Goal: Task Accomplishment & Management: Manage account settings

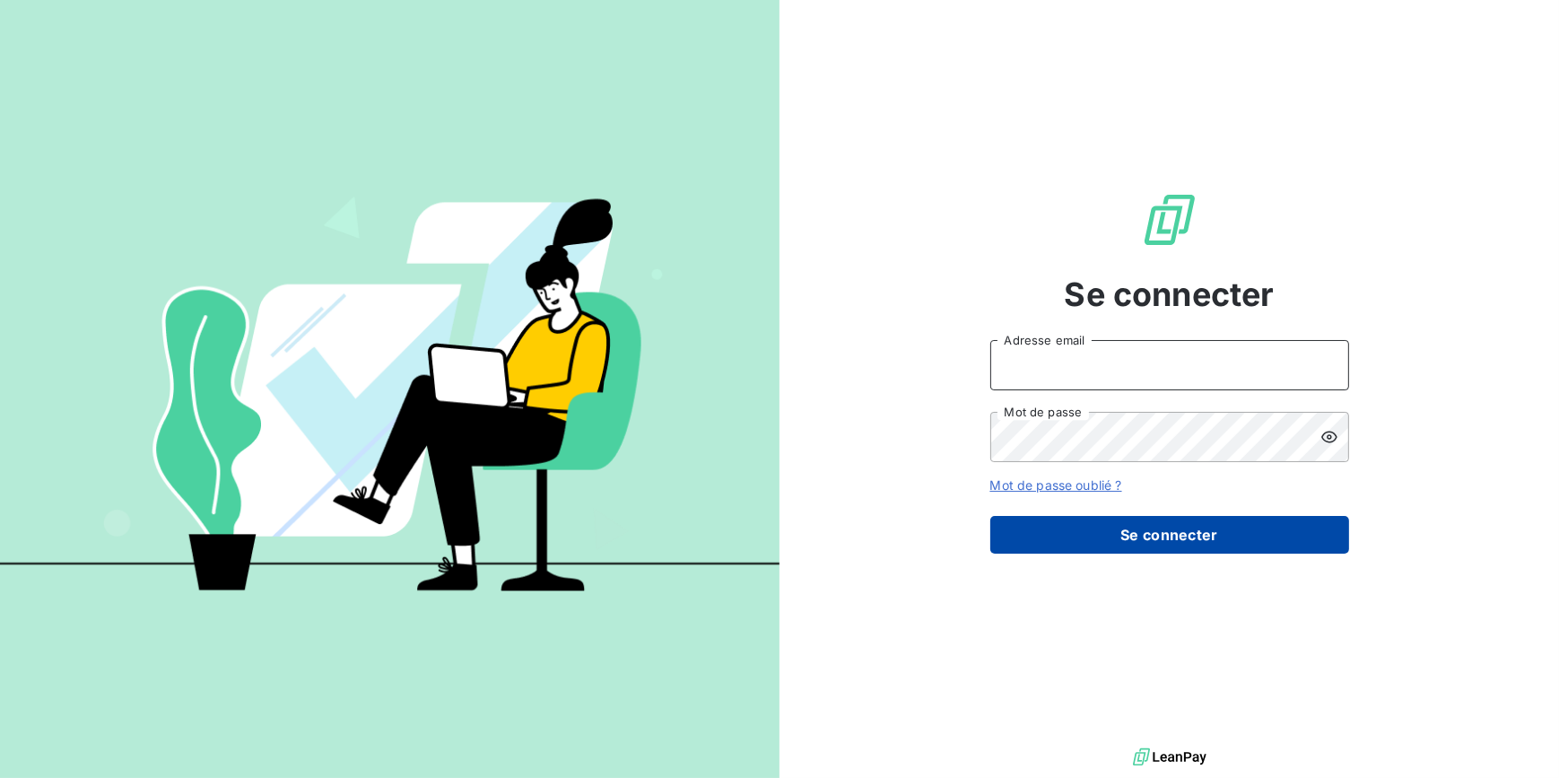
type input "[EMAIL_ADDRESS][DOMAIN_NAME]"
click at [1198, 522] on button "Se connecter" at bounding box center [1169, 535] width 359 height 38
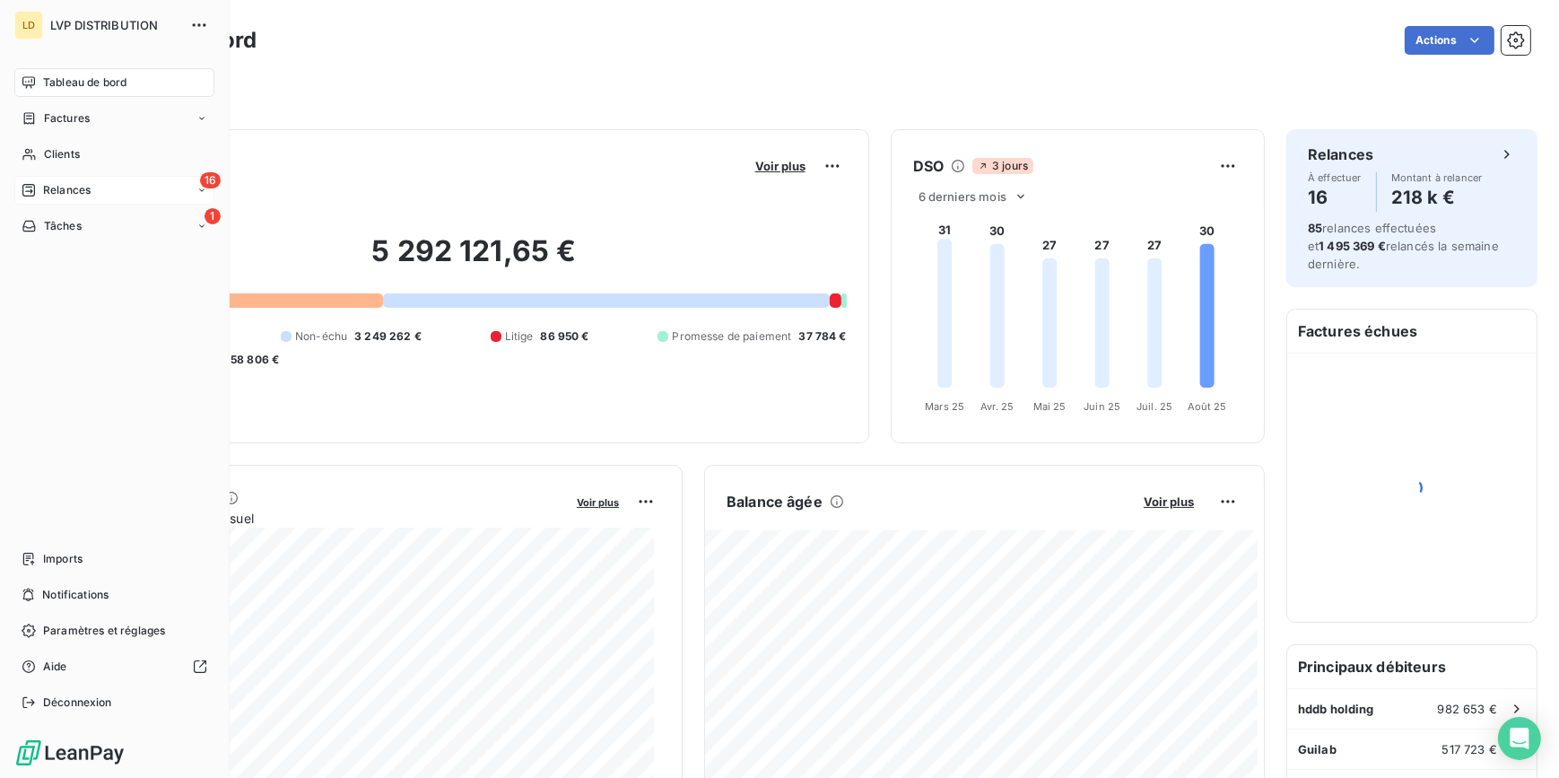
click at [77, 196] on span "Relances" at bounding box center [67, 190] width 48 height 16
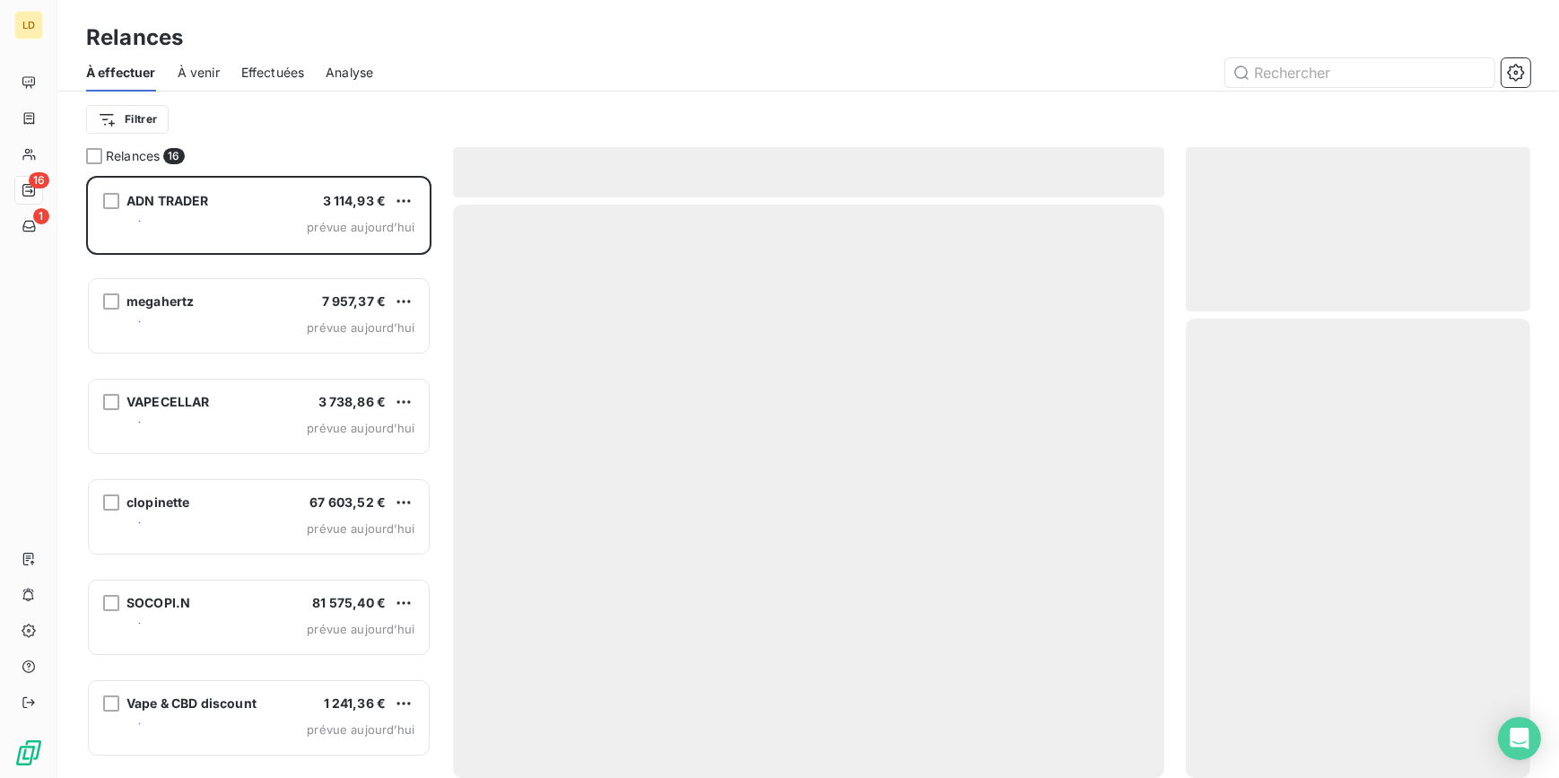
scroll to position [590, 332]
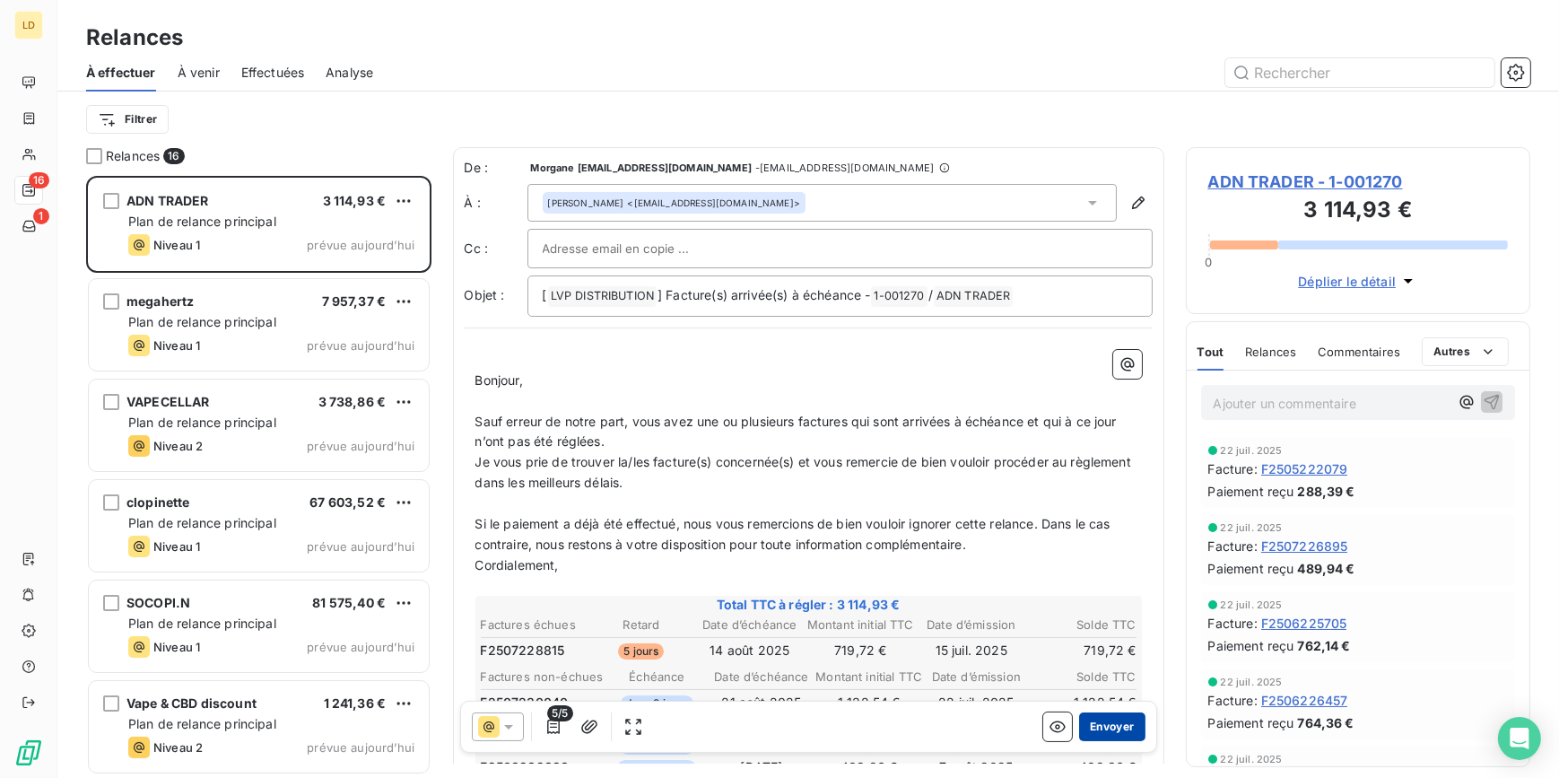
click at [1103, 714] on button "Envoyer" at bounding box center [1111, 726] width 65 height 29
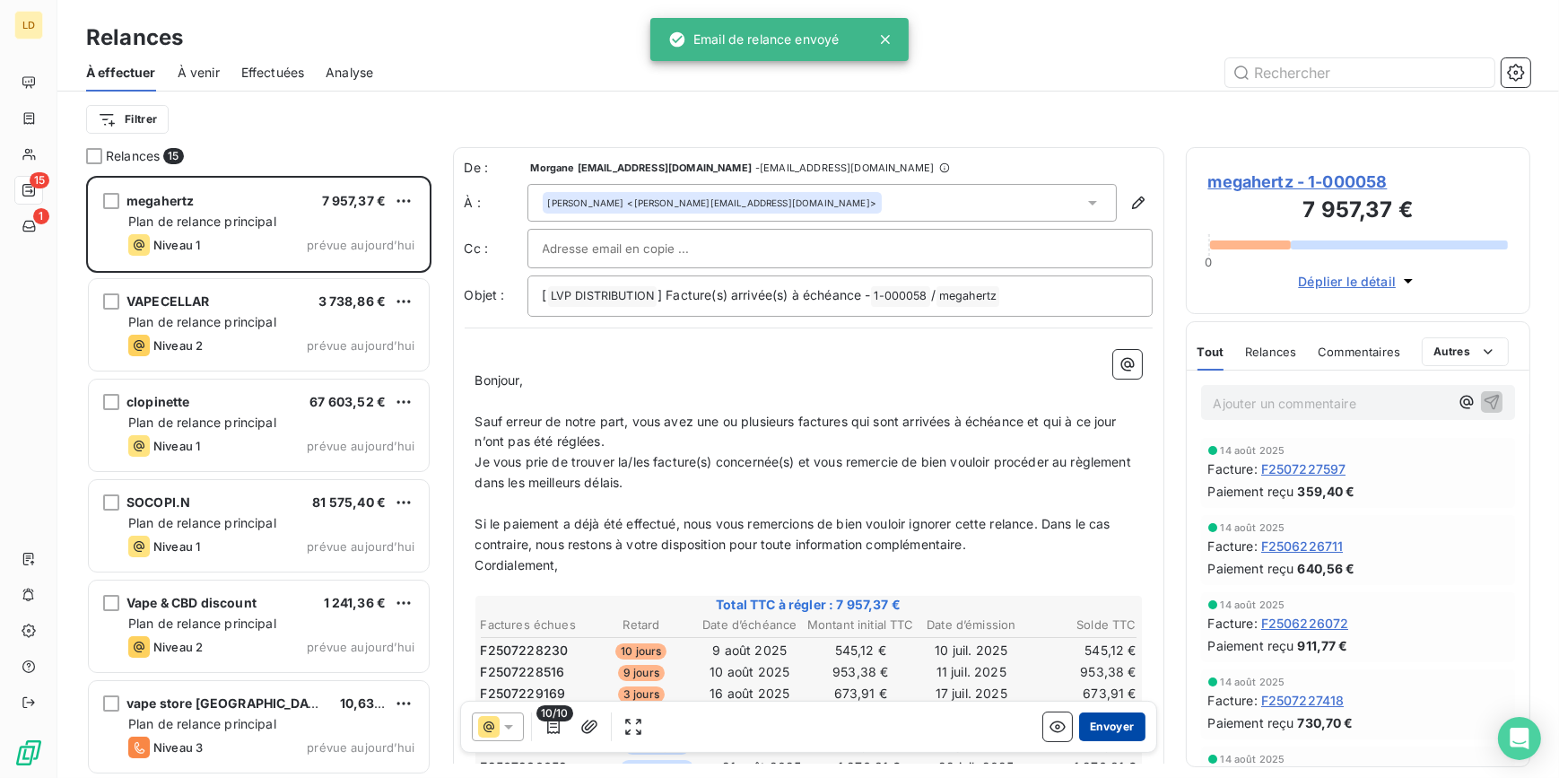
click at [1112, 727] on button "Envoyer" at bounding box center [1111, 726] width 65 height 29
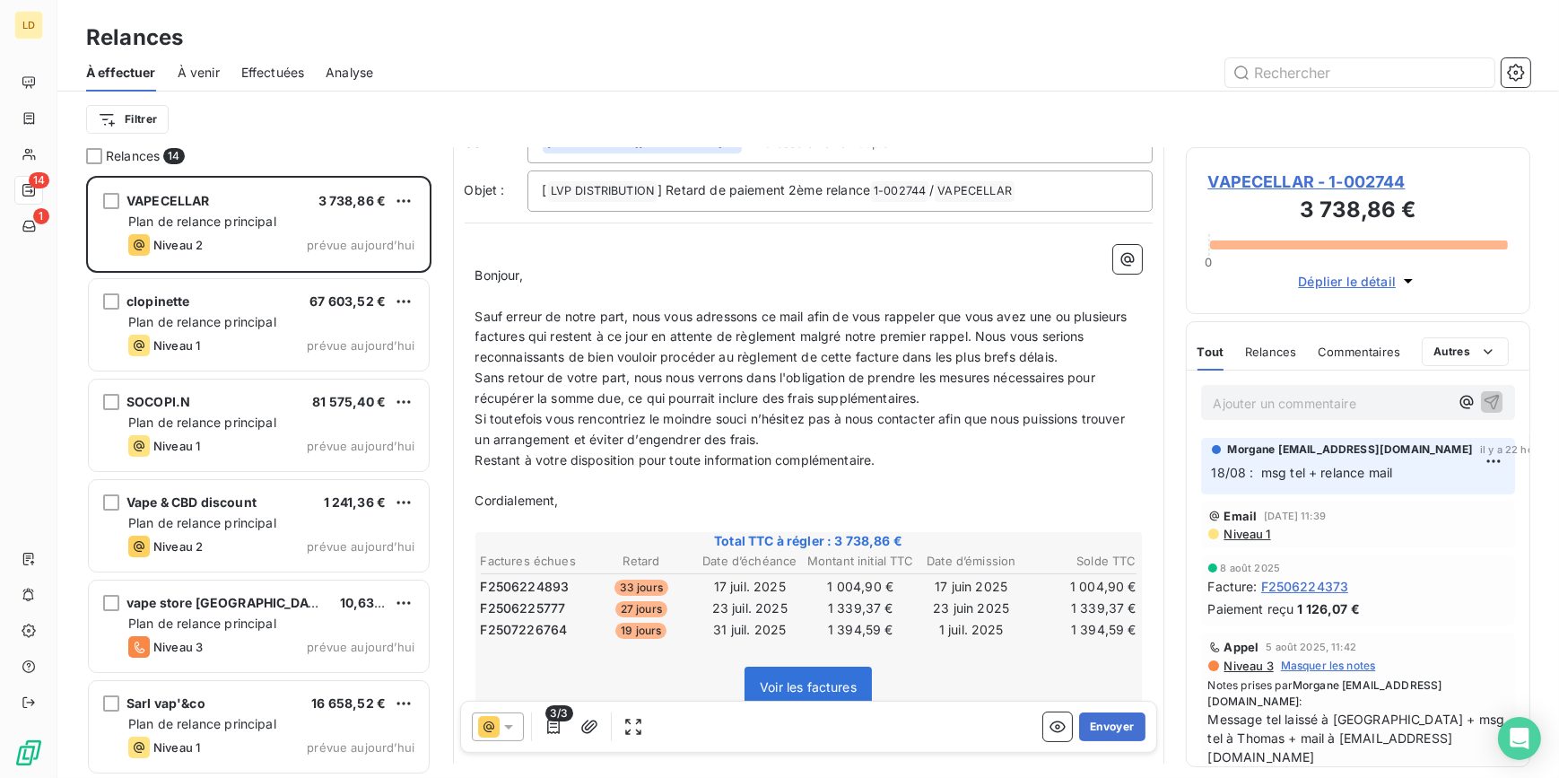
scroll to position [109, 0]
click at [1127, 719] on button "Envoyer" at bounding box center [1111, 726] width 65 height 29
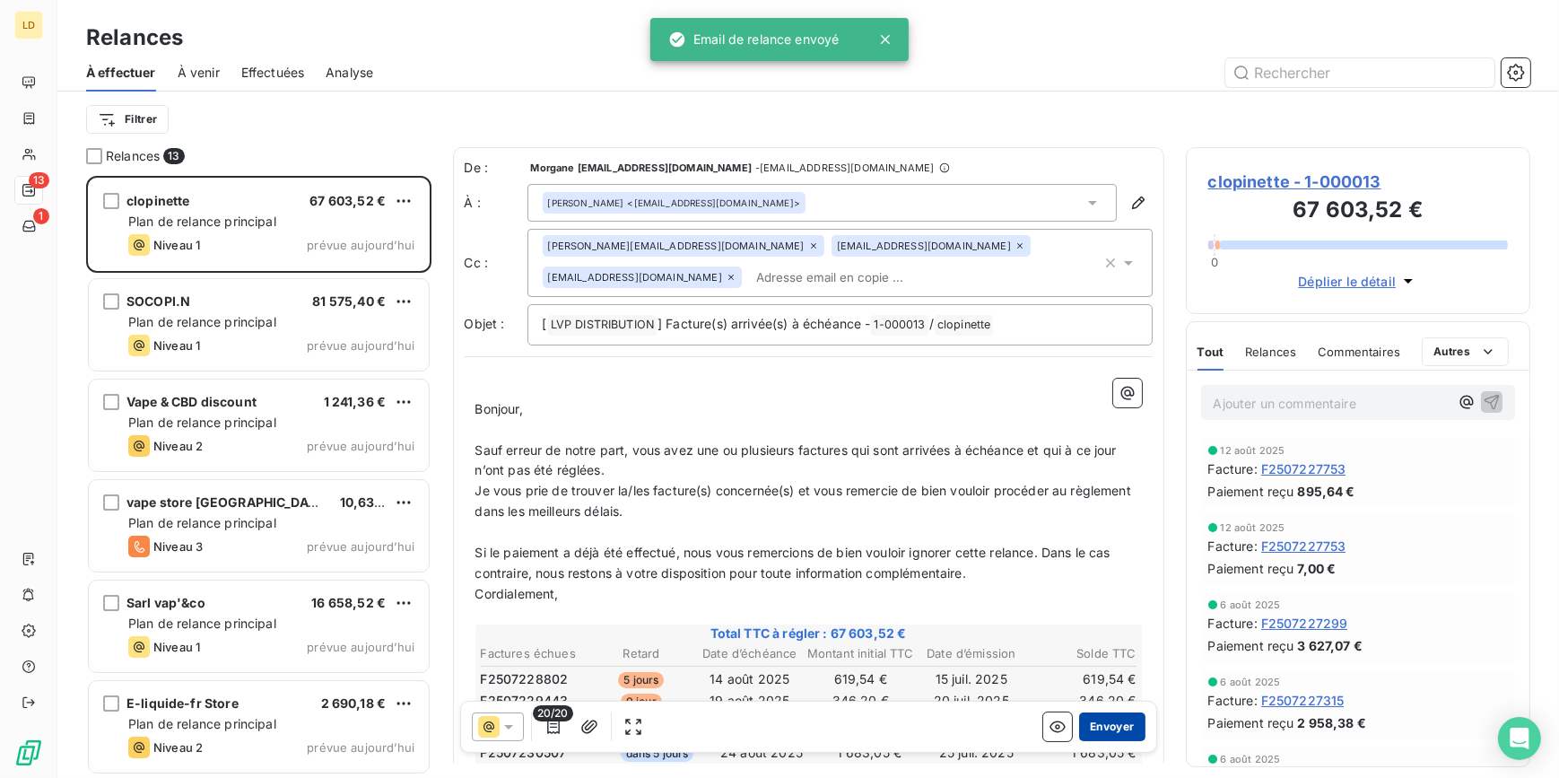
click at [1102, 719] on button "Envoyer" at bounding box center [1111, 726] width 65 height 29
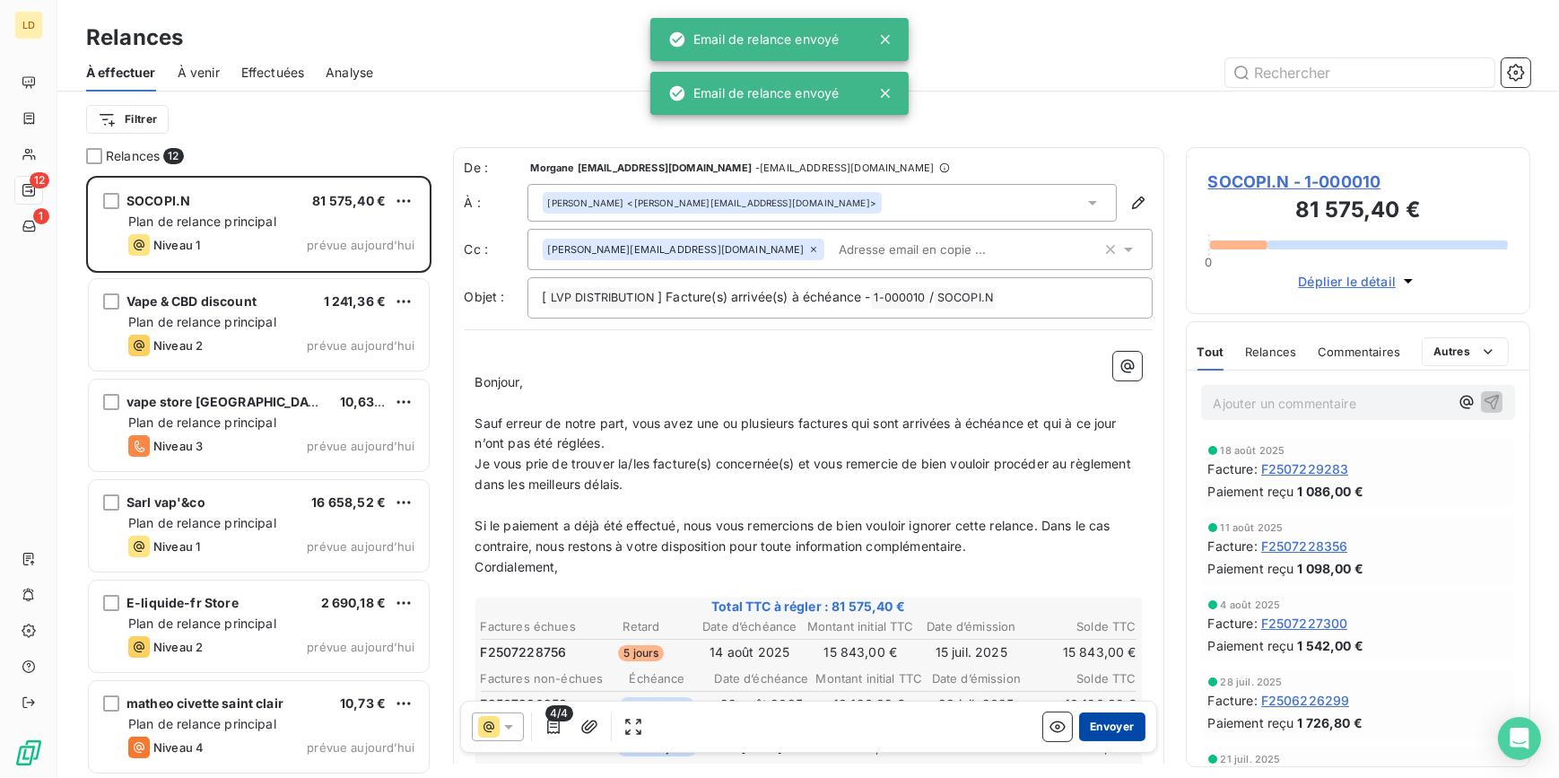
click at [1081, 736] on button "Envoyer" at bounding box center [1111, 726] width 65 height 29
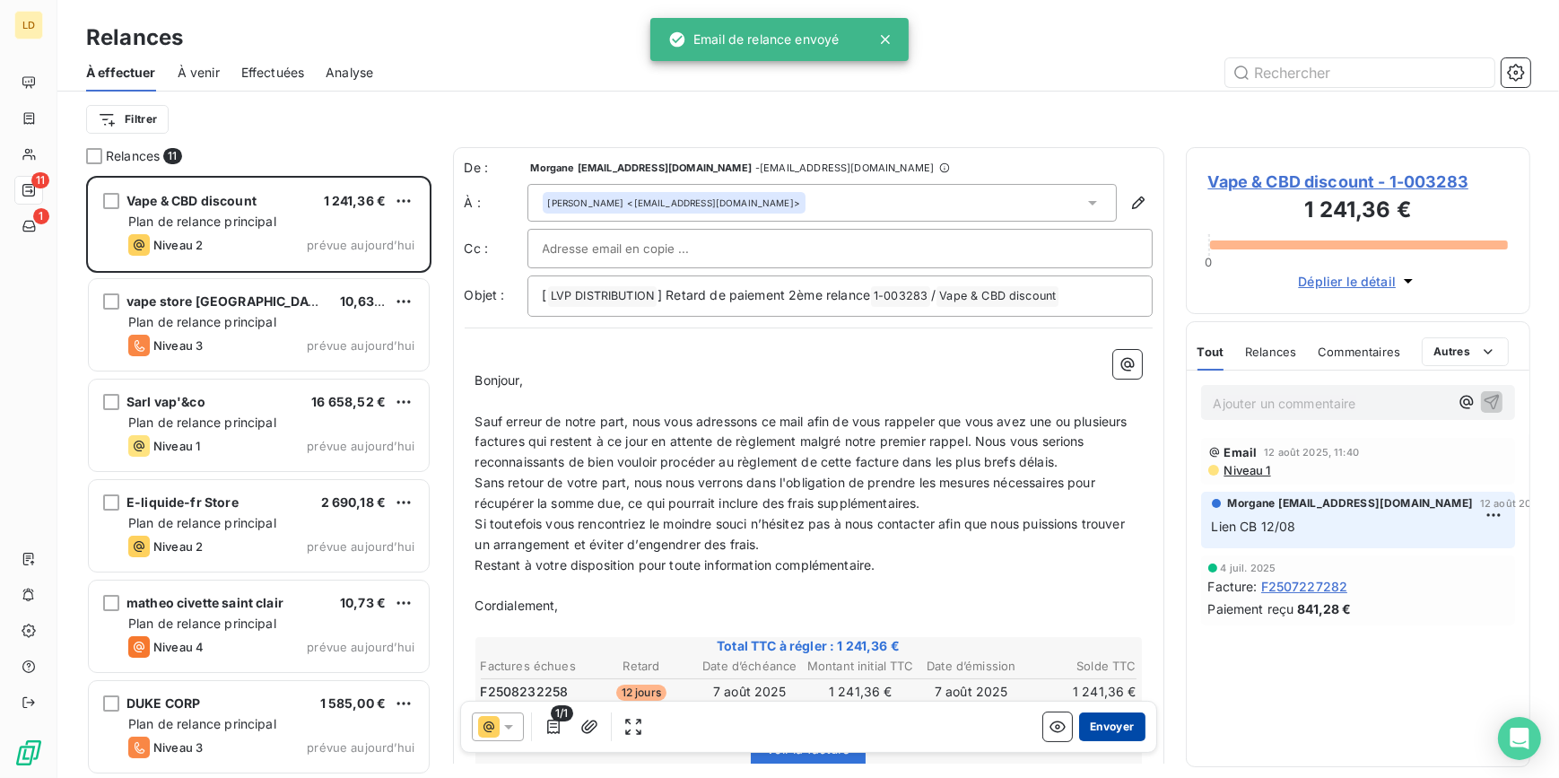
click at [1085, 723] on button "Envoyer" at bounding box center [1111, 726] width 65 height 29
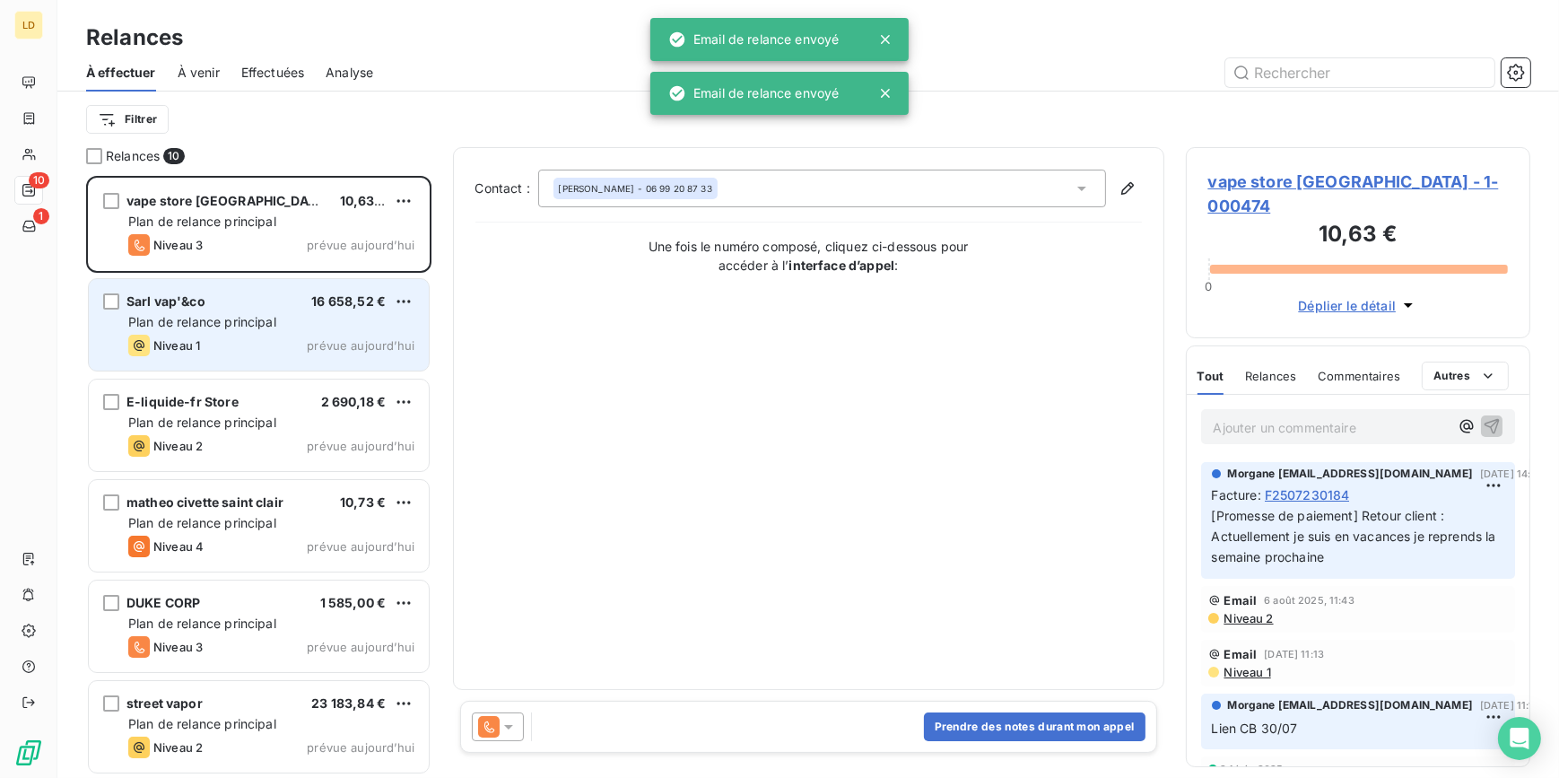
click at [309, 332] on div "Sarl vap'&co 16 658,52 € Plan de relance principal Niveau 1 prévue [DATE]" at bounding box center [259, 324] width 340 height 91
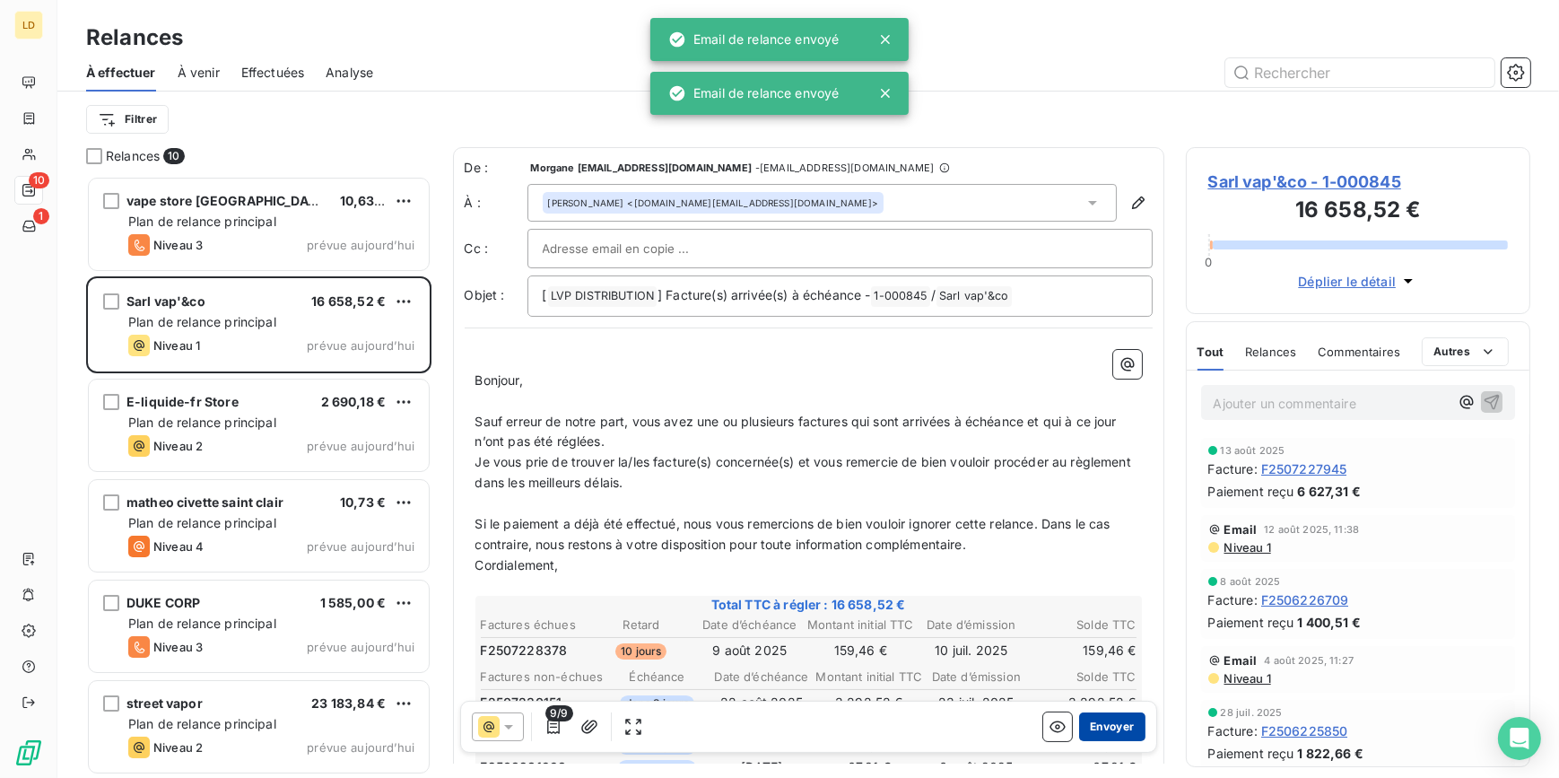
click at [1116, 727] on button "Envoyer" at bounding box center [1111, 726] width 65 height 29
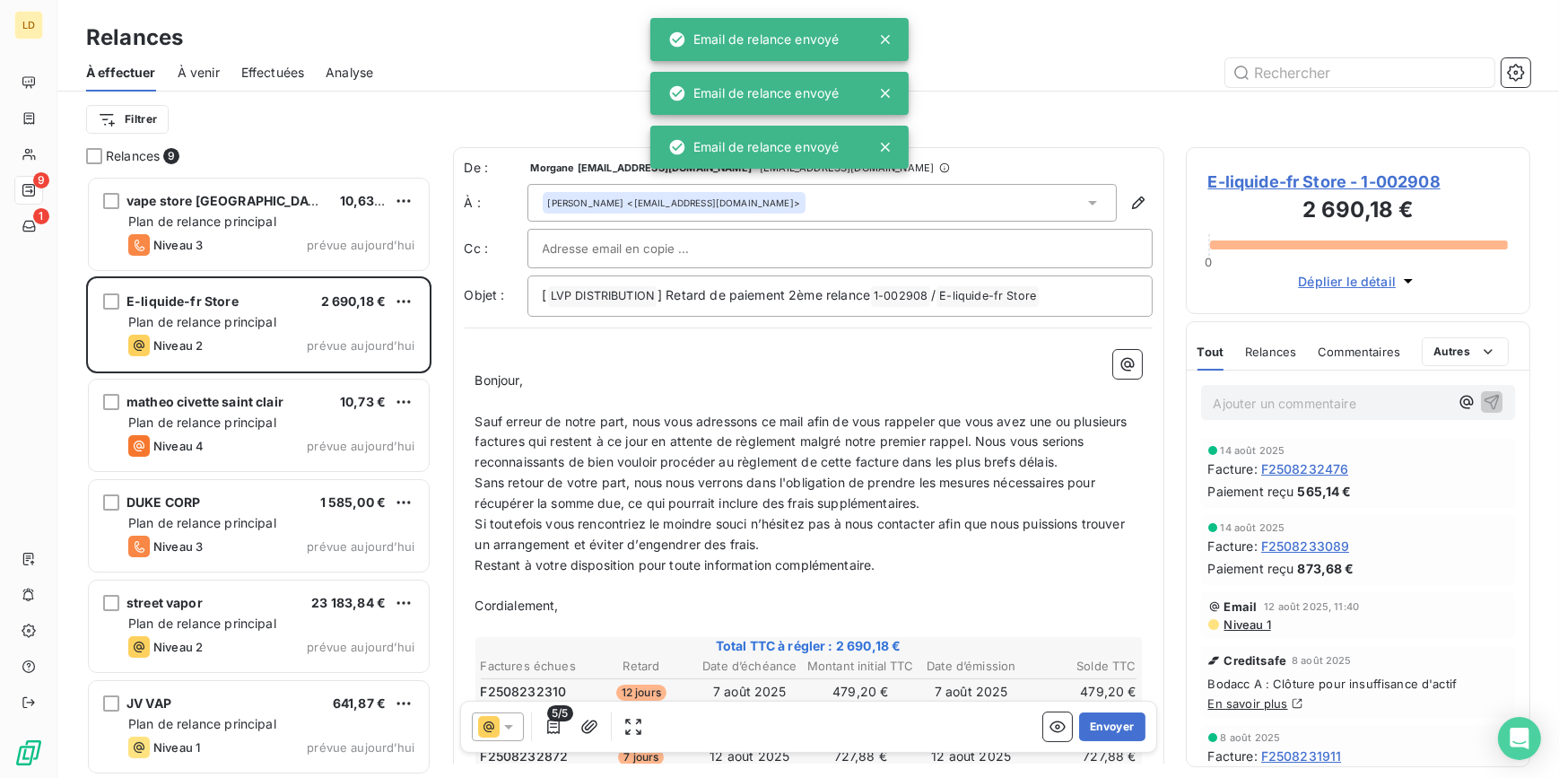
scroll to position [590, 332]
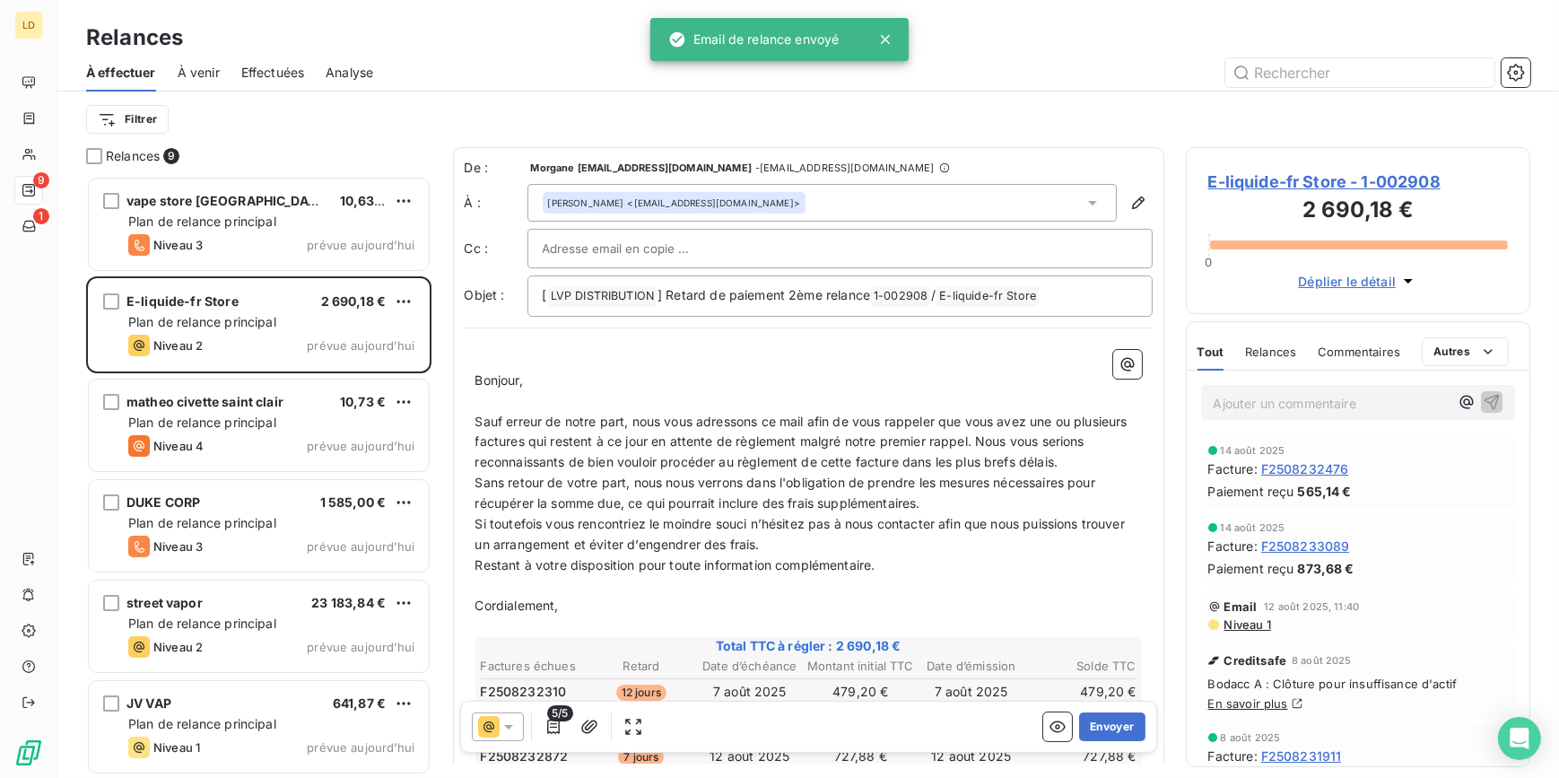
click at [512, 732] on icon at bounding box center [509, 727] width 18 height 18
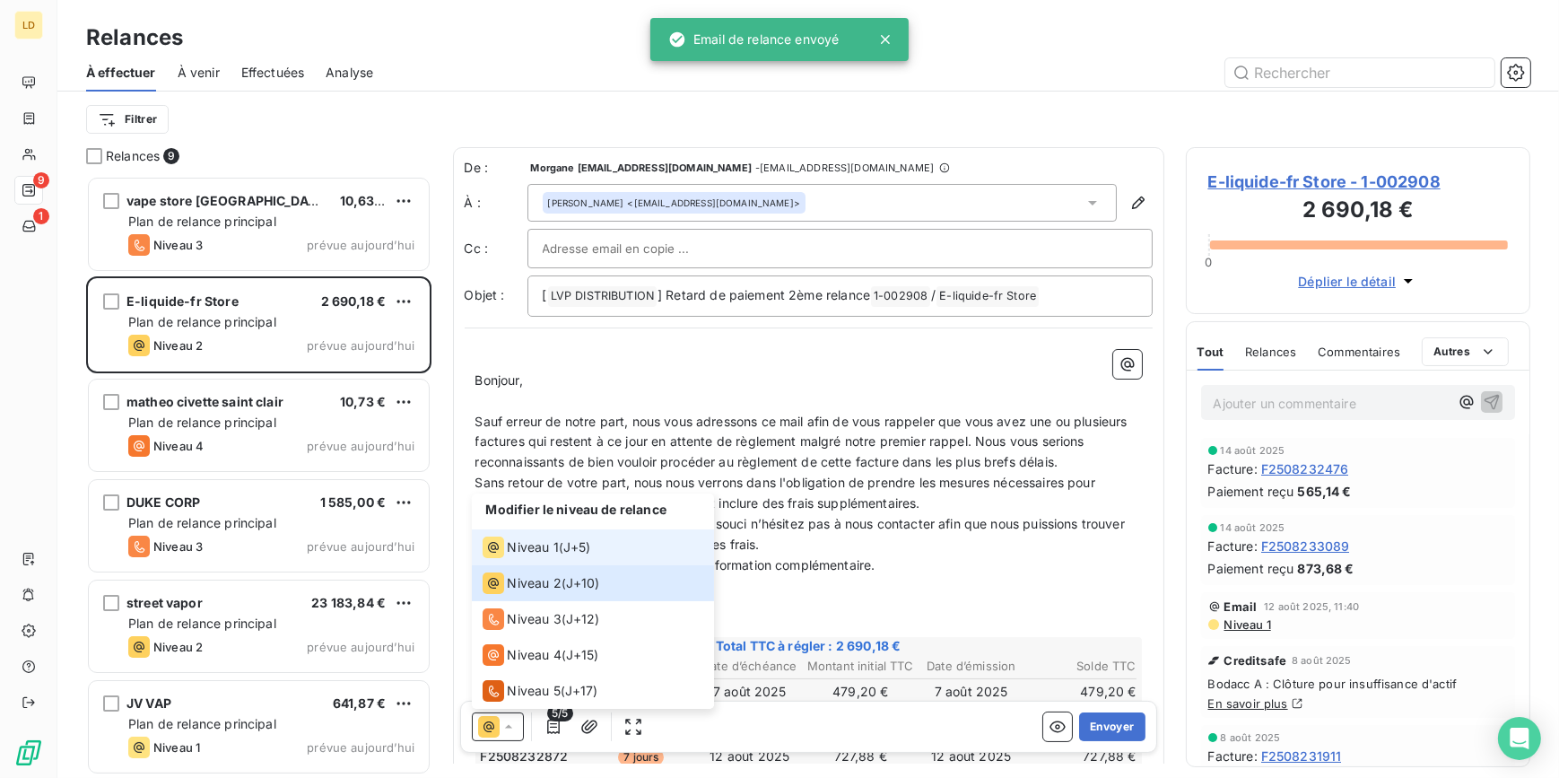
click at [570, 547] on span "J+5 )" at bounding box center [577, 547] width 28 height 18
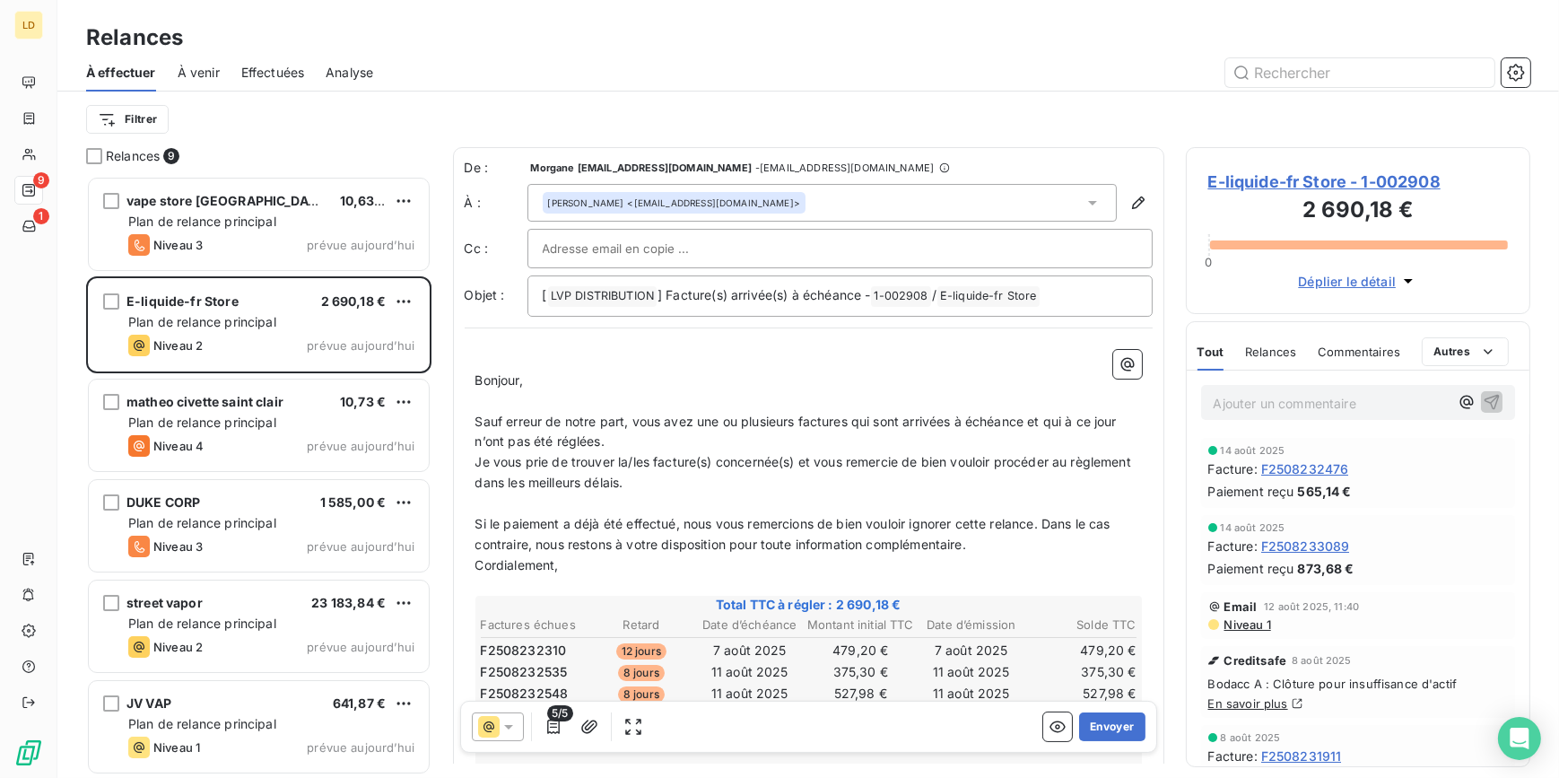
click at [1133, 732] on div "5/5 Envoyer" at bounding box center [808, 727] width 697 height 52
click at [1102, 727] on button "Envoyer" at bounding box center [1111, 726] width 65 height 29
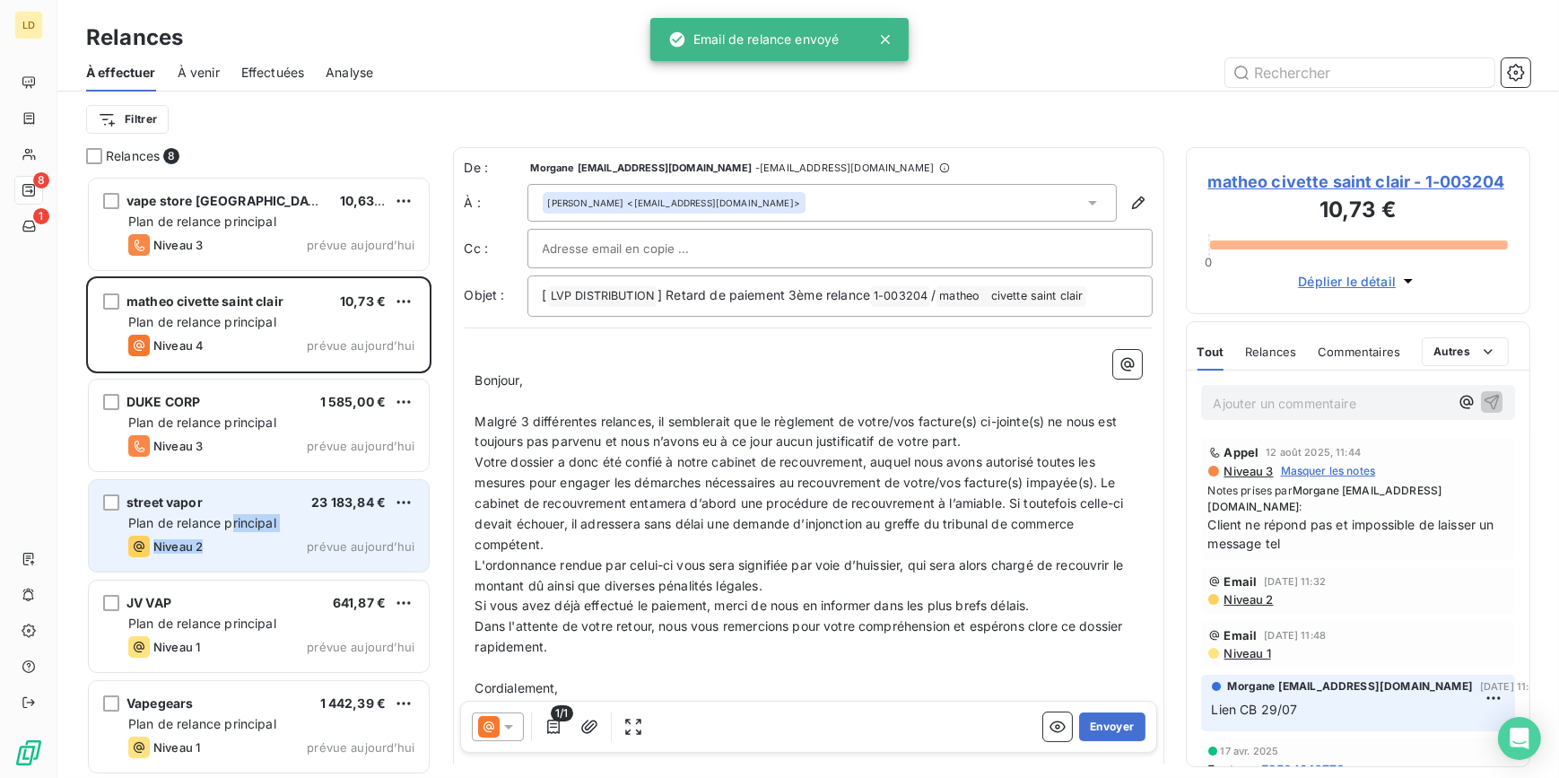
click at [232, 536] on div "street vapor 23 183,84 € Plan de relance principal Niveau 2 prévue [DATE]" at bounding box center [259, 525] width 340 height 91
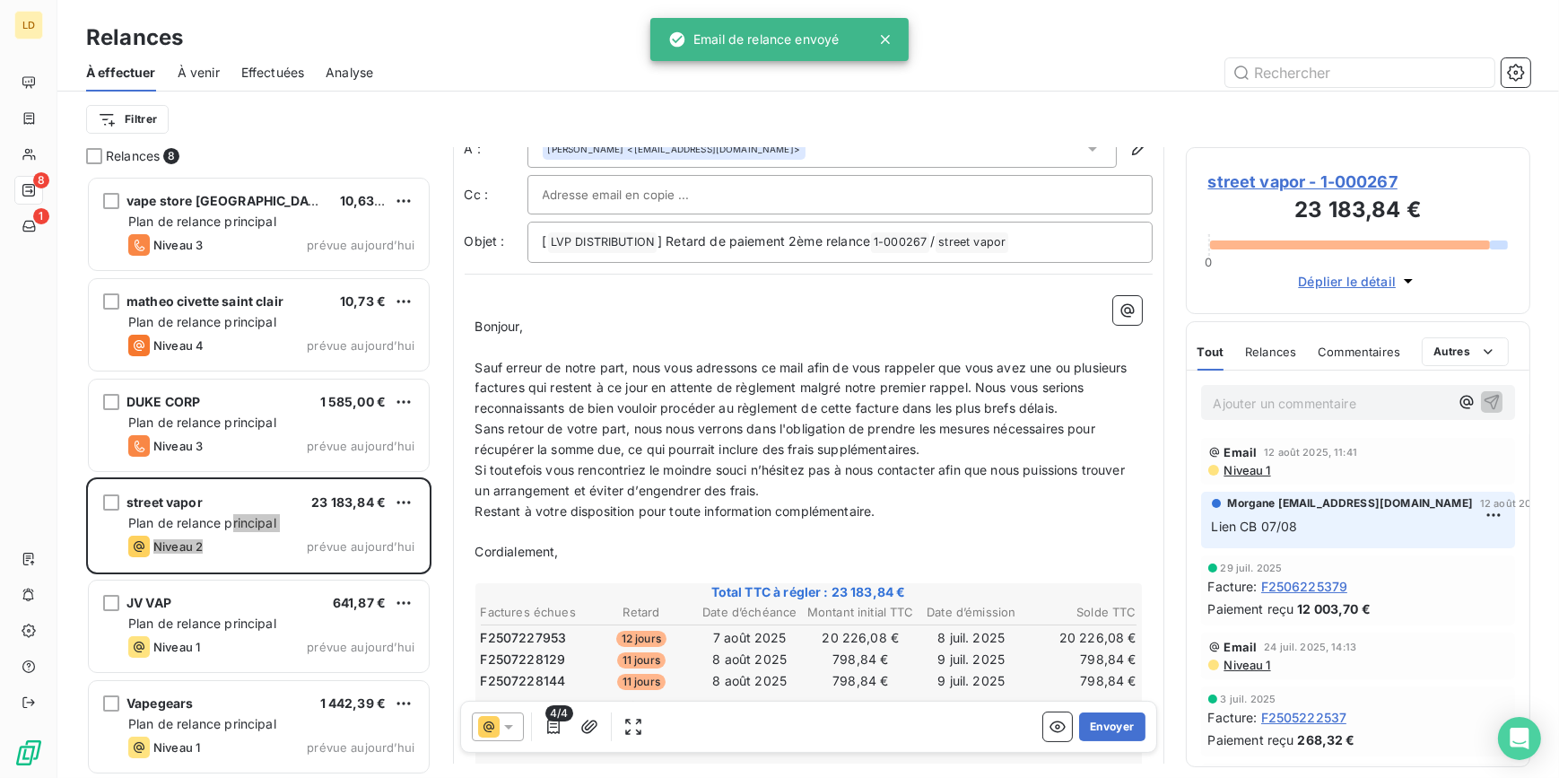
scroll to position [109, 0]
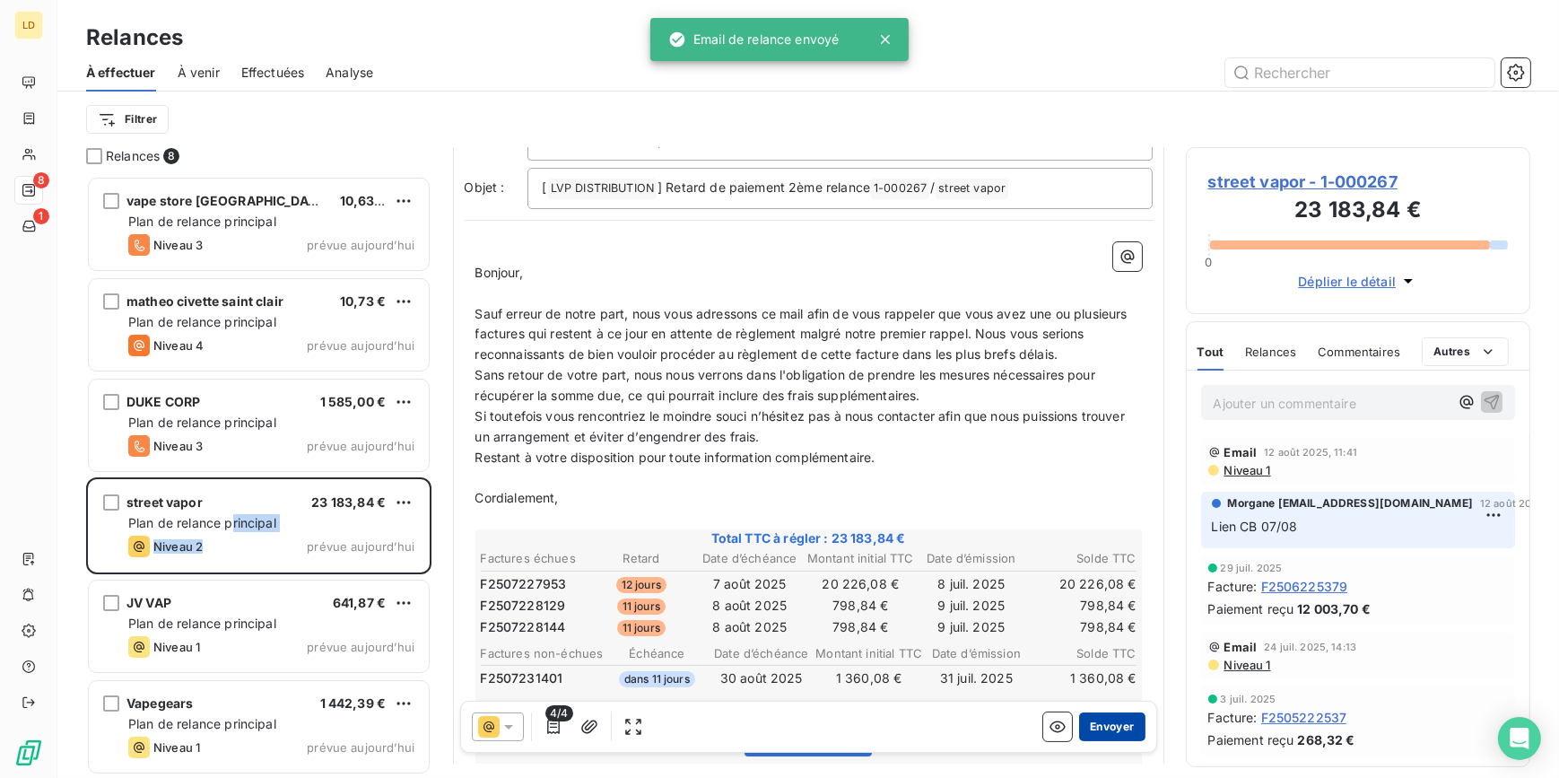
click at [1112, 736] on button "Envoyer" at bounding box center [1111, 726] width 65 height 29
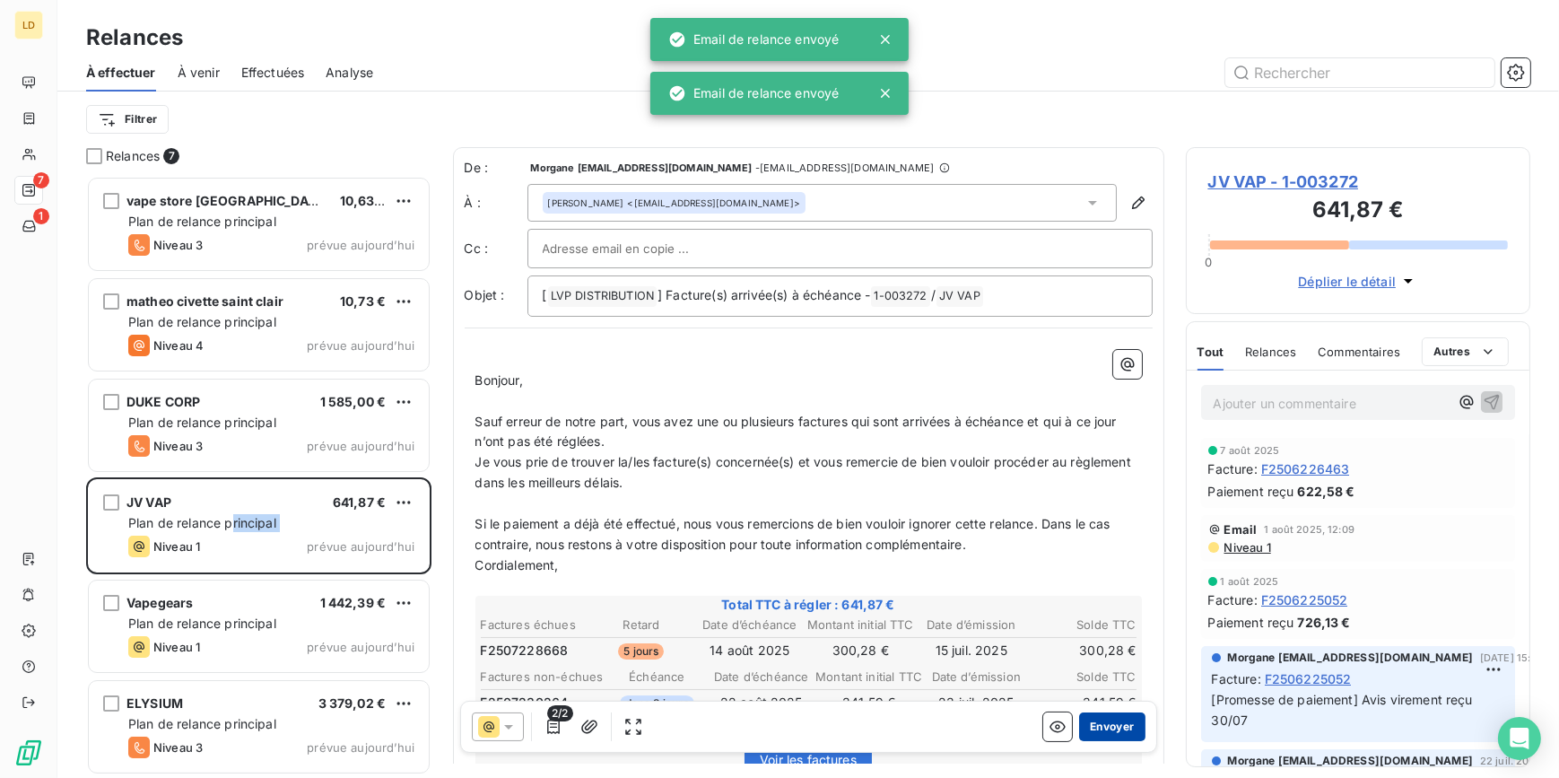
click at [1091, 737] on button "Envoyer" at bounding box center [1111, 726] width 65 height 29
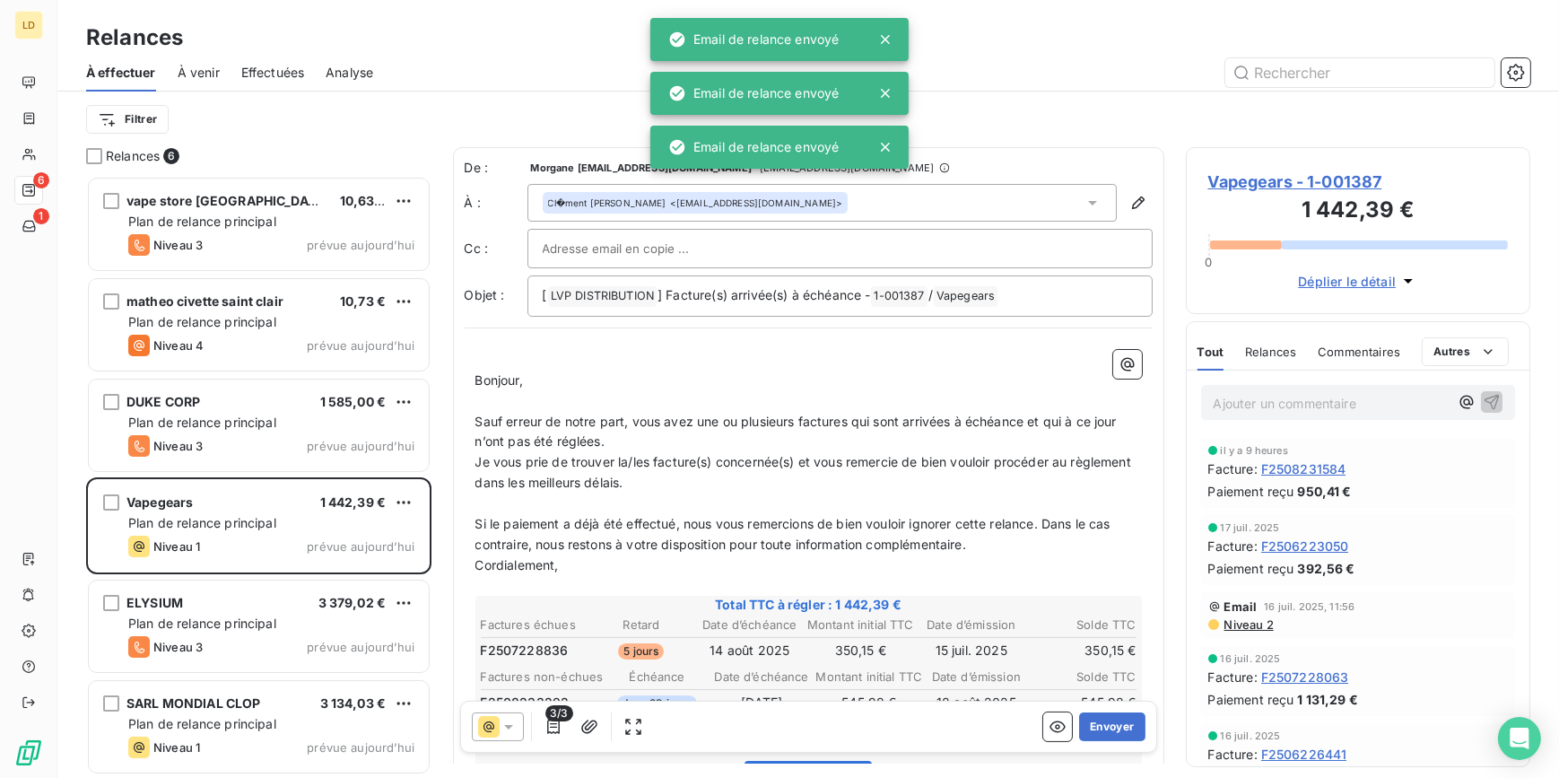
click at [629, 377] on p "Bonjour," at bounding box center [808, 380] width 666 height 21
click at [1123, 727] on button "Envoyer" at bounding box center [1111, 726] width 65 height 29
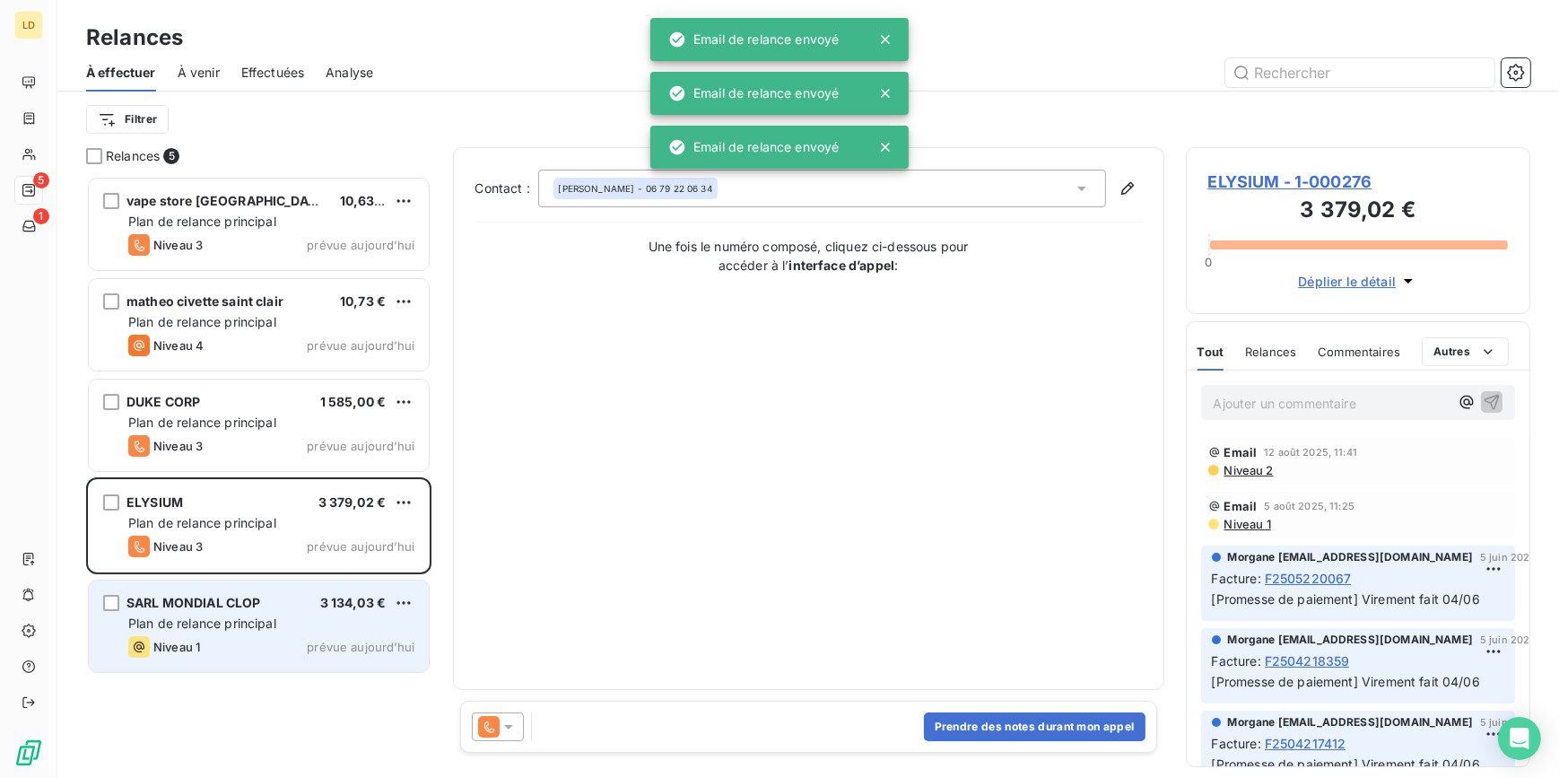
click at [250, 640] on div "Niveau 1 prévue aujourd’hui" at bounding box center [271, 647] width 286 height 22
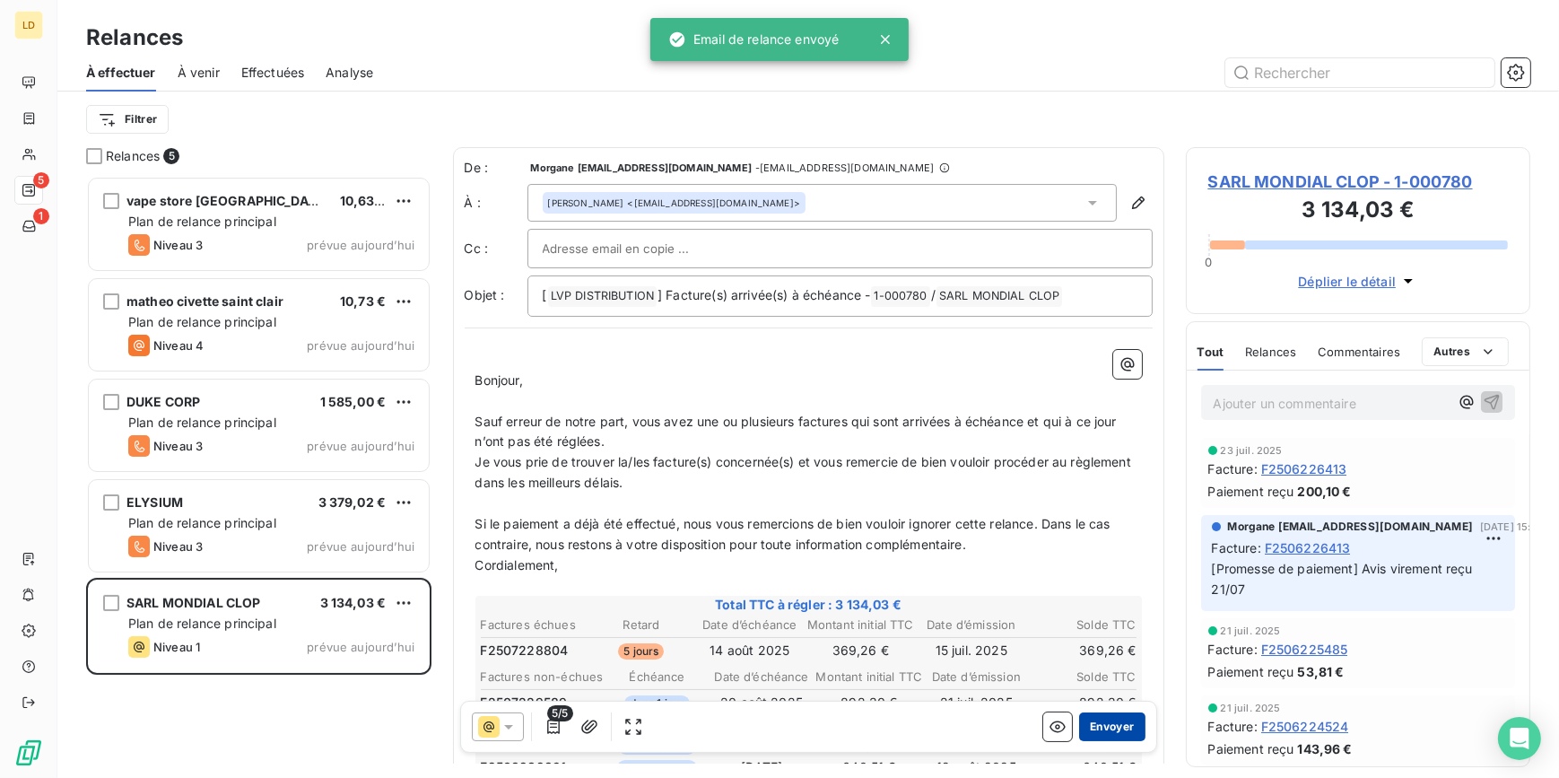
click at [1126, 726] on button "Envoyer" at bounding box center [1111, 726] width 65 height 29
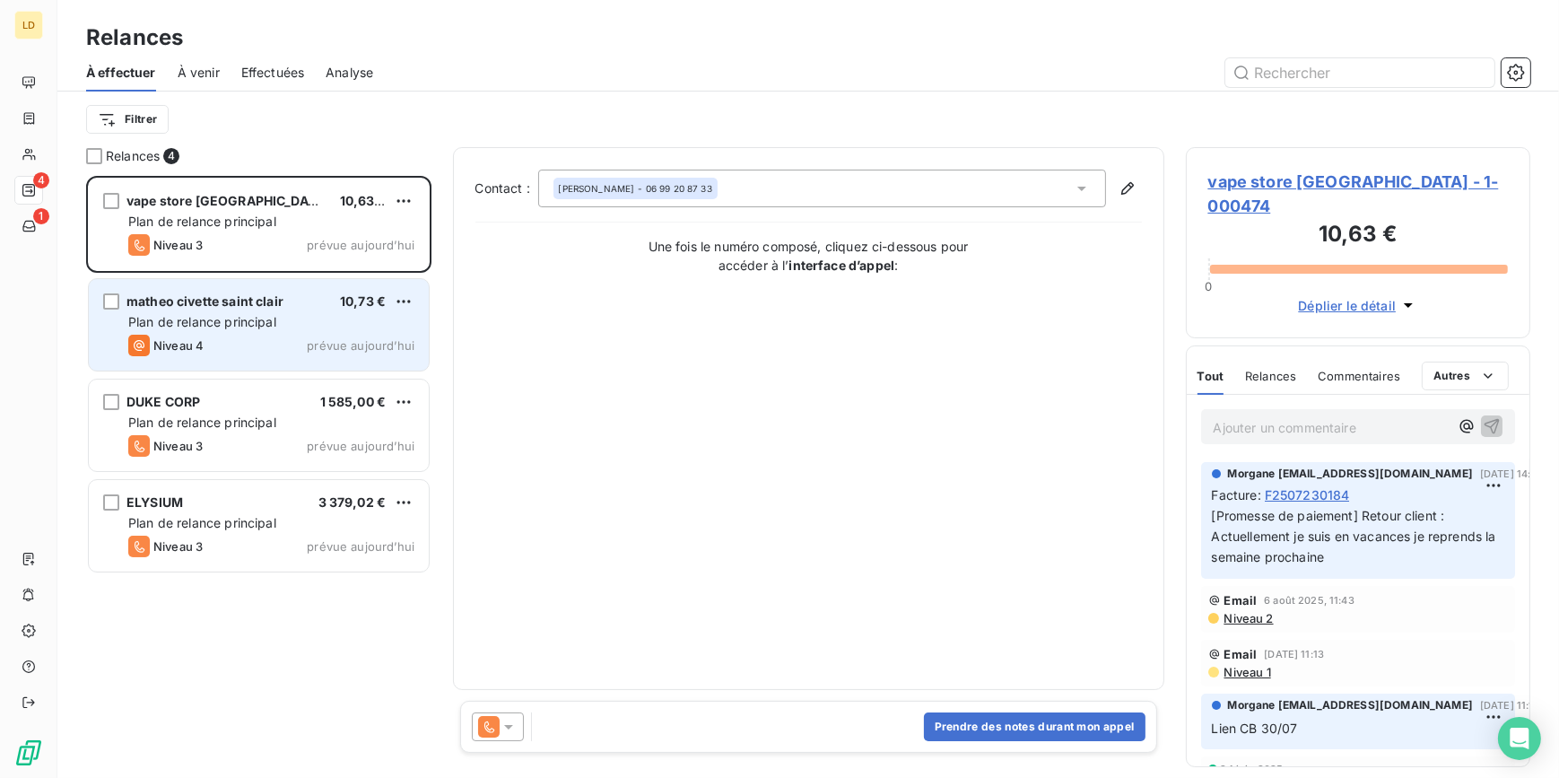
click at [326, 325] on div "Plan de relance principal" at bounding box center [271, 322] width 286 height 18
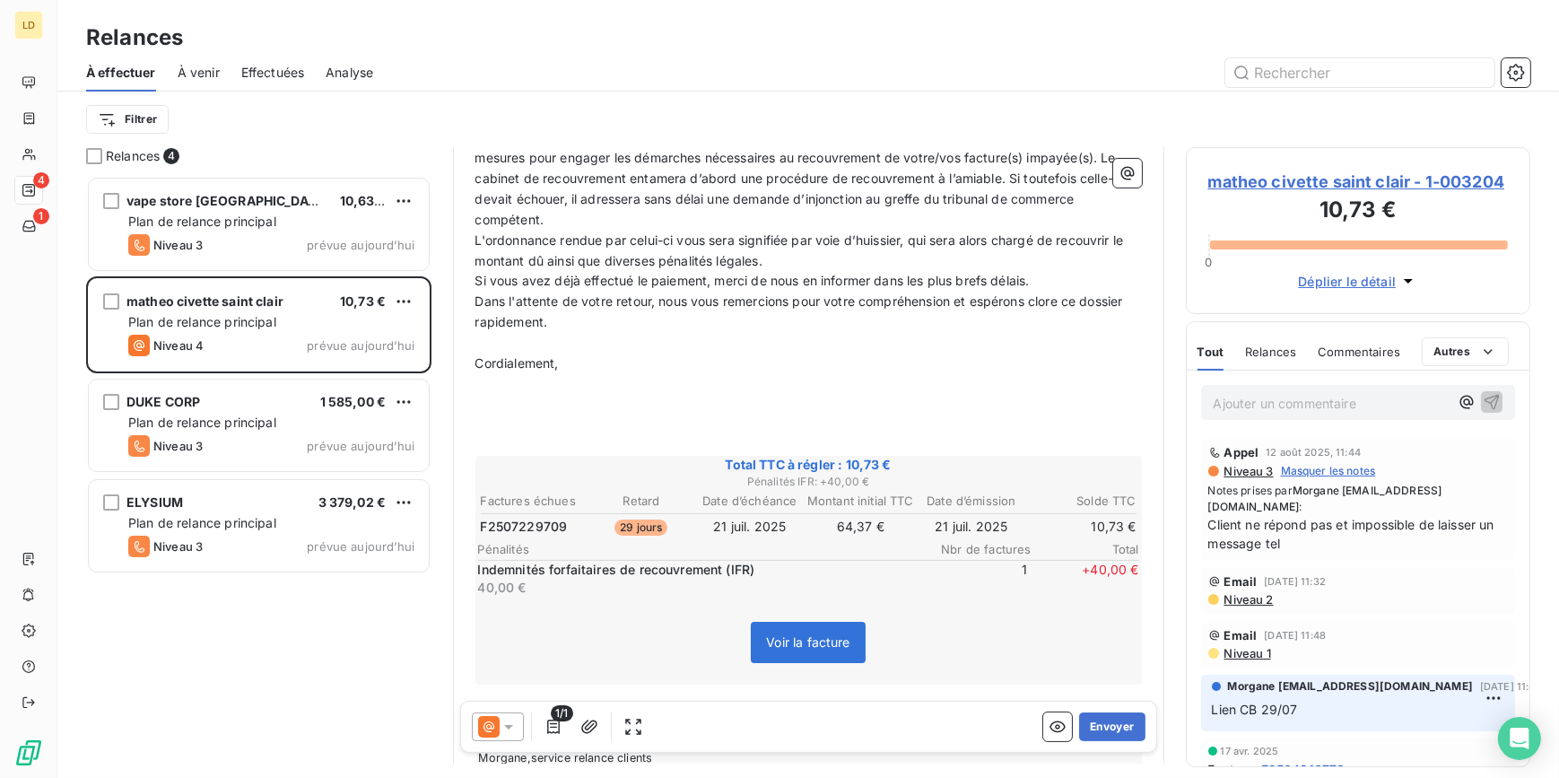
scroll to position [327, 0]
click at [506, 727] on icon at bounding box center [508, 727] width 9 height 4
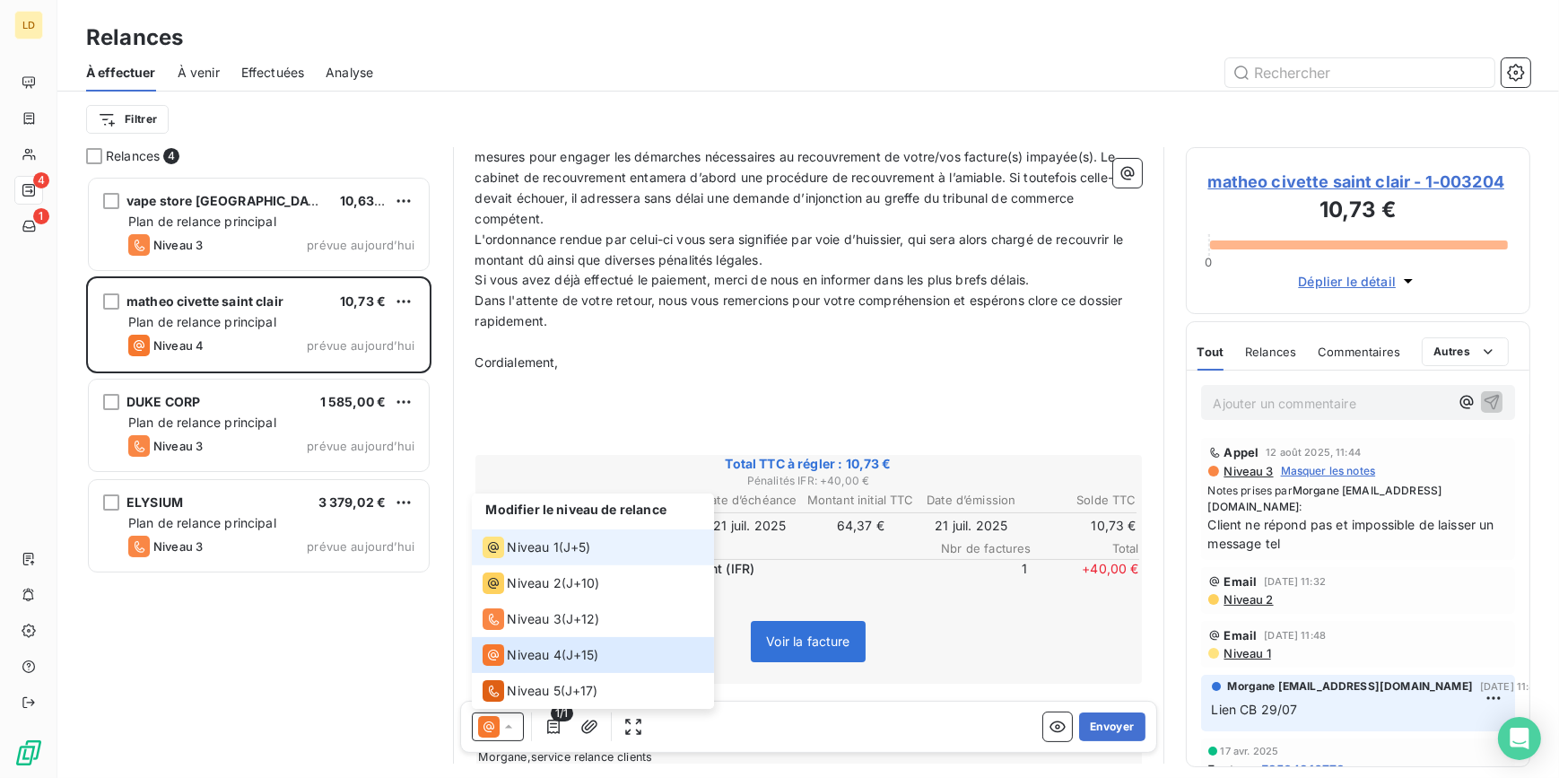
click at [520, 553] on span "Niveau 1" at bounding box center [533, 547] width 51 height 18
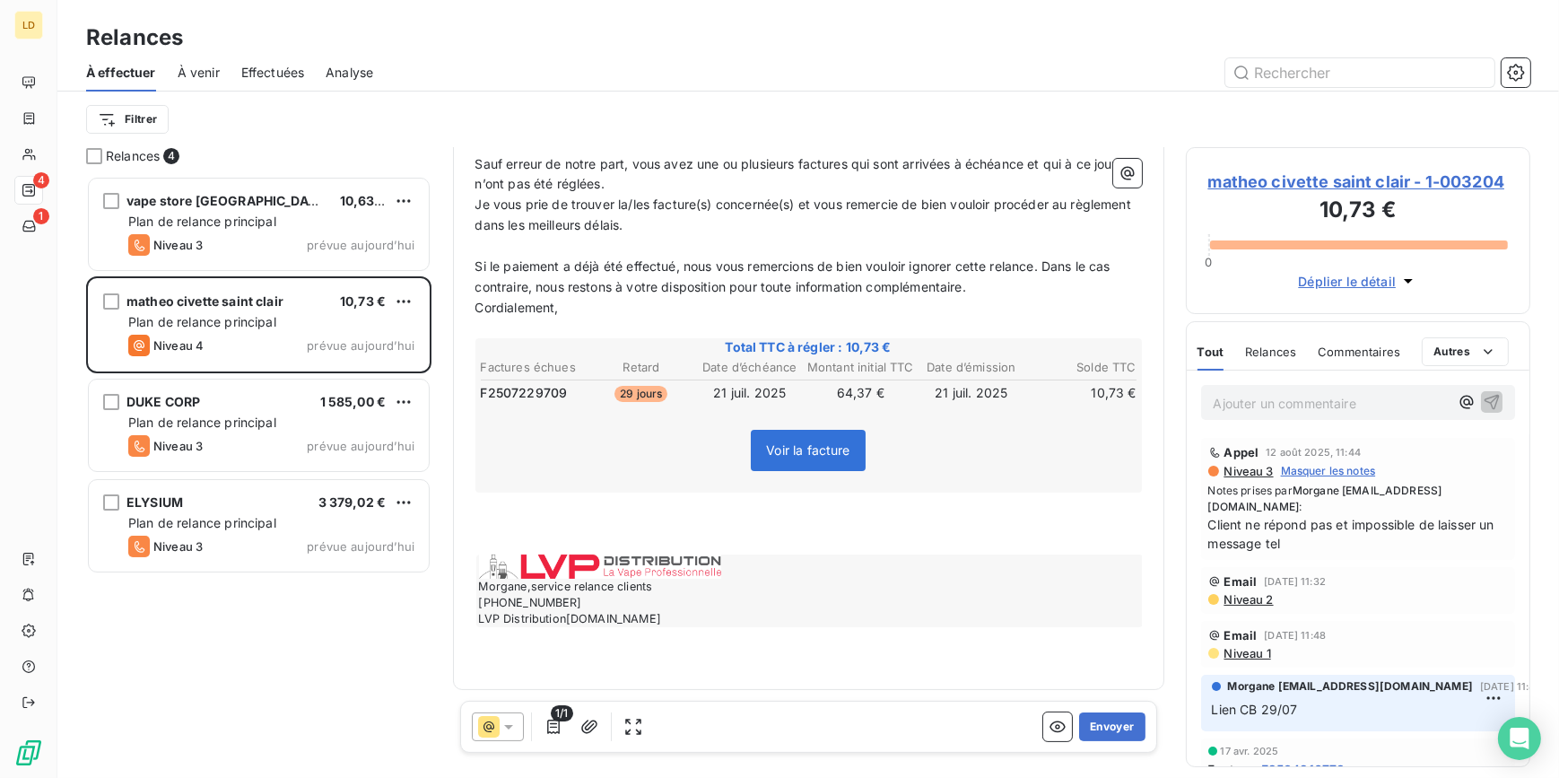
scroll to position [273, 0]
click at [1125, 724] on button "Envoyer" at bounding box center [1111, 726] width 65 height 29
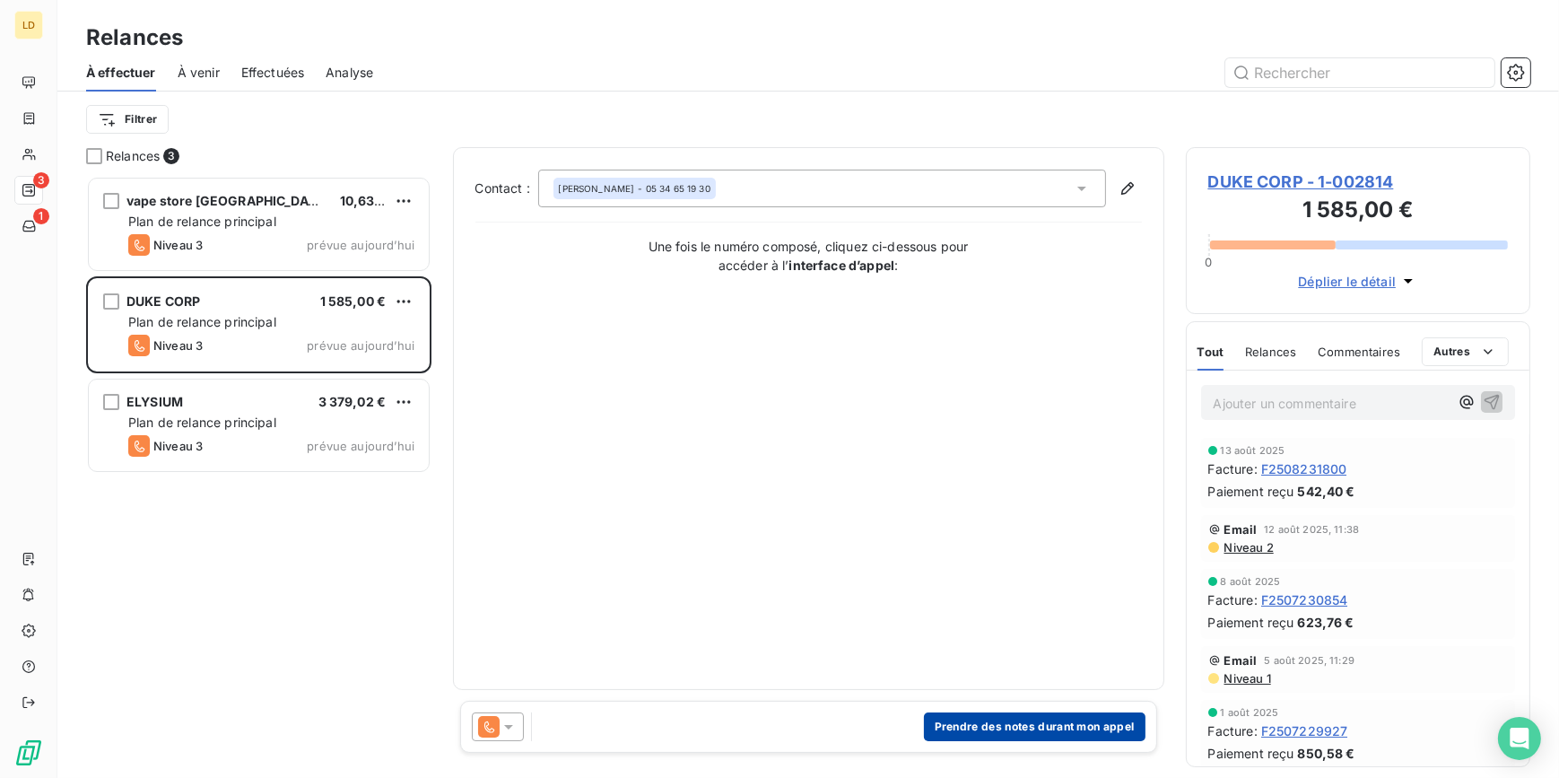
click at [1055, 735] on button "Prendre des notes durant mon appel" at bounding box center [1035, 726] width 222 height 29
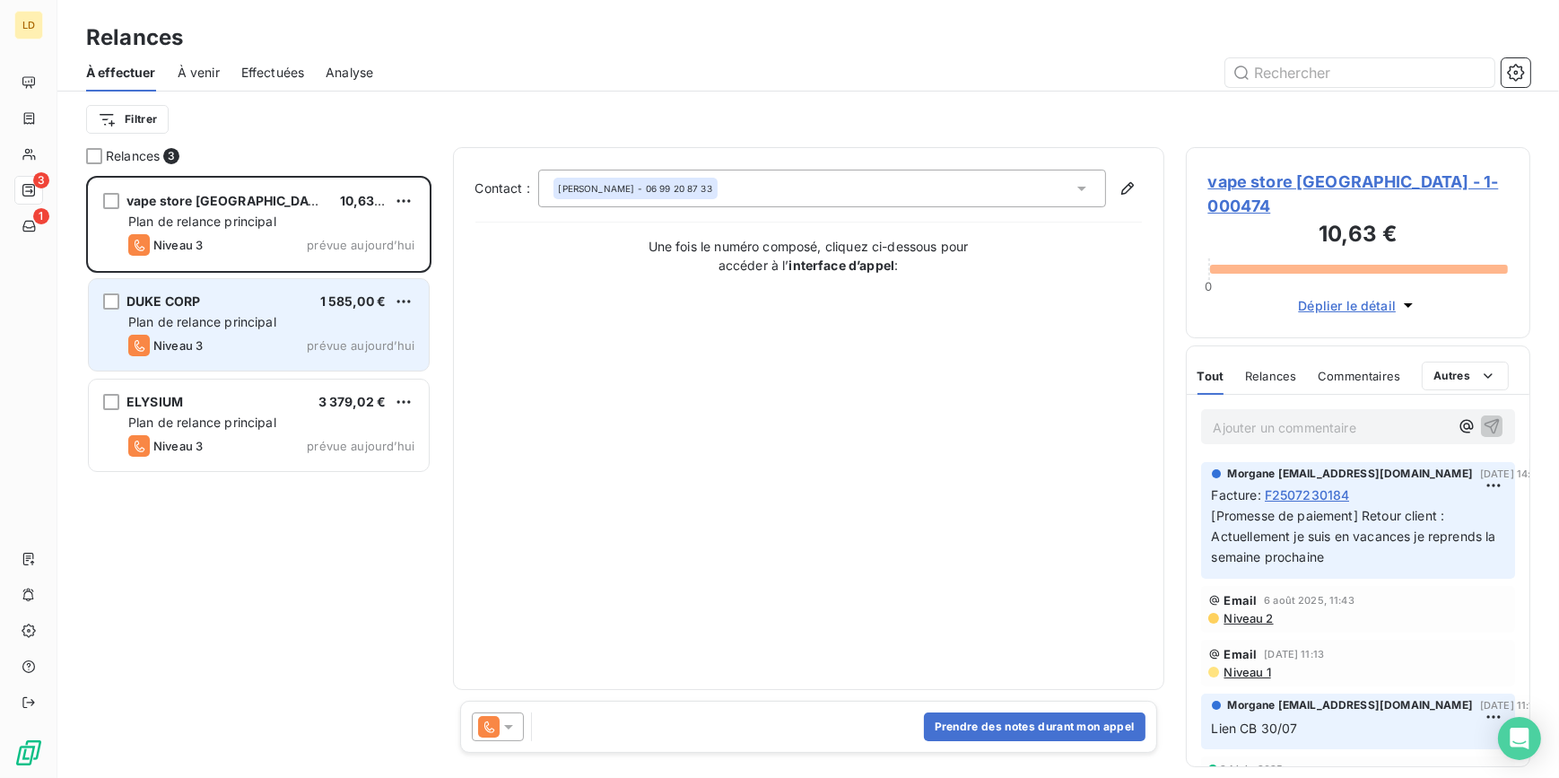
click at [253, 329] on span "Plan de relance principal" at bounding box center [202, 321] width 148 height 15
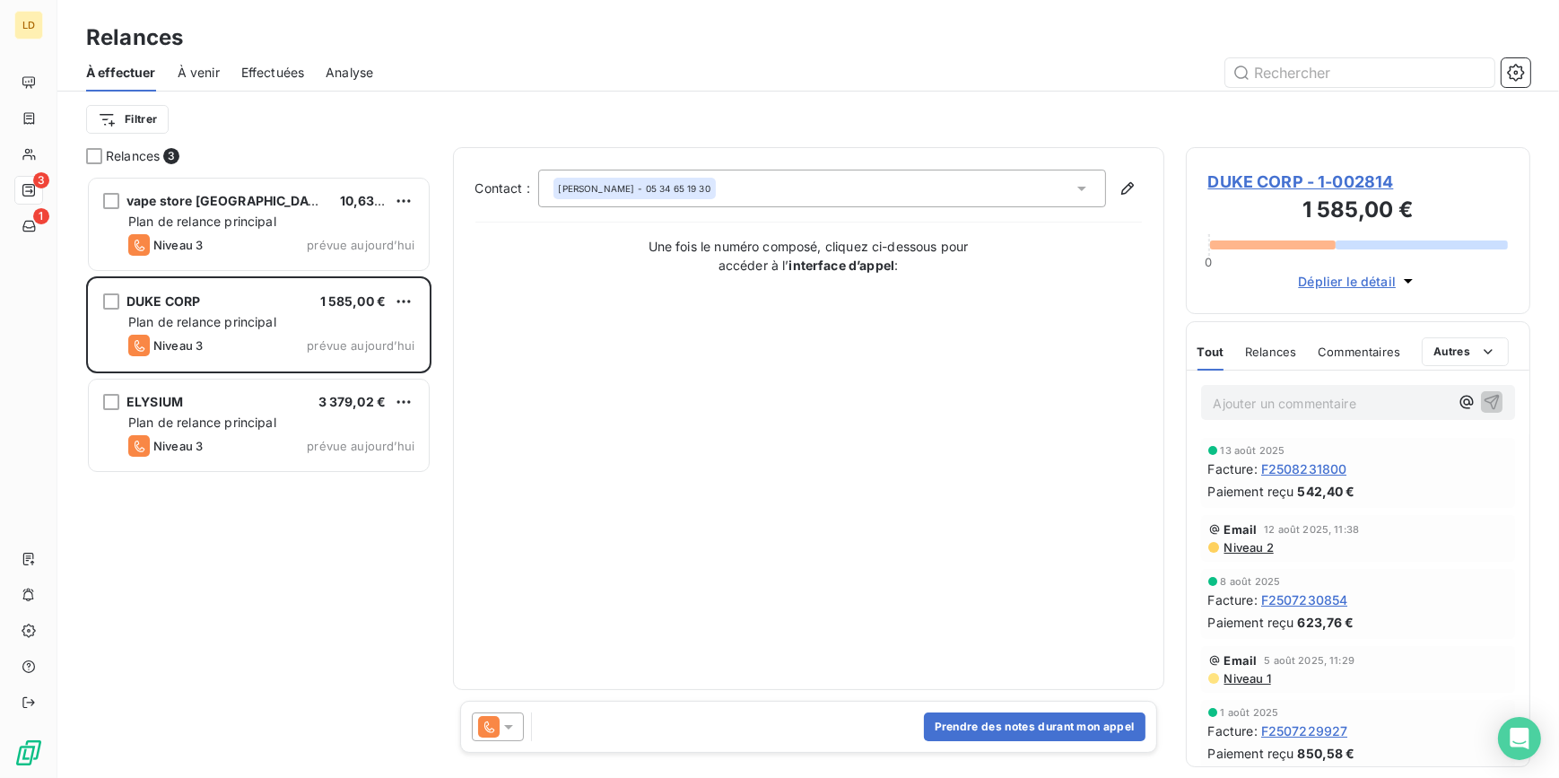
click at [1276, 170] on span "DUKE CORP - 1-002814" at bounding box center [1358, 182] width 300 height 24
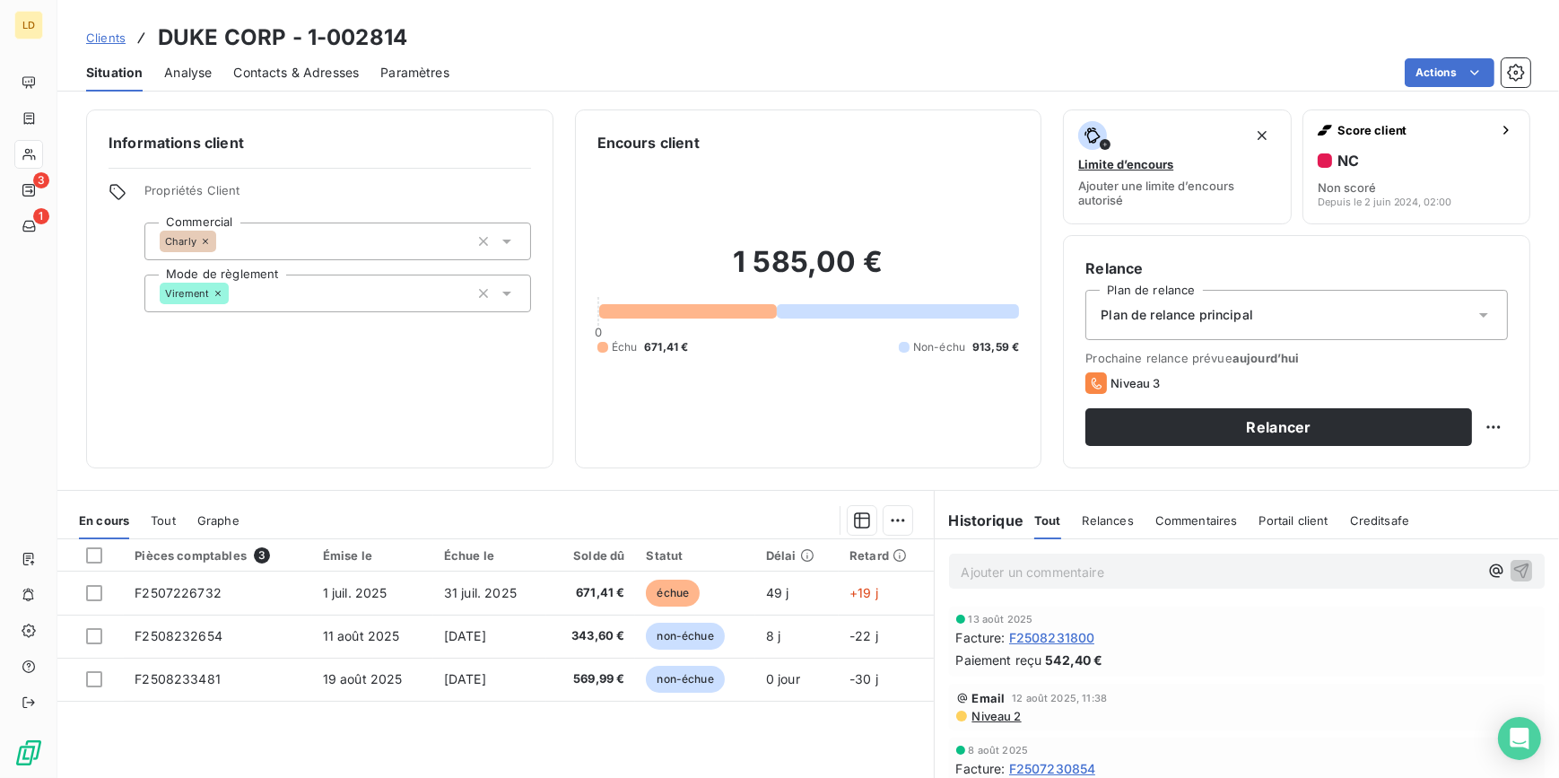
click at [253, 81] on span "Contacts & Adresses" at bounding box center [296, 73] width 126 height 18
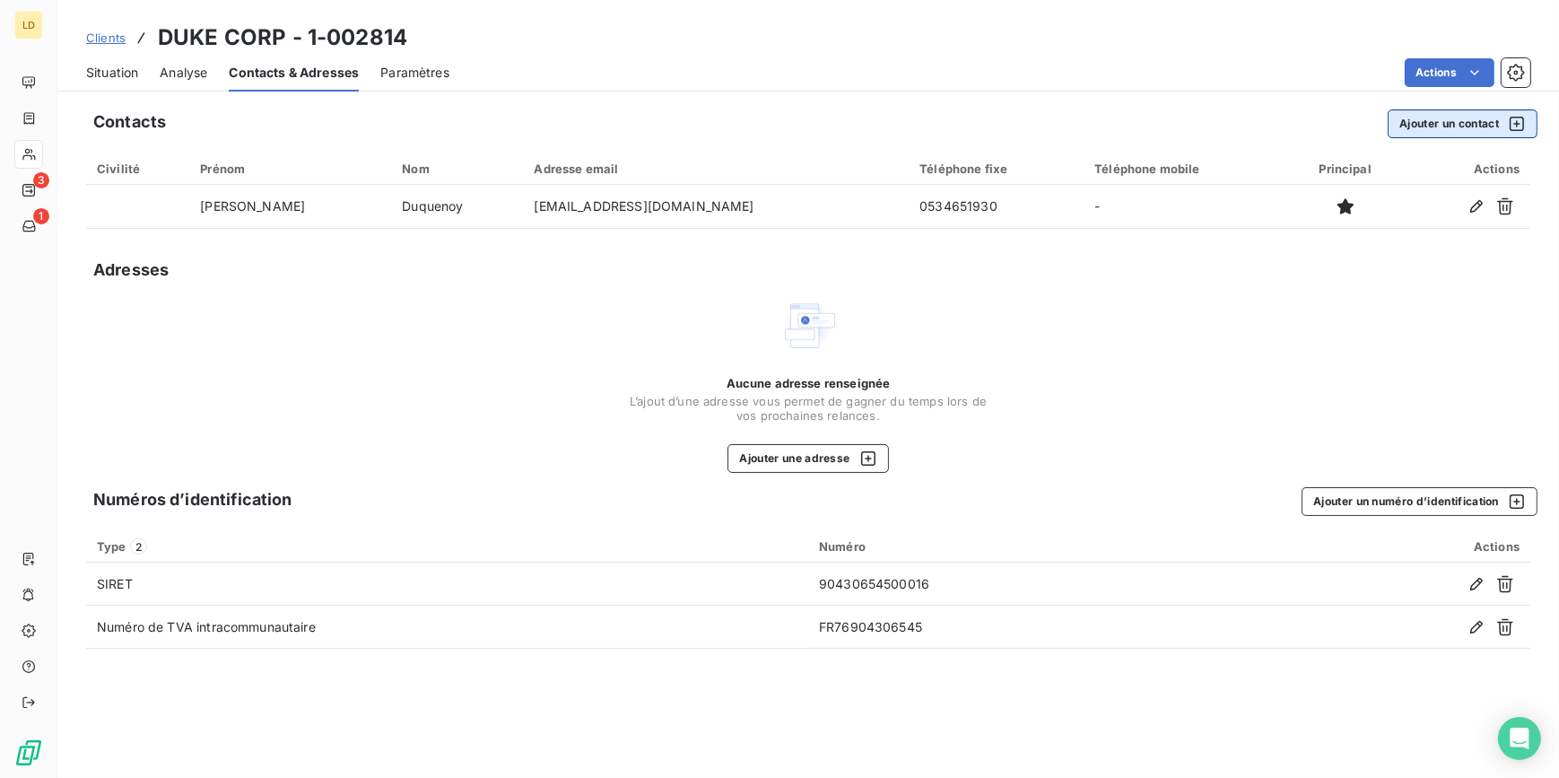
click at [1465, 117] on button "Ajouter un contact" at bounding box center [1463, 123] width 150 height 29
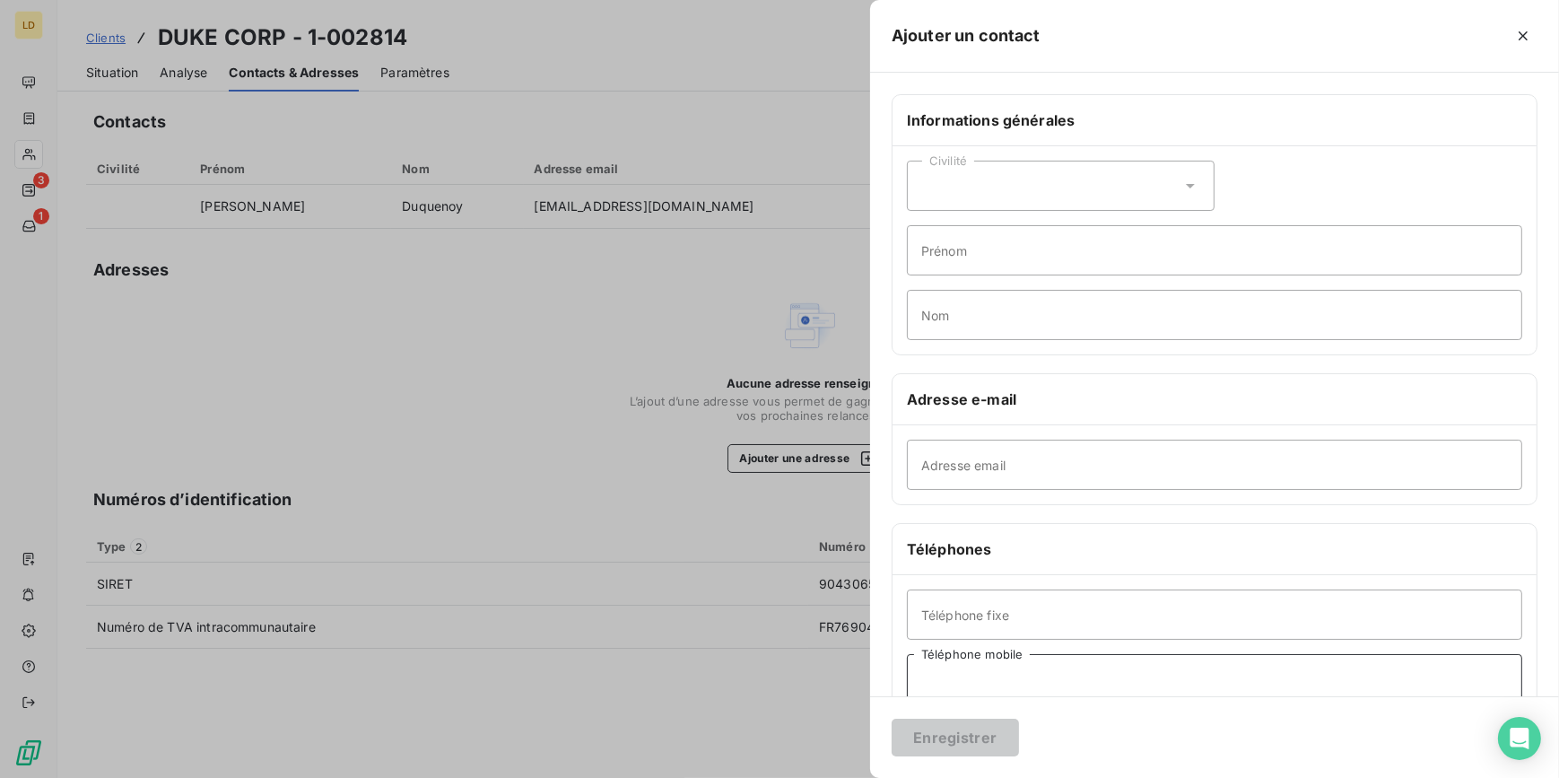
click at [1030, 692] on input "Téléphone mobile" at bounding box center [1214, 679] width 615 height 50
paste input "06 98 93 20 72"
type input "06 98 93 20 72"
click at [981, 257] on input "Prénom" at bounding box center [1214, 250] width 615 height 50
type input "[PERSON_NAME]"
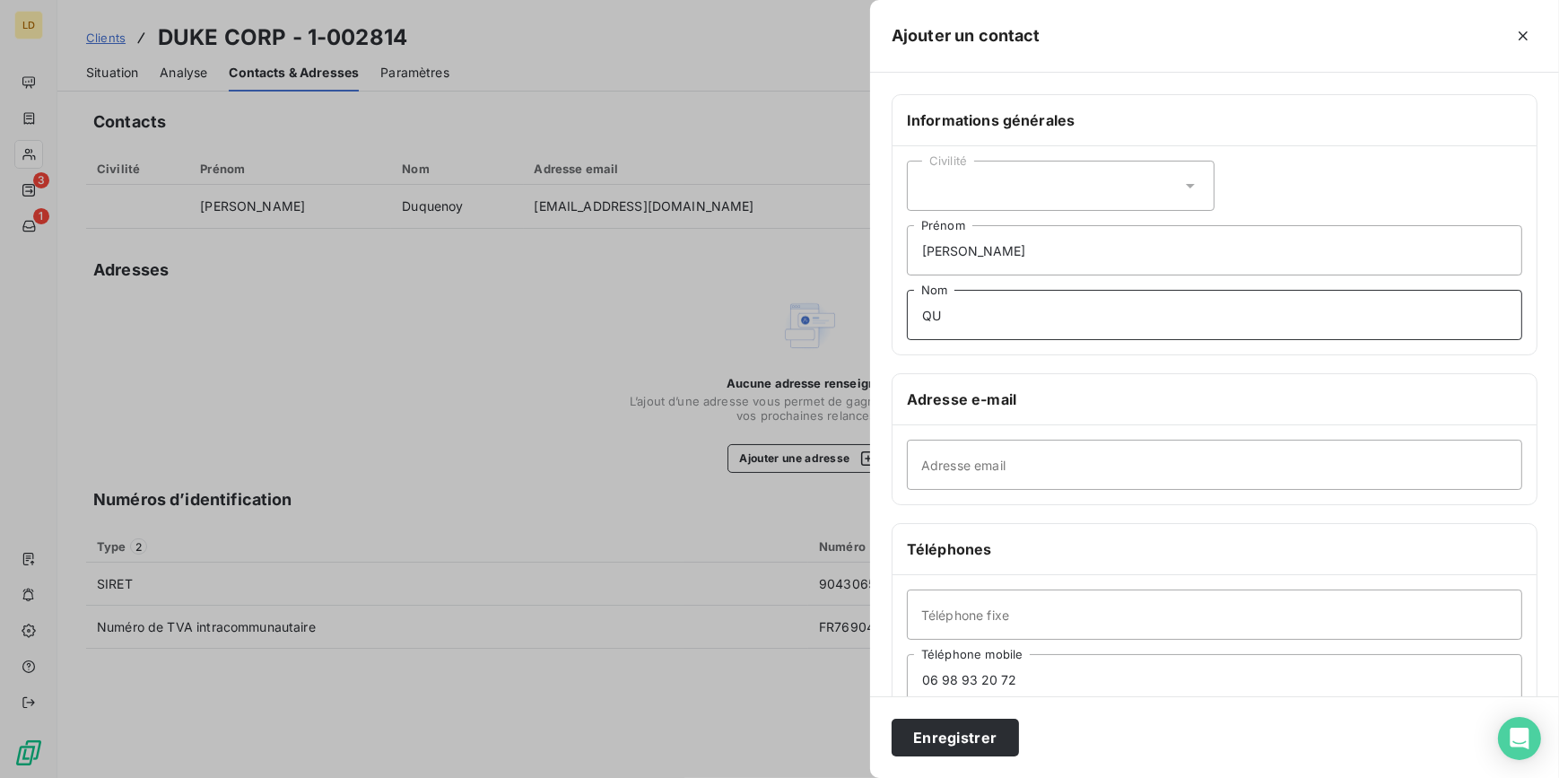
type input "Q"
type input "Duquenoy"
click at [948, 753] on button "Enregistrer" at bounding box center [955, 737] width 127 height 38
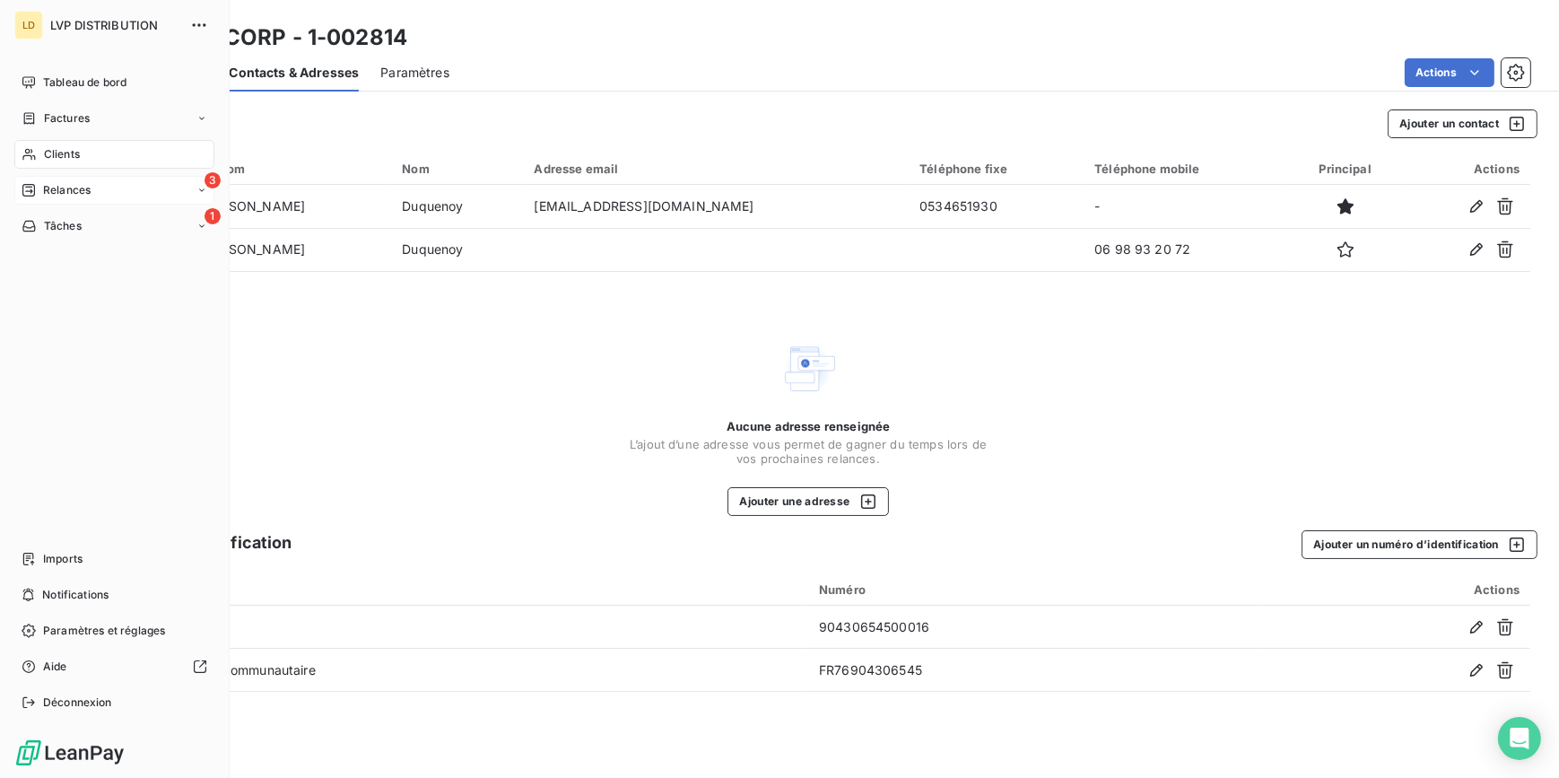
drag, startPoint x: 63, startPoint y: 174, endPoint x: 69, endPoint y: 185, distance: 12.5
click at [63, 174] on nav "Tableau de bord Factures Clients 3 Relances 1 Tâches" at bounding box center [114, 154] width 200 height 172
click at [76, 192] on span "Relances" at bounding box center [67, 190] width 48 height 16
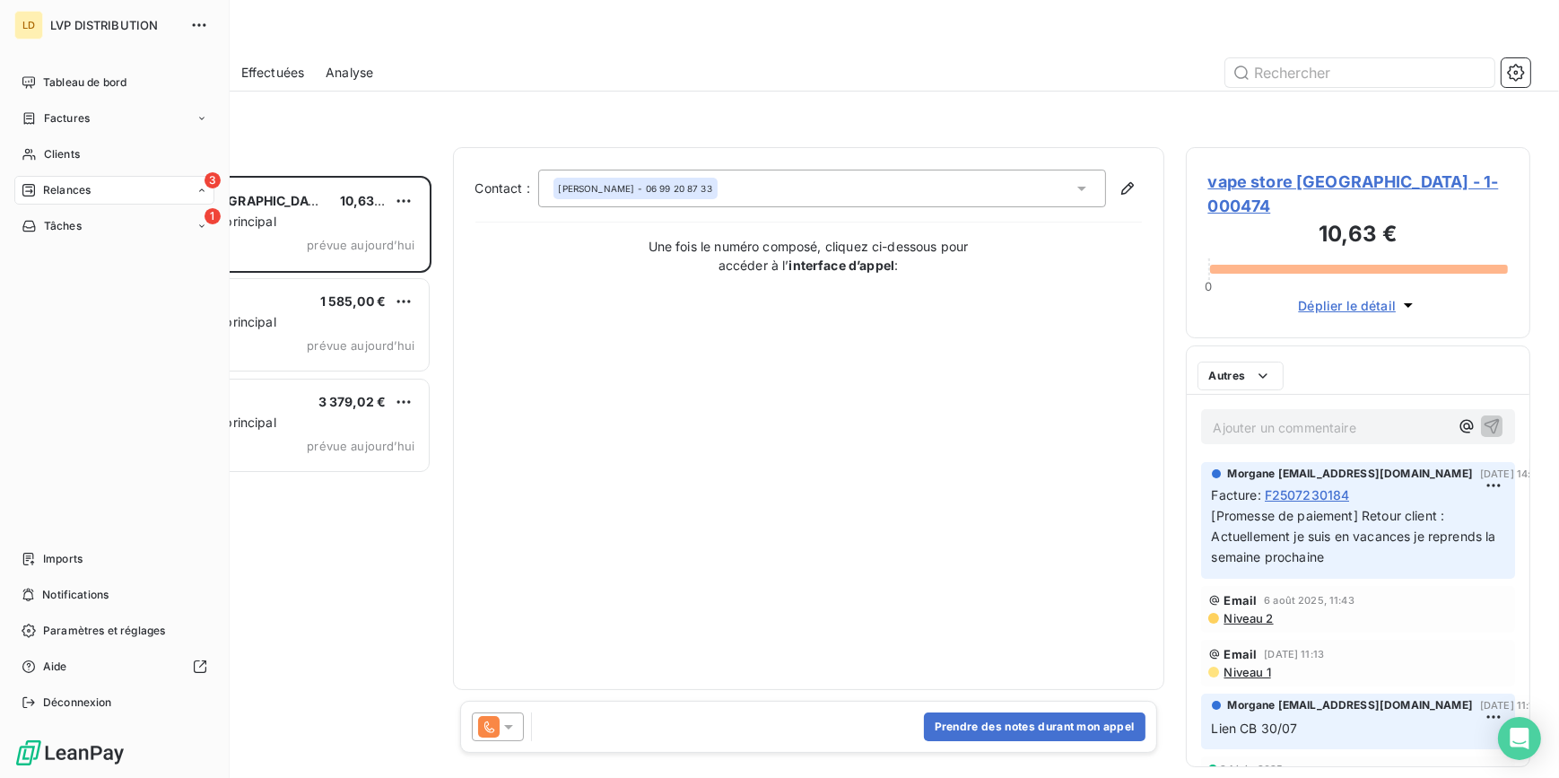
scroll to position [590, 332]
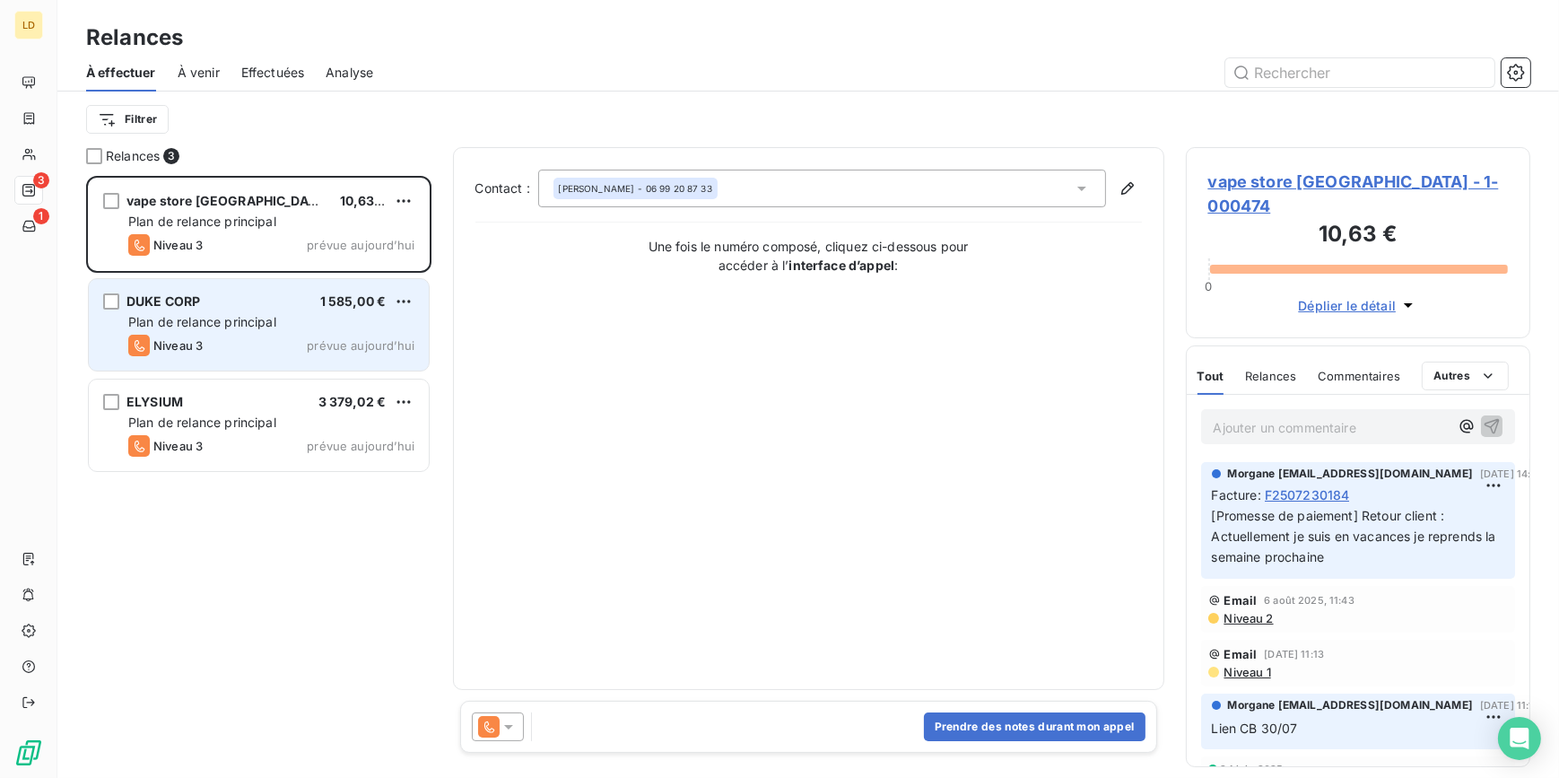
click at [264, 342] on div "Niveau 3 prévue aujourd’hui" at bounding box center [271, 346] width 286 height 22
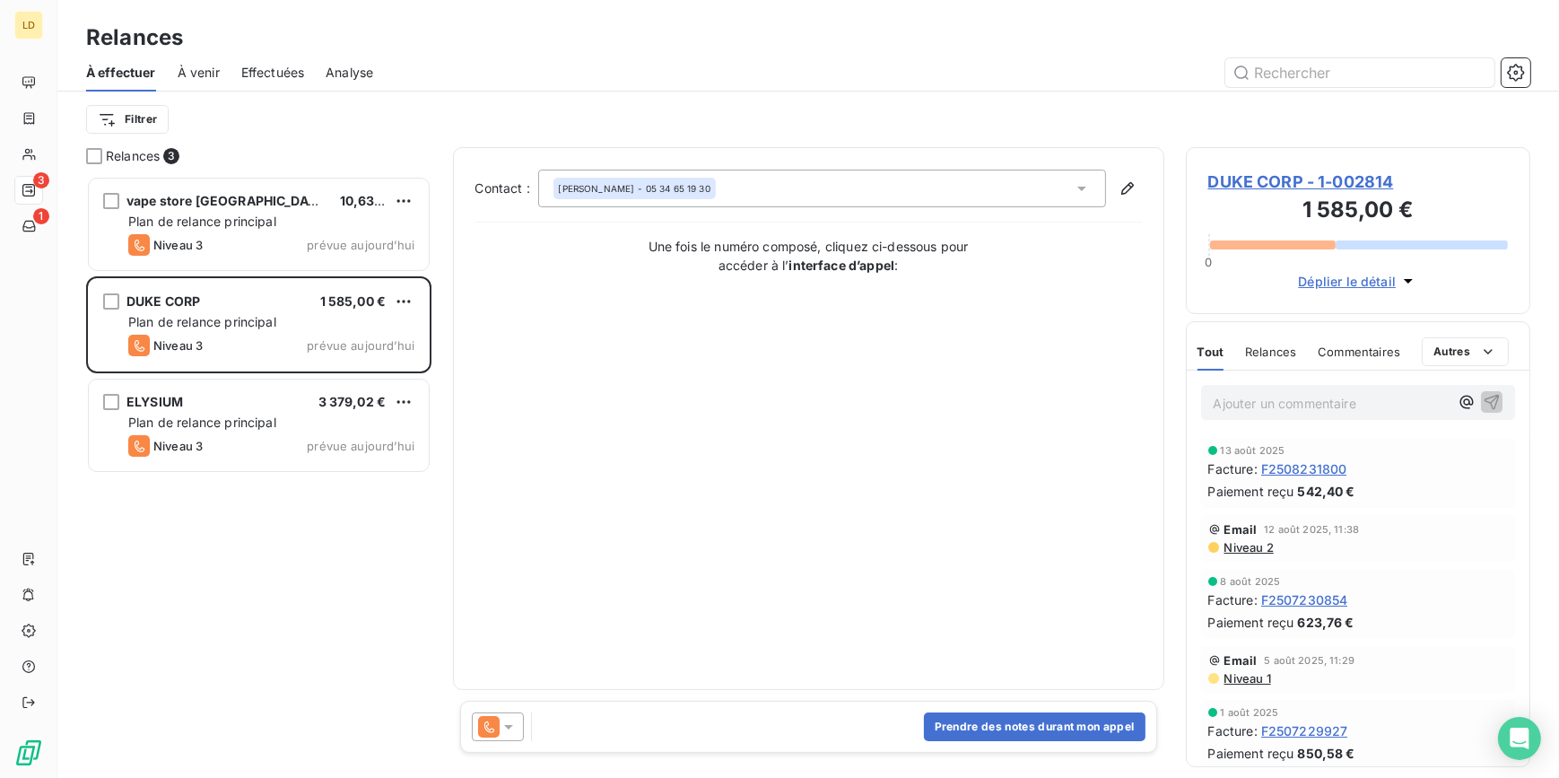
click at [720, 187] on div "[PERSON_NAME] - 05 34 65 19 30" at bounding box center [822, 189] width 568 height 38
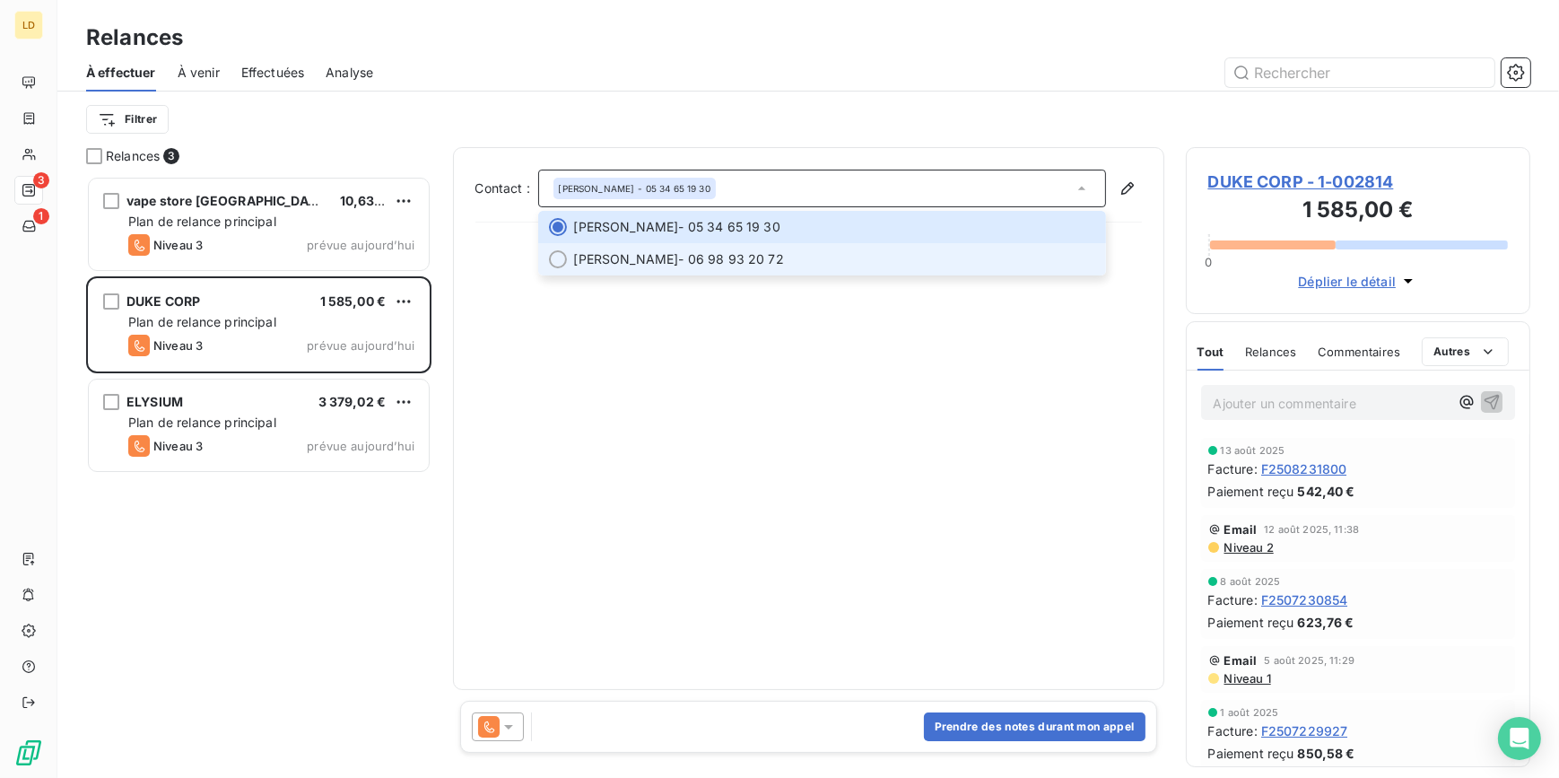
click at [701, 264] on span "[PERSON_NAME] - 06 98 93 20 72" at bounding box center [834, 259] width 521 height 18
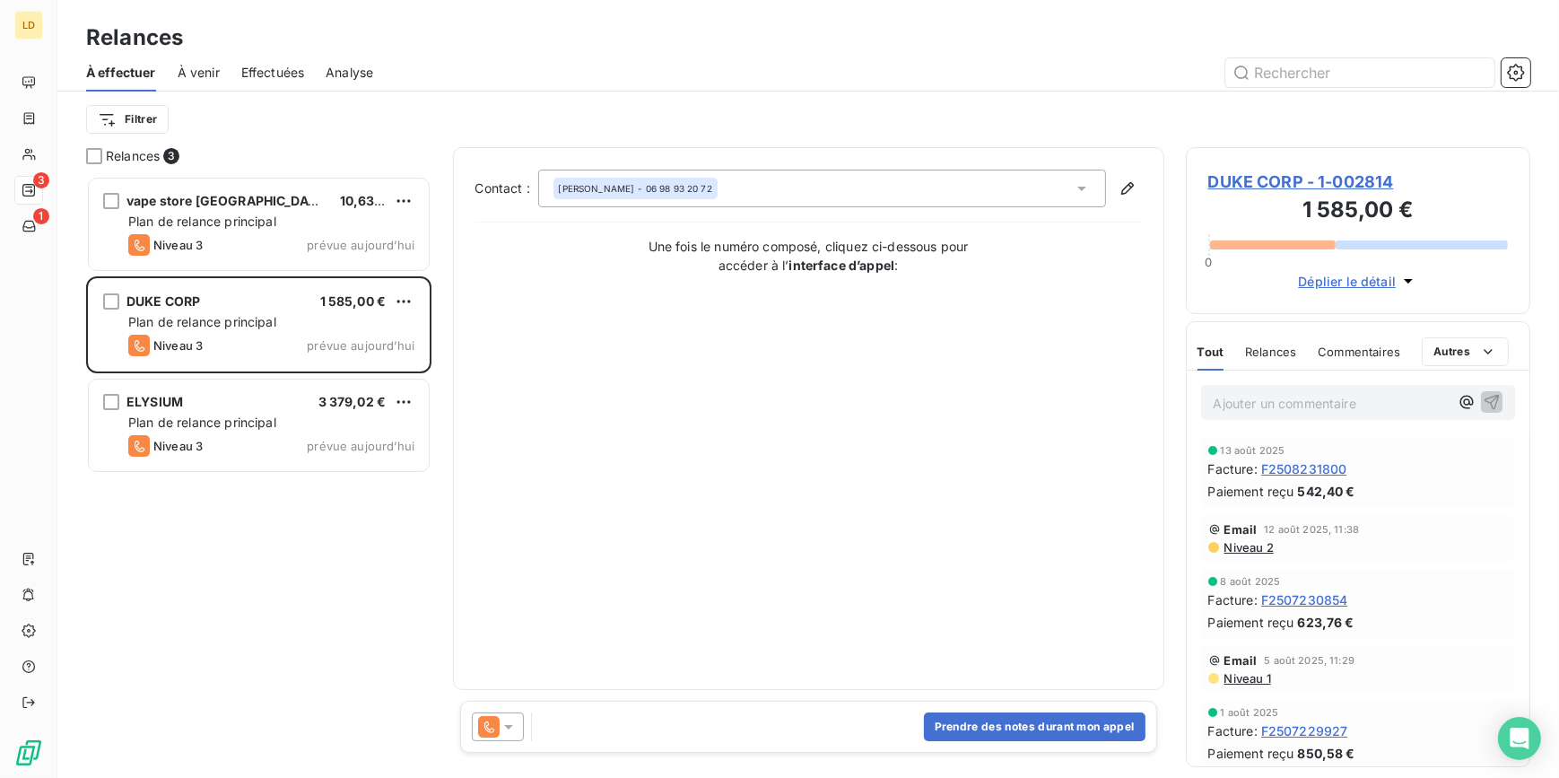
click at [997, 743] on div "Prendre des notes durant mon appel" at bounding box center [808, 727] width 697 height 52
click at [992, 720] on button "Prendre des notes durant mon appel" at bounding box center [1035, 726] width 222 height 29
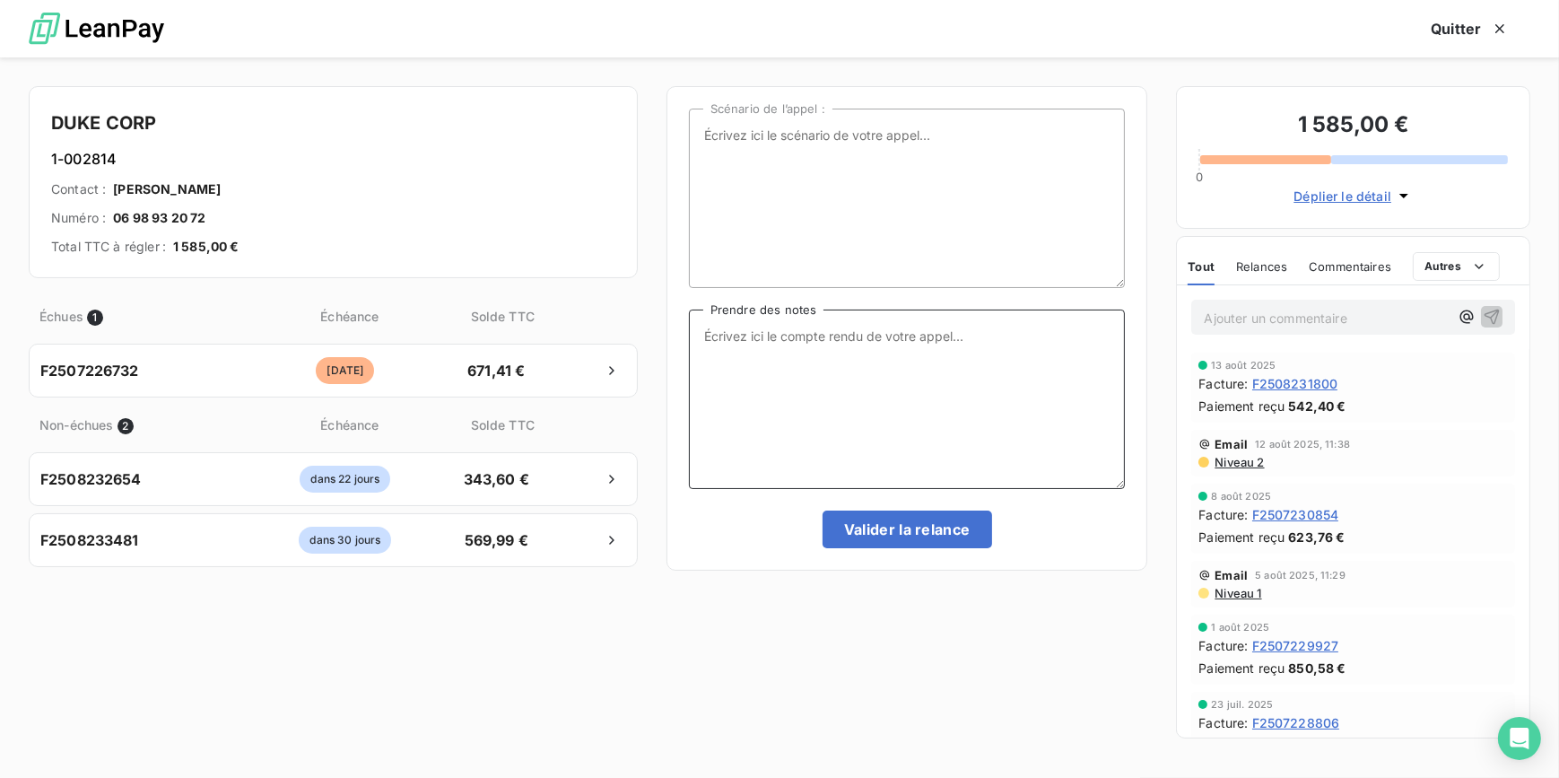
drag, startPoint x: 779, startPoint y: 394, endPoint x: 788, endPoint y: 388, distance: 10.5
click at [779, 394] on textarea "Prendre des notes" at bounding box center [907, 398] width 437 height 179
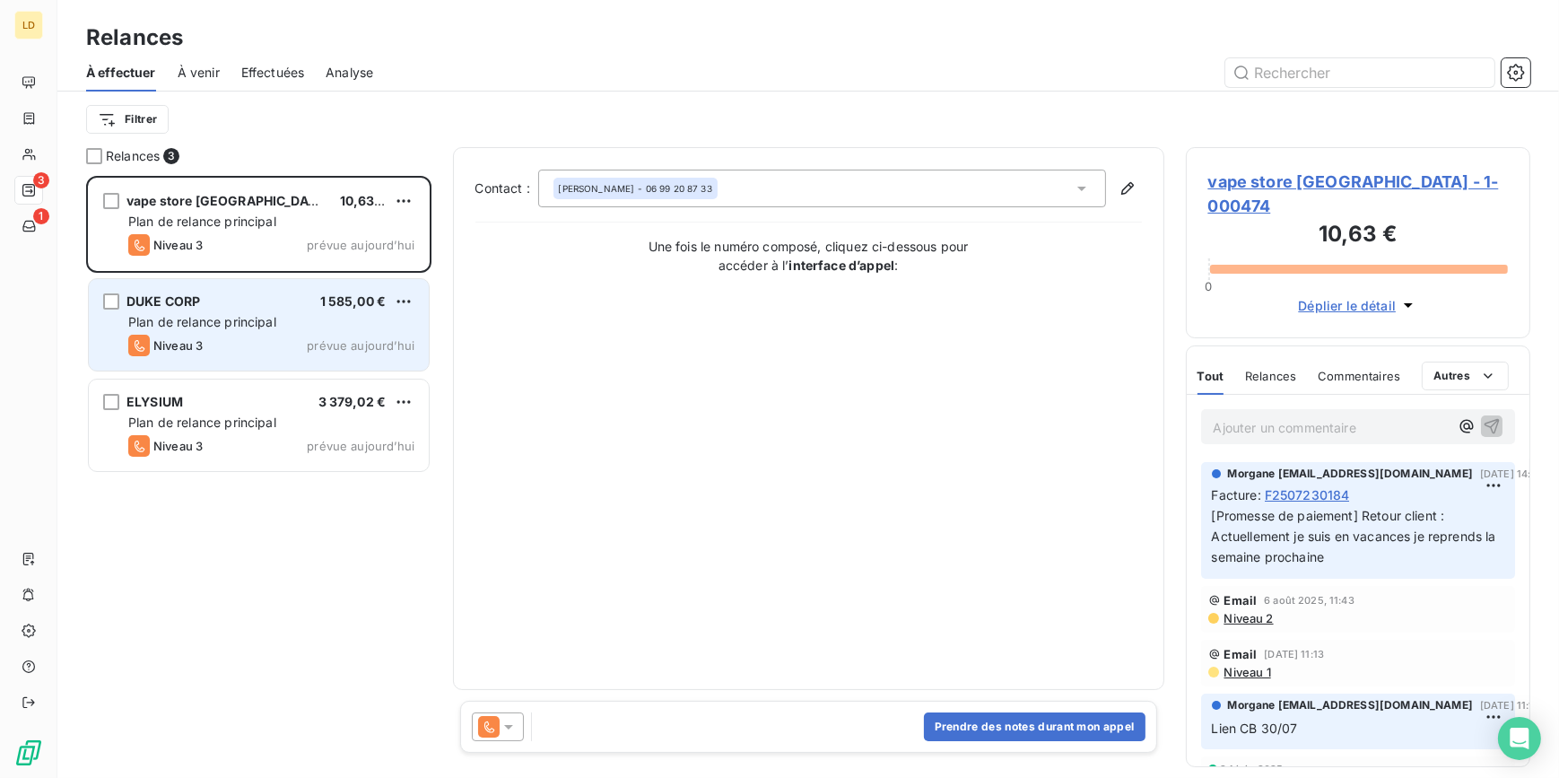
click at [231, 349] on div "Niveau 3 prévue aujourd’hui" at bounding box center [271, 346] width 286 height 22
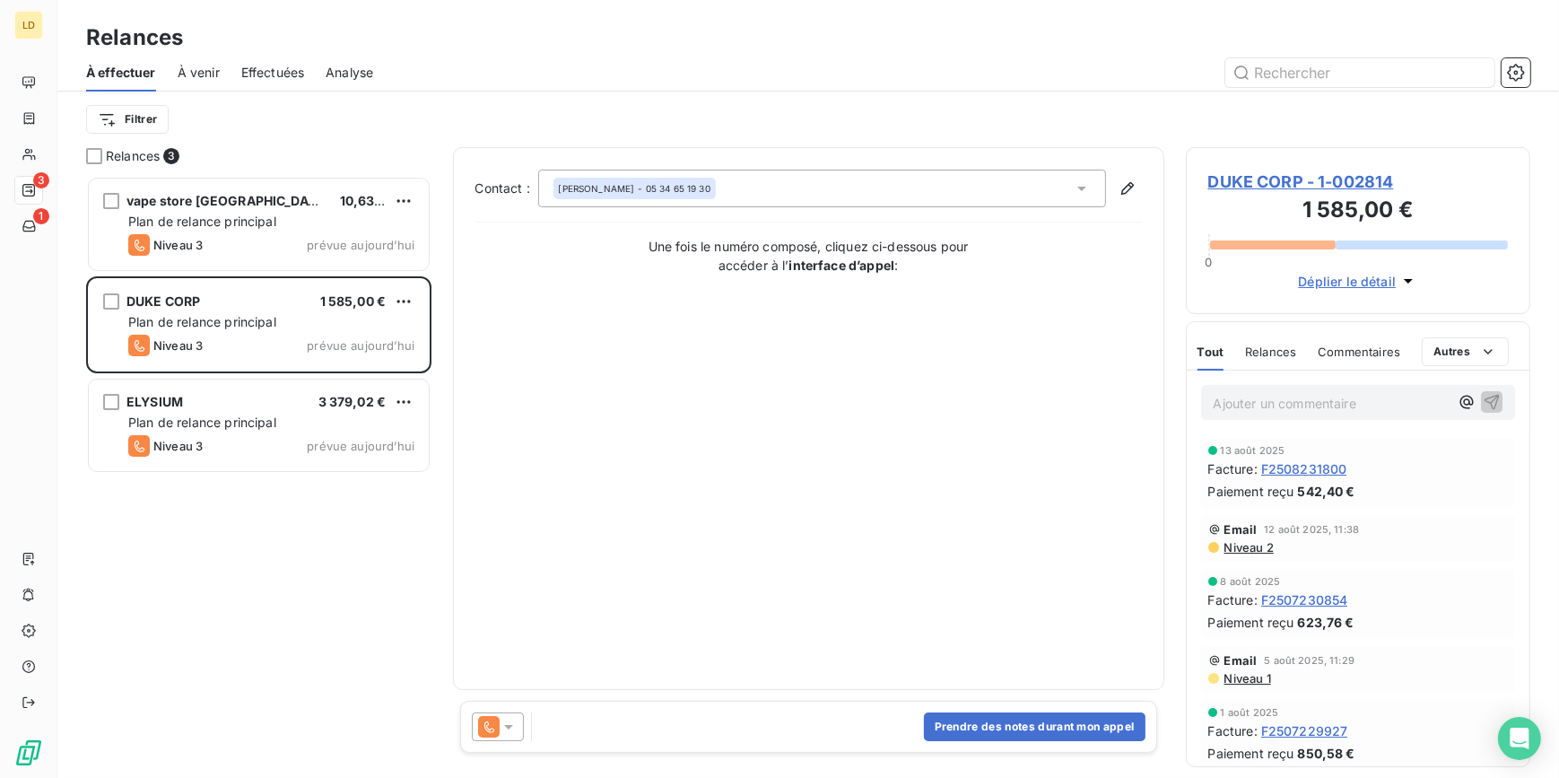
click at [514, 724] on icon at bounding box center [509, 727] width 18 height 18
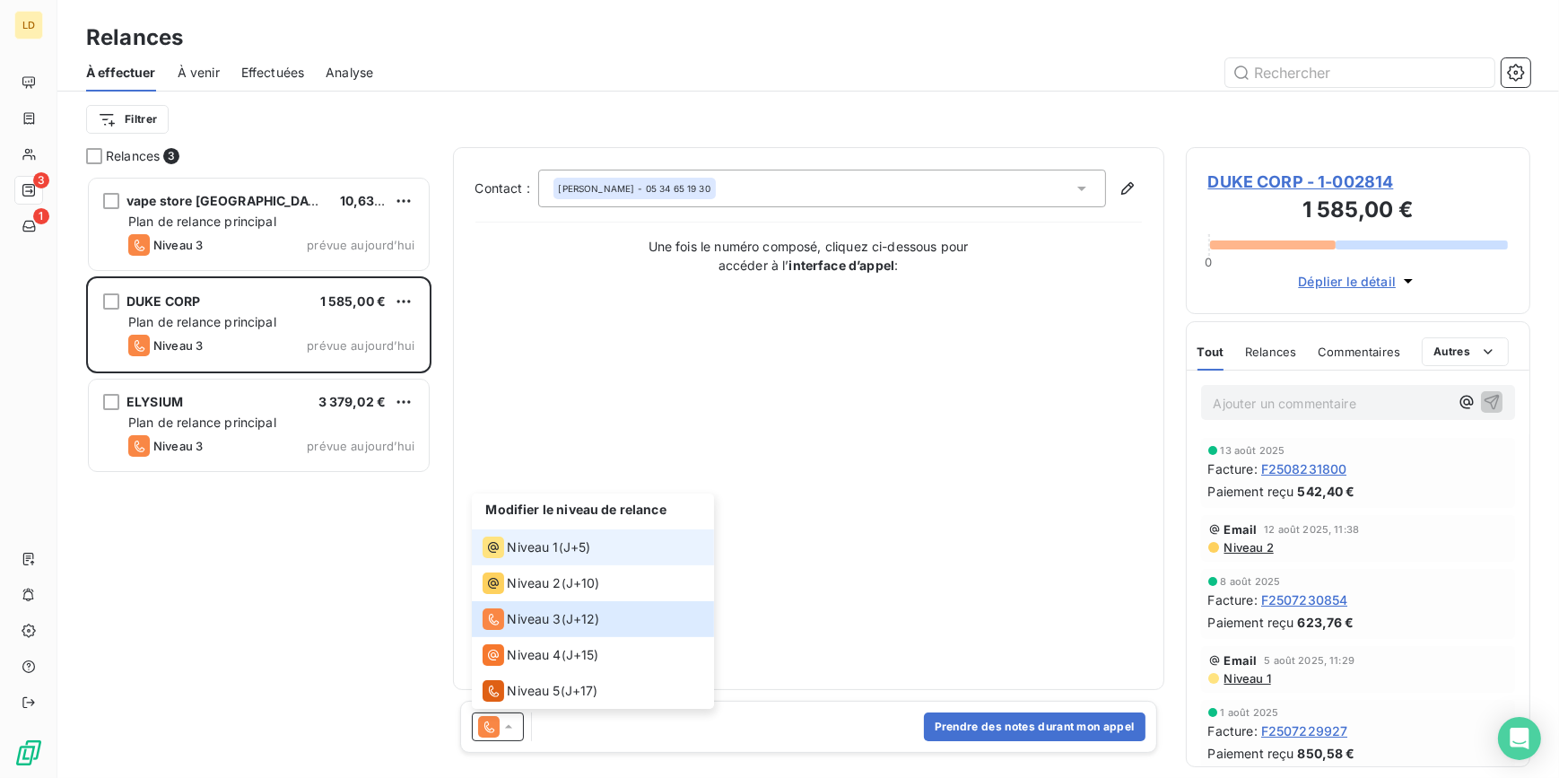
click at [542, 561] on li "Niveau 1 ( J+5 )" at bounding box center [593, 547] width 242 height 36
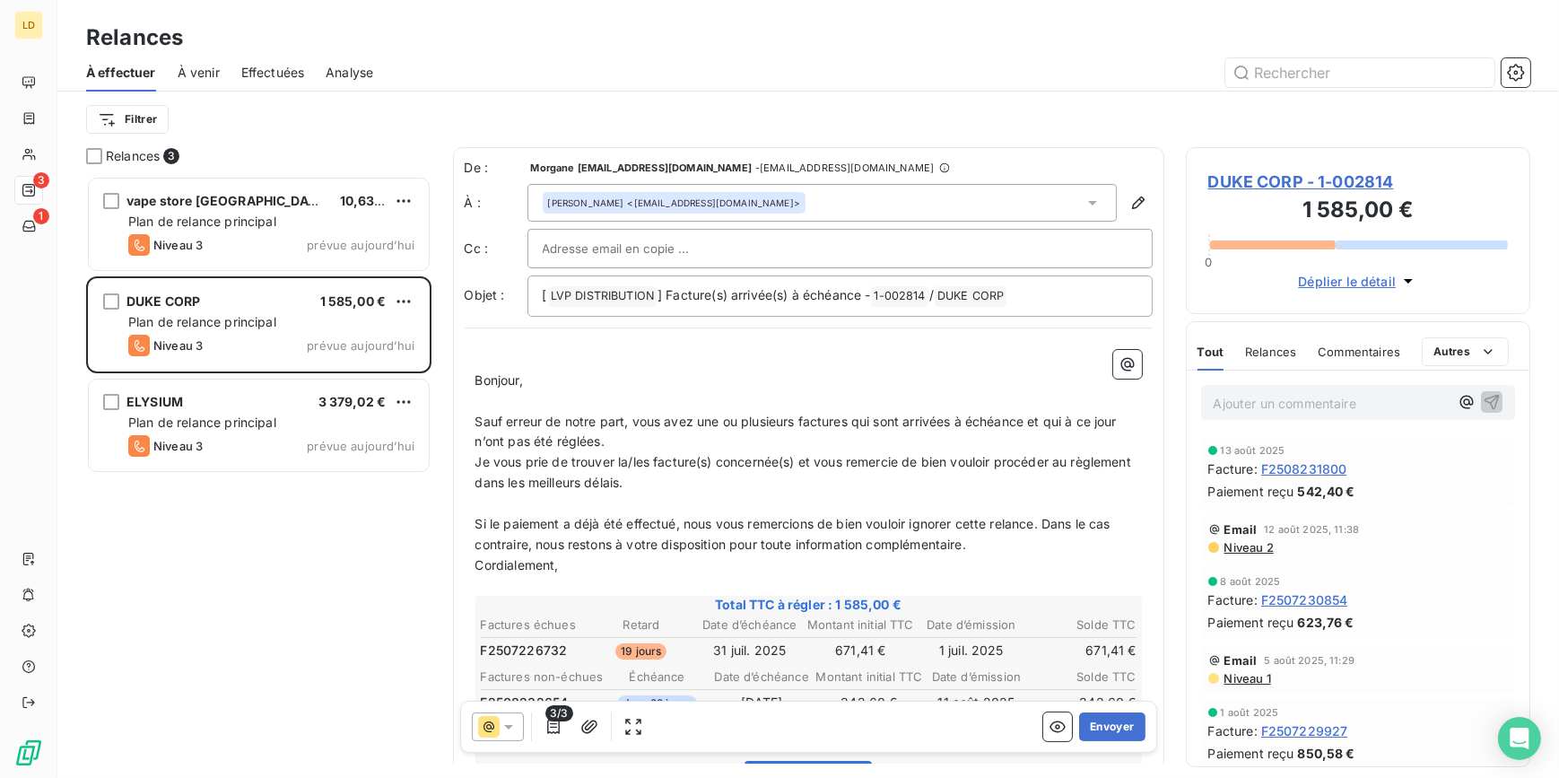
click at [791, 203] on div "[PERSON_NAME] <[EMAIL_ADDRESS][DOMAIN_NAME]>" at bounding box center [821, 203] width 589 height 38
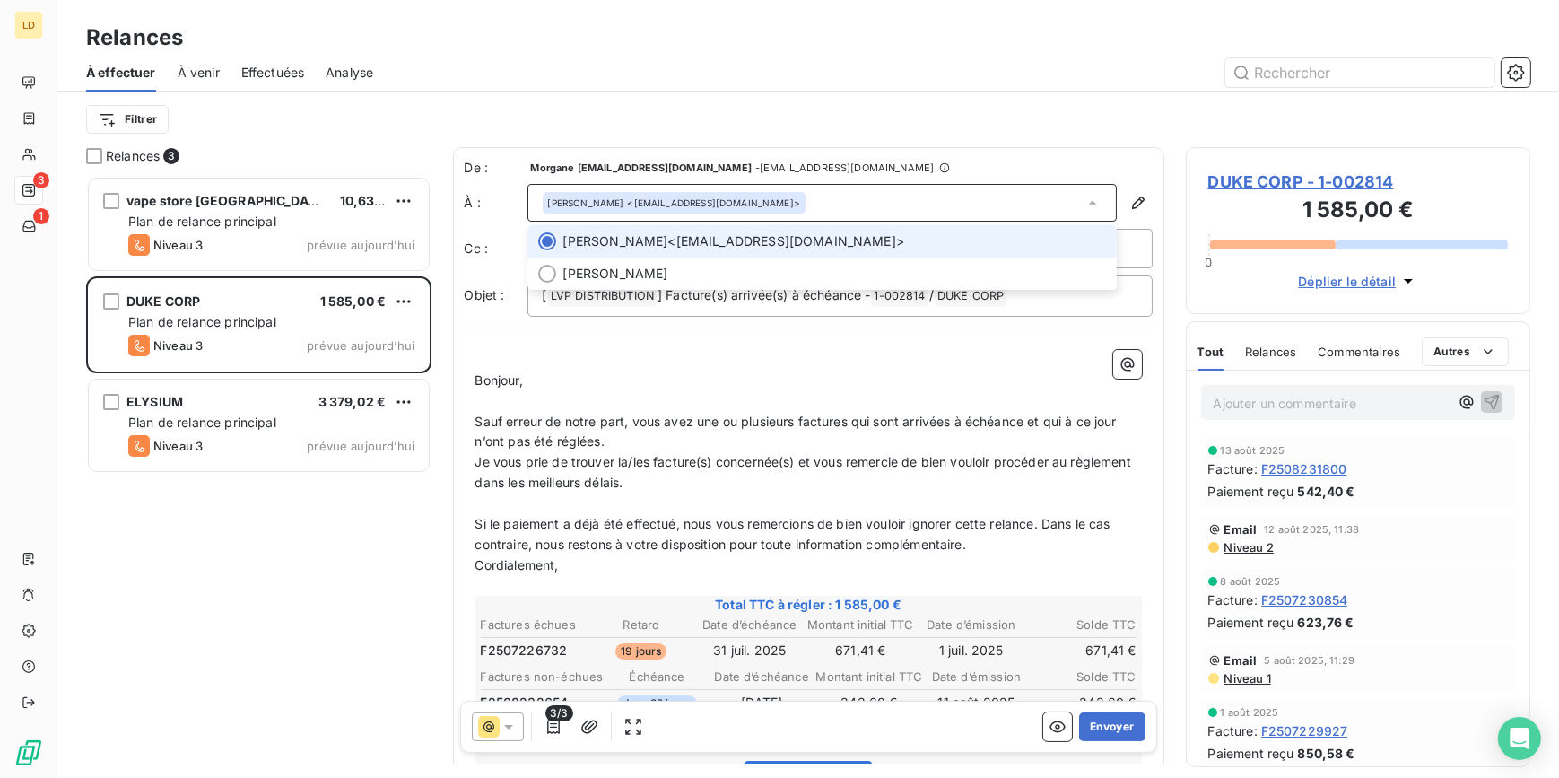
click at [500, 225] on div "De : Morgane [EMAIL_ADDRESS][DOMAIN_NAME] - [DOMAIN_NAME][EMAIL_ADDRESS][DOMAIN…" at bounding box center [809, 238] width 688 height 158
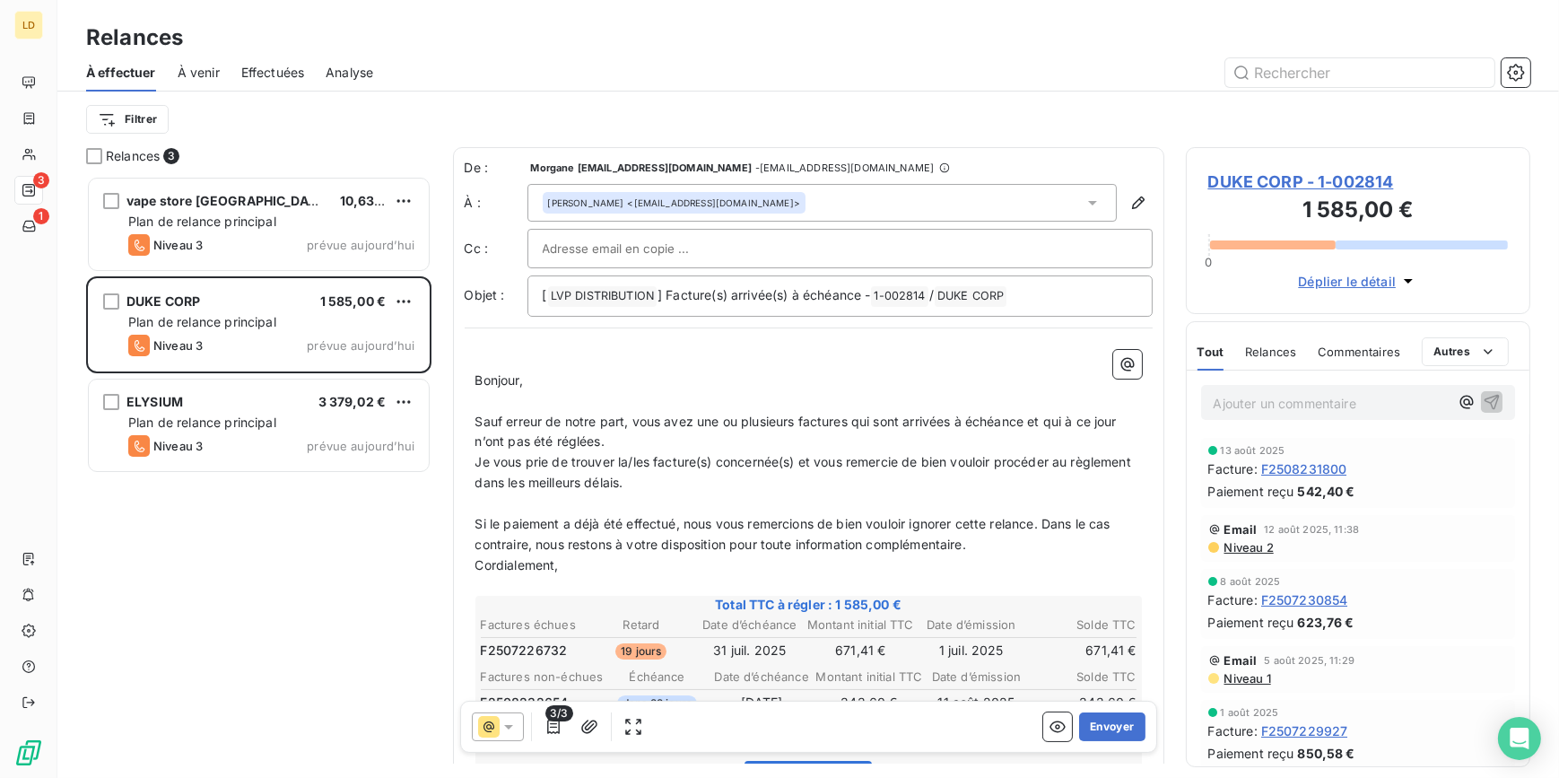
click at [605, 239] on input "text" at bounding box center [639, 248] width 193 height 27
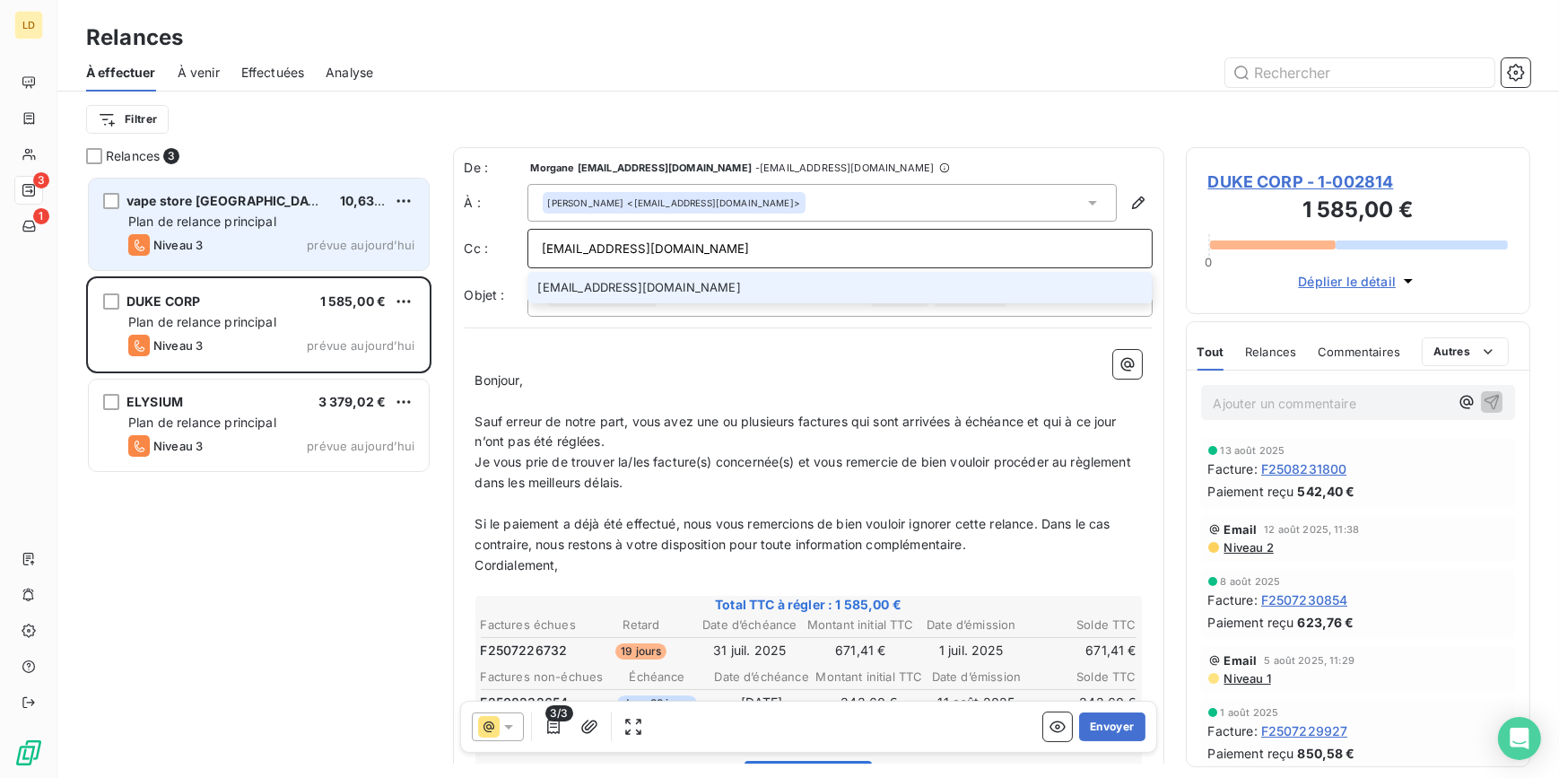
drag, startPoint x: 691, startPoint y: 250, endPoint x: 387, endPoint y: 240, distance: 303.3
click at [387, 240] on div "Relances 3 vape store [GEOGRAPHIC_DATA] 10,63 € Plan de relance principal Nivea…" at bounding box center [808, 462] width 1502 height 631
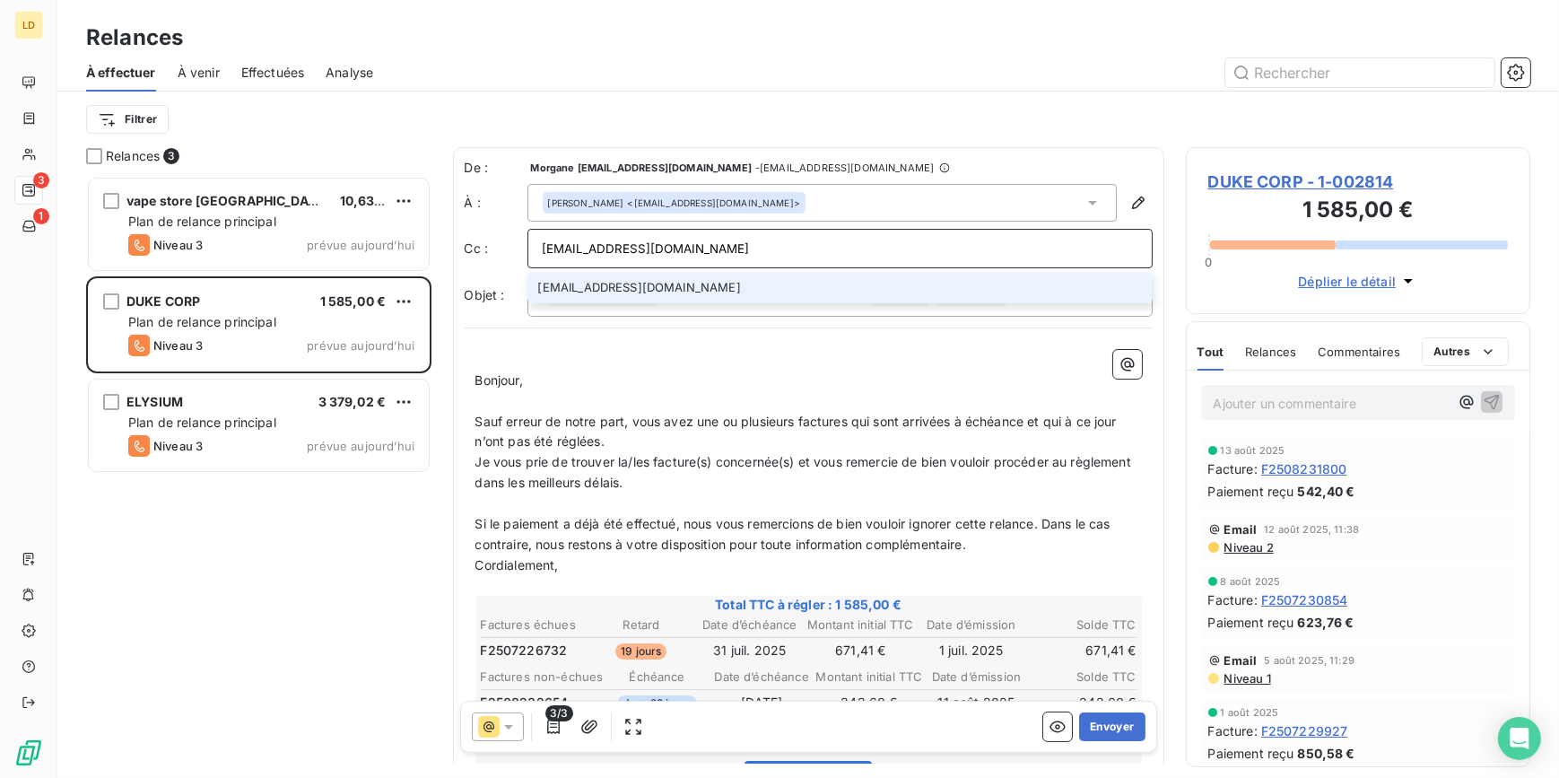
type input "[EMAIL_ADDRESS][DOMAIN_NAME]"
click at [1260, 171] on span "DUKE CORP - 1-002814" at bounding box center [1358, 182] width 300 height 24
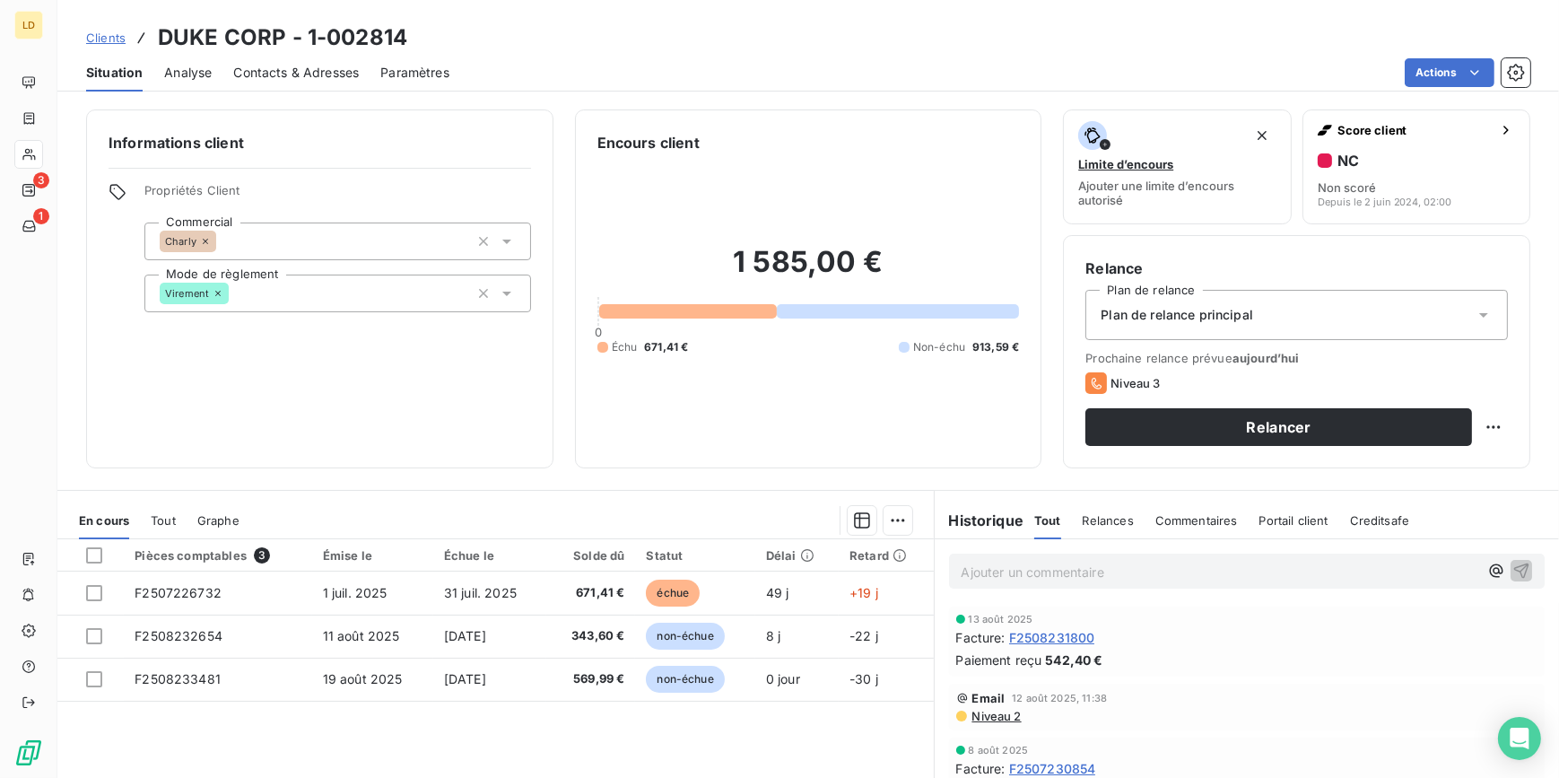
click at [307, 52] on h3 "DUKE CORP - 1-002814" at bounding box center [282, 38] width 249 height 32
click at [308, 54] on div "Contacts & Adresses" at bounding box center [296, 73] width 126 height 38
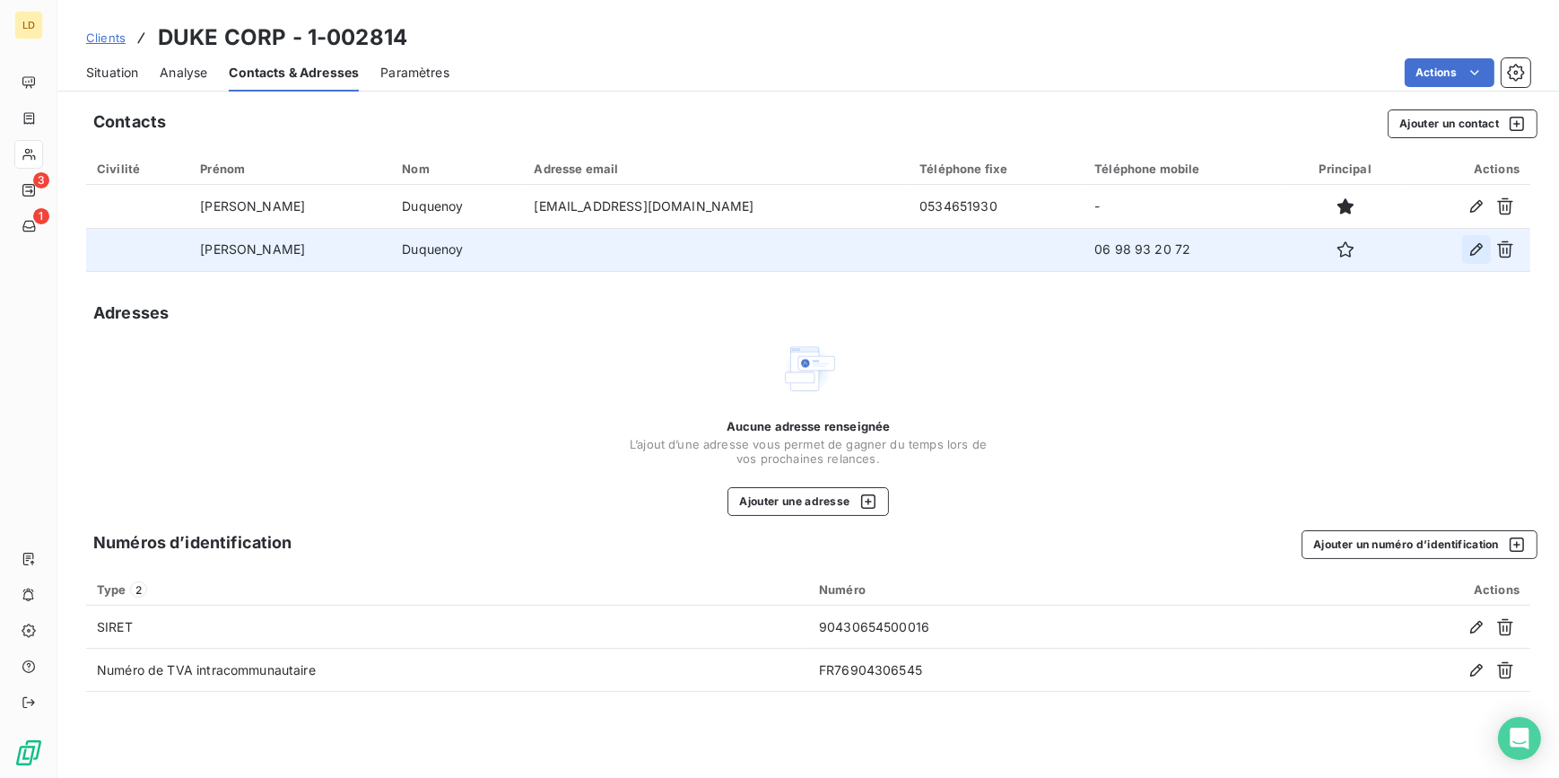
click at [1470, 249] on icon "button" at bounding box center [1476, 249] width 18 height 18
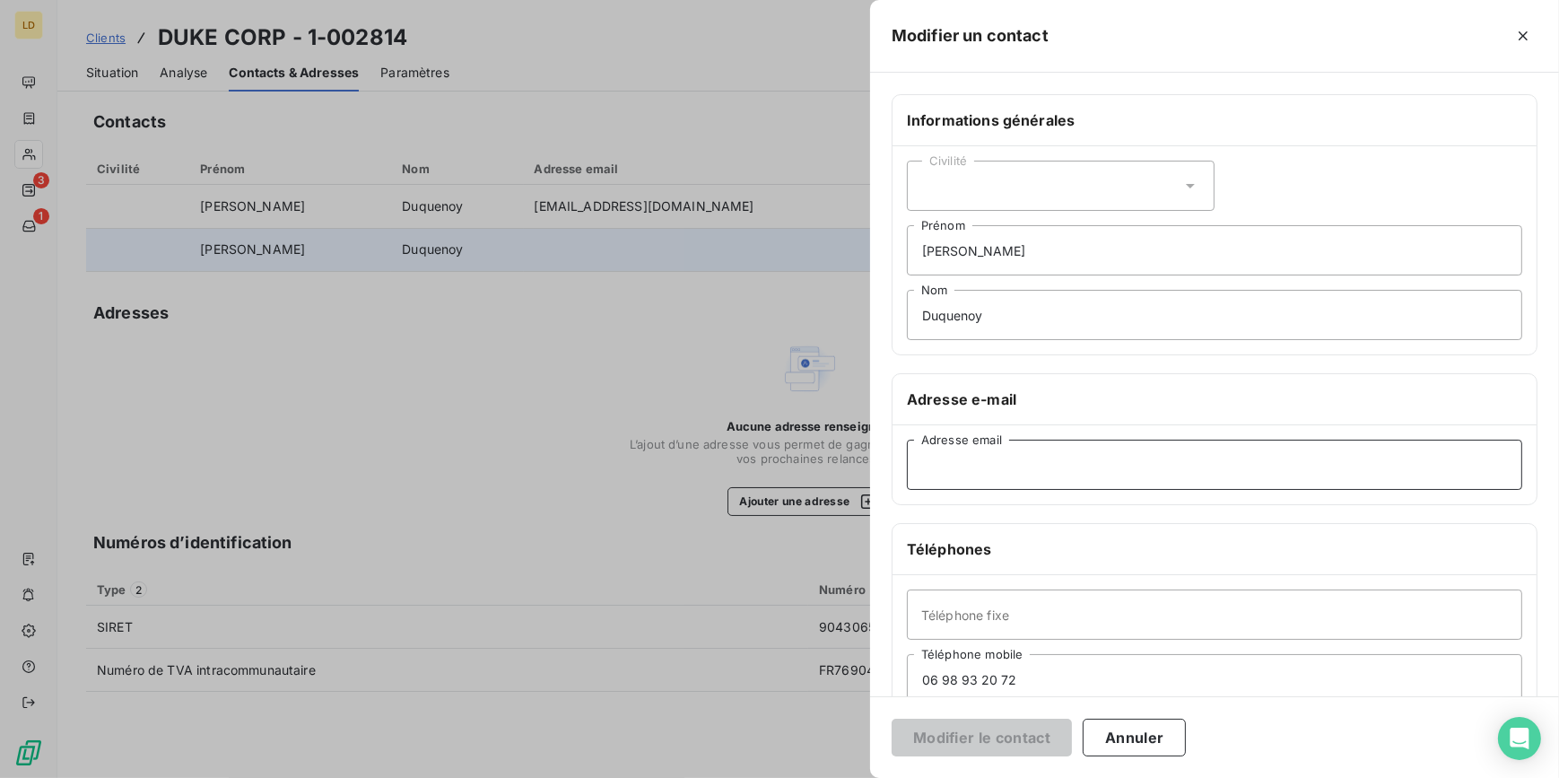
click at [995, 482] on input "Adresse email" at bounding box center [1214, 465] width 615 height 50
paste input "[EMAIL_ADDRESS][DOMAIN_NAME]"
type input "[EMAIL_ADDRESS][DOMAIN_NAME]"
click at [1005, 727] on button "Modifier le contact" at bounding box center [982, 737] width 180 height 38
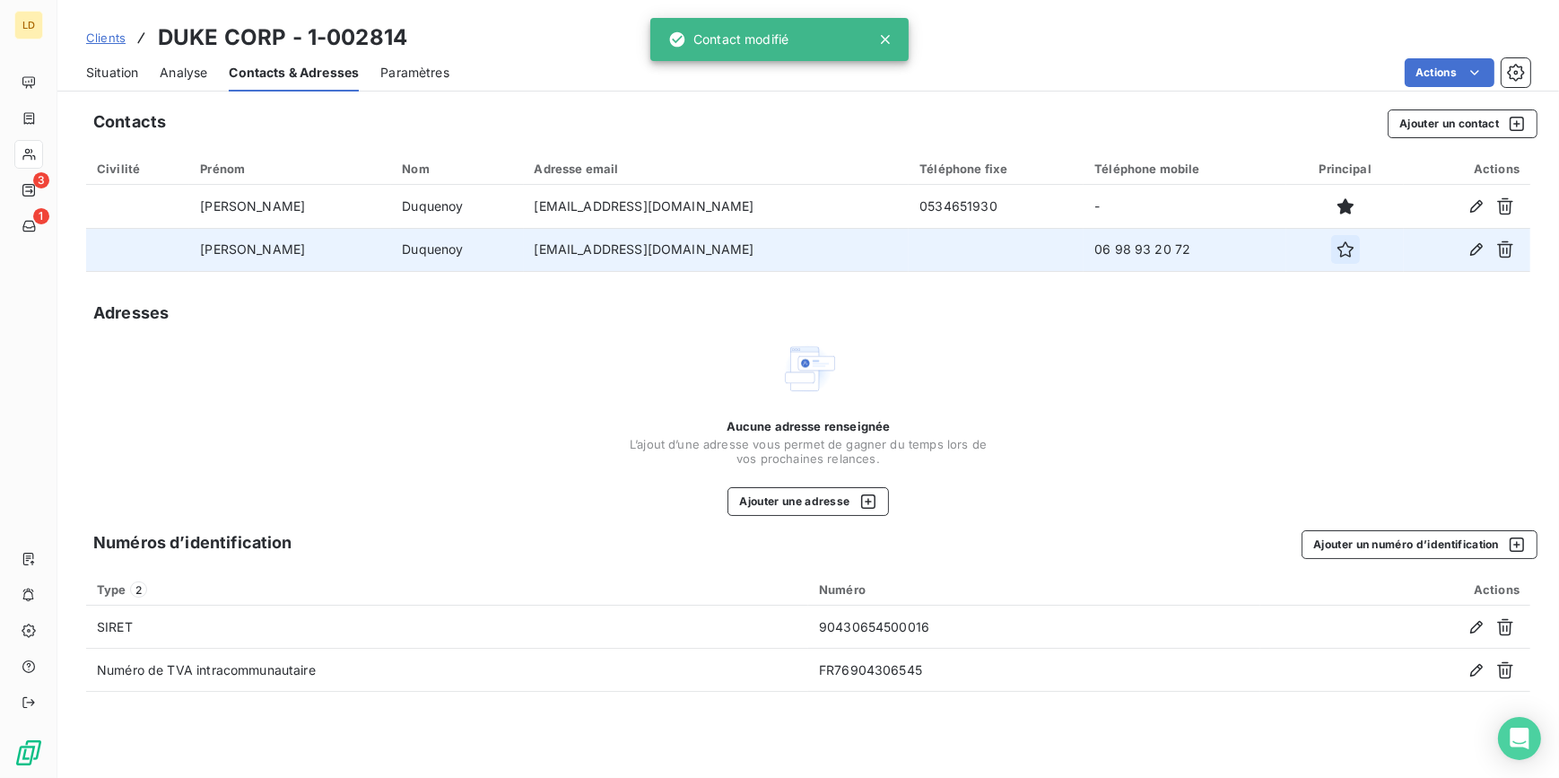
click at [1337, 250] on icon "button" at bounding box center [1346, 249] width 18 height 18
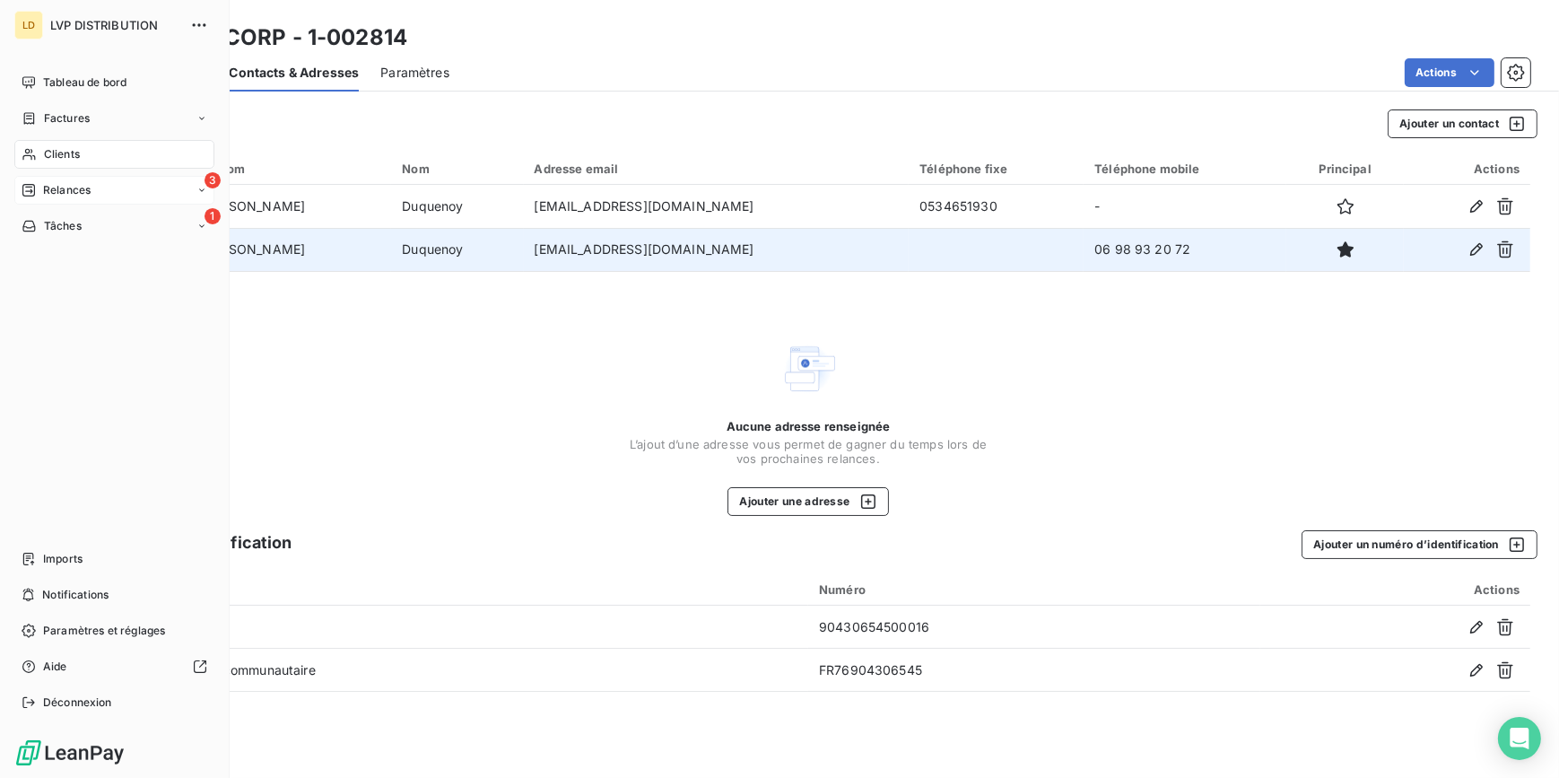
drag, startPoint x: 82, startPoint y: 200, endPoint x: 94, endPoint y: 204, distance: 13.1
click at [82, 200] on div "3 Relances" at bounding box center [114, 190] width 200 height 29
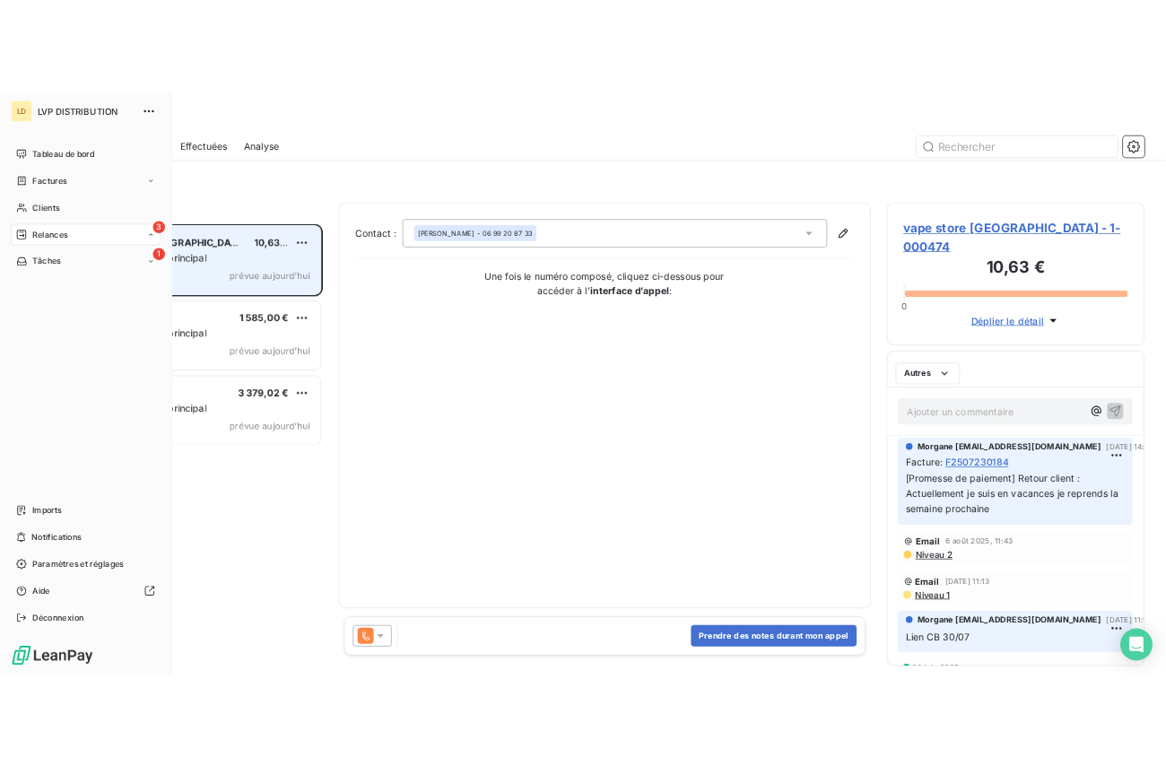
scroll to position [590, 332]
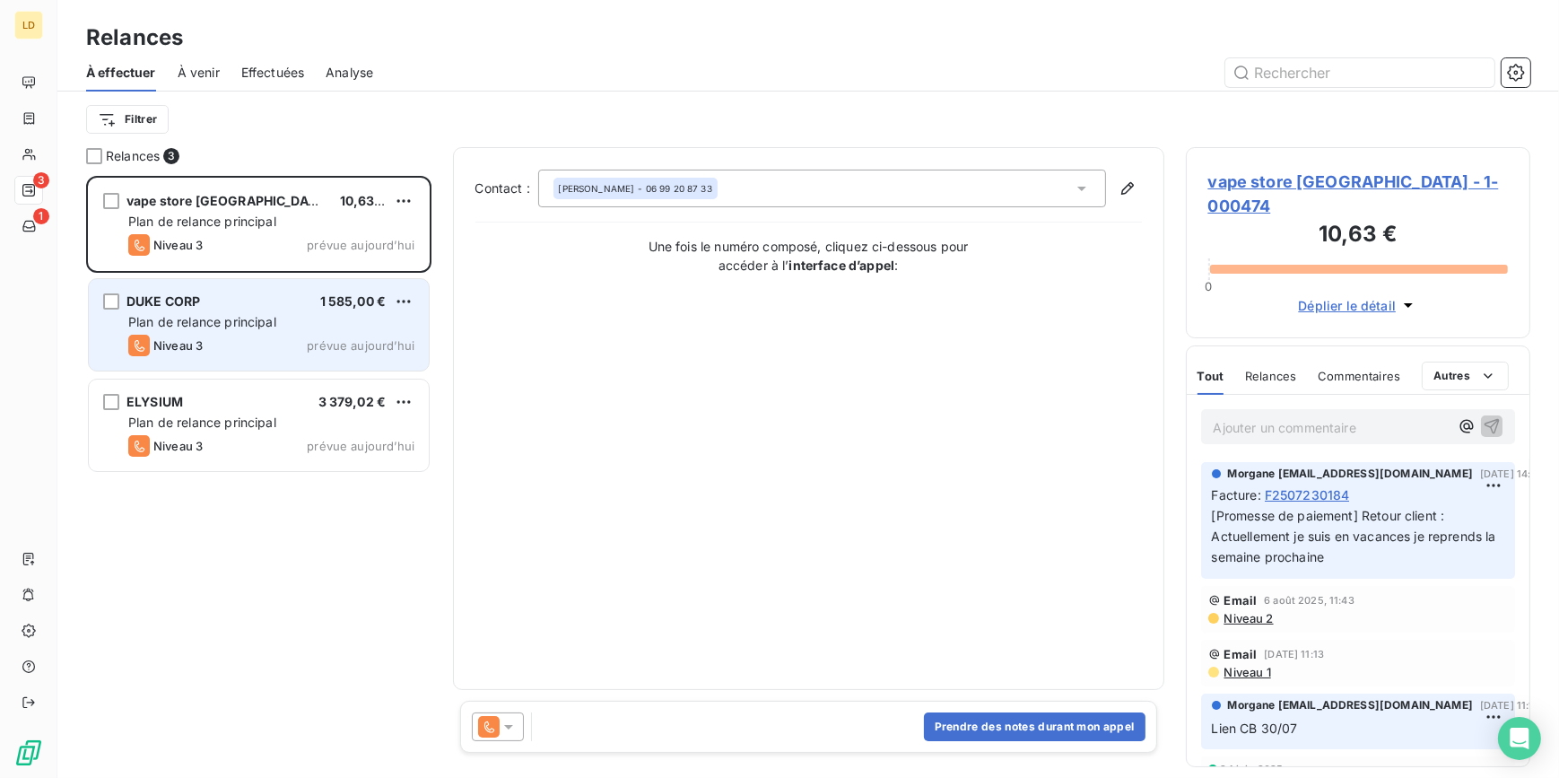
click at [237, 315] on span "Plan de relance principal" at bounding box center [202, 321] width 148 height 15
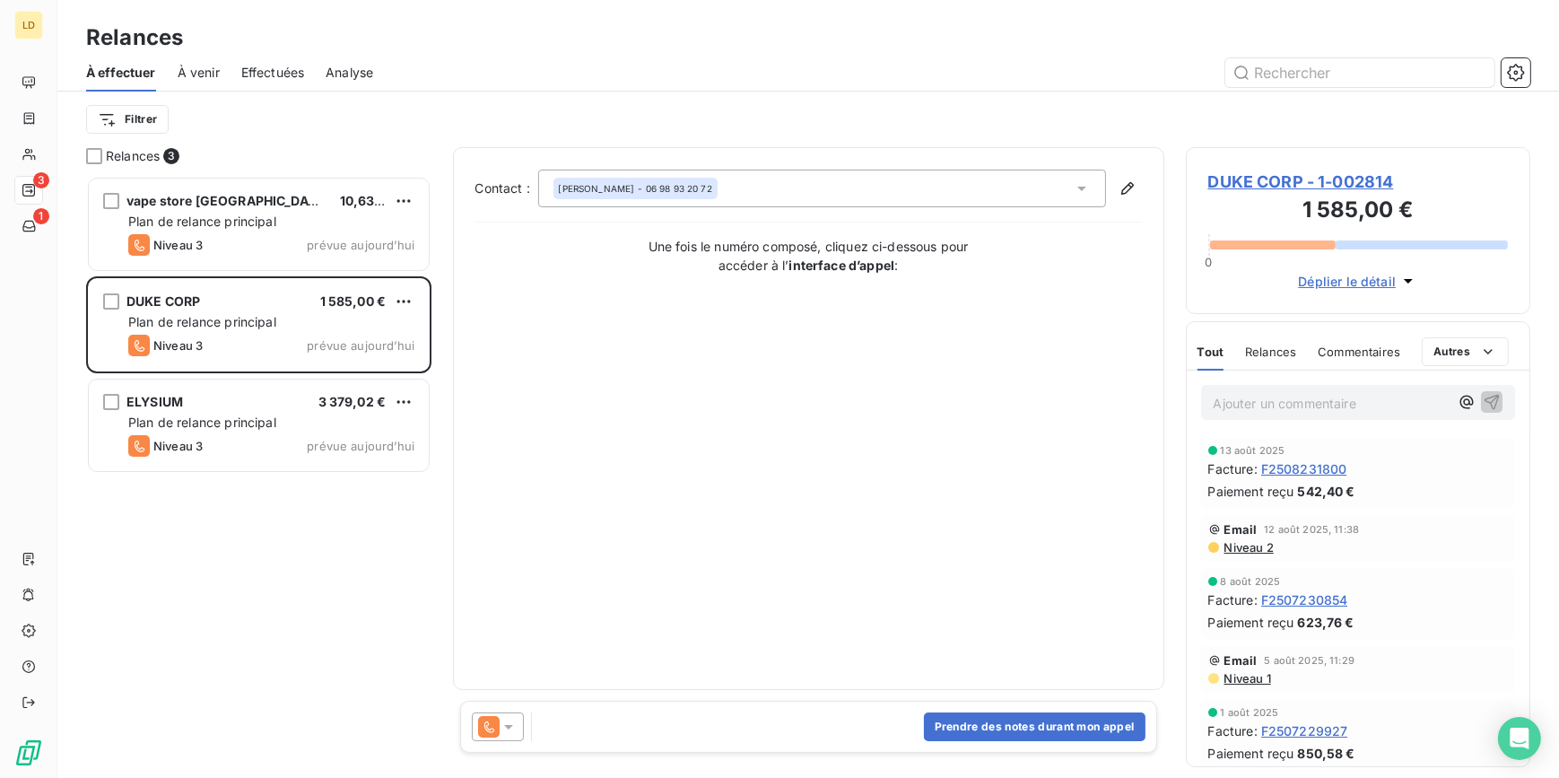
click at [1336, 396] on p "Ajouter un commentaire ﻿" at bounding box center [1332, 403] width 236 height 22
click at [503, 736] on div at bounding box center [498, 726] width 52 height 29
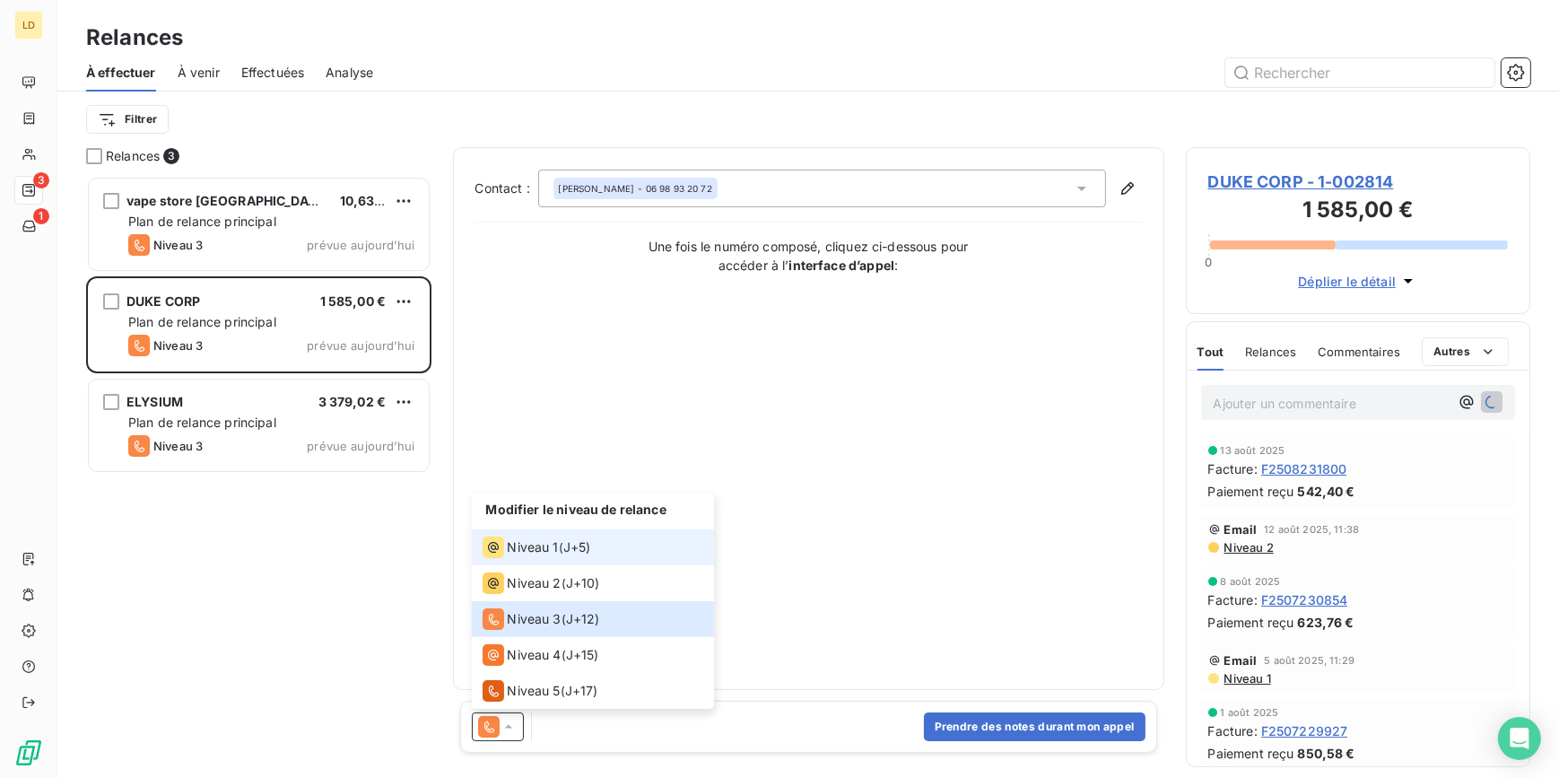
click at [550, 548] on span "Niveau 1" at bounding box center [533, 547] width 51 height 18
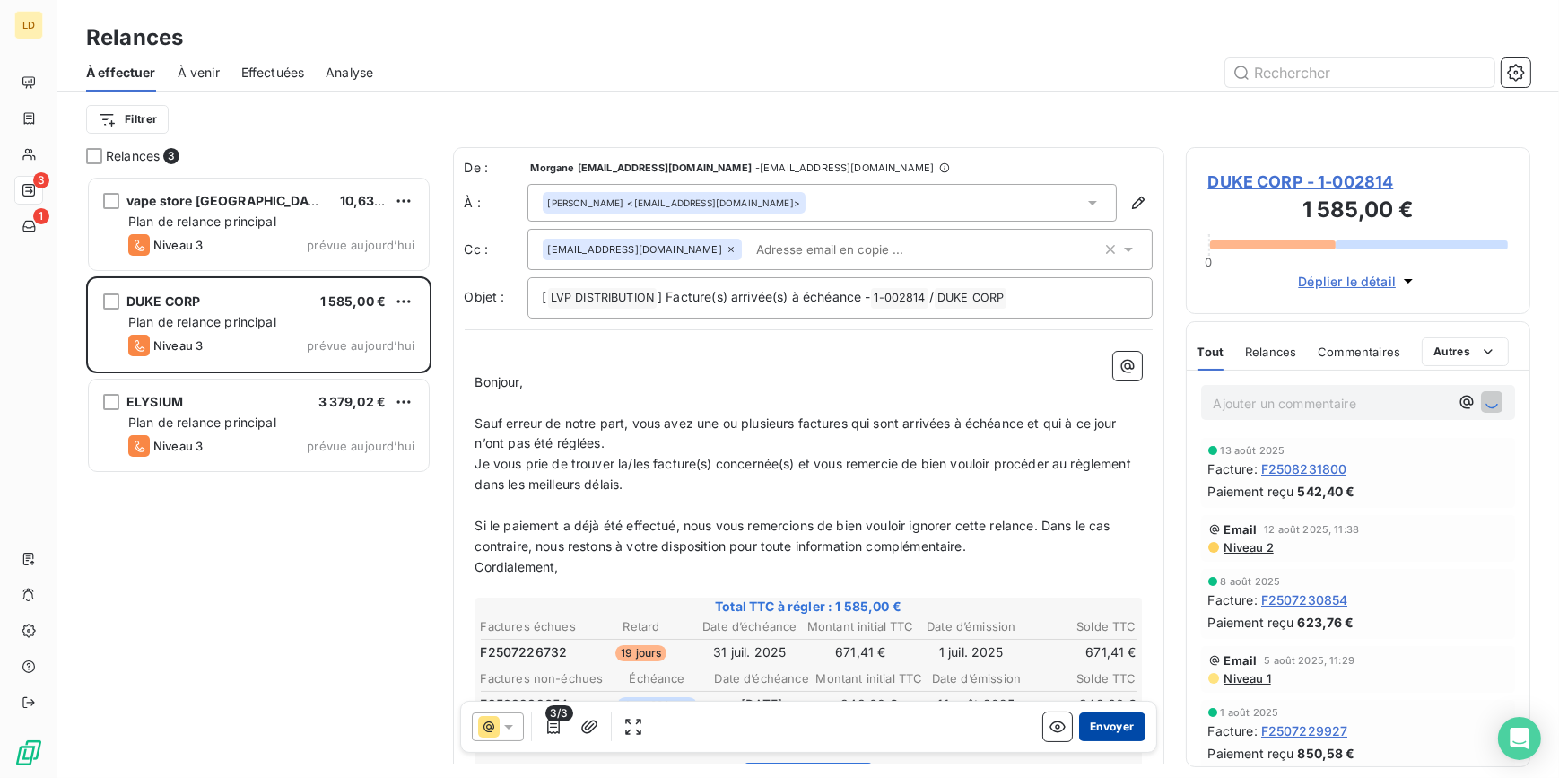
click at [1111, 727] on button "Envoyer" at bounding box center [1111, 726] width 65 height 29
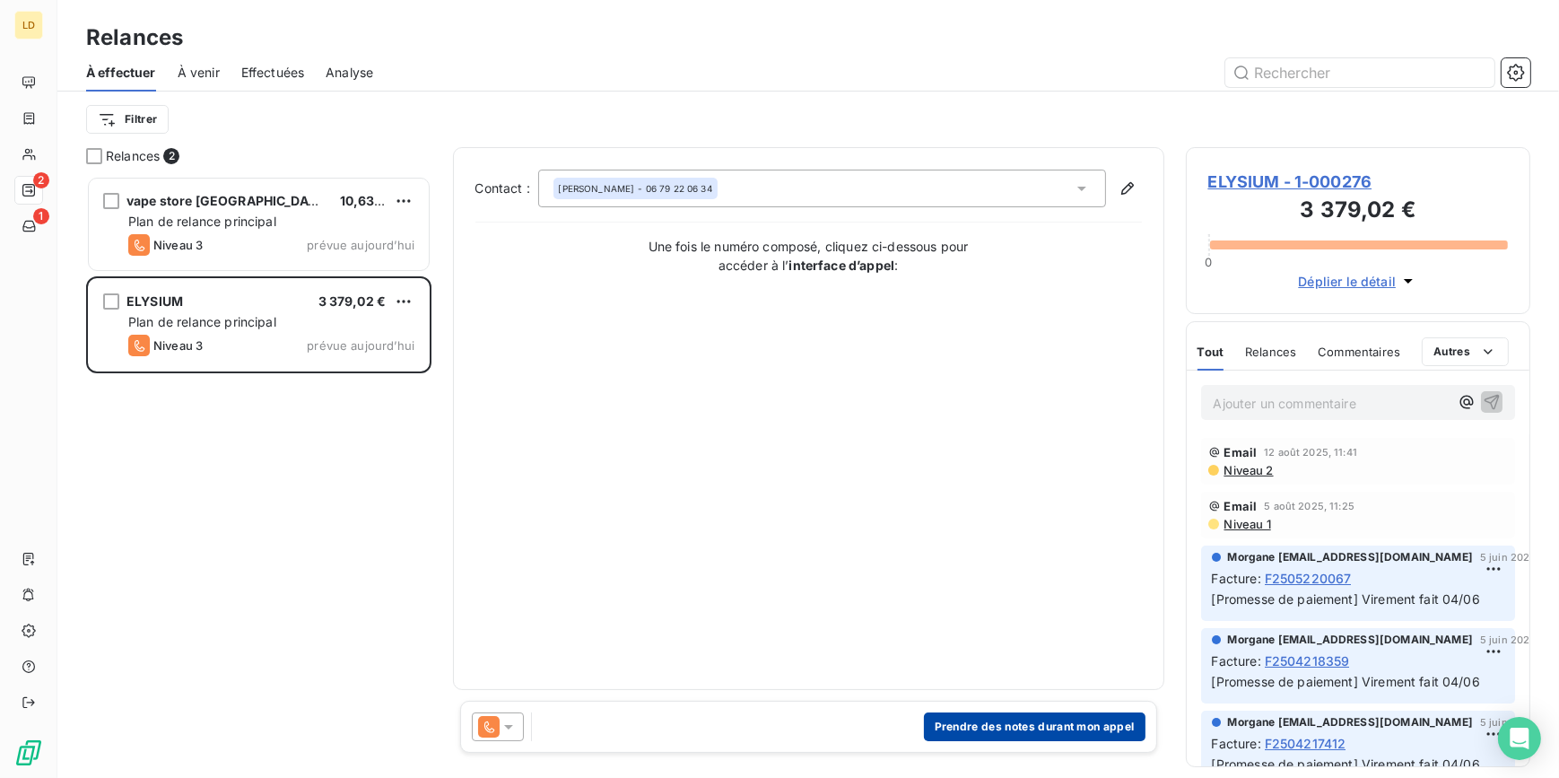
click at [1014, 735] on button "Prendre des notes durant mon appel" at bounding box center [1035, 726] width 222 height 29
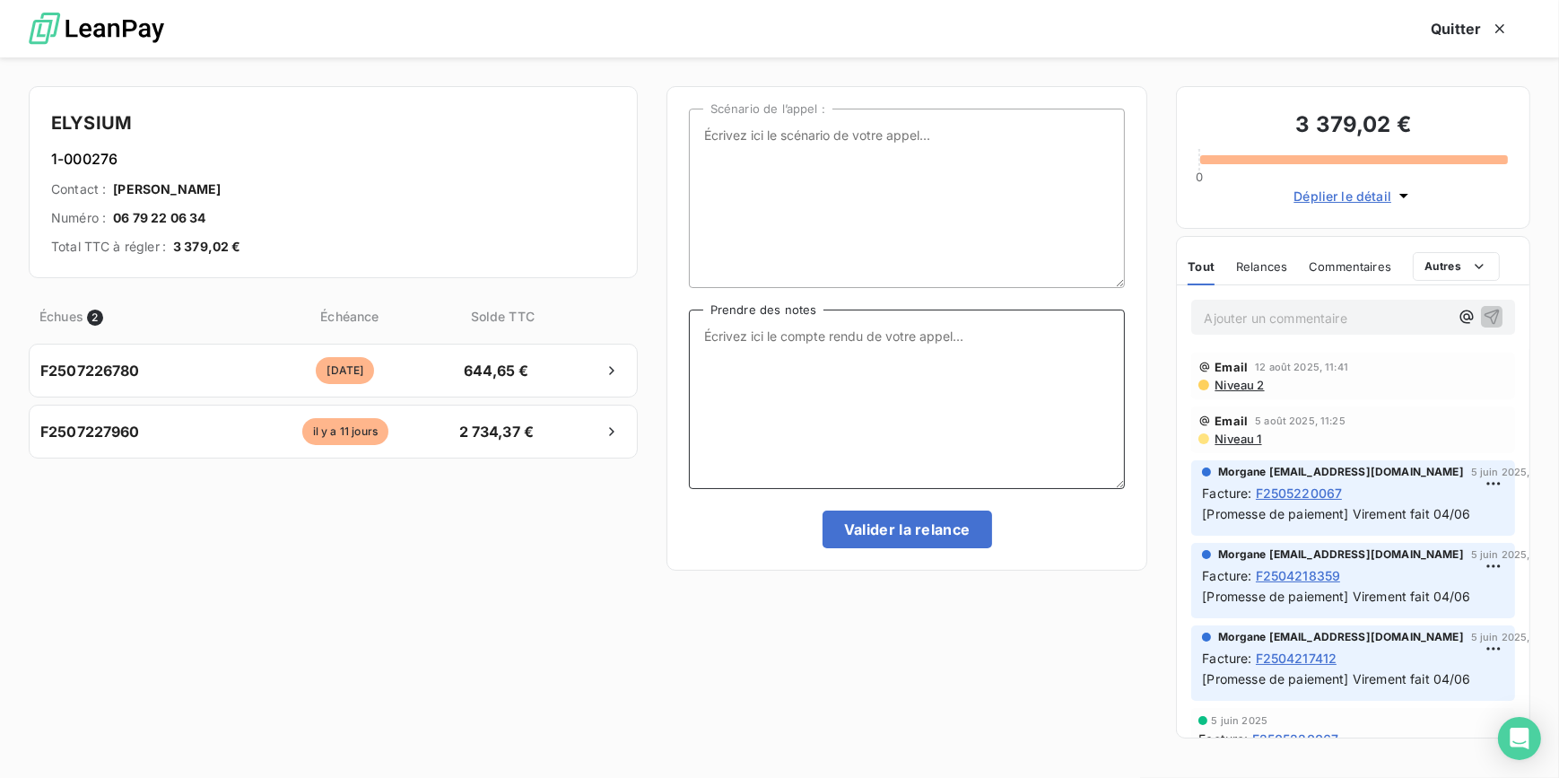
click at [777, 413] on textarea "Prendre des notes" at bounding box center [907, 398] width 437 height 179
click at [707, 360] on textarea "Prendre des notes" at bounding box center [907, 398] width 437 height 179
click at [865, 395] on textarea "Prendre des notes" at bounding box center [907, 398] width 437 height 179
drag, startPoint x: 864, startPoint y: 394, endPoint x: 652, endPoint y: 321, distance: 223.8
click at [652, 321] on div "ELYSIUM [PHONE_NUMBER] Contact : [PERSON_NAME] Numéro : 06 79 22 06 34 Total TT…" at bounding box center [779, 417] width 1559 height 720
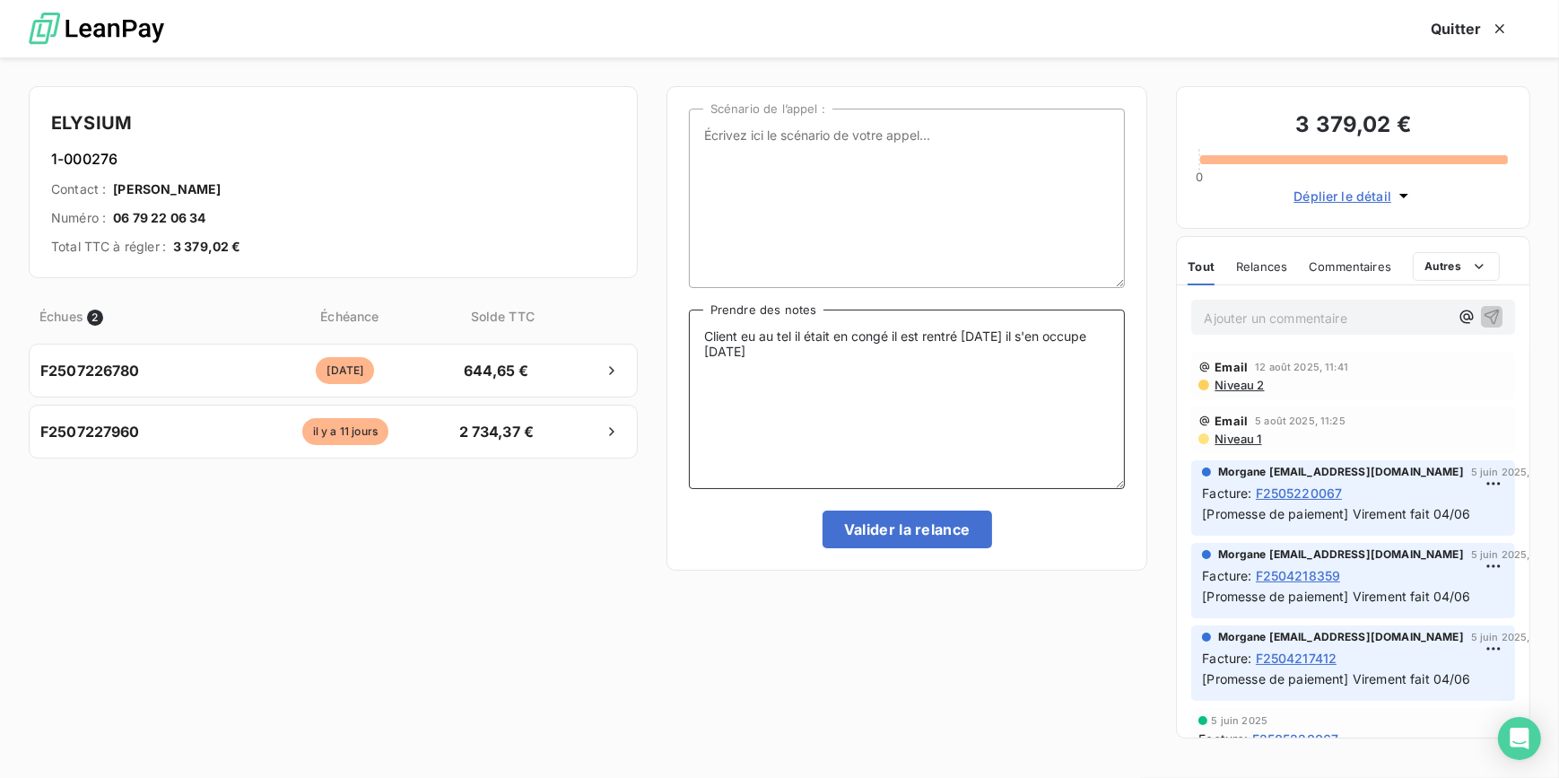
type textarea "Client eu au tel il était en congé il est rentré [DATE] il s'en occupe [DATE]"
click at [1282, 318] on p "Ajouter un commentaire ﻿" at bounding box center [1326, 318] width 245 height 22
drag, startPoint x: 851, startPoint y: 444, endPoint x: 869, endPoint y: 481, distance: 40.9
click at [851, 443] on textarea "Client eu au tel il était en congé il est rentré [DATE] il s'en occupe [DATE]" at bounding box center [907, 398] width 437 height 179
click at [868, 557] on div "Scénario de l’appel : Client eu au tel il était en congé il est rentré [DATE] i…" at bounding box center [907, 328] width 482 height 484
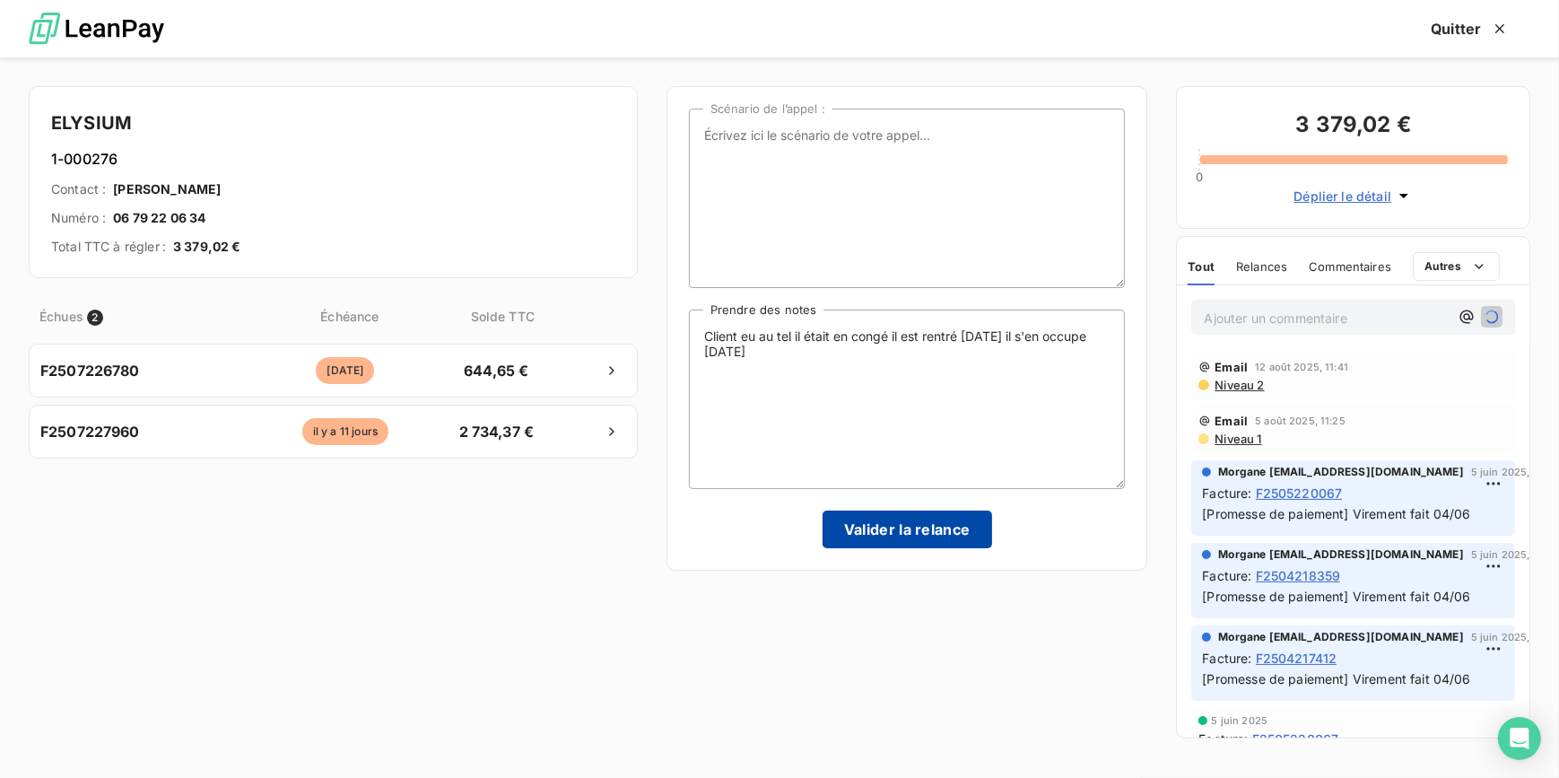
click at [870, 536] on button "Valider la relance" at bounding box center [908, 529] width 170 height 38
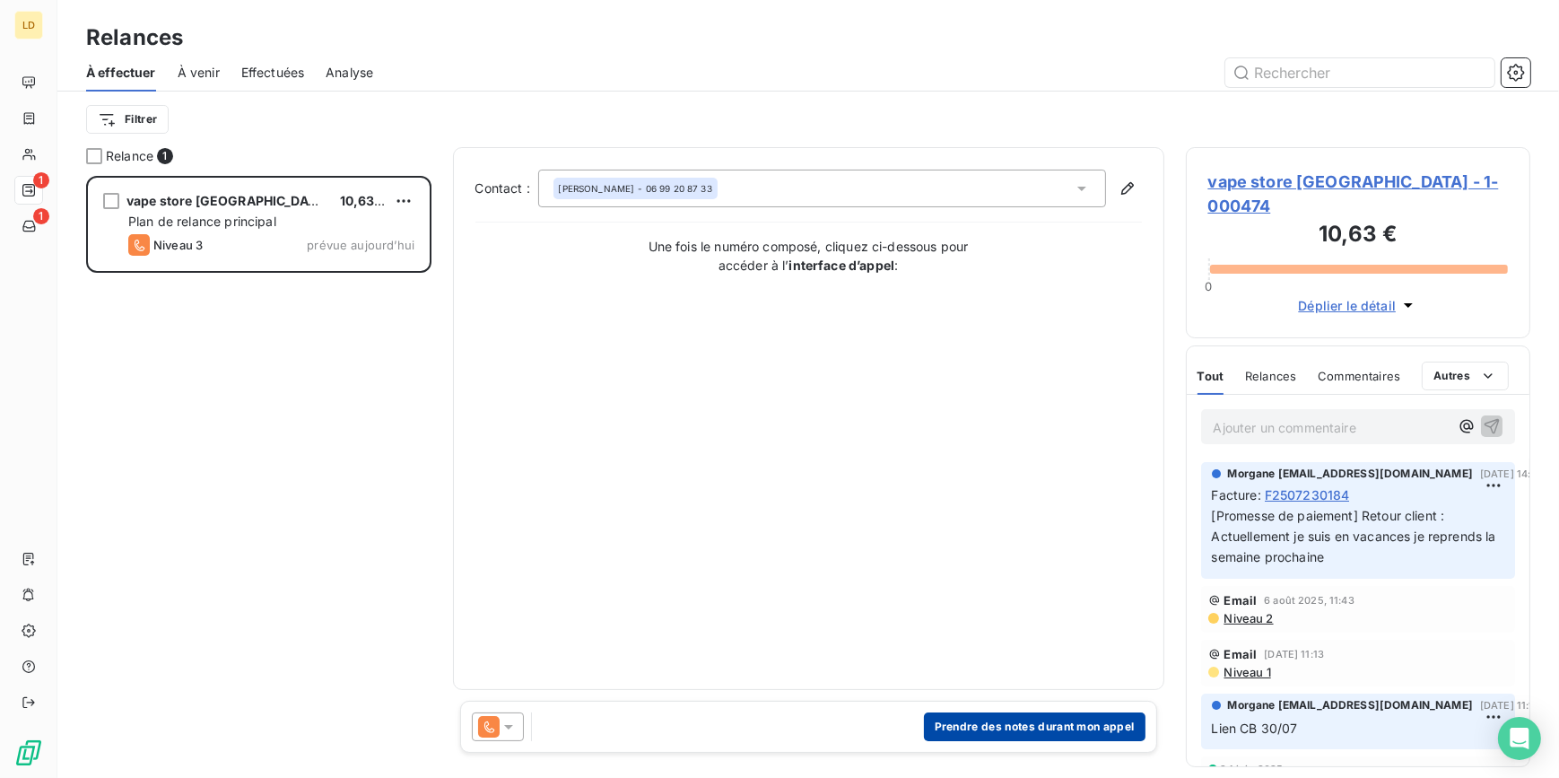
click at [1035, 720] on button "Prendre des notes durant mon appel" at bounding box center [1035, 726] width 222 height 29
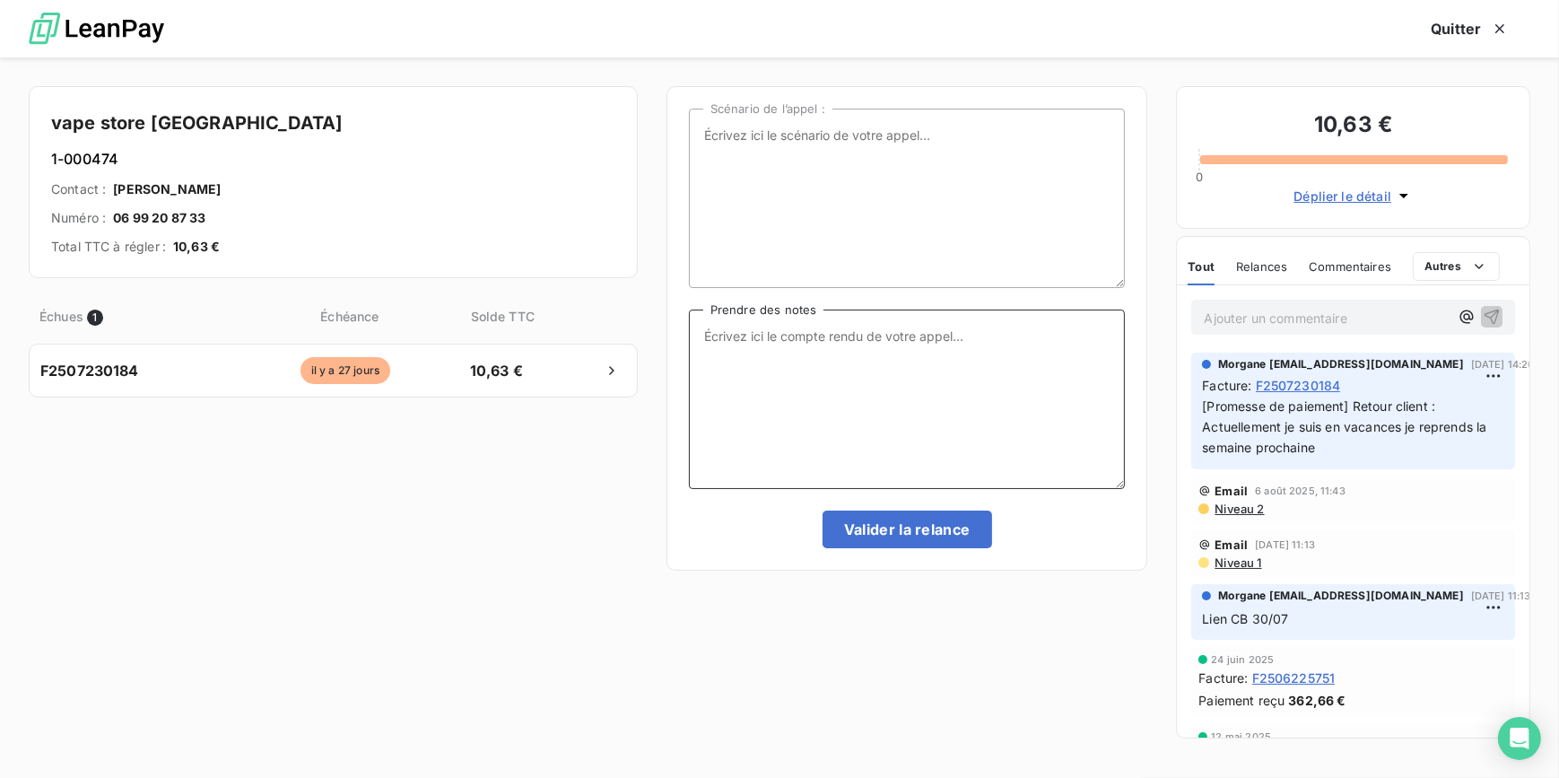
click at [765, 370] on textarea "Prendre des notes" at bounding box center [907, 398] width 437 height 179
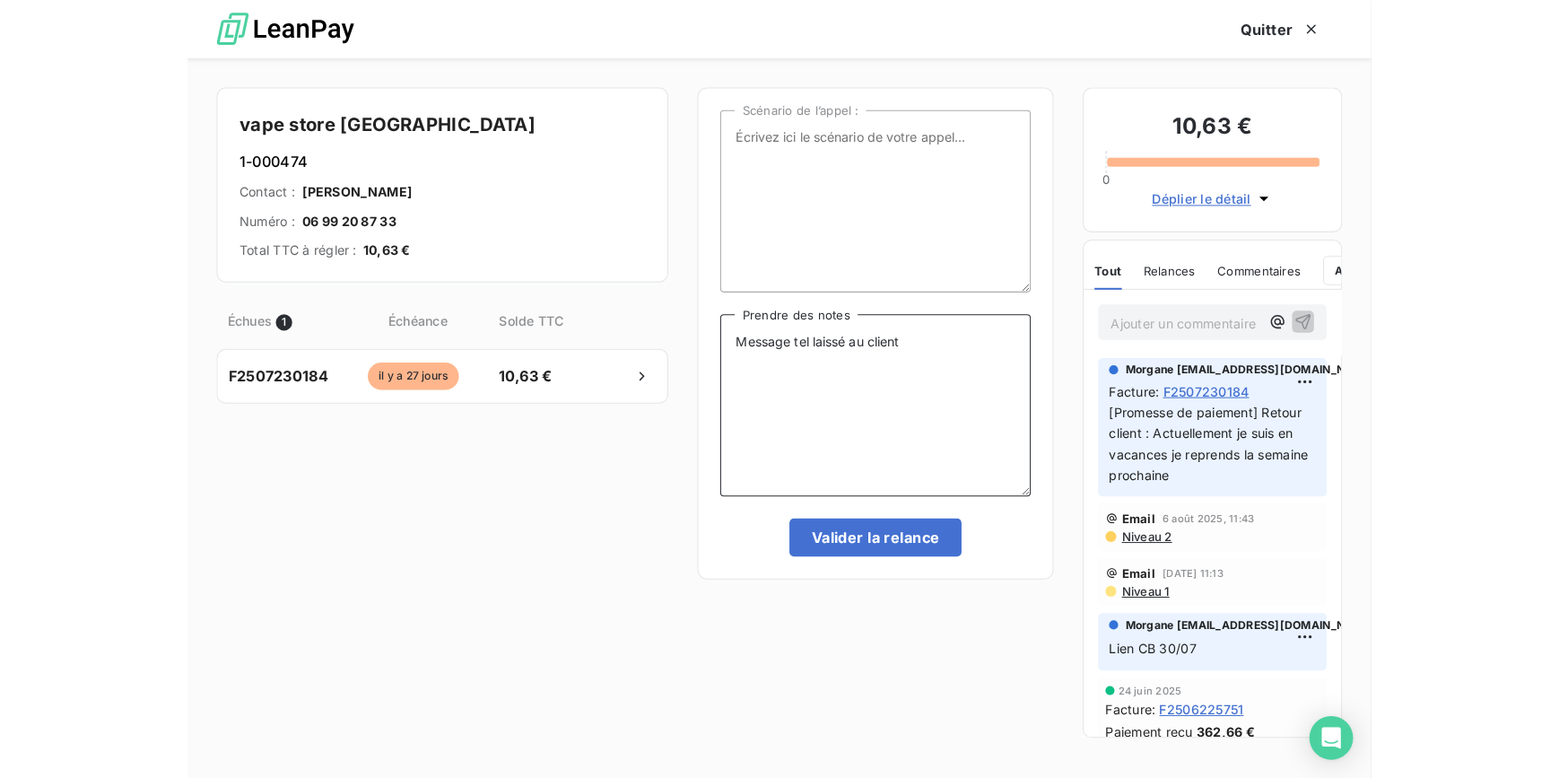
scroll to position [590, 332]
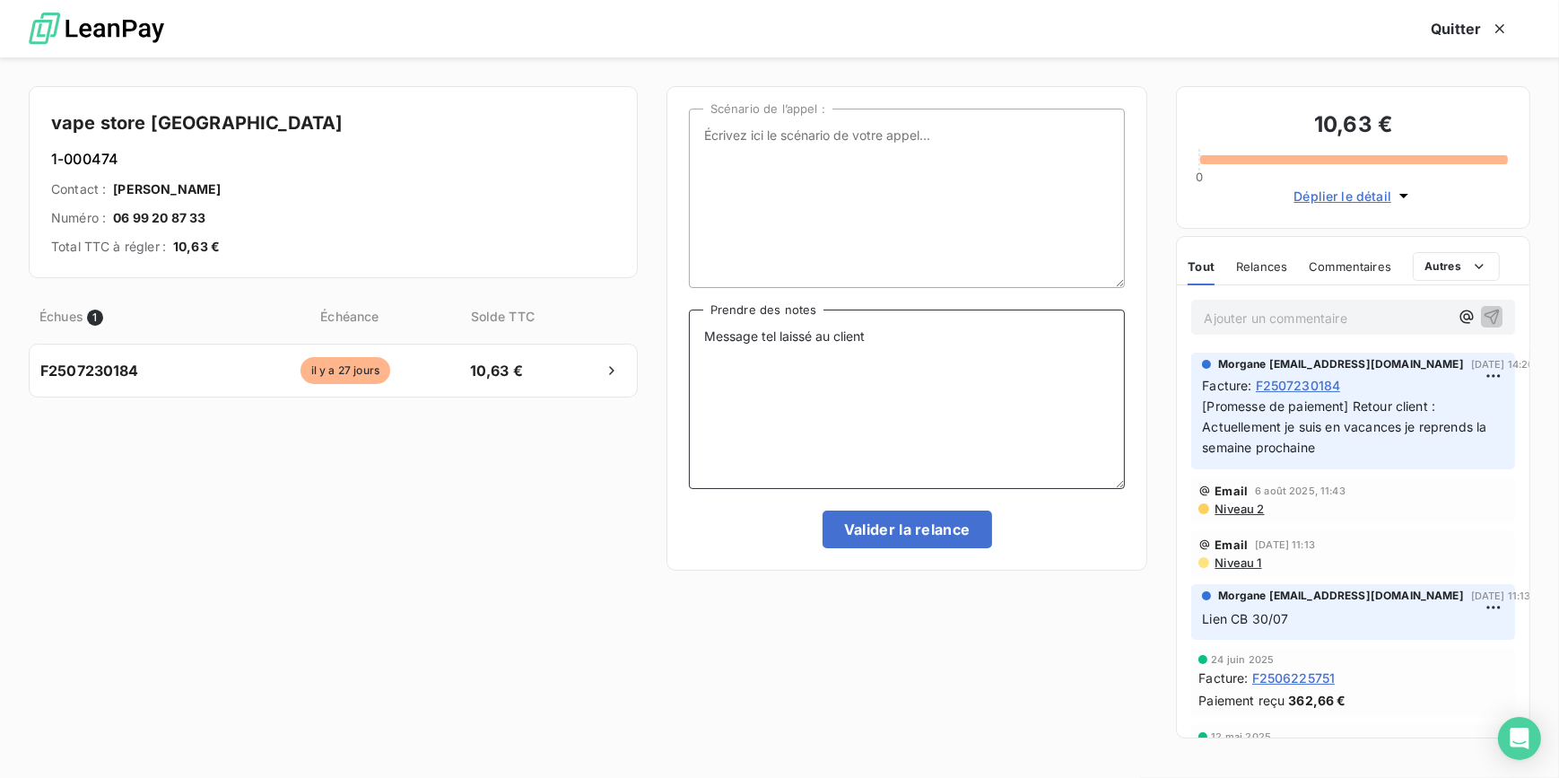
type textarea "Message tel laissé au client"
click at [954, 535] on button "Valider la relance" at bounding box center [908, 529] width 170 height 38
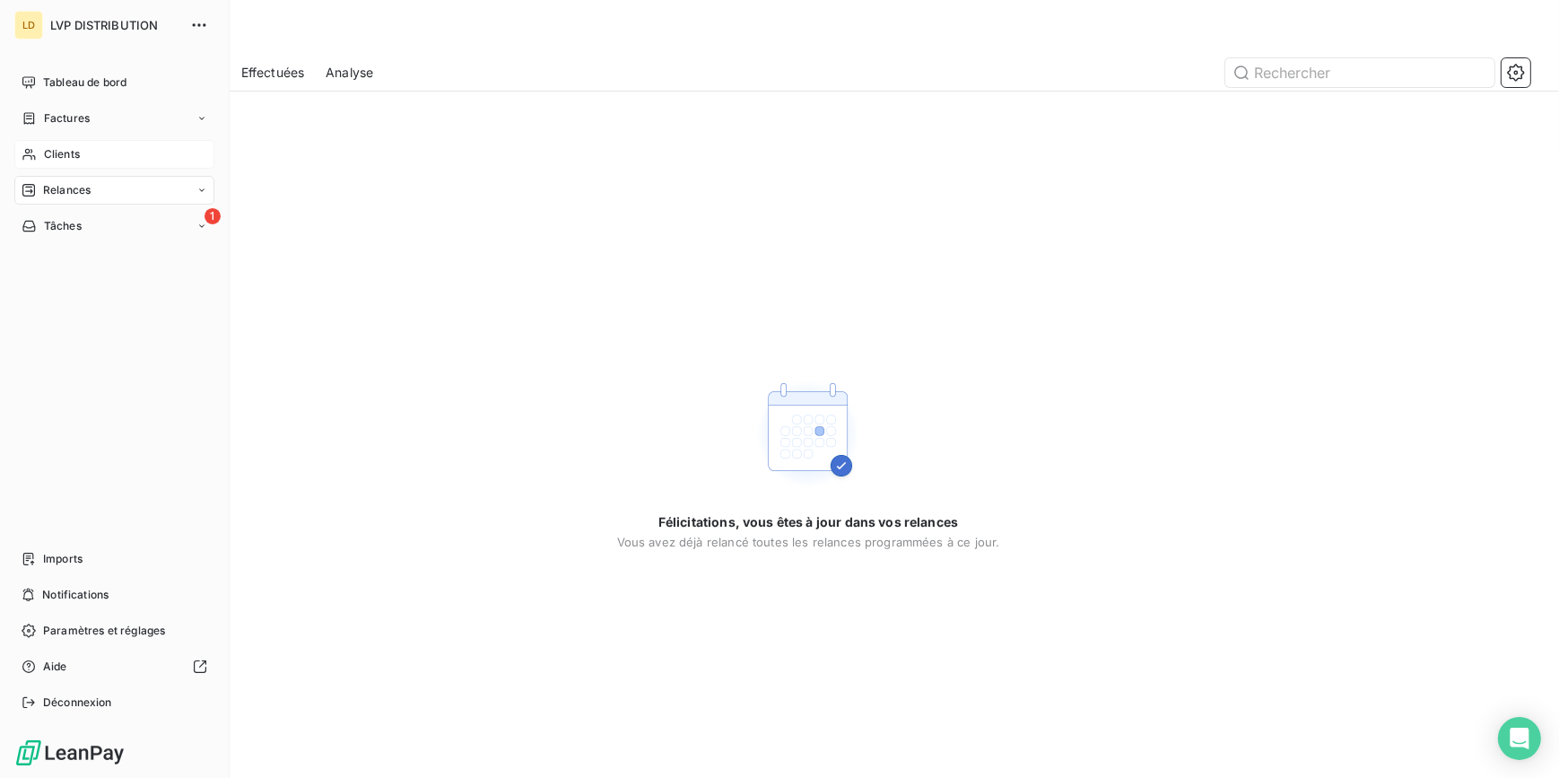
click at [61, 151] on span "Clients" at bounding box center [62, 154] width 36 height 16
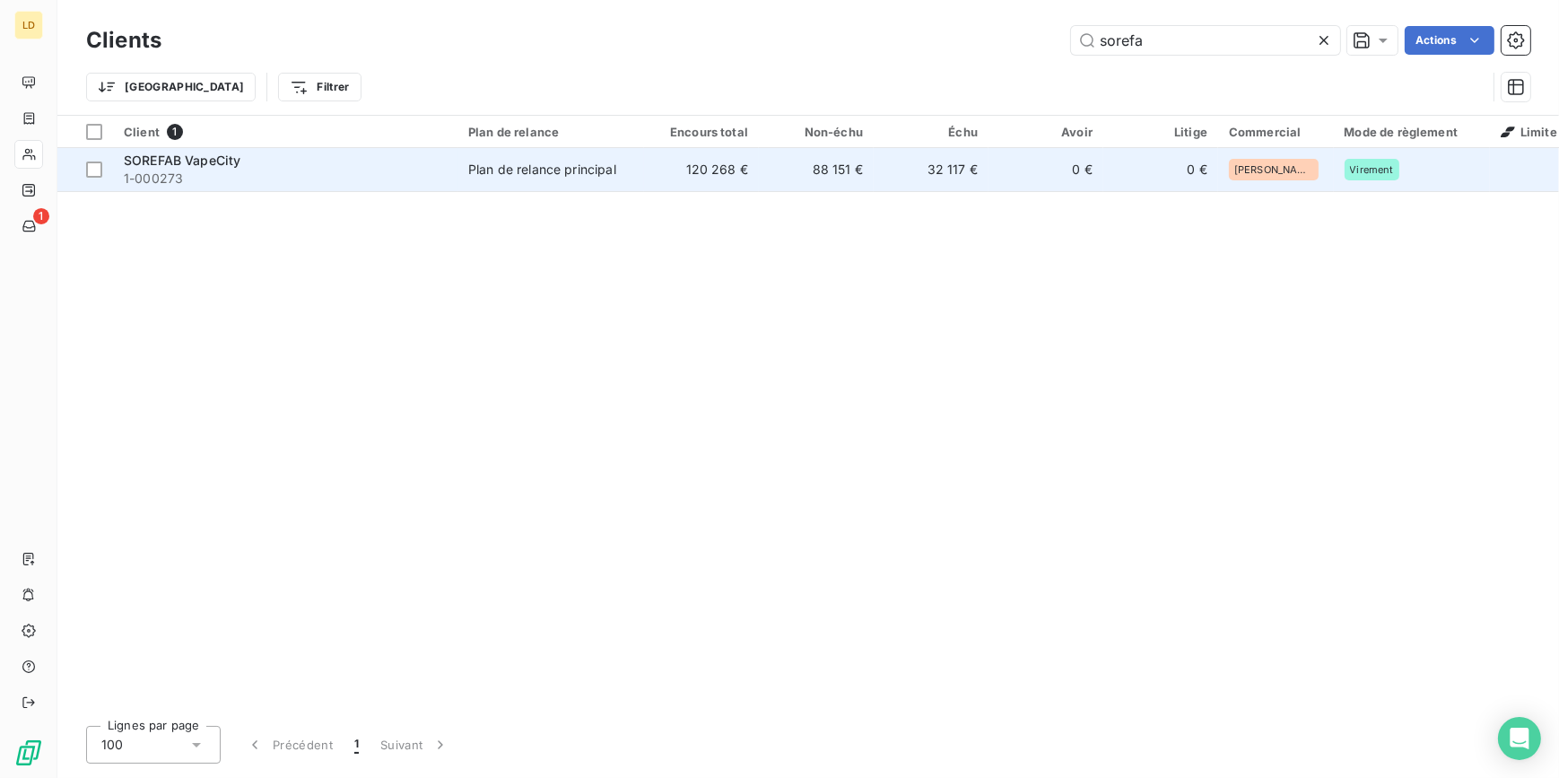
type input "sorefa"
click at [992, 179] on td "0 €" at bounding box center [1045, 169] width 115 height 43
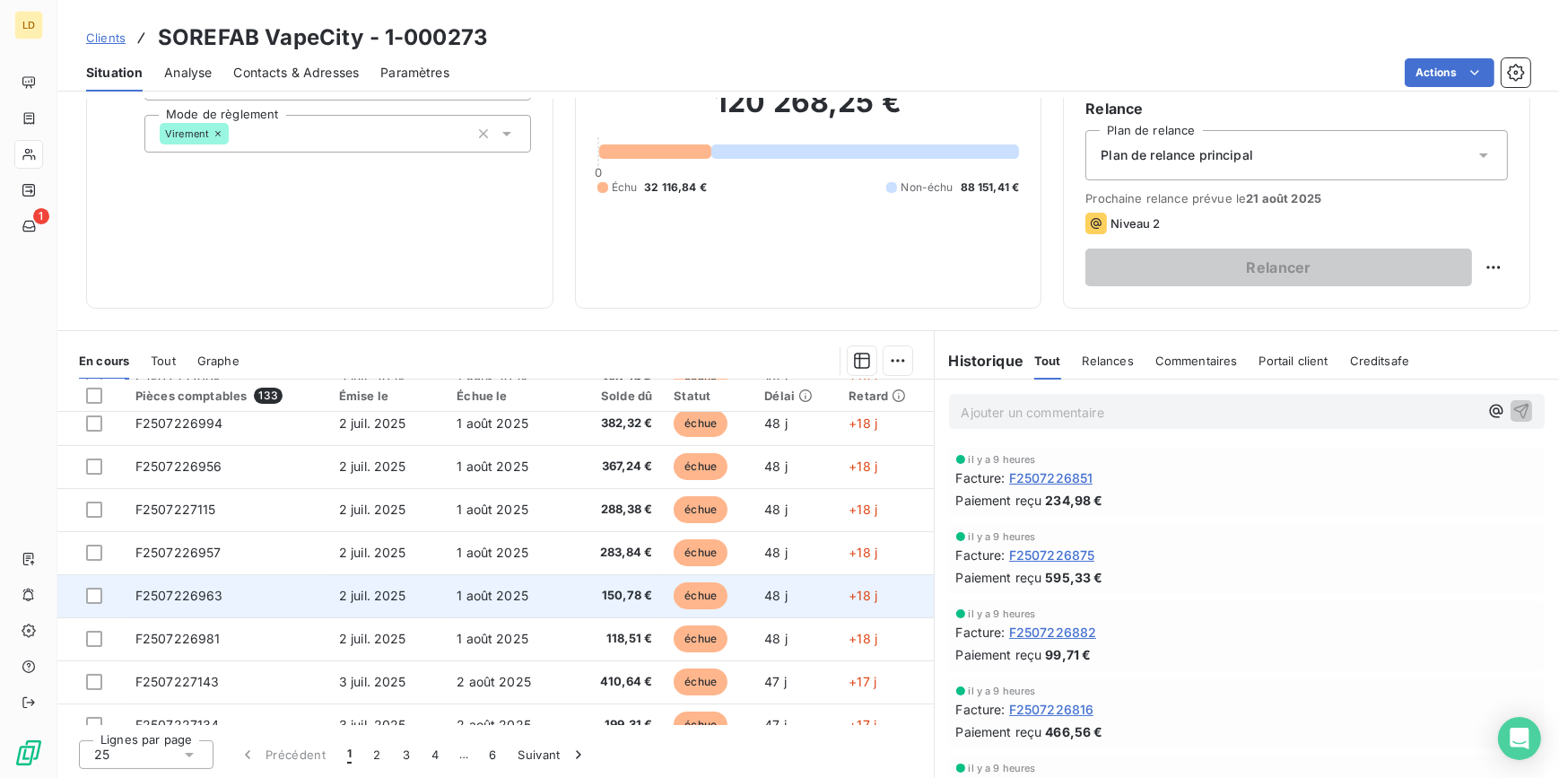
scroll to position [271, 0]
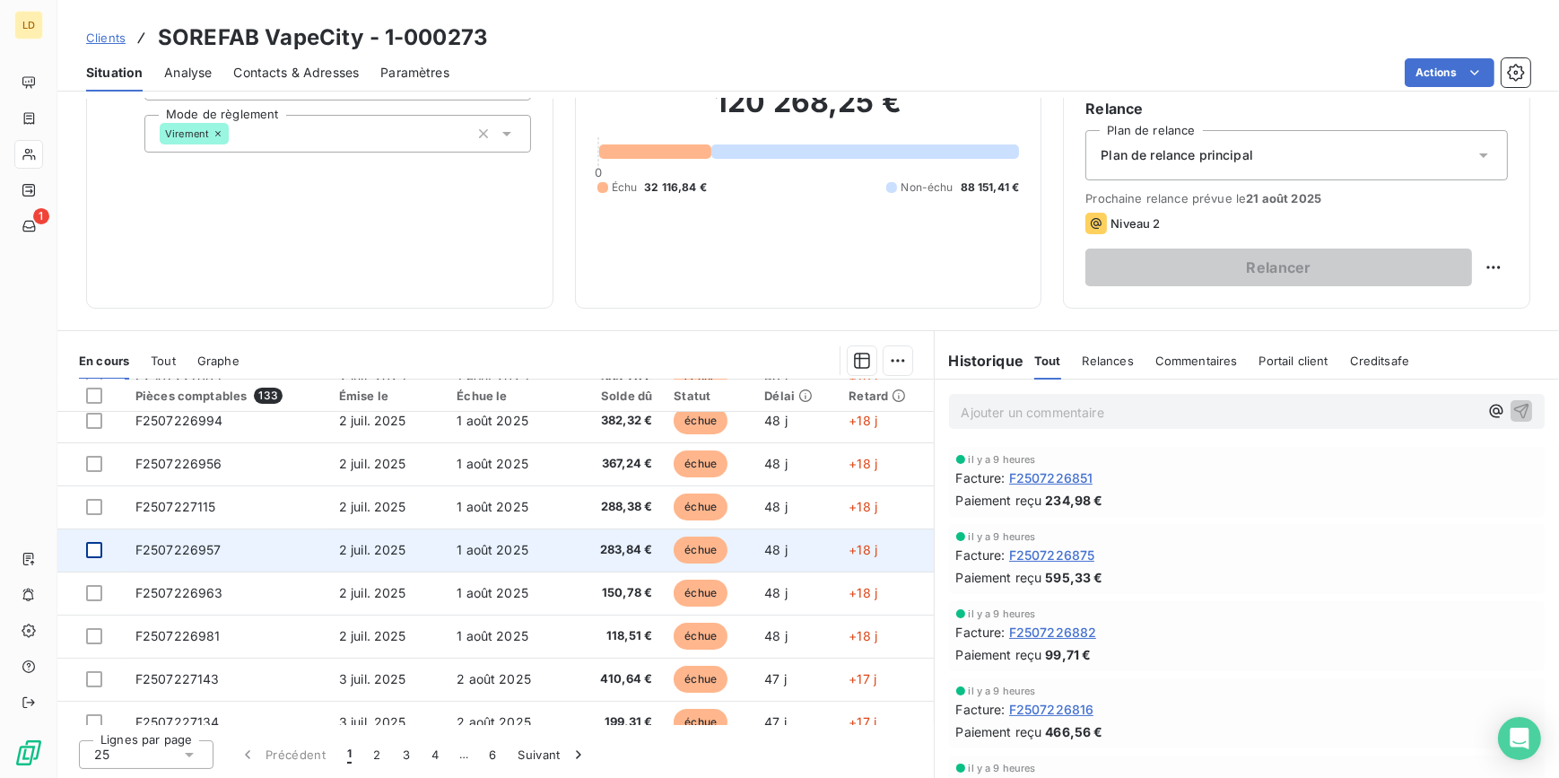
click at [96, 546] on div at bounding box center [94, 550] width 16 height 16
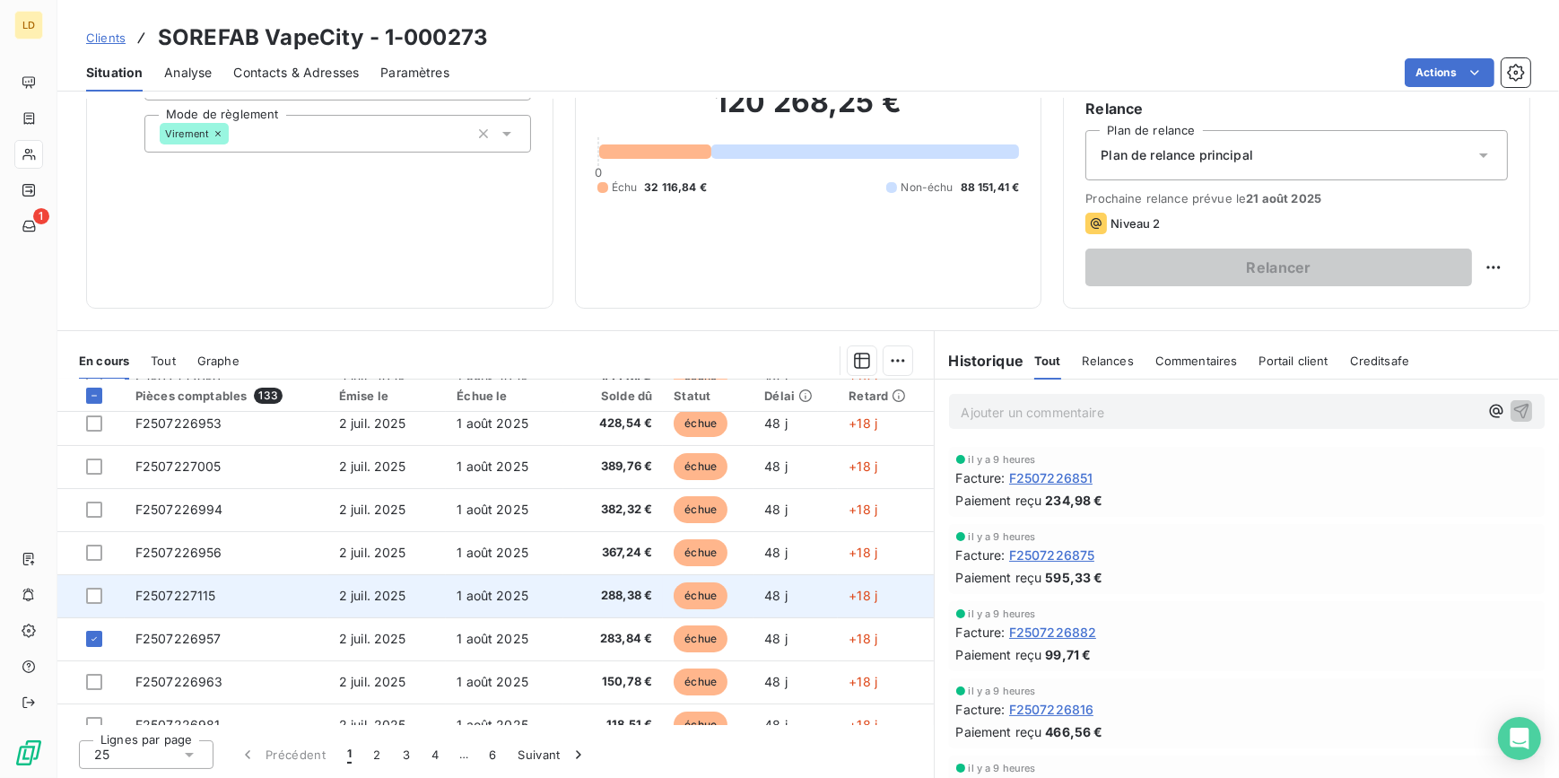
scroll to position [162, 0]
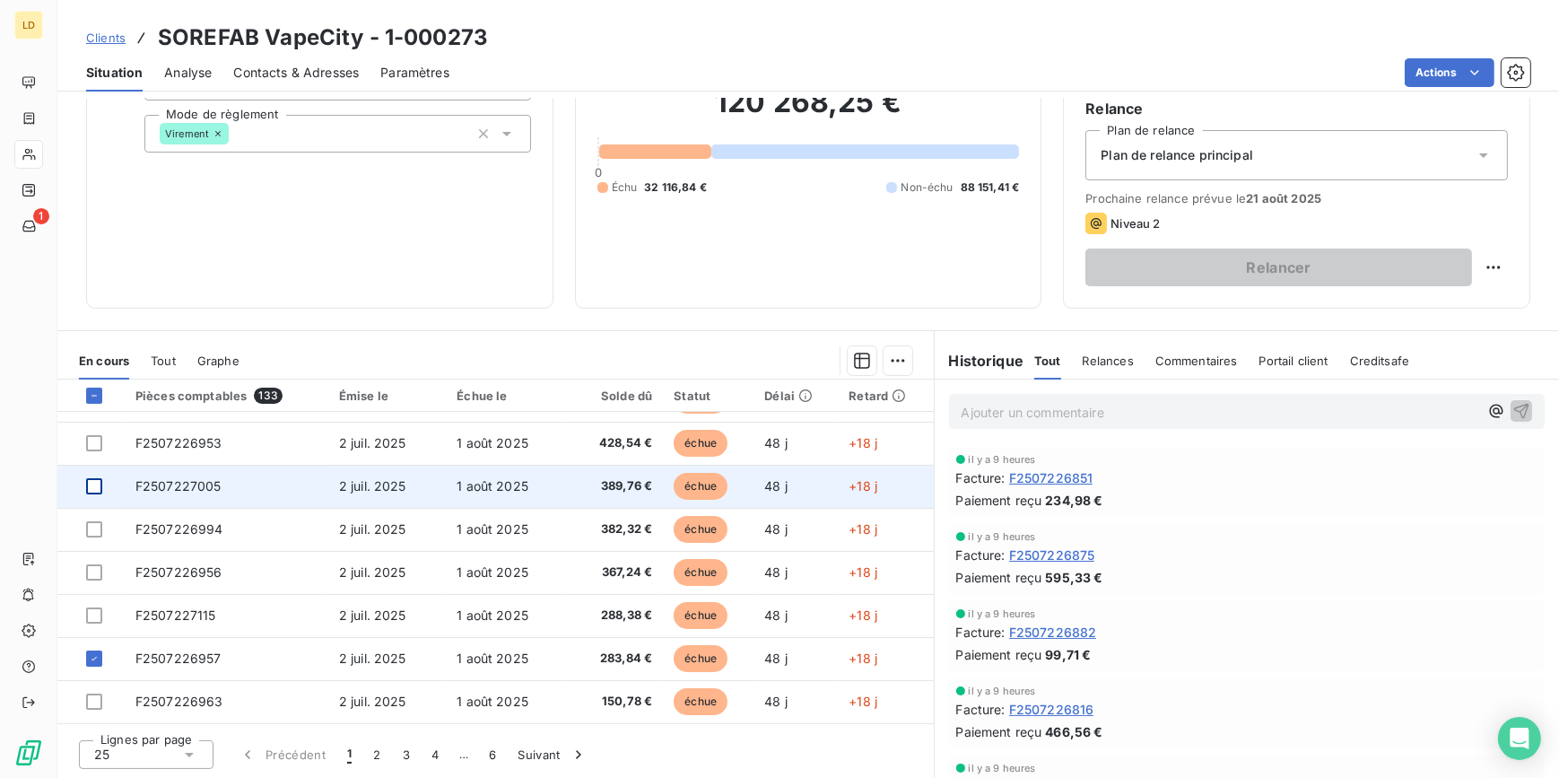
click at [98, 483] on div at bounding box center [94, 486] width 16 height 16
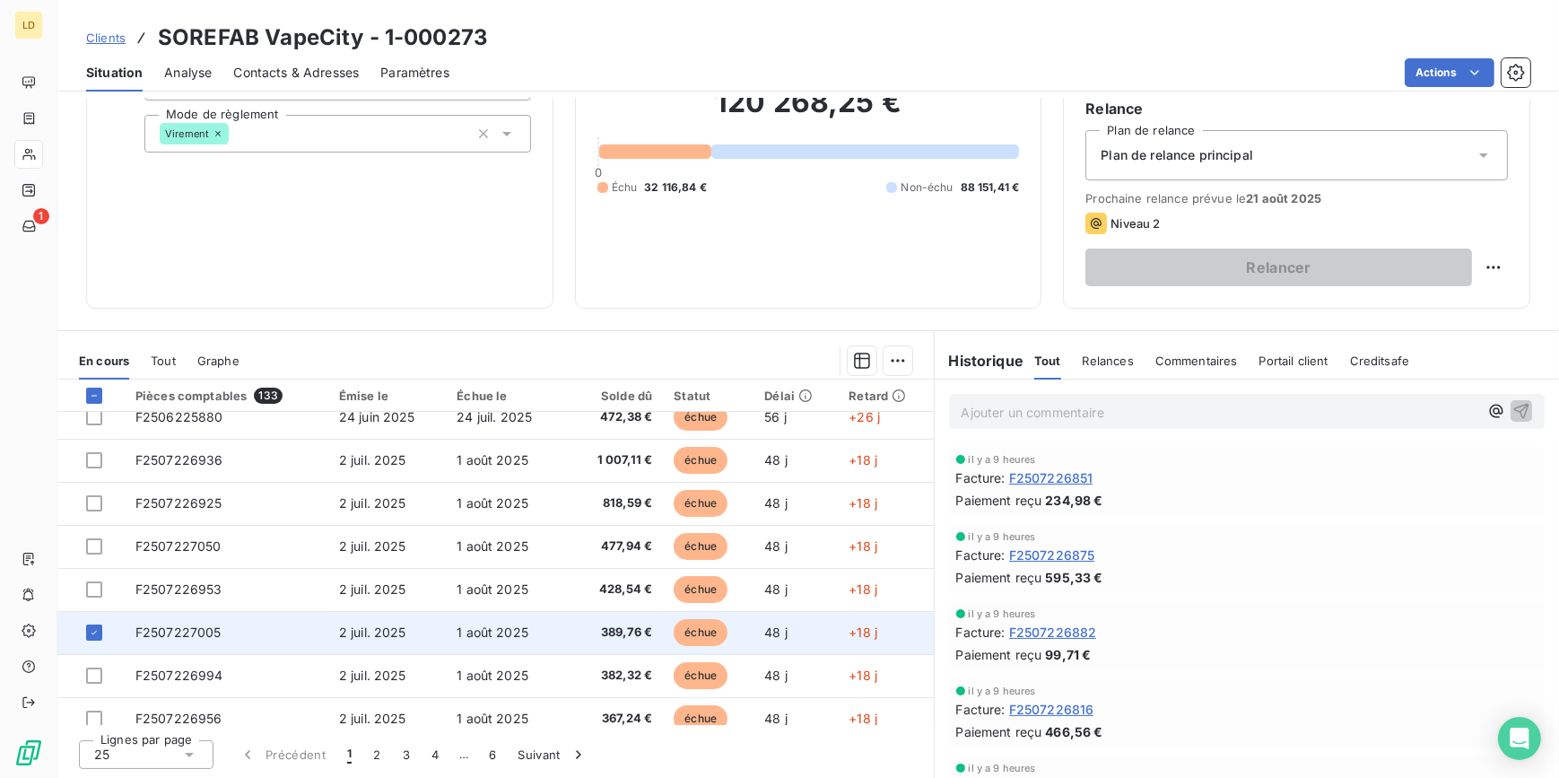
scroll to position [0, 0]
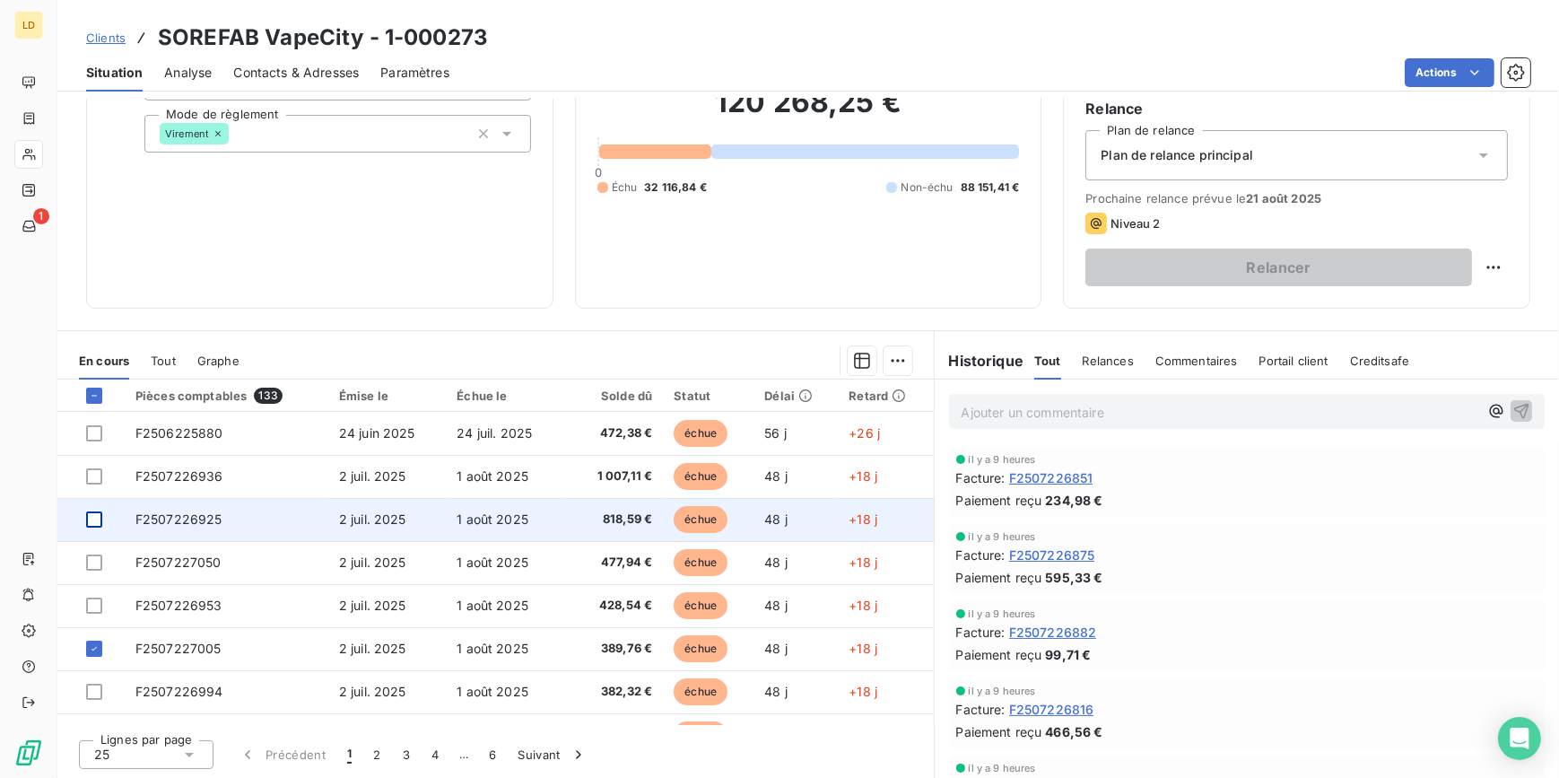
click at [99, 521] on div at bounding box center [94, 519] width 16 height 16
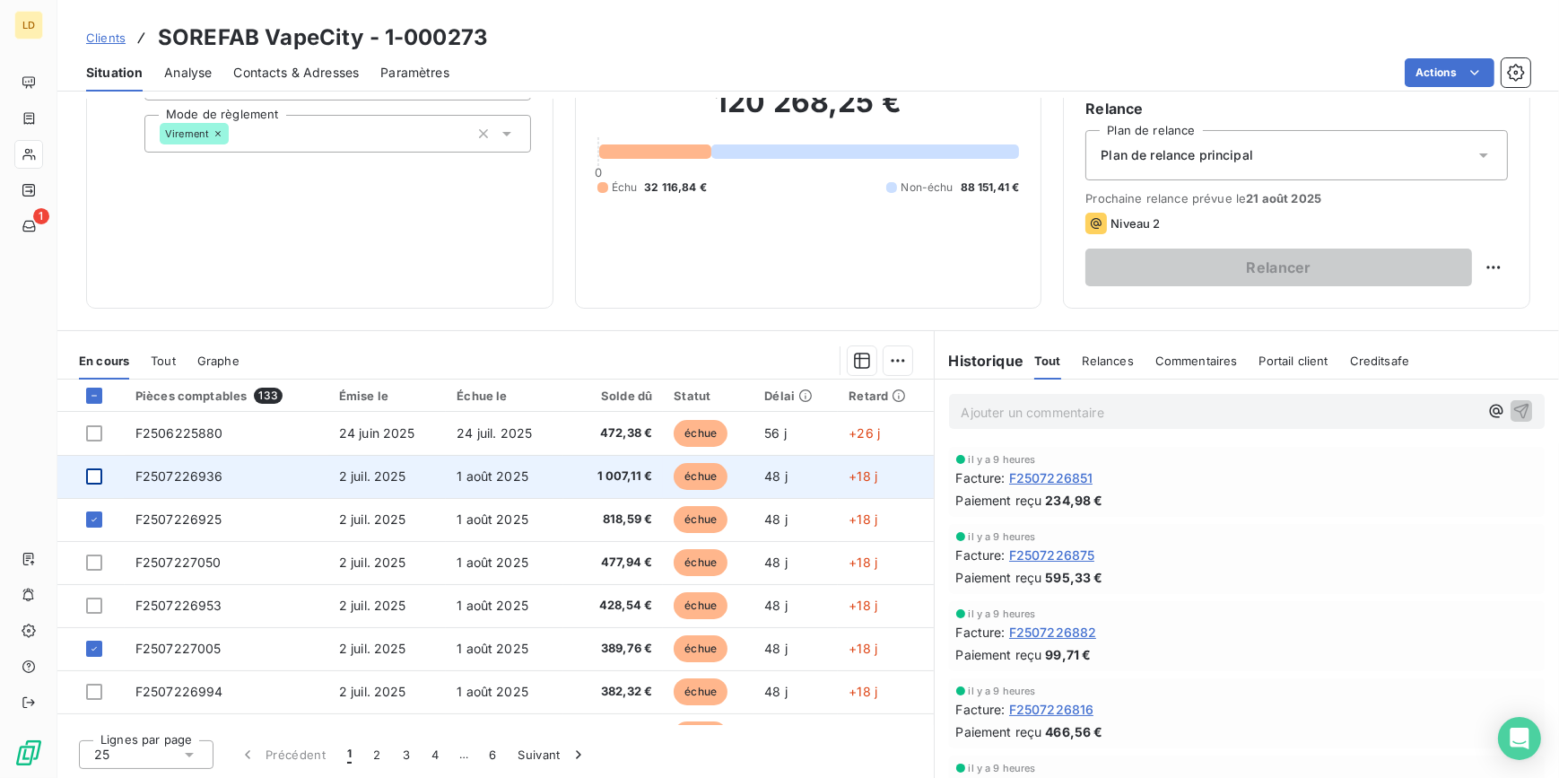
click at [90, 476] on div at bounding box center [94, 476] width 16 height 16
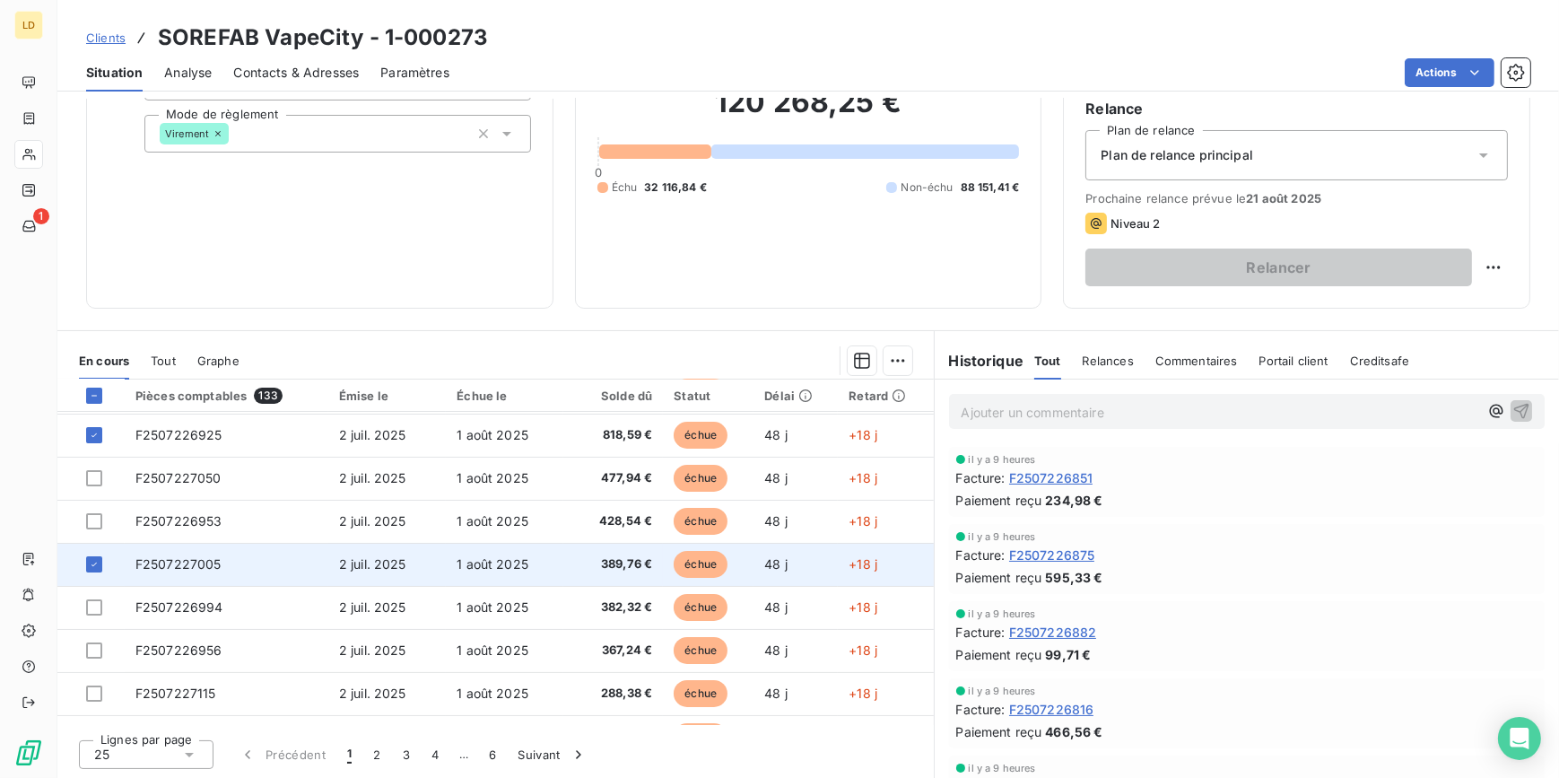
scroll to position [108, 0]
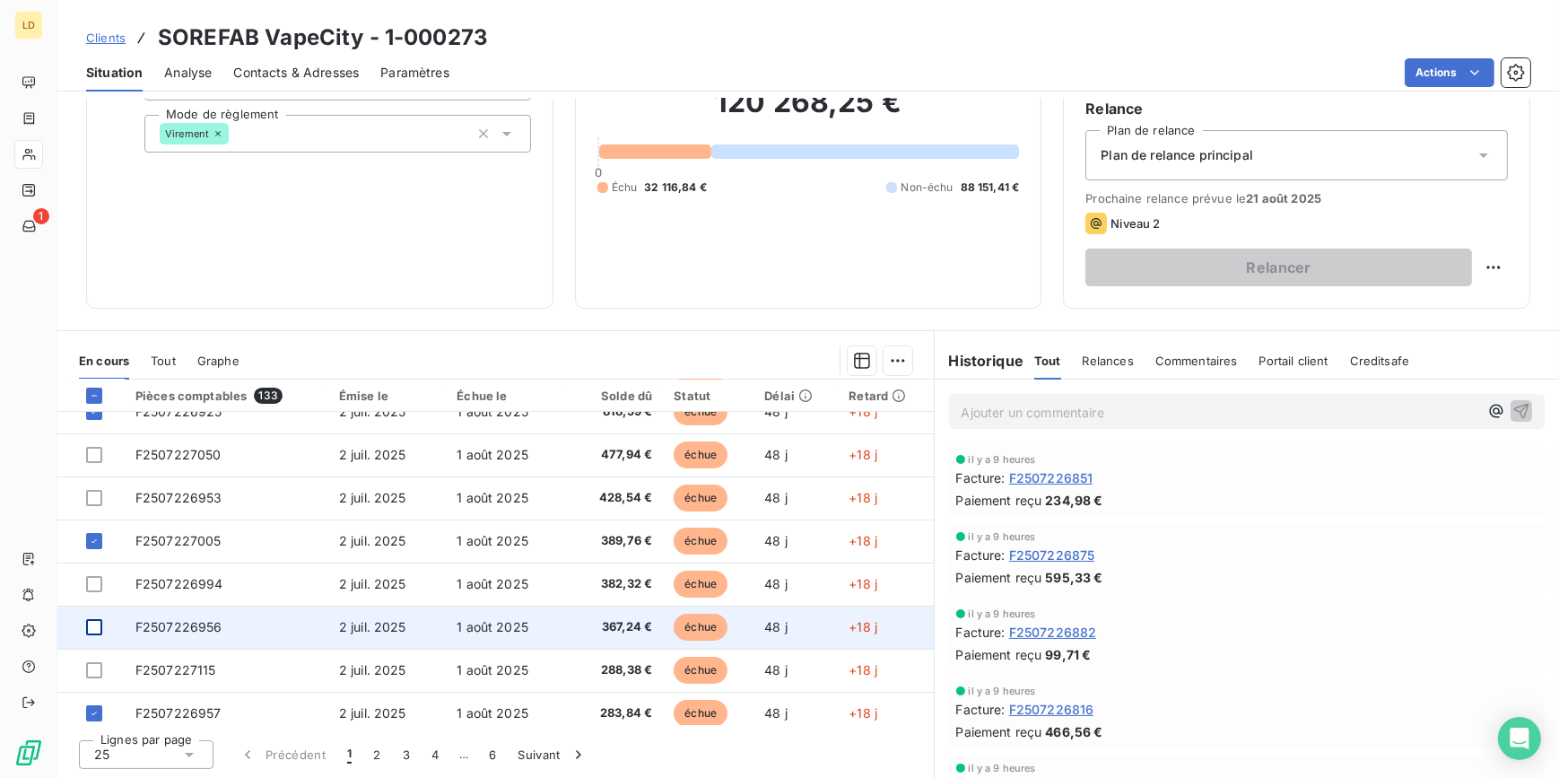
click at [95, 630] on div at bounding box center [94, 627] width 16 height 16
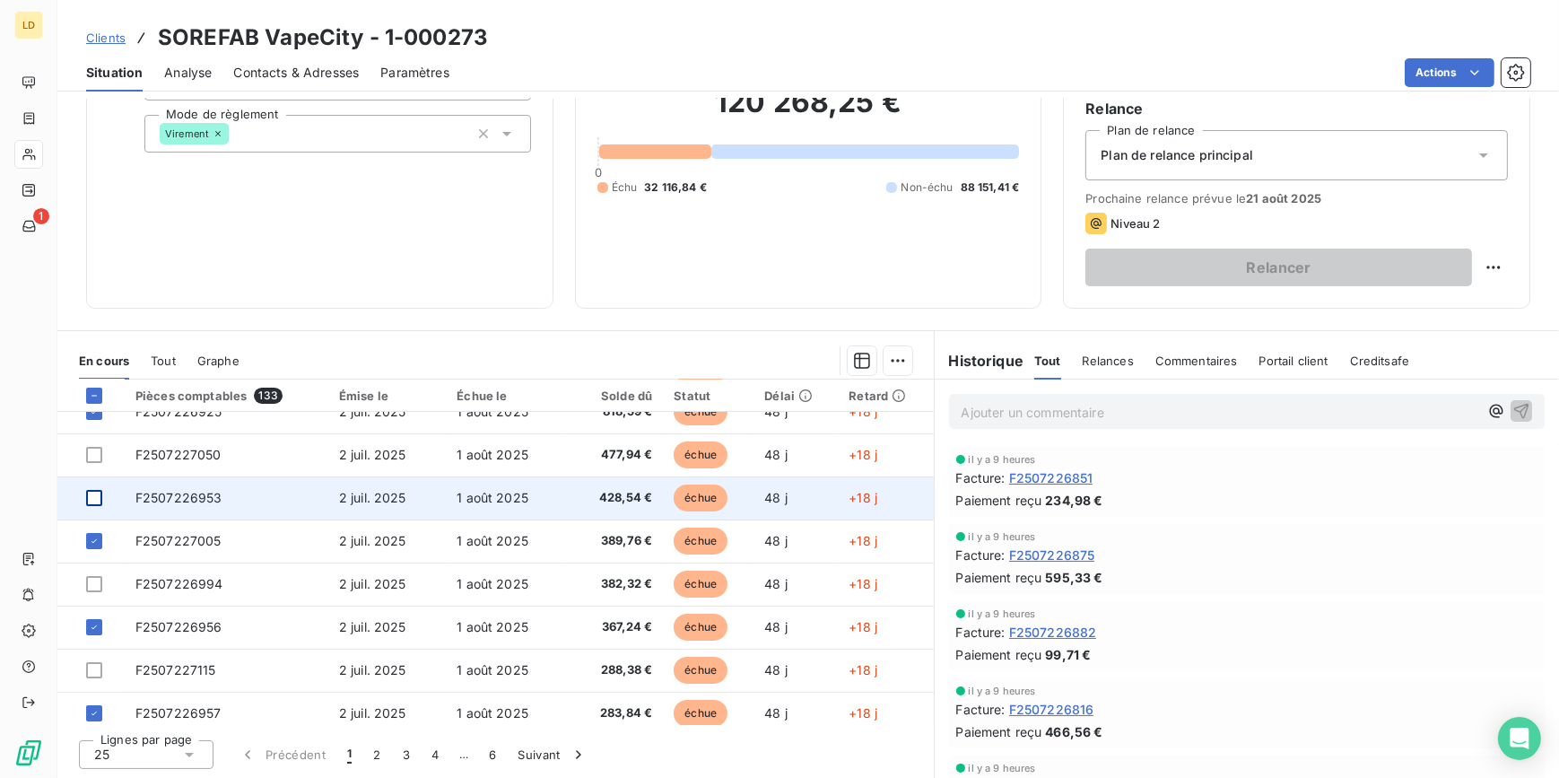
click at [98, 494] on div at bounding box center [94, 498] width 16 height 16
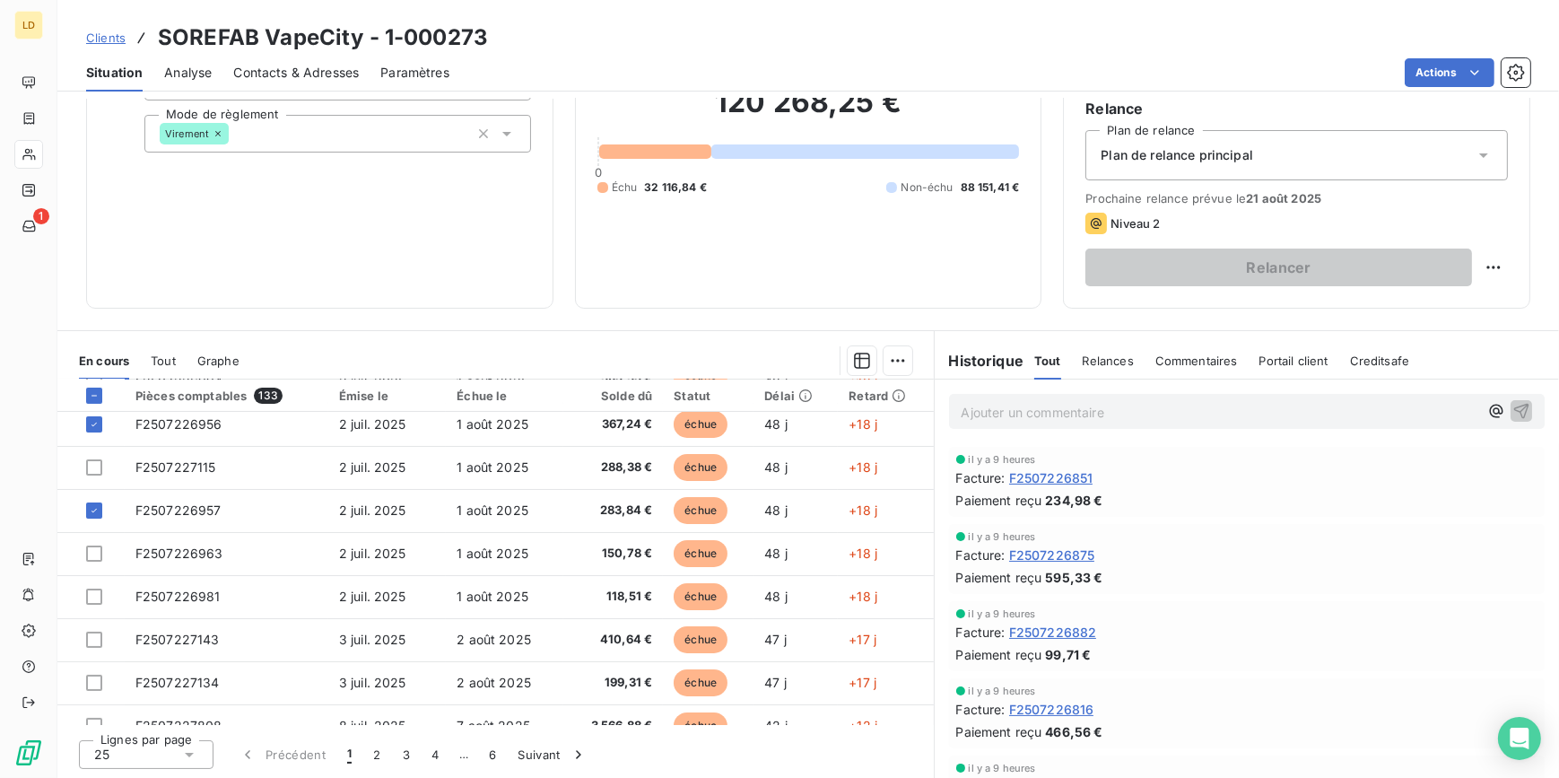
scroll to position [326, 0]
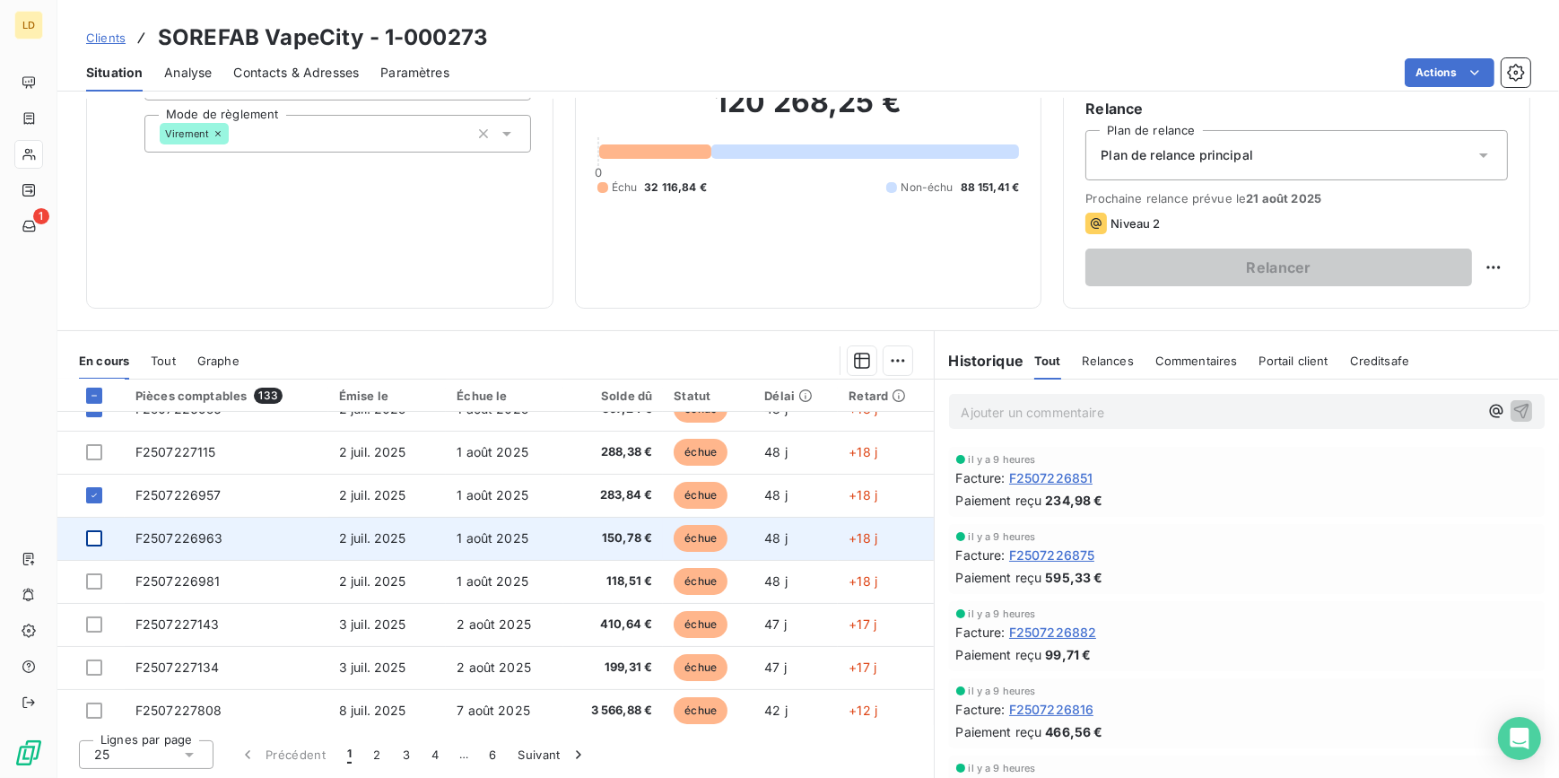
click at [98, 535] on div at bounding box center [94, 538] width 16 height 16
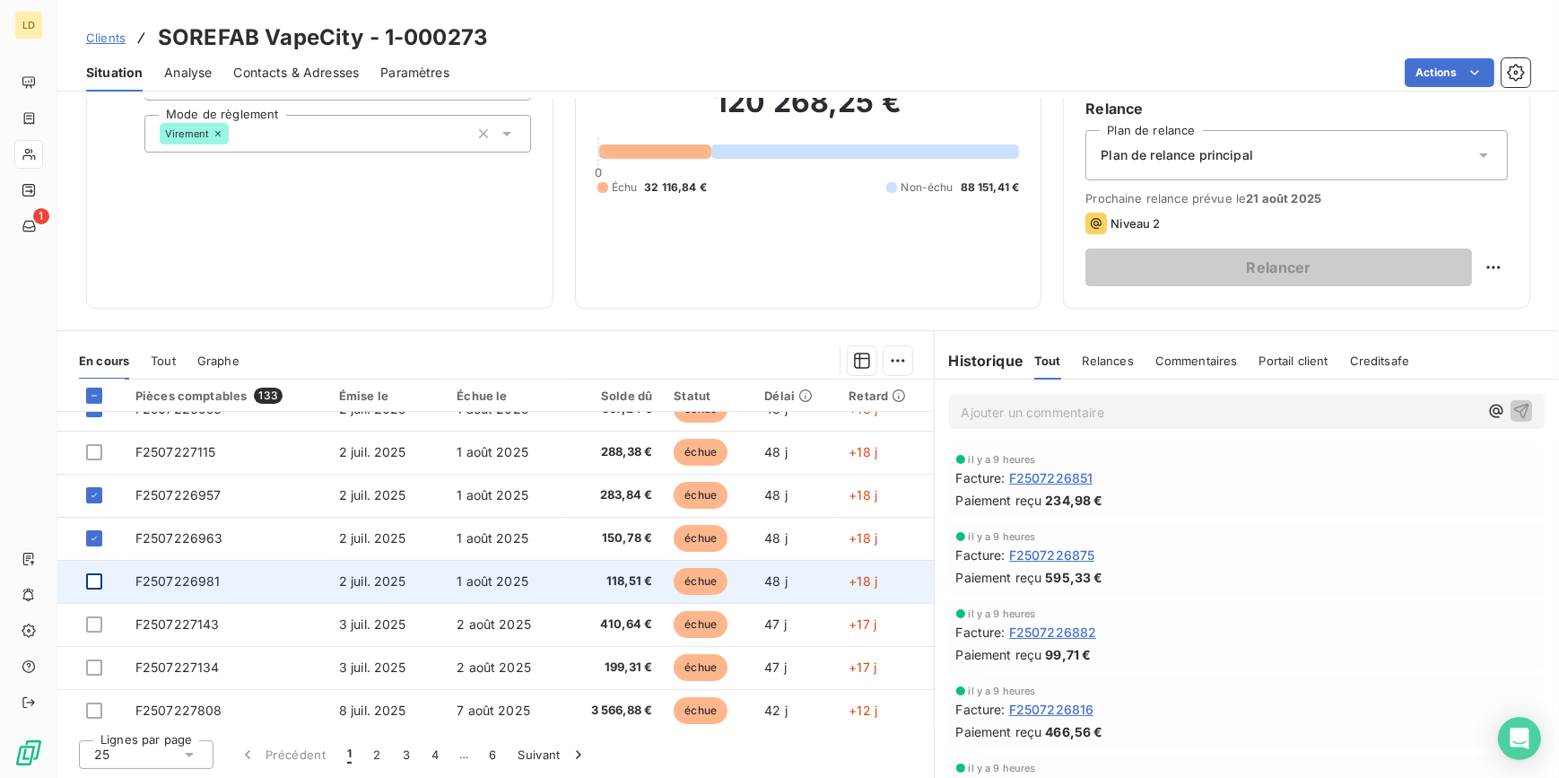
click at [94, 585] on div at bounding box center [94, 581] width 16 height 16
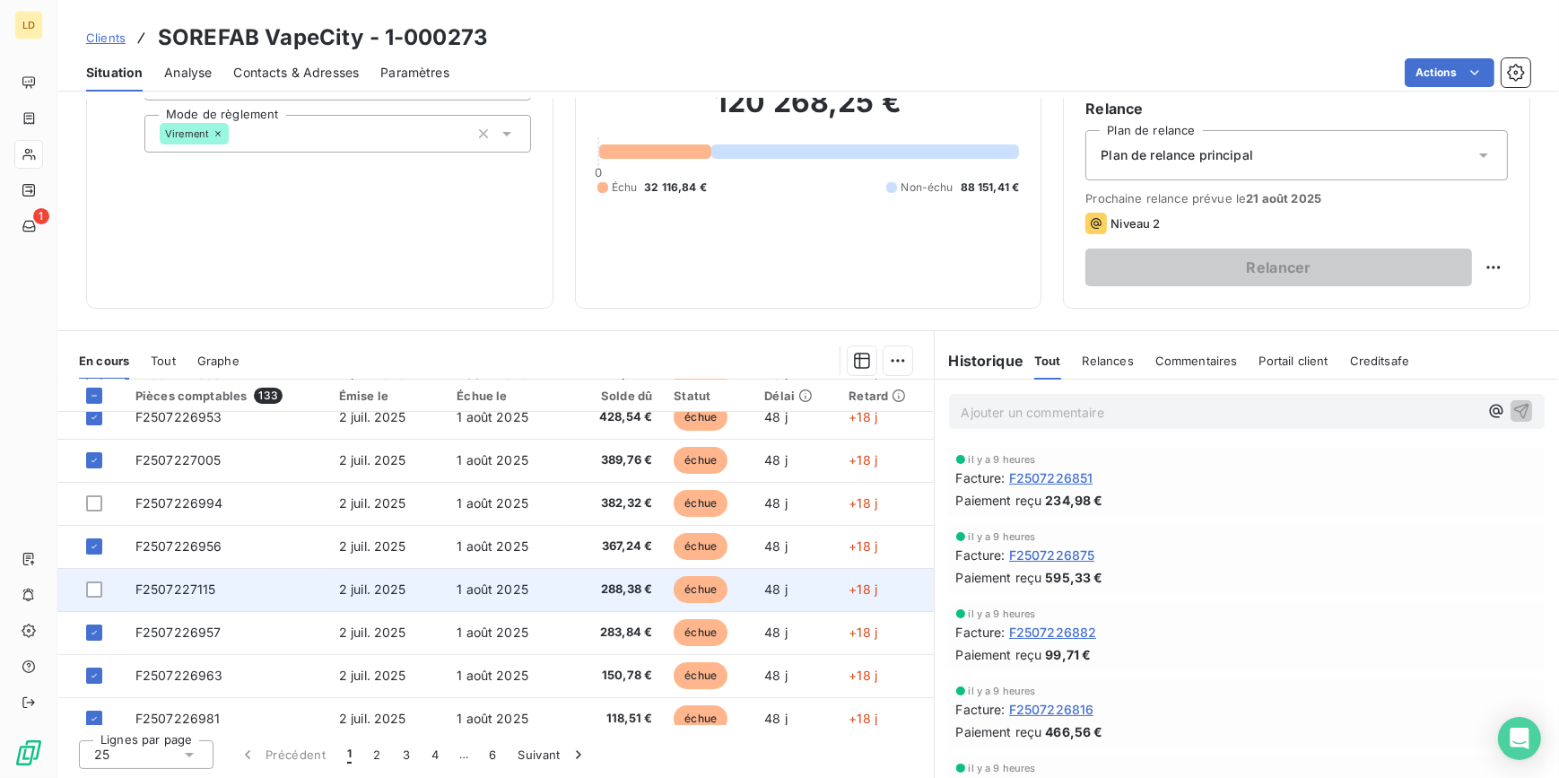
scroll to position [162, 0]
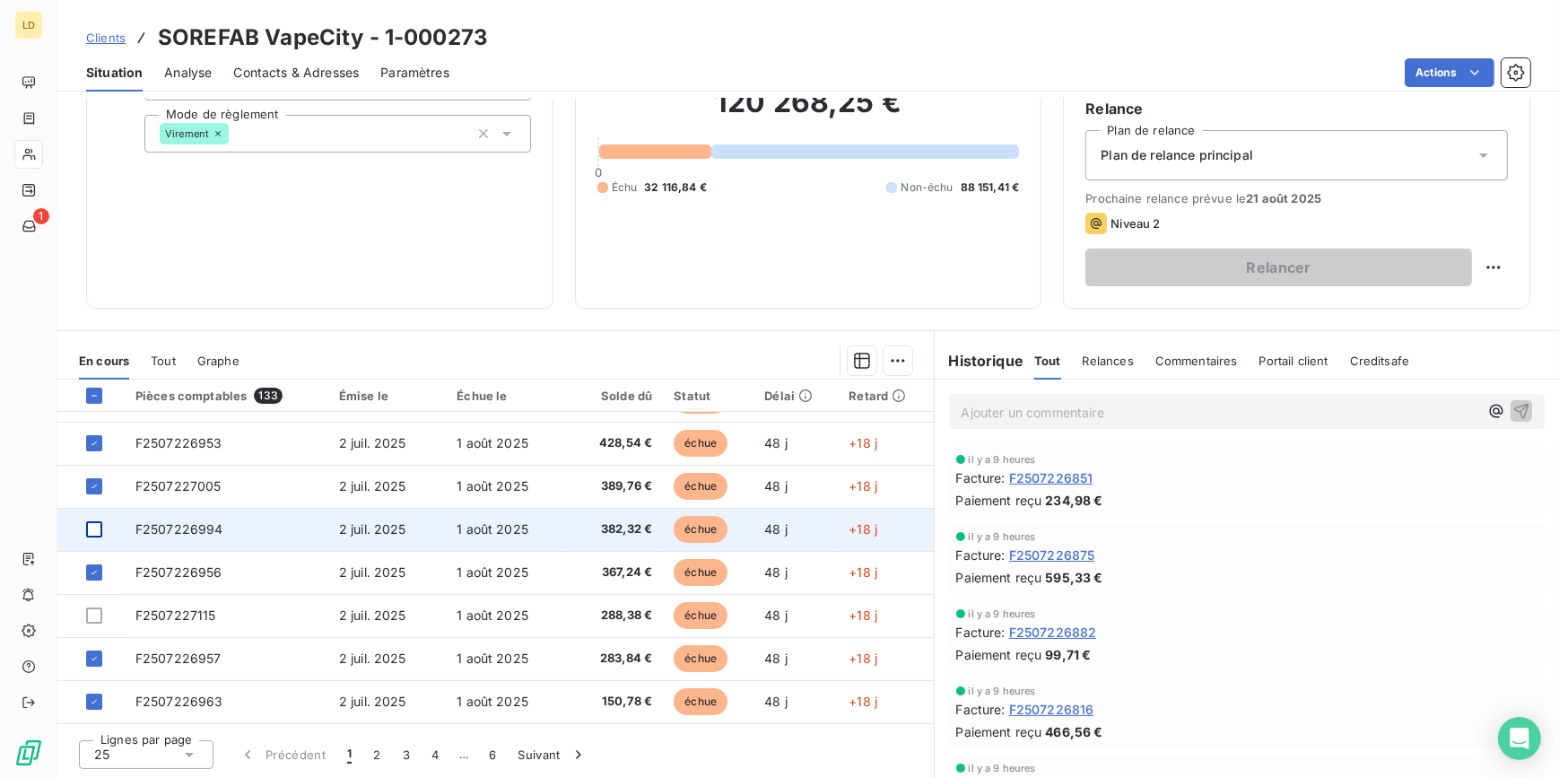
click at [95, 528] on div at bounding box center [94, 529] width 16 height 16
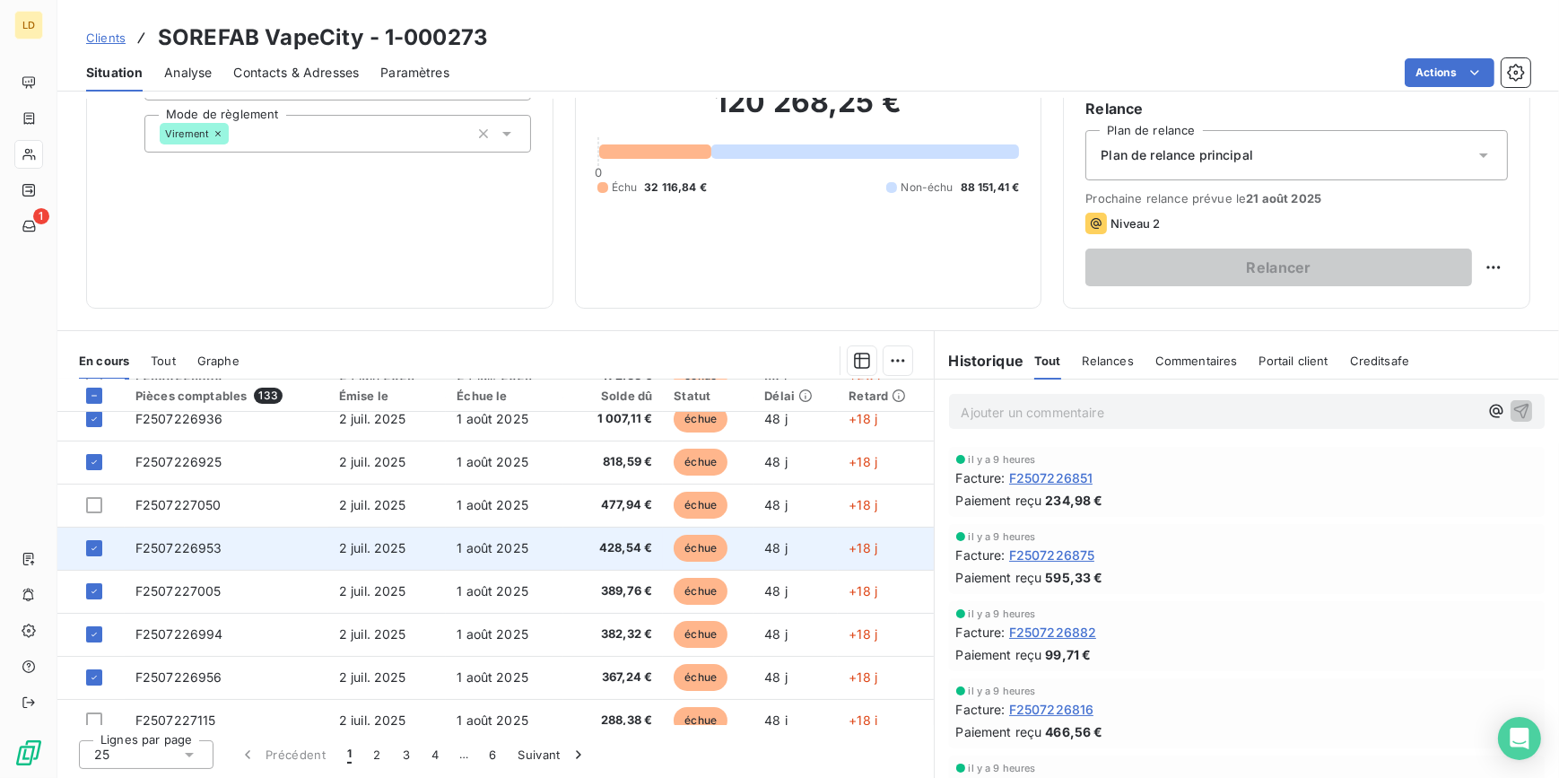
scroll to position [54, 0]
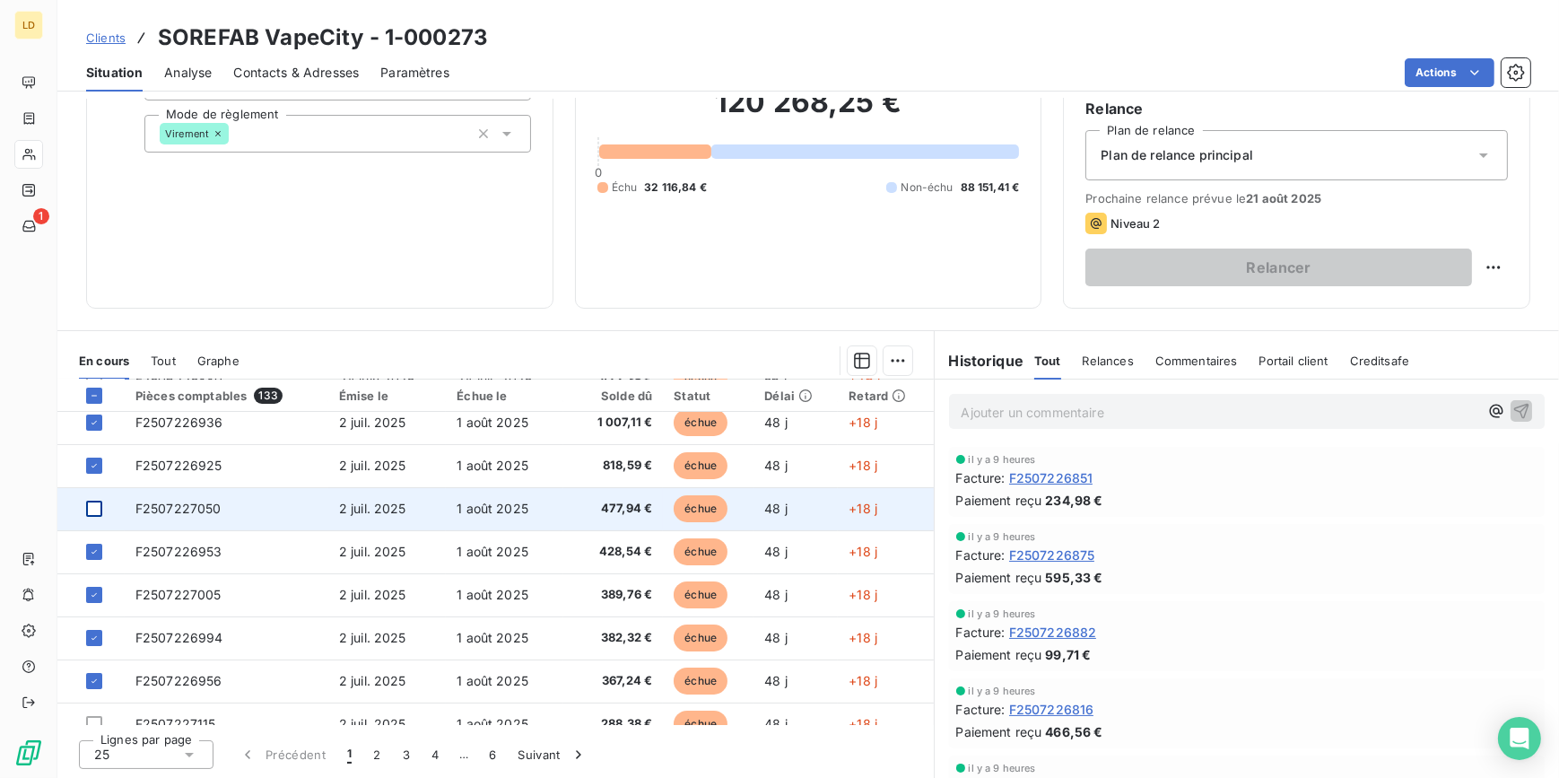
click at [95, 511] on div at bounding box center [94, 509] width 16 height 16
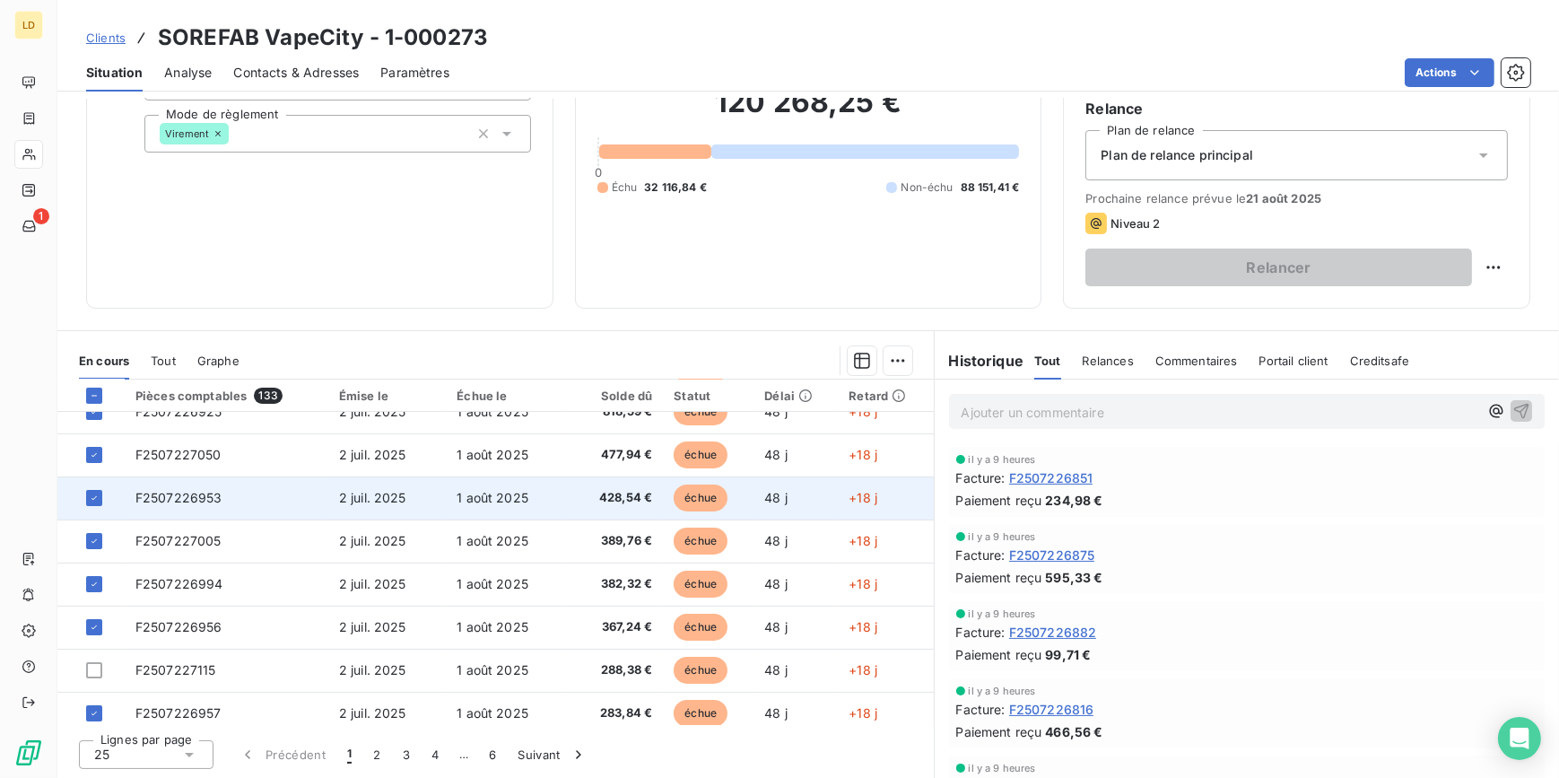
scroll to position [162, 0]
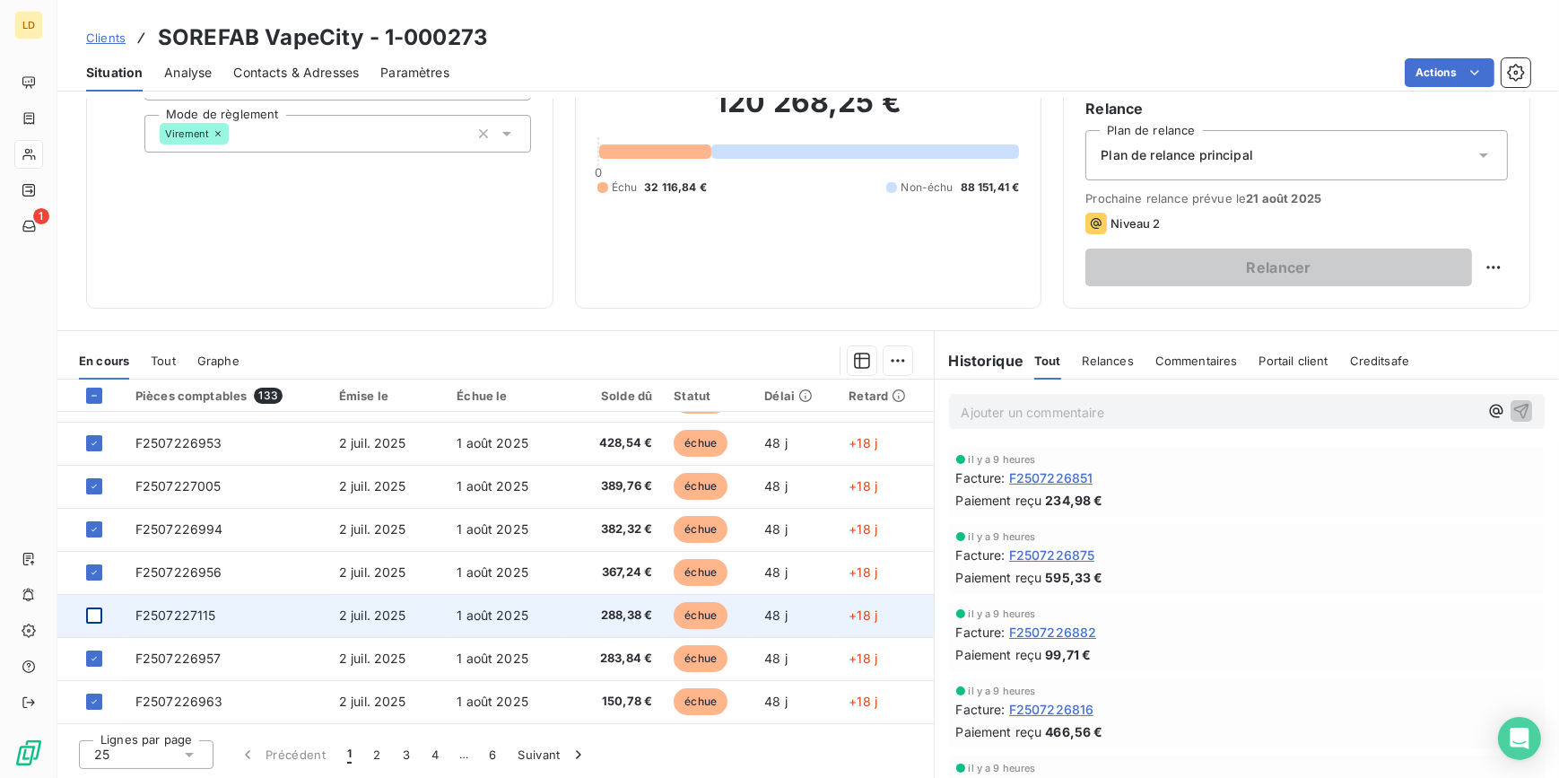
click at [100, 617] on div at bounding box center [94, 615] width 16 height 16
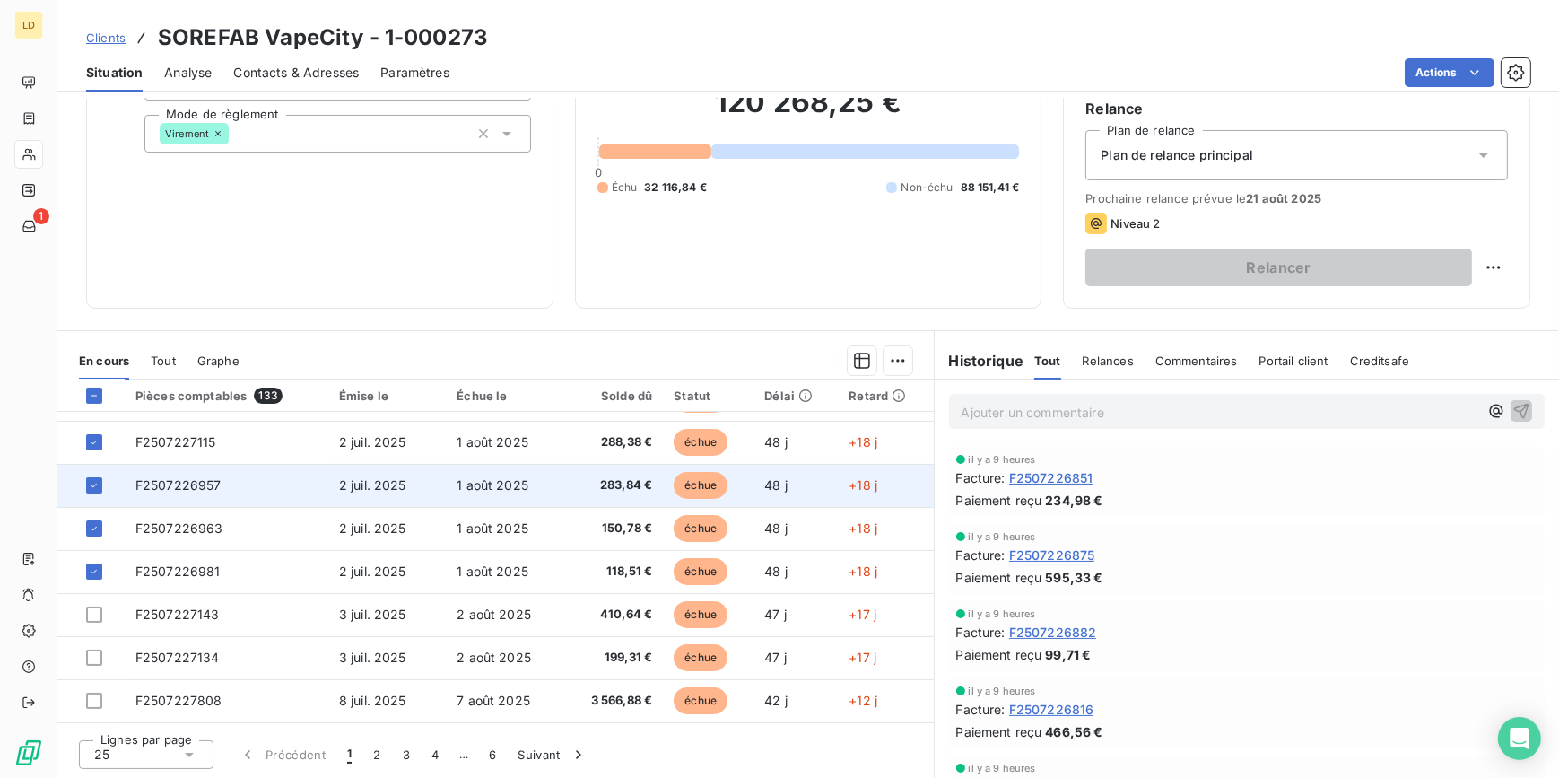
scroll to position [380, 0]
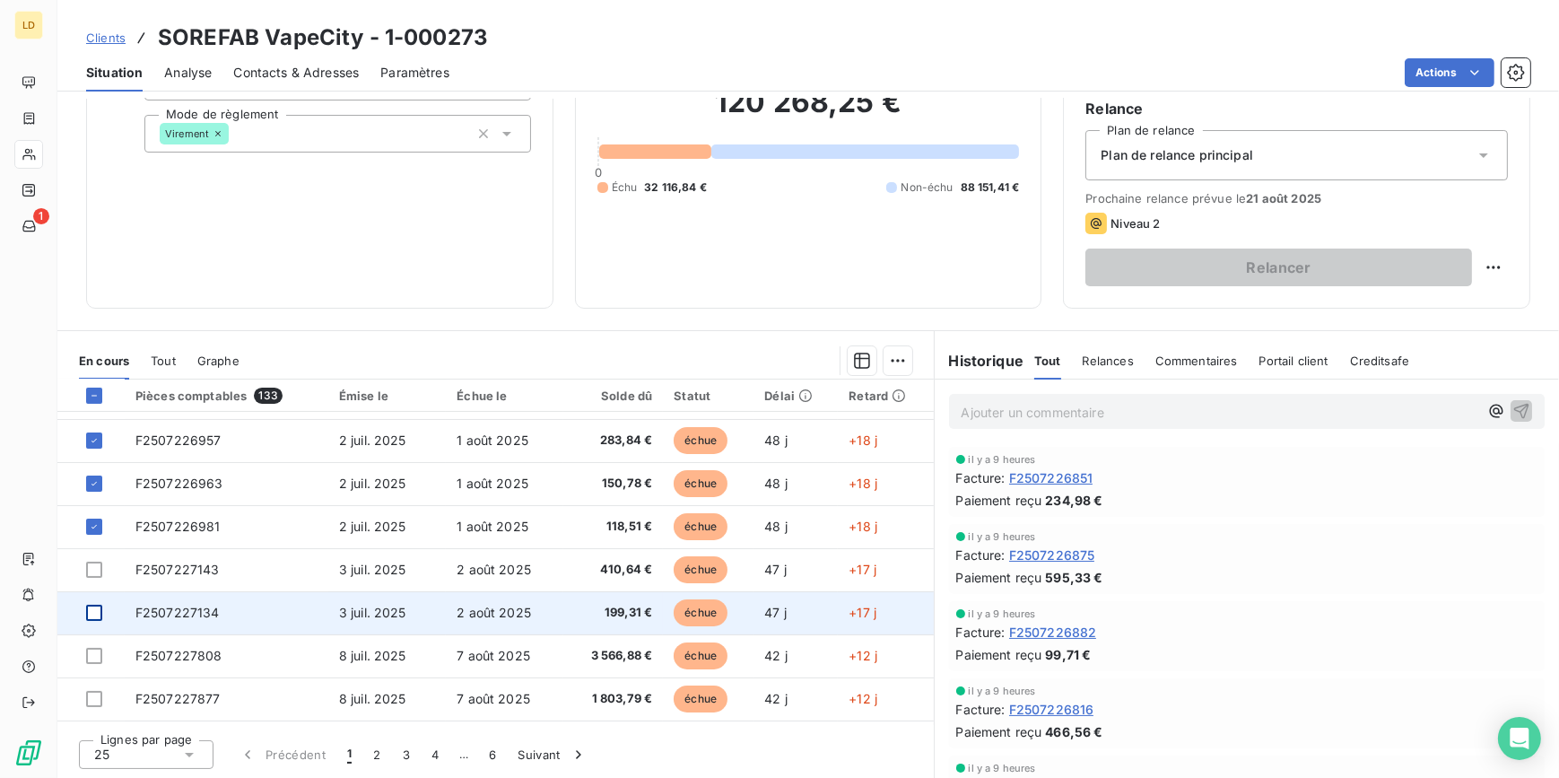
click at [98, 609] on div at bounding box center [94, 613] width 16 height 16
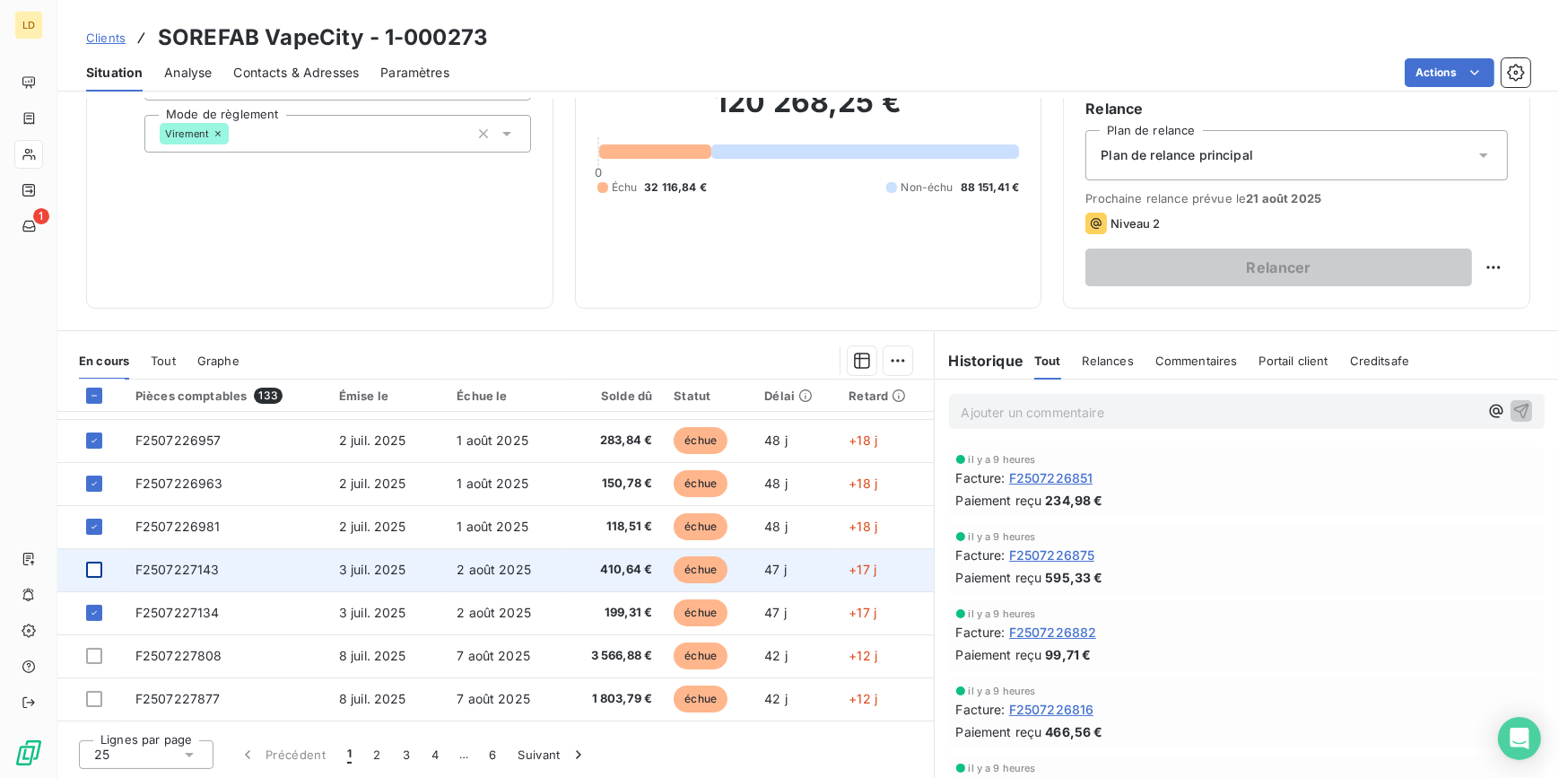
click at [92, 562] on div at bounding box center [94, 570] width 16 height 16
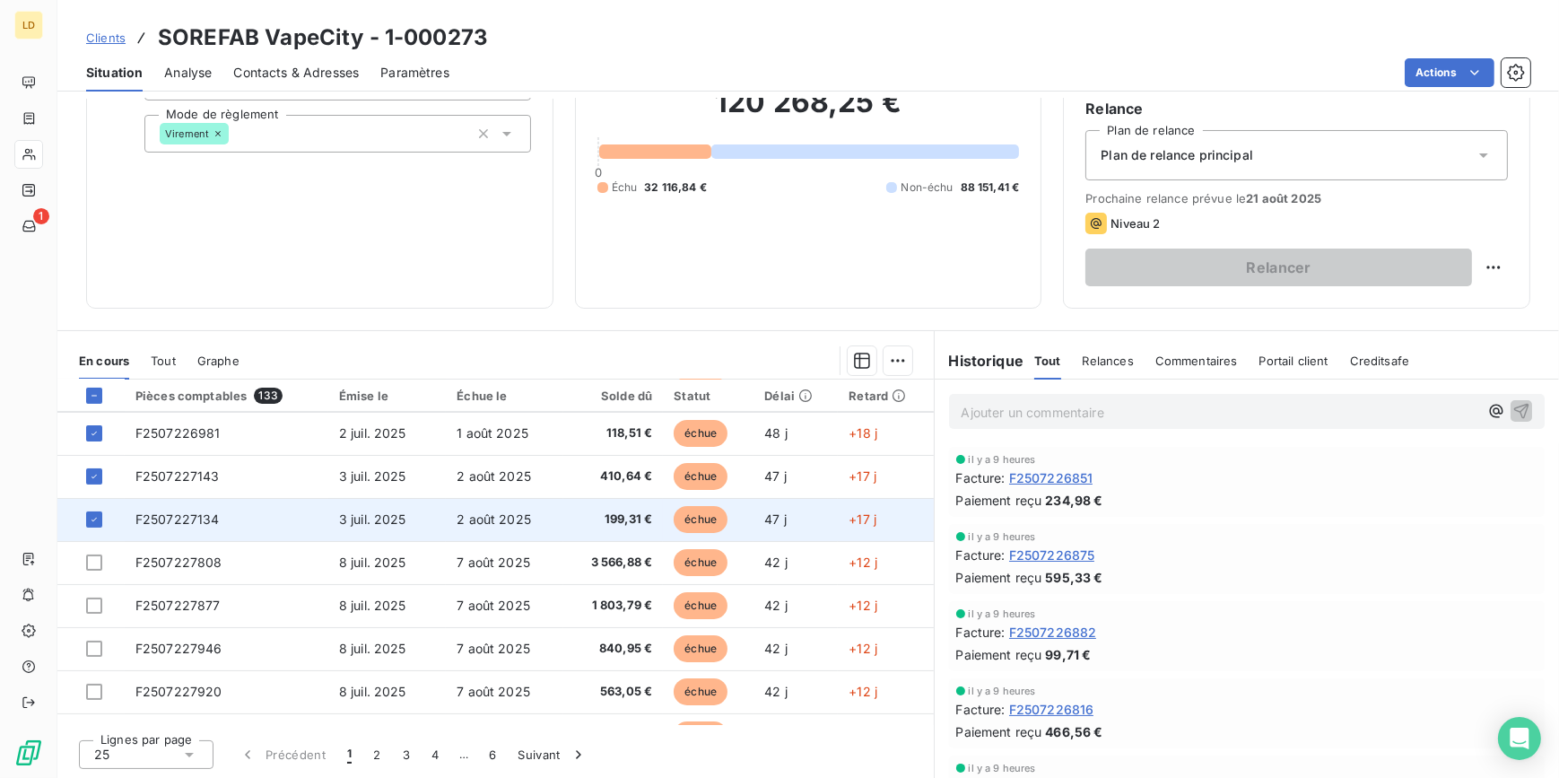
scroll to position [489, 0]
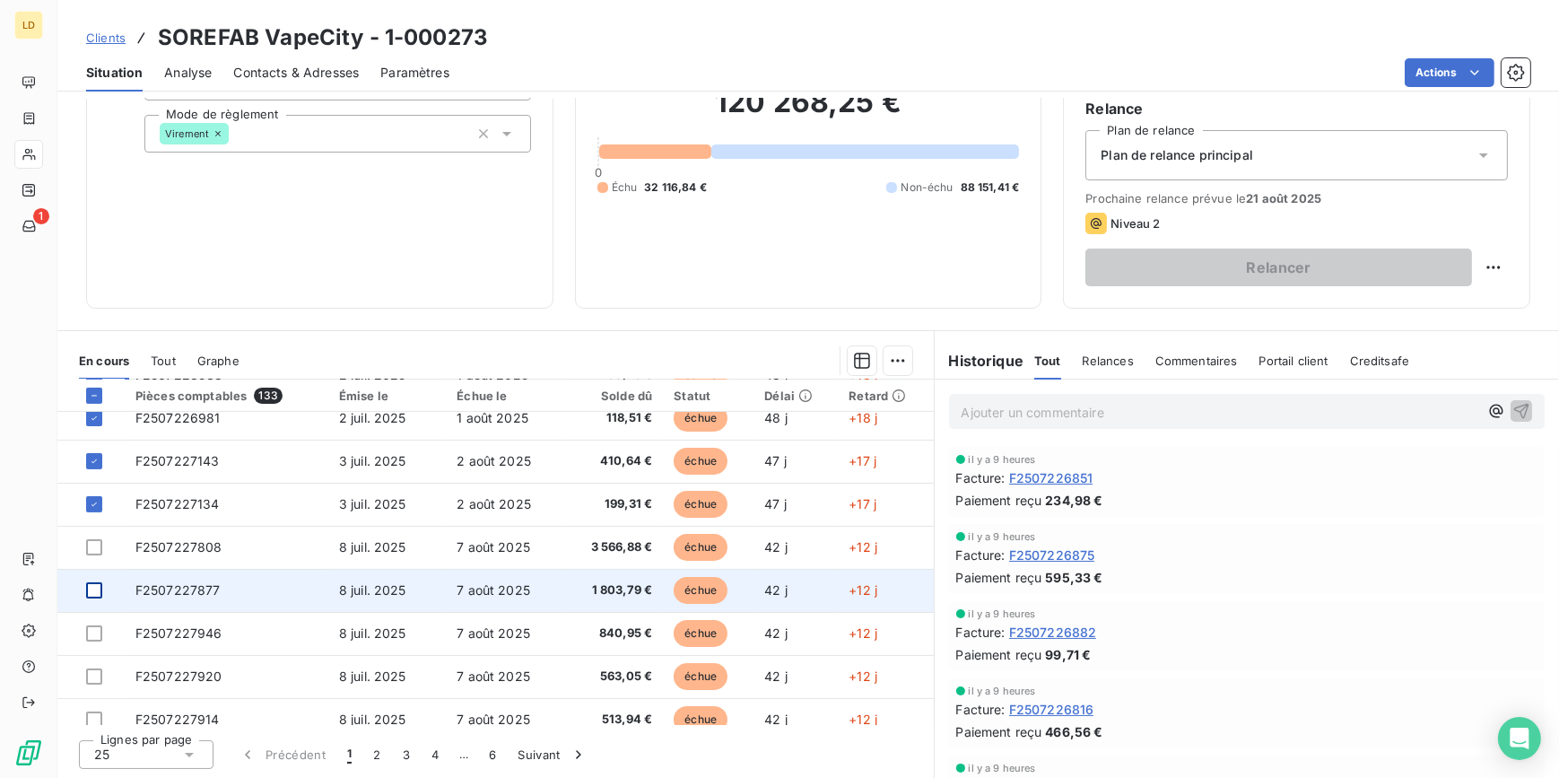
click at [98, 585] on div at bounding box center [94, 590] width 16 height 16
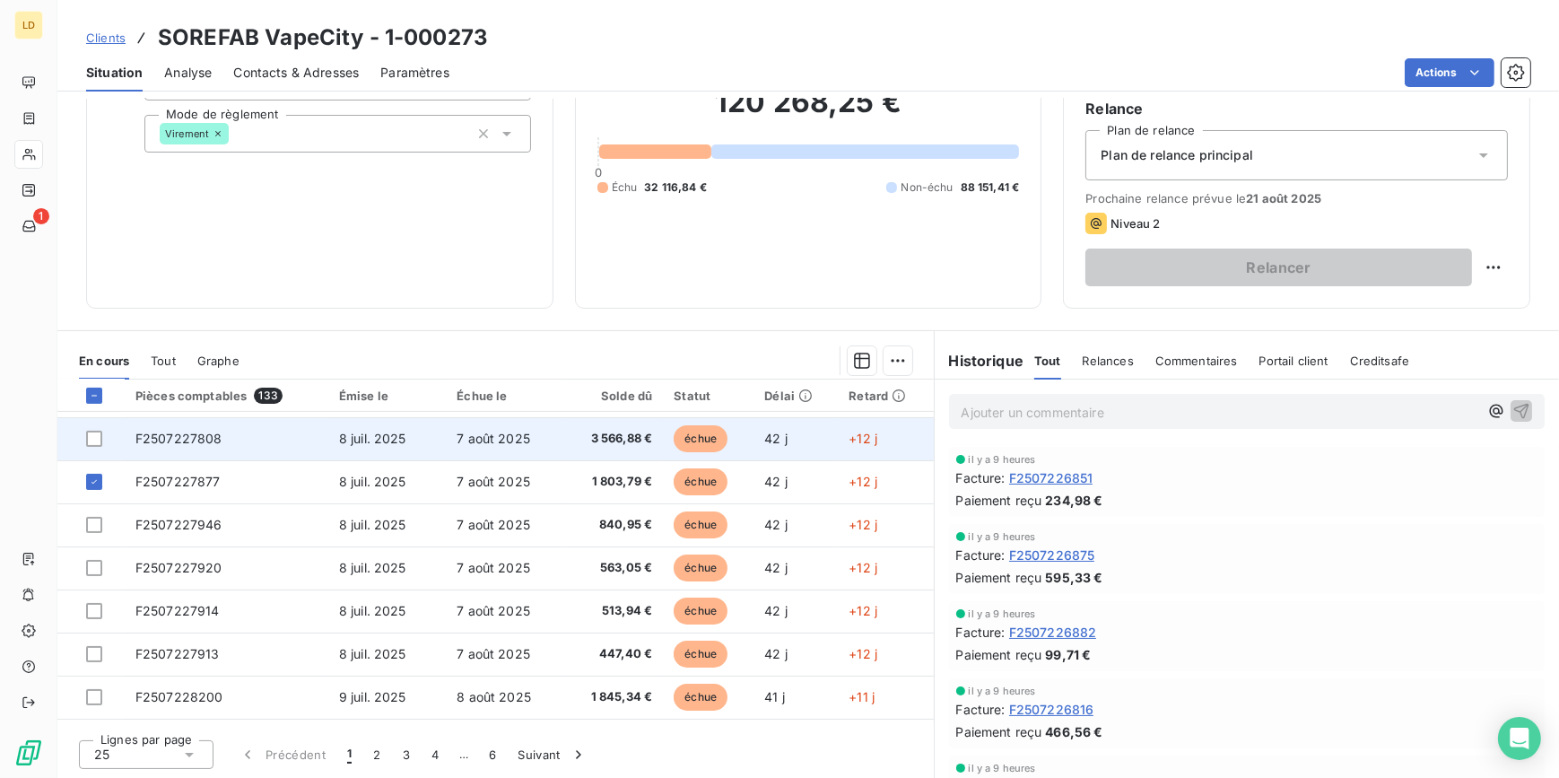
scroll to position [652, 0]
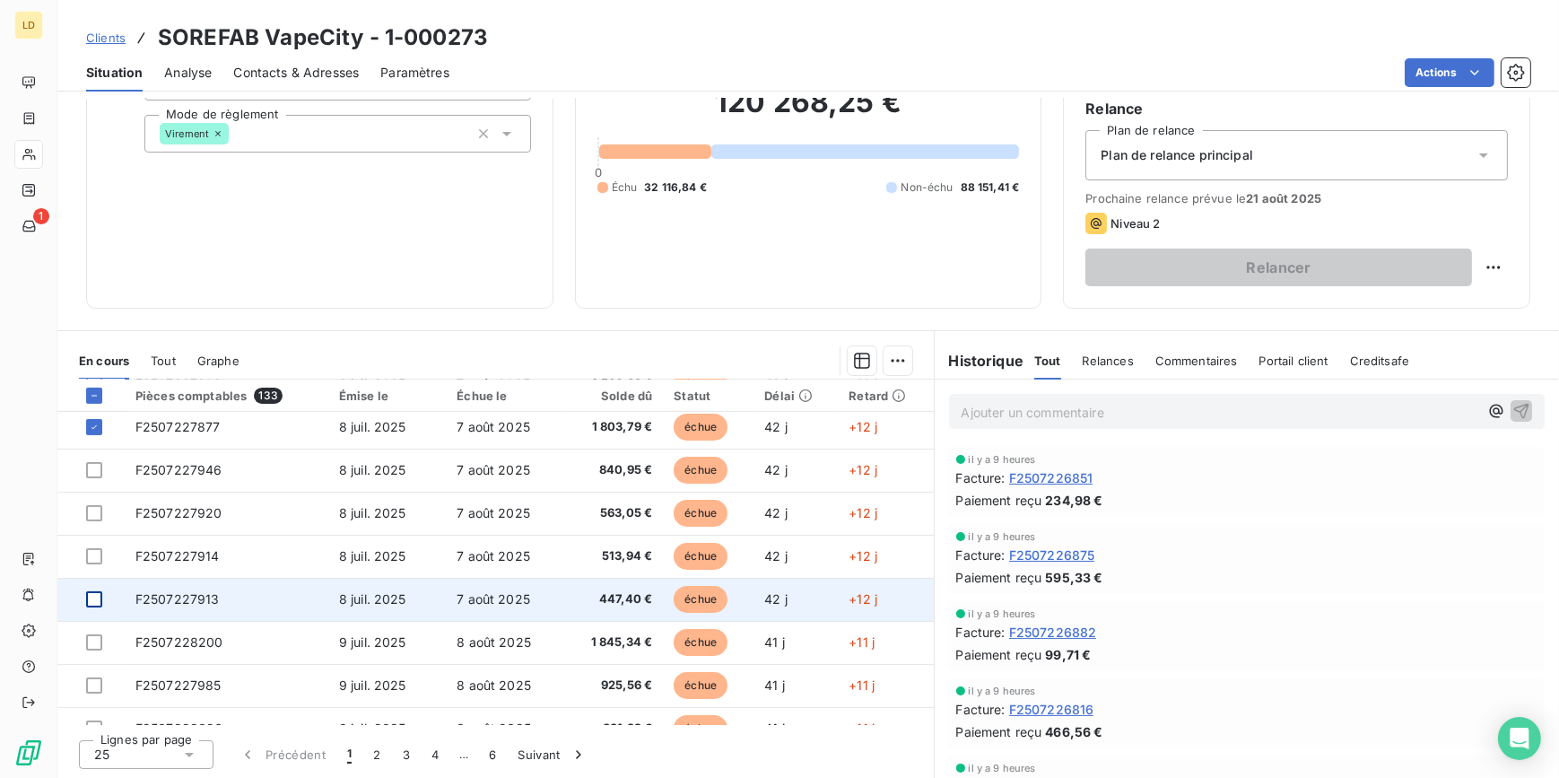
click at [92, 597] on div at bounding box center [94, 599] width 16 height 16
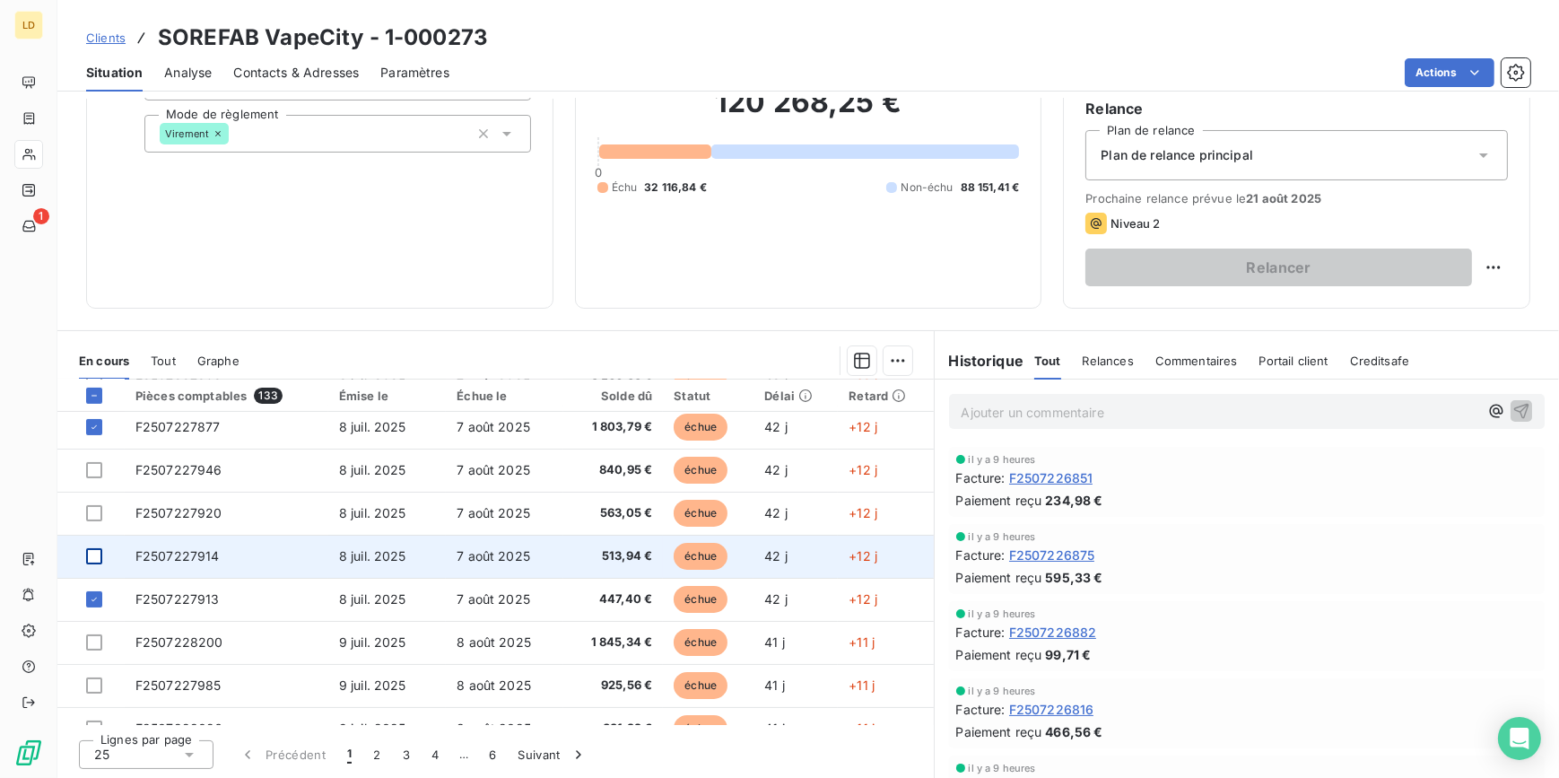
click at [97, 553] on div at bounding box center [94, 556] width 16 height 16
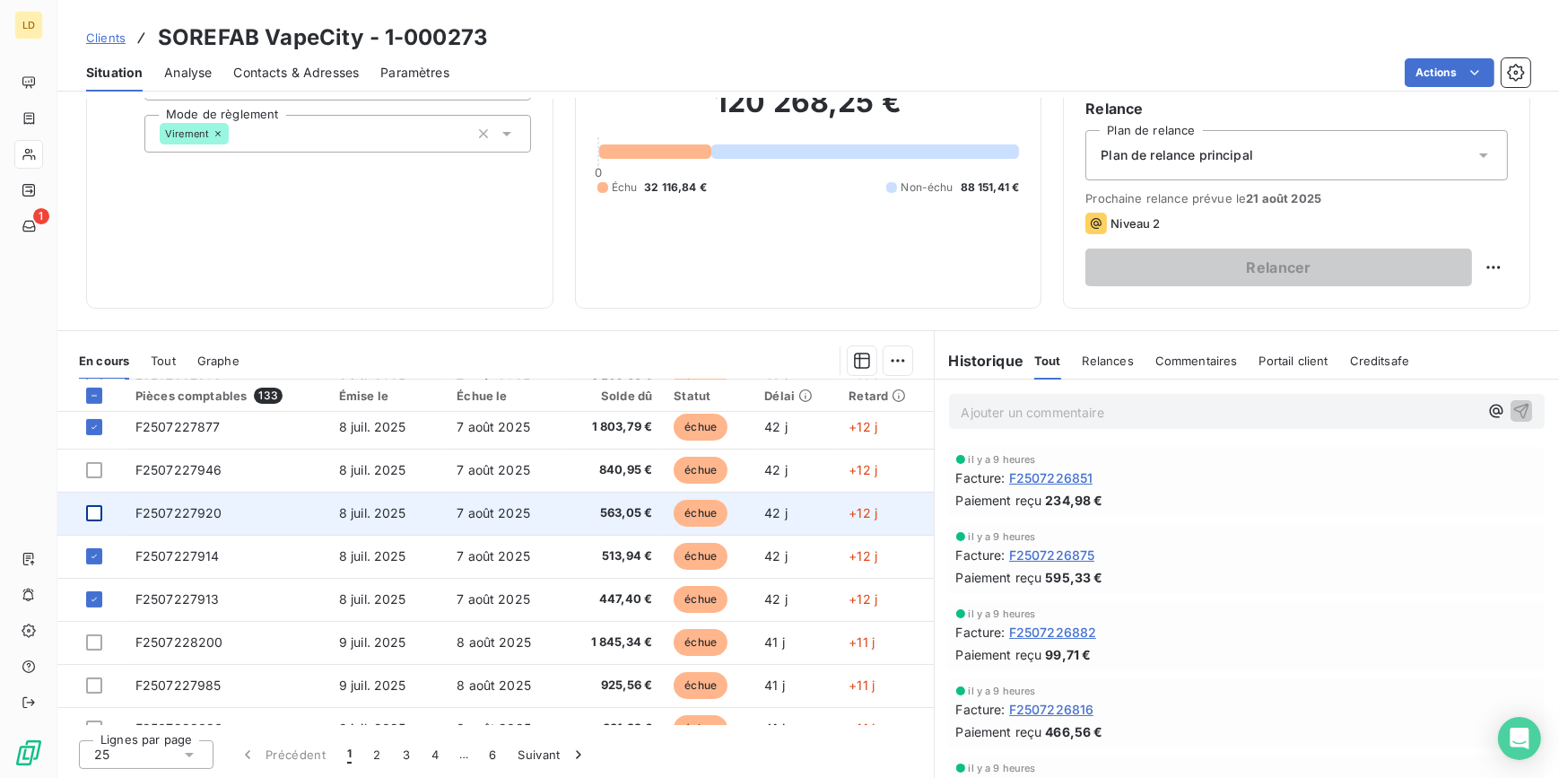
click at [98, 512] on div at bounding box center [94, 513] width 16 height 16
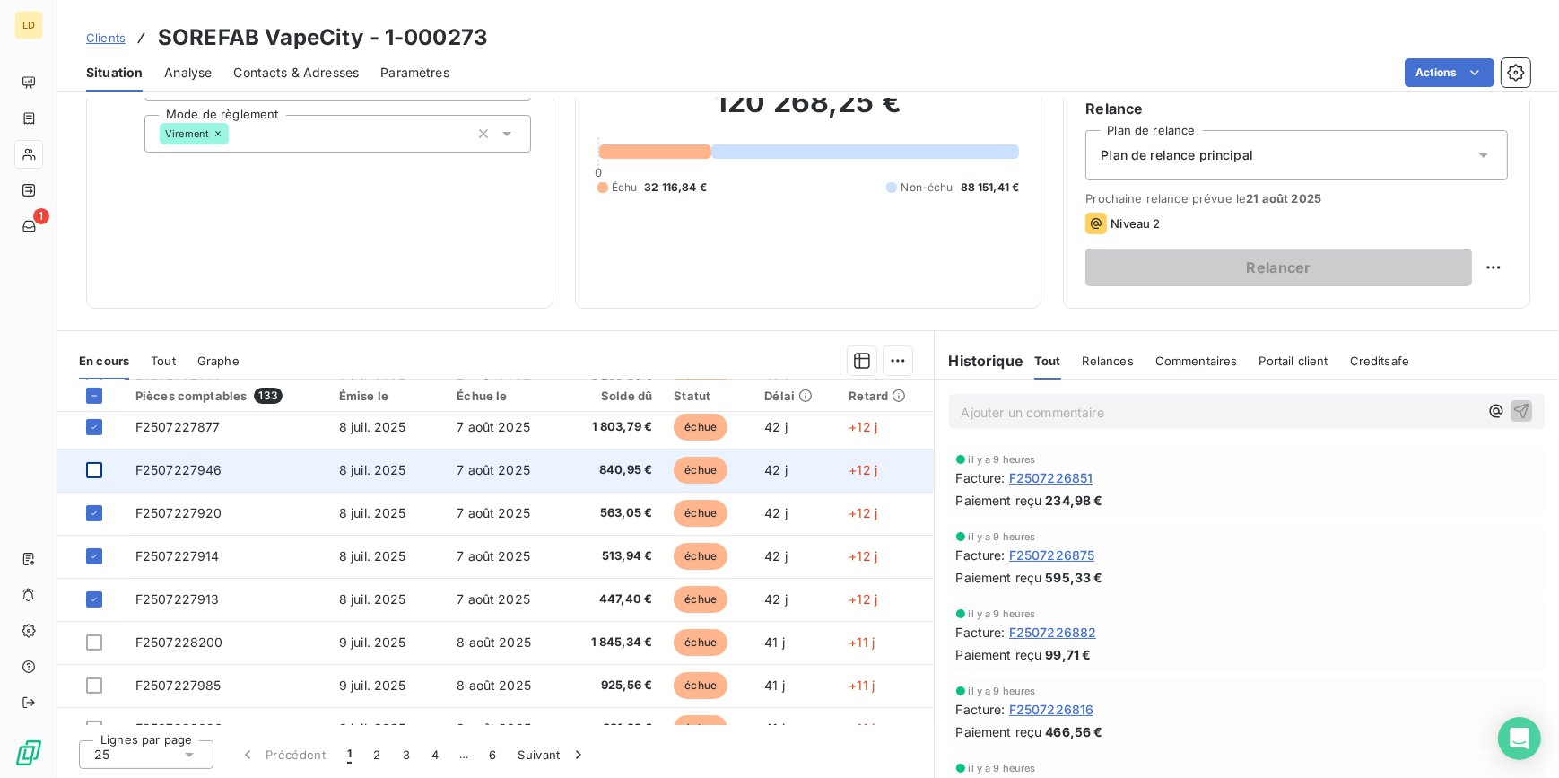
click at [95, 472] on div at bounding box center [94, 470] width 16 height 16
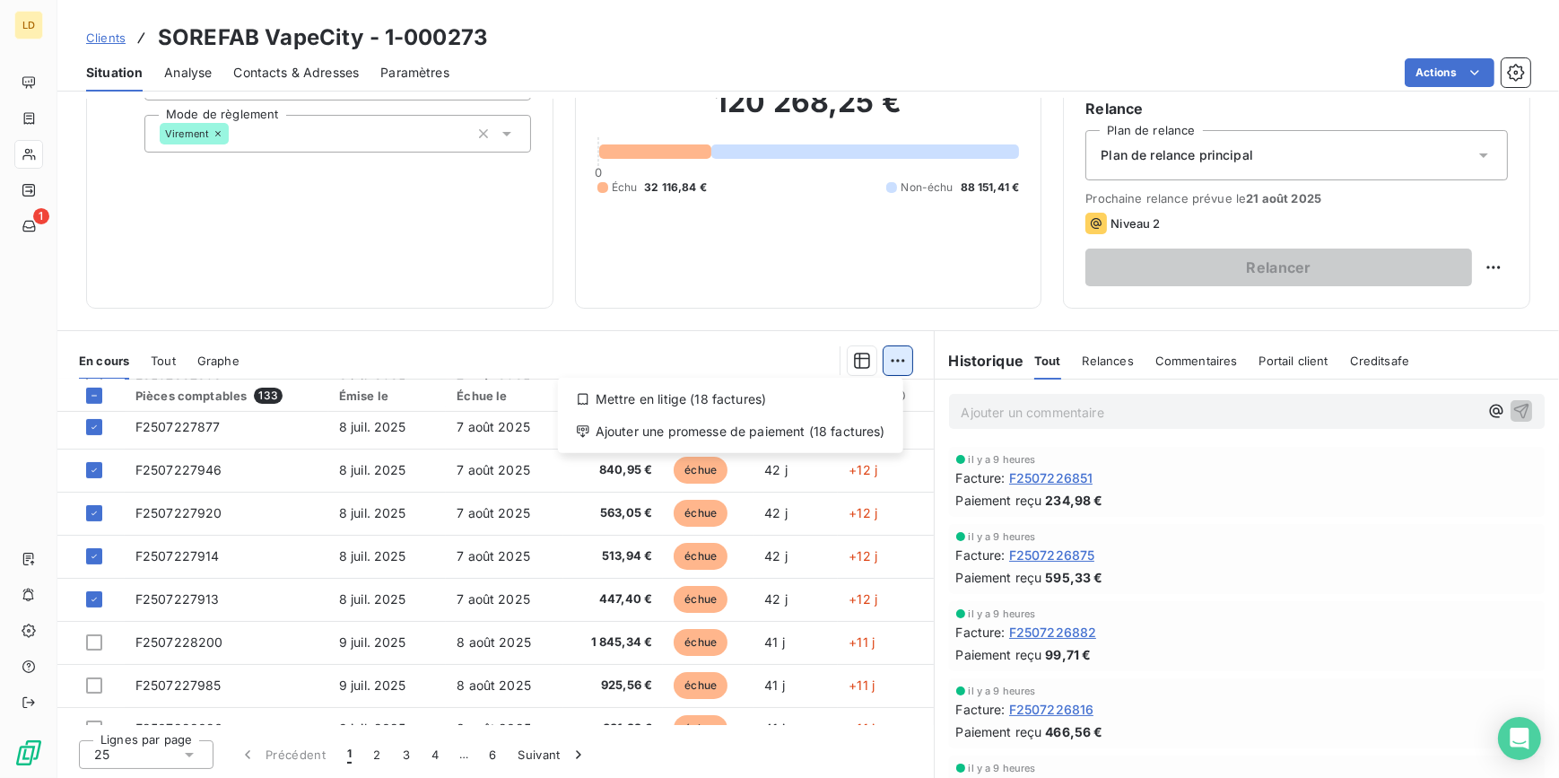
click at [895, 357] on html "LD 1 Clients SOREFAB VapeCity - 1-000273 Situation Analyse Contacts & Adresses …" at bounding box center [779, 389] width 1559 height 778
click at [826, 431] on div "Ajouter une promesse de paiement (18 factures)" at bounding box center [730, 431] width 331 height 29
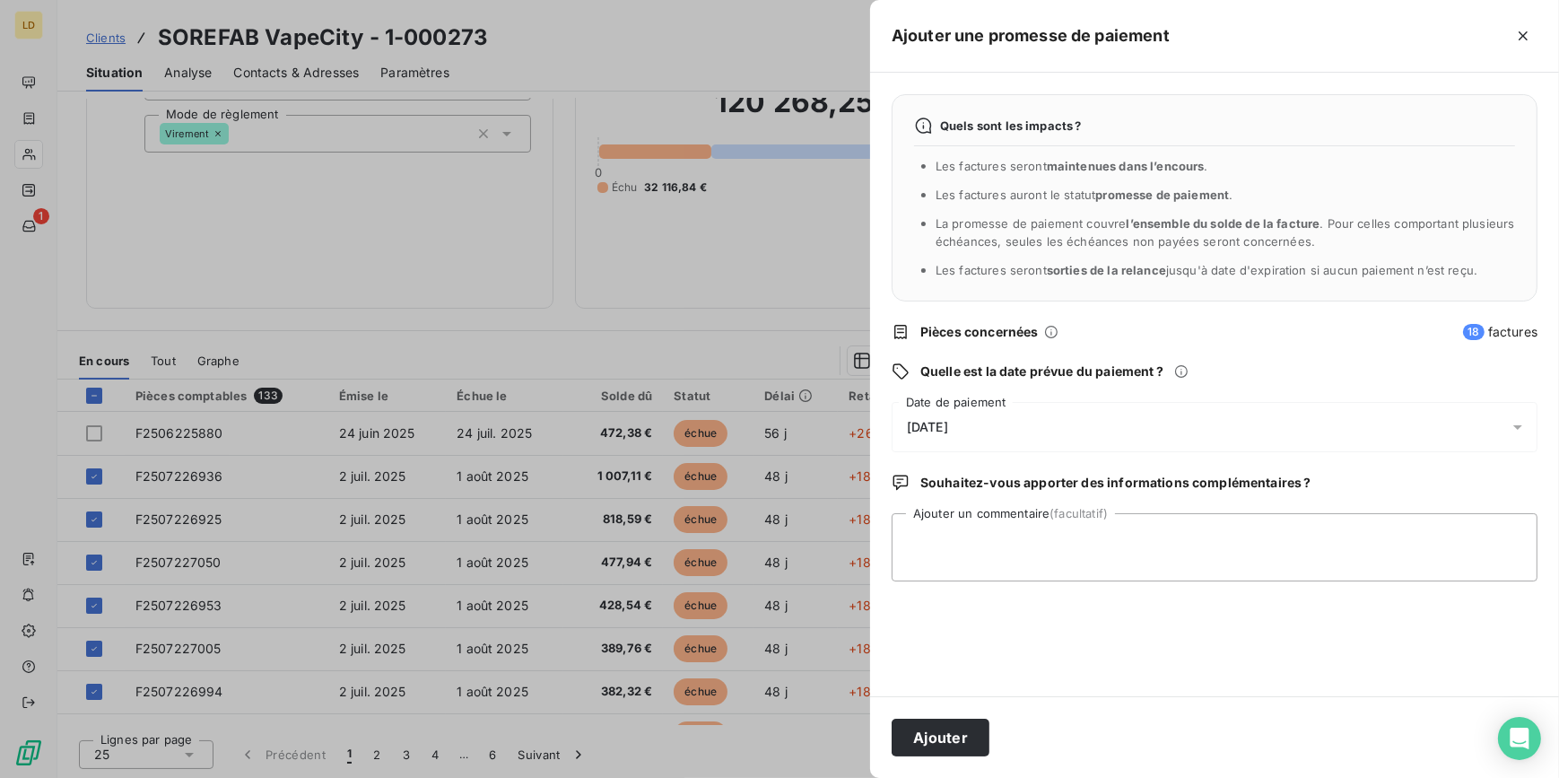
click at [941, 406] on div "[DATE]" at bounding box center [1215, 427] width 646 height 50
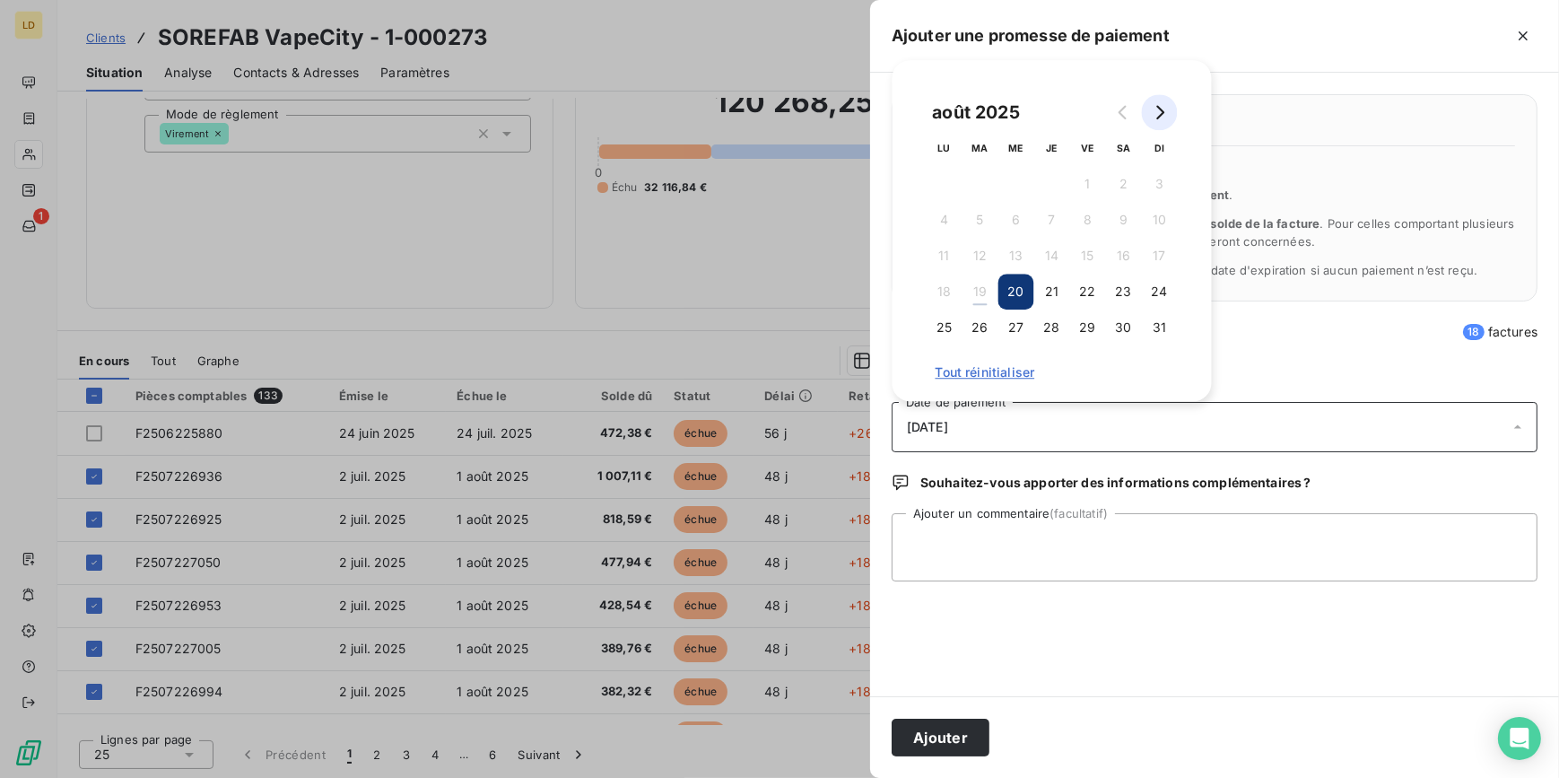
click at [1151, 120] on button "Go to next month" at bounding box center [1160, 112] width 36 height 36
click at [992, 186] on button "2" at bounding box center [980, 184] width 36 height 36
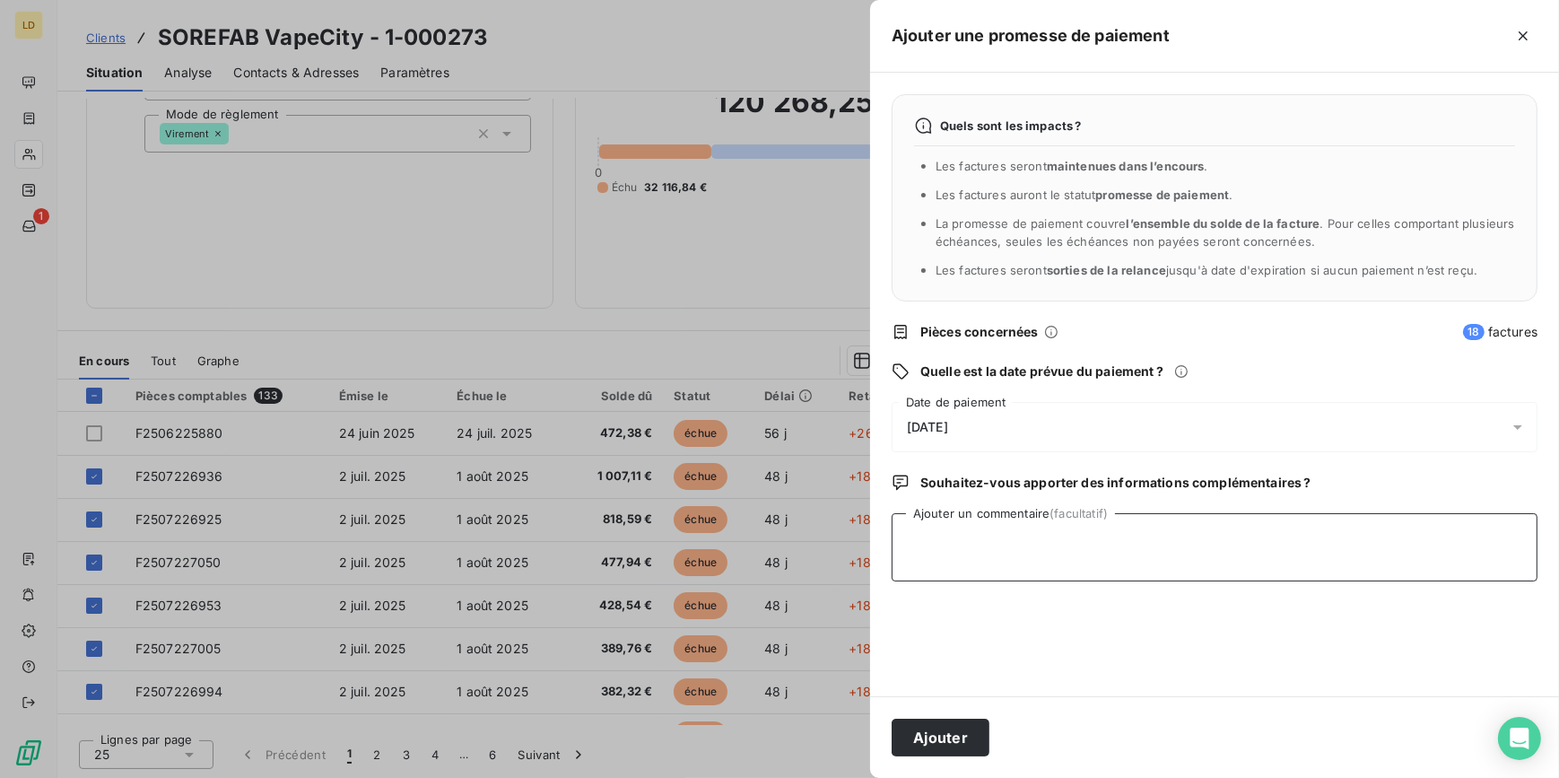
click at [1022, 527] on textarea "Ajouter un commentaire (facultatif)" at bounding box center [1215, 547] width 646 height 68
click at [1078, 544] on textarea "19/08 retour client : Virement programmés" at bounding box center [1215, 547] width 646 height 68
type textarea "19/08 retour client : Virements programmés"
click at [976, 740] on button "Ajouter" at bounding box center [941, 737] width 98 height 38
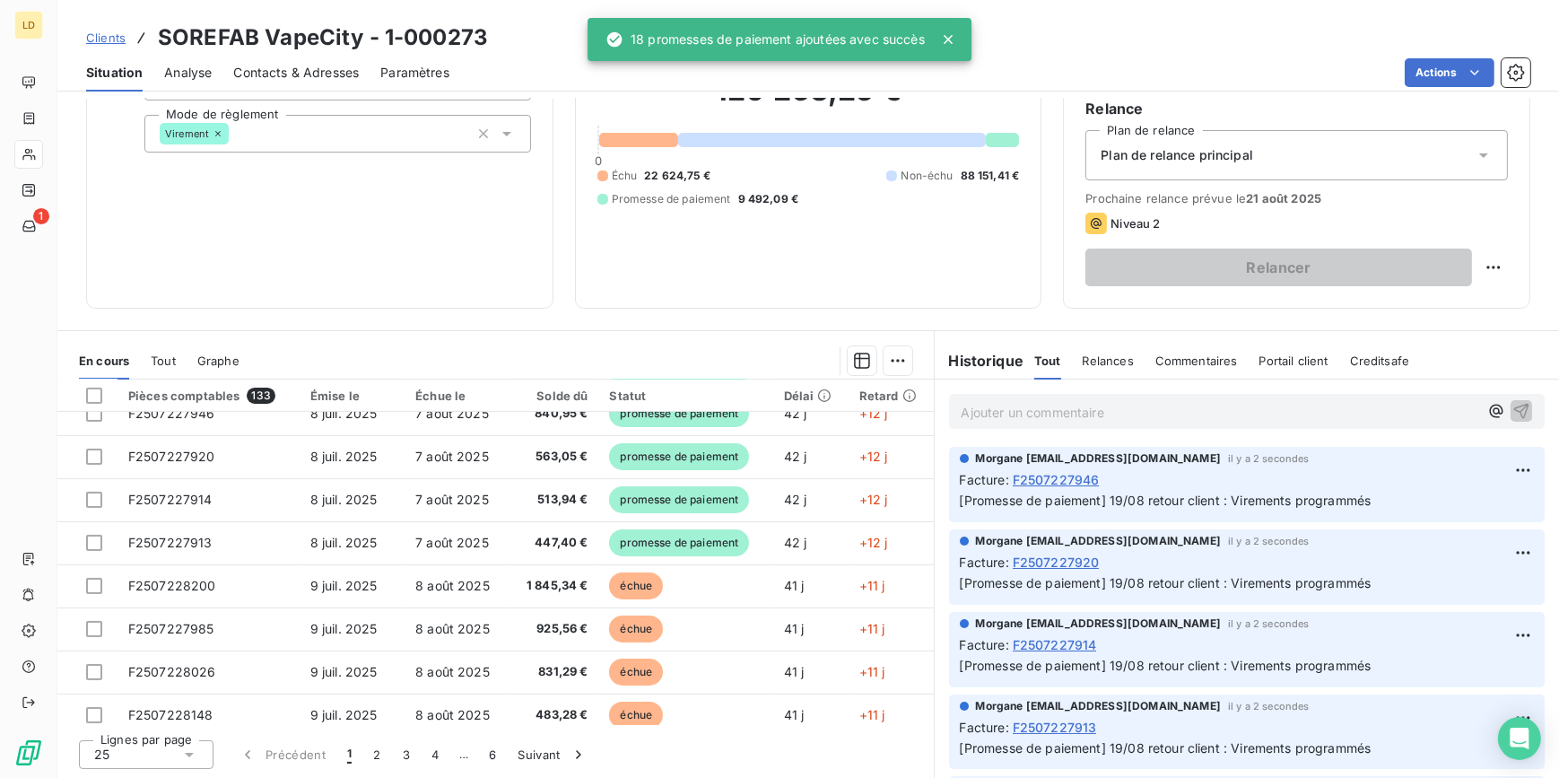
scroll to position [655, 0]
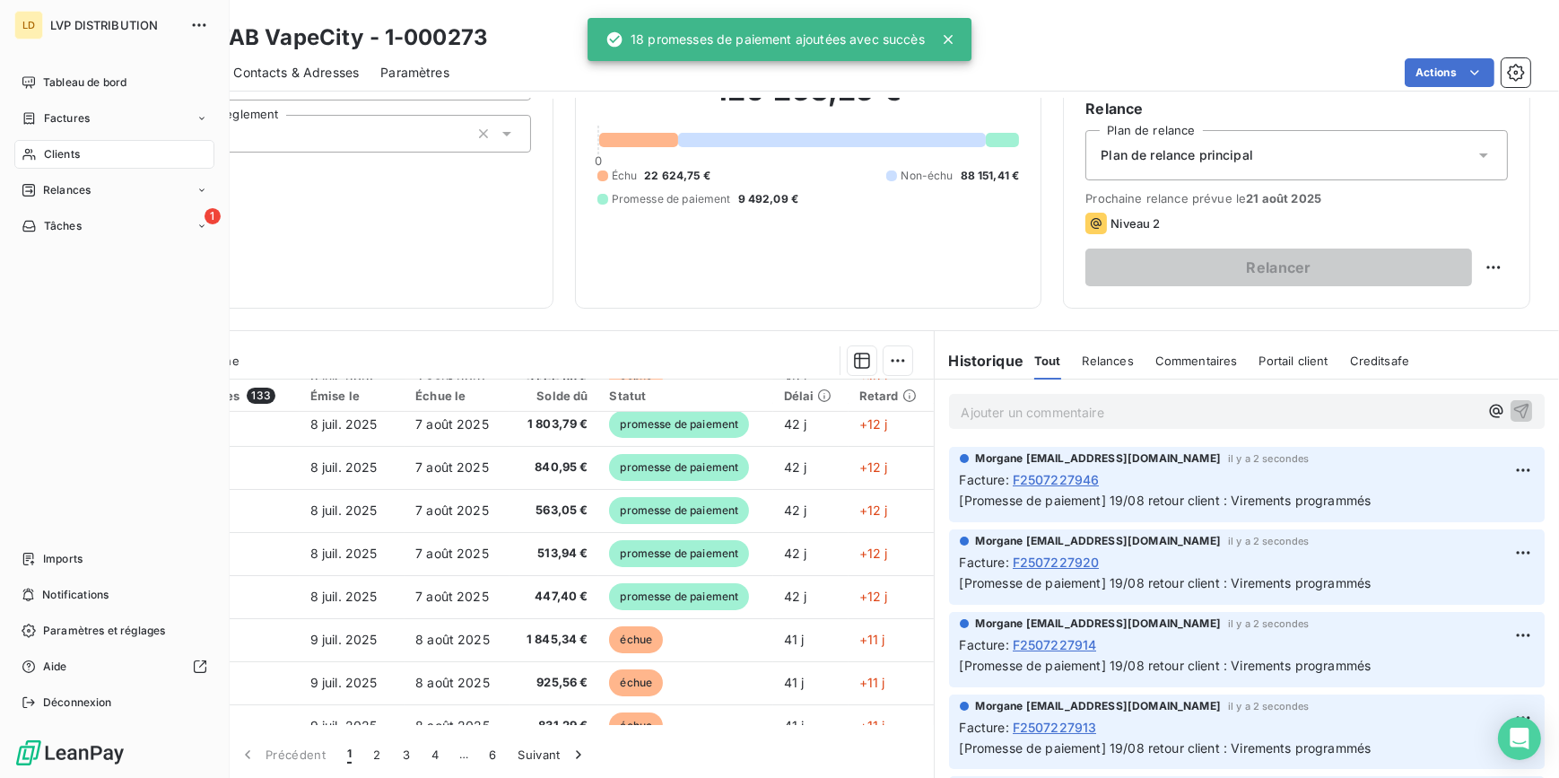
click at [58, 147] on span "Clients" at bounding box center [62, 154] width 36 height 16
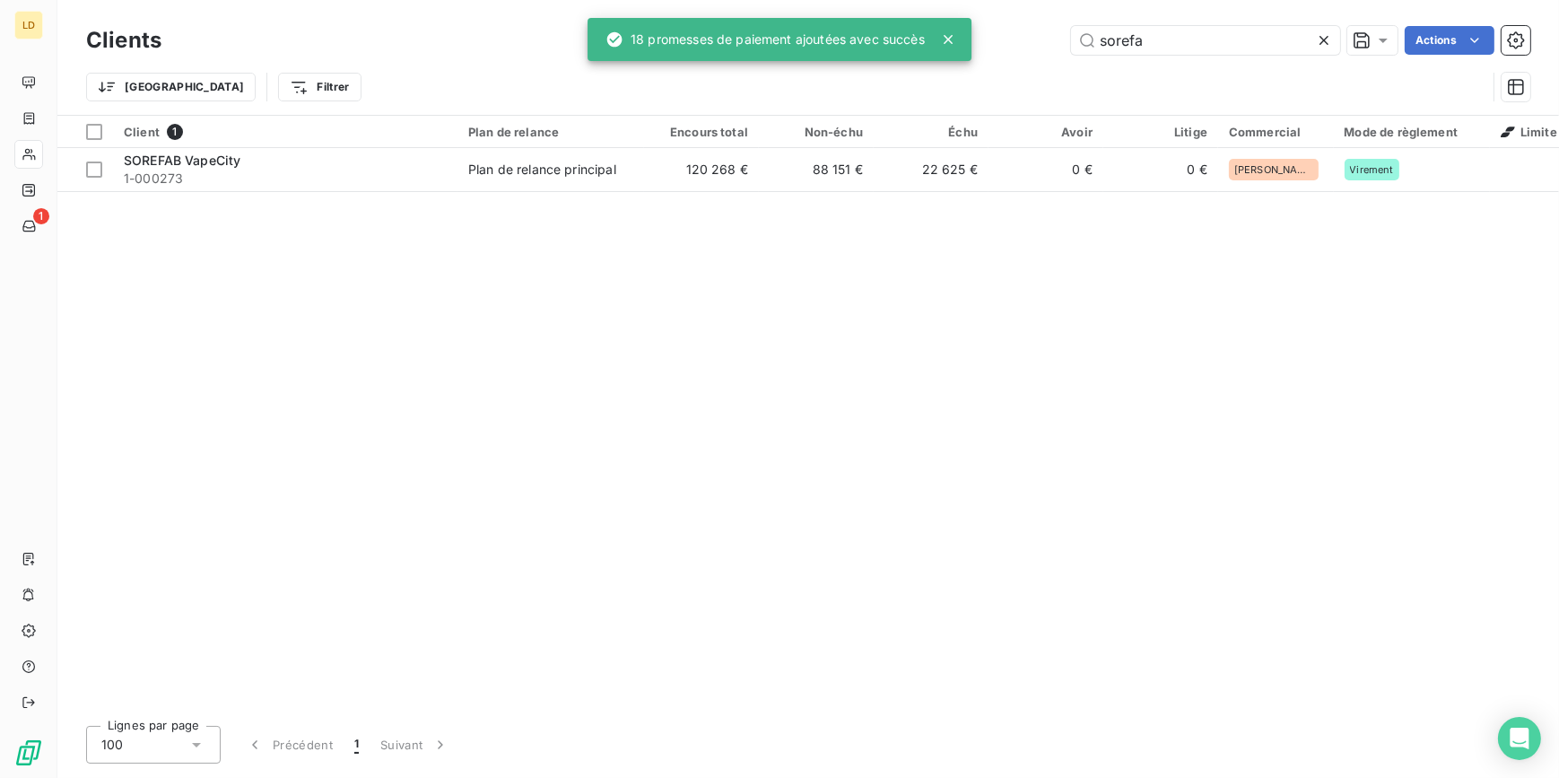
drag, startPoint x: 1183, startPoint y: 39, endPoint x: 1005, endPoint y: 22, distance: 179.4
click at [1005, 22] on div "Clients sorefa Actions" at bounding box center [808, 41] width 1444 height 38
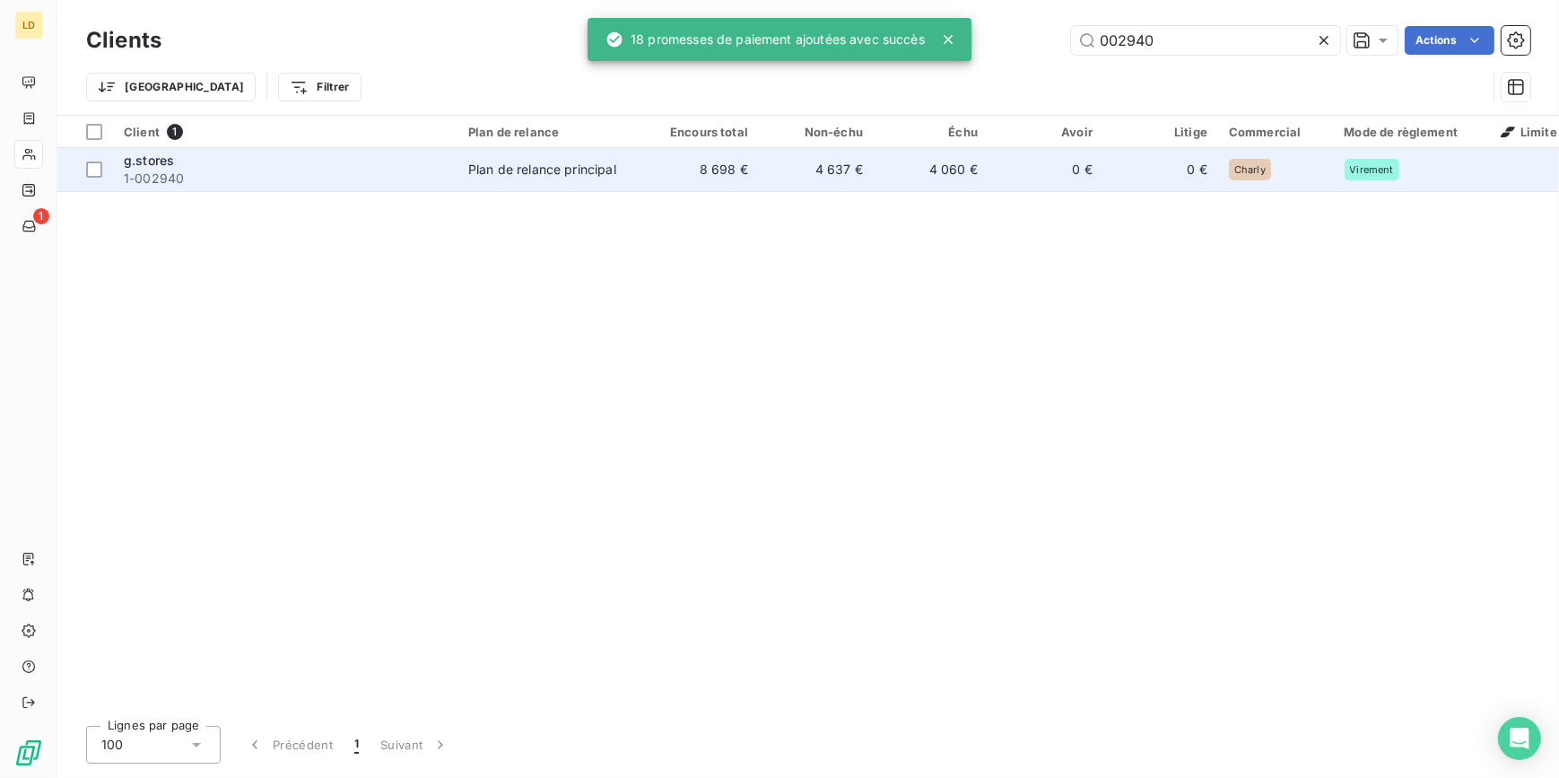
type input "002940"
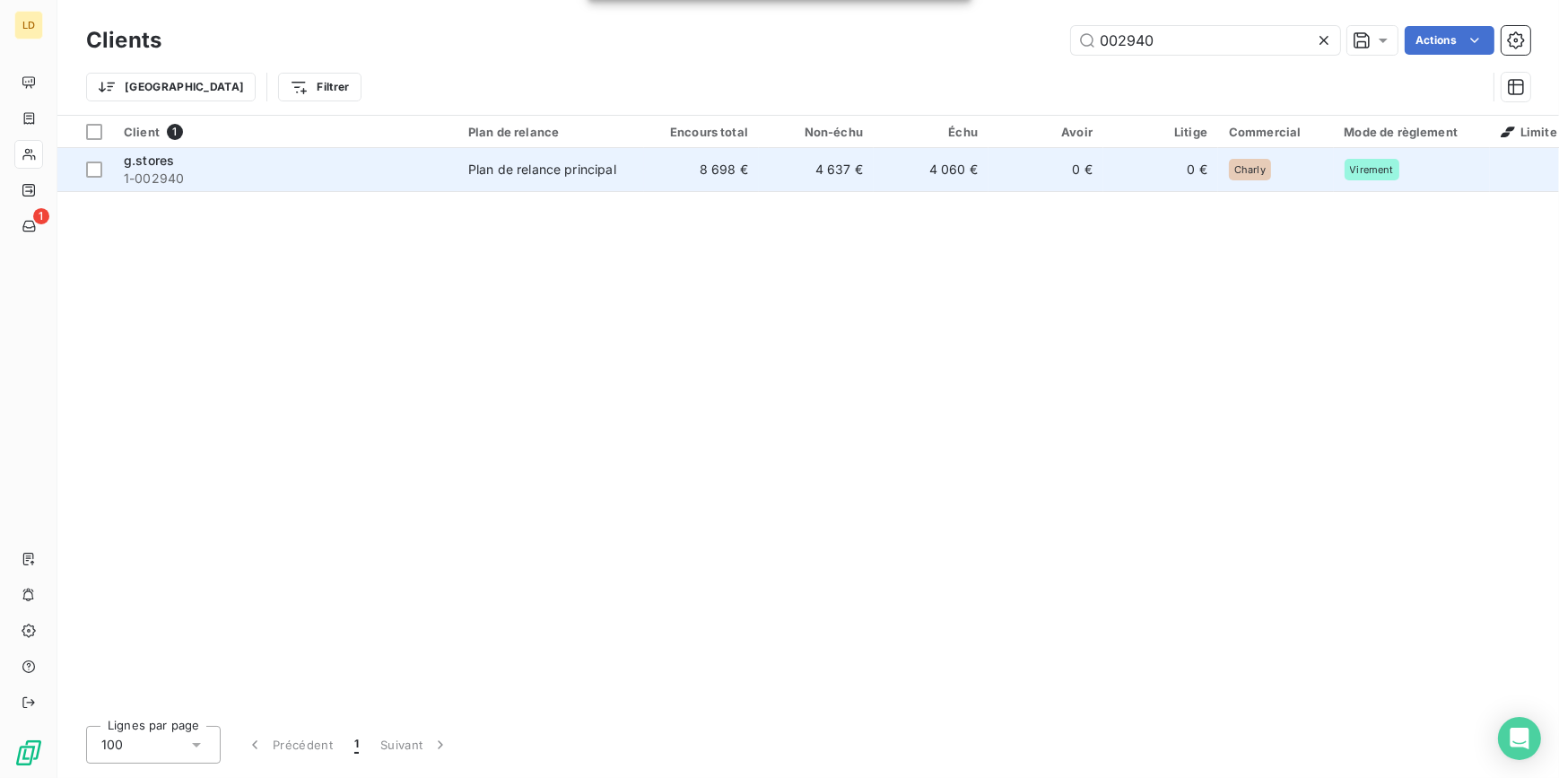
click at [623, 161] on span "Plan de relance principal" at bounding box center [550, 170] width 165 height 18
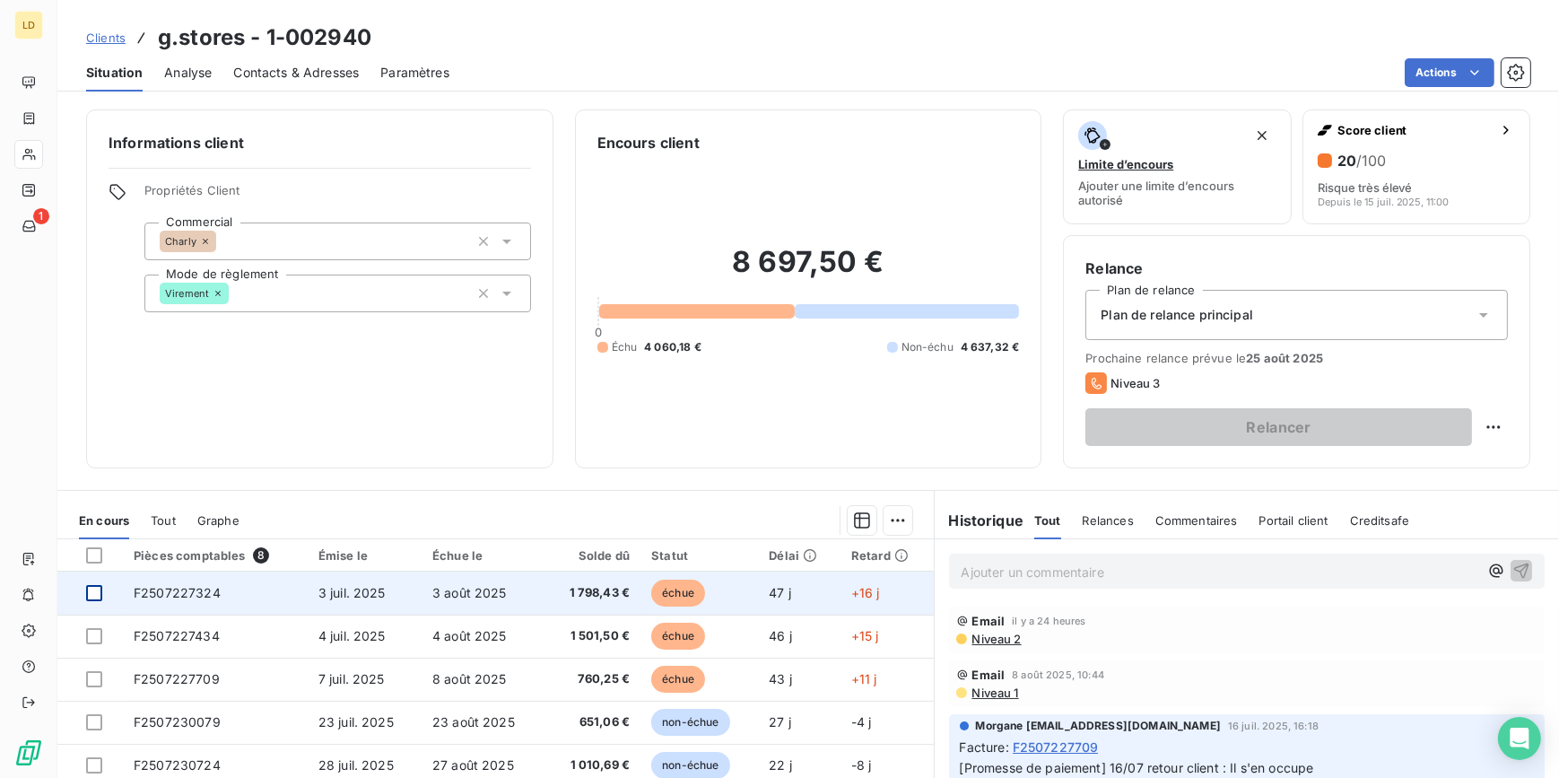
click at [96, 595] on div at bounding box center [94, 593] width 16 height 16
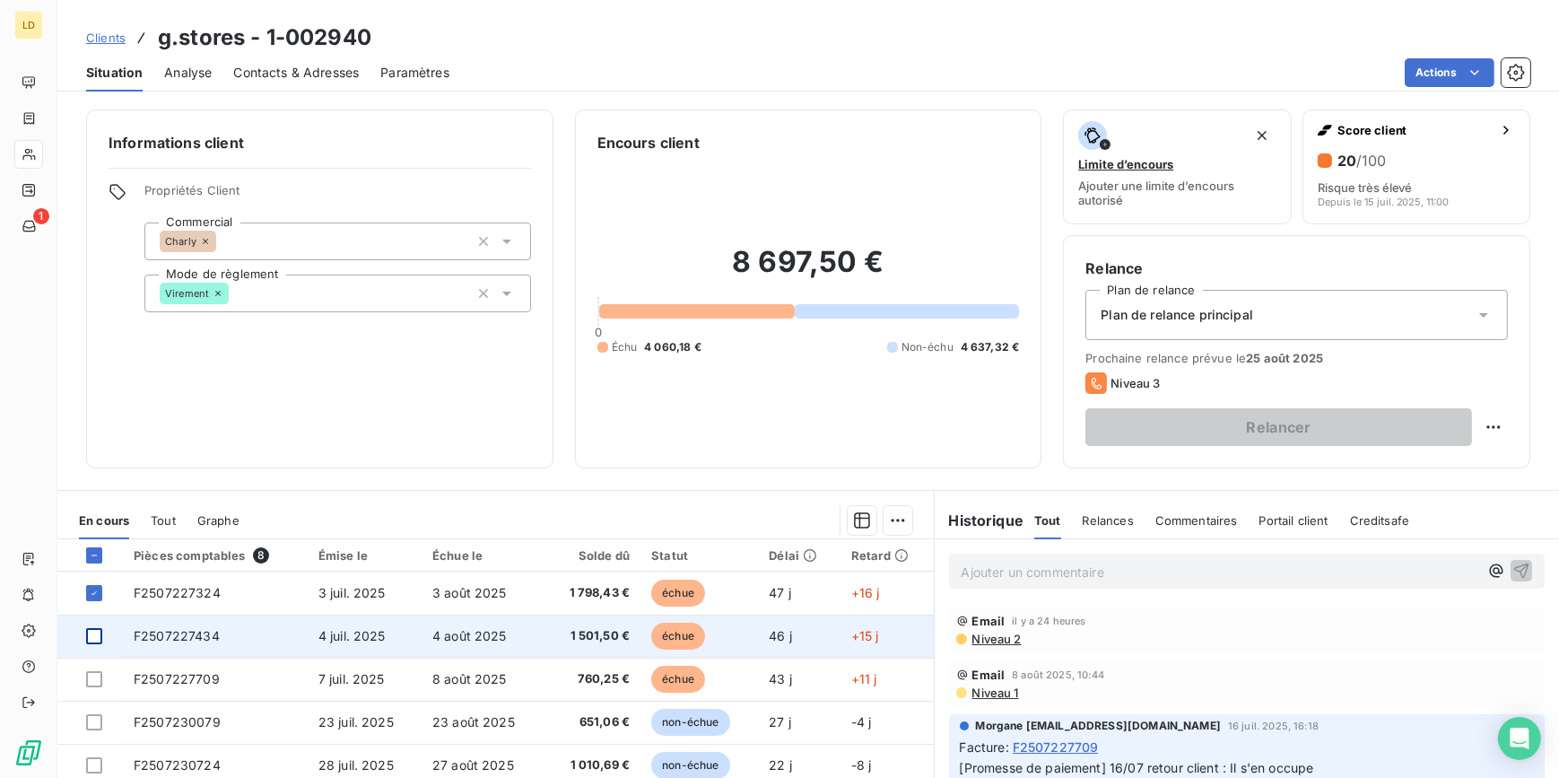
click at [99, 631] on div at bounding box center [94, 636] width 16 height 16
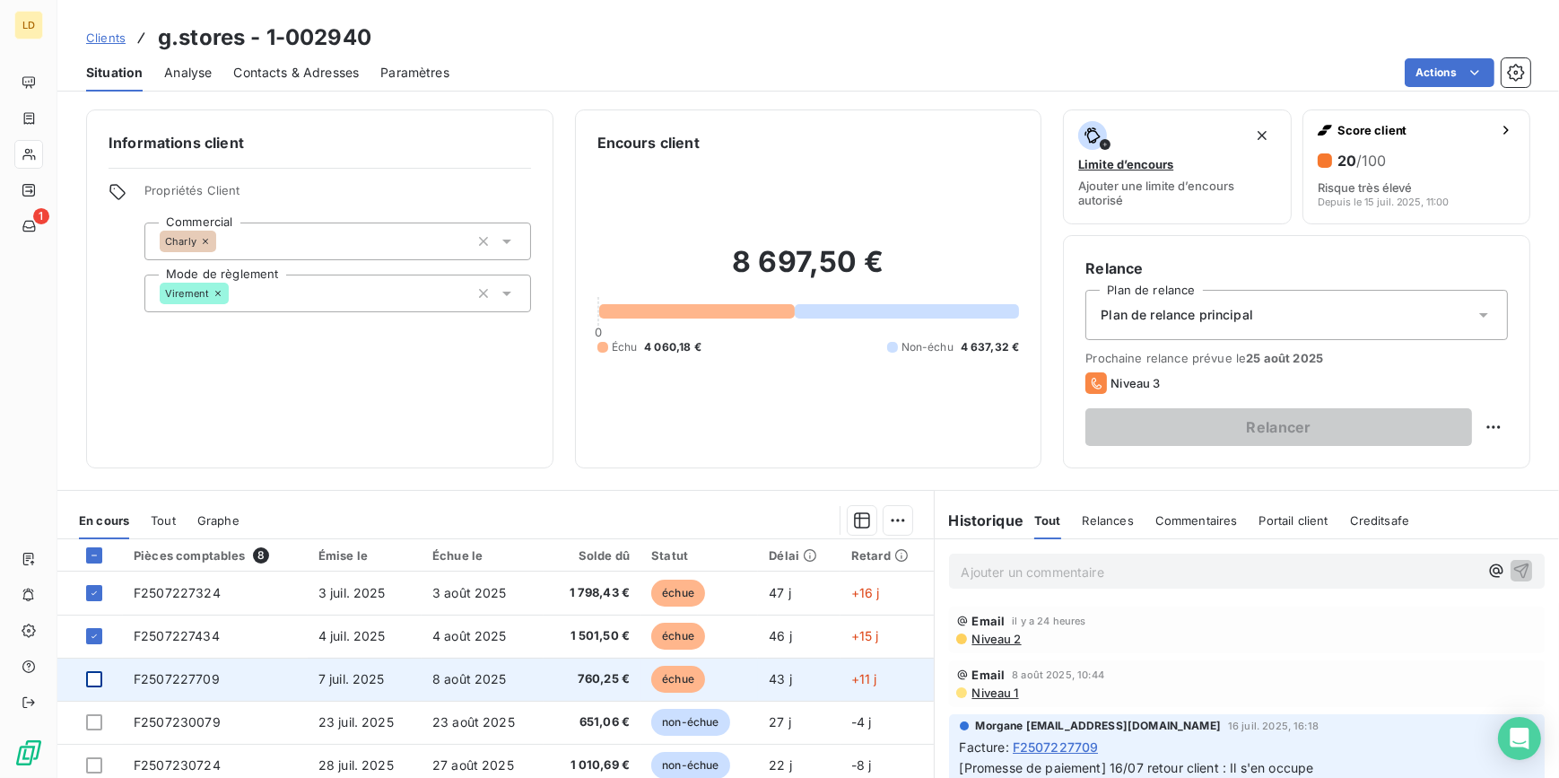
click at [98, 684] on div at bounding box center [94, 679] width 16 height 16
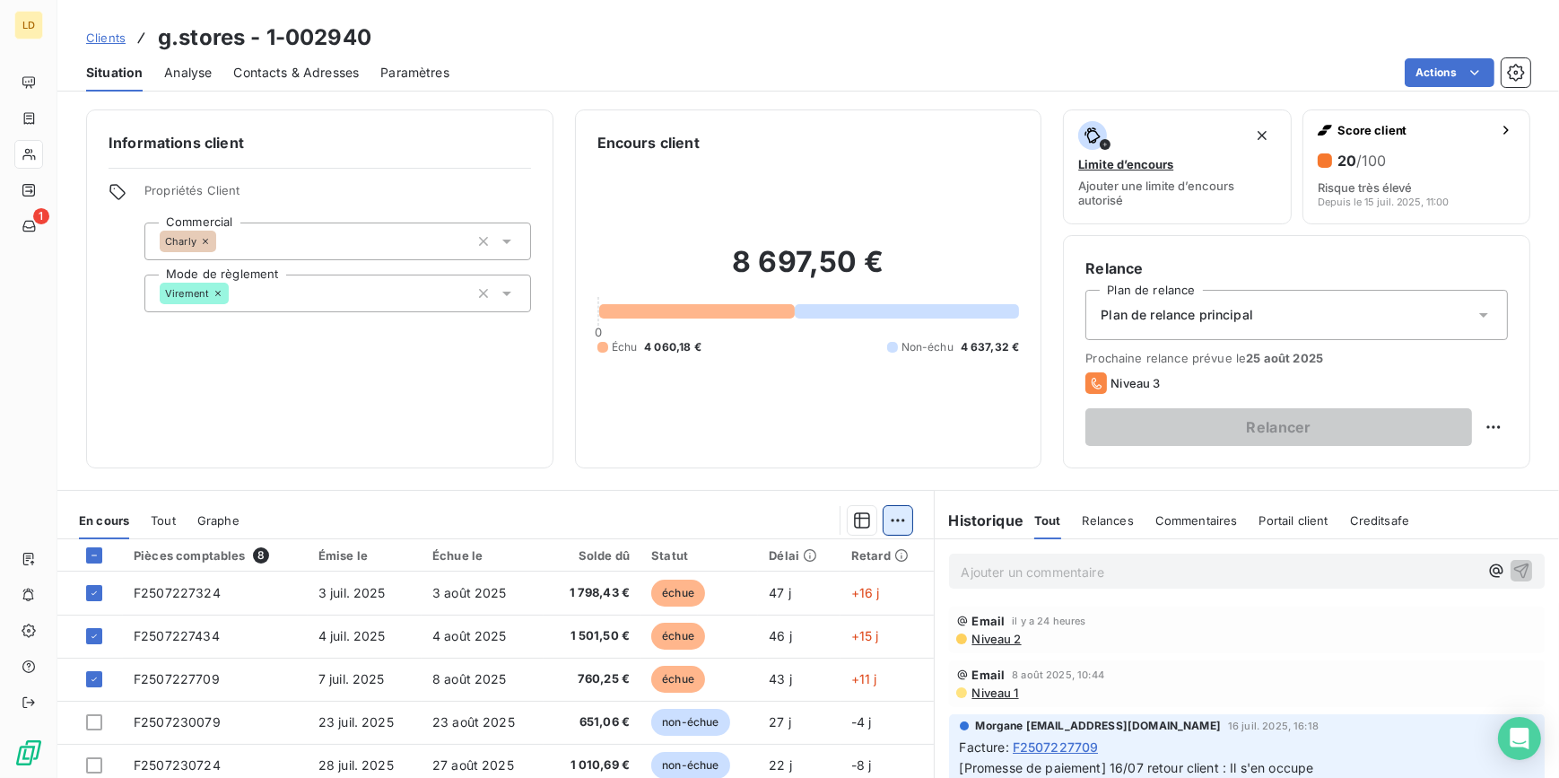
click at [901, 519] on html "LD 1 Clients g.stores - 1-002940 Situation Analyse Contacts & Adresses Paramètr…" at bounding box center [779, 389] width 1559 height 778
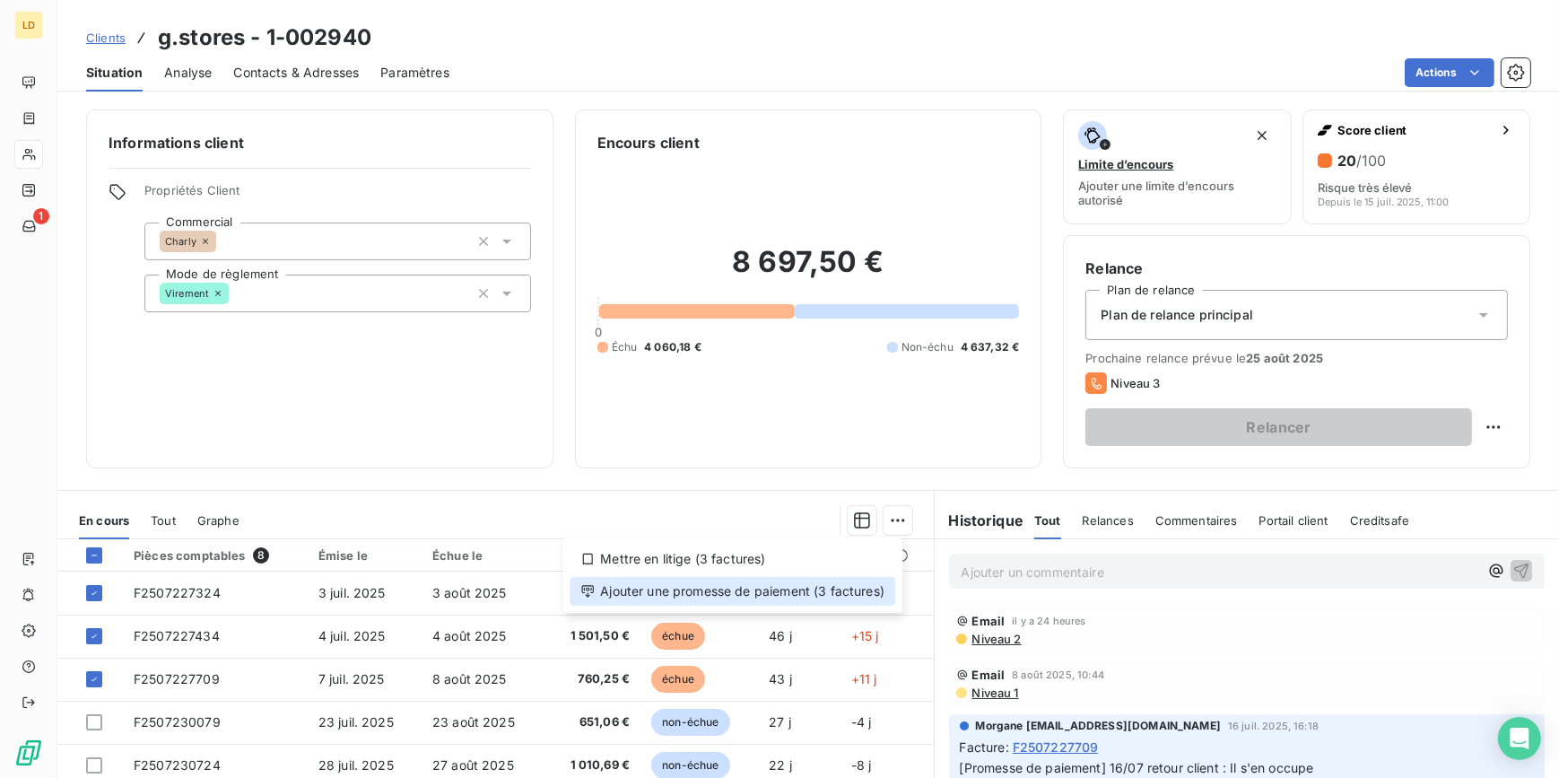
click at [844, 596] on div "Ajouter une promesse de paiement (3 factures)" at bounding box center [733, 591] width 326 height 29
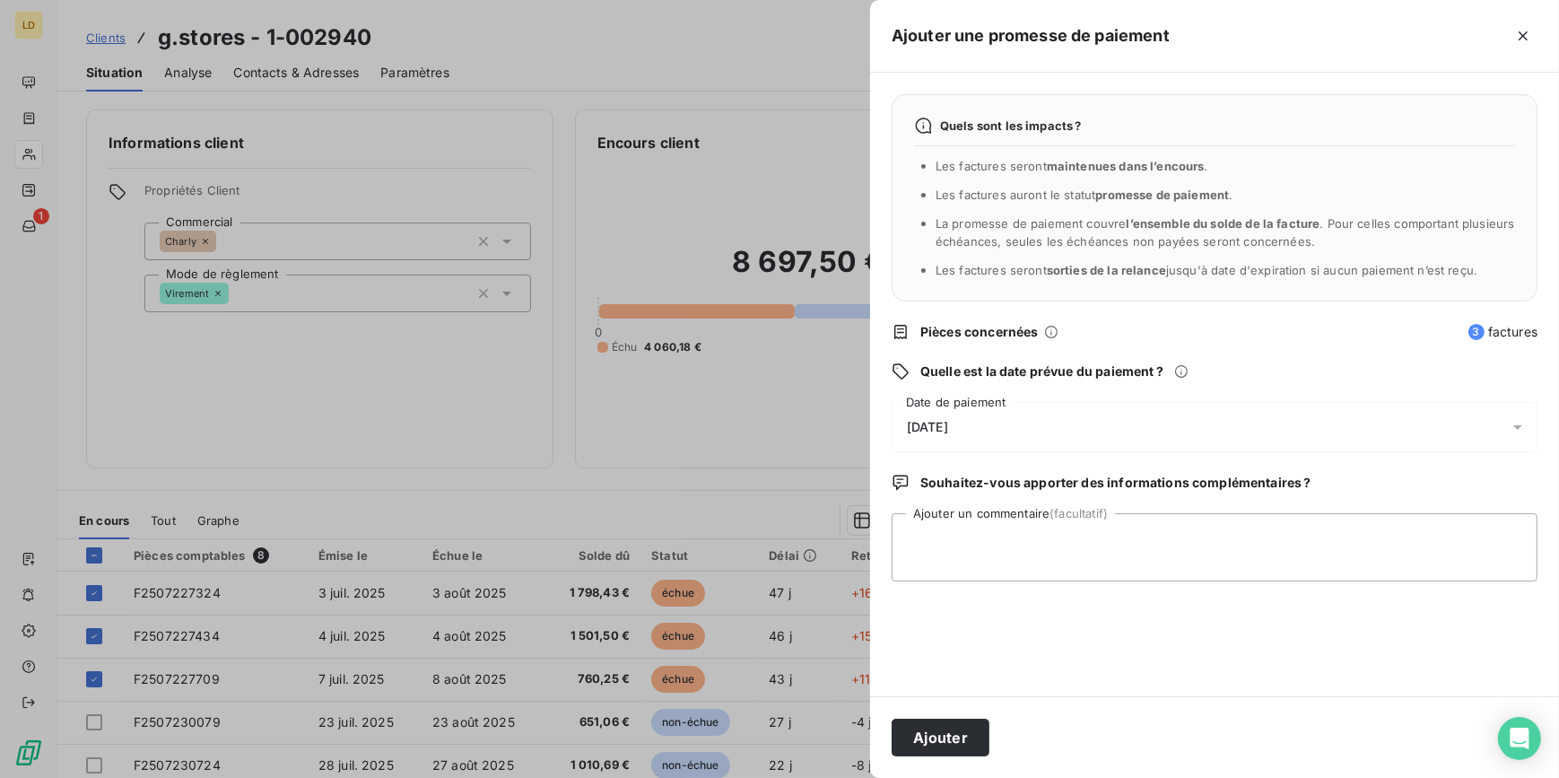
click at [948, 422] on span "[DATE]" at bounding box center [927, 427] width 41 height 14
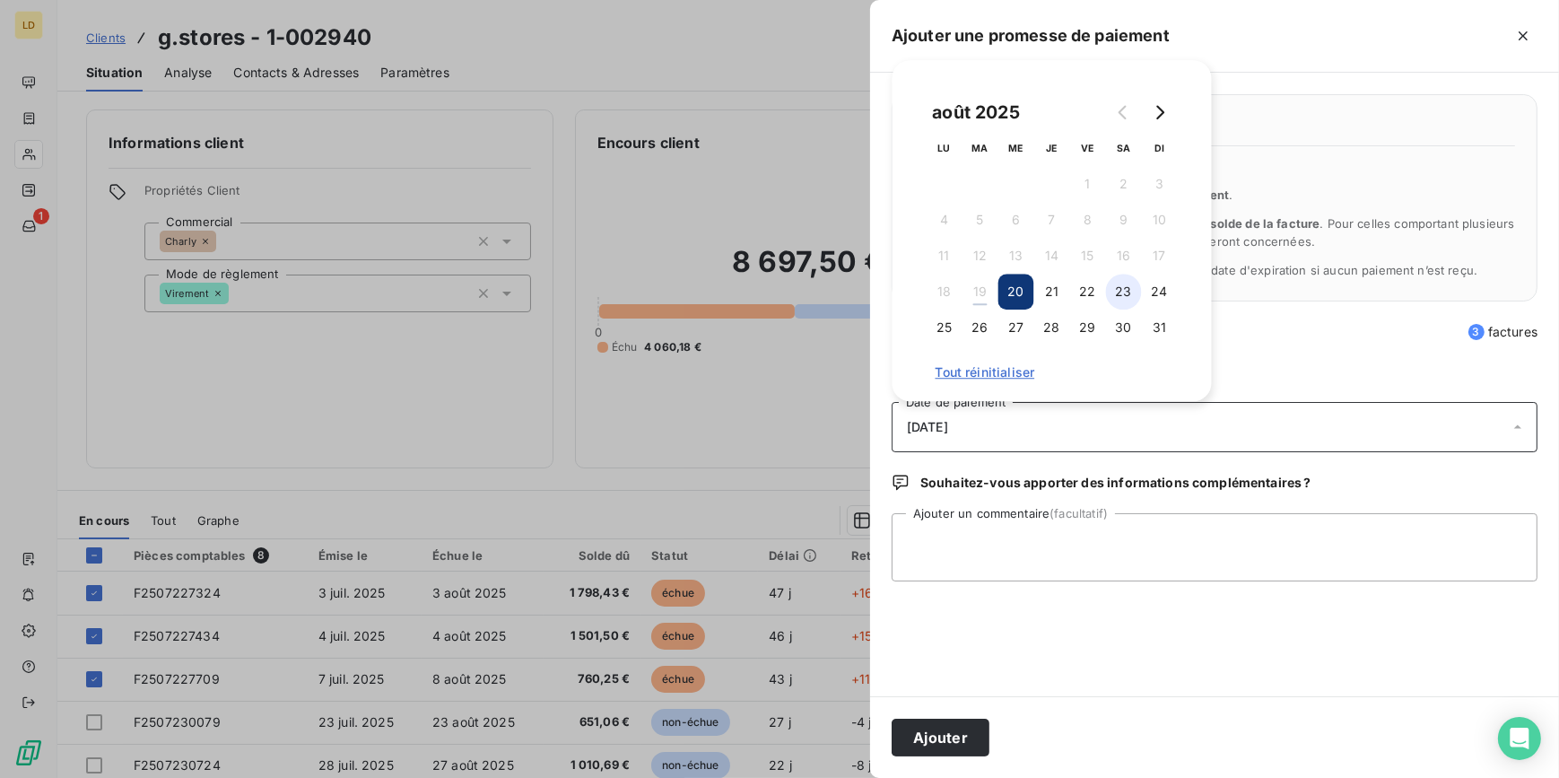
click at [1137, 290] on button "23" at bounding box center [1124, 292] width 36 height 36
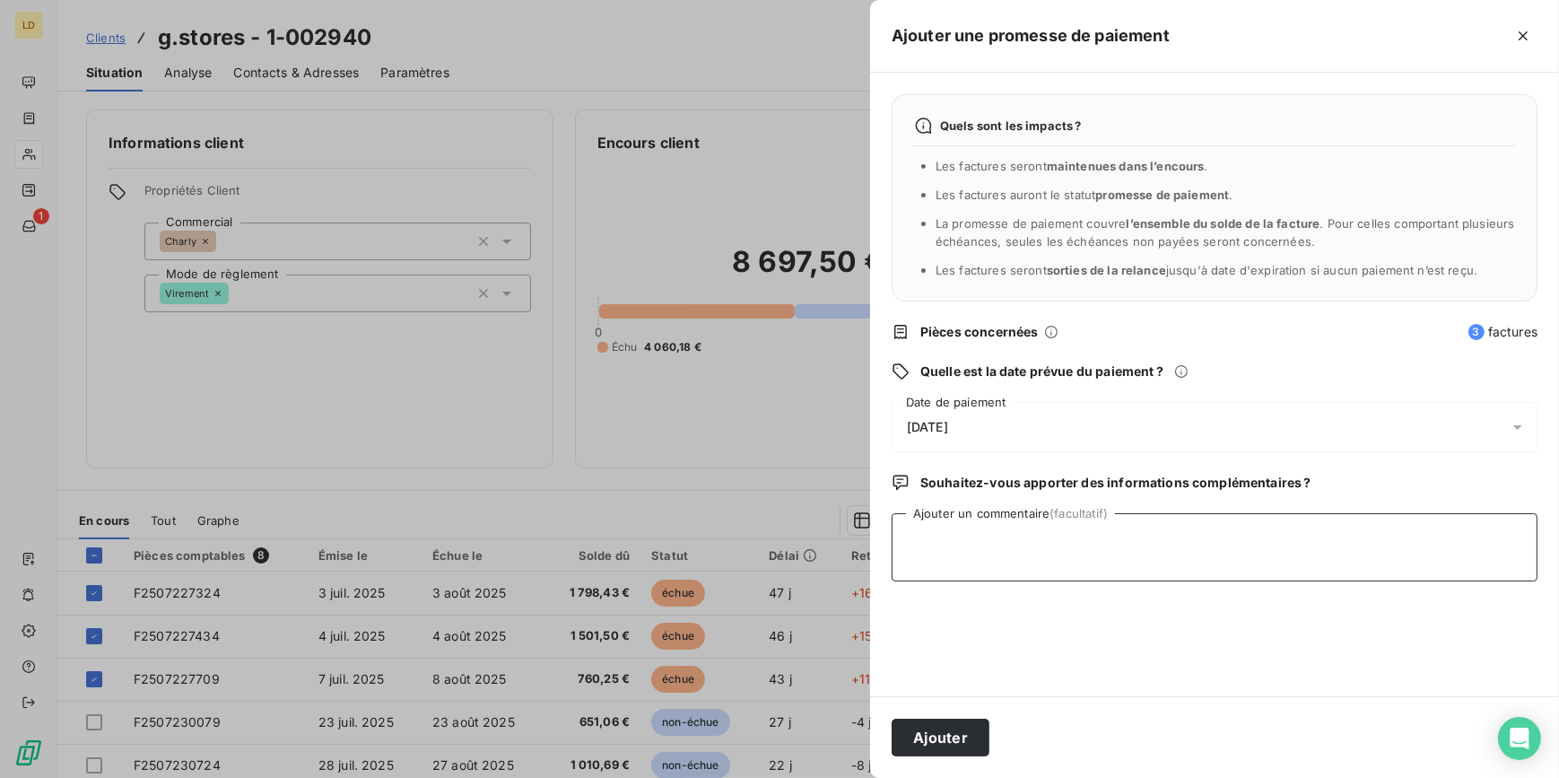
click at [1055, 553] on textarea "Ajouter un commentaire (facultatif)" at bounding box center [1215, 547] width 646 height 68
type textarea "19/08 retour client : factures réglées"
click at [981, 746] on button "Ajouter" at bounding box center [941, 737] width 98 height 38
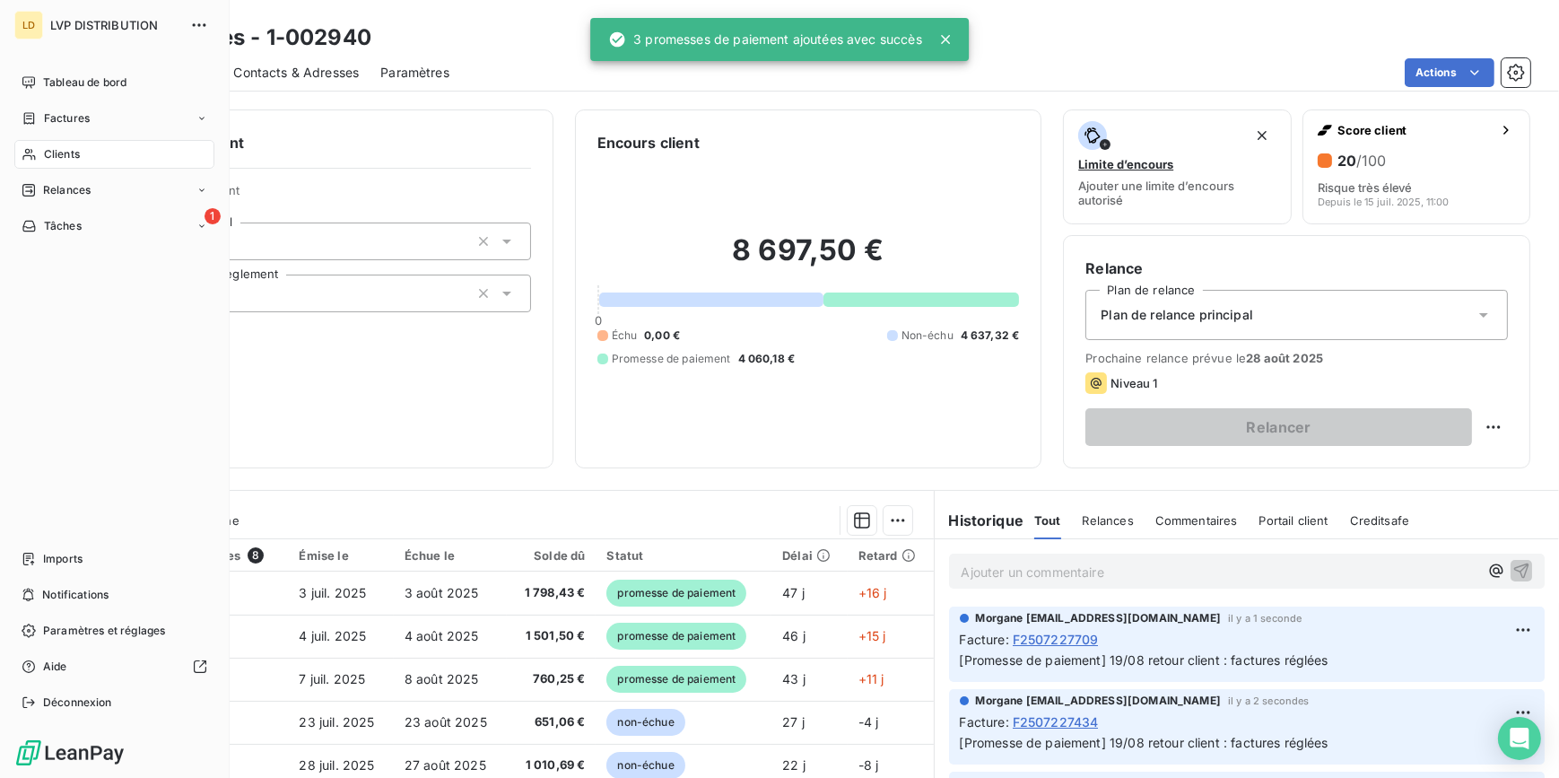
click at [37, 155] on div "Clients" at bounding box center [114, 154] width 200 height 29
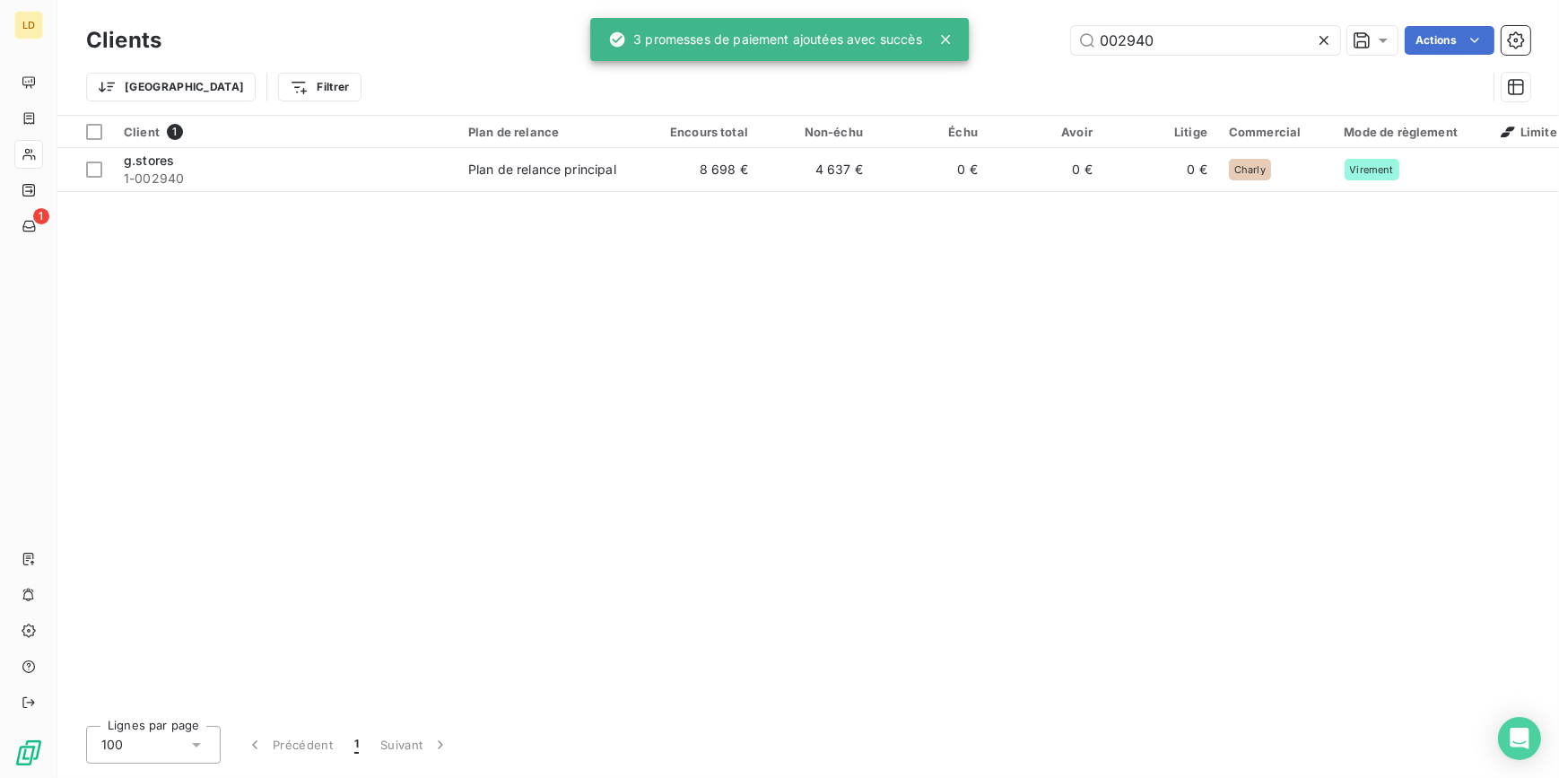
drag, startPoint x: 1239, startPoint y: 37, endPoint x: 951, endPoint y: 36, distance: 287.9
click at [957, 35] on div "LD 1 Clients 002940 Actions Trier Filtrer Client 1 Plan de relance Encours tota…" at bounding box center [779, 389] width 1559 height 778
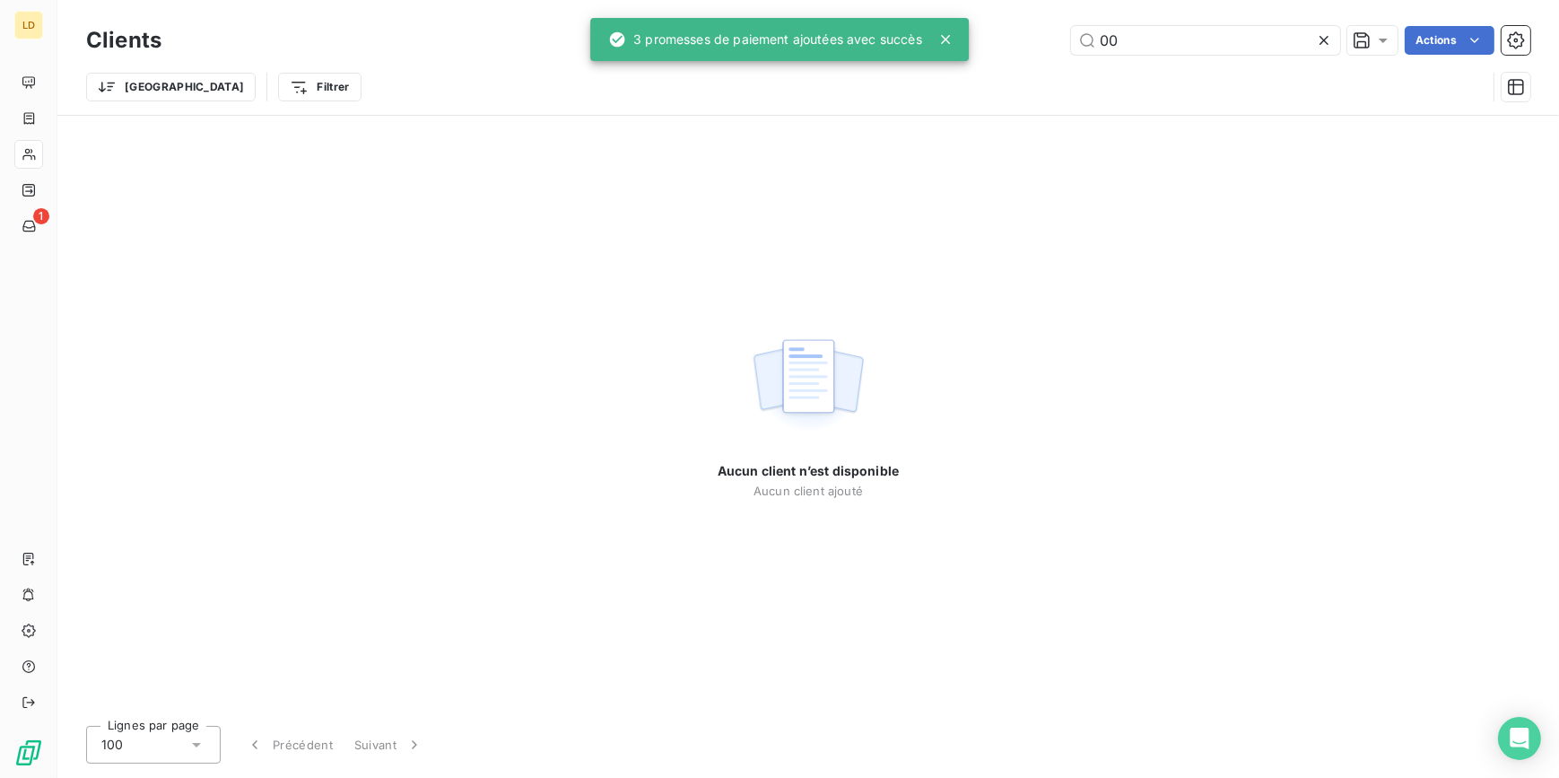
type input "0"
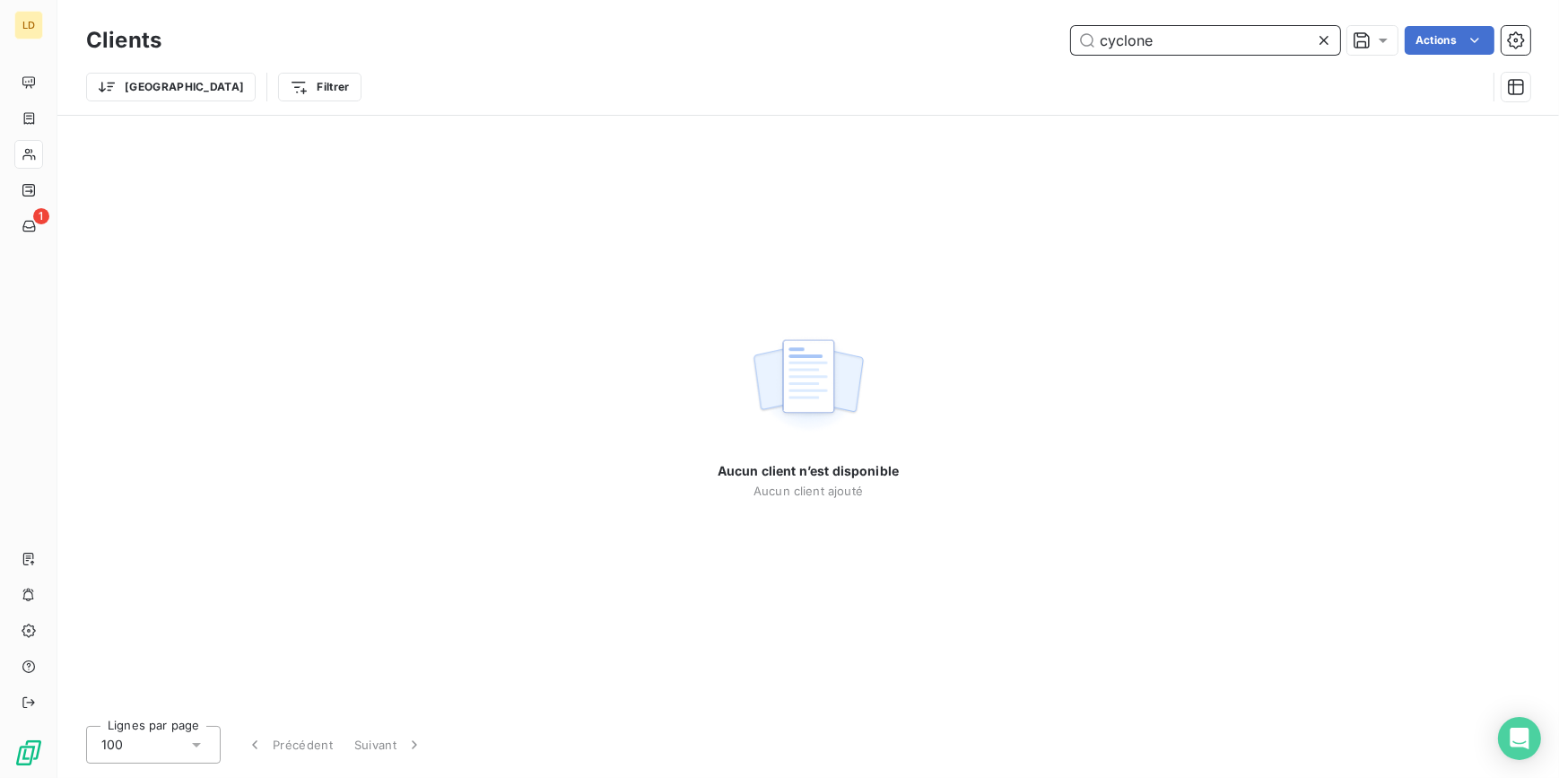
drag, startPoint x: 1102, startPoint y: 36, endPoint x: 1025, endPoint y: 40, distance: 77.3
click at [1025, 40] on div "cyclone Actions" at bounding box center [856, 40] width 1347 height 29
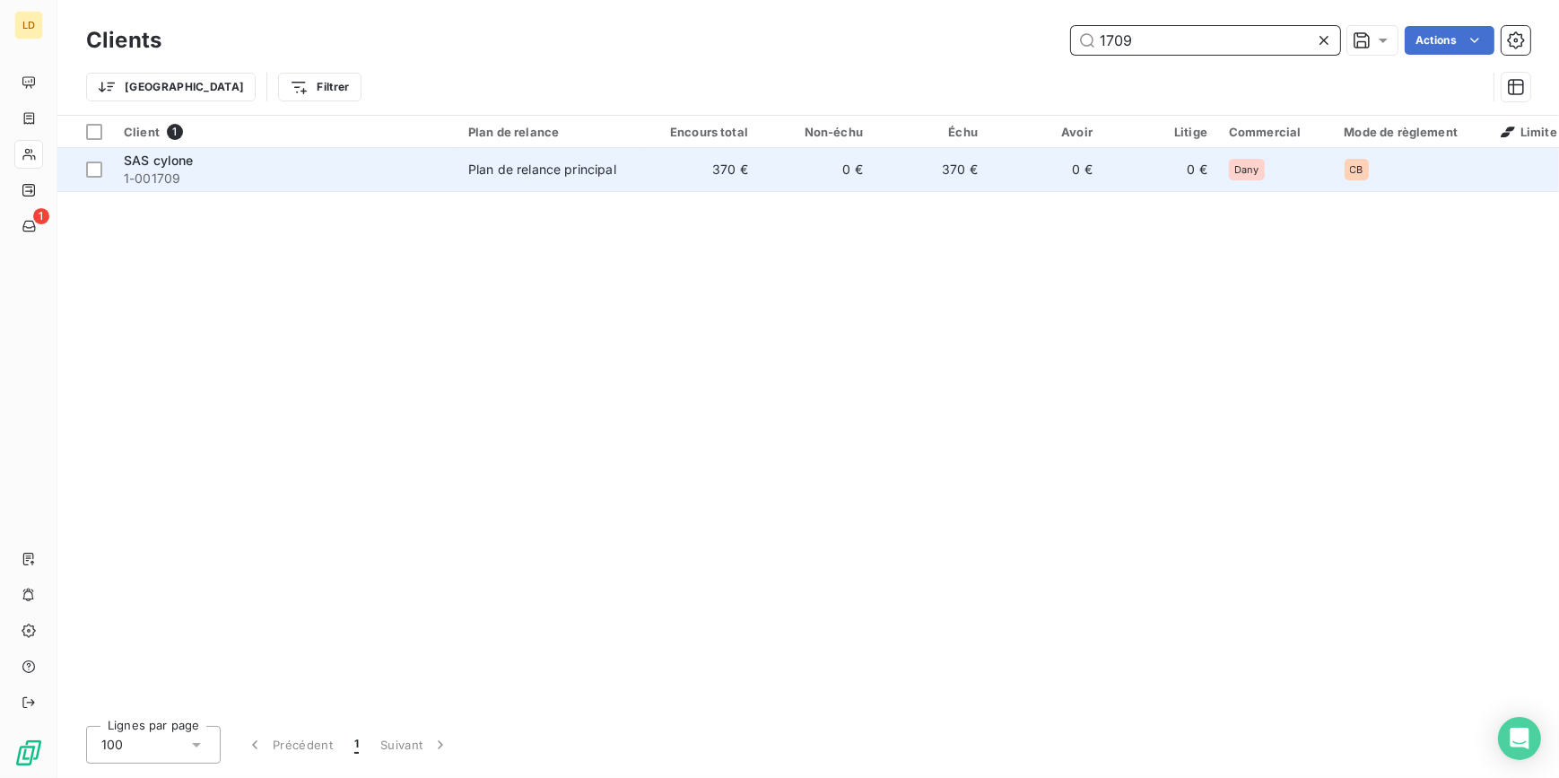
type input "1709"
click at [568, 161] on div "Plan de relance principal" at bounding box center [542, 170] width 148 height 18
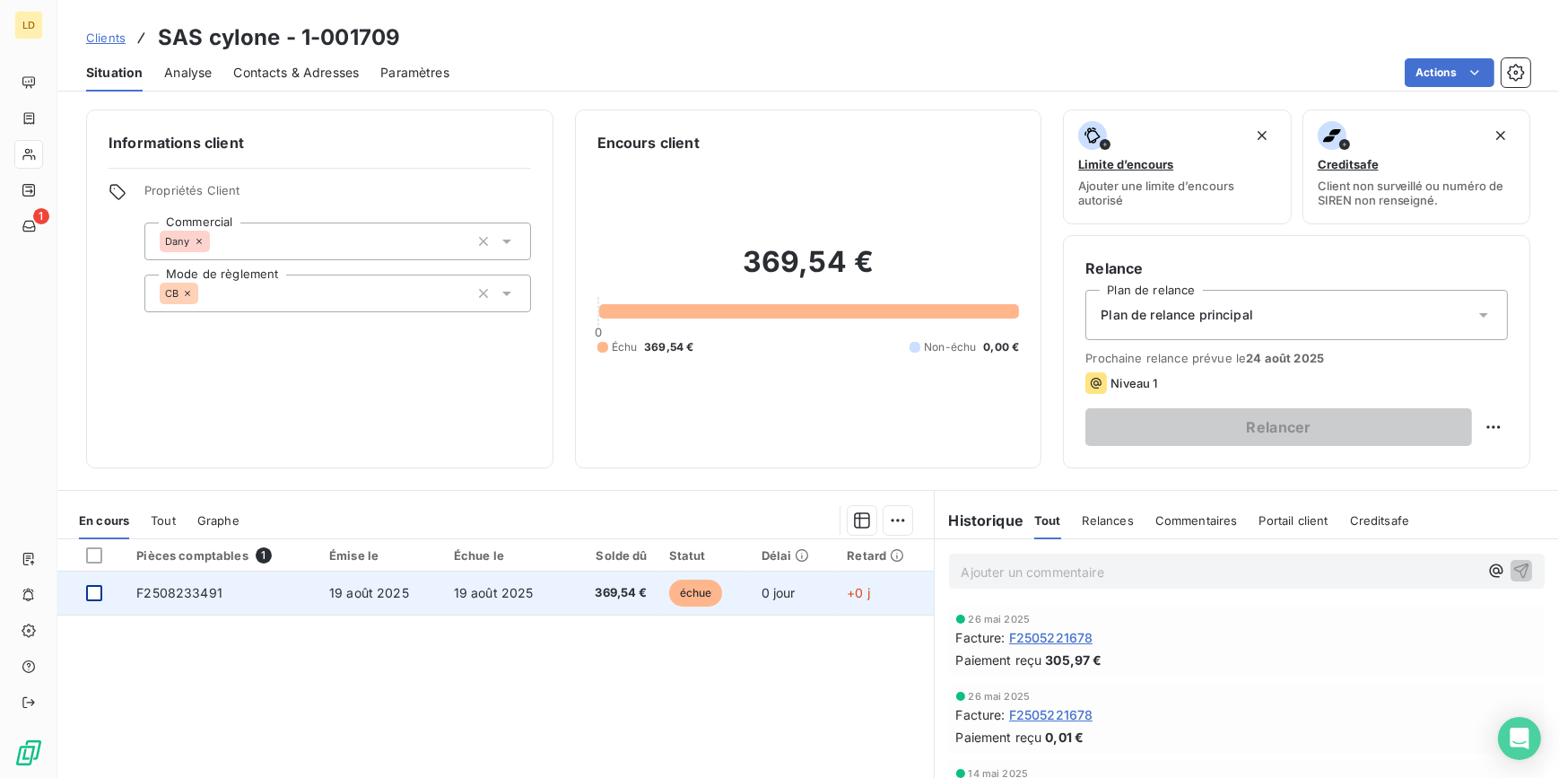
click at [90, 595] on div at bounding box center [94, 593] width 16 height 16
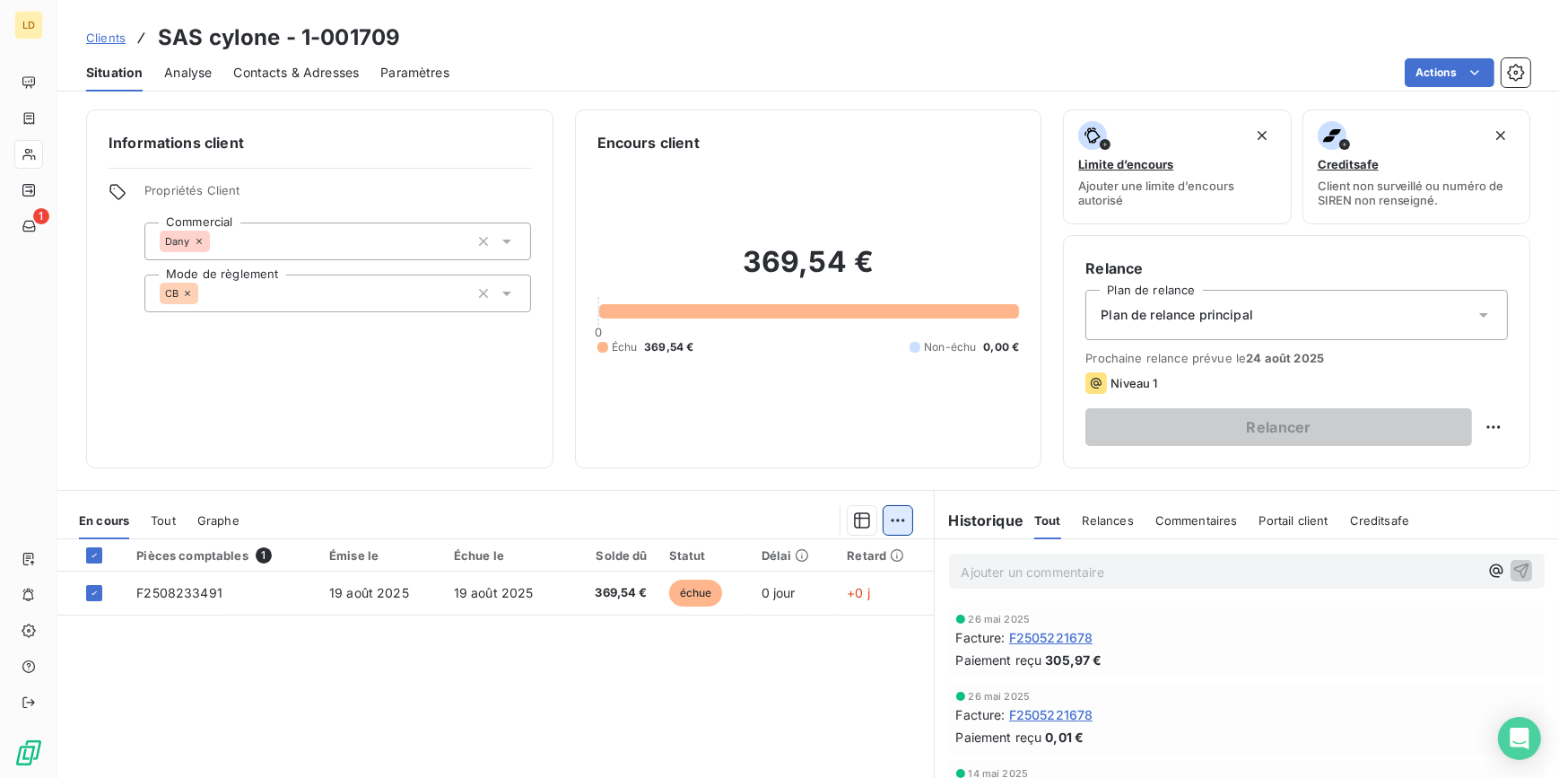
click at [901, 518] on html "LD 1 Clients SAS cylone - 1-001709 Situation Analyse Contacts & Adresses Paramè…" at bounding box center [779, 389] width 1559 height 778
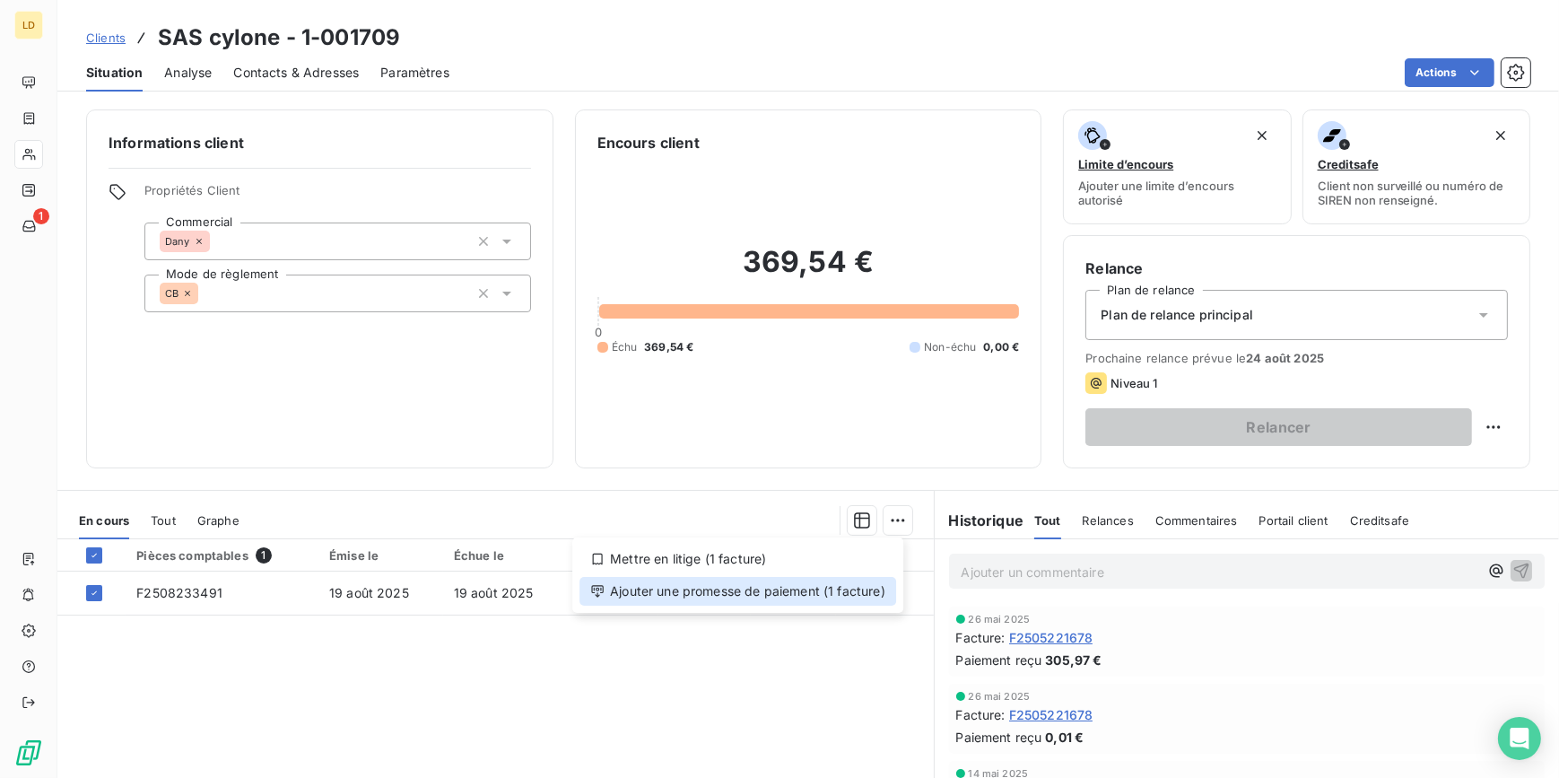
click at [864, 584] on div "Ajouter une promesse de paiement (1 facture)" at bounding box center [737, 591] width 317 height 29
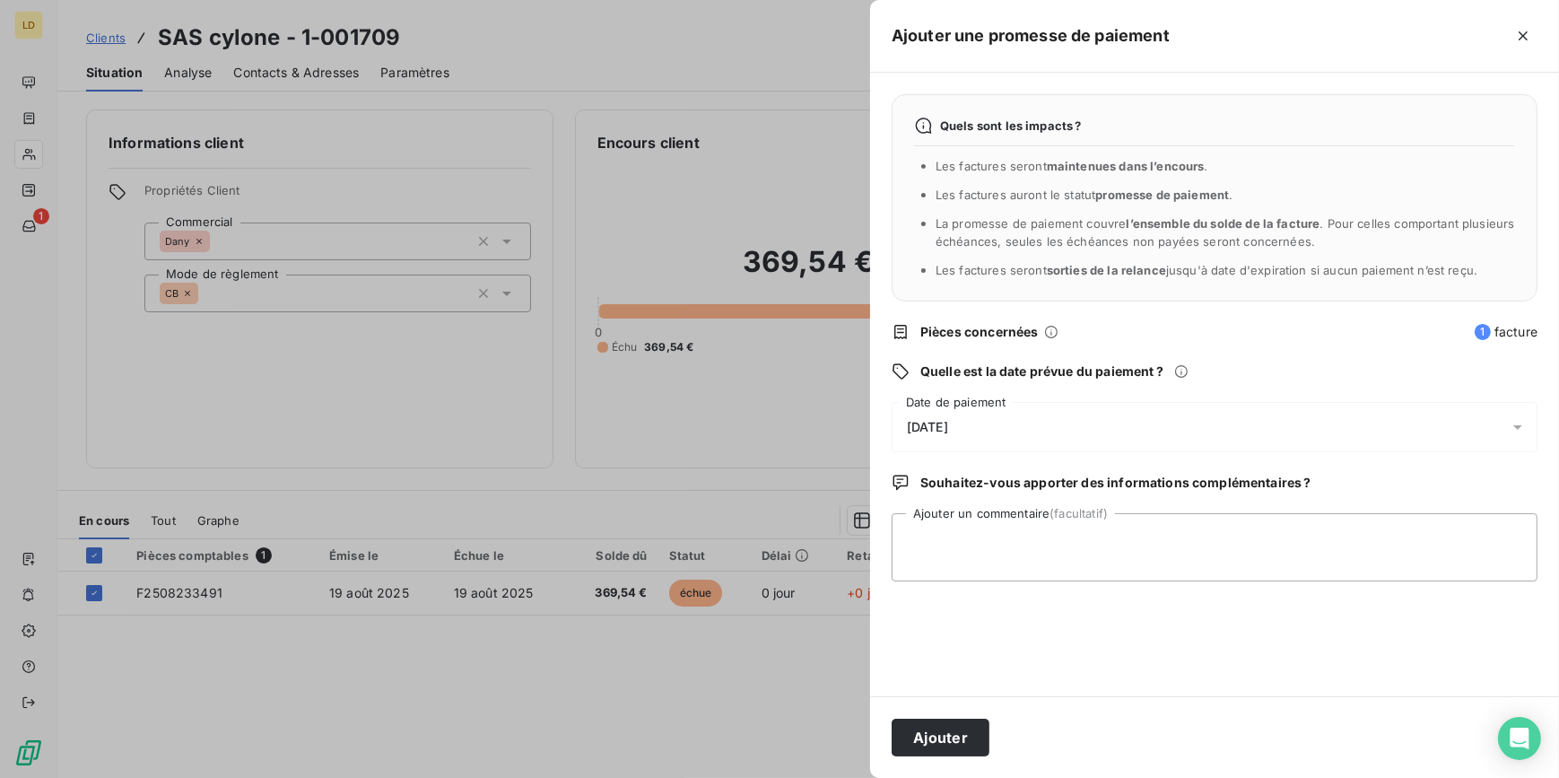
click at [942, 422] on span "[DATE]" at bounding box center [927, 427] width 41 height 14
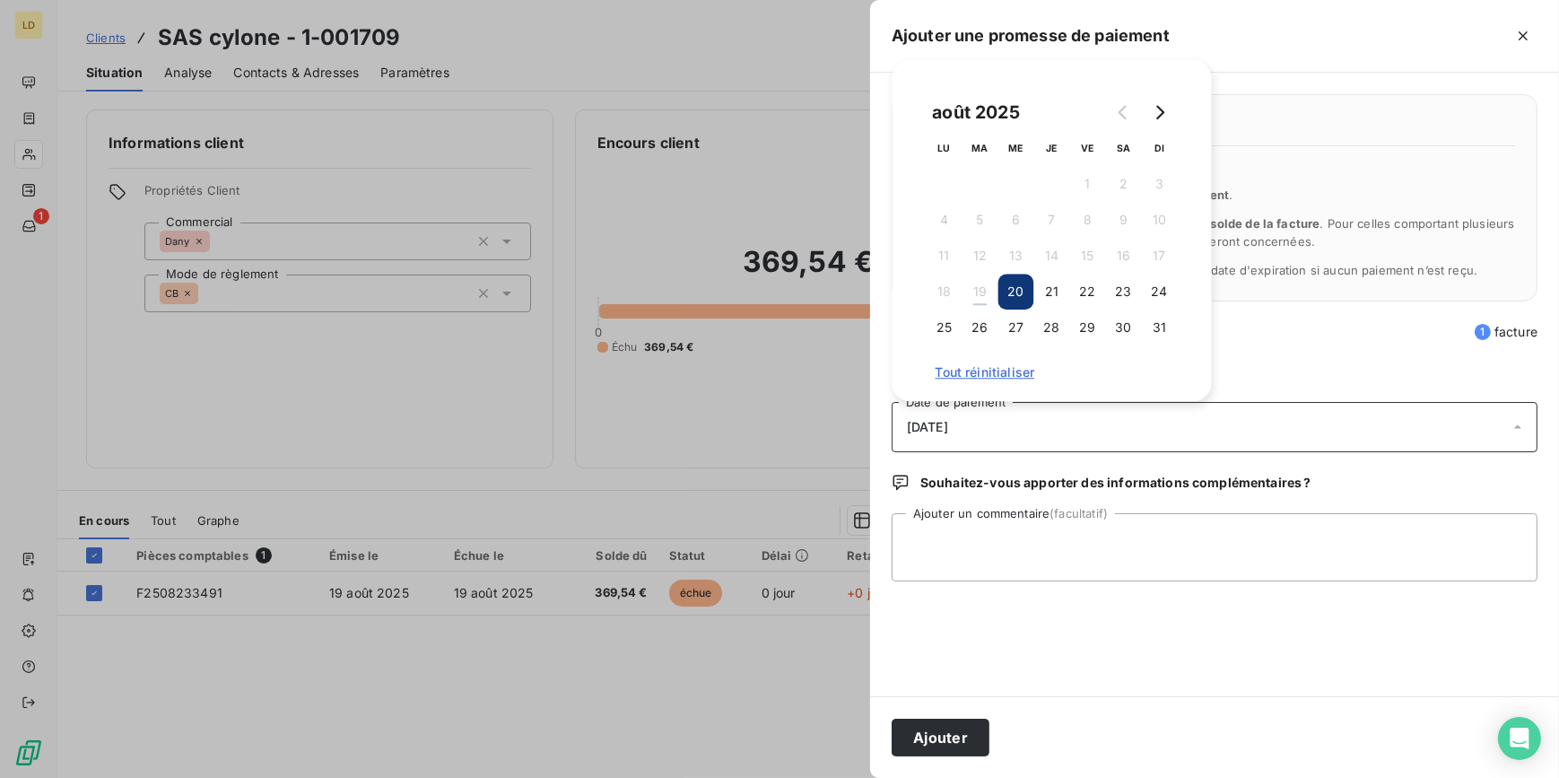
click at [1123, 296] on button "23" at bounding box center [1124, 292] width 36 height 36
click at [999, 549] on textarea "Ajouter un commentaire (facultatif)" at bounding box center [1215, 547] width 646 height 68
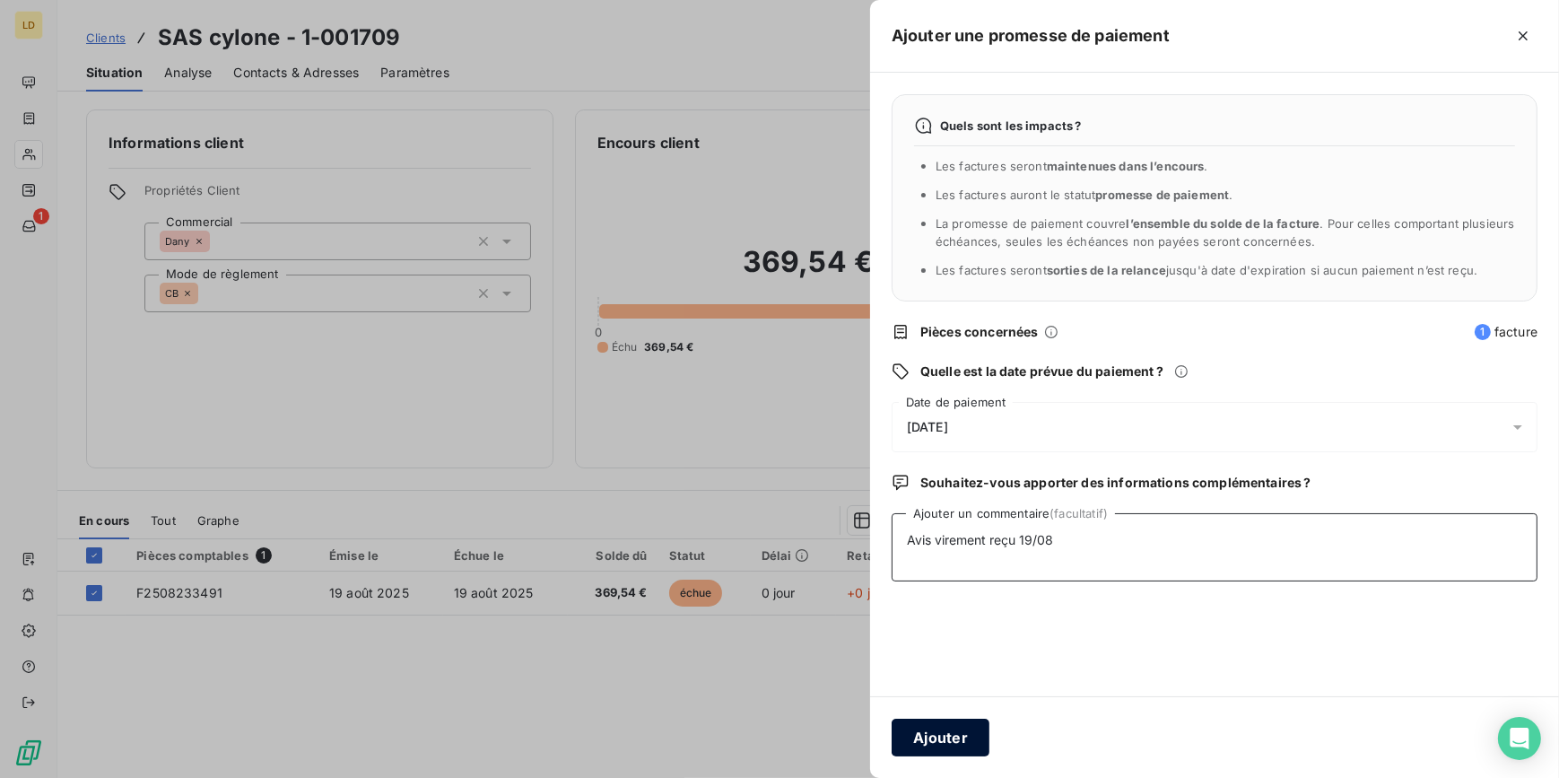
type textarea "Avis virement reçu 19/08"
click at [988, 735] on button "Ajouter" at bounding box center [941, 737] width 98 height 38
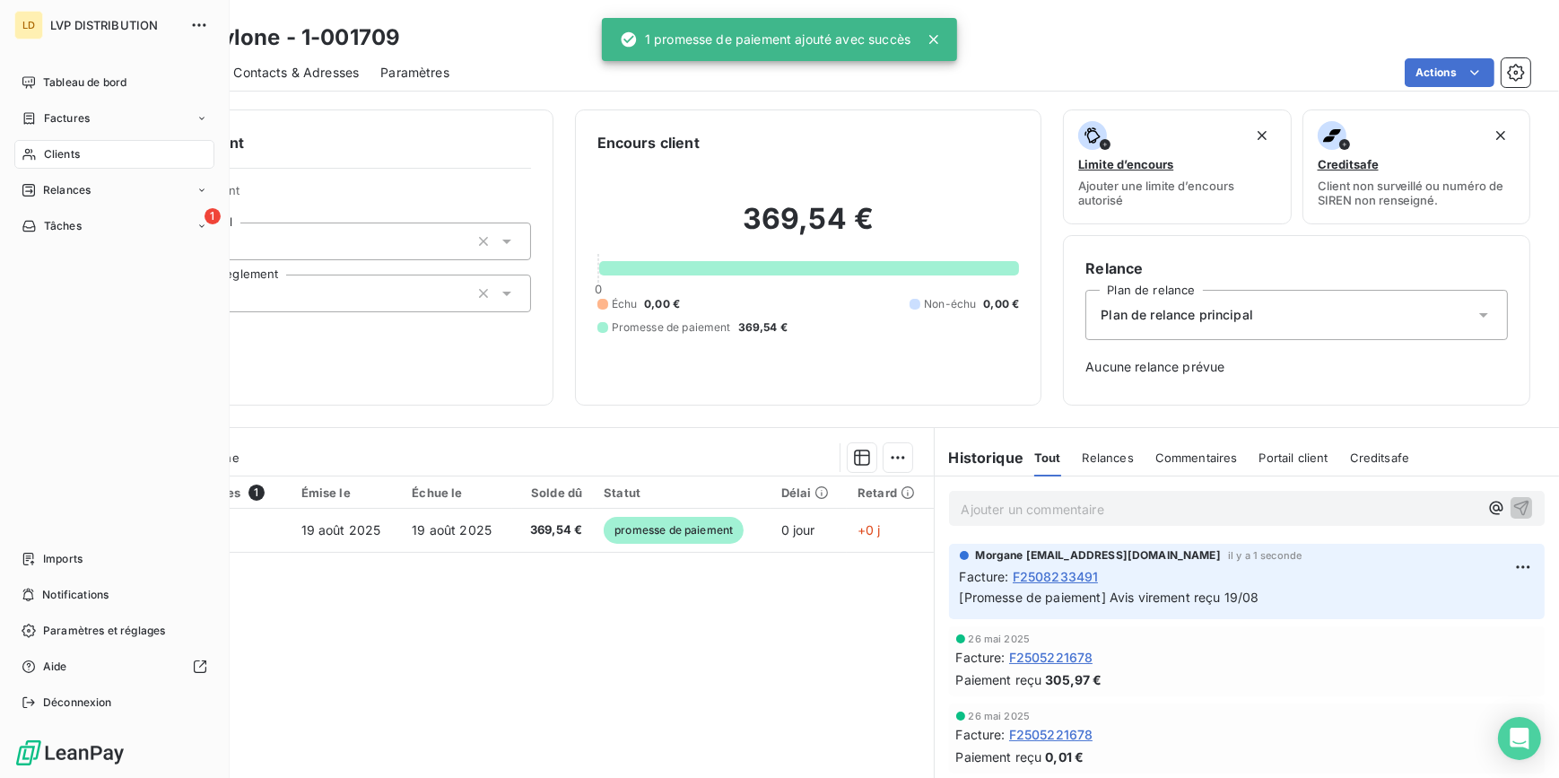
click at [34, 155] on icon at bounding box center [28, 155] width 13 height 12
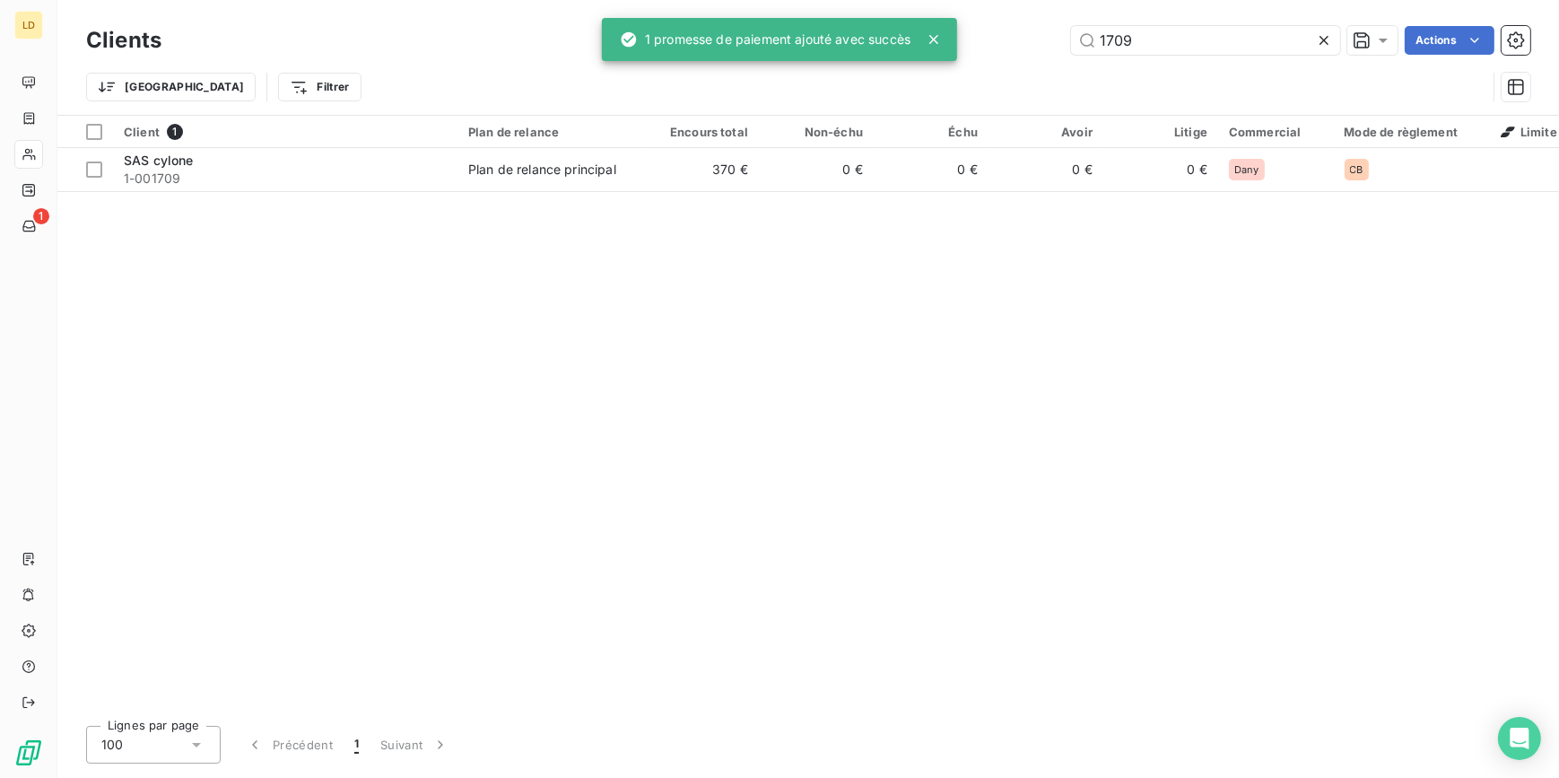
drag, startPoint x: 1193, startPoint y: 48, endPoint x: 999, endPoint y: 32, distance: 194.4
click at [999, 32] on div "1709 Actions" at bounding box center [856, 40] width 1347 height 29
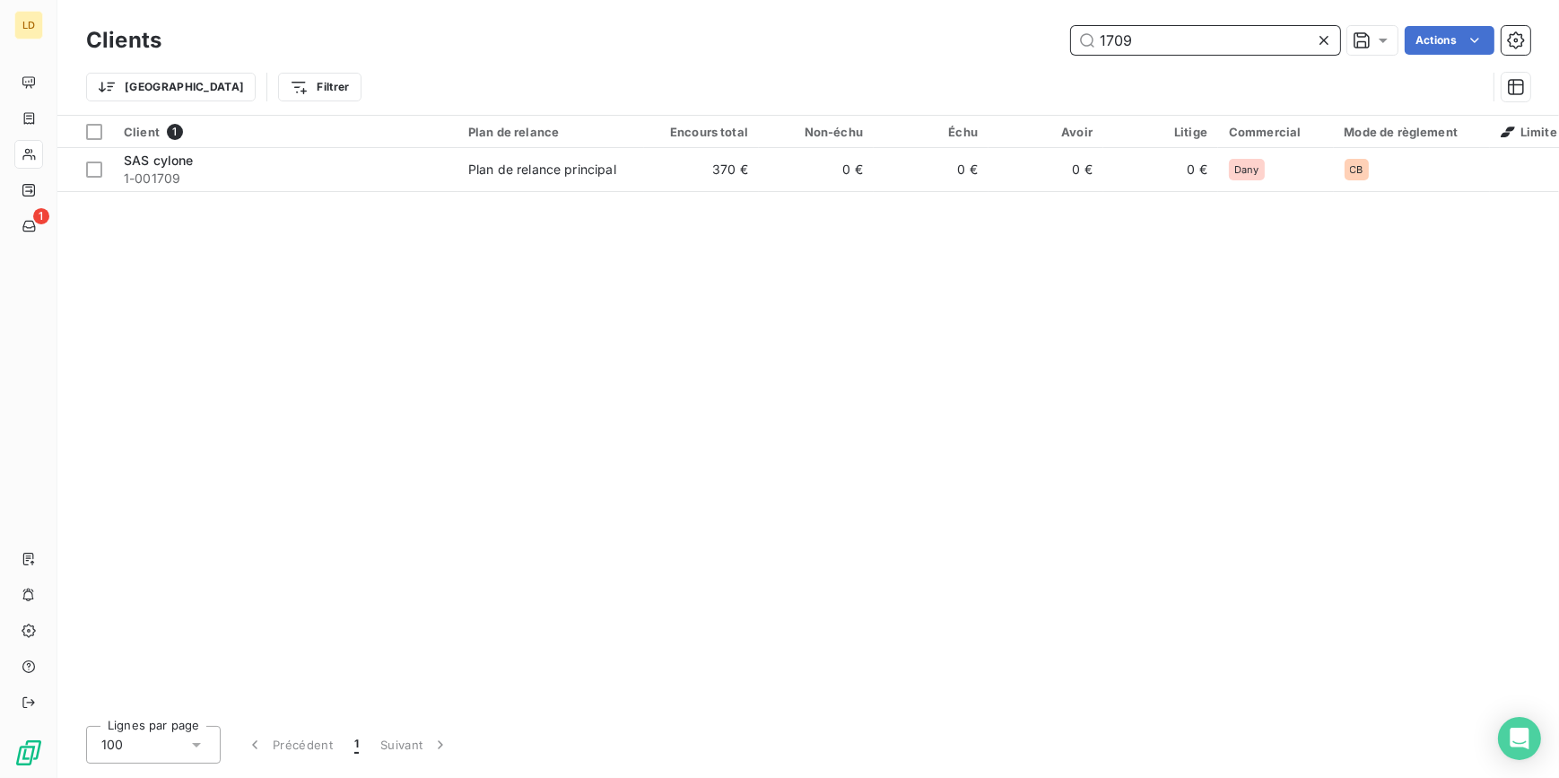
click at [1157, 45] on input "1709" at bounding box center [1205, 40] width 269 height 29
type input "3272"
click at [355, 191] on div "Client 1 Plan de relance Encours total Non-échu Échu Avoir Litige Commercial Mo…" at bounding box center [808, 414] width 1502 height 596
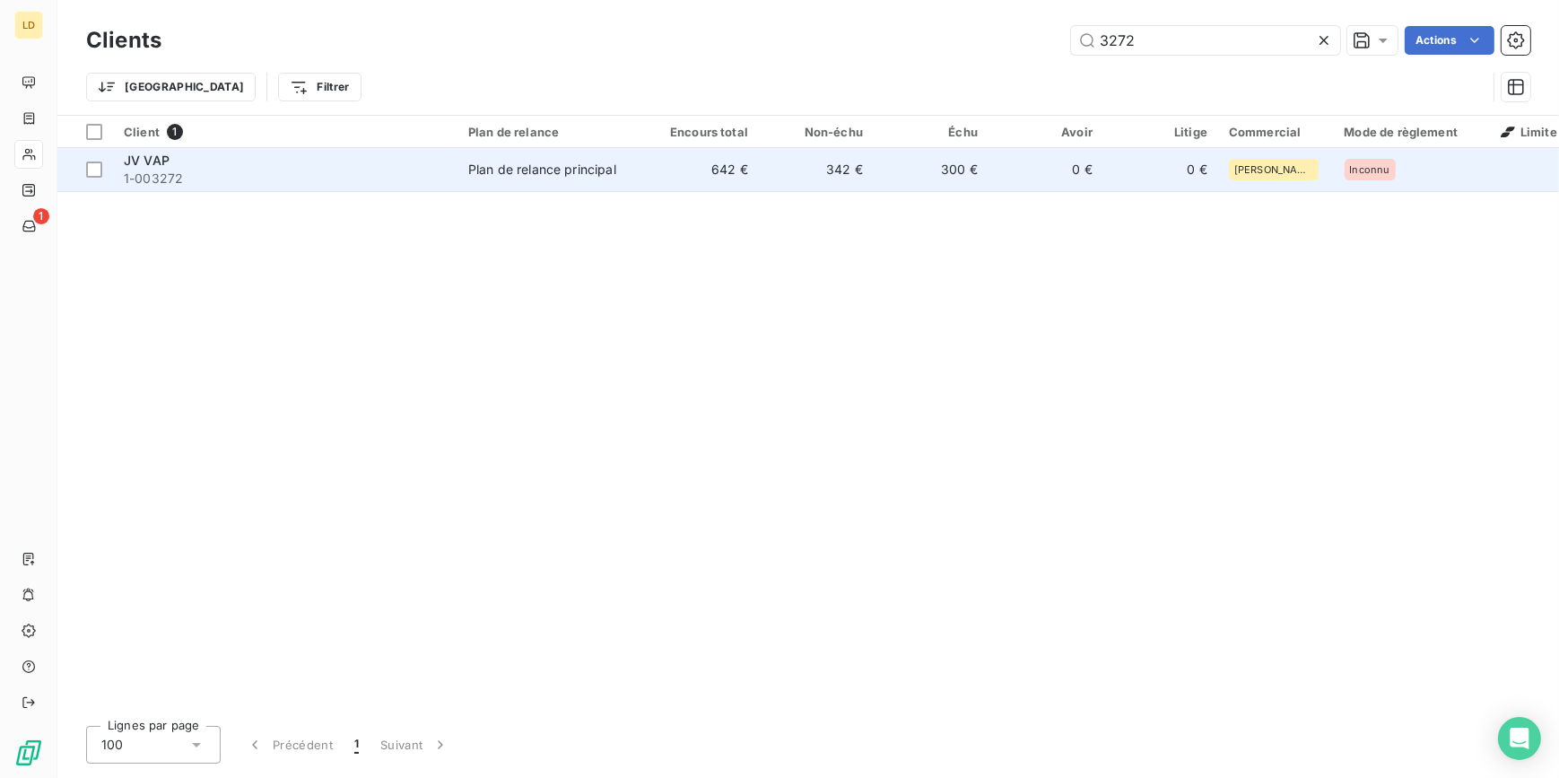
click at [359, 182] on span "1-003272" at bounding box center [285, 179] width 323 height 18
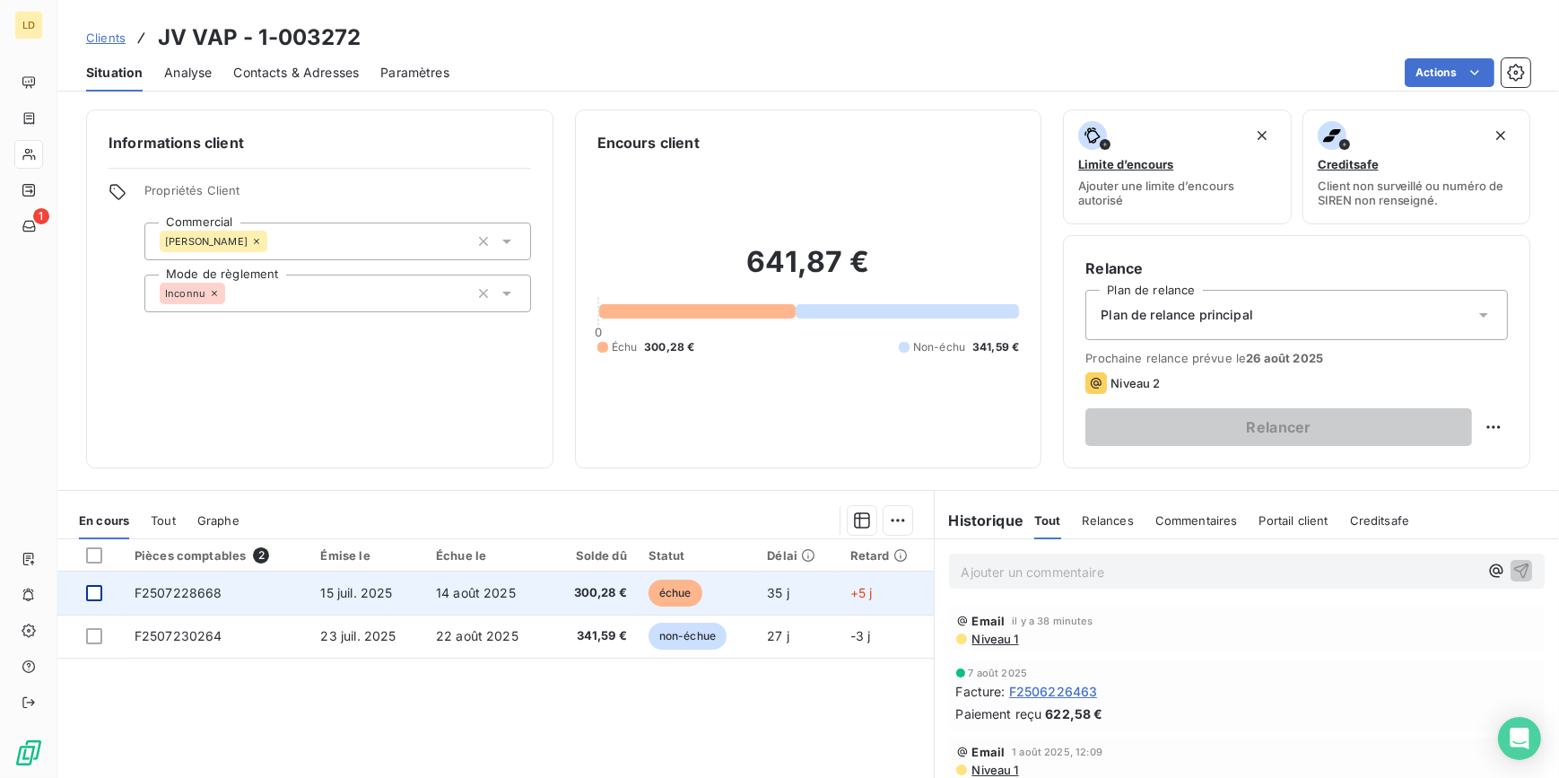
click at [99, 595] on div at bounding box center [94, 593] width 16 height 16
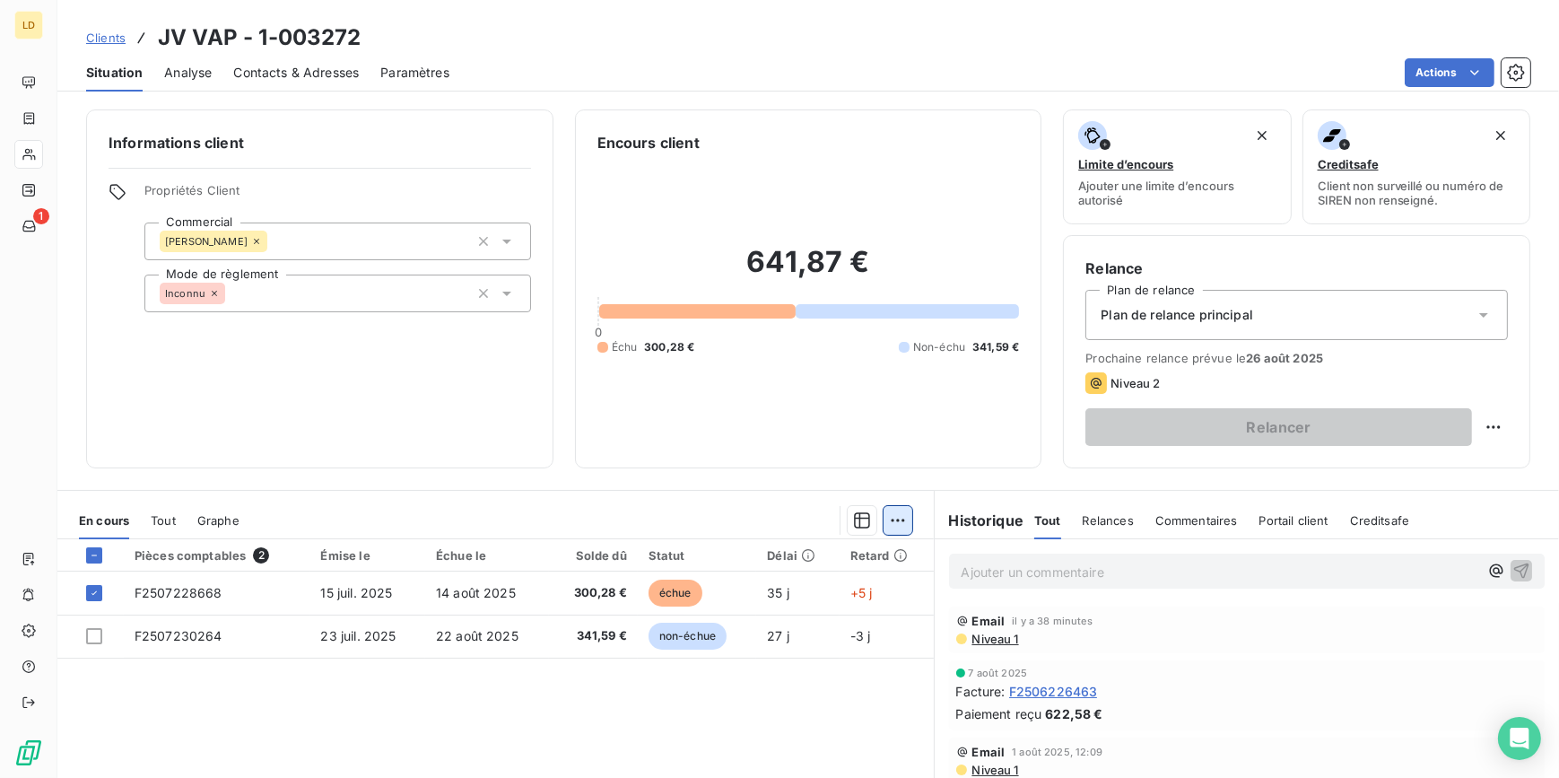
click at [884, 527] on html "LD 1 Clients JV VAP - 1-003272 Situation Analyse Contacts & Adresses Paramètres…" at bounding box center [779, 389] width 1559 height 778
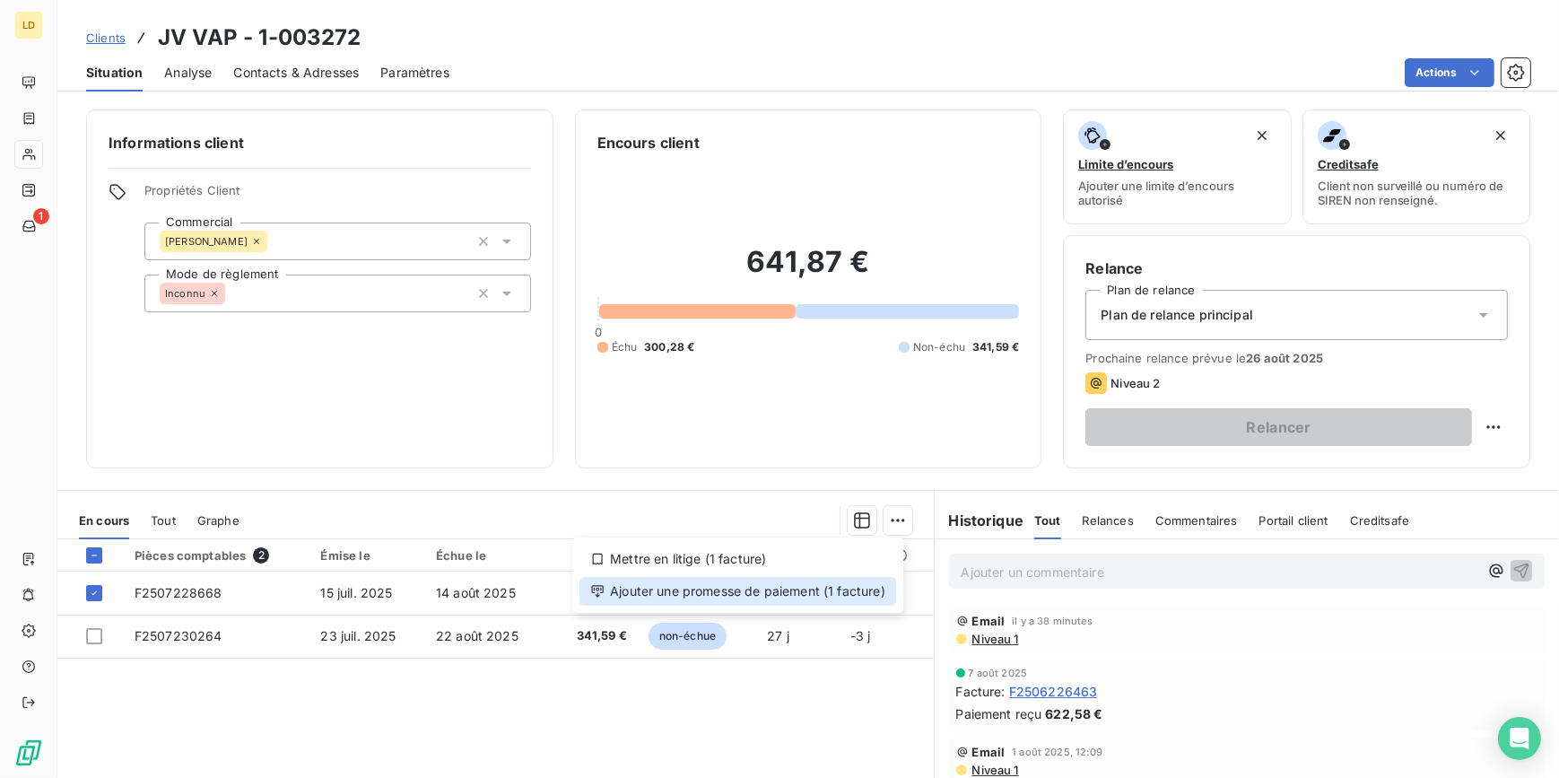
click at [872, 588] on div "Ajouter une promesse de paiement (1 facture)" at bounding box center [737, 591] width 317 height 29
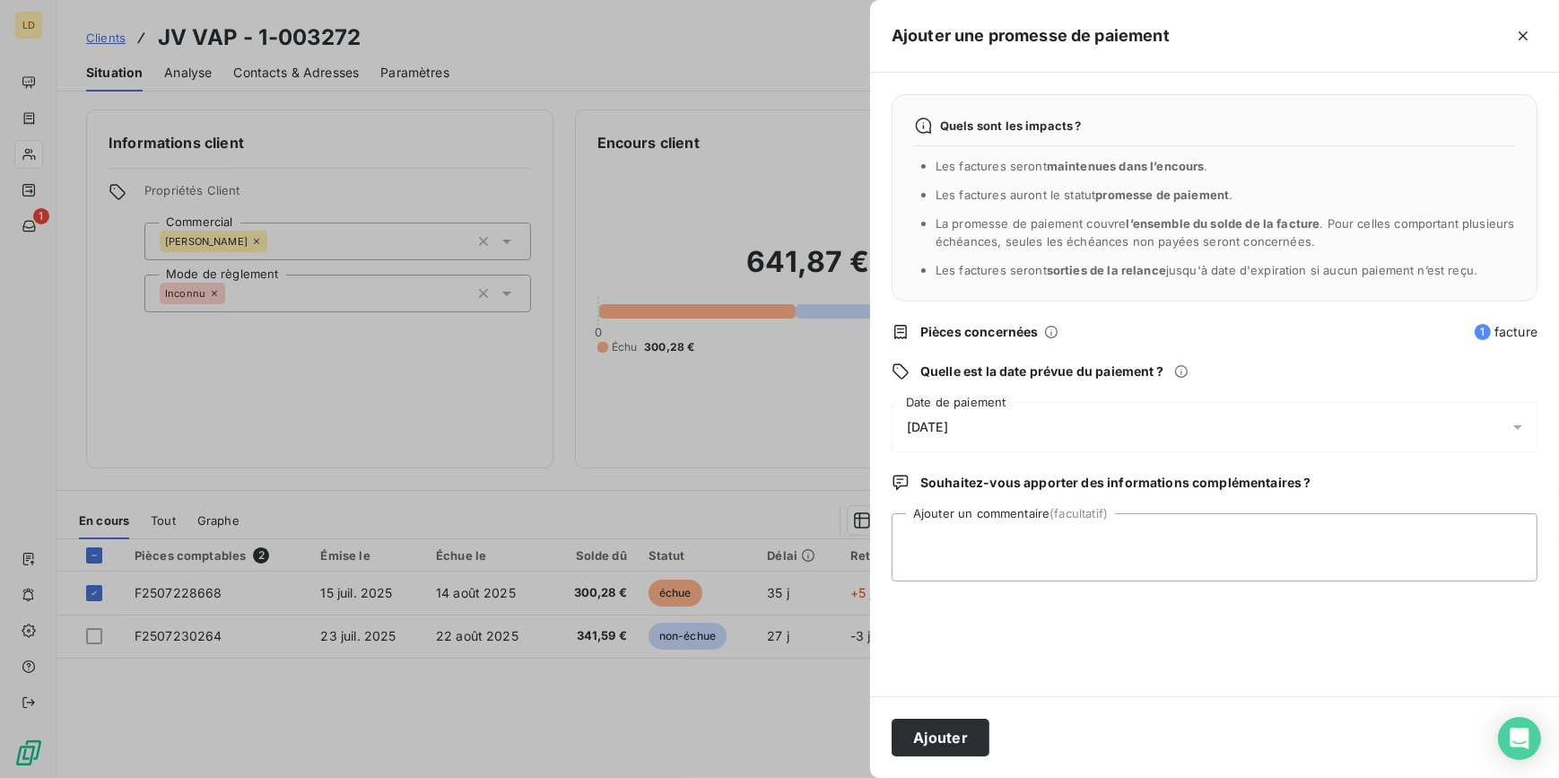
click at [985, 419] on div "[DATE]" at bounding box center [1215, 427] width 646 height 50
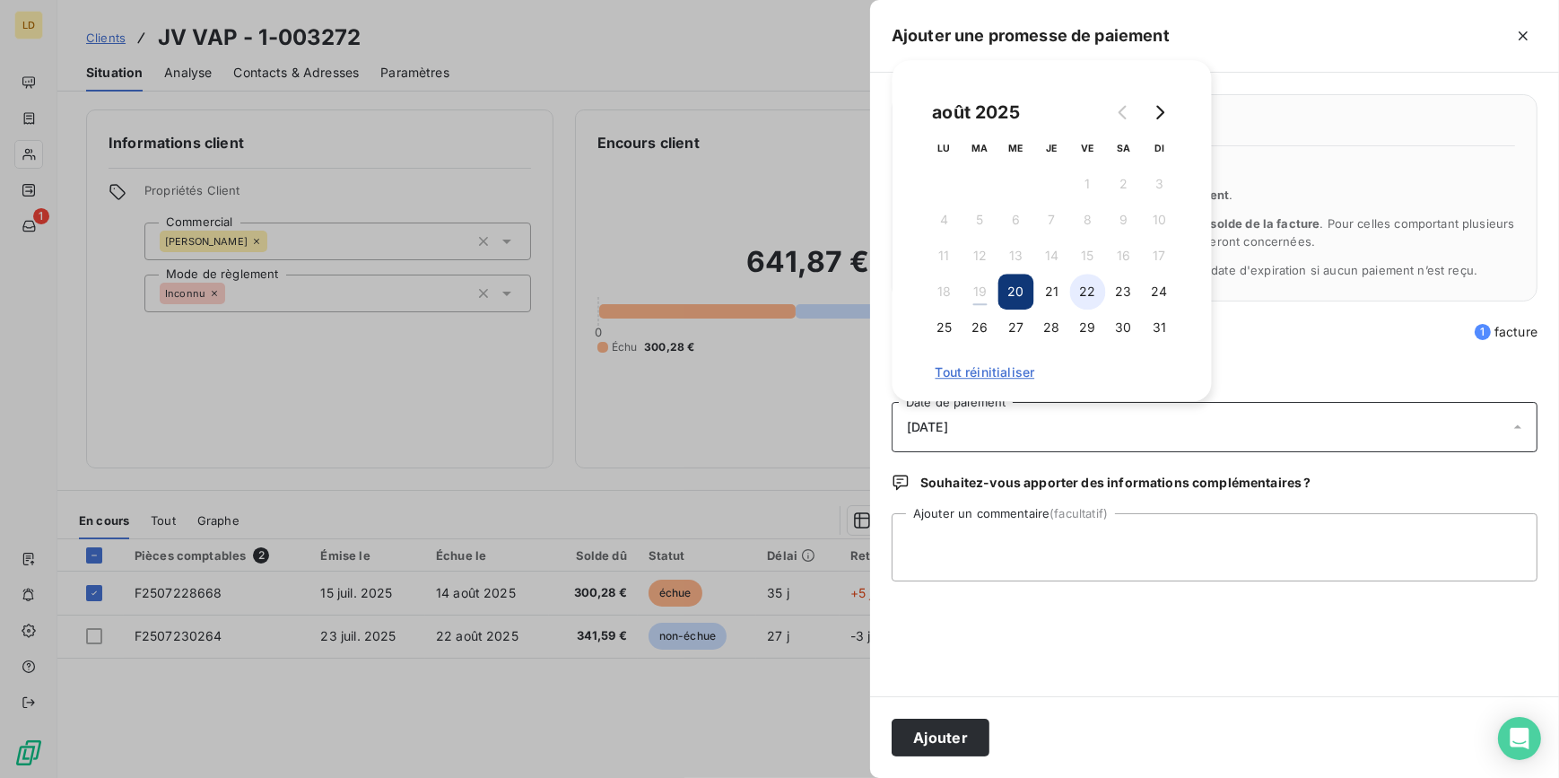
click at [1099, 291] on button "22" at bounding box center [1088, 292] width 36 height 36
click at [1018, 557] on textarea "Ajouter un commentaire (facultatif)" at bounding box center [1215, 547] width 646 height 68
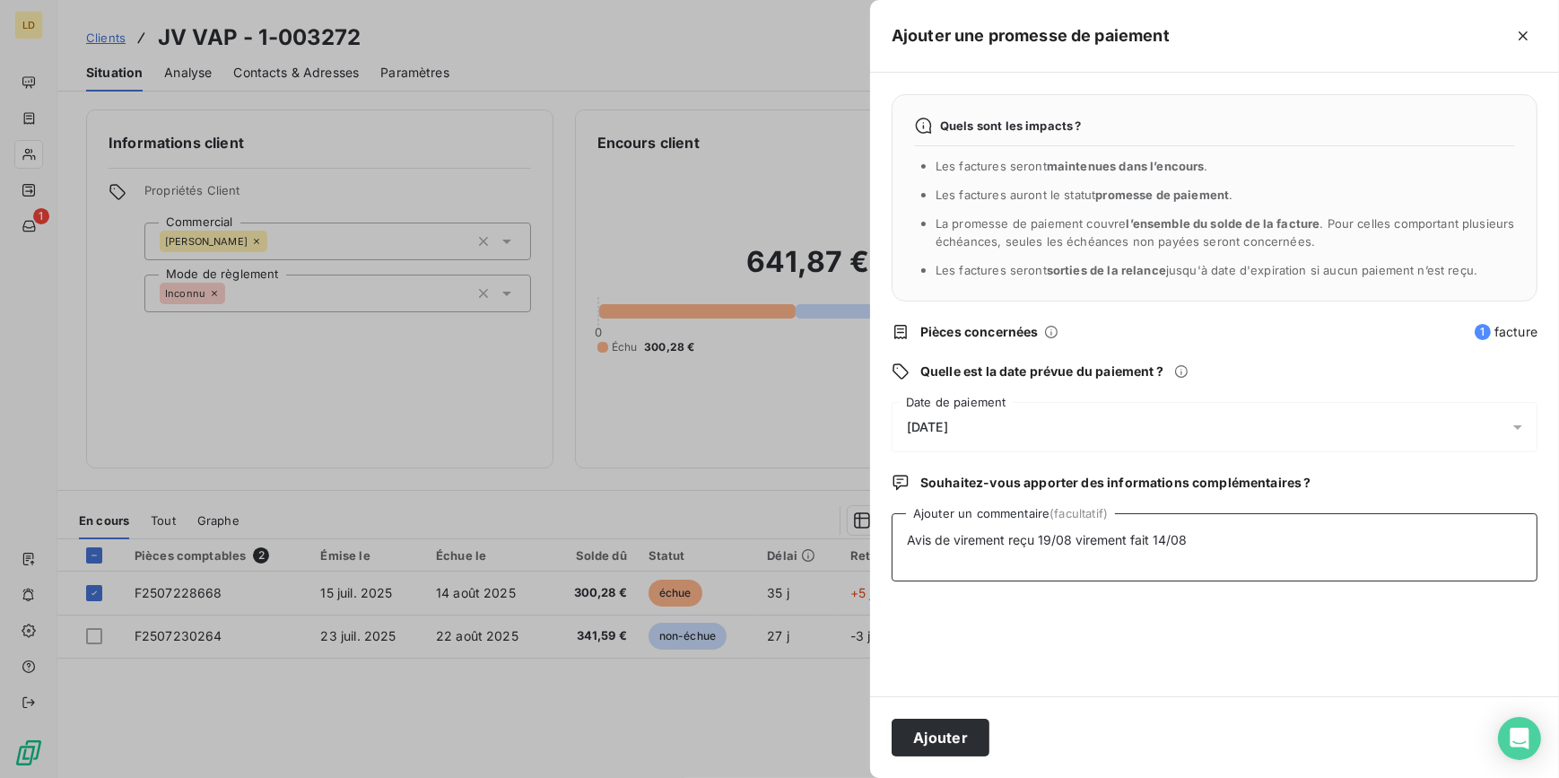
type textarea "Avis de virement reçu 19/08 virement fait 14/08"
click at [927, 741] on button "Ajouter" at bounding box center [941, 737] width 98 height 38
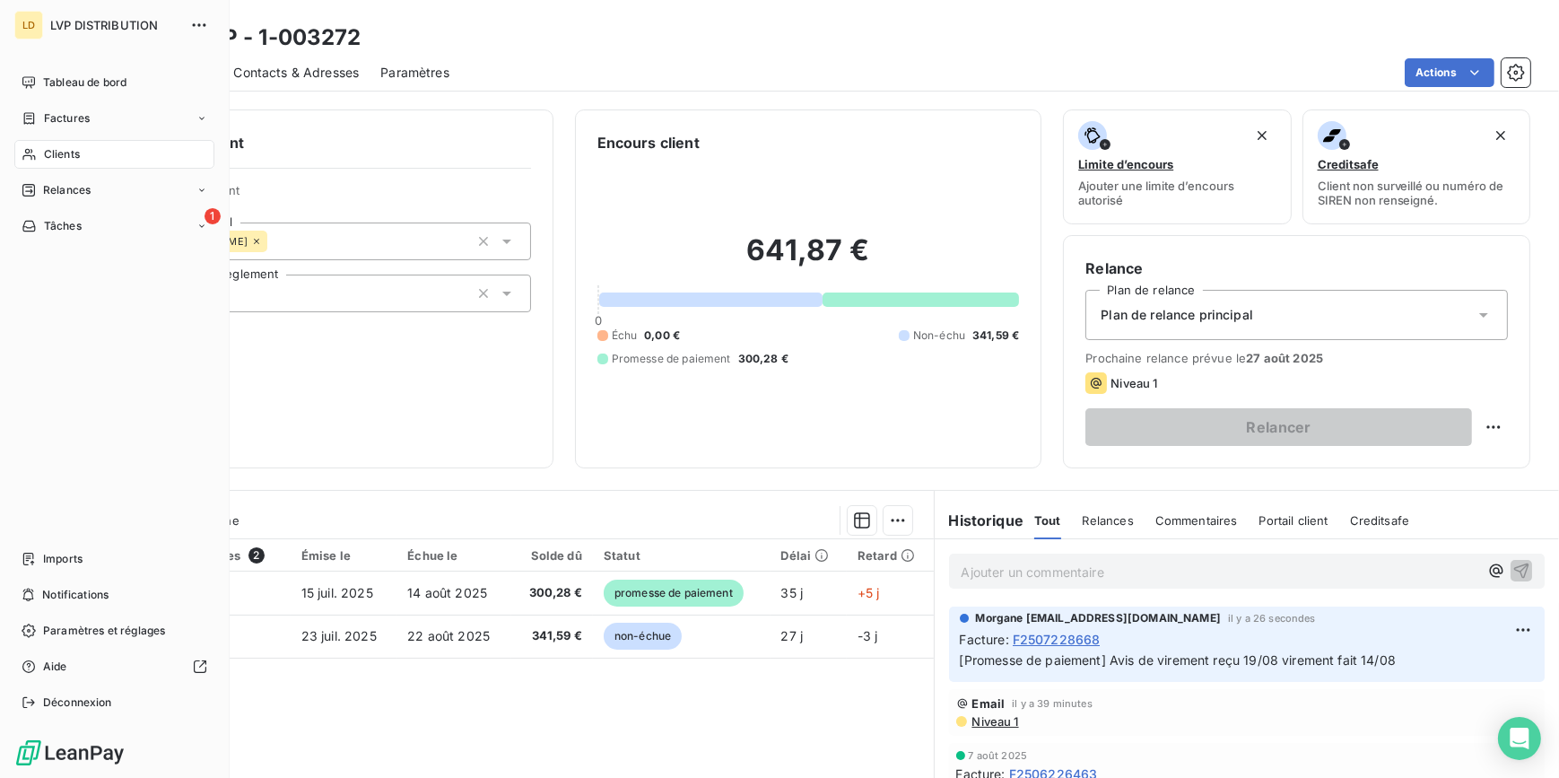
click at [52, 156] on span "Clients" at bounding box center [62, 154] width 36 height 16
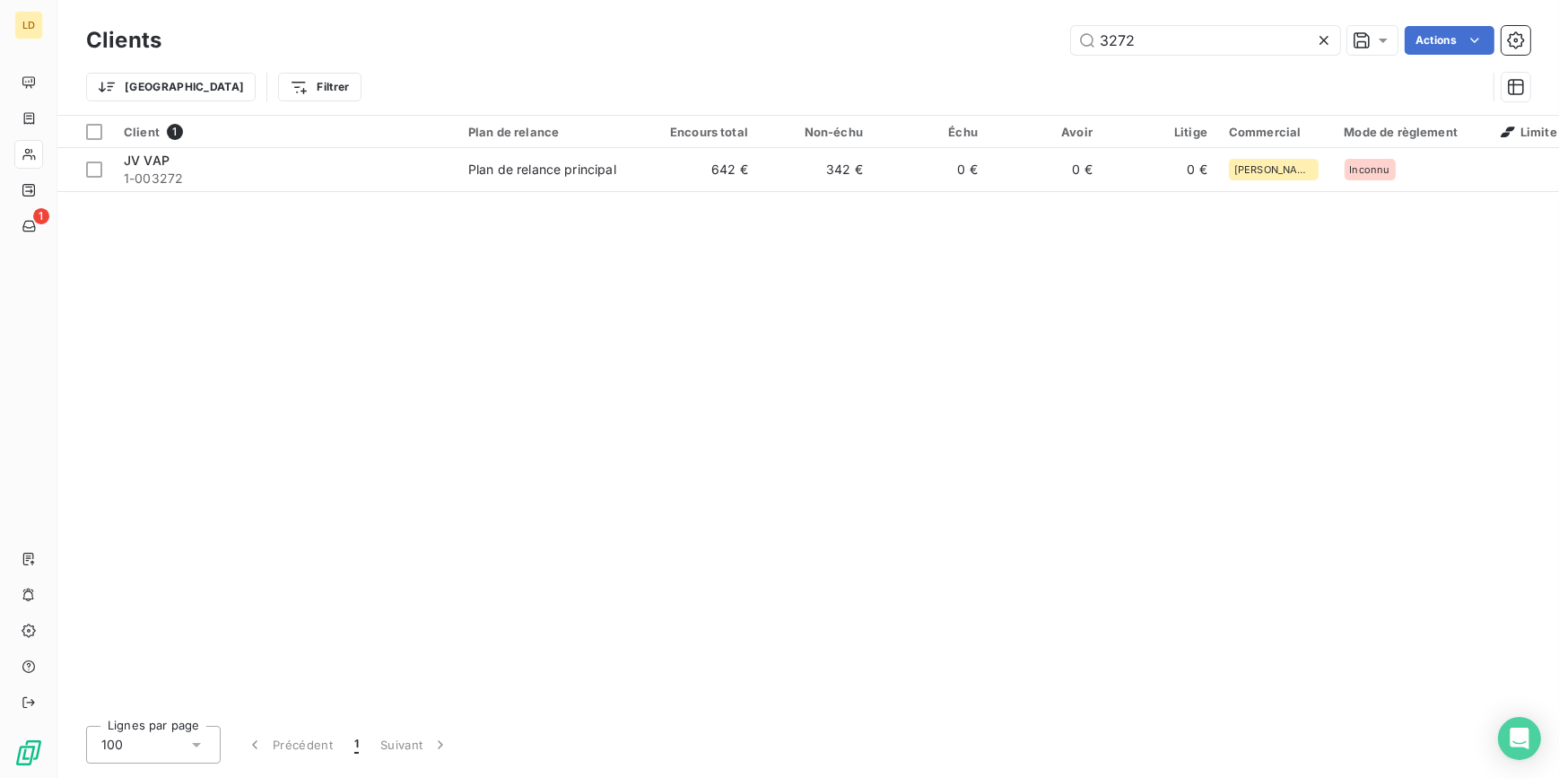
drag, startPoint x: 978, startPoint y: 63, endPoint x: 911, endPoint y: 65, distance: 66.4
click at [911, 65] on div "Clients 3272 Actions Trier Filtrer" at bounding box center [808, 68] width 1444 height 93
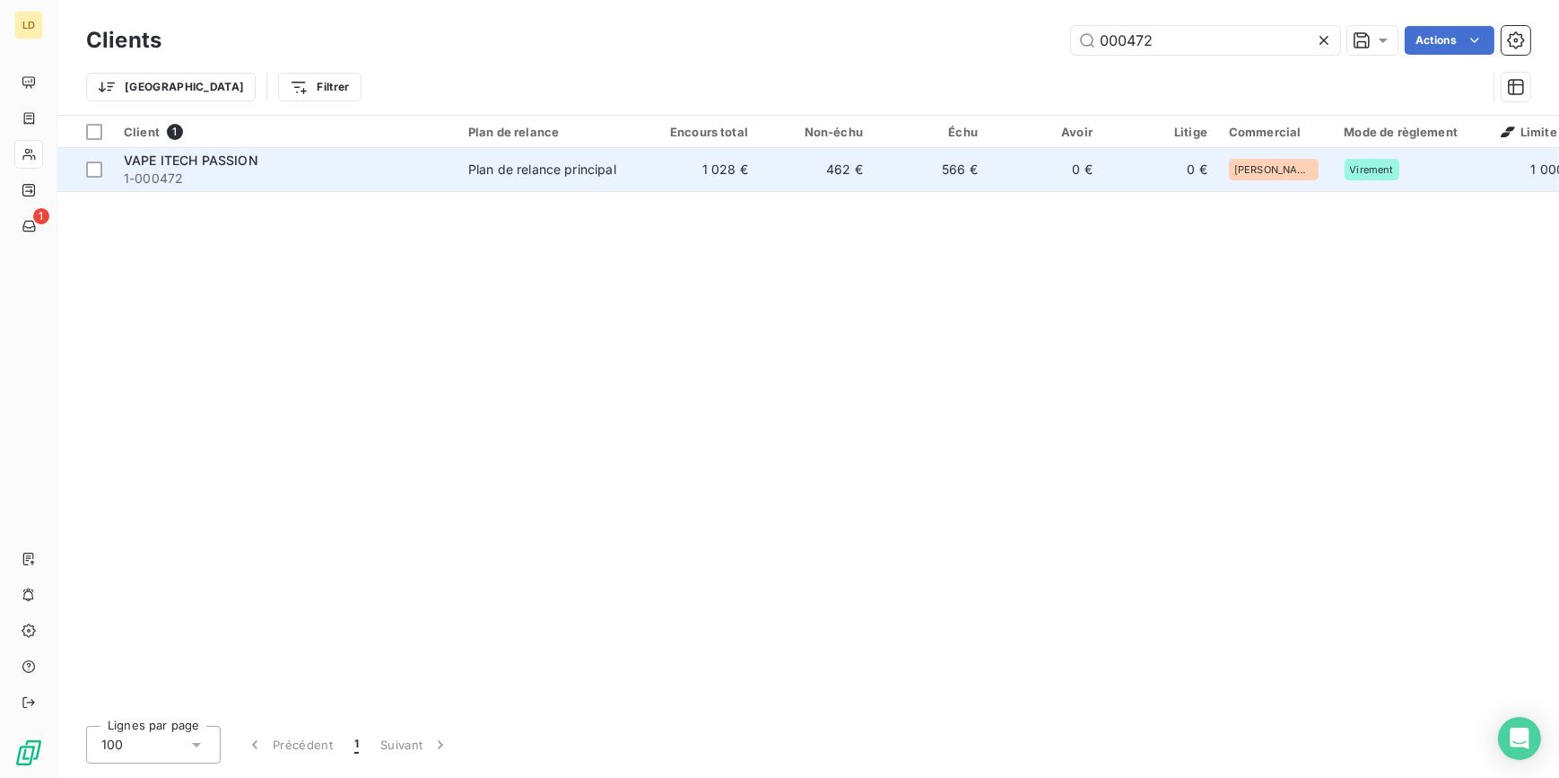
type input "000472"
click at [547, 172] on div "Plan de relance principal" at bounding box center [542, 170] width 148 height 18
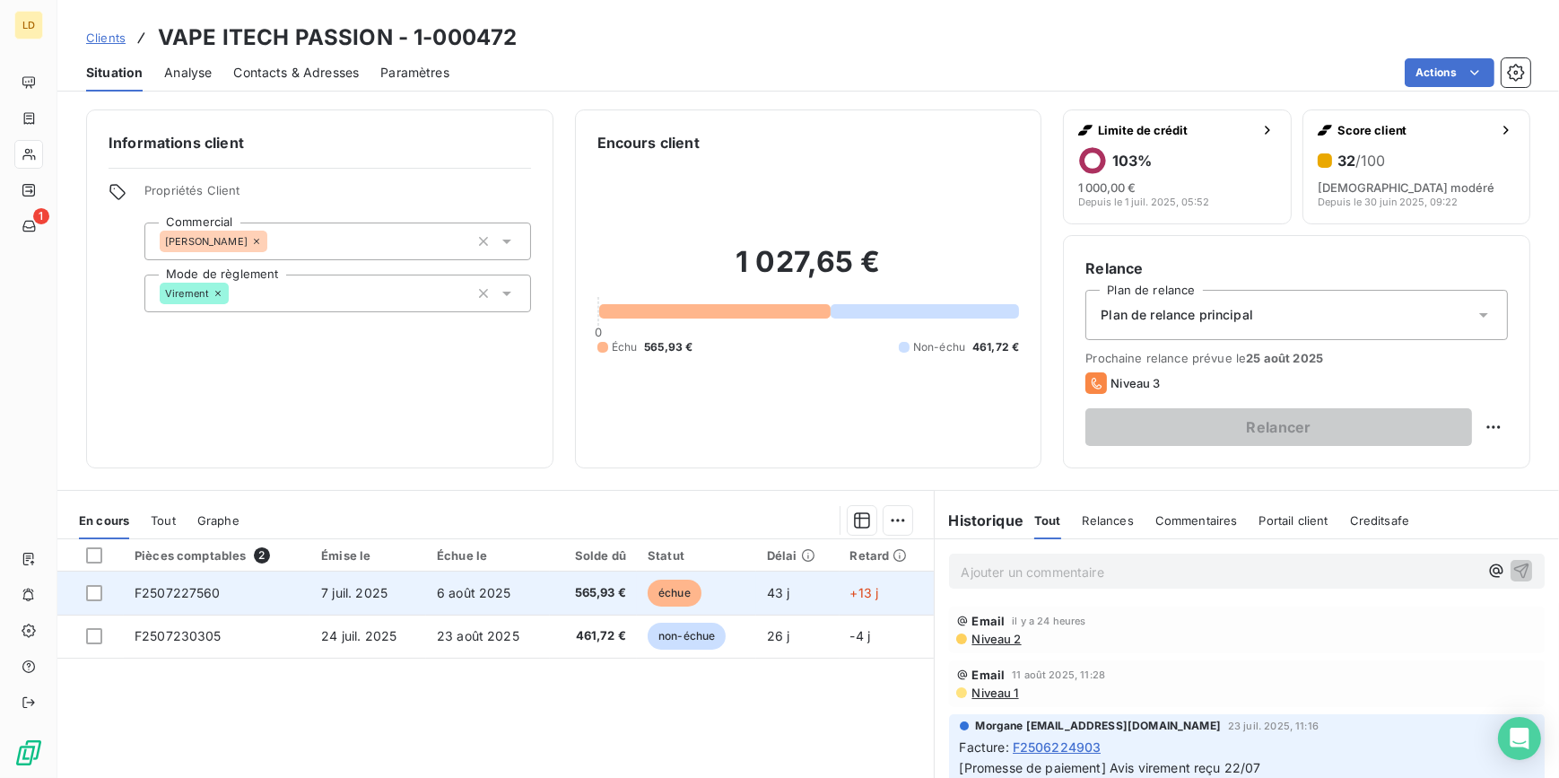
drag, startPoint x: 94, startPoint y: 592, endPoint x: 274, endPoint y: 581, distance: 179.7
click at [94, 592] on div at bounding box center [94, 593] width 16 height 16
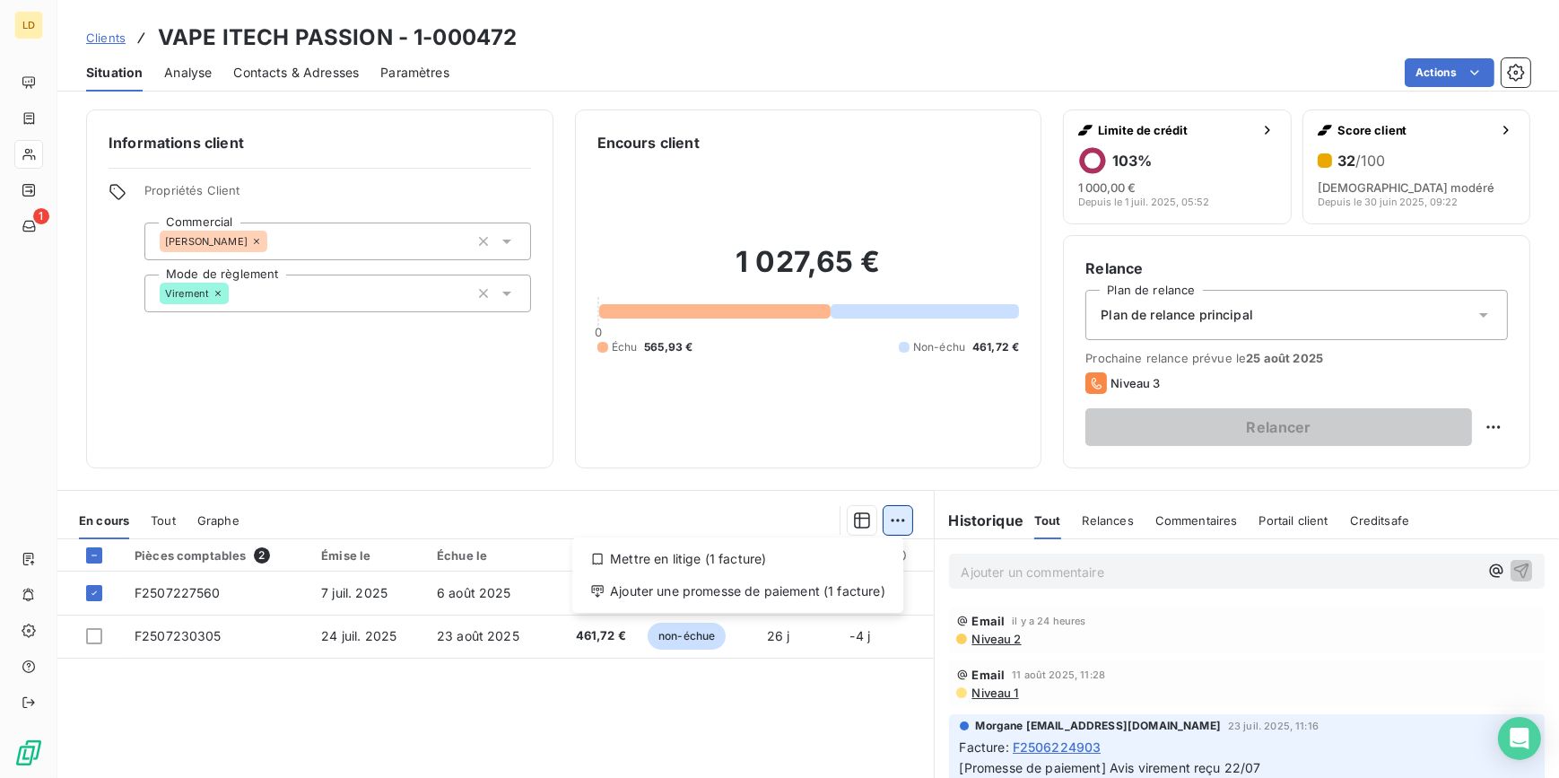
click at [887, 527] on html "LD 1 Clients VAPE ITECH PASSION - 1-000472 Situation Analyse Contacts & Adresse…" at bounding box center [779, 389] width 1559 height 778
click at [860, 585] on div "Ajouter une promesse de paiement (1 facture)" at bounding box center [737, 591] width 317 height 29
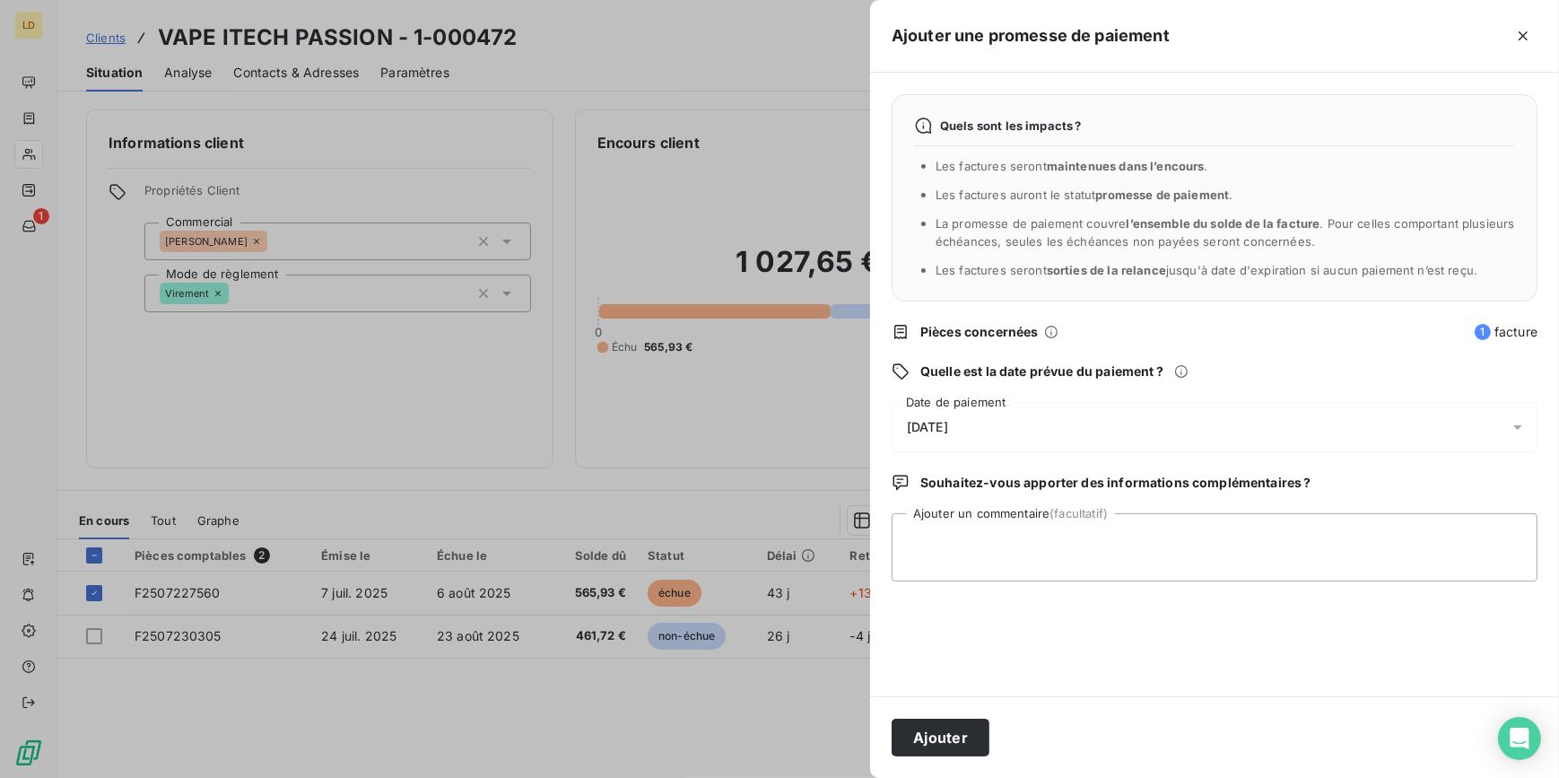
click at [985, 425] on div "[DATE]" at bounding box center [1215, 427] width 646 height 50
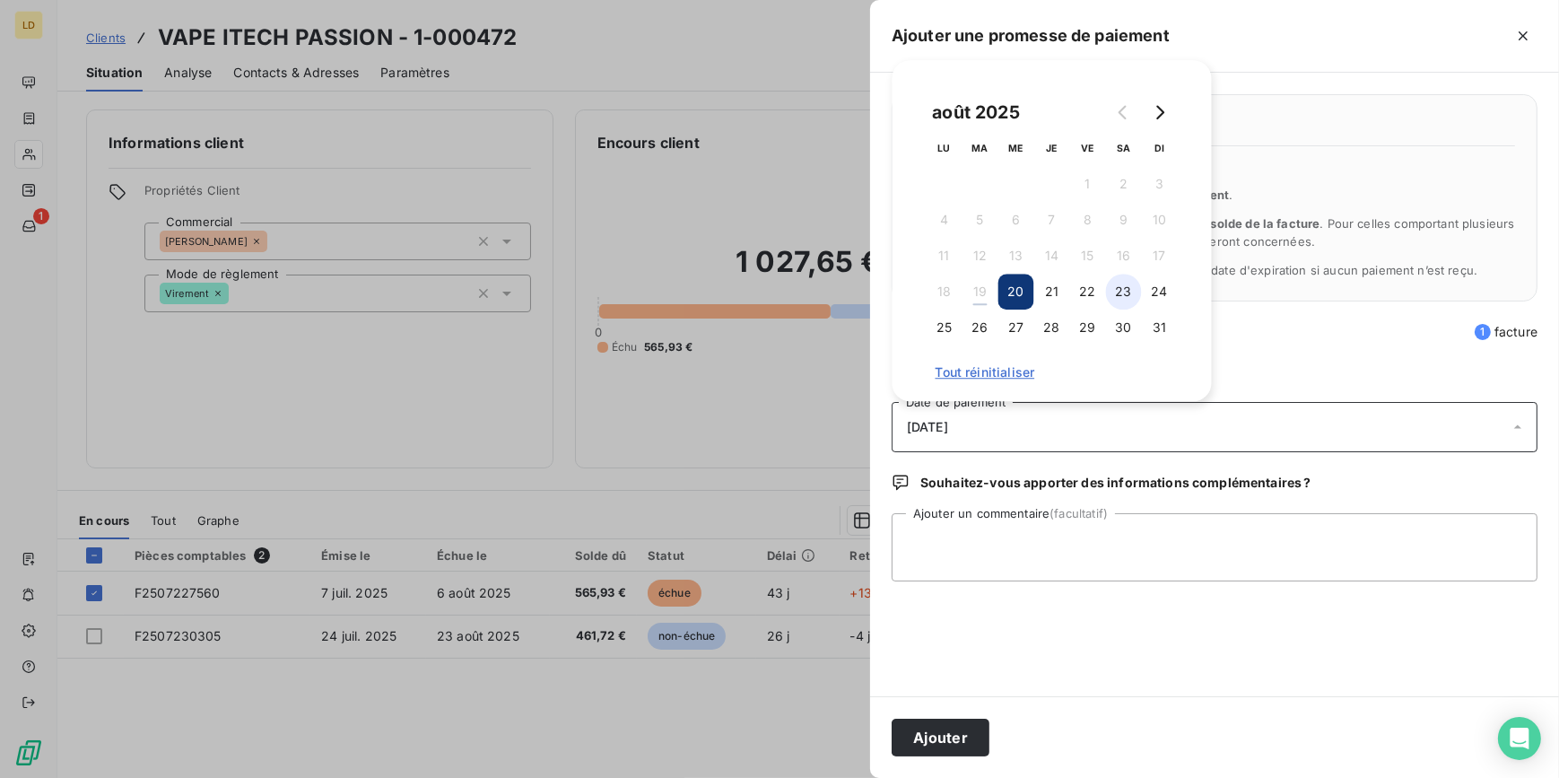
click at [1115, 296] on button "23" at bounding box center [1124, 292] width 36 height 36
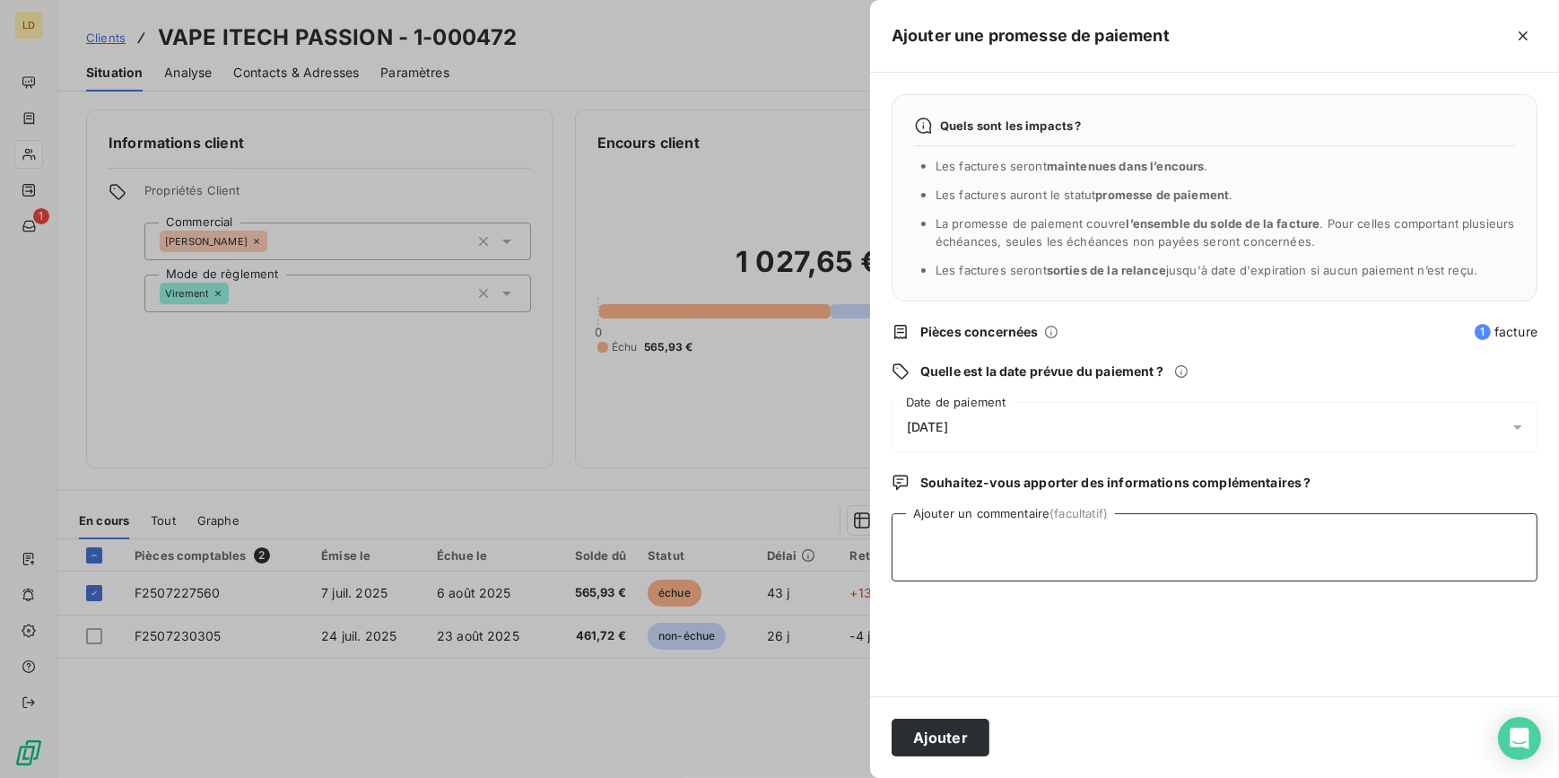
click at [1020, 537] on textarea "Ajouter un commentaire (facultatif)" at bounding box center [1215, 547] width 646 height 68
paste textarea "Navré pour le retard de paiement nous étions en congé pendant 15 jours je vous …"
type textarea "Retour client : Navré pour le retard de paiement nous étions en congé pendant 1…"
click at [924, 740] on button "Ajouter" at bounding box center [941, 737] width 98 height 38
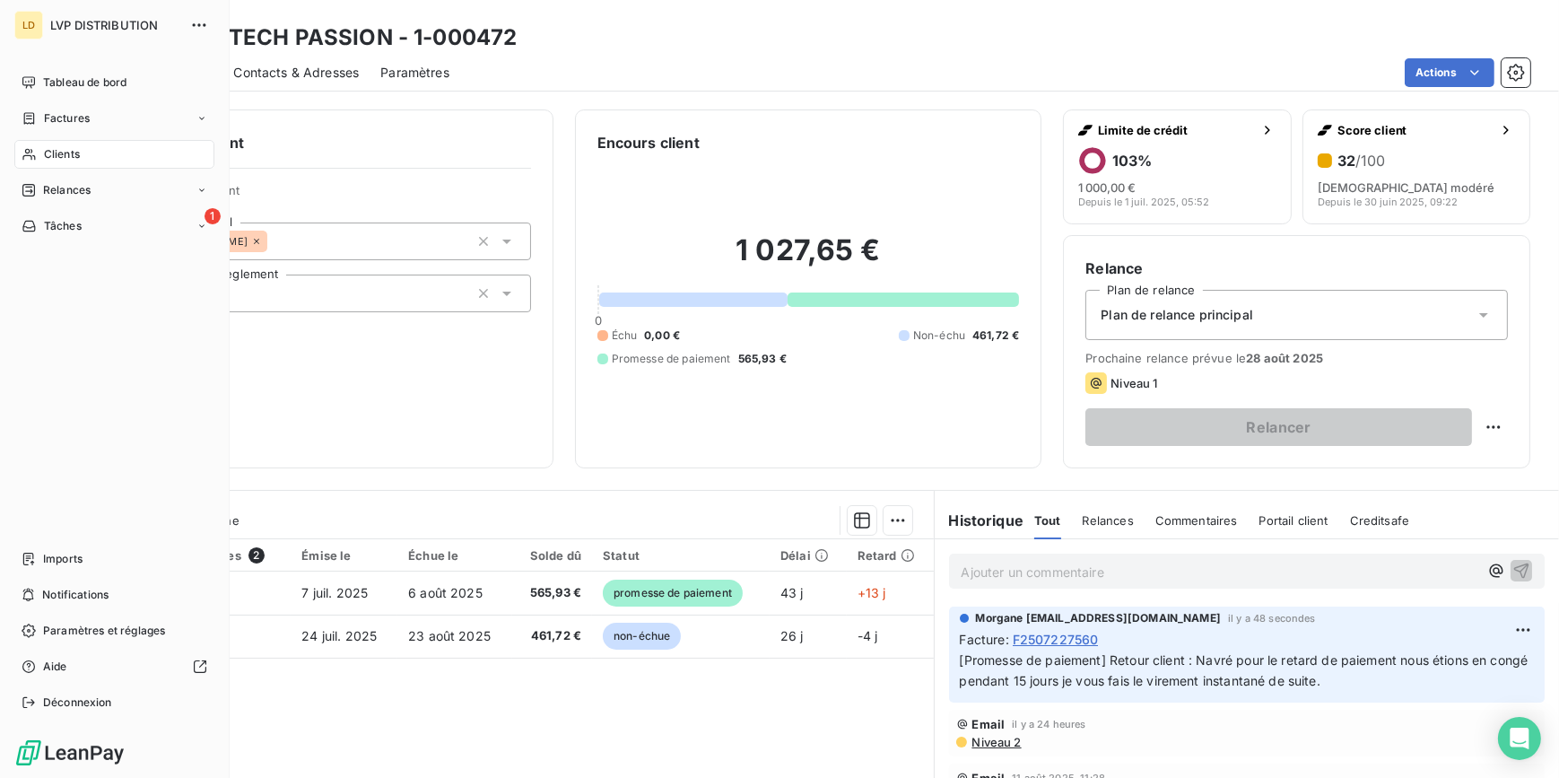
click at [53, 163] on div "Clients" at bounding box center [114, 154] width 200 height 29
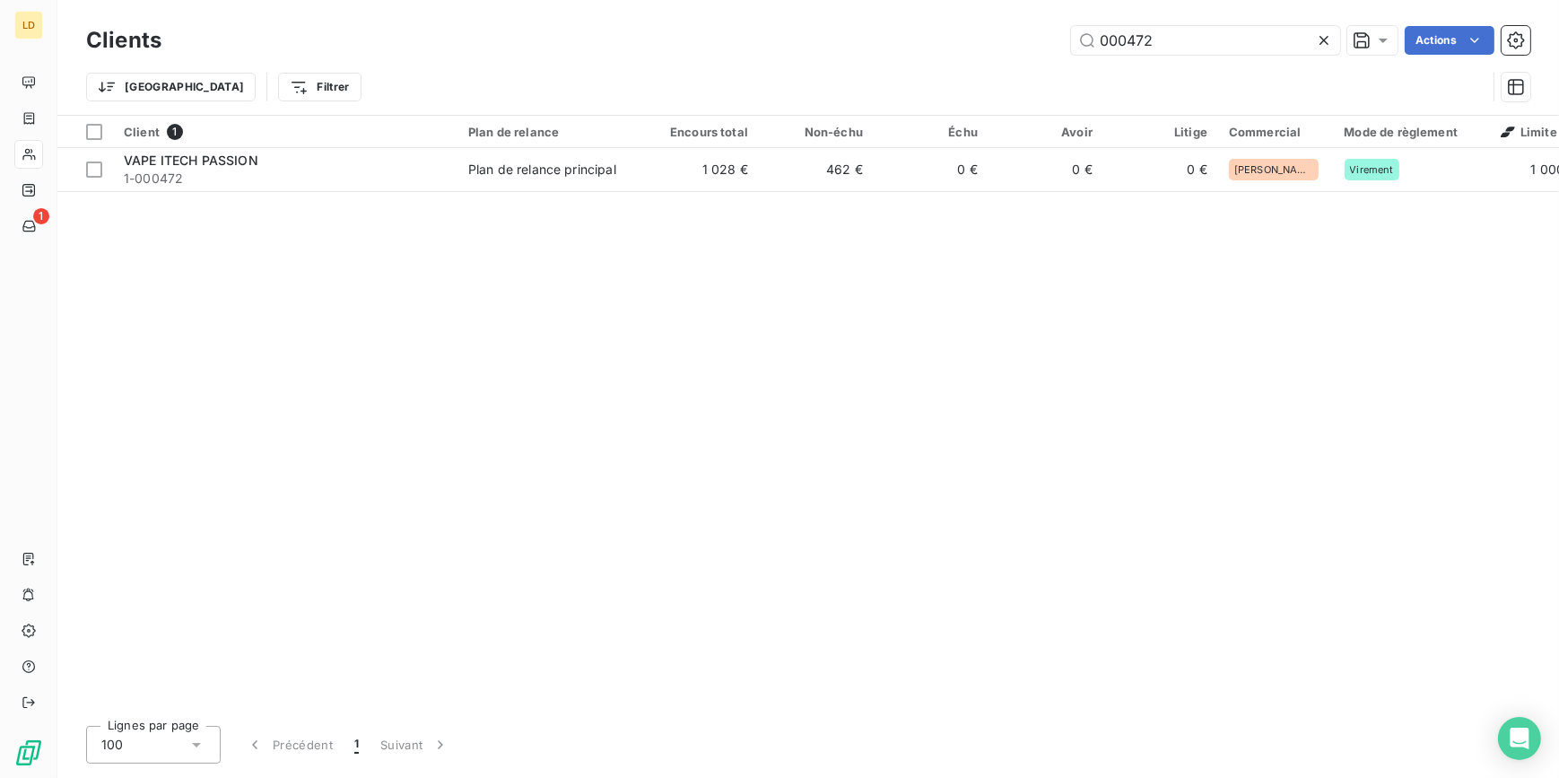
drag, startPoint x: 1174, startPoint y: 48, endPoint x: 1069, endPoint y: 11, distance: 111.5
click at [970, 18] on div "Clients 000472 Actions Trier Filtrer" at bounding box center [808, 57] width 1502 height 115
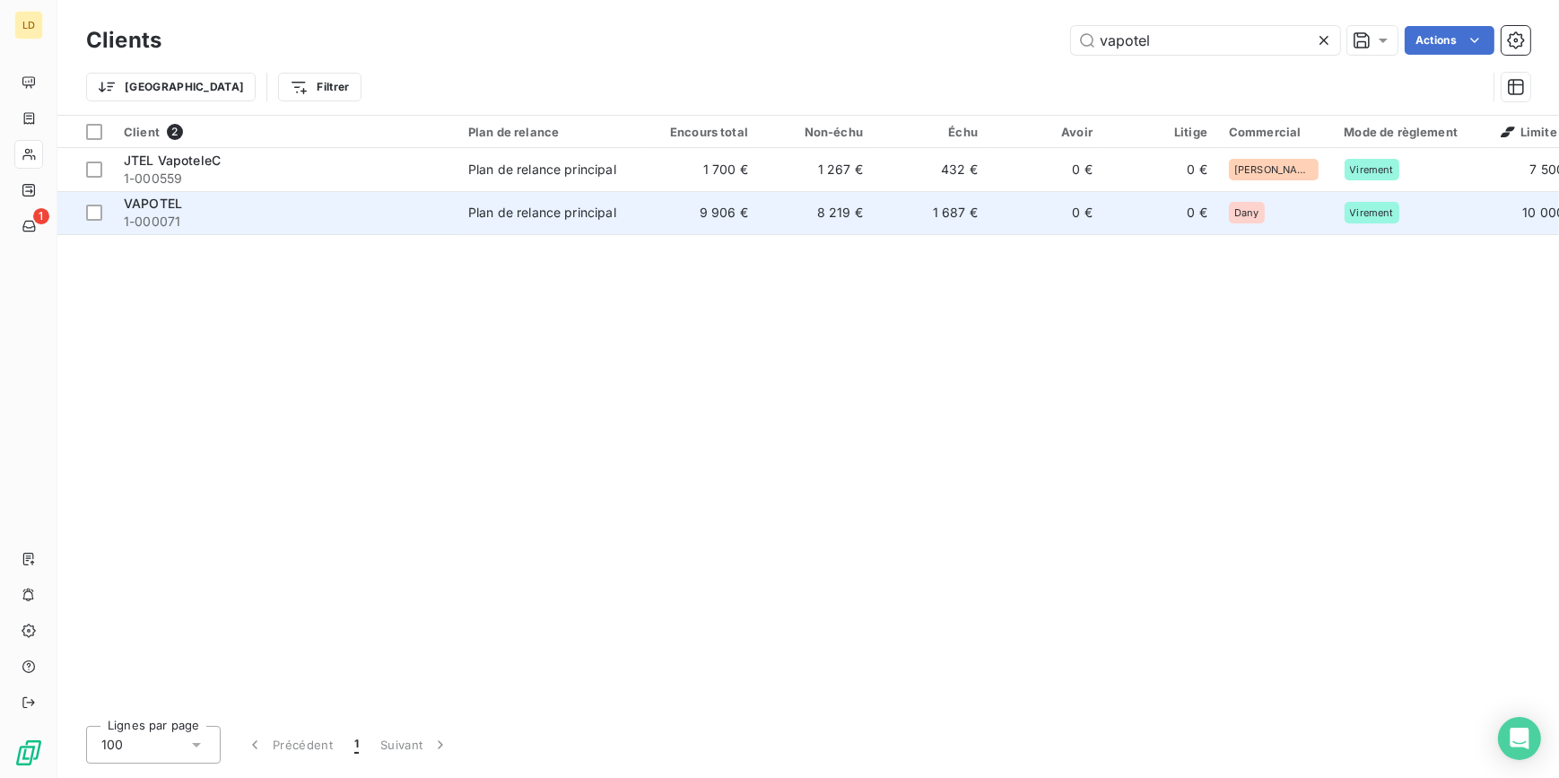
type input "vapotel"
click at [463, 216] on td "Plan de relance principal" at bounding box center [550, 212] width 187 height 43
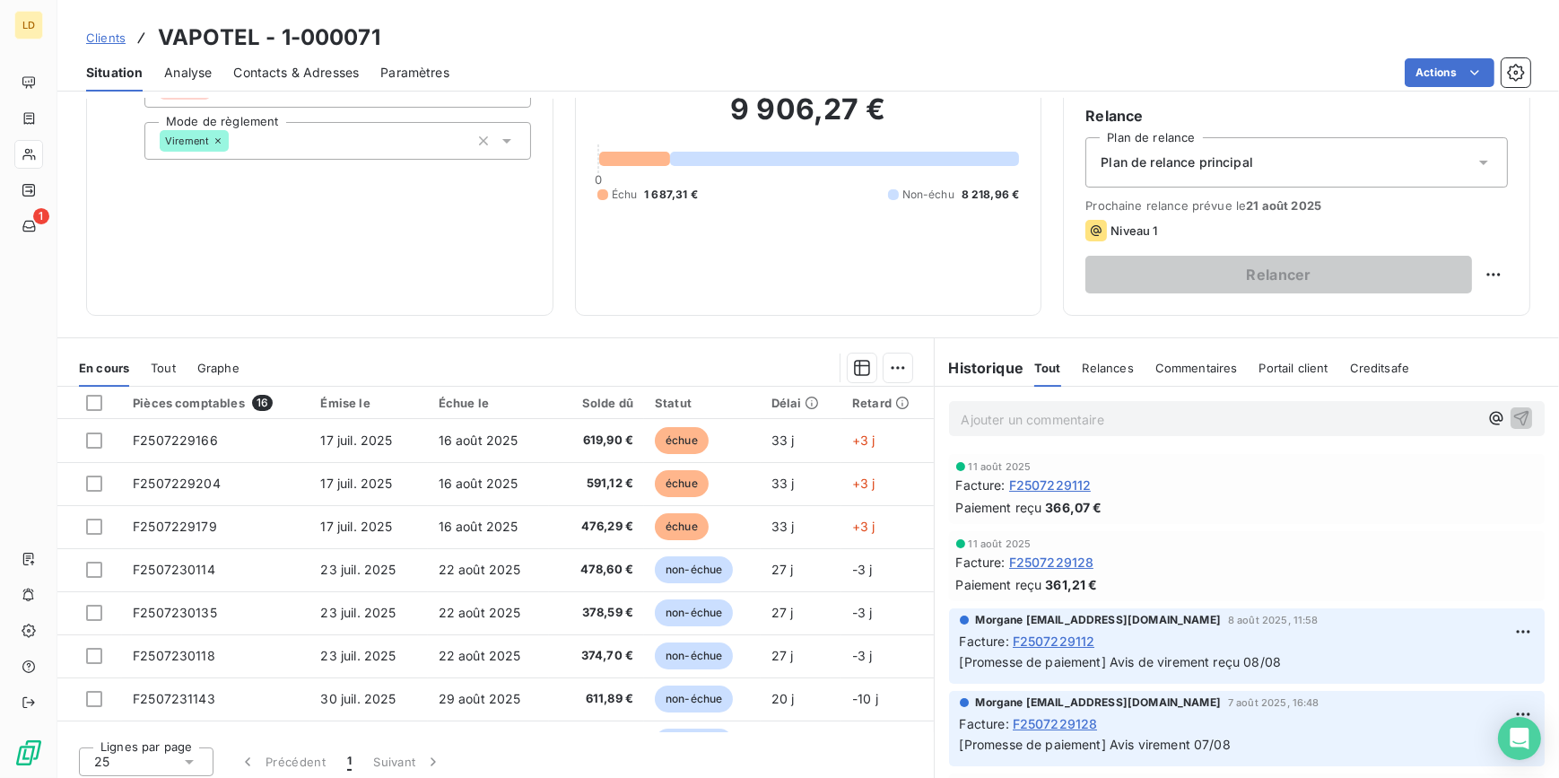
scroll to position [160, 0]
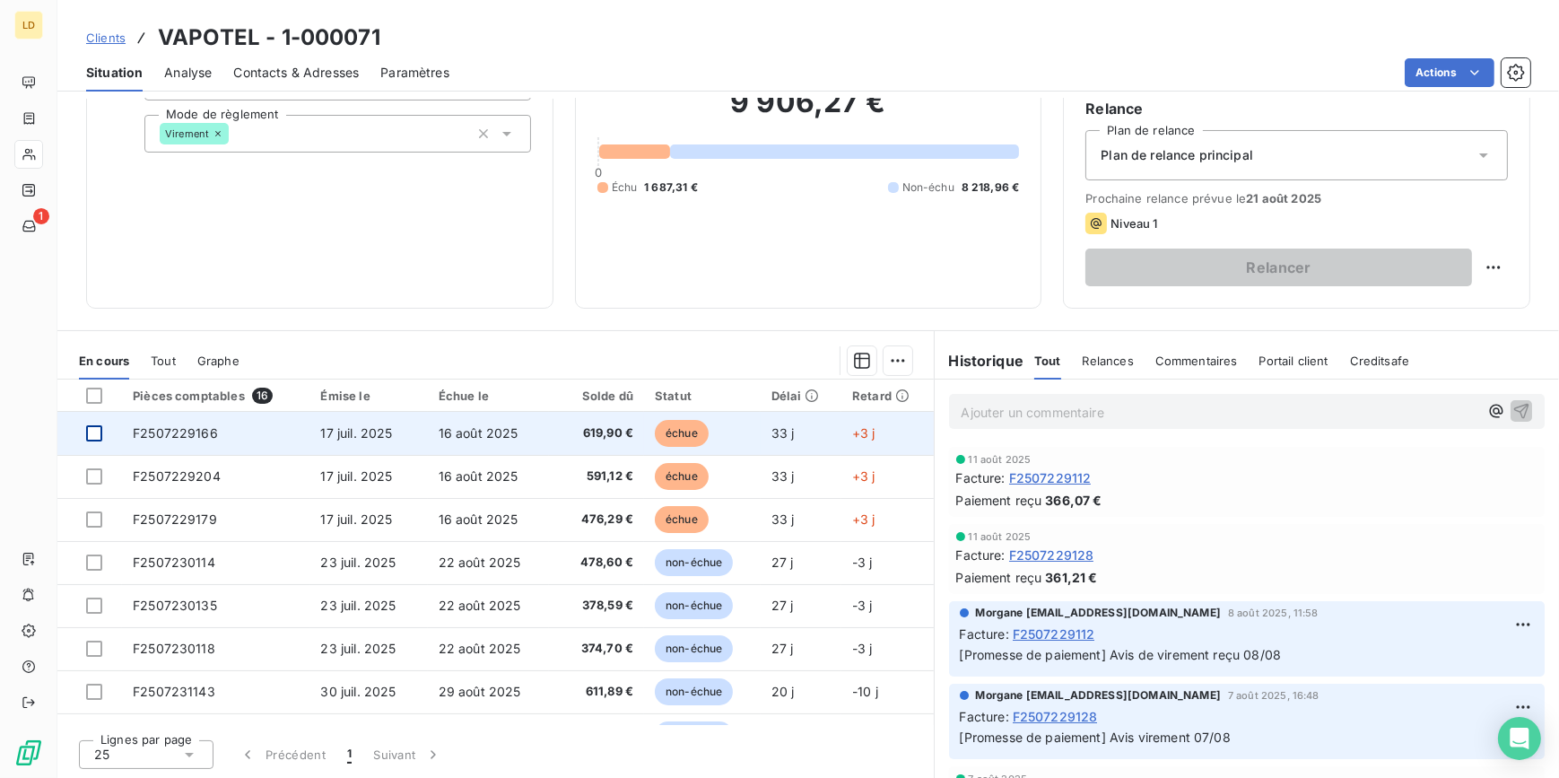
click at [96, 430] on div at bounding box center [94, 433] width 16 height 16
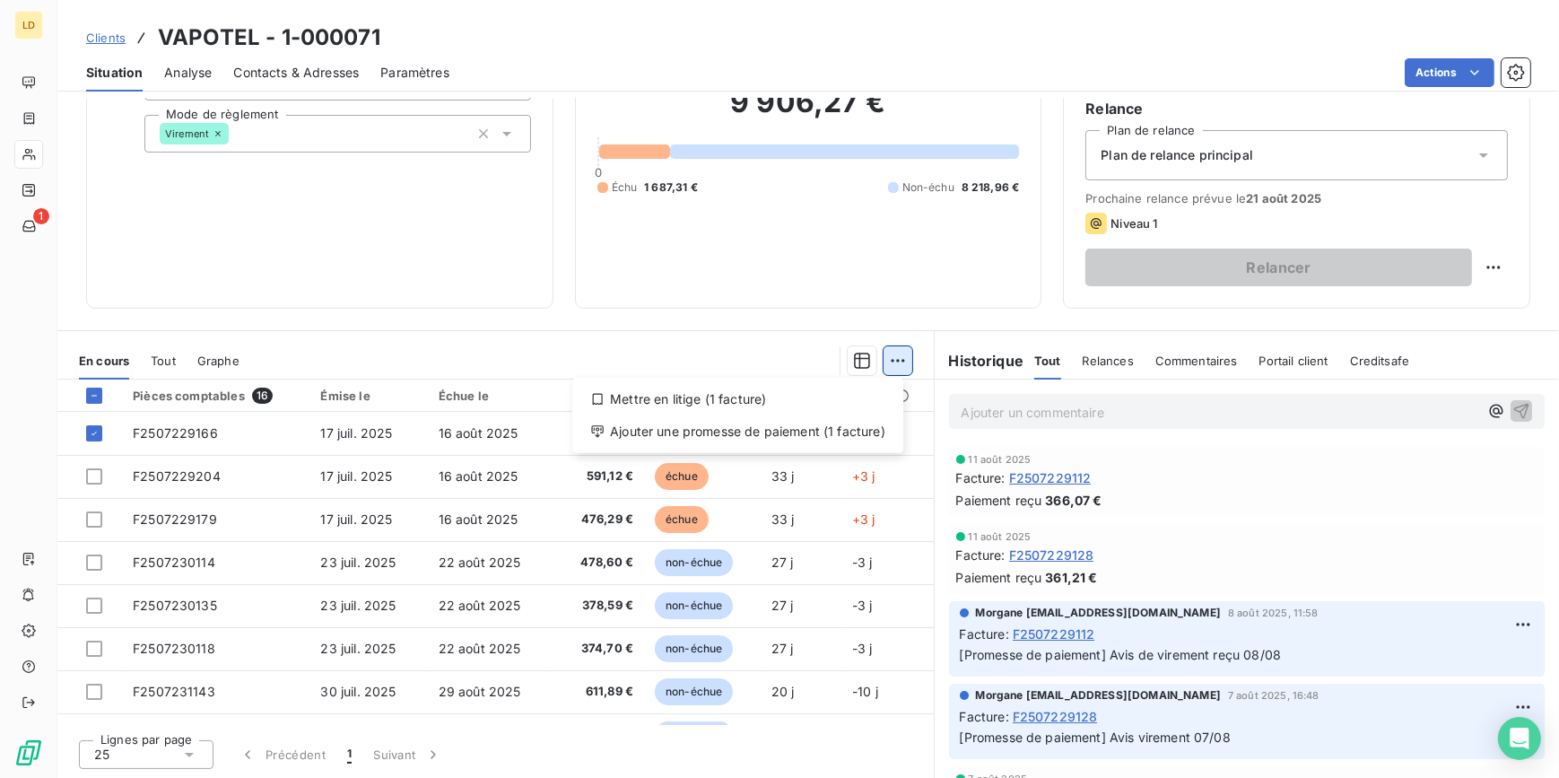
click at [888, 353] on html "LD 1 Clients VAPOTEL - 1-000071 Situation Analyse Contacts & Adresses Paramètre…" at bounding box center [779, 389] width 1559 height 778
click at [858, 439] on div "Ajouter une promesse de paiement (1 facture)" at bounding box center [737, 431] width 317 height 29
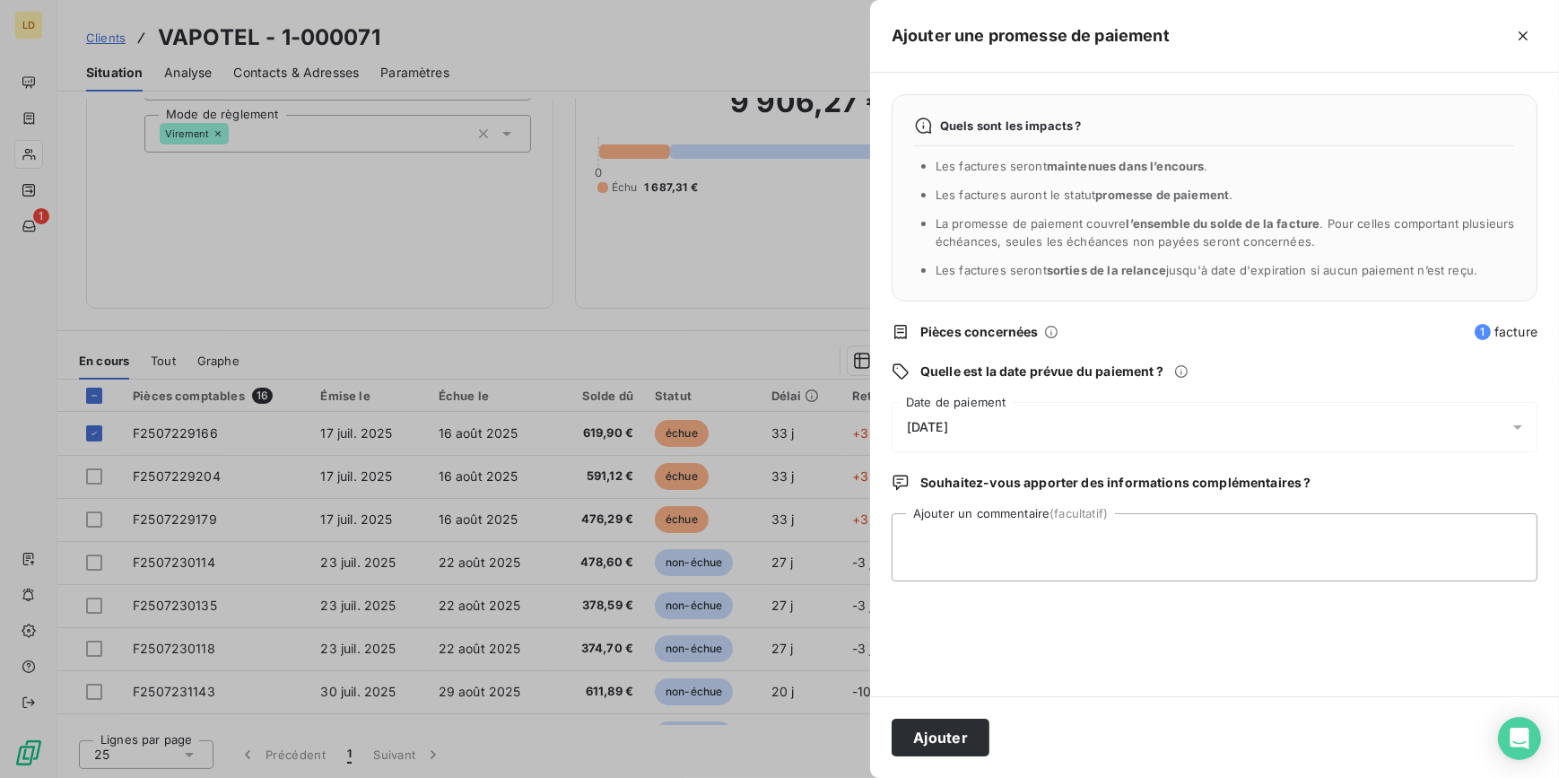
click at [981, 395] on div "Quels sont les impacts ? Les factures seront maintenues dans l’encours . Les fa…" at bounding box center [1214, 384] width 689 height 623
click at [943, 438] on div "[DATE]" at bounding box center [1215, 427] width 646 height 50
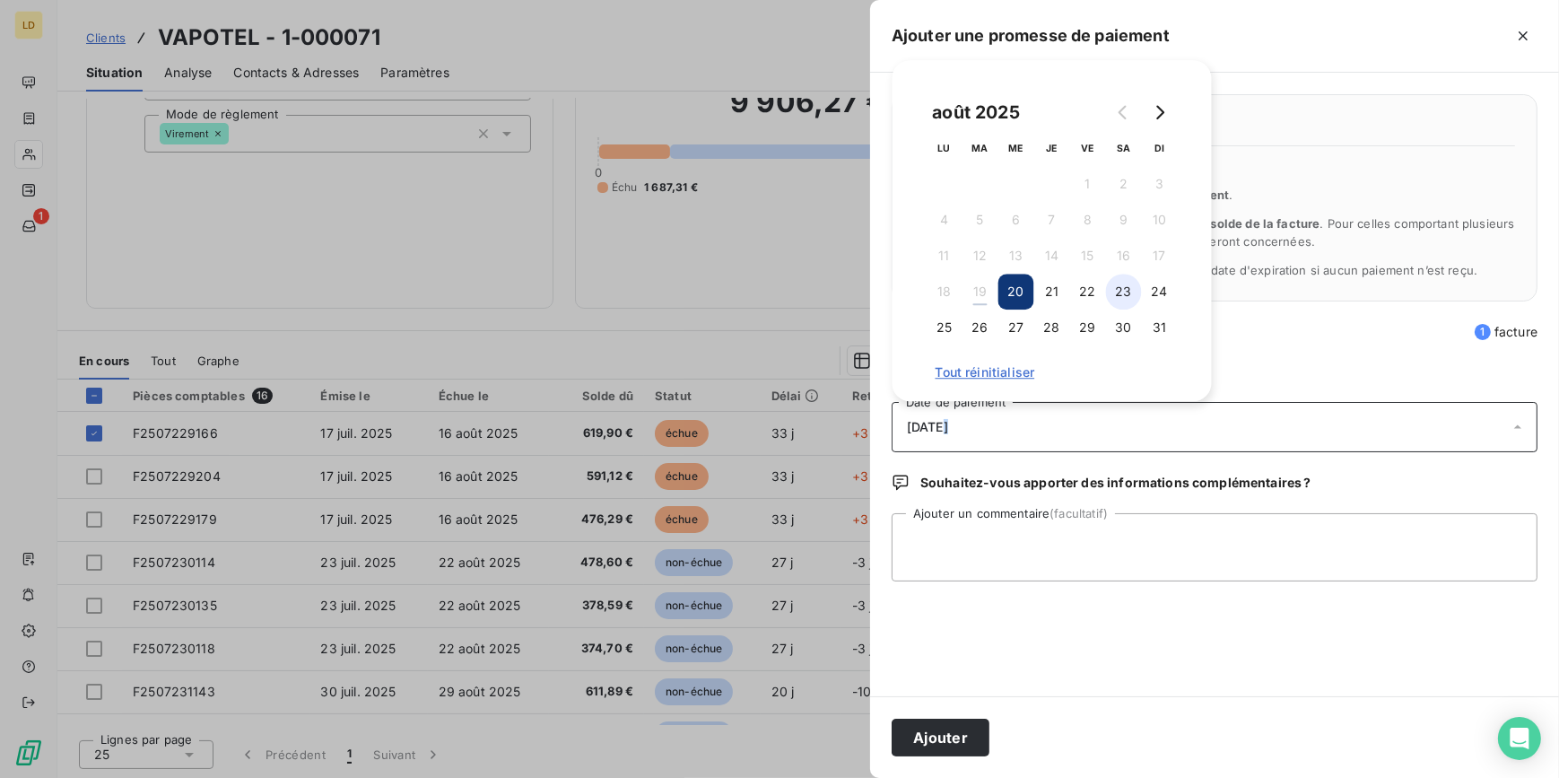
drag, startPoint x: 943, startPoint y: 438, endPoint x: 1134, endPoint y: 283, distance: 246.1
click at [1134, 283] on button "23" at bounding box center [1124, 292] width 36 height 36
drag, startPoint x: 1072, startPoint y: 504, endPoint x: 1068, endPoint y: 517, distance: 13.1
click at [1073, 504] on div "Quels sont les impacts ? Les factures seront maintenues dans l’encours . Les fa…" at bounding box center [1214, 384] width 689 height 623
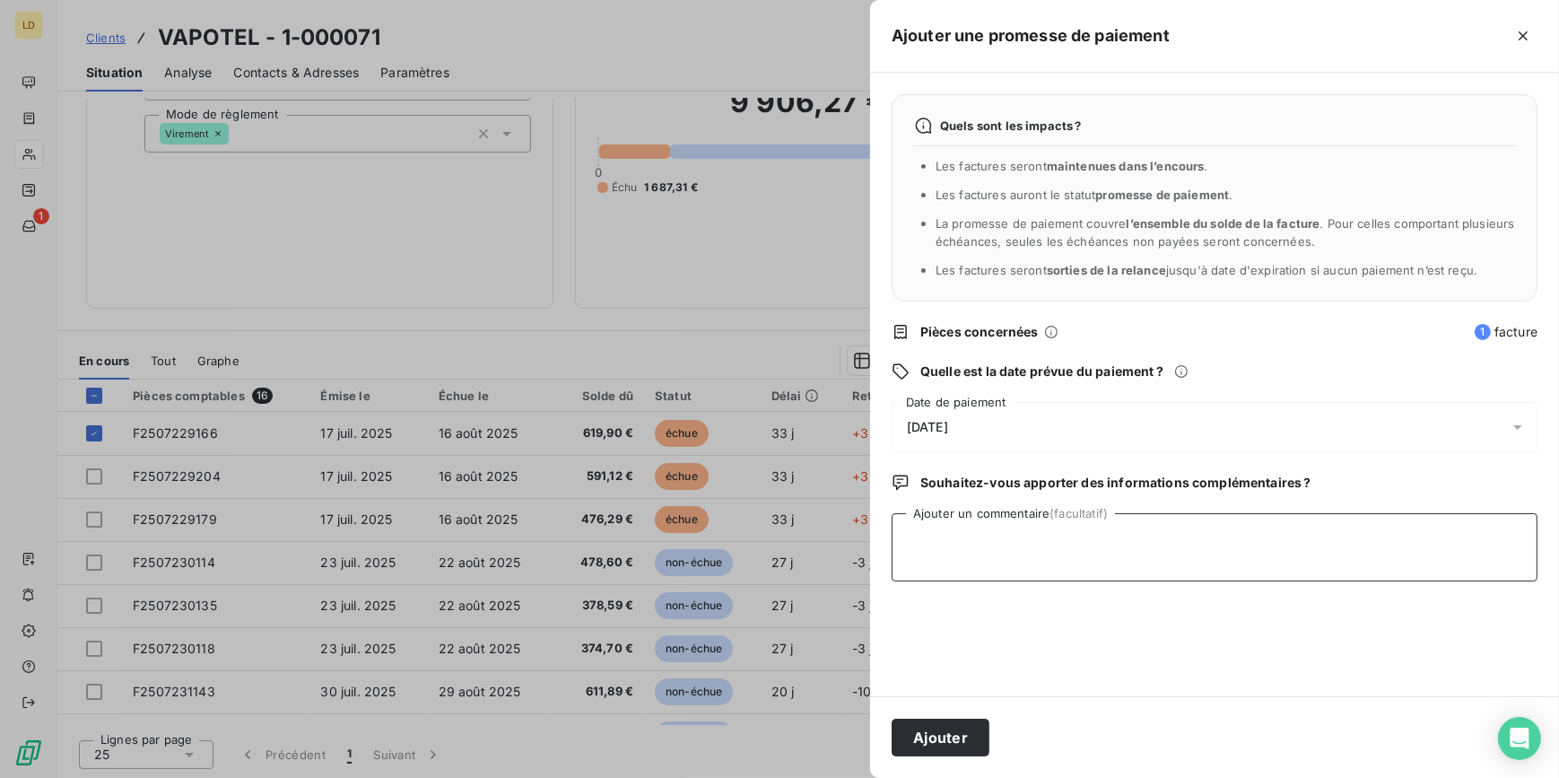
click at [1018, 539] on textarea "Ajouter un commentaire (facultatif)" at bounding box center [1215, 547] width 646 height 68
type textarea "Avis de virement reçu 19/08"
click at [960, 718] on div "Ajouter" at bounding box center [1214, 737] width 689 height 82
click at [936, 714] on div "Ajouter" at bounding box center [1214, 737] width 689 height 82
click at [960, 739] on button "Ajouter" at bounding box center [941, 737] width 98 height 38
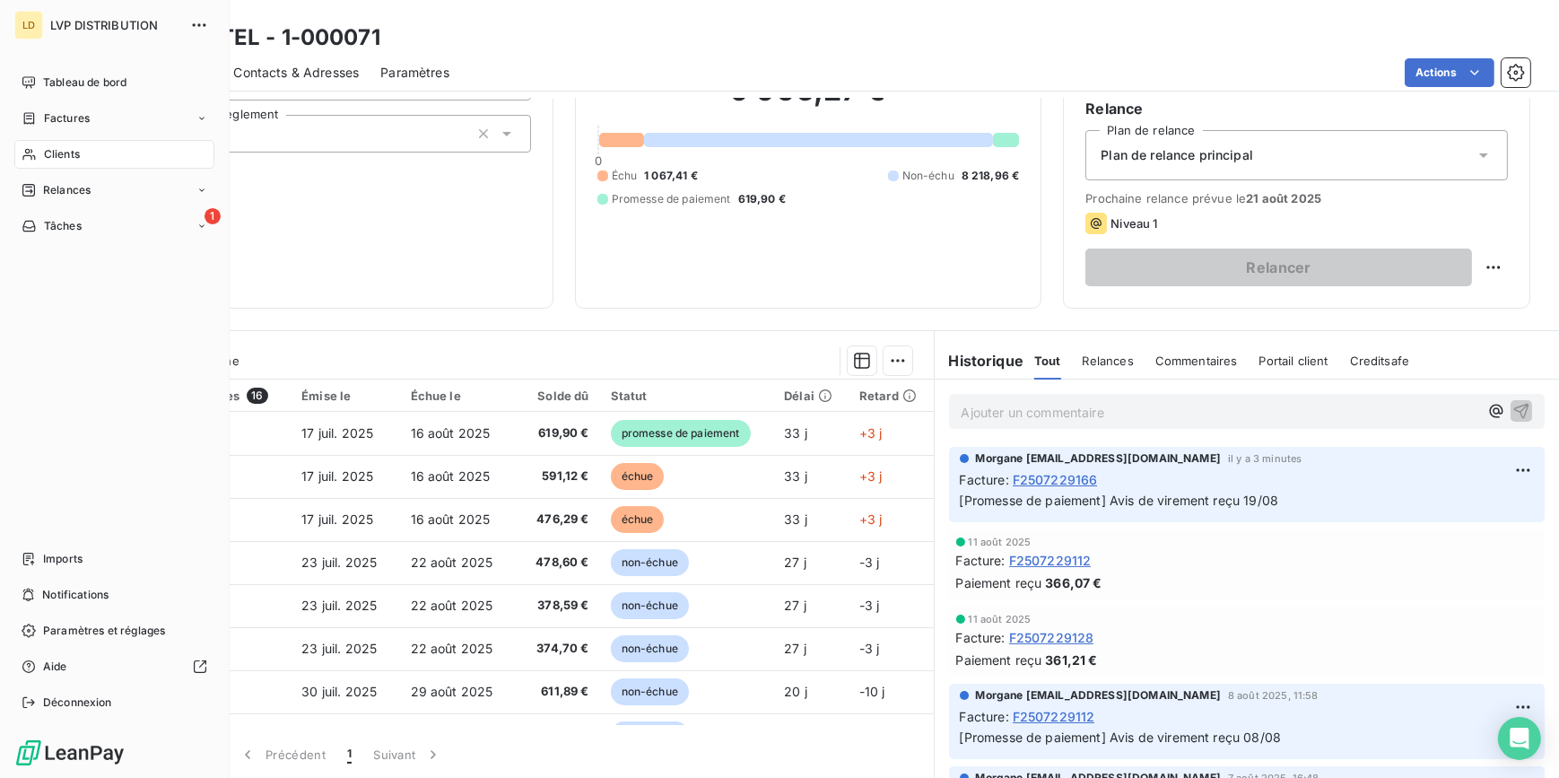
click at [35, 151] on icon at bounding box center [29, 154] width 15 height 14
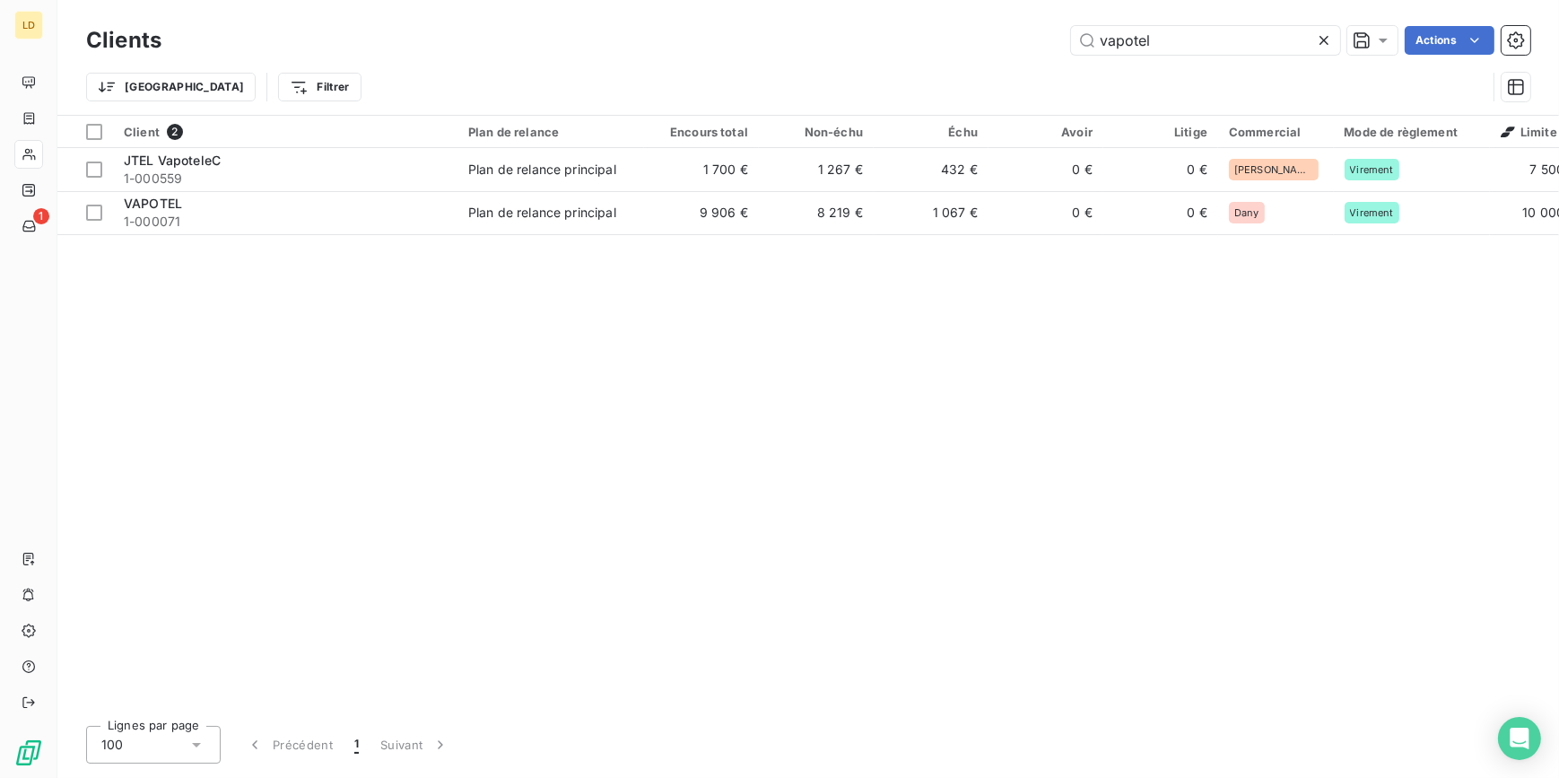
drag, startPoint x: 1167, startPoint y: 44, endPoint x: 1092, endPoint y: 0, distance: 87.2
click at [1046, 31] on div "vapotel Actions" at bounding box center [856, 40] width 1347 height 29
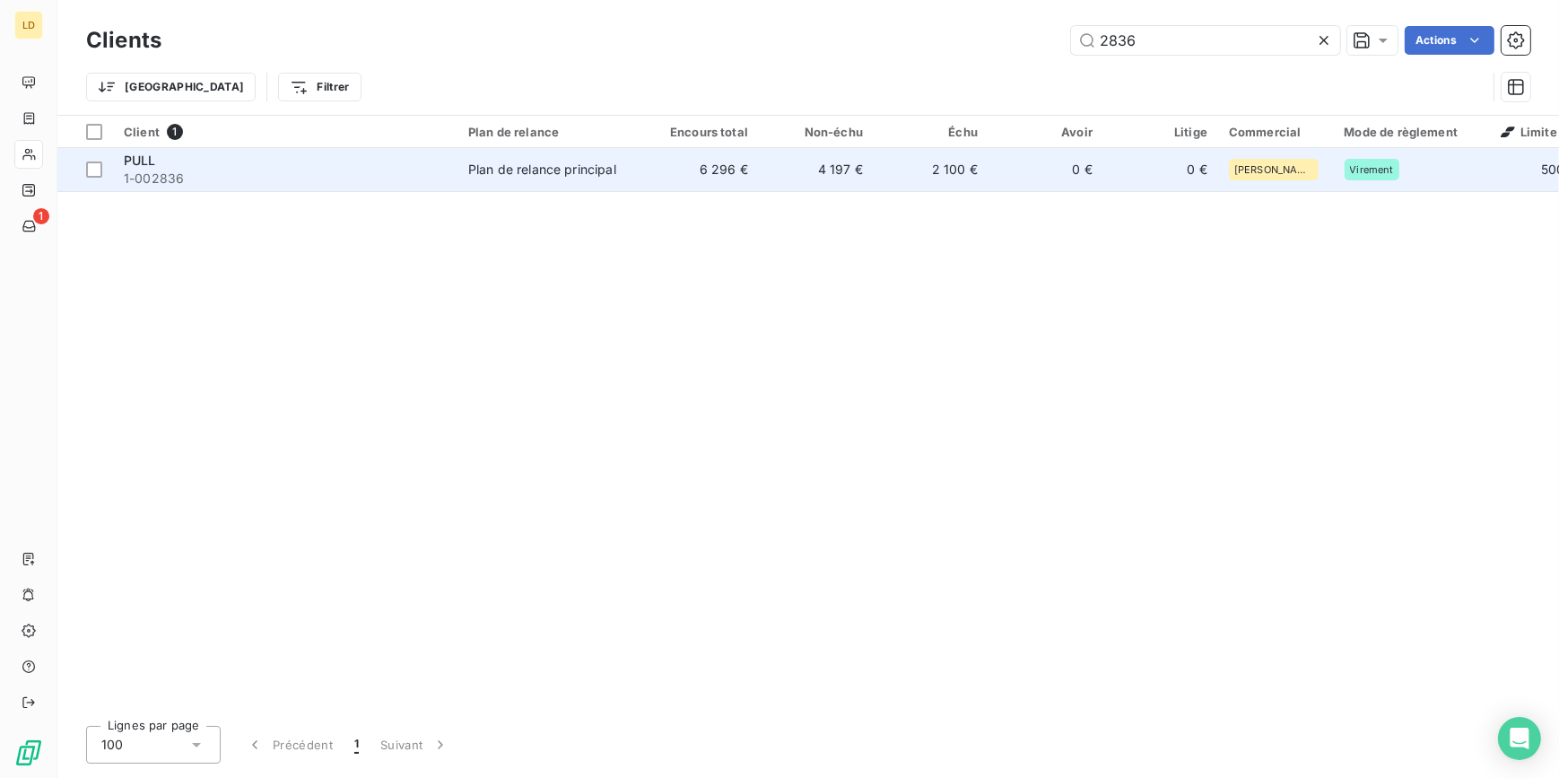
type input "2836"
click at [209, 179] on span "1-002836" at bounding box center [285, 179] width 323 height 18
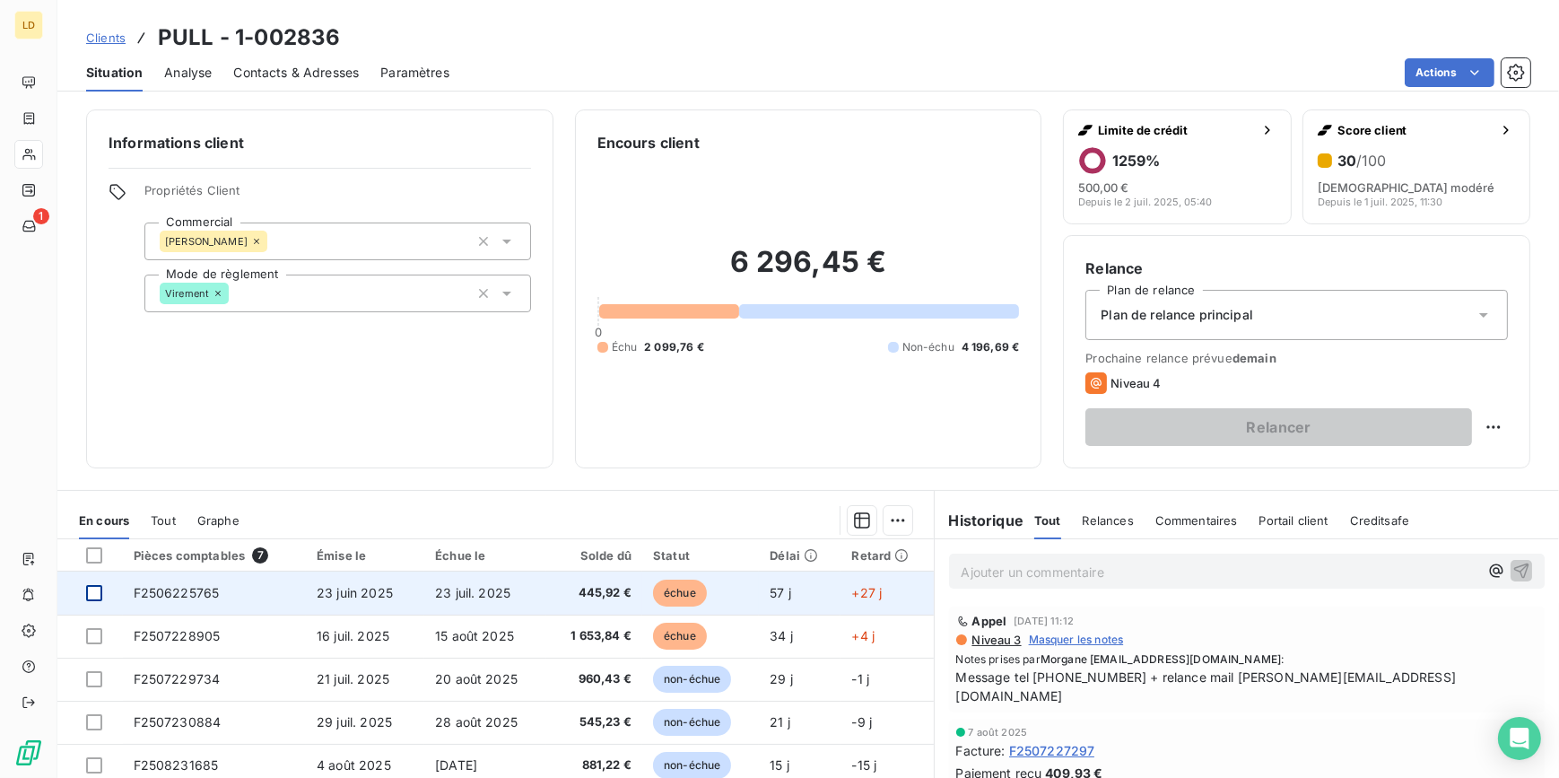
click at [87, 588] on div at bounding box center [94, 593] width 16 height 16
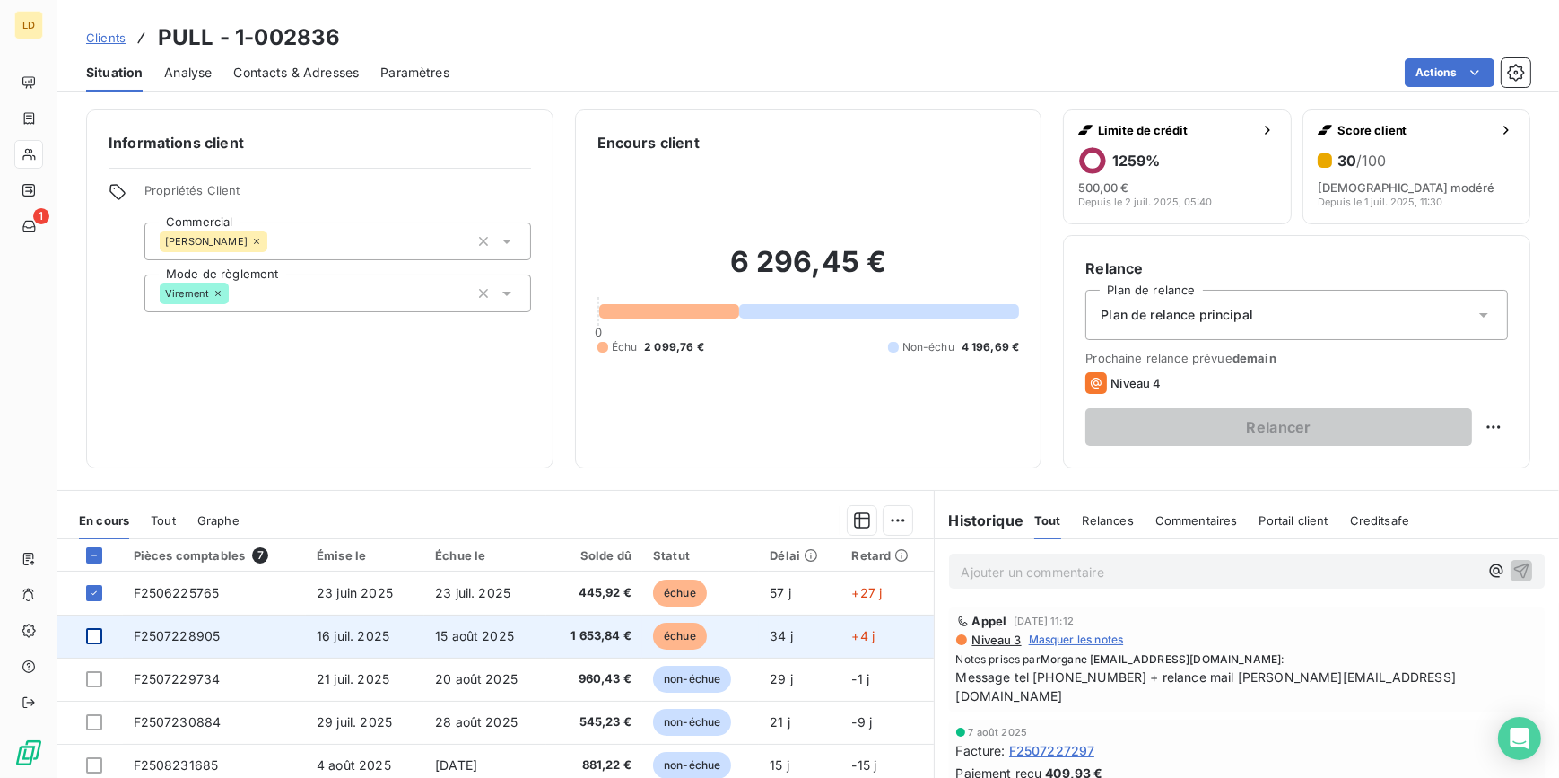
click at [98, 641] on div at bounding box center [94, 636] width 16 height 16
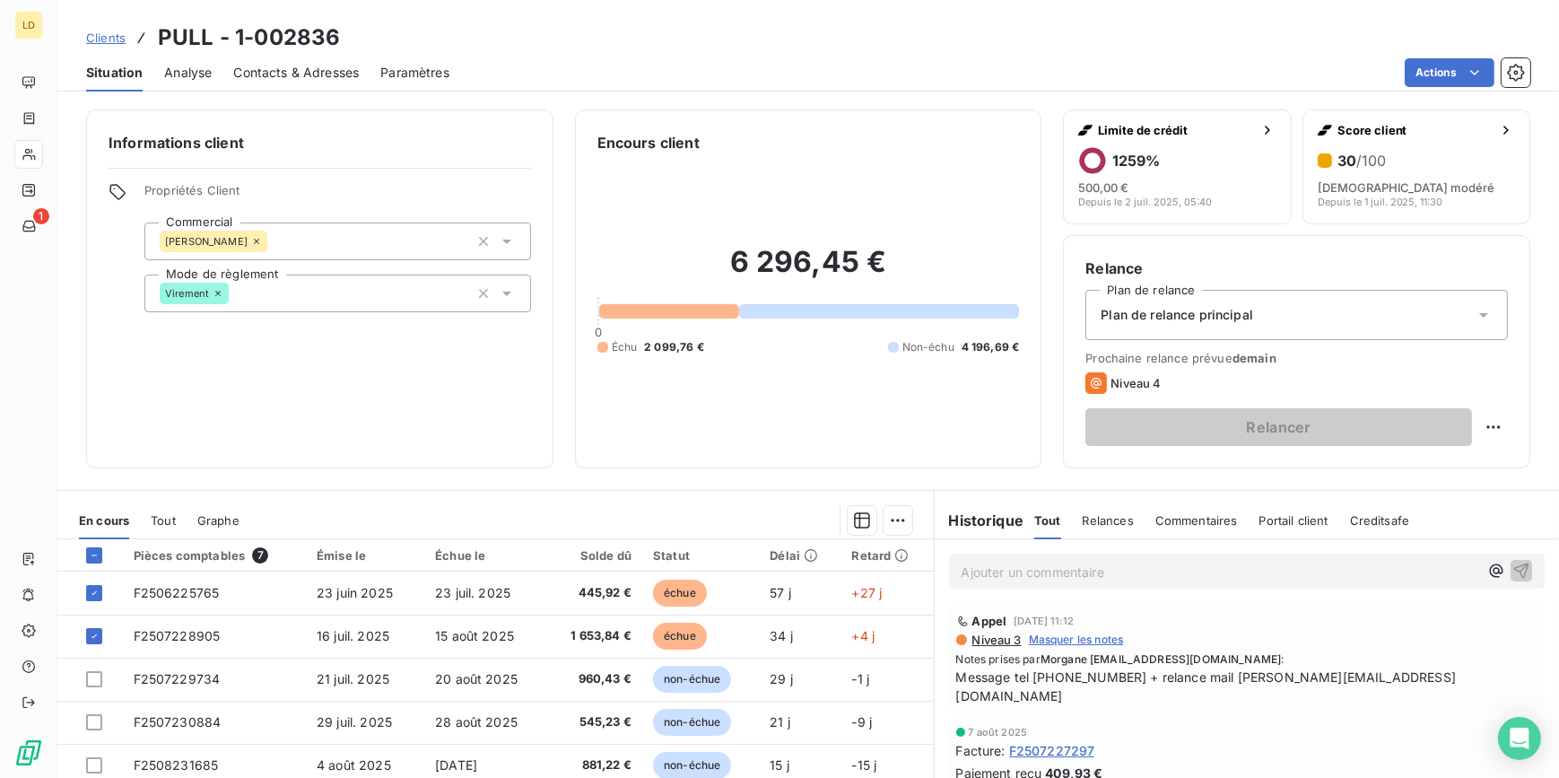
click at [895, 529] on html "LD 1 Clients PULL - 1-002836 Situation Analyse Contacts & Adresses Paramètres A…" at bounding box center [779, 389] width 1559 height 778
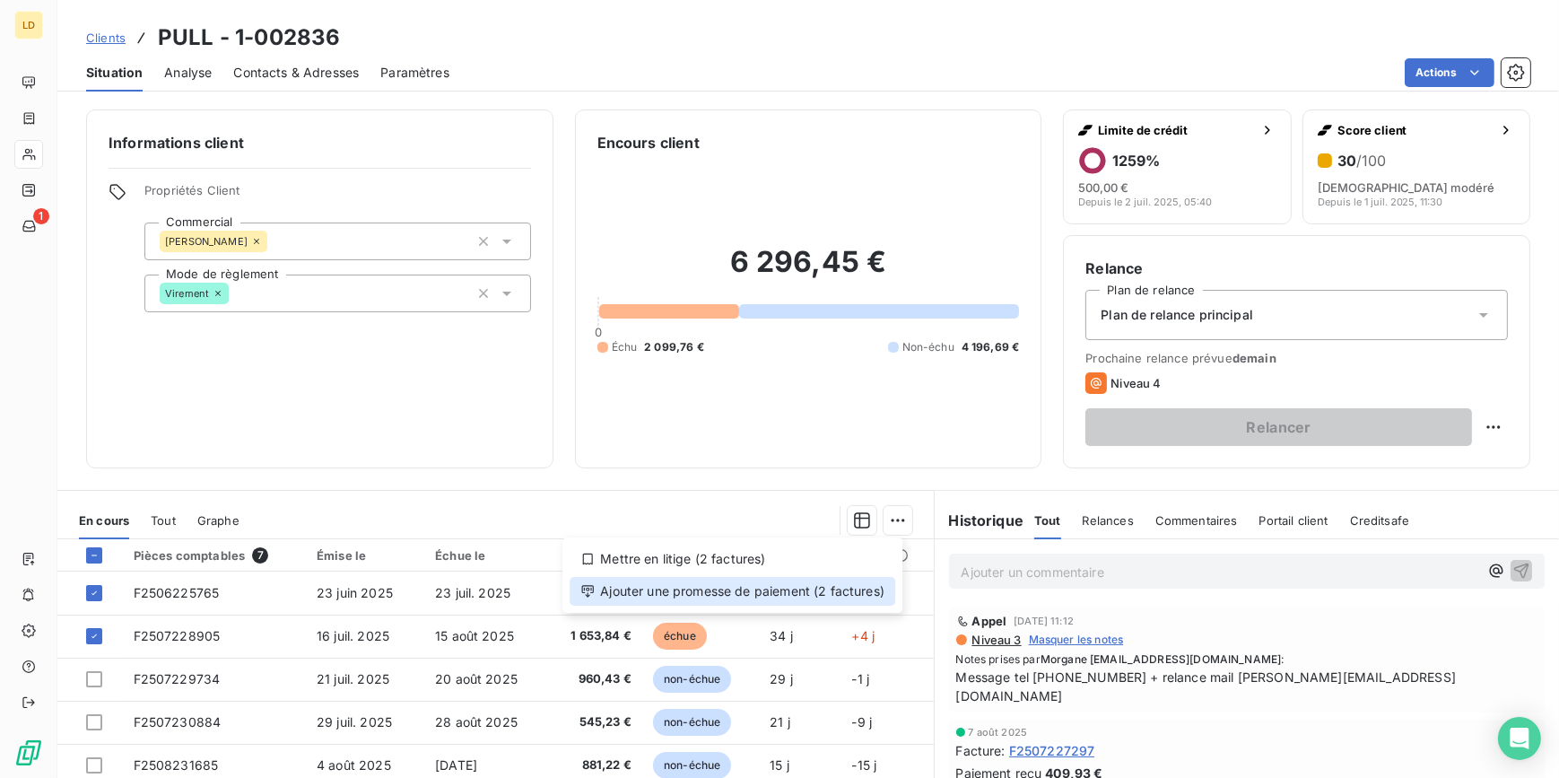
click at [809, 592] on div "Ajouter une promesse de paiement (2 factures)" at bounding box center [733, 591] width 326 height 29
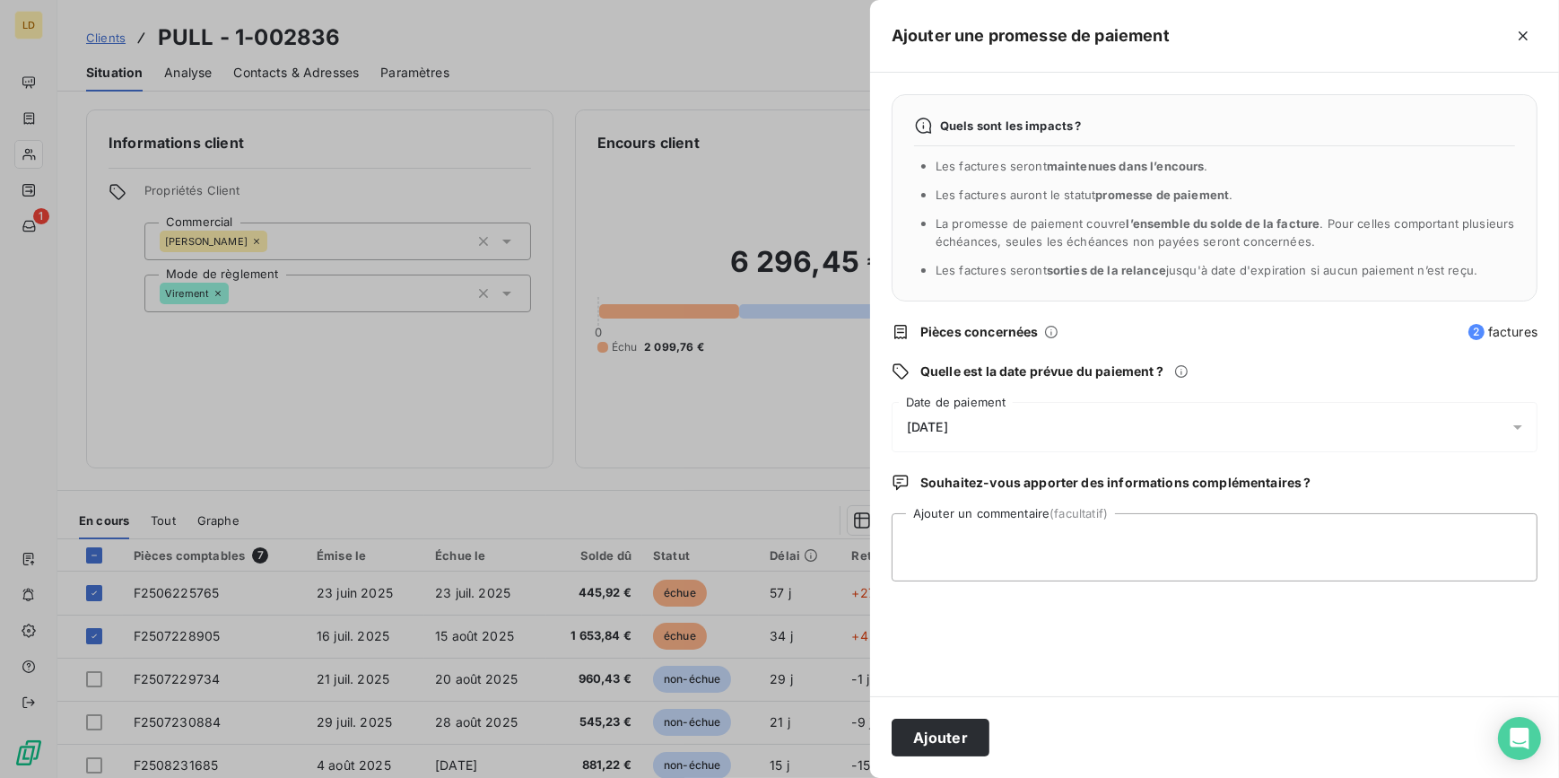
click at [948, 425] on span "[DATE]" at bounding box center [927, 427] width 41 height 14
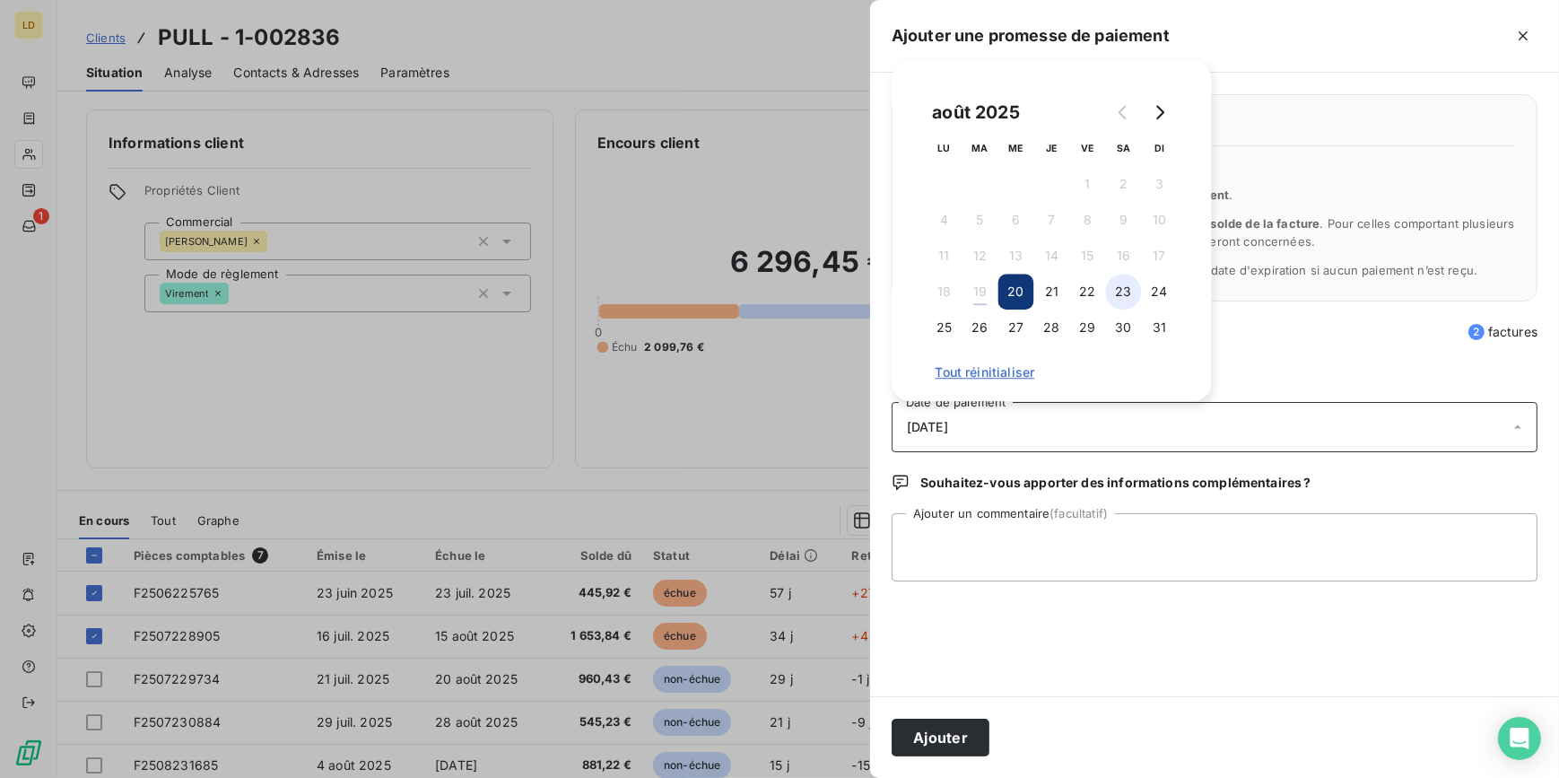
click at [1129, 297] on button "23" at bounding box center [1124, 292] width 36 height 36
click at [1044, 555] on textarea "Ajouter un commentaire (facultatif)" at bounding box center [1215, 547] width 646 height 68
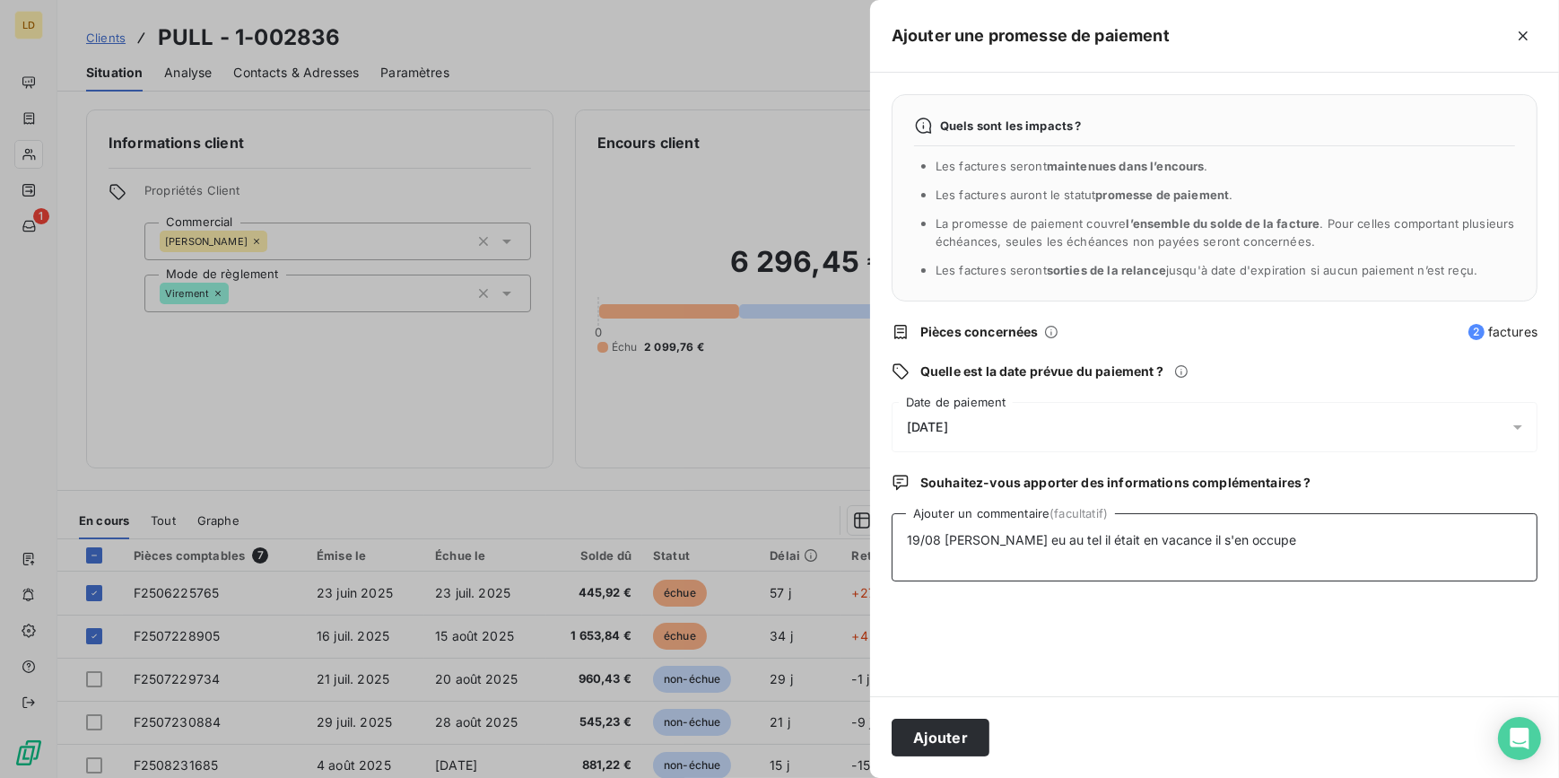
click at [1333, 562] on textarea "19/08 [PERSON_NAME] eu au tel il était en vacance il s'en occupe" at bounding box center [1215, 547] width 646 height 68
drag, startPoint x: 1382, startPoint y: 546, endPoint x: 1460, endPoint y: 513, distance: 84.8
click at [1382, 546] on textarea "19/08 [PERSON_NAME] eu au tel il était en vacance il s'en occupe de suite" at bounding box center [1215, 547] width 646 height 68
type textarea "19/08 [PERSON_NAME] eu au tel il était en vacance il s'en occupe de suite il a …"
drag, startPoint x: 1528, startPoint y: 533, endPoint x: 787, endPoint y: 501, distance: 742.5
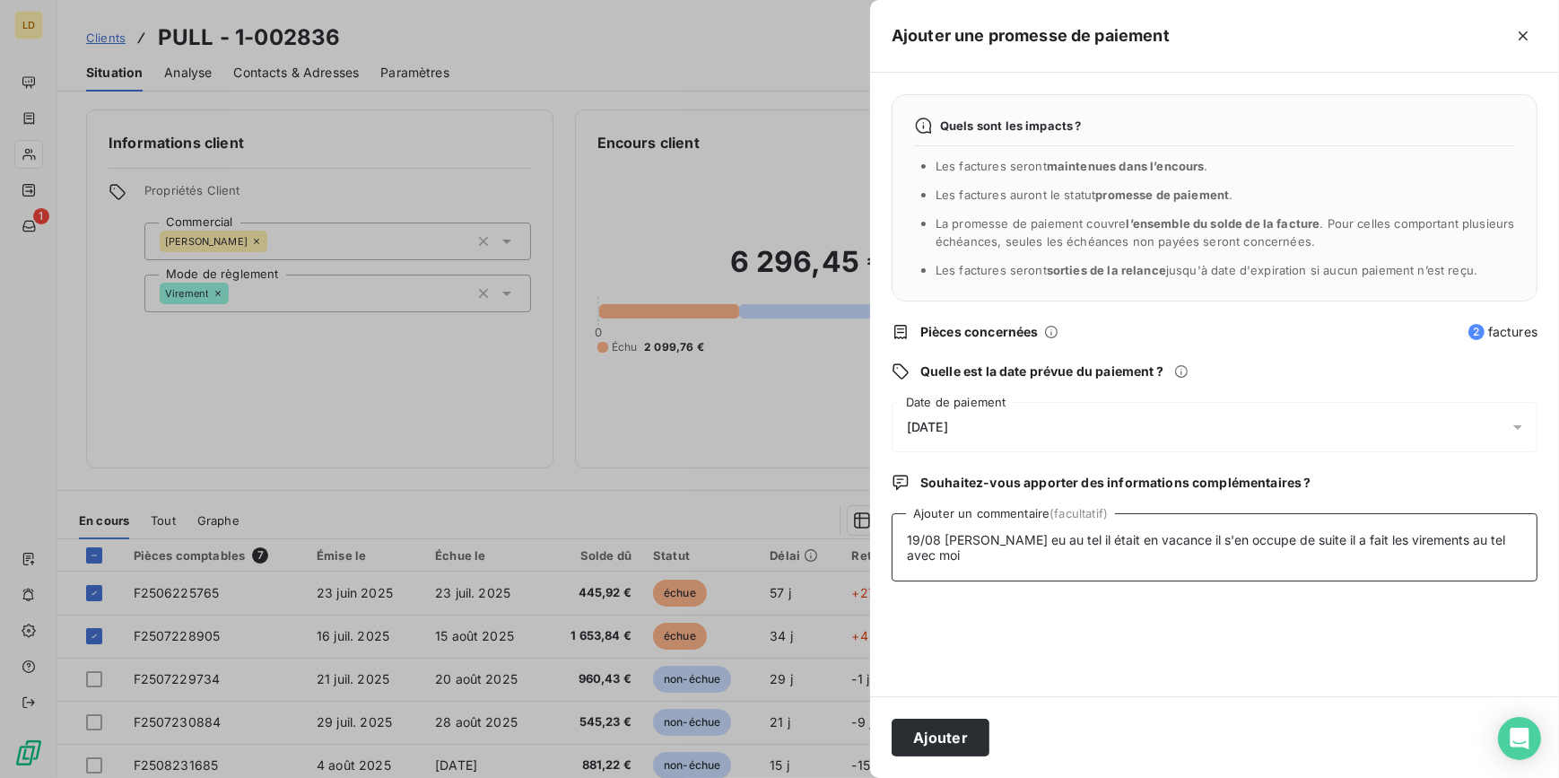
click at [787, 777] on div "Ajouter une promesse de paiement Quels sont les impacts ? Les factures seront m…" at bounding box center [779, 778] width 1559 height 0
click at [938, 746] on button "Ajouter" at bounding box center [941, 737] width 98 height 38
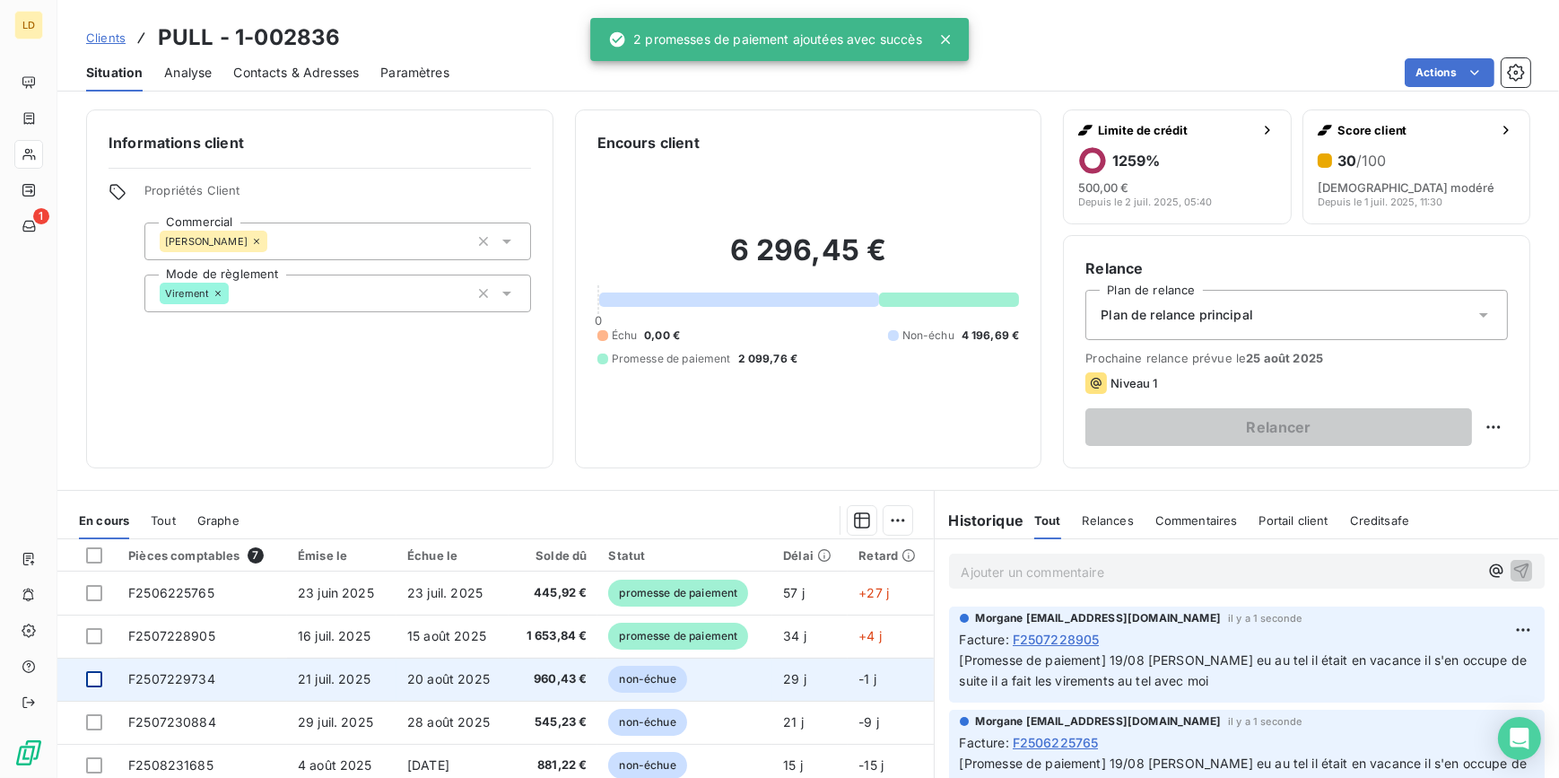
click at [93, 682] on div at bounding box center [94, 679] width 16 height 16
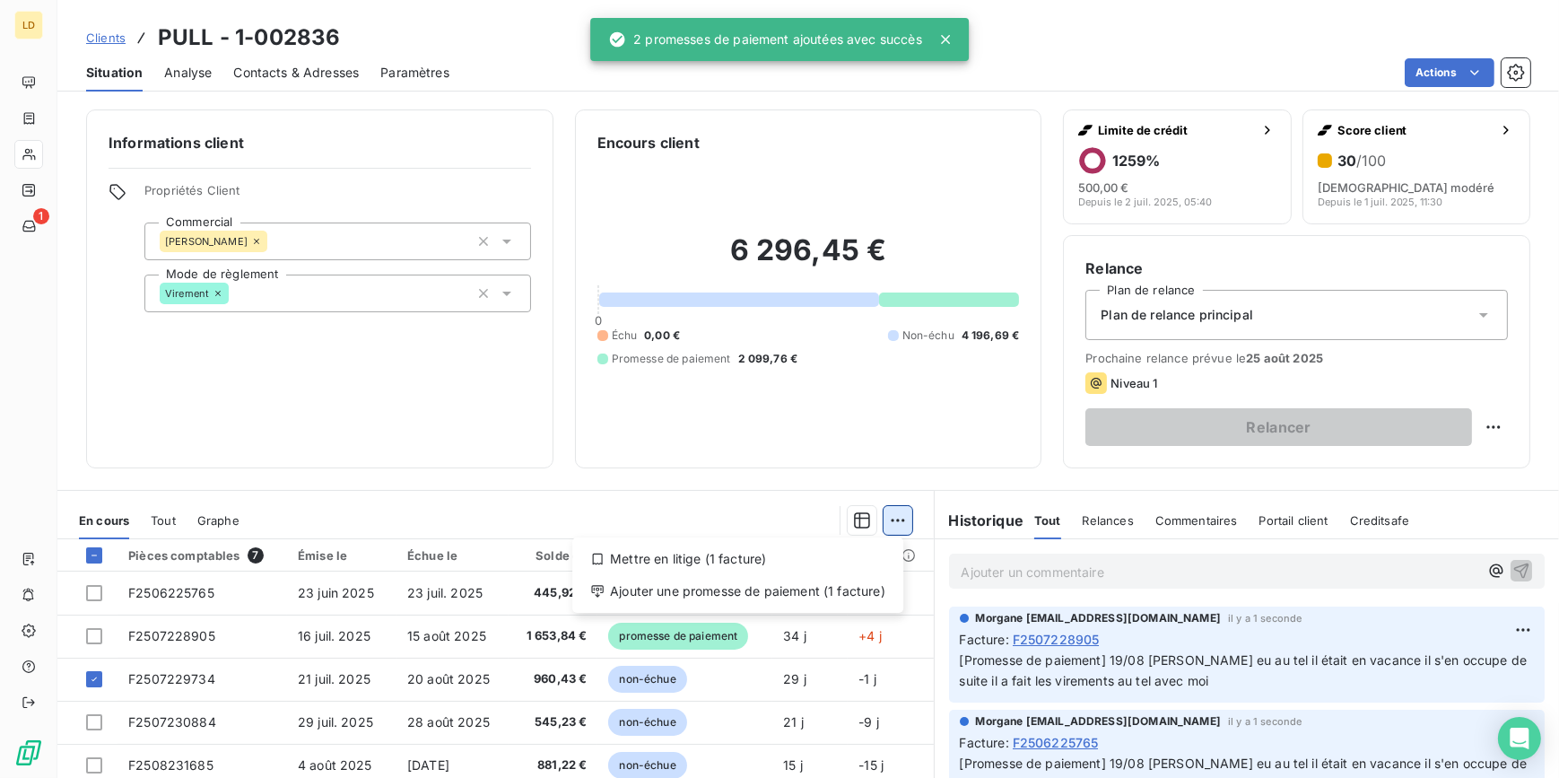
click at [893, 526] on html "LD 1 Clients PULL - 1-002836 Situation Analyse Contacts & Adresses Paramètres A…" at bounding box center [779, 389] width 1559 height 778
click at [820, 604] on div "Ajouter une promesse de paiement (1 facture)" at bounding box center [737, 591] width 317 height 29
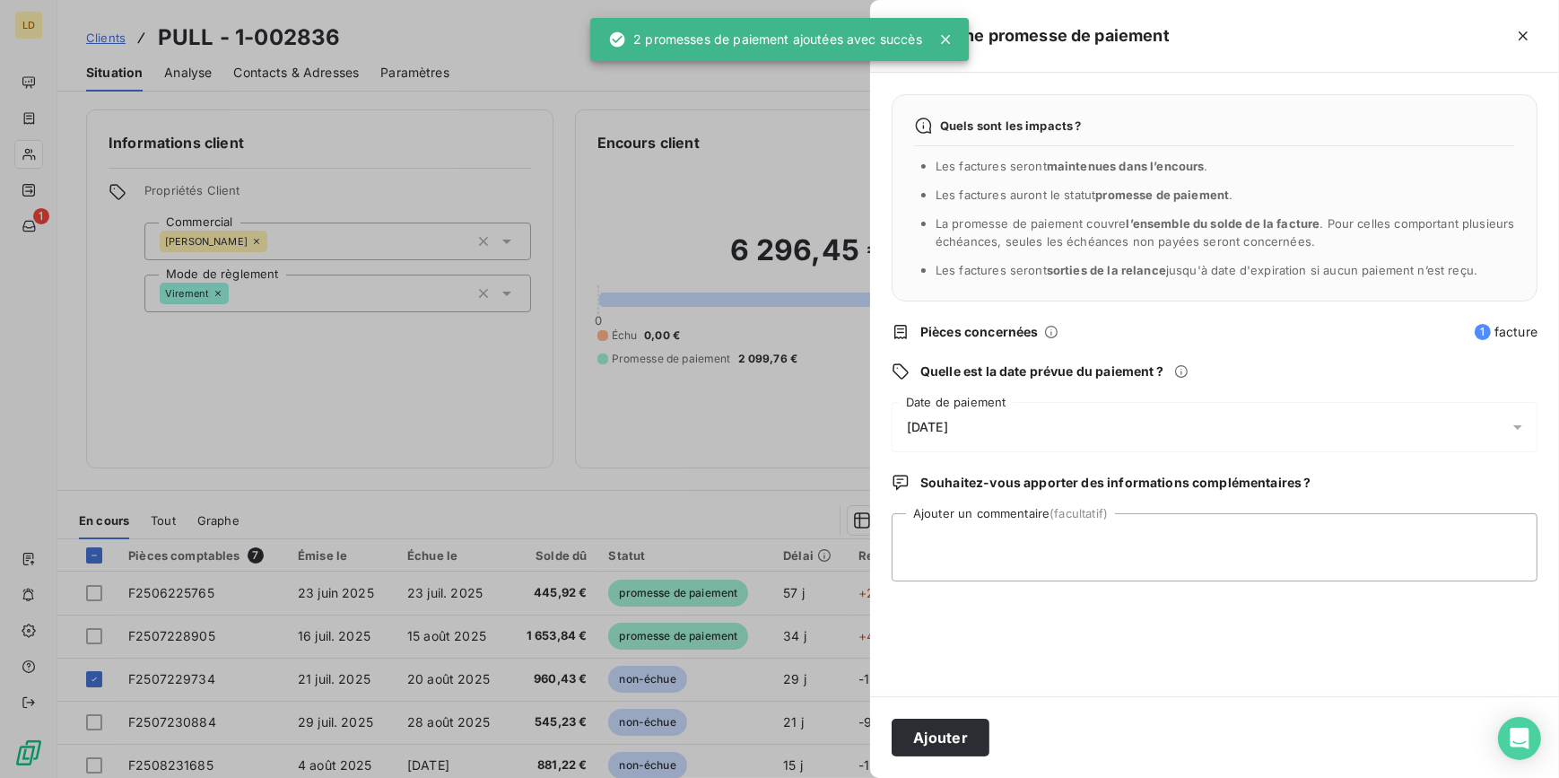
click at [953, 403] on div "[DATE]" at bounding box center [1215, 427] width 646 height 50
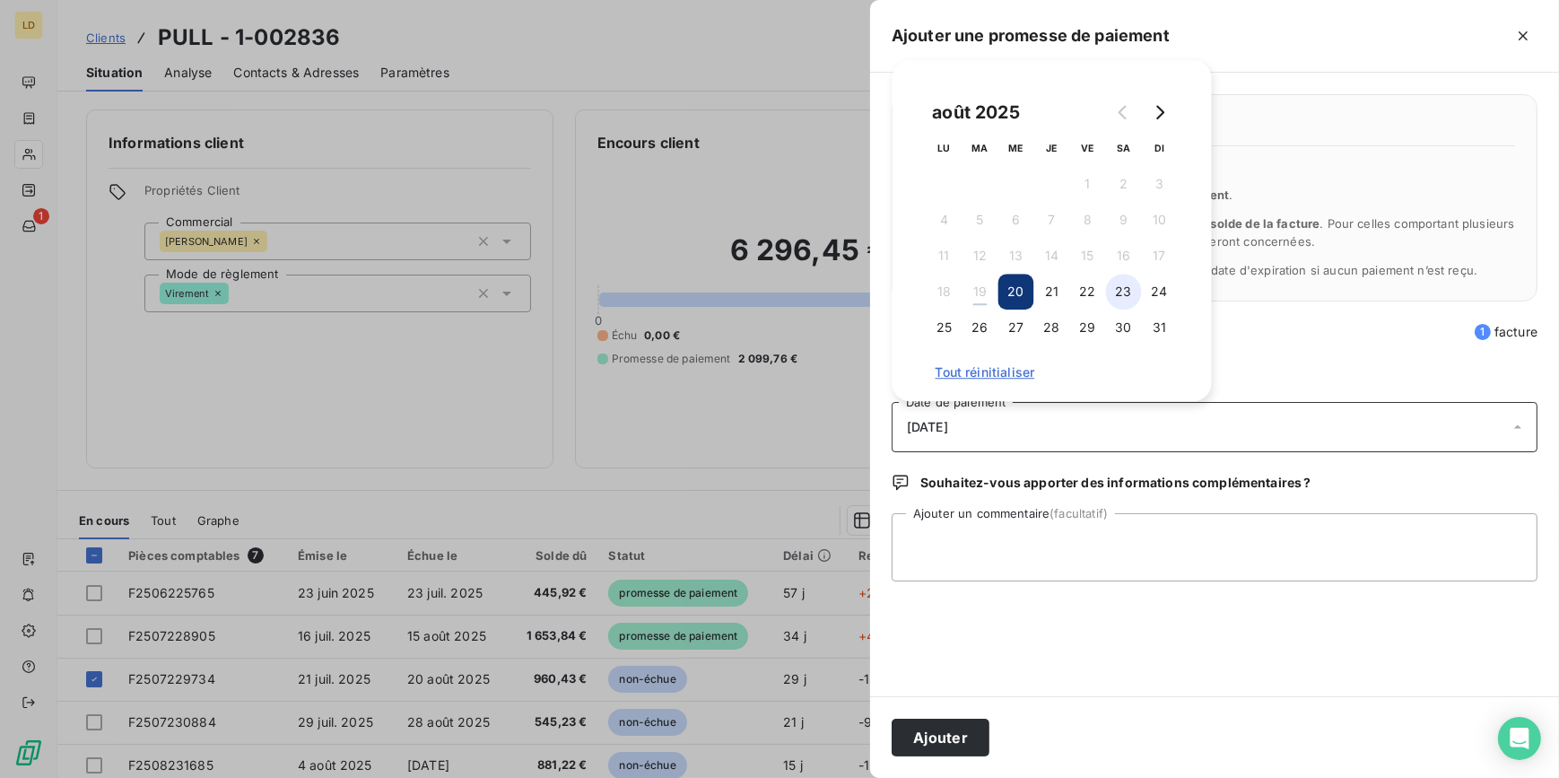
click at [1131, 283] on button "23" at bounding box center [1124, 292] width 36 height 36
click at [947, 545] on textarea "Ajouter un commentaire (facultatif)" at bounding box center [1215, 547] width 646 height 68
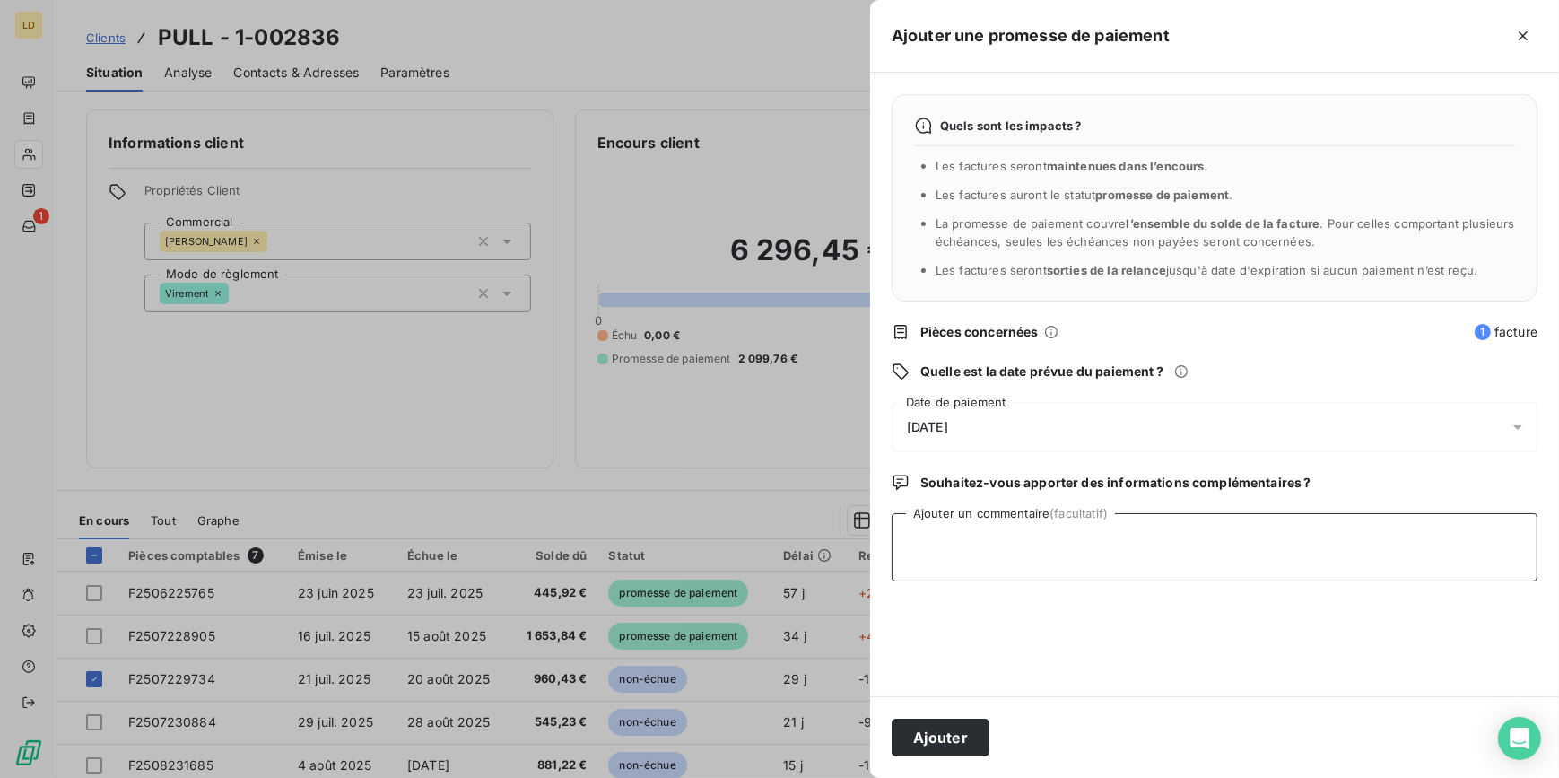
paste textarea "19/08 [PERSON_NAME] eu au tel il était en vacance il s'en occupe de suite il a …"
type textarea "19/08 [PERSON_NAME] eu au tel il était en vacance il s'en occupe de suite il a …"
drag, startPoint x: 933, startPoint y: 744, endPoint x: 804, endPoint y: 727, distance: 130.3
click at [933, 743] on button "Ajouter" at bounding box center [941, 737] width 98 height 38
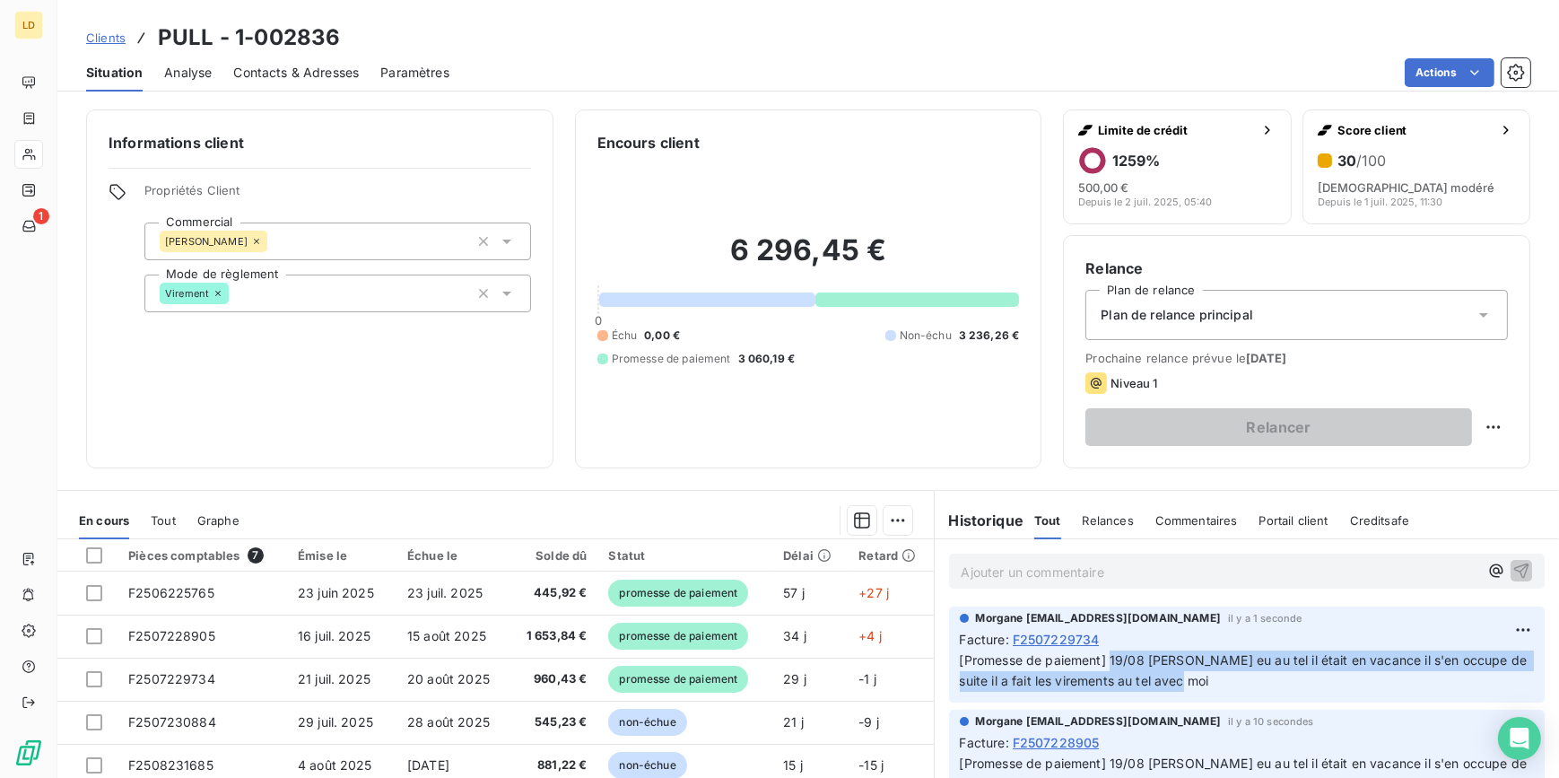
drag, startPoint x: 1171, startPoint y: 682, endPoint x: 1102, endPoint y: 660, distance: 71.5
click at [1102, 660] on span "[Promesse de paiement] 19/08 [PERSON_NAME] eu au tel il était en vacance il s'e…" at bounding box center [1245, 670] width 571 height 36
copy span "19/08 [PERSON_NAME] eu au tel il était en vacance il s'en occupe de suite il a …"
click at [37, 149] on div at bounding box center [28, 154] width 29 height 29
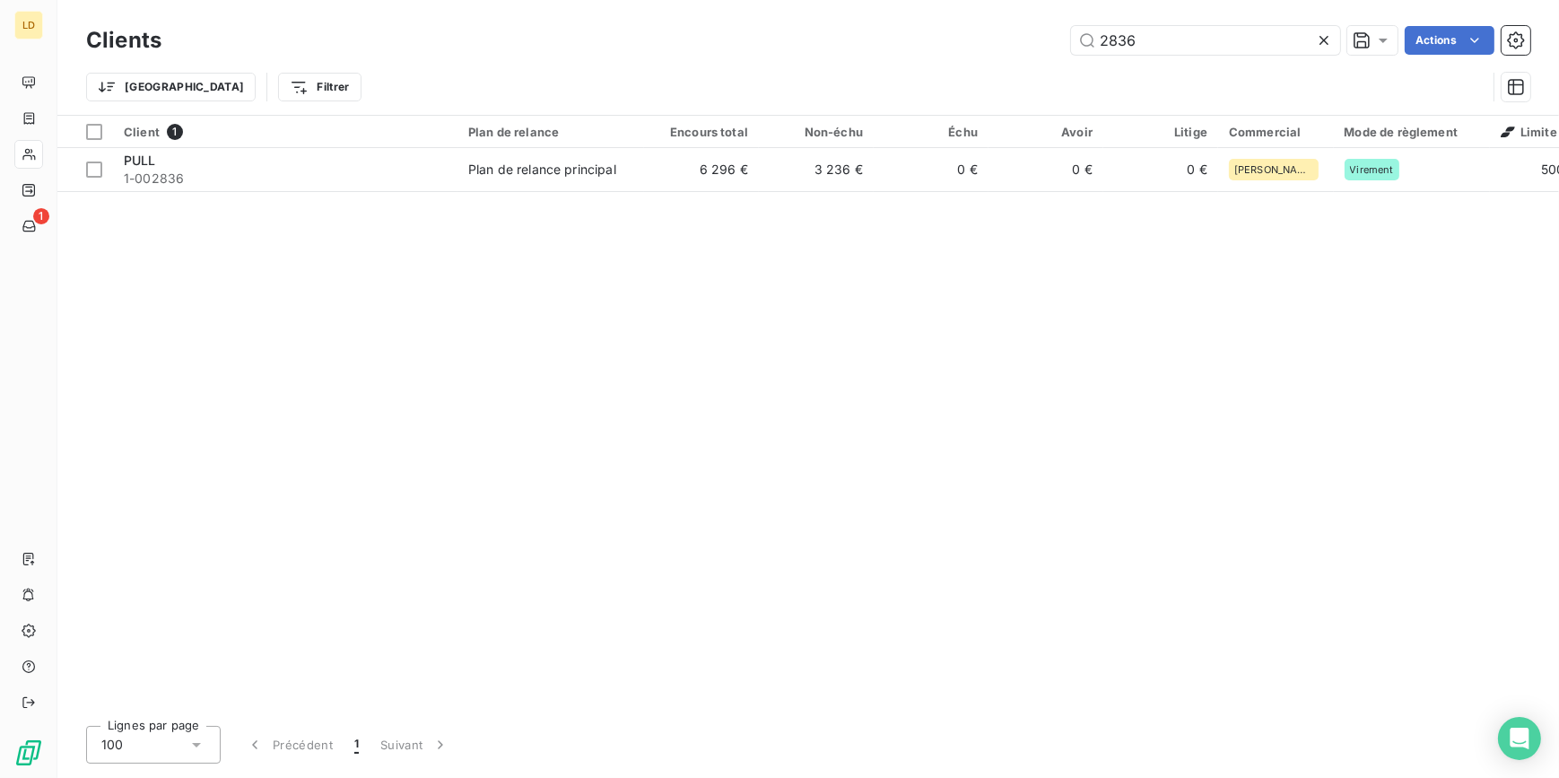
drag, startPoint x: 1211, startPoint y: 25, endPoint x: 863, endPoint y: 14, distance: 348.2
click at [863, 14] on div "Clients 2836 Actions Trier Filtrer" at bounding box center [808, 57] width 1502 height 115
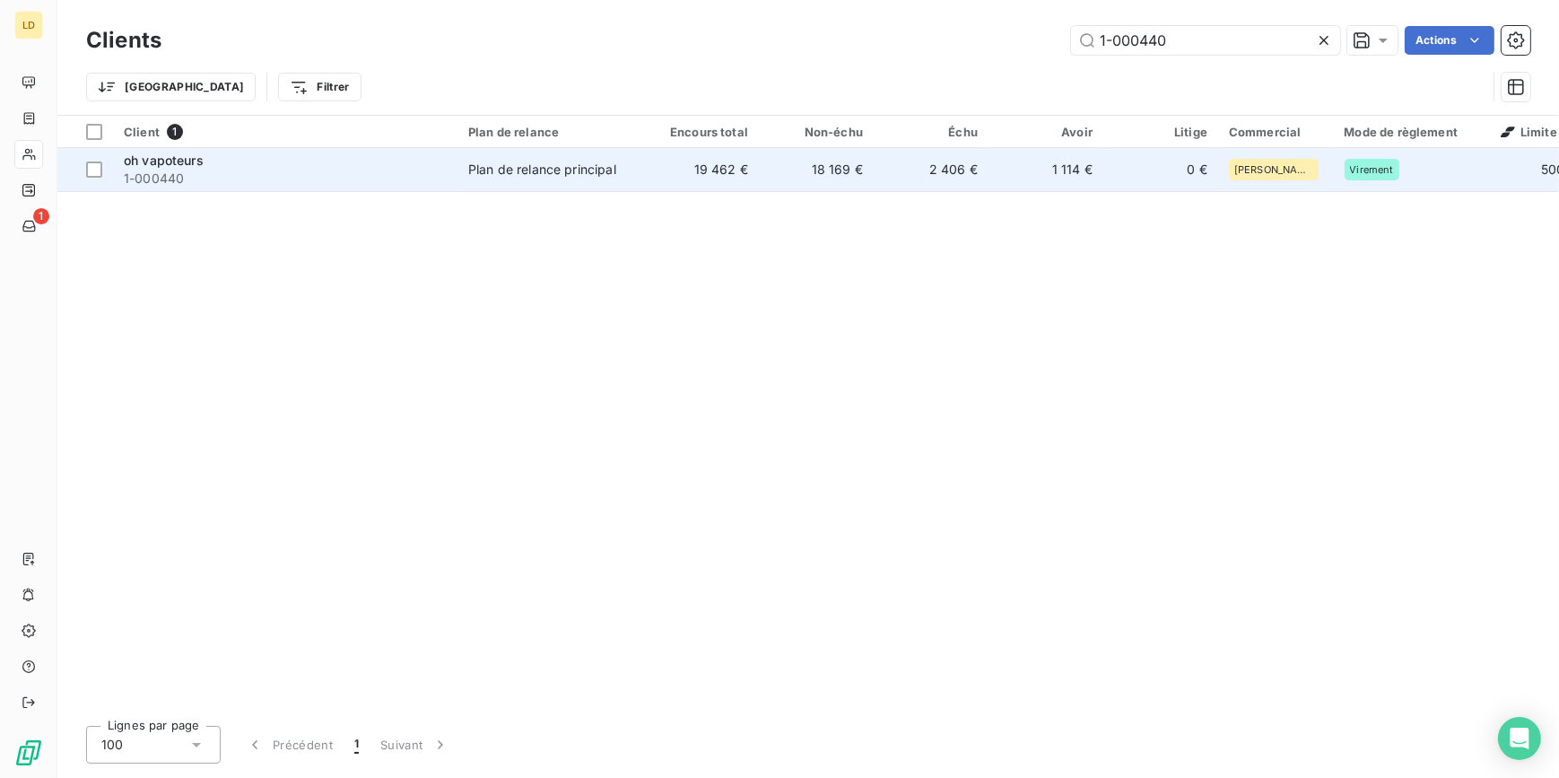
type input "1-000440"
click at [755, 170] on td "19 462 €" at bounding box center [701, 169] width 115 height 43
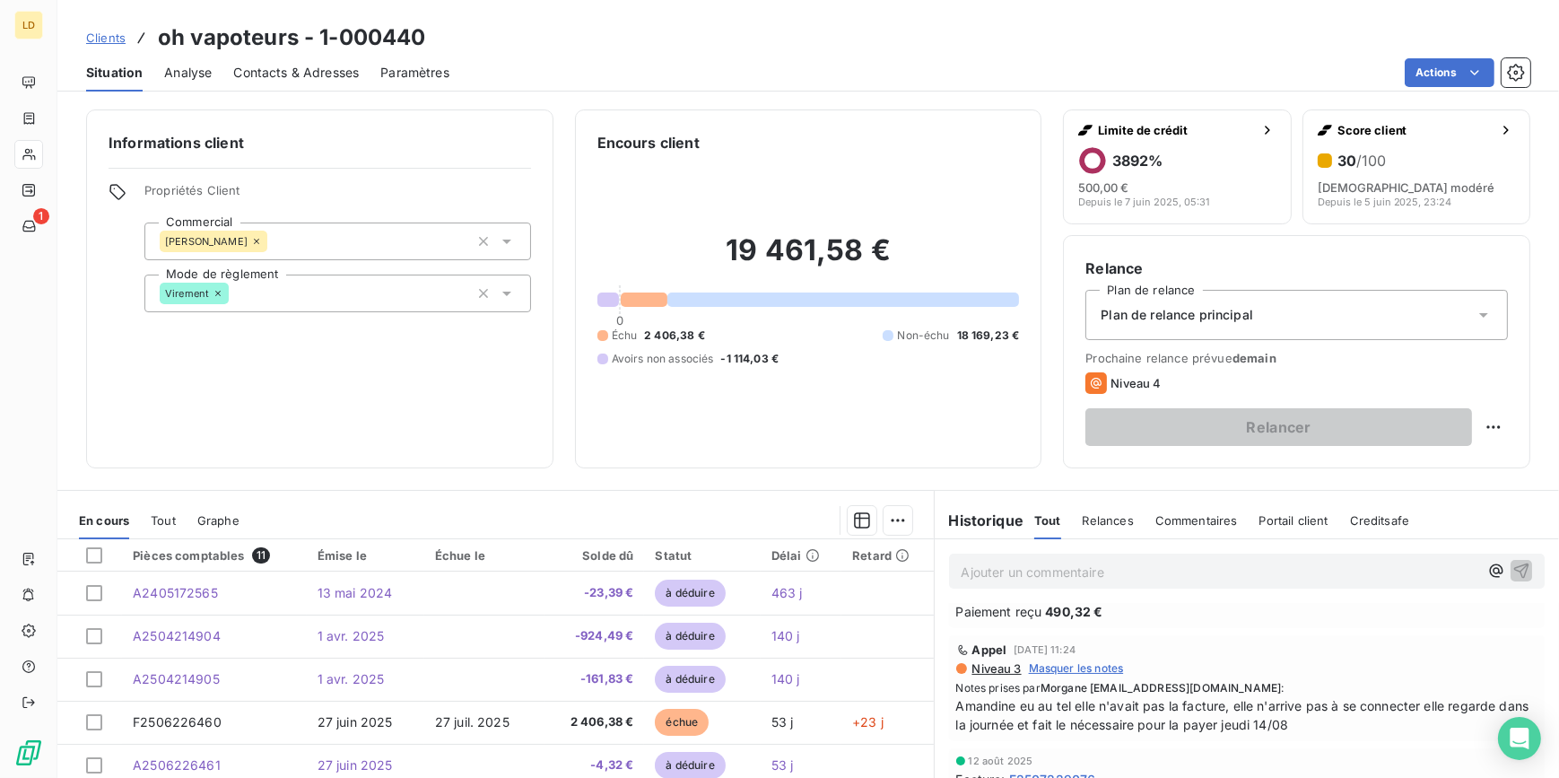
scroll to position [108, 0]
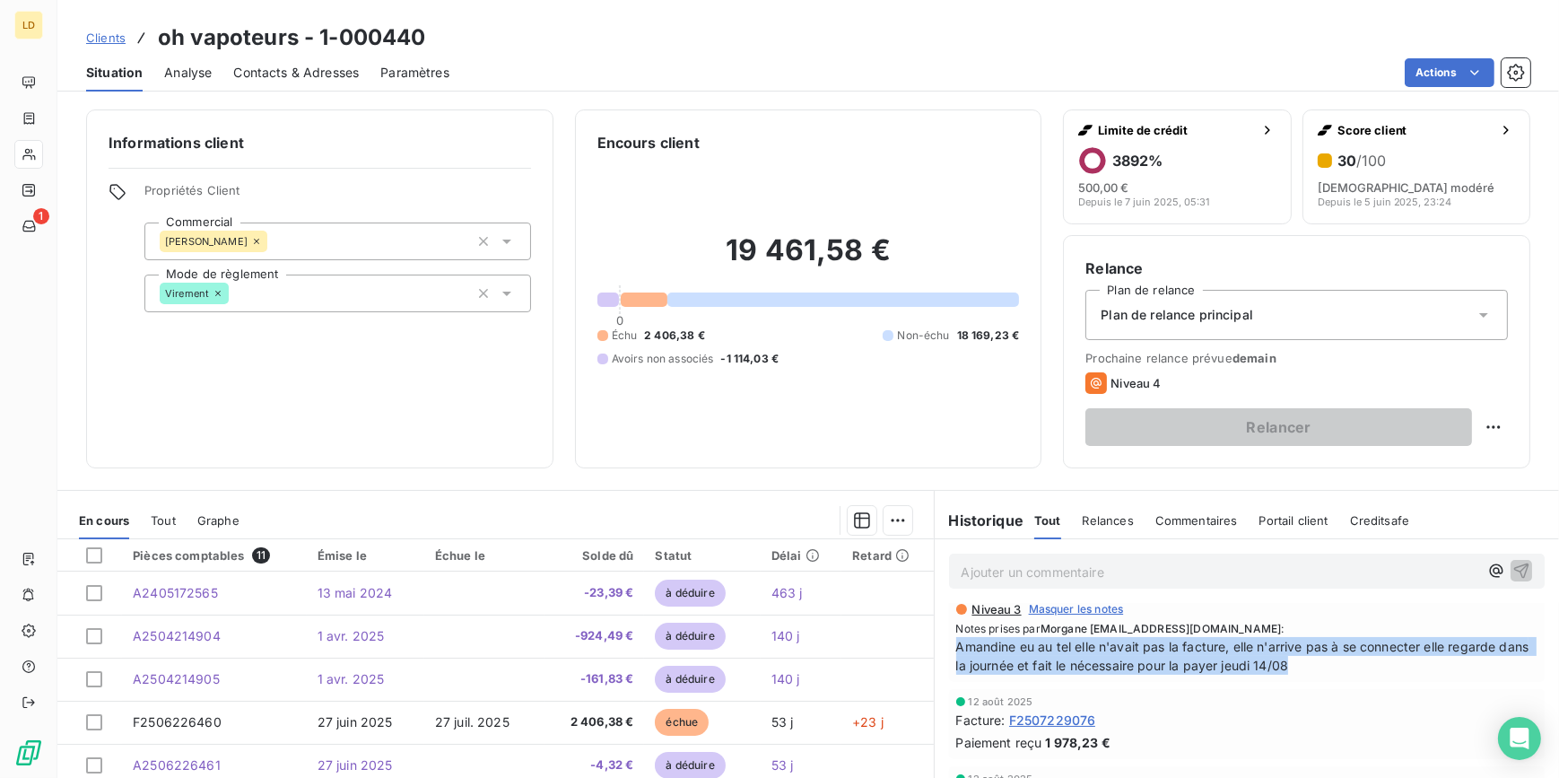
drag, startPoint x: 1347, startPoint y: 664, endPoint x: 939, endPoint y: 646, distance: 408.5
click at [939, 646] on div "Appel [DATE] 11:24 Niveau 3 Masquer les notes Notes prises par Morgane [EMAIL_A…" at bounding box center [1247, 628] width 625 height 113
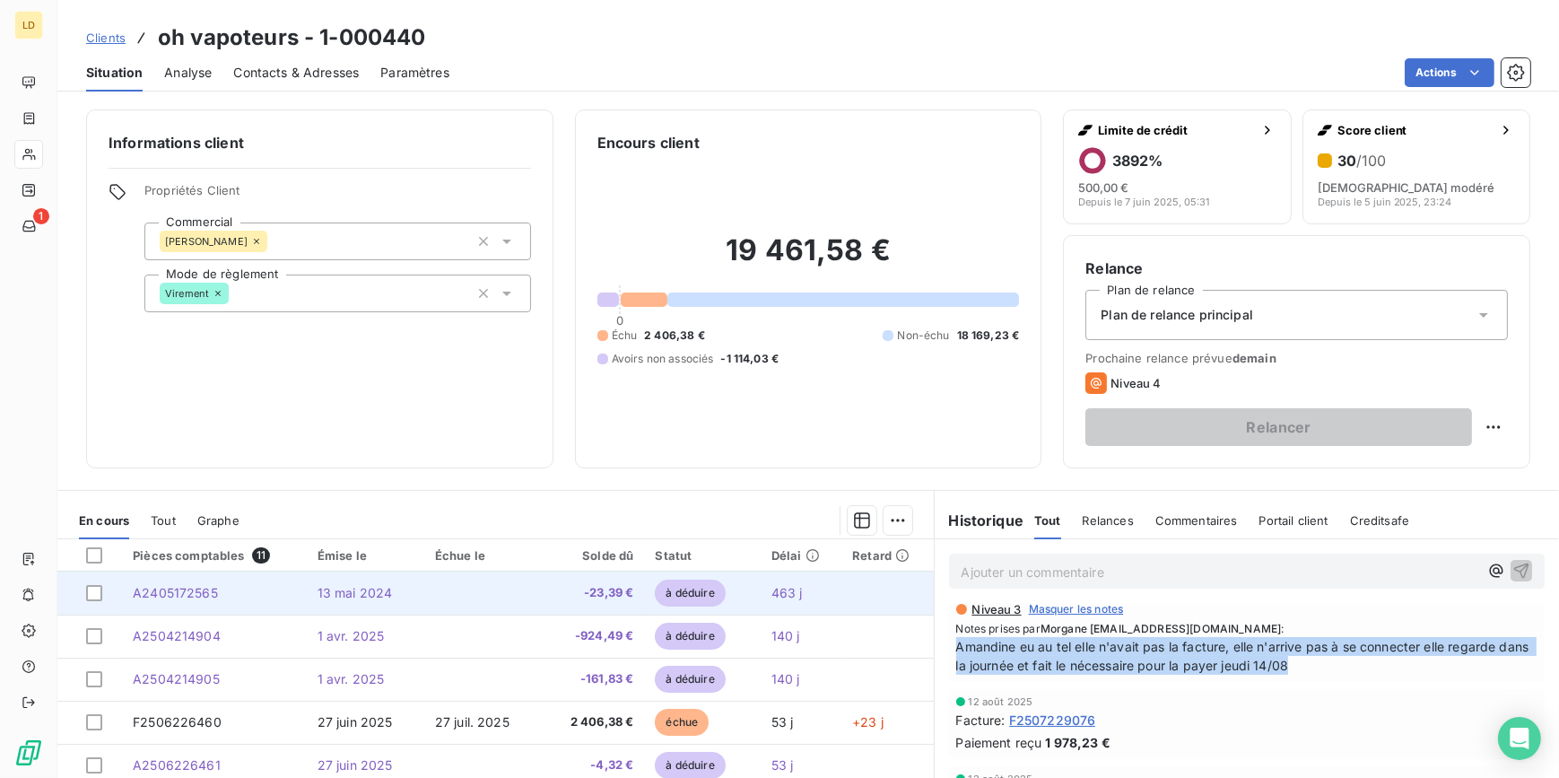
copy span "Amandine eu au tel elle n'avait pas la facture, elle n'arrive pas à se connecte…"
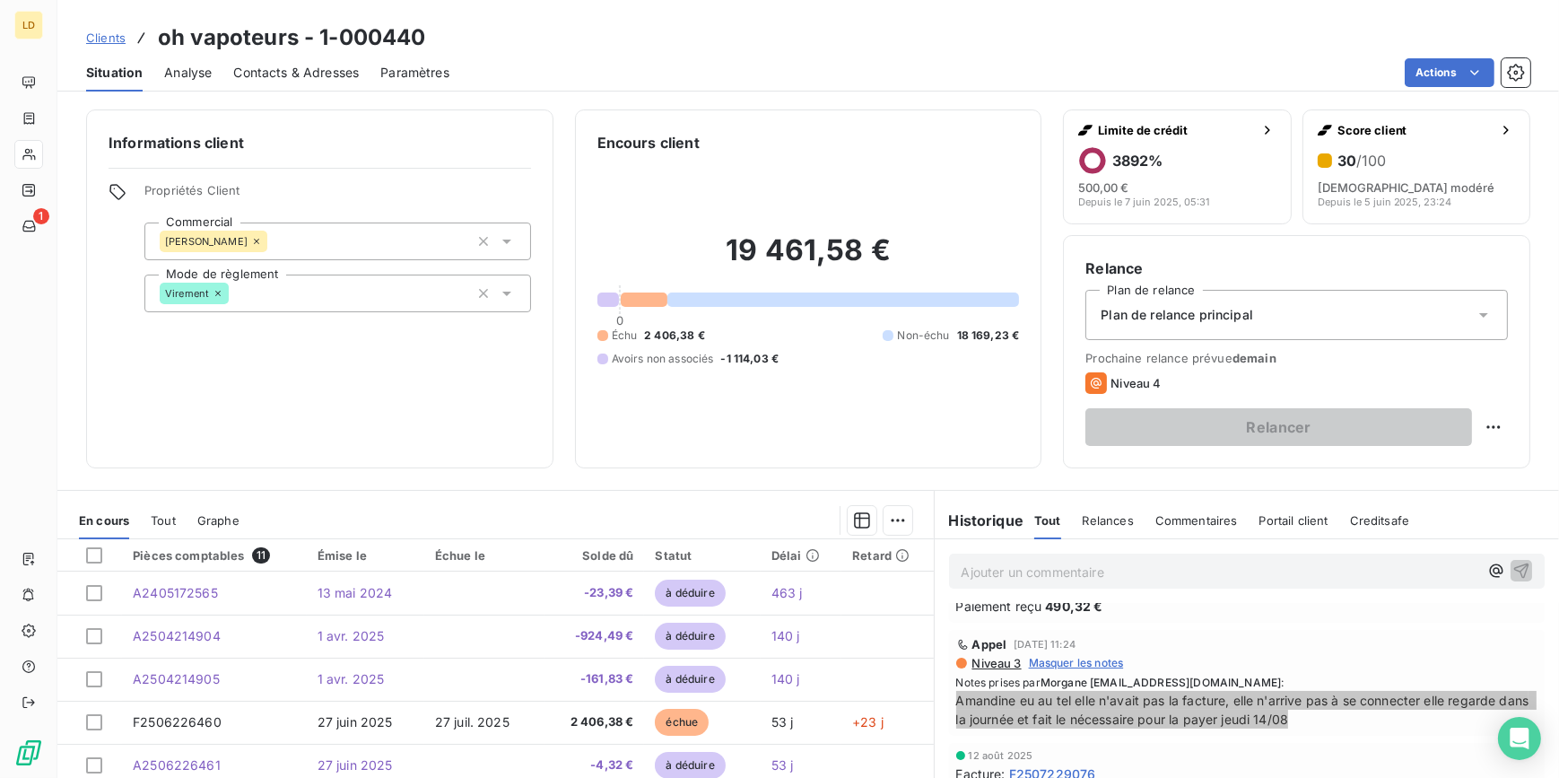
scroll to position [0, 0]
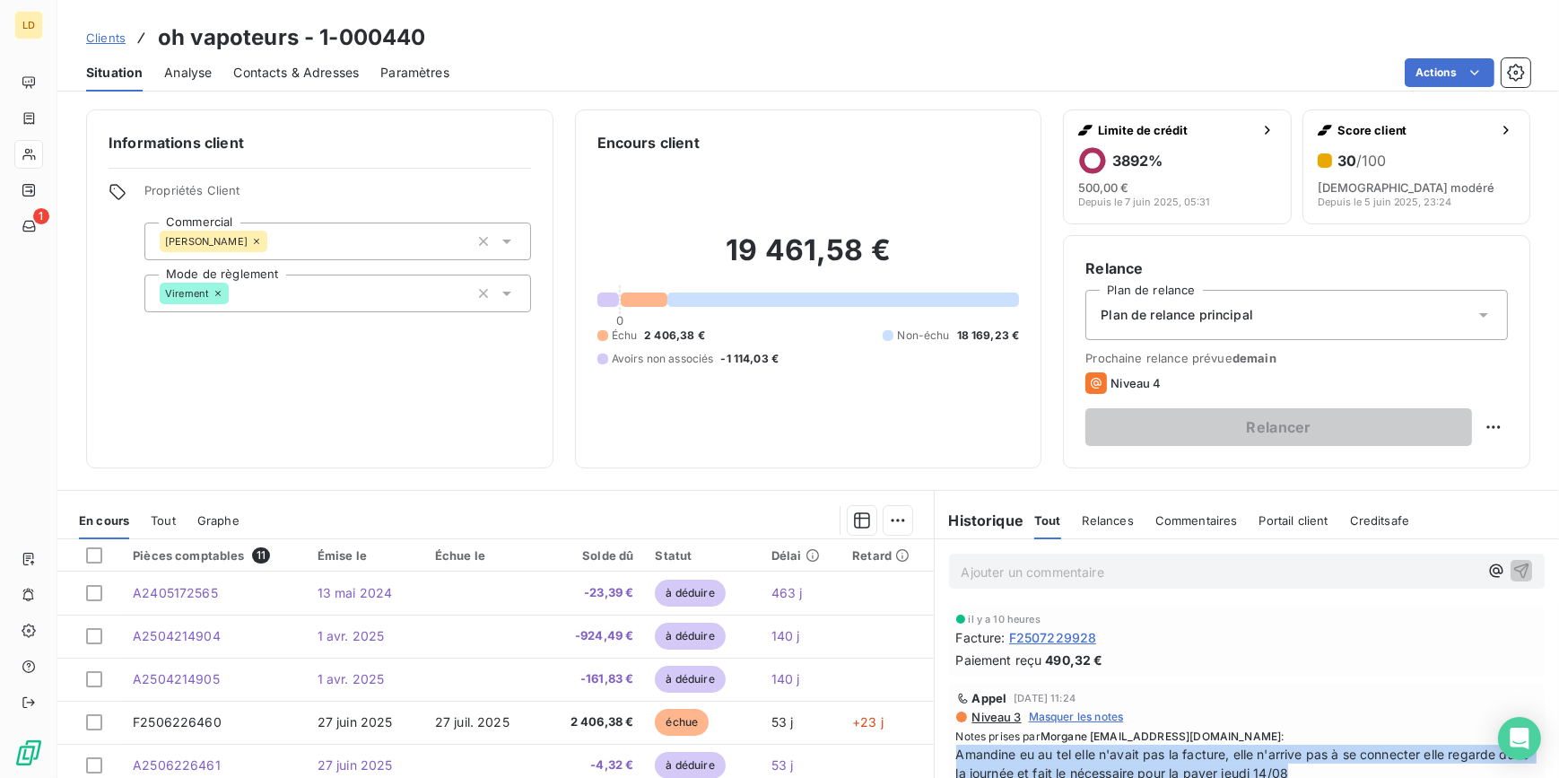
click at [33, 154] on icon at bounding box center [29, 154] width 15 height 14
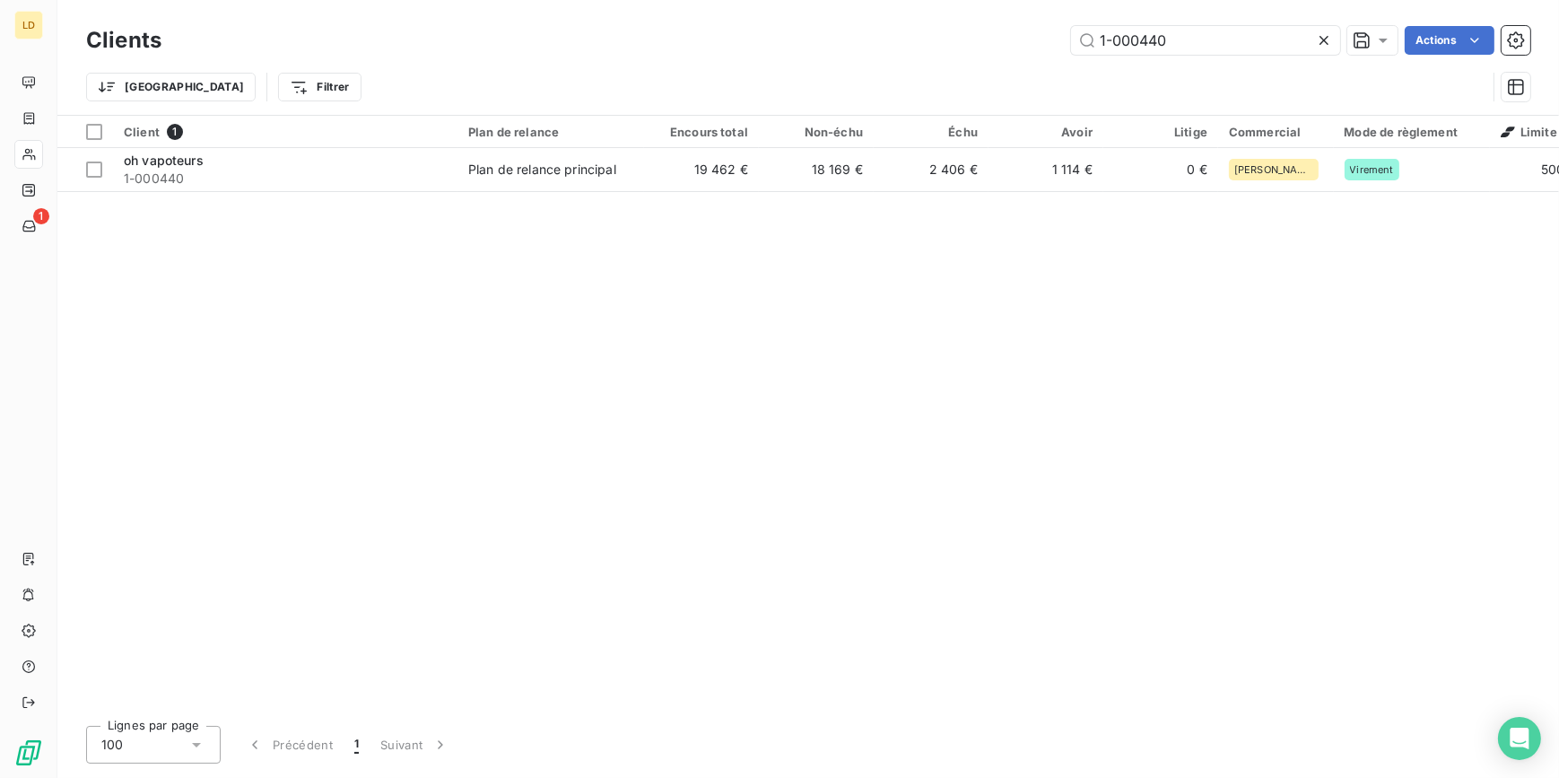
drag, startPoint x: 1206, startPoint y: 36, endPoint x: 936, endPoint y: 22, distance: 271.3
click at [936, 22] on div "Clients 1-000440 Actions" at bounding box center [808, 41] width 1444 height 38
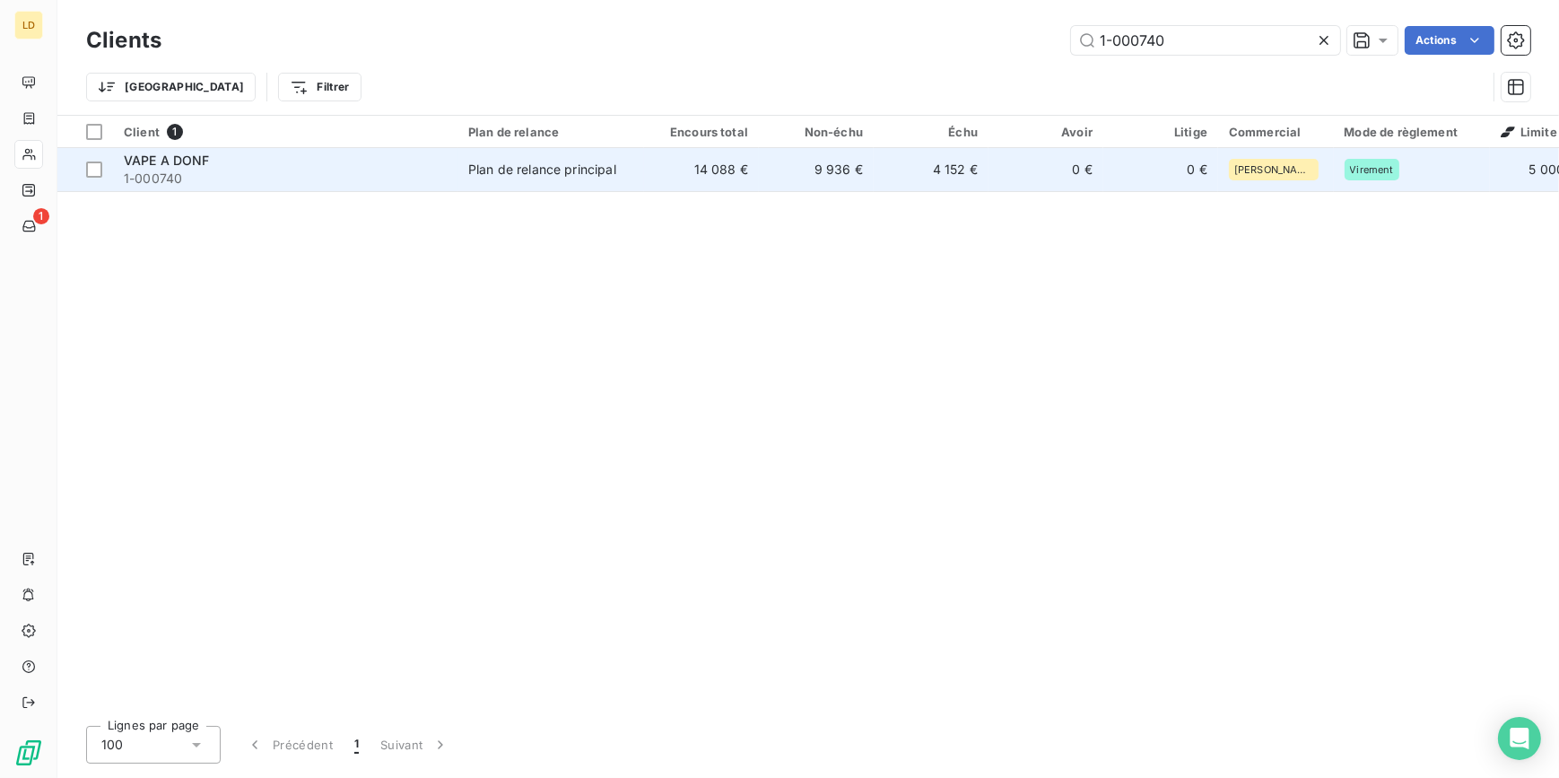
type input "1-000740"
click at [565, 178] on div "Plan de relance principal" at bounding box center [542, 170] width 148 height 18
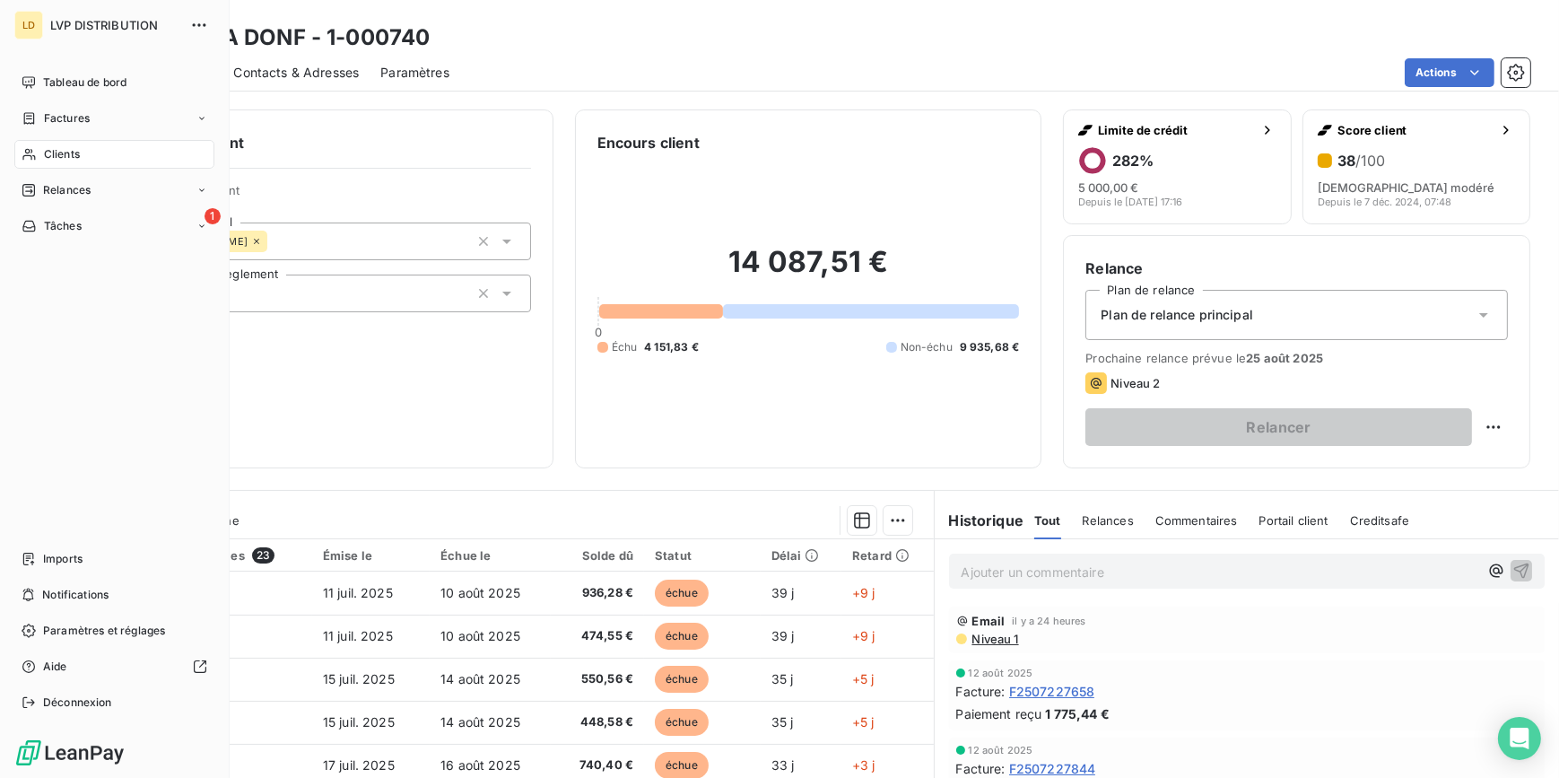
click at [48, 147] on span "Clients" at bounding box center [62, 154] width 36 height 16
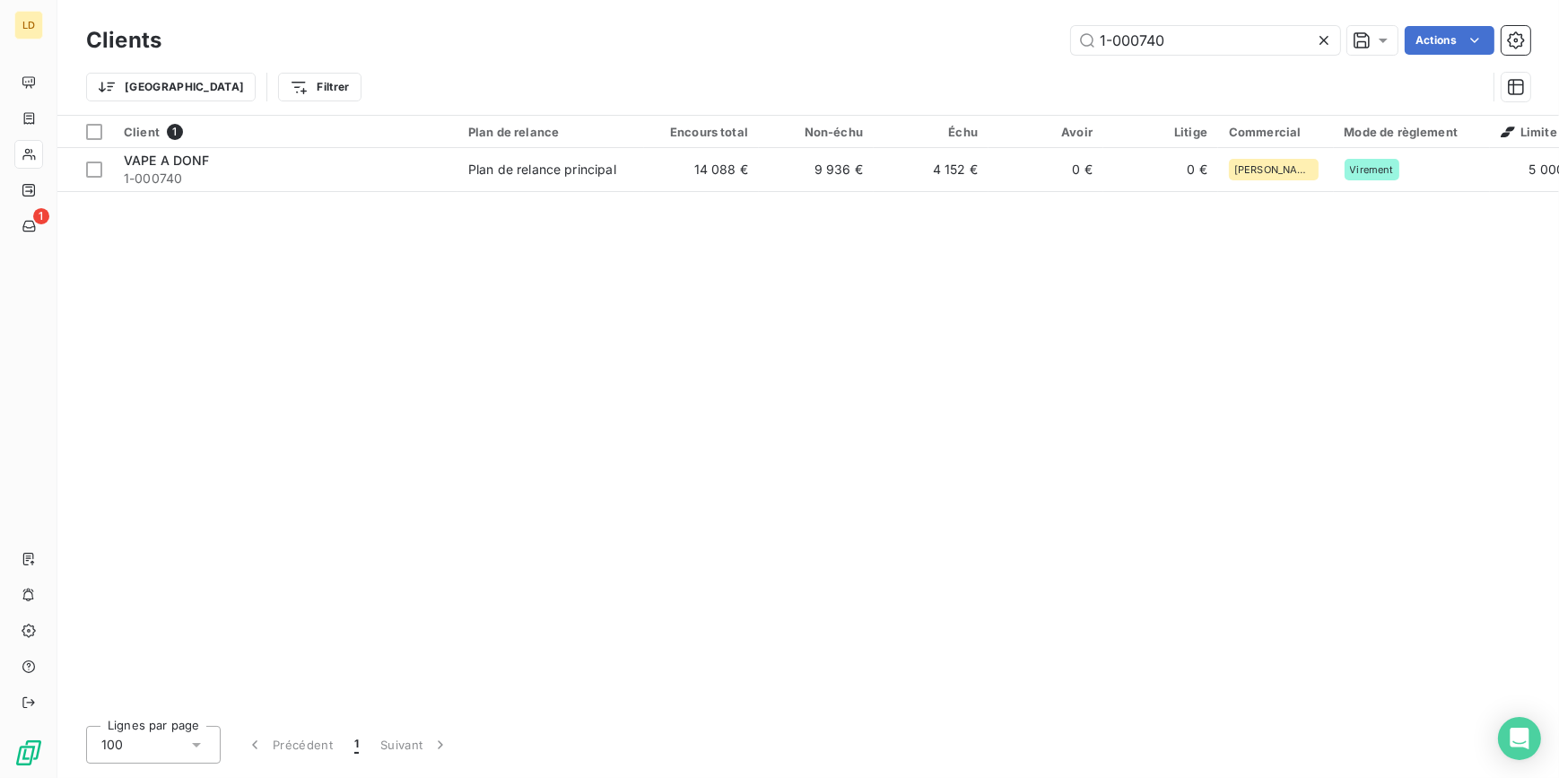
click at [849, 13] on div "Clients 1-000740 Actions Trier Filtrer" at bounding box center [808, 57] width 1502 height 115
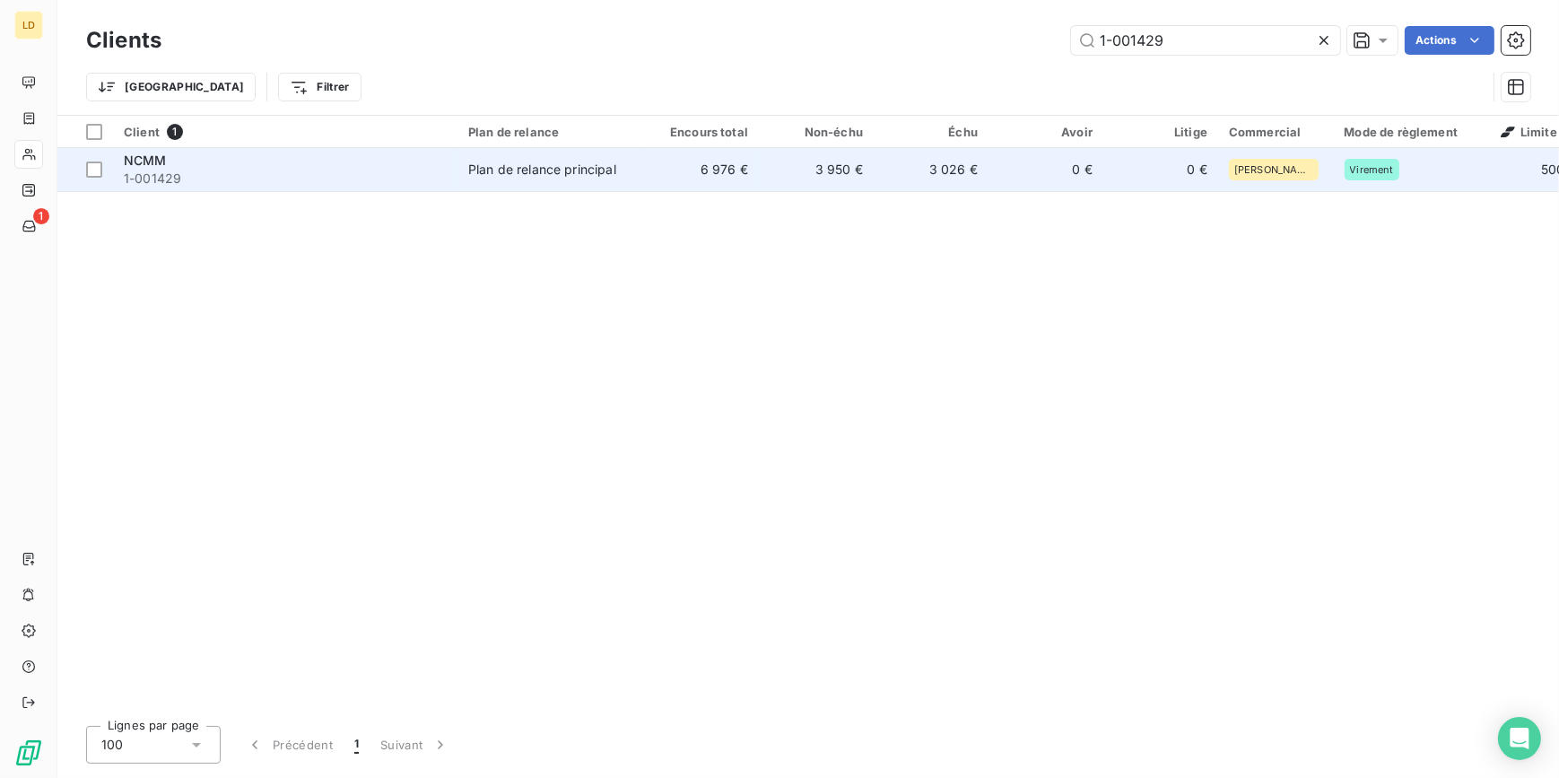
type input "1-001429"
click at [755, 158] on td "6 976 €" at bounding box center [701, 169] width 115 height 43
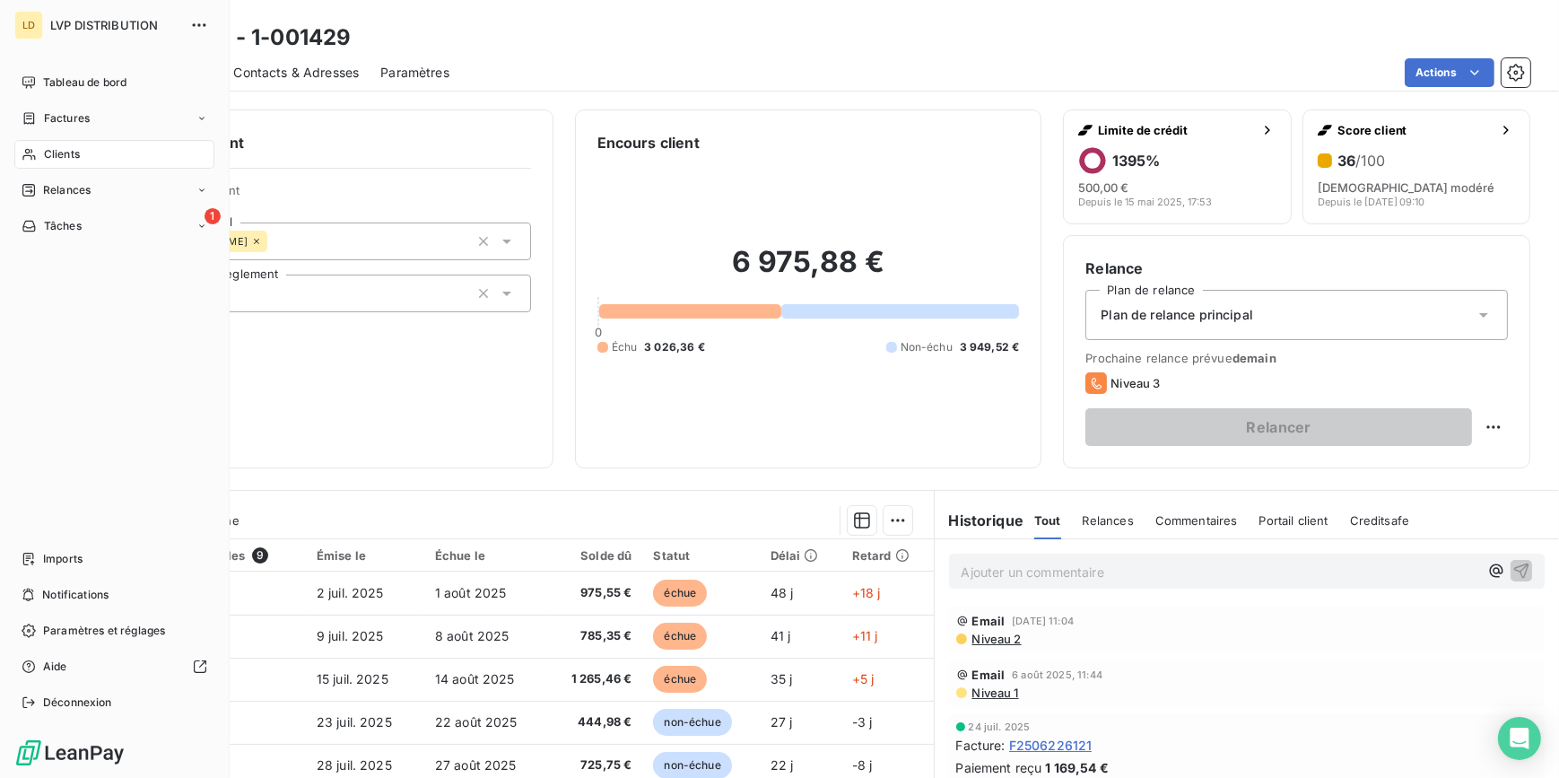
click at [46, 158] on span "Clients" at bounding box center [62, 154] width 36 height 16
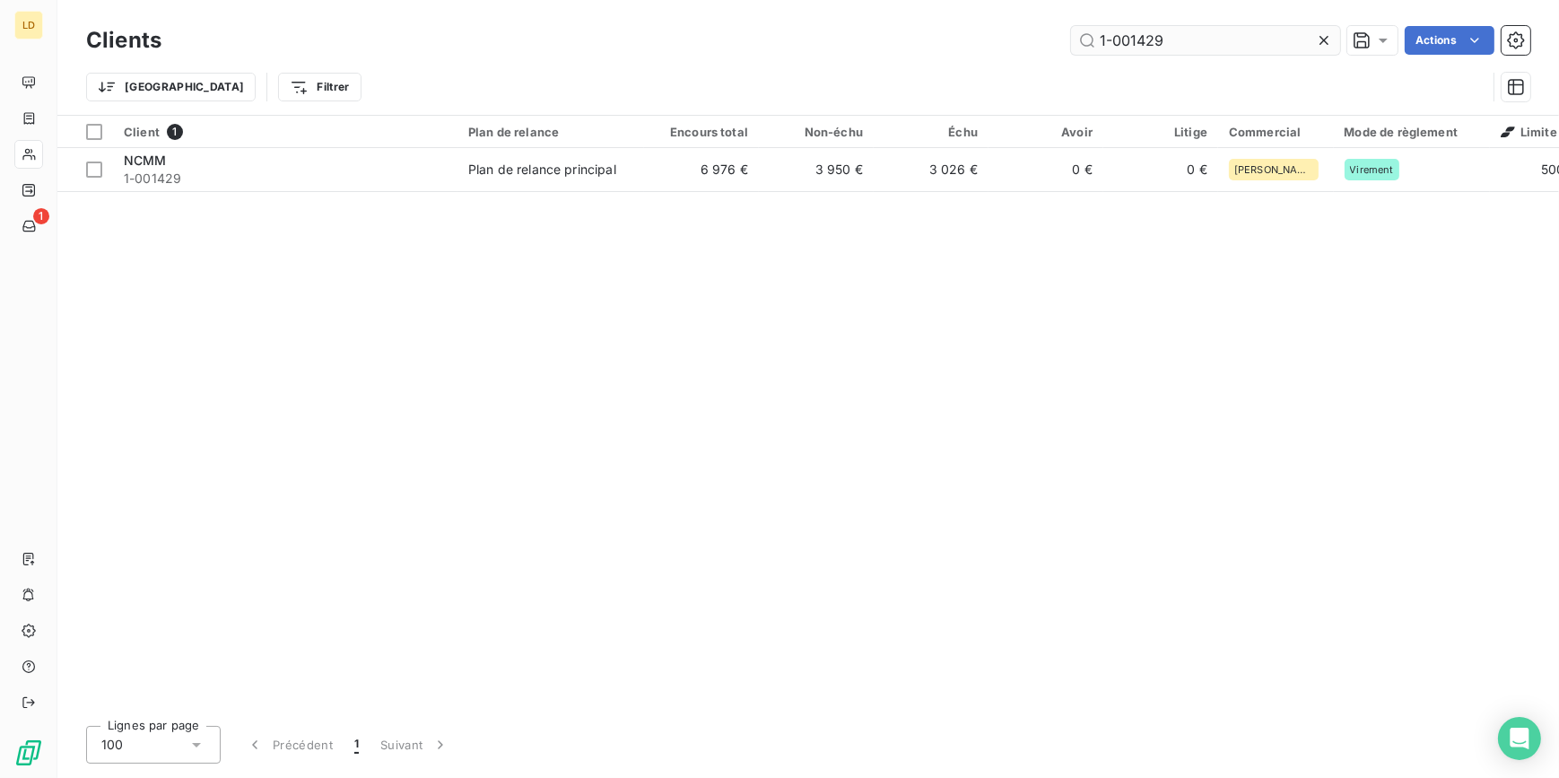
drag, startPoint x: 1197, startPoint y: 29, endPoint x: 1071, endPoint y: 30, distance: 126.5
click at [1071, 30] on input "1-001429" at bounding box center [1205, 40] width 269 height 29
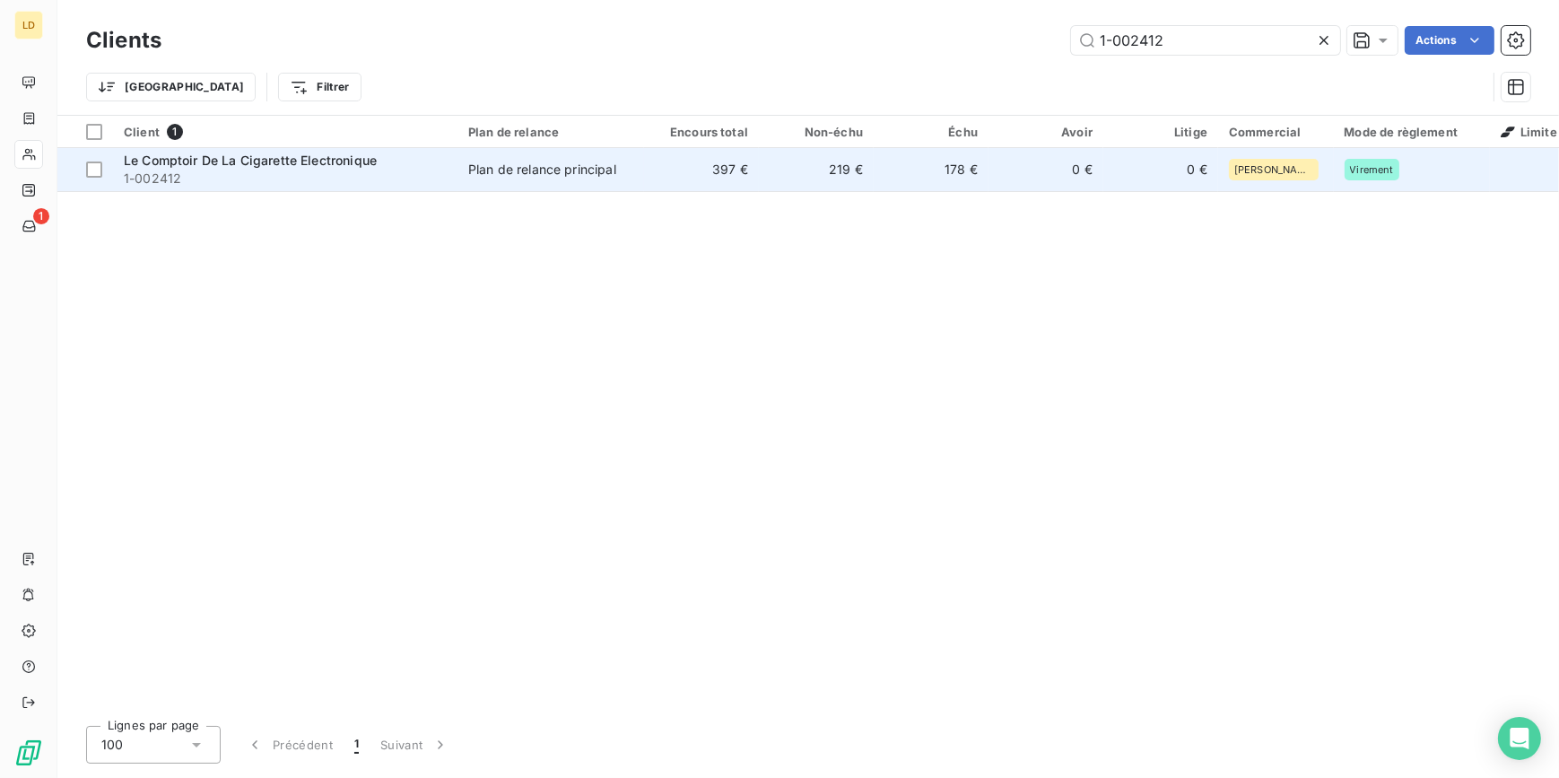
type input "1-002412"
click at [807, 166] on td "219 €" at bounding box center [816, 169] width 115 height 43
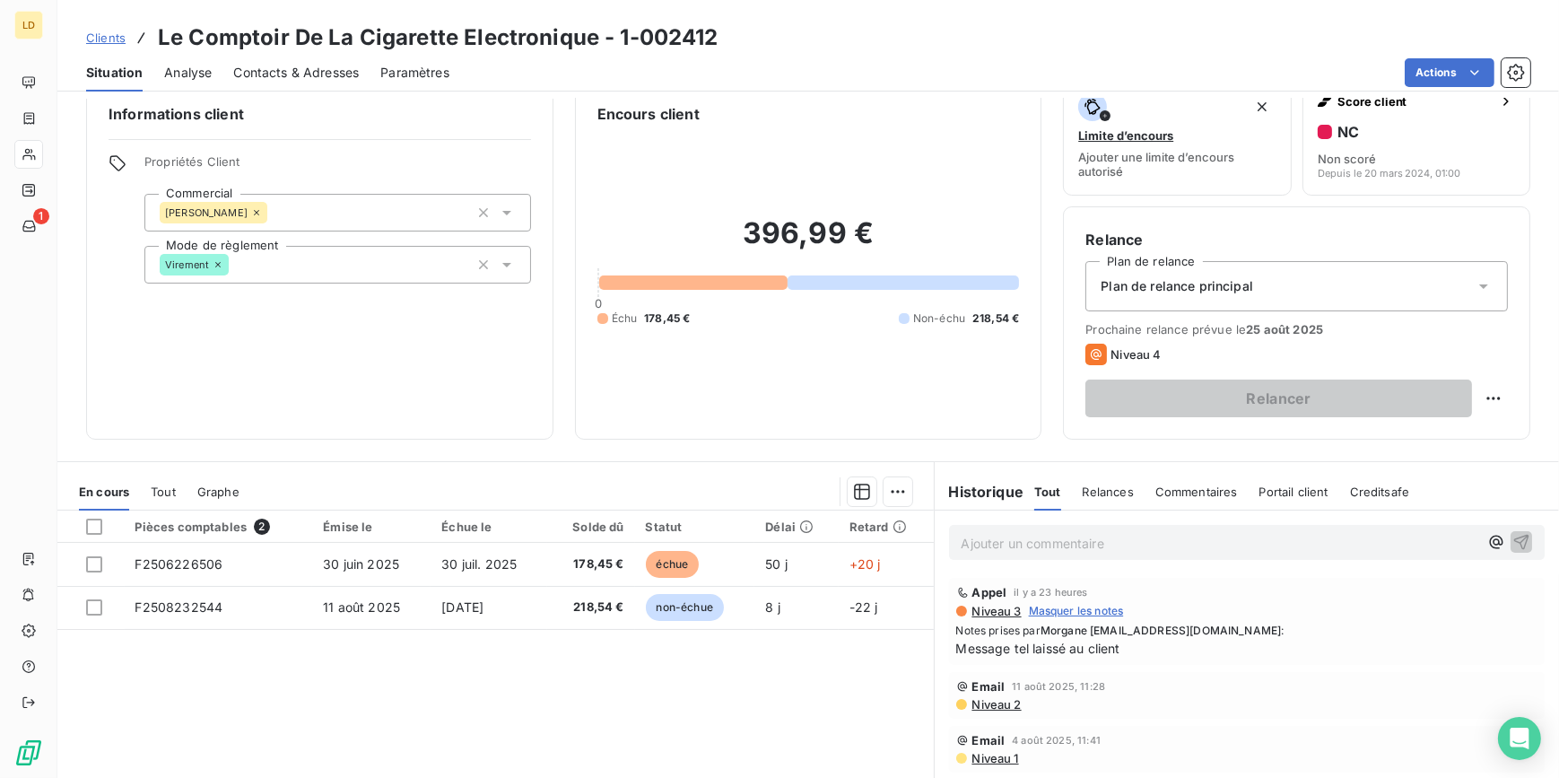
scroll to position [54, 0]
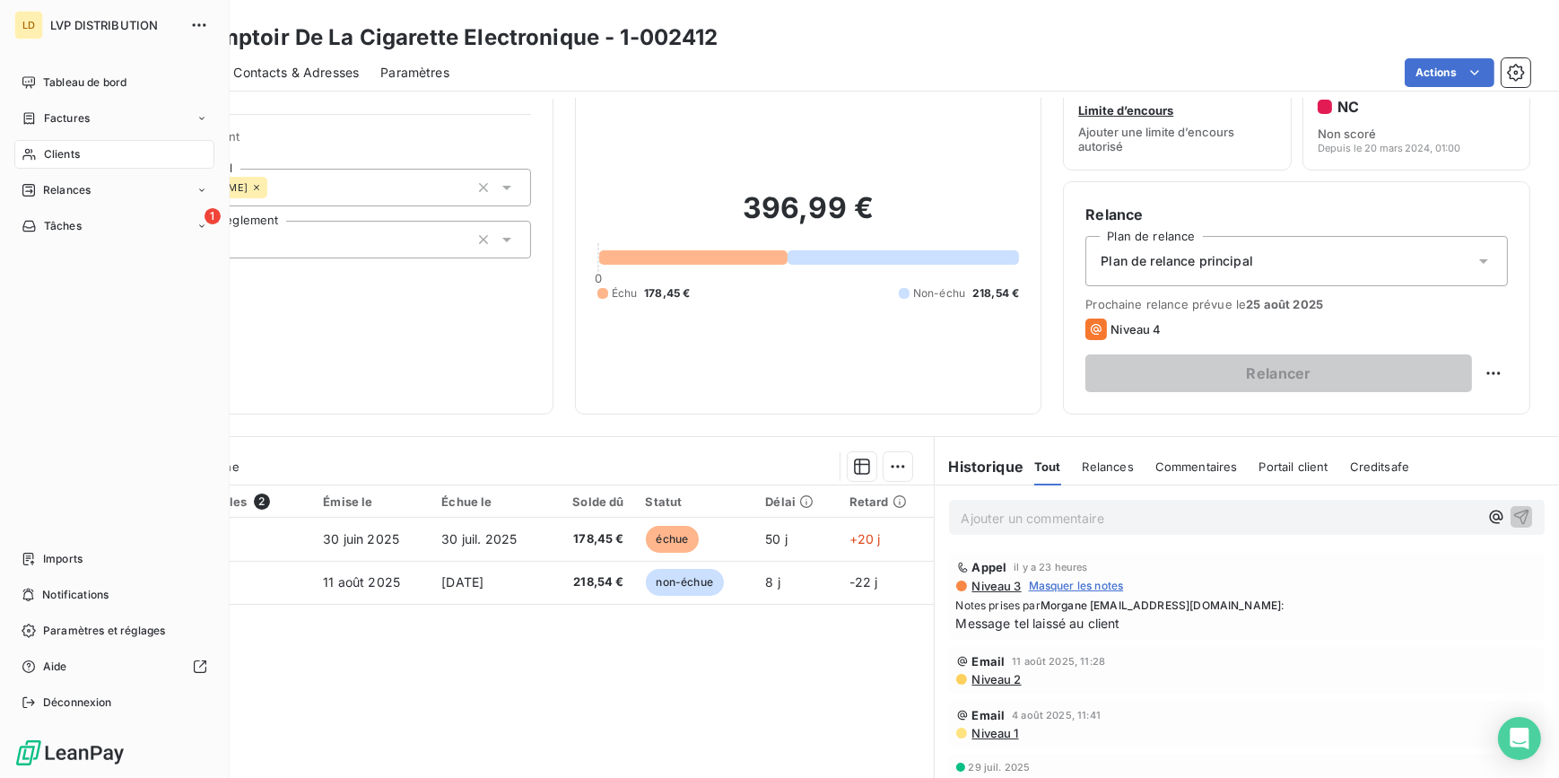
click at [35, 154] on icon at bounding box center [29, 154] width 15 height 14
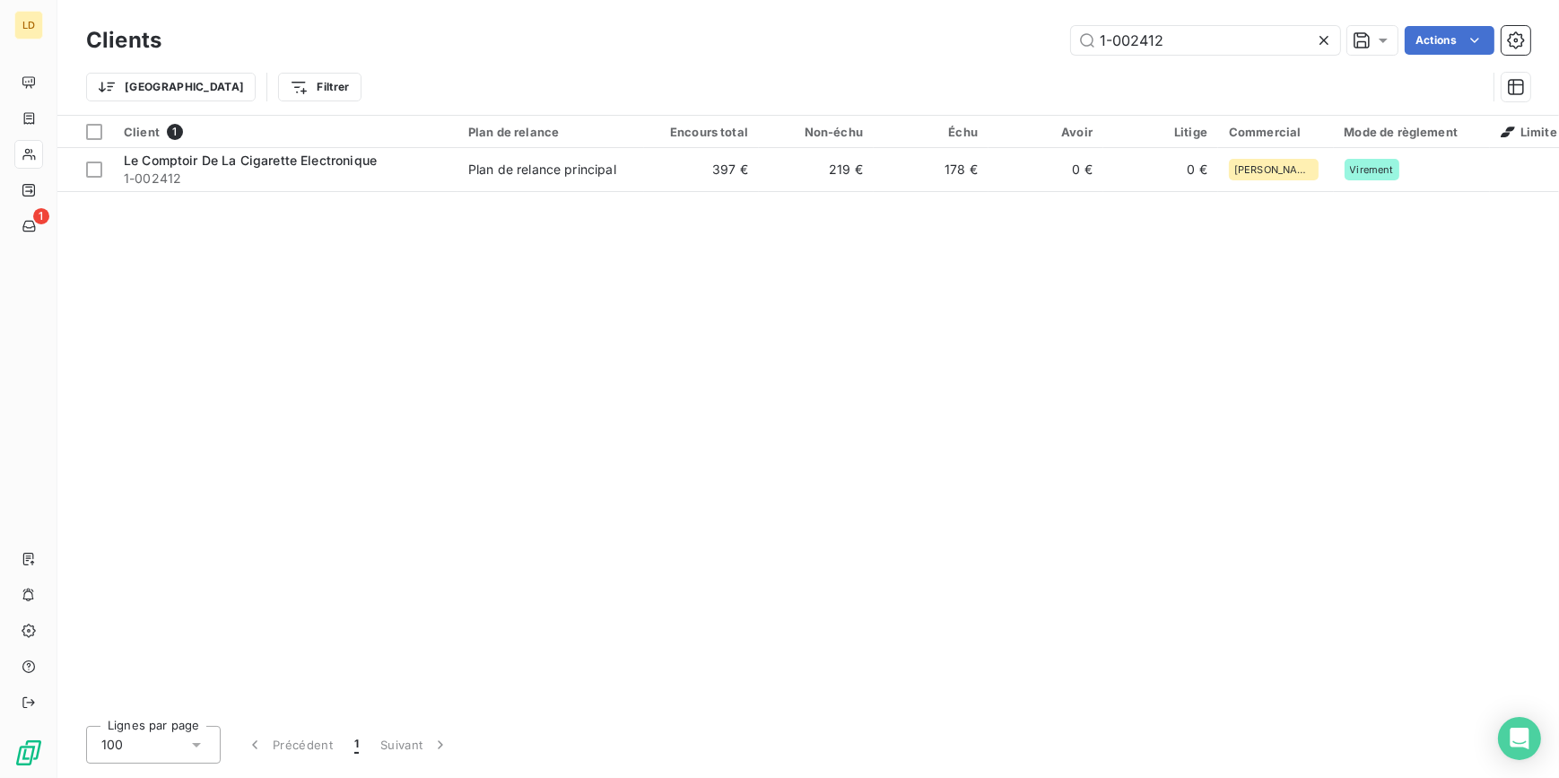
drag, startPoint x: 1200, startPoint y: 48, endPoint x: 1001, endPoint y: 31, distance: 199.8
click at [1005, 31] on div "1-002412 Actions" at bounding box center [856, 40] width 1347 height 29
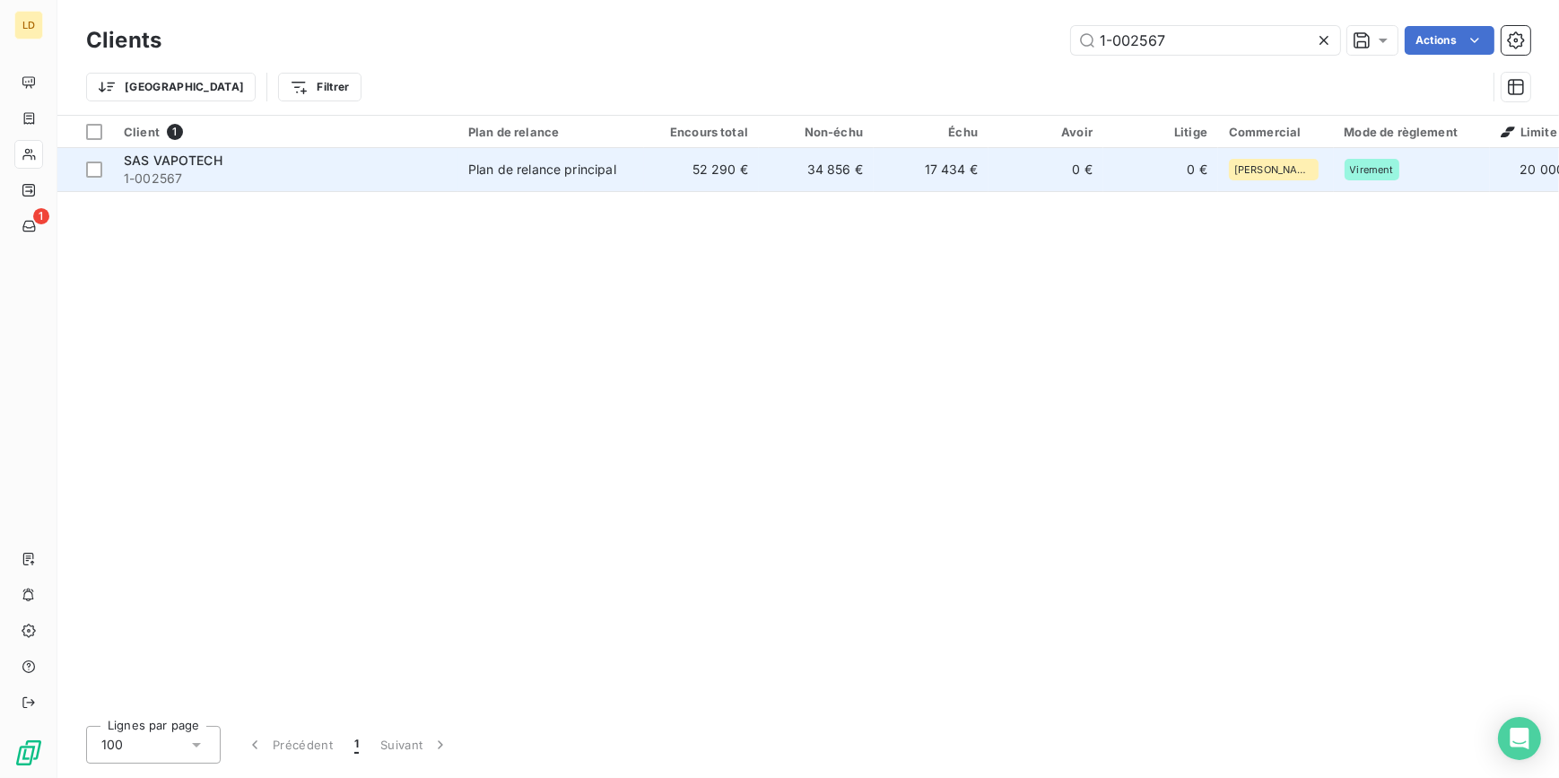
type input "1-002567"
click at [576, 182] on td "Plan de relance principal" at bounding box center [550, 169] width 187 height 43
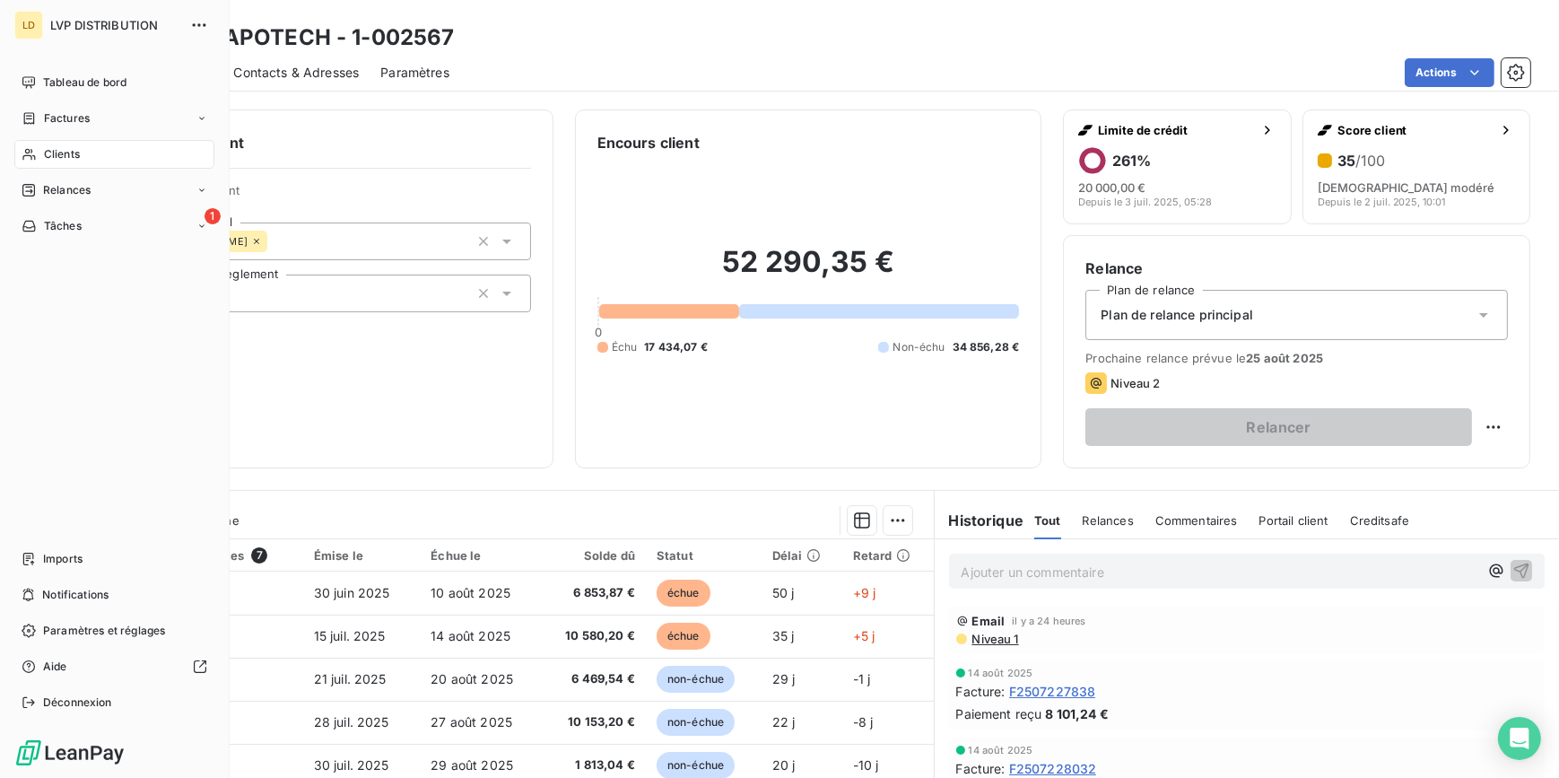
click at [18, 160] on div "Clients" at bounding box center [114, 154] width 200 height 29
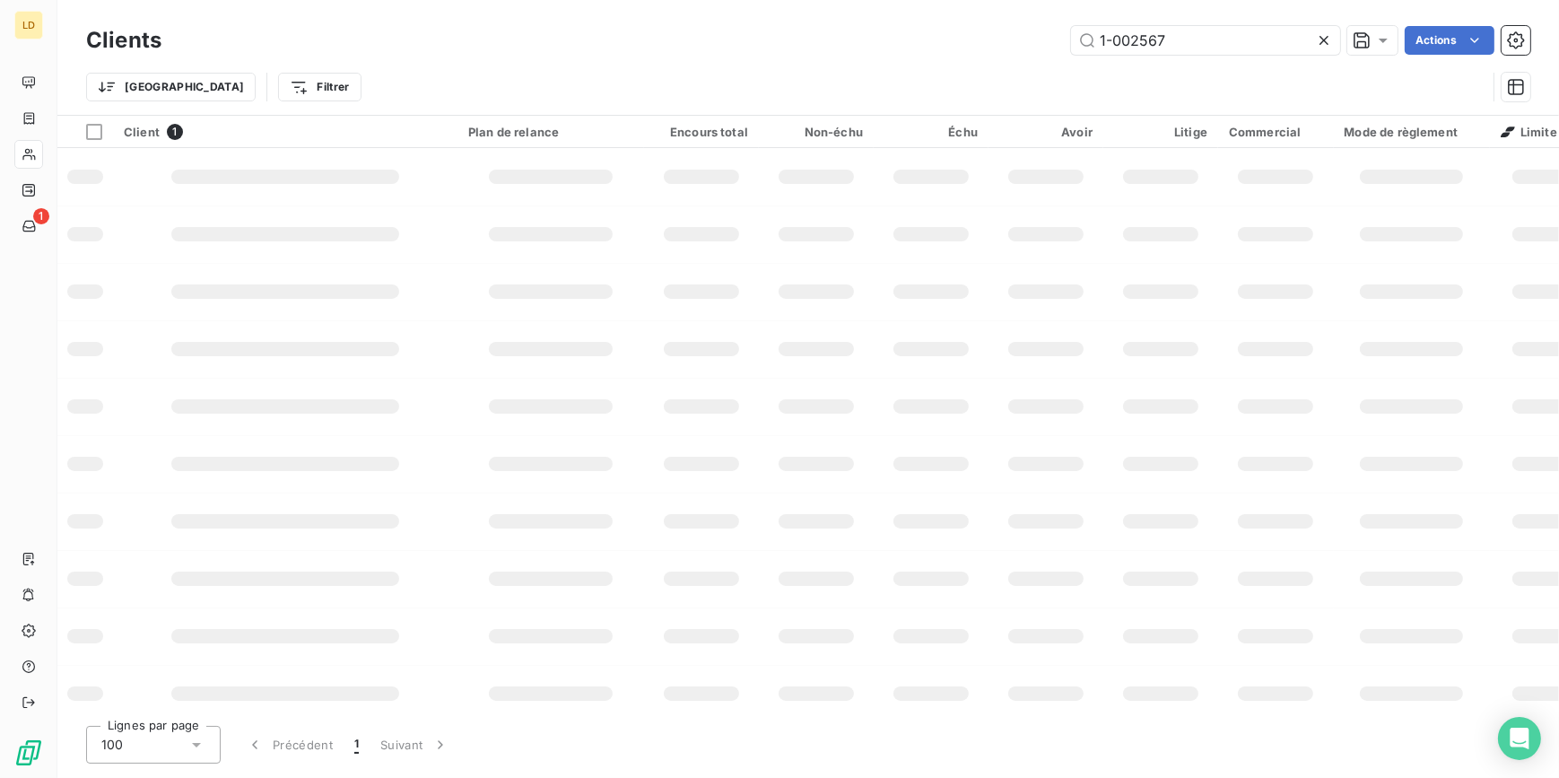
drag, startPoint x: 1184, startPoint y: 44, endPoint x: 874, endPoint y: 38, distance: 310.4
click at [874, 38] on div "1-002567 Actions" at bounding box center [856, 40] width 1347 height 29
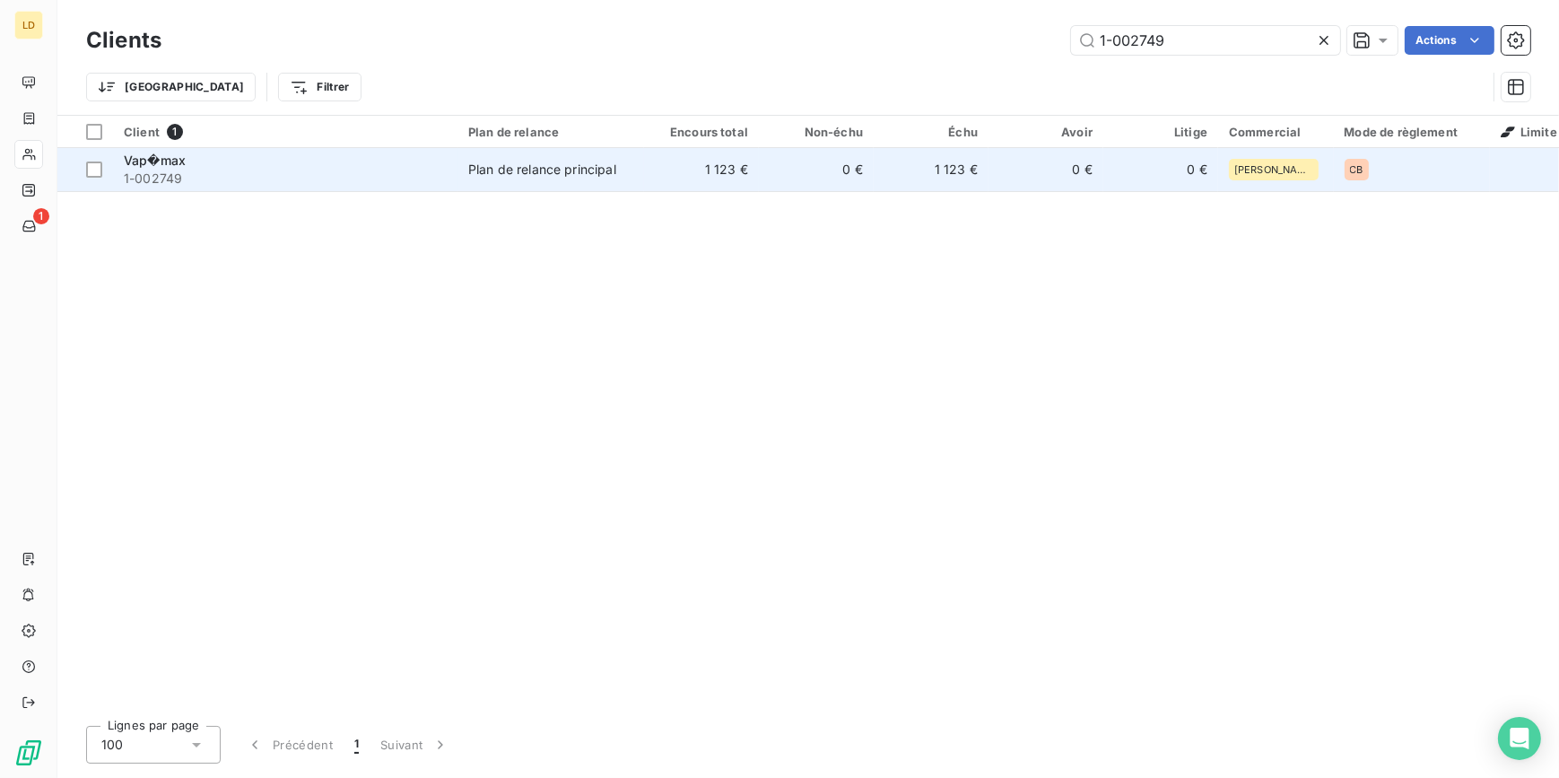
type input "1-002749"
click at [443, 167] on div "Vap�max" at bounding box center [285, 161] width 323 height 18
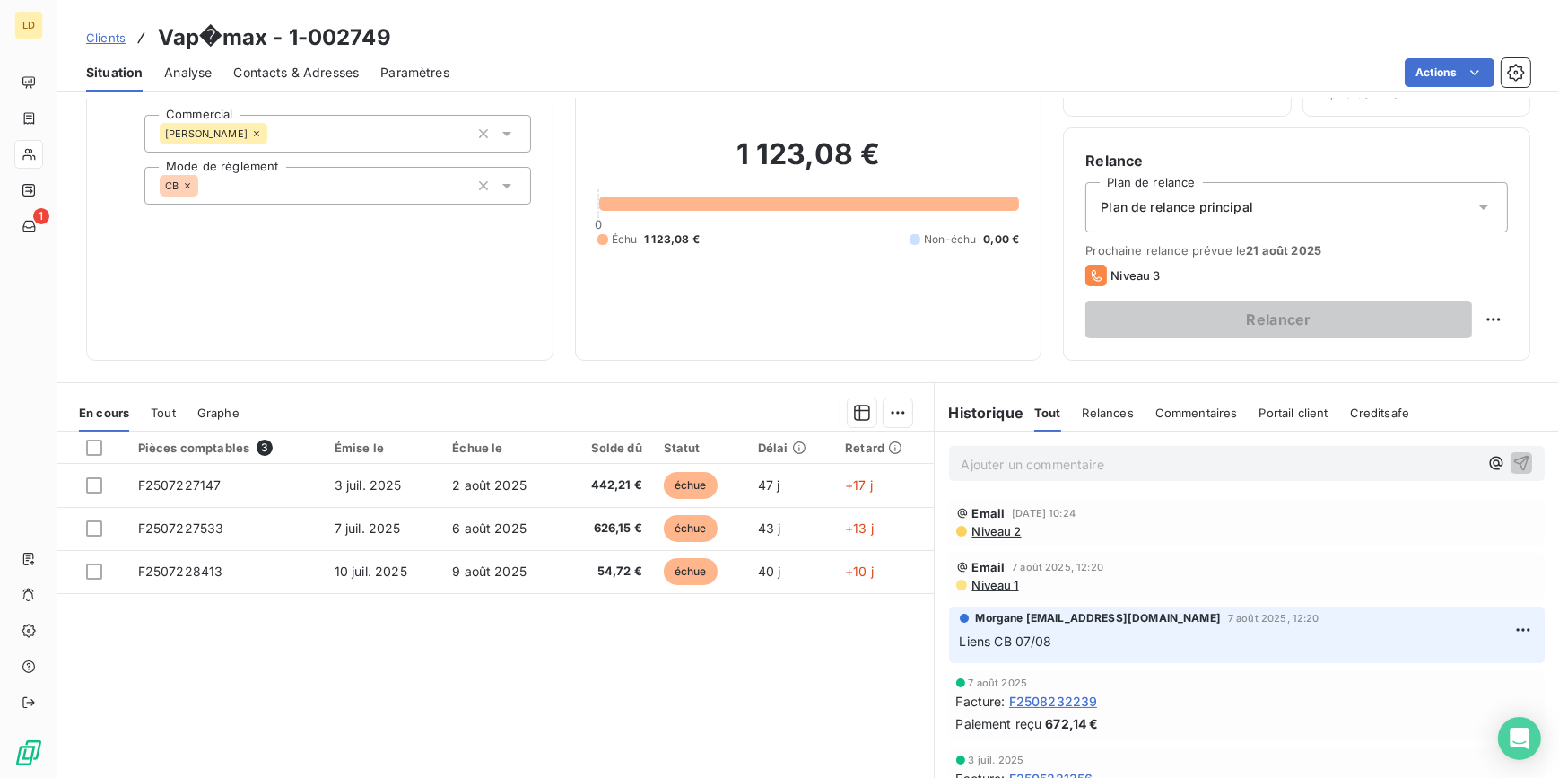
scroll to position [160, 0]
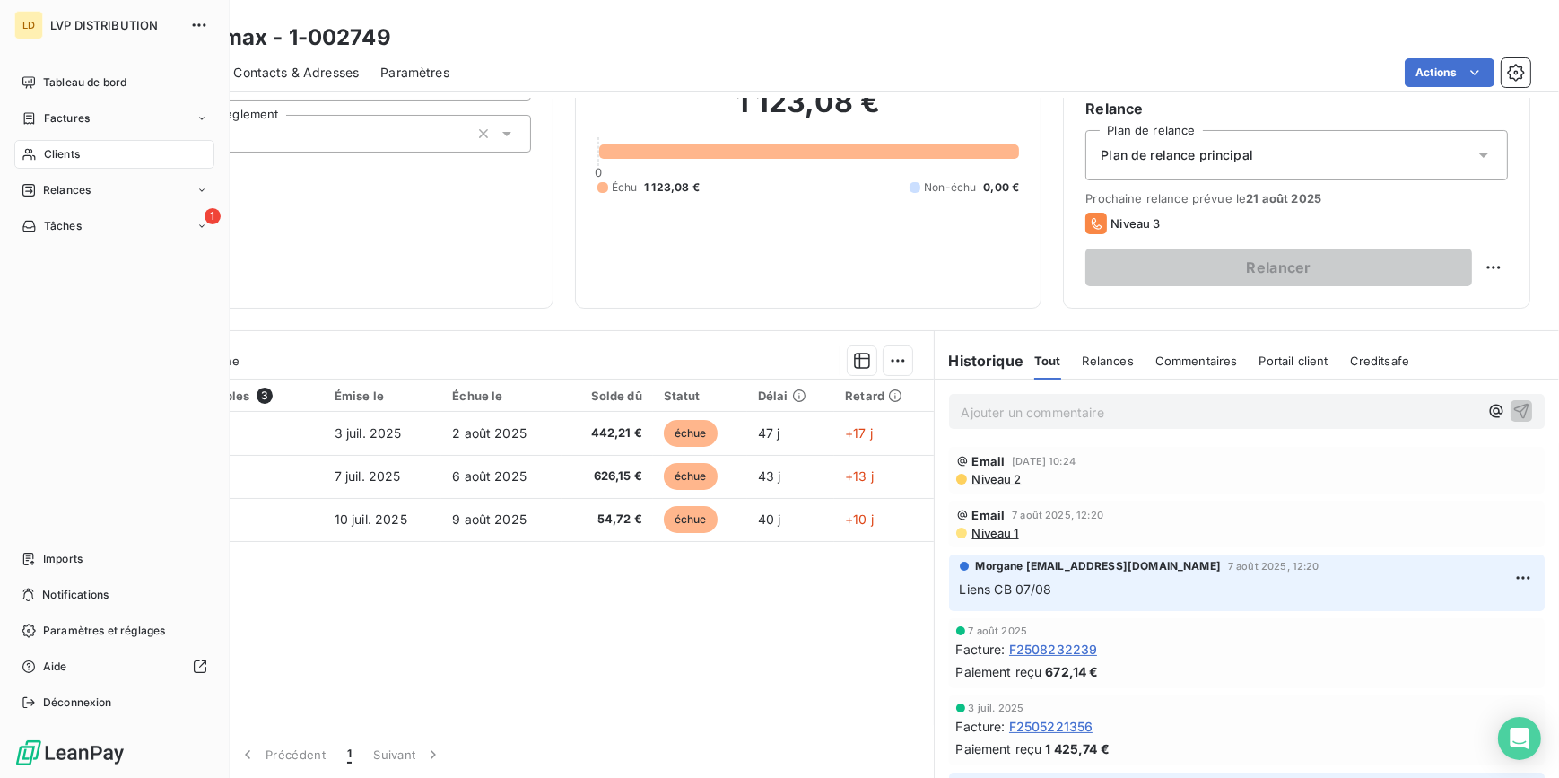
click at [32, 158] on icon at bounding box center [29, 154] width 15 height 14
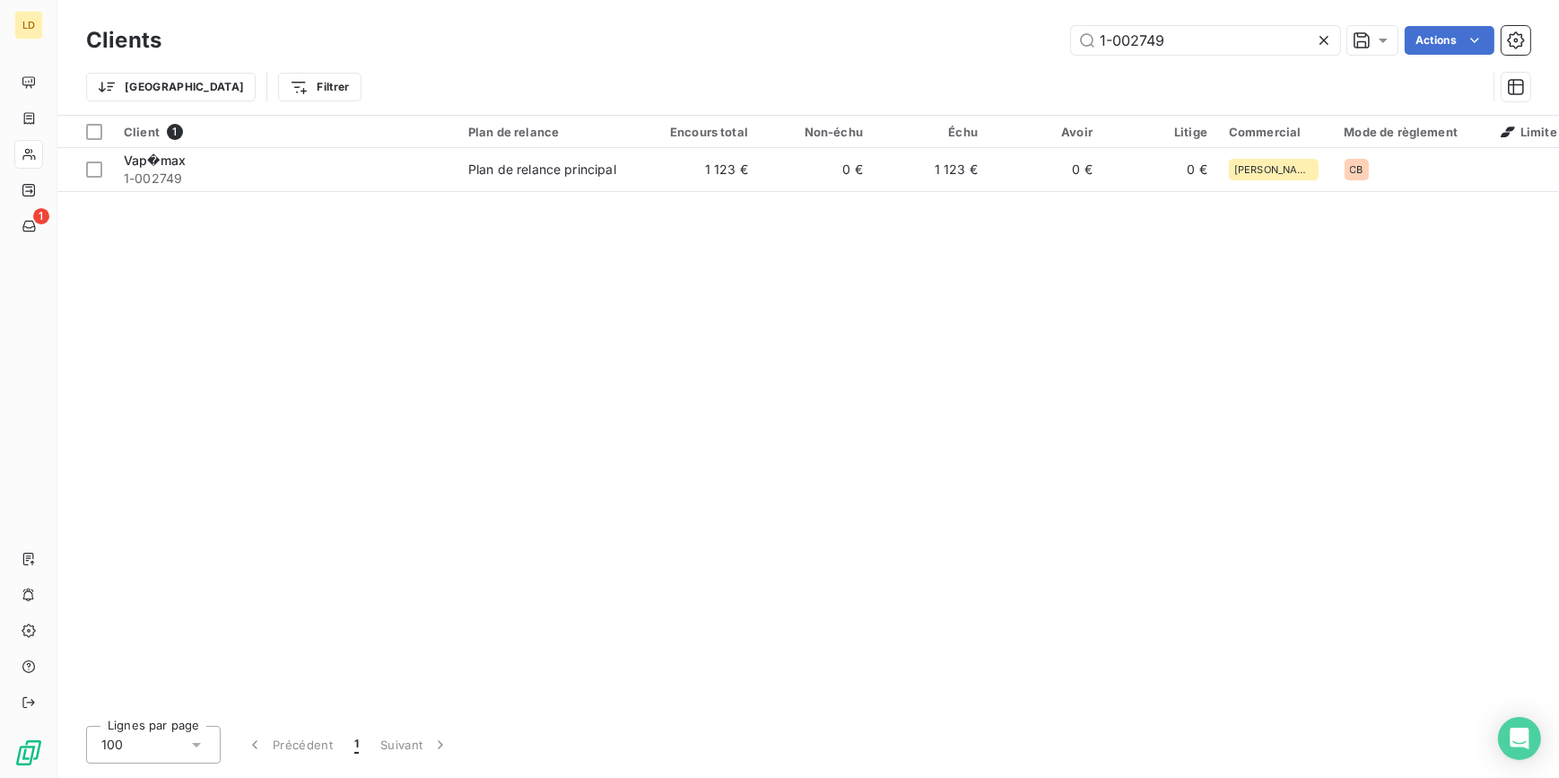
drag, startPoint x: 1195, startPoint y: 30, endPoint x: 1023, endPoint y: 51, distance: 173.5
click at [1023, 51] on div "1-002749 Actions" at bounding box center [856, 40] width 1347 height 29
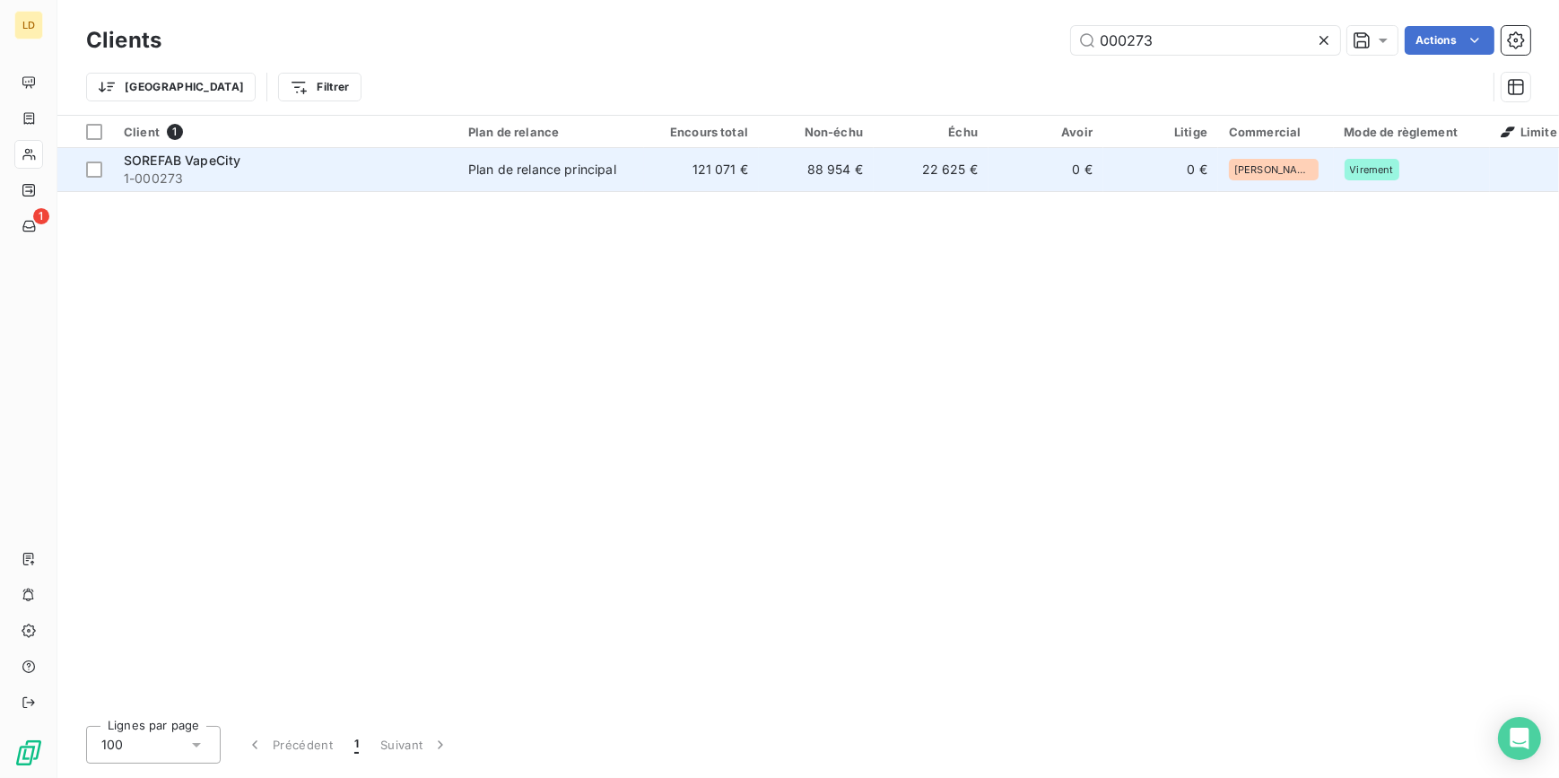
type input "000273"
click at [576, 188] on td "Plan de relance principal" at bounding box center [550, 169] width 187 height 43
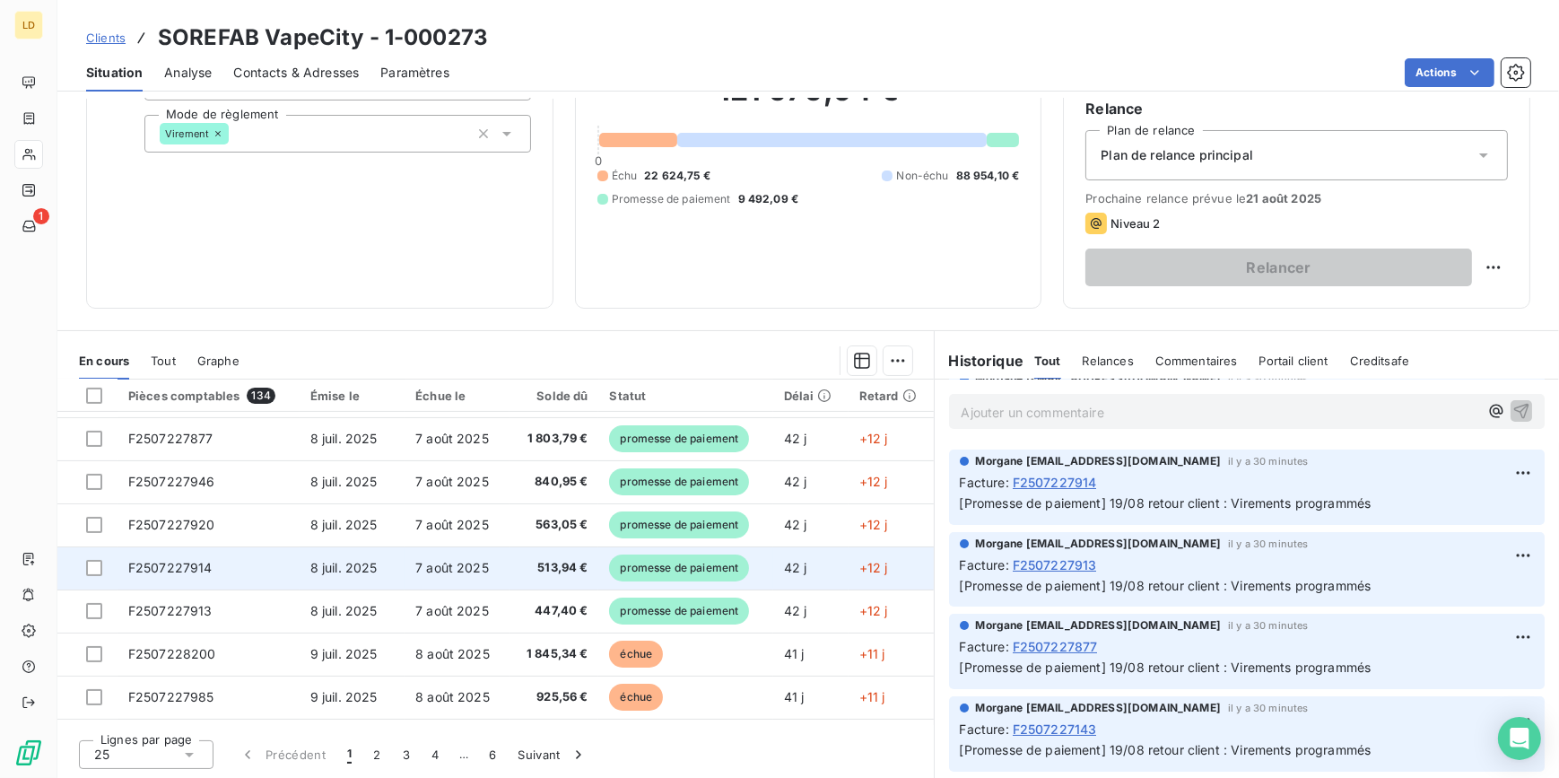
scroll to position [652, 0]
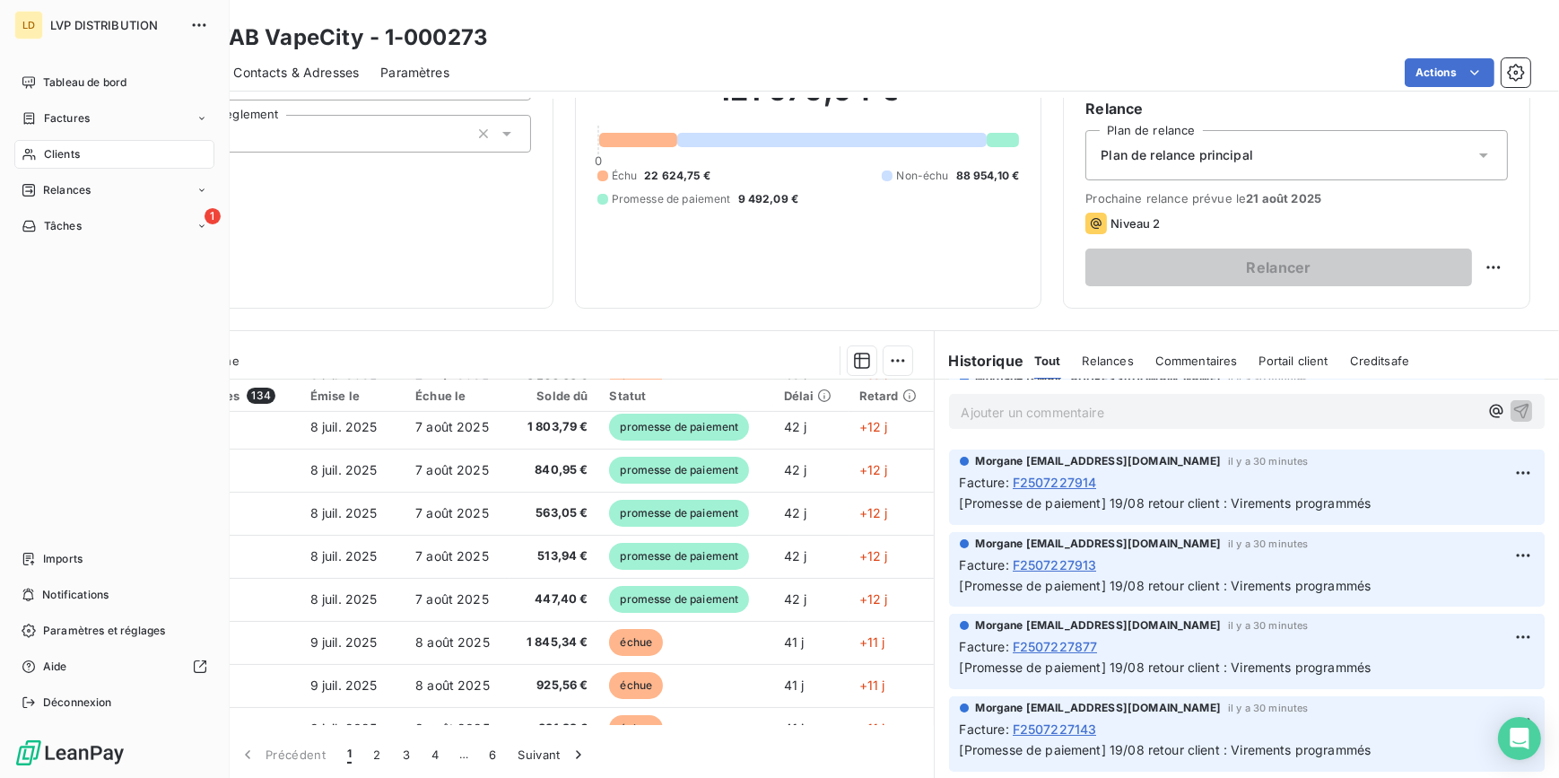
click at [48, 157] on span "Clients" at bounding box center [62, 154] width 36 height 16
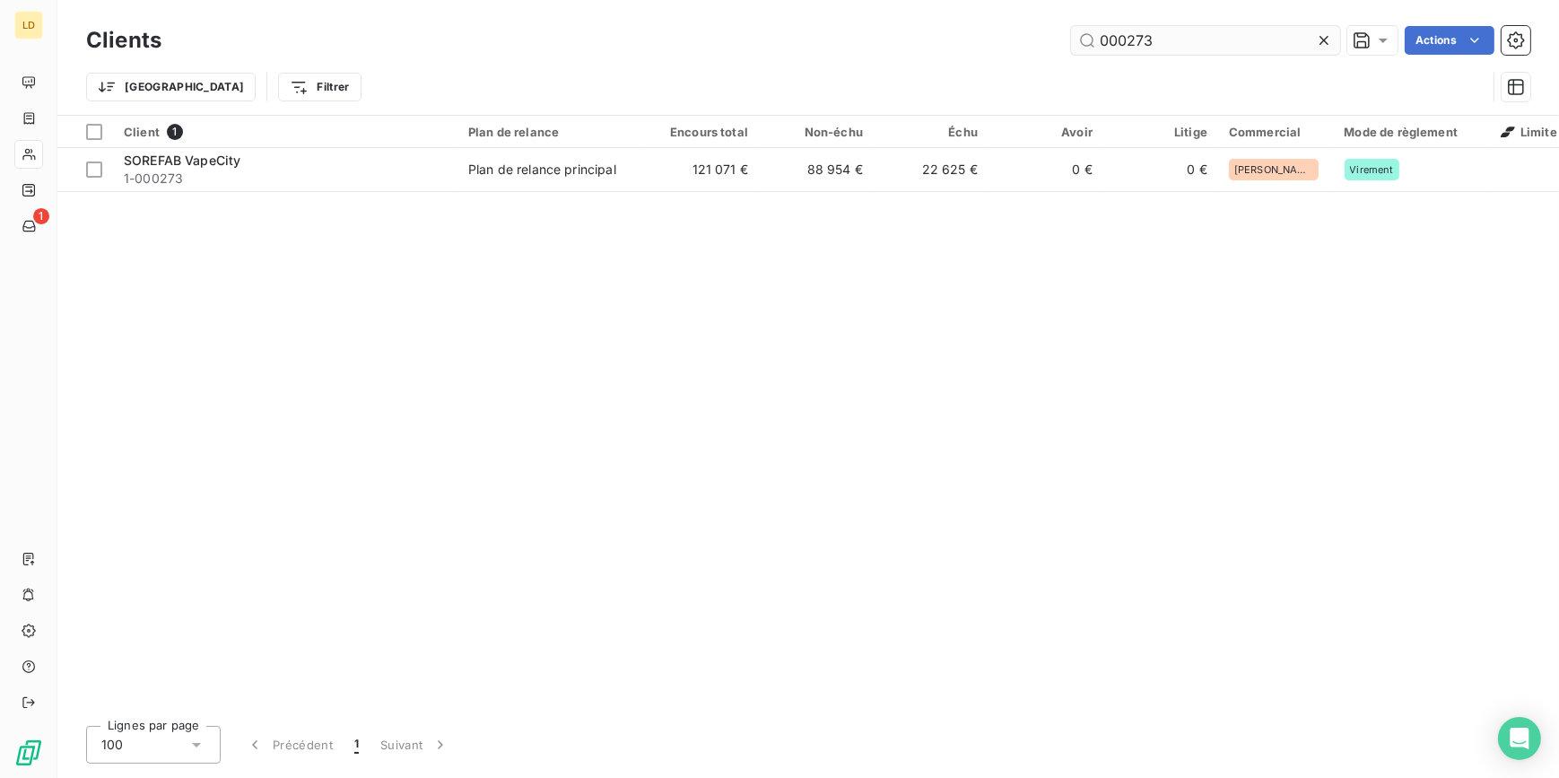
drag, startPoint x: 1203, startPoint y: 53, endPoint x: 1081, endPoint y: 42, distance: 122.5
click at [1064, 44] on div "000273 Actions" at bounding box center [856, 40] width 1347 height 29
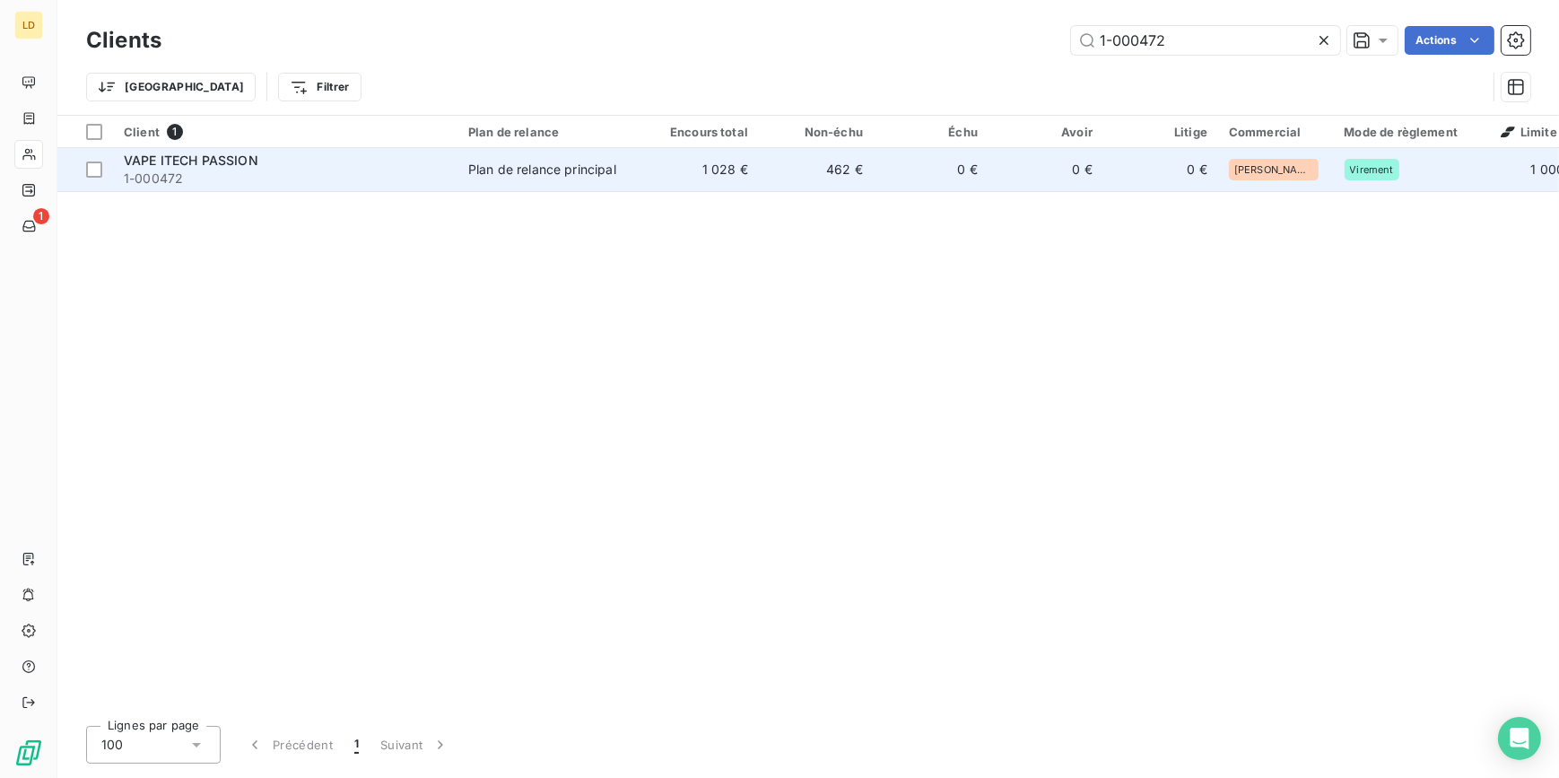
type input "1-000472"
click at [703, 161] on td "1 028 €" at bounding box center [701, 169] width 115 height 43
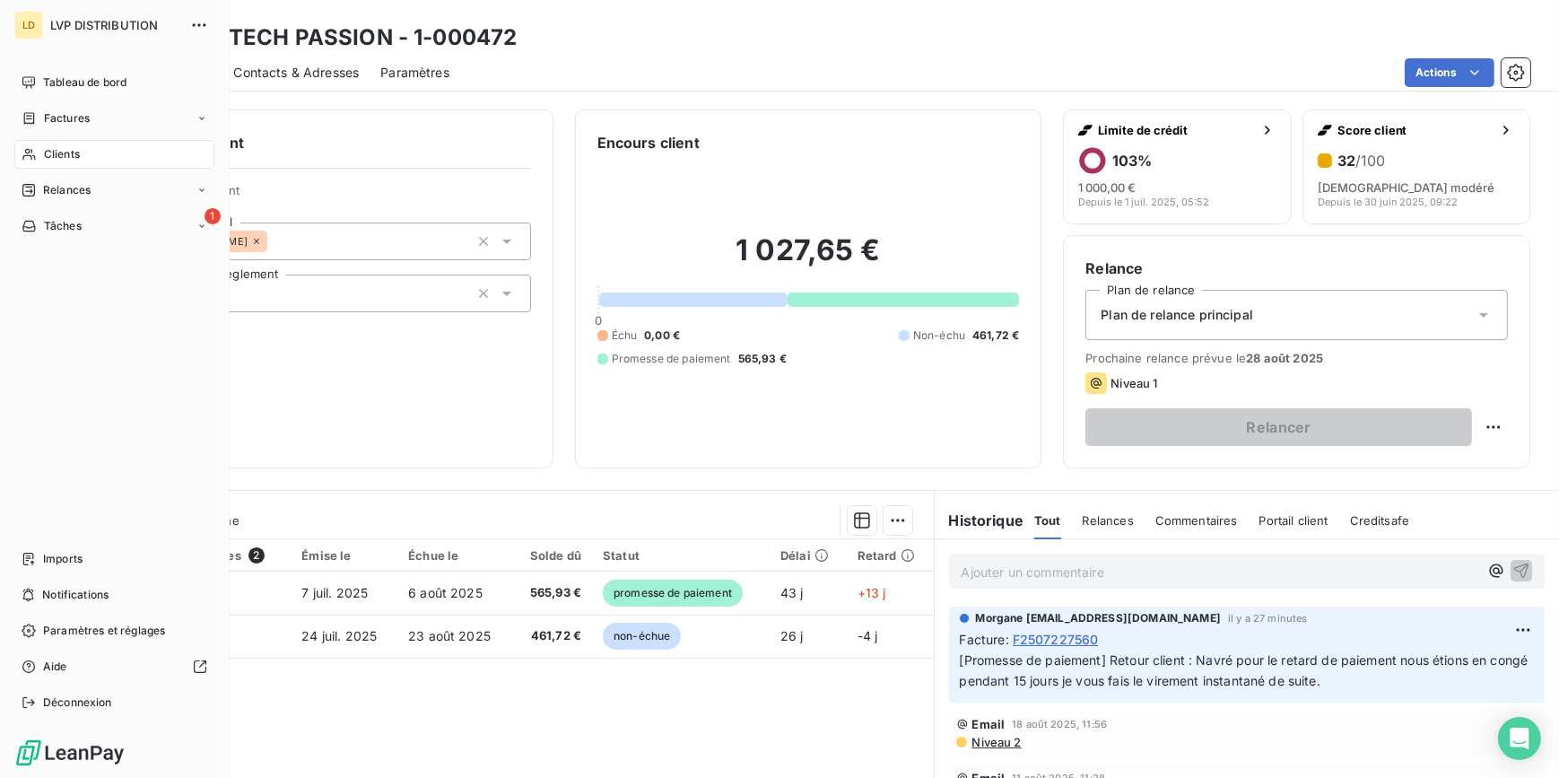
click at [53, 149] on span "Clients" at bounding box center [62, 154] width 36 height 16
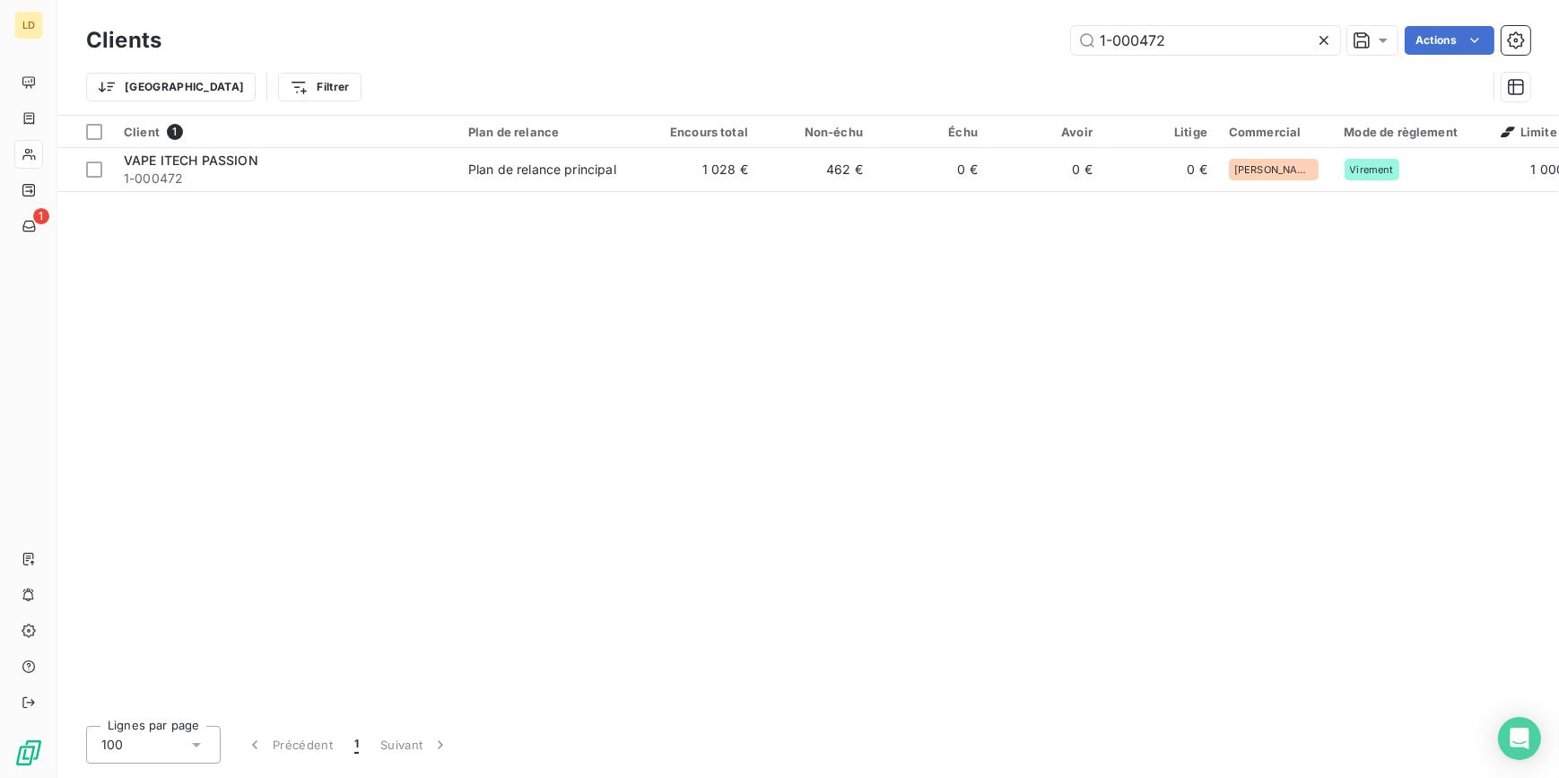
drag, startPoint x: 1206, startPoint y: 40, endPoint x: 942, endPoint y: 35, distance: 264.7
click at [945, 35] on div "1-000472 Actions" at bounding box center [856, 40] width 1347 height 29
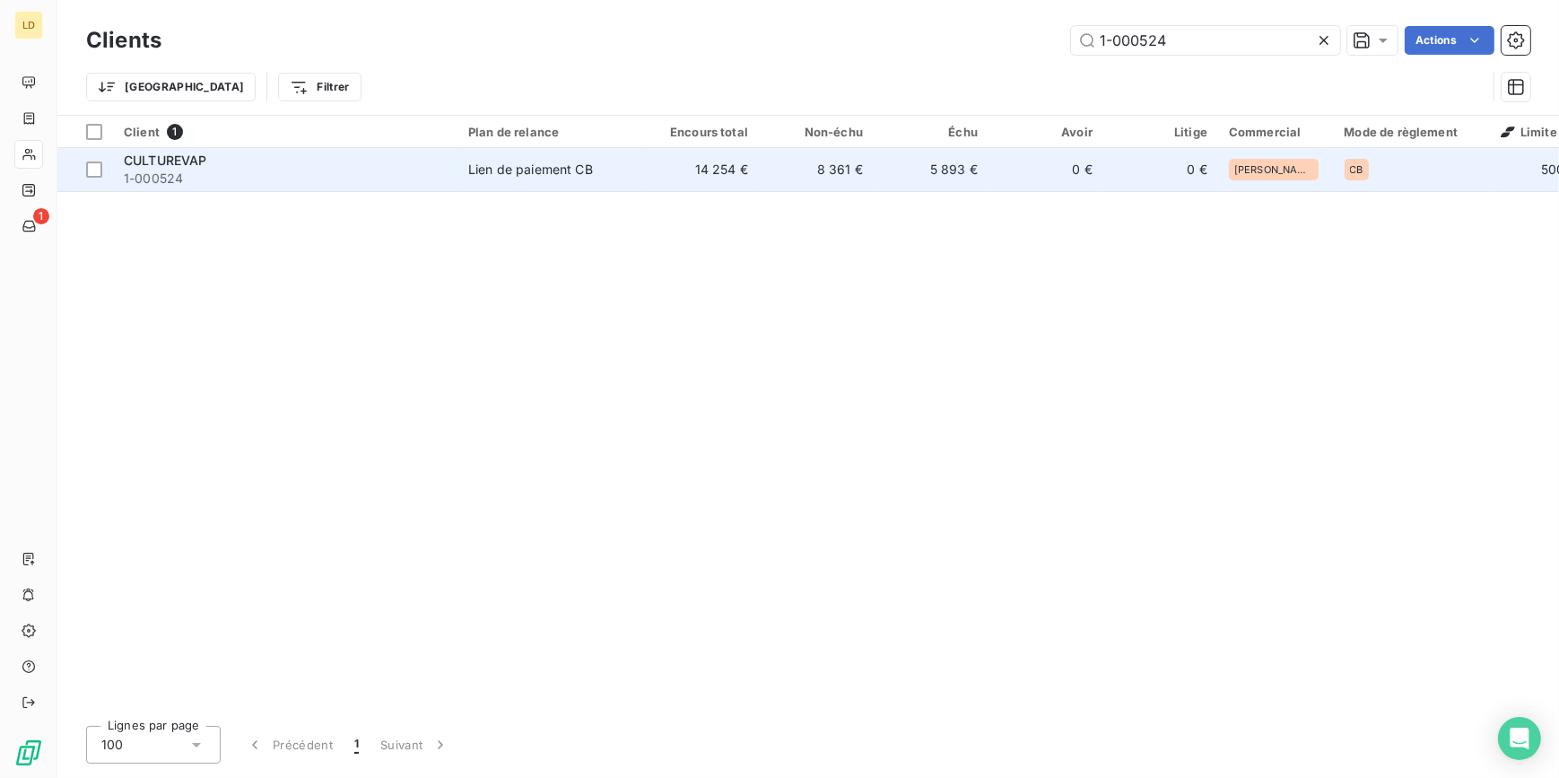
type input "1-000524"
click at [850, 184] on td "8 361 €" at bounding box center [816, 169] width 115 height 43
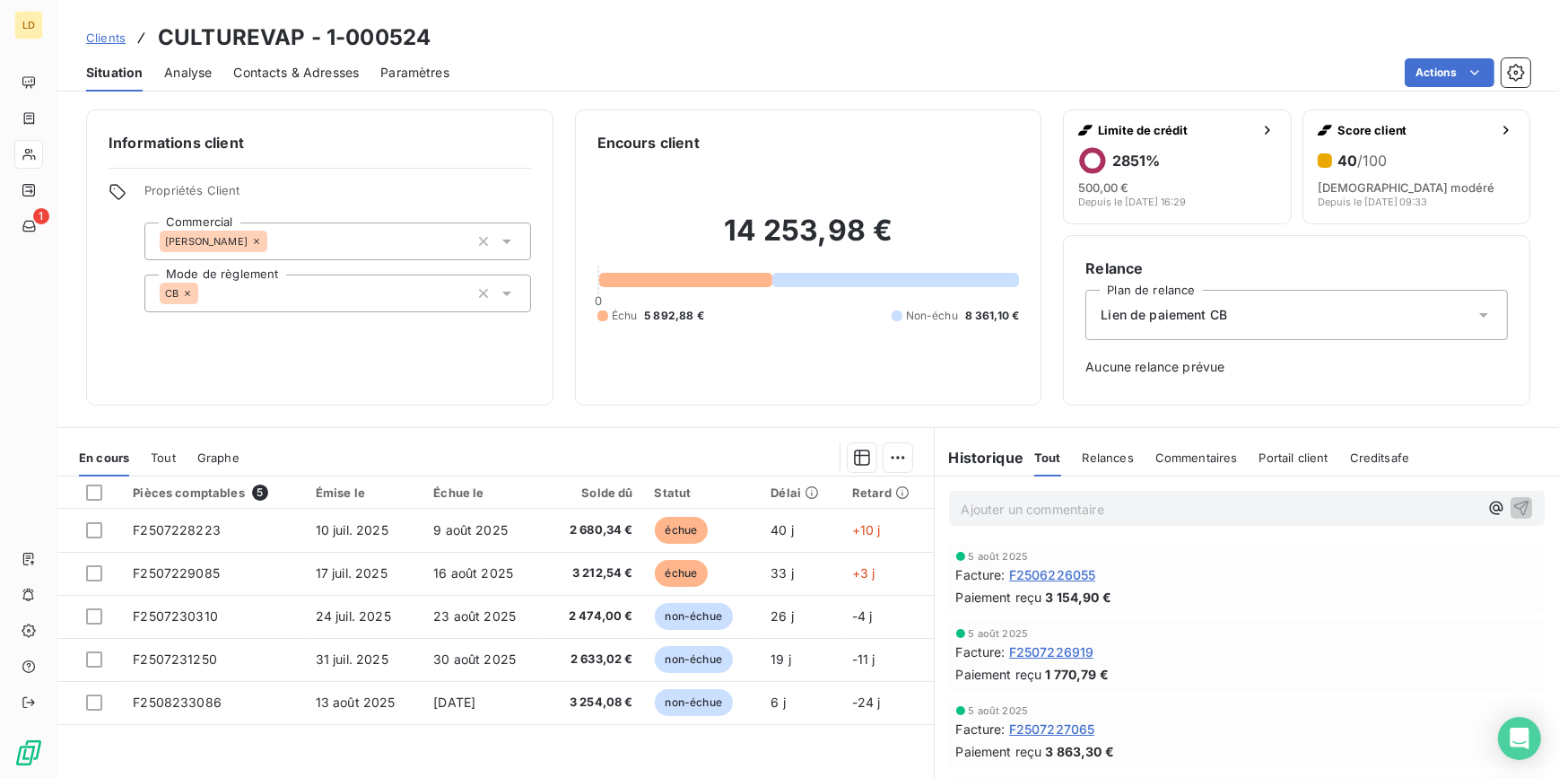
click at [306, 67] on span "Contacts & Adresses" at bounding box center [296, 73] width 126 height 18
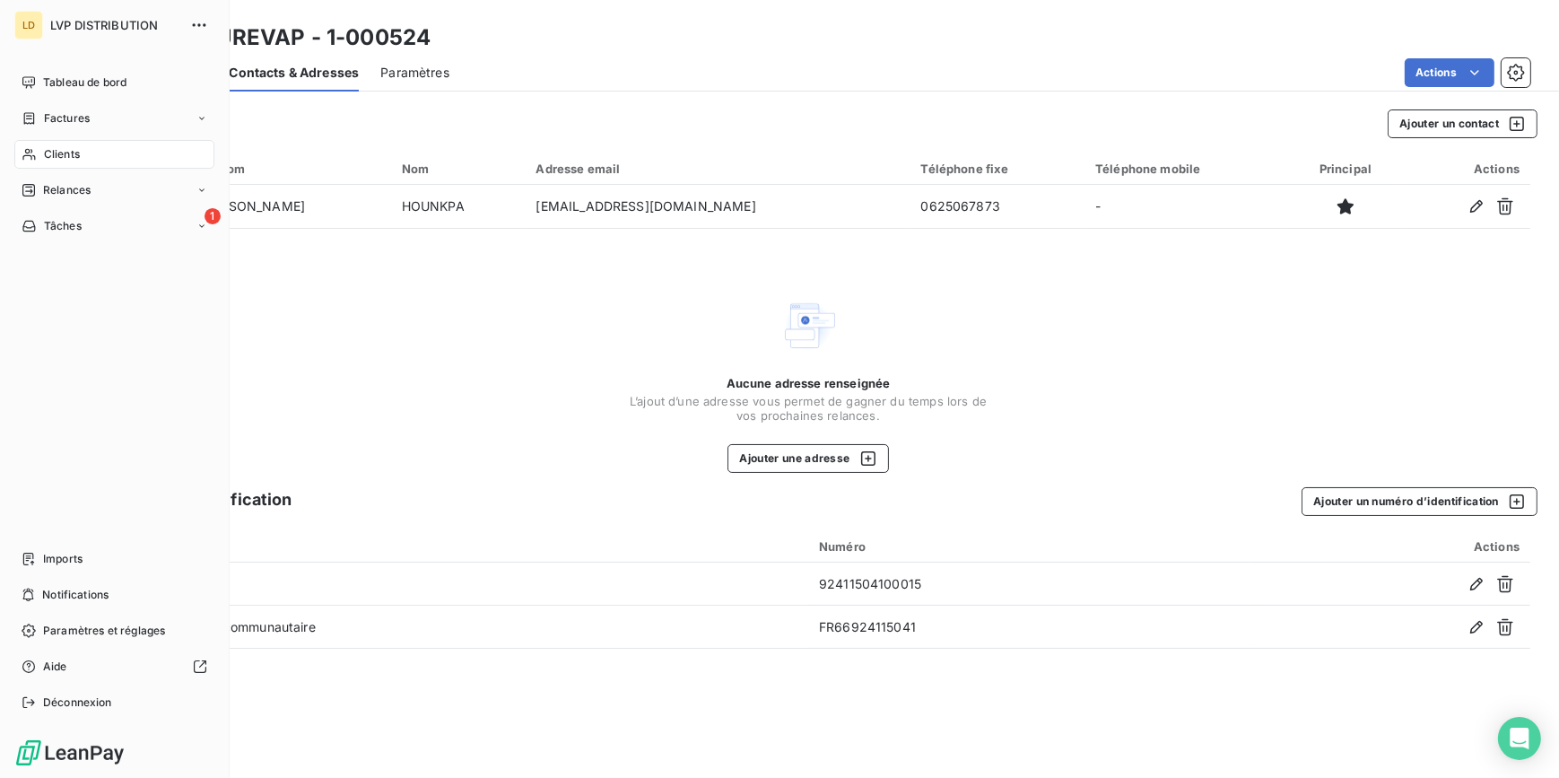
click at [40, 161] on div "Clients" at bounding box center [114, 154] width 200 height 29
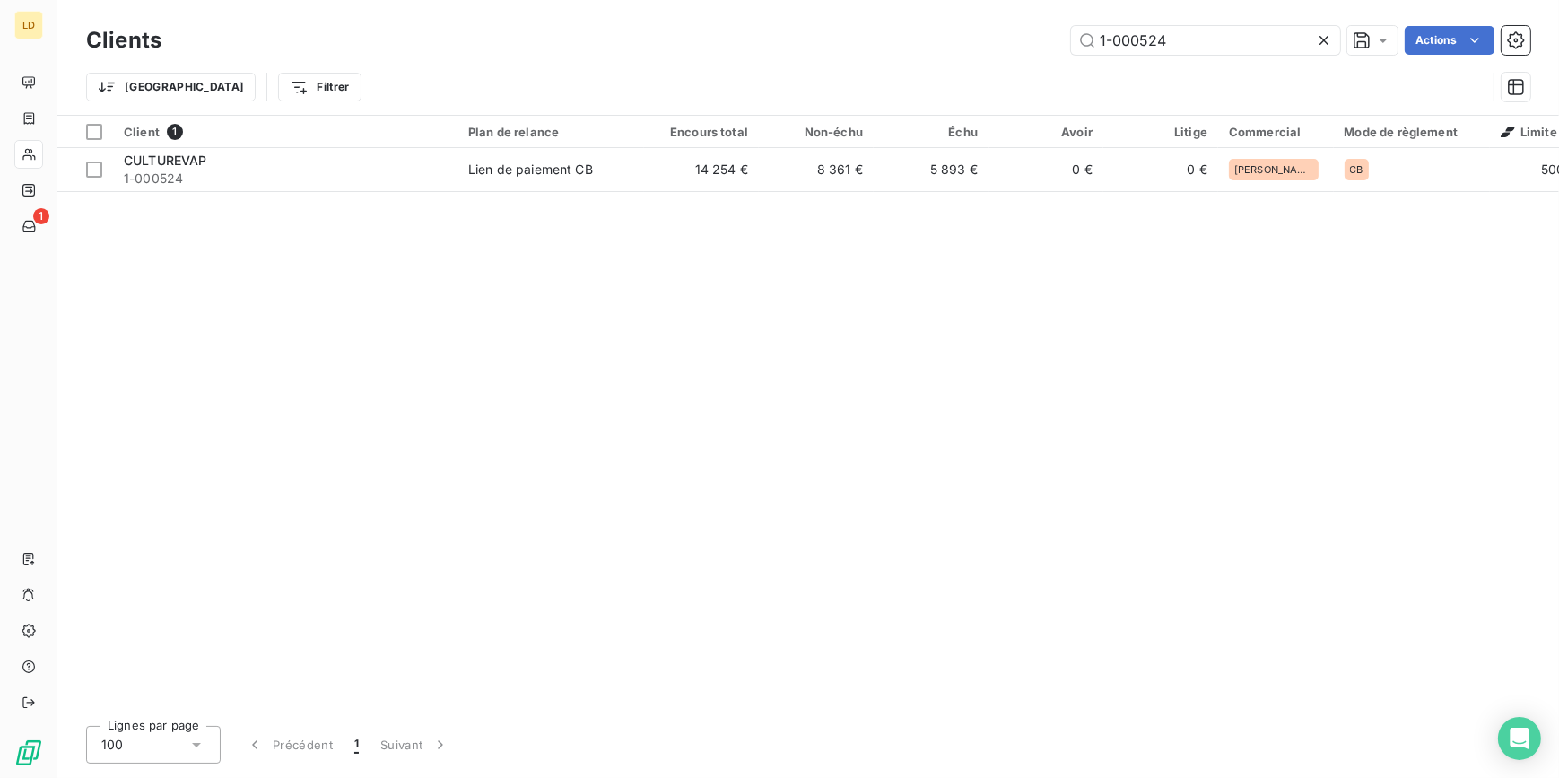
drag, startPoint x: 1198, startPoint y: 32, endPoint x: 702, endPoint y: 33, distance: 496.0
click at [746, 33] on div "1-000524 Actions" at bounding box center [856, 40] width 1347 height 29
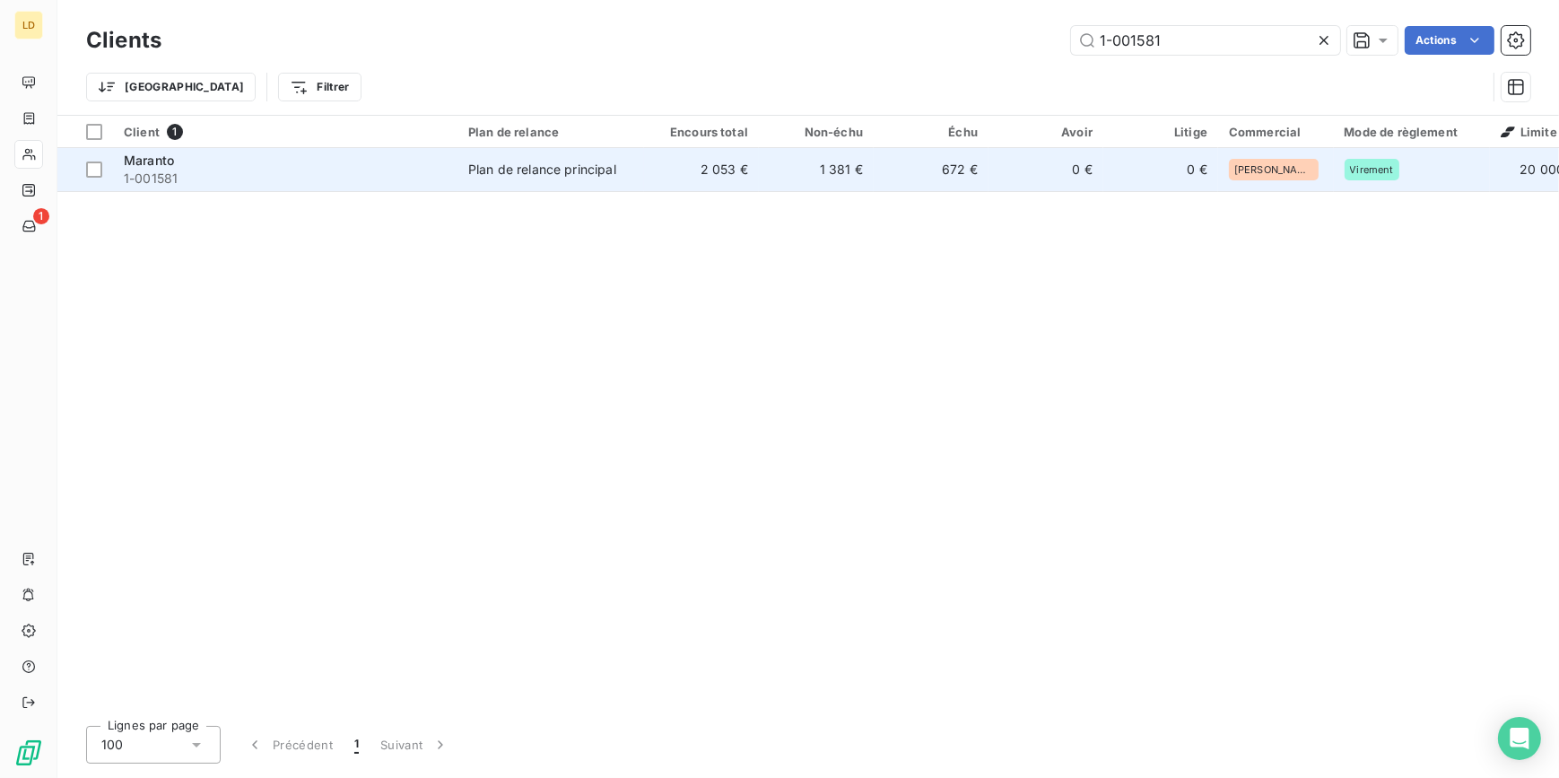
type input "1-001581"
click at [610, 174] on div "Plan de relance principal" at bounding box center [542, 170] width 148 height 18
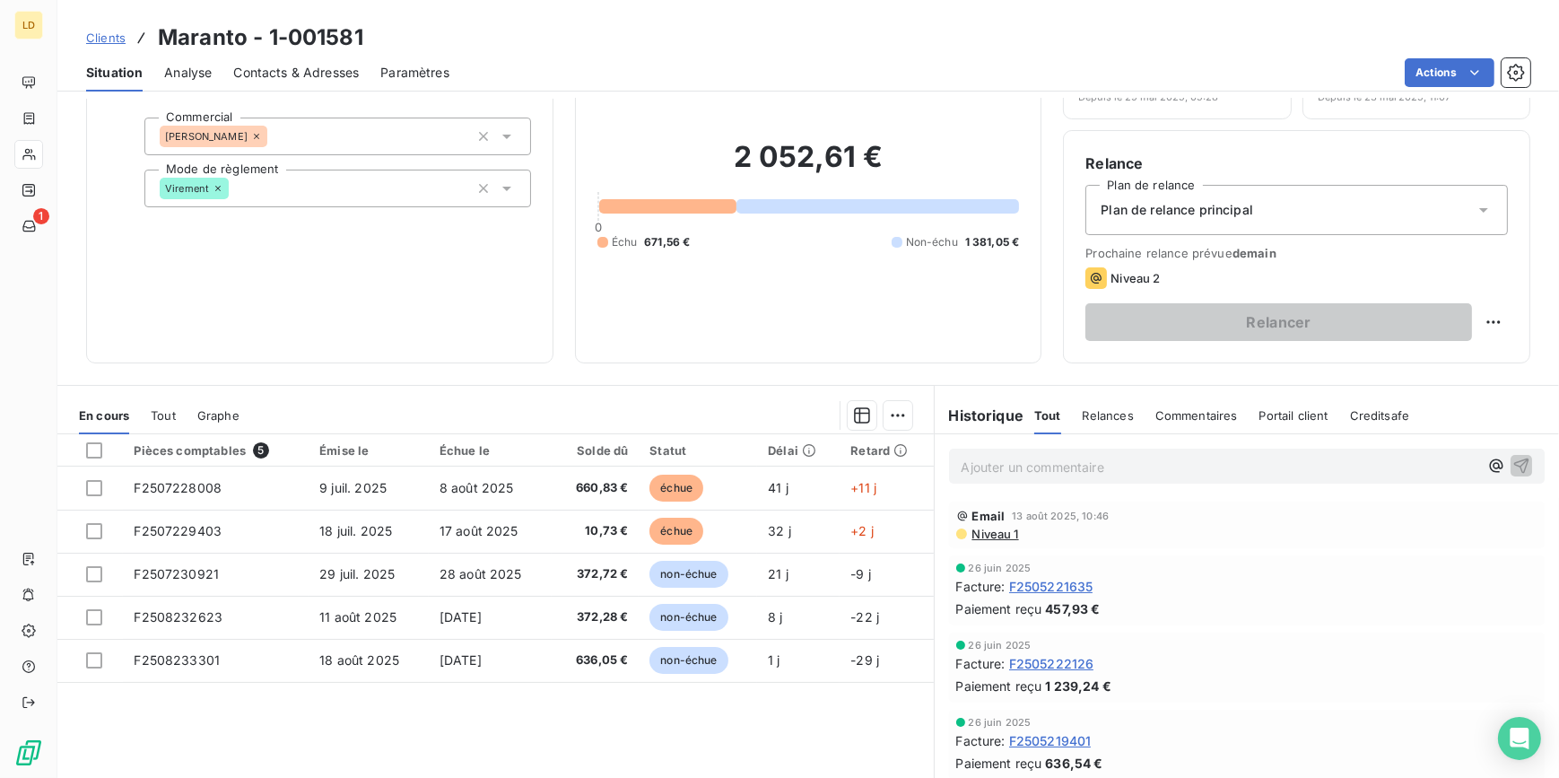
scroll to position [108, 0]
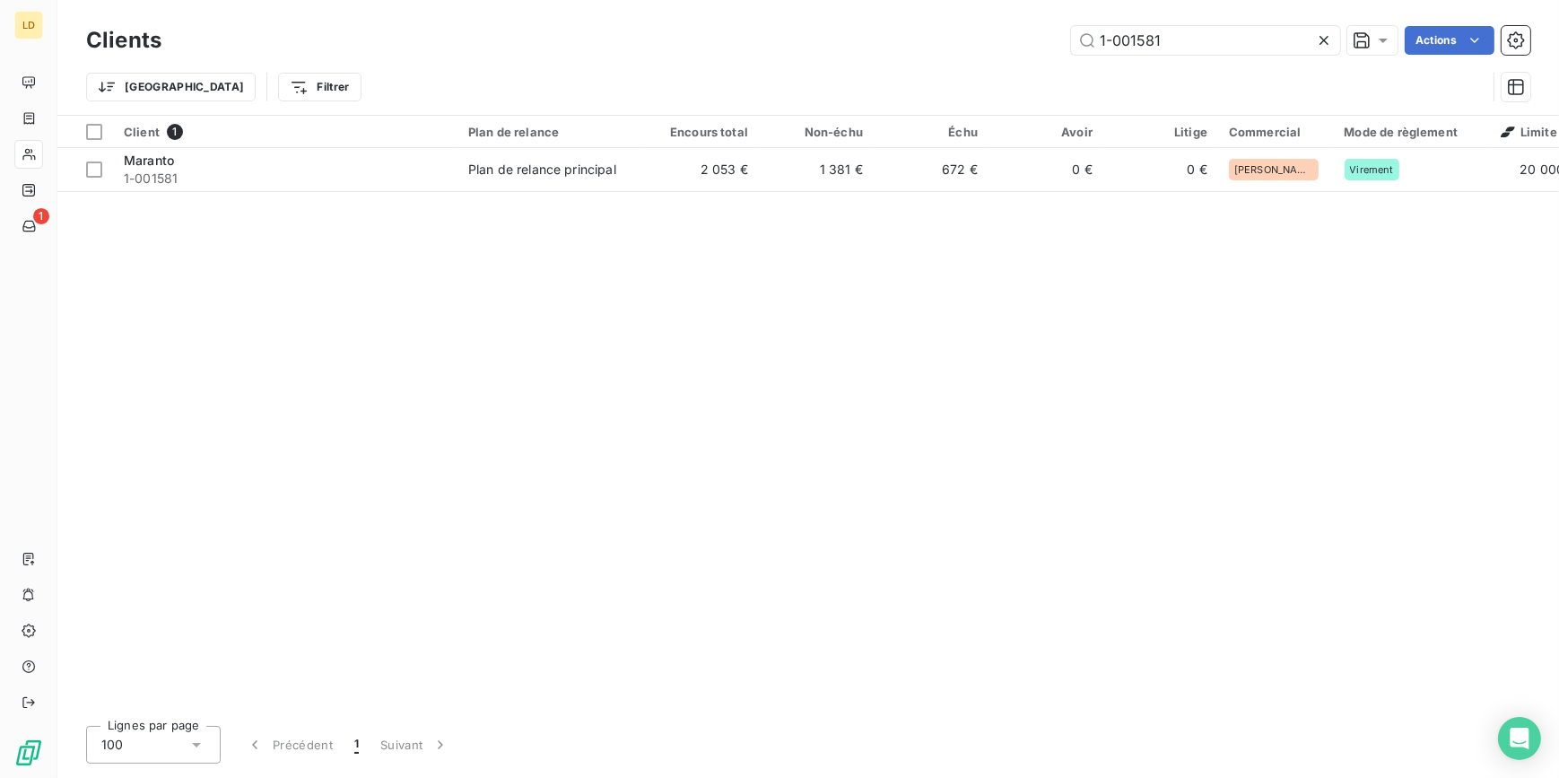
drag, startPoint x: 1189, startPoint y: 50, endPoint x: 842, endPoint y: 18, distance: 348.6
click at [842, 18] on div "Clients 1-001581 Actions Trier Filtrer" at bounding box center [808, 57] width 1502 height 115
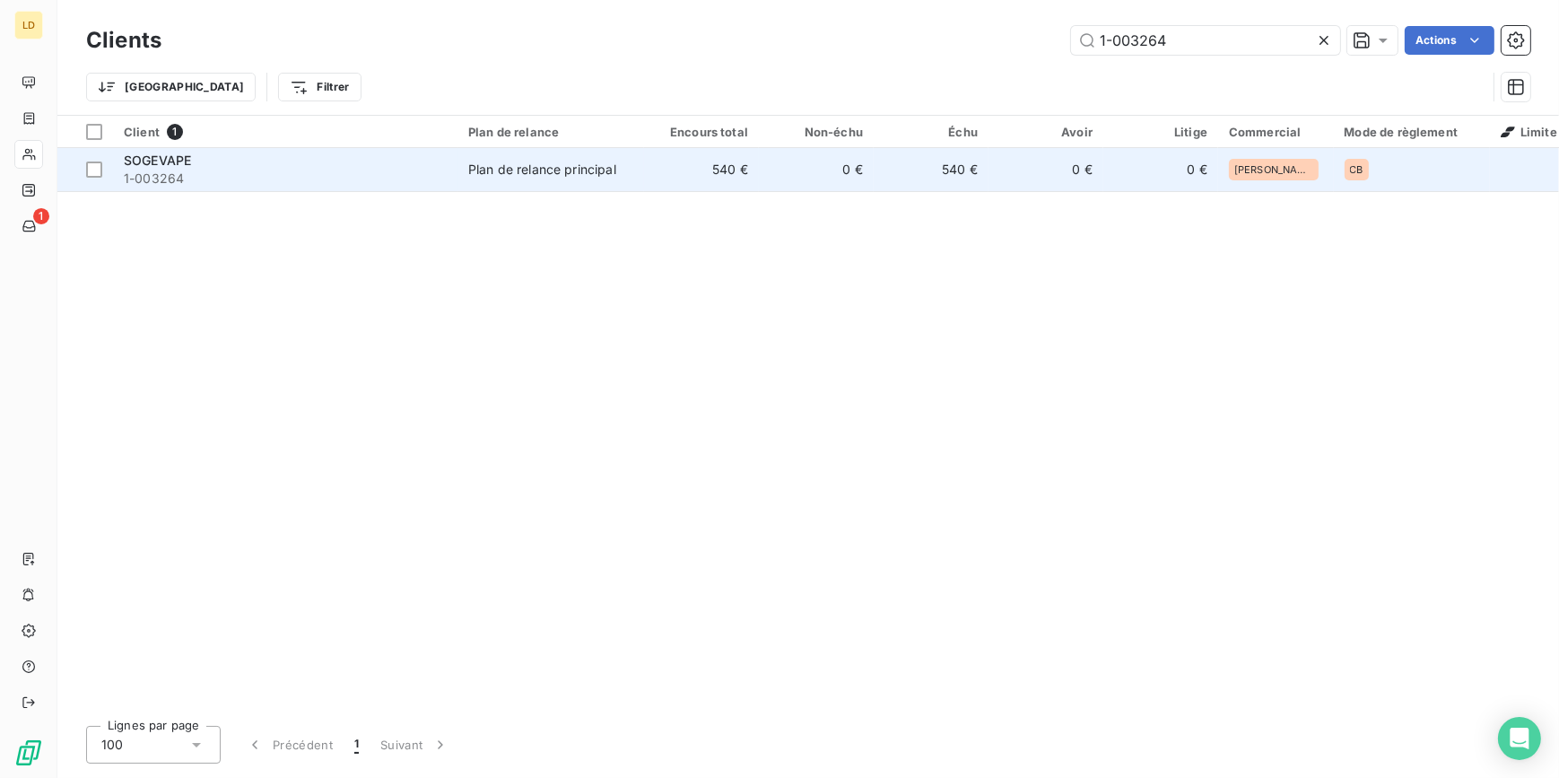
type input "1-003264"
click at [997, 167] on td "0 €" at bounding box center [1045, 169] width 115 height 43
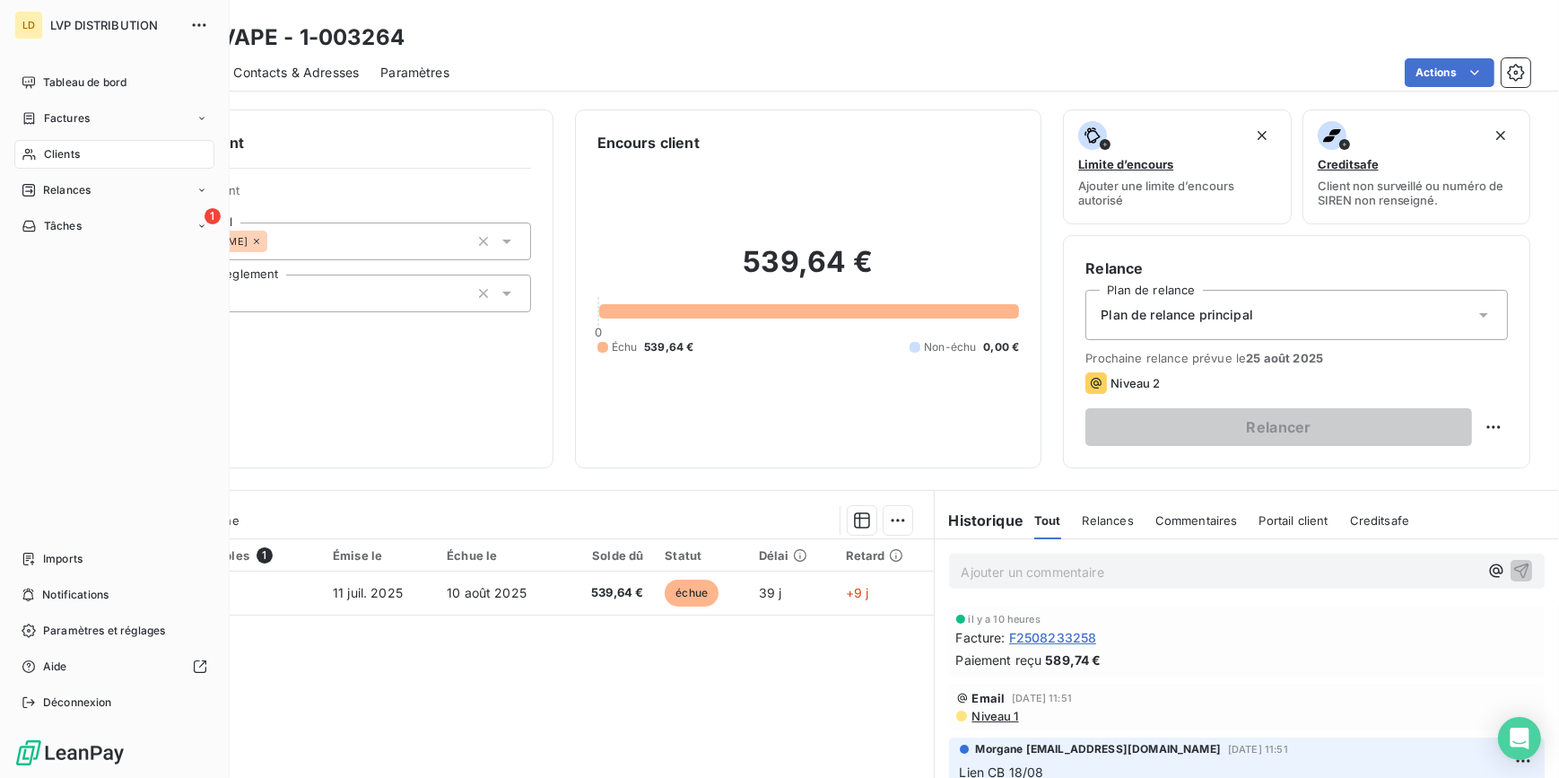
click at [46, 151] on span "Clients" at bounding box center [62, 154] width 36 height 16
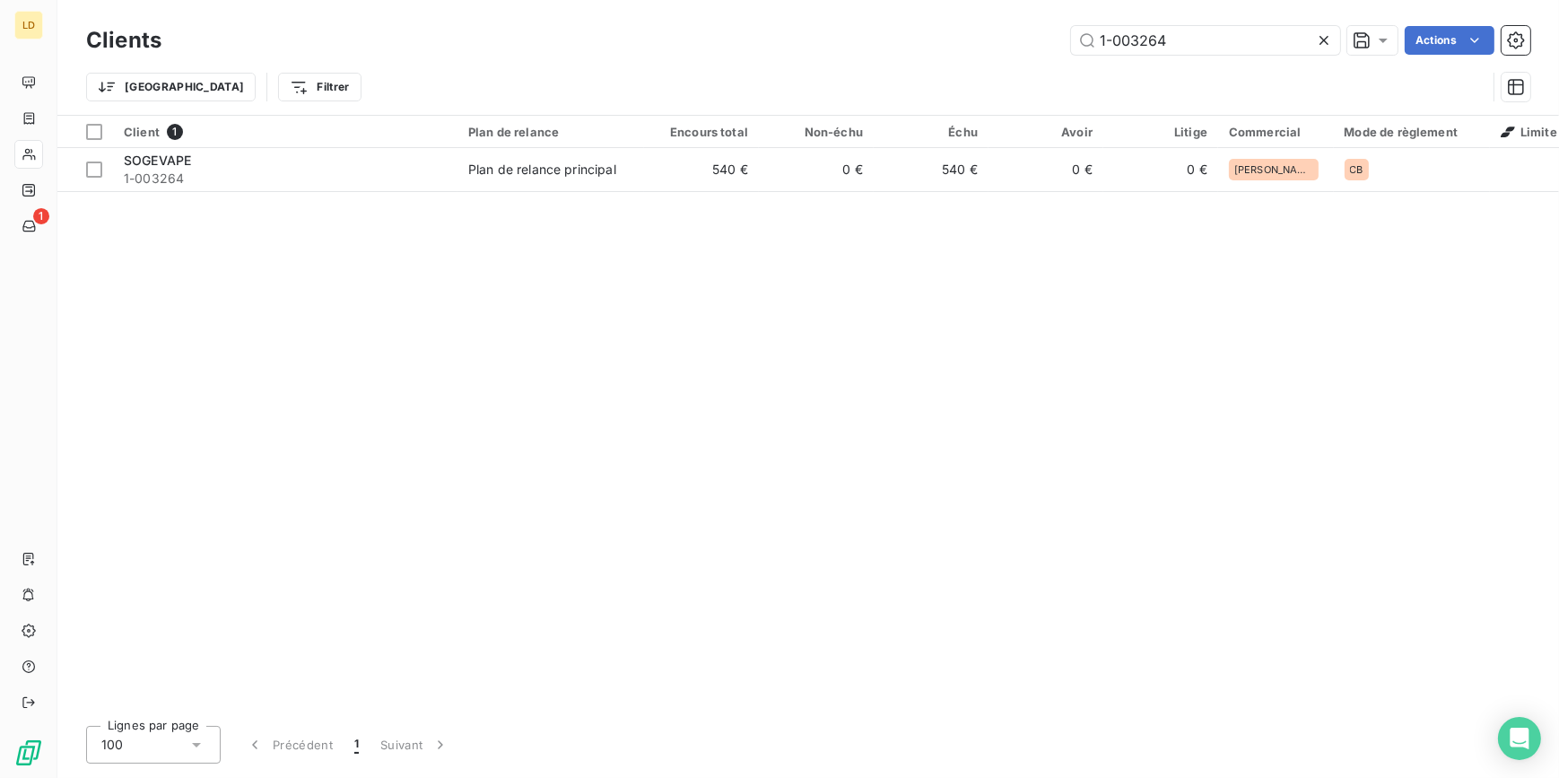
drag, startPoint x: 1175, startPoint y: 30, endPoint x: 824, endPoint y: 0, distance: 352.0
click at [853, 1] on div "Clients 1-003264 Actions Trier Filtrer" at bounding box center [808, 57] width 1502 height 115
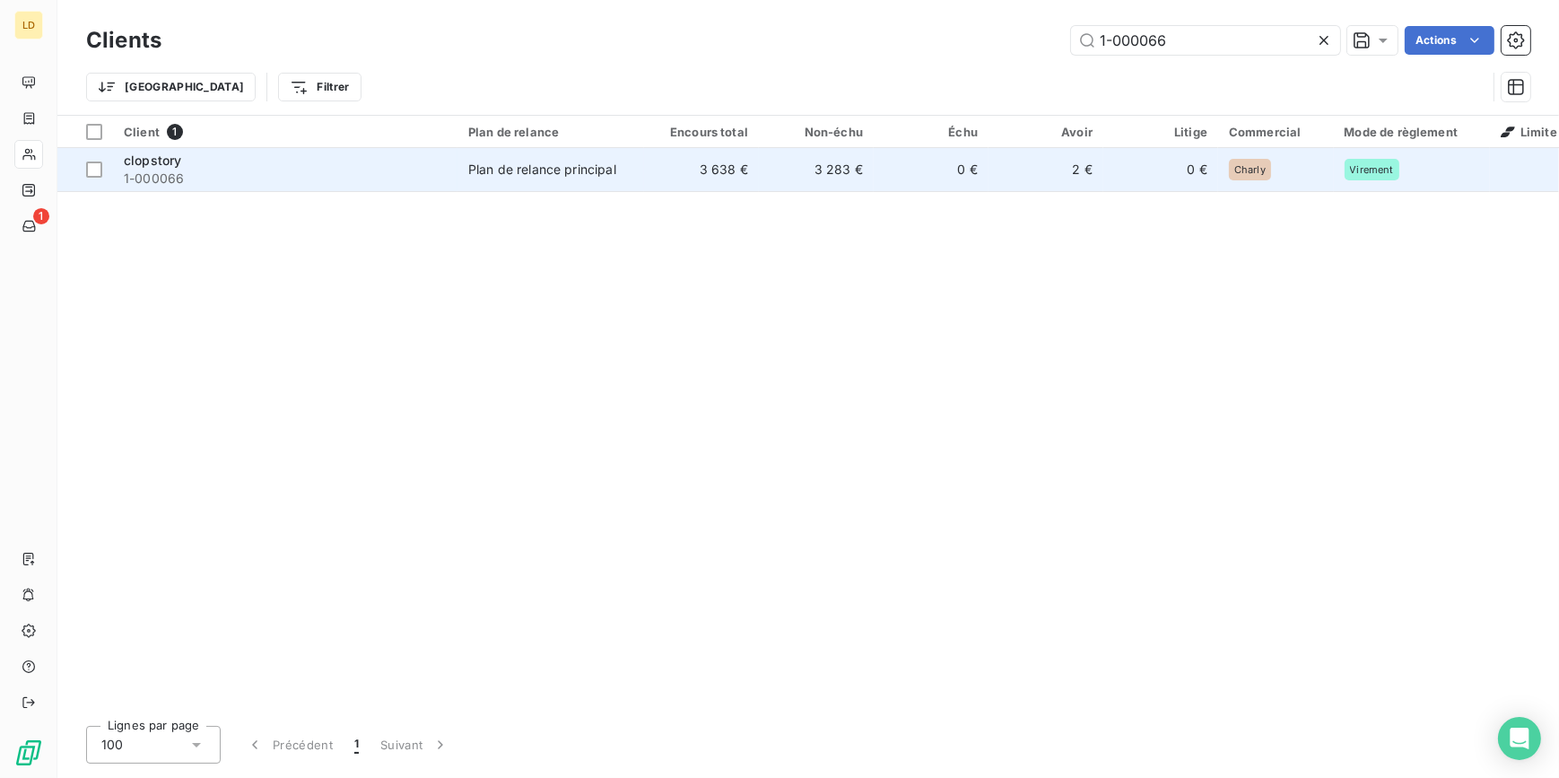
type input "1-000066"
click at [671, 183] on td "3 638 €" at bounding box center [701, 169] width 115 height 43
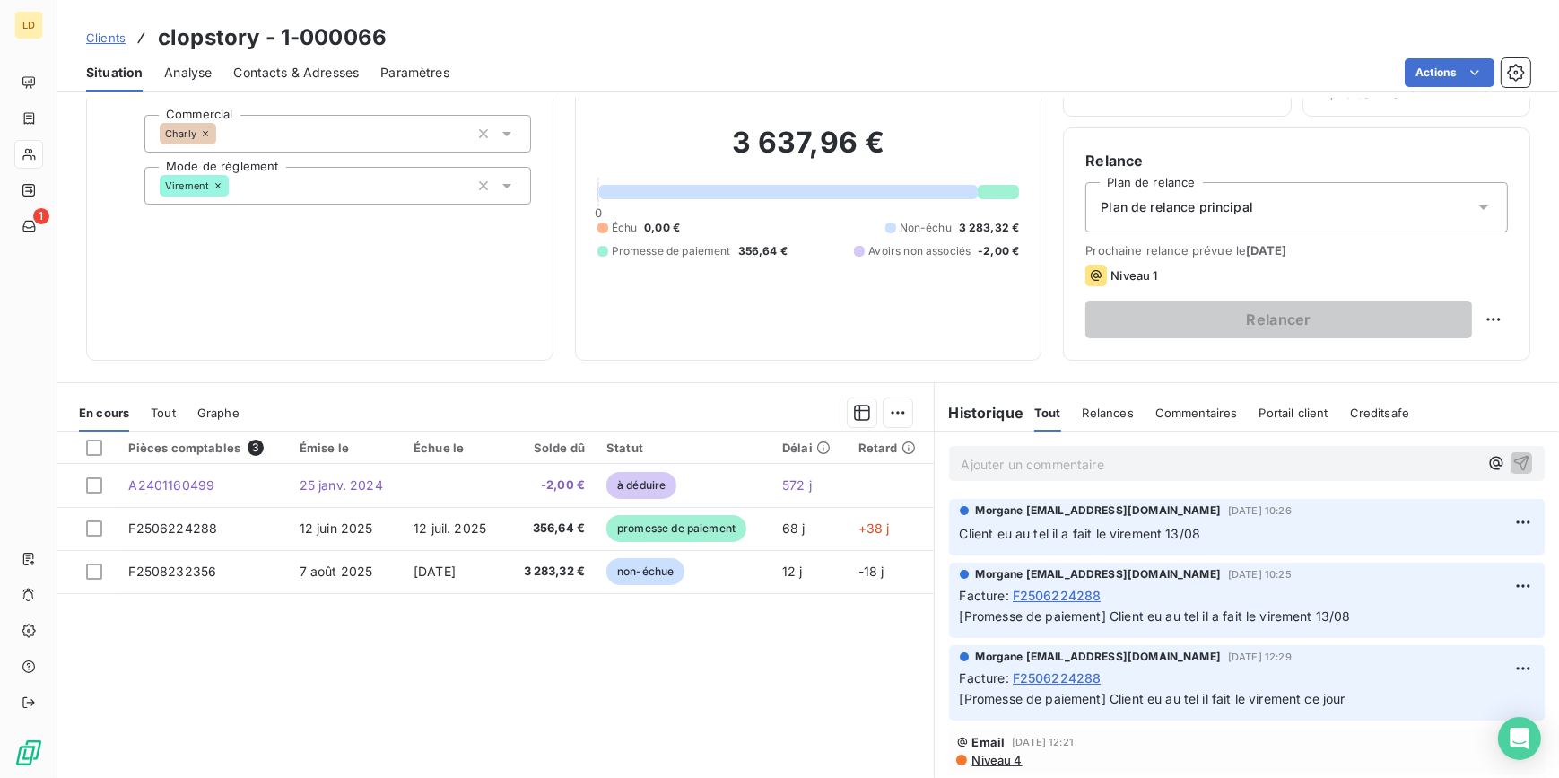
scroll to position [108, 0]
drag, startPoint x: 1366, startPoint y: 627, endPoint x: 1102, endPoint y: 615, distance: 264.0
click at [1102, 615] on div "Morgane [EMAIL_ADDRESS][DOMAIN_NAME] [DATE] 10:25 Facture : F2506224288 [Promes…" at bounding box center [1247, 599] width 596 height 75
copy span "Client eu au tel il a fait le virement 13/08"
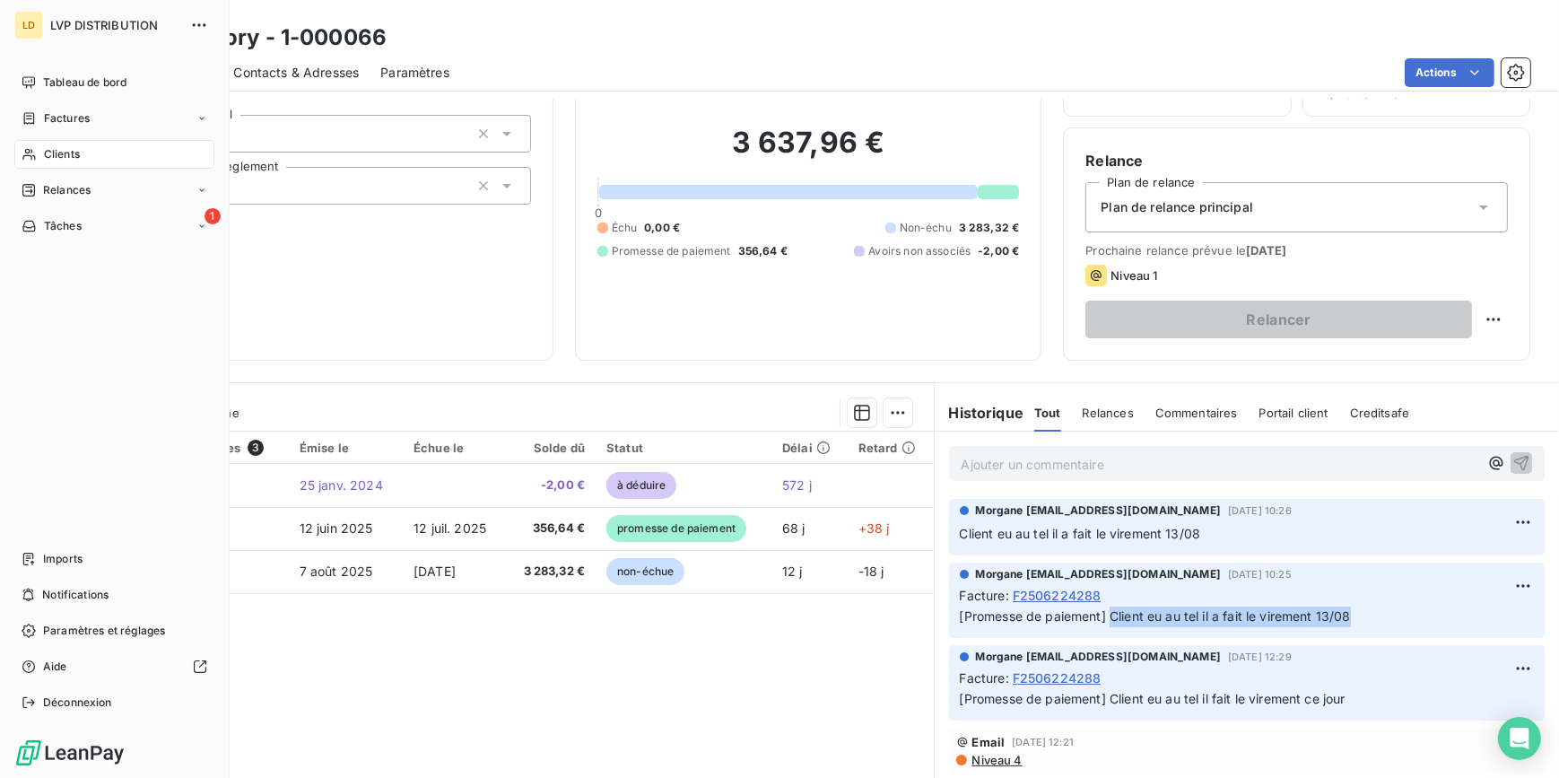
drag, startPoint x: 44, startPoint y: 154, endPoint x: 227, endPoint y: 144, distance: 183.3
click at [44, 152] on span "Clients" at bounding box center [62, 154] width 36 height 16
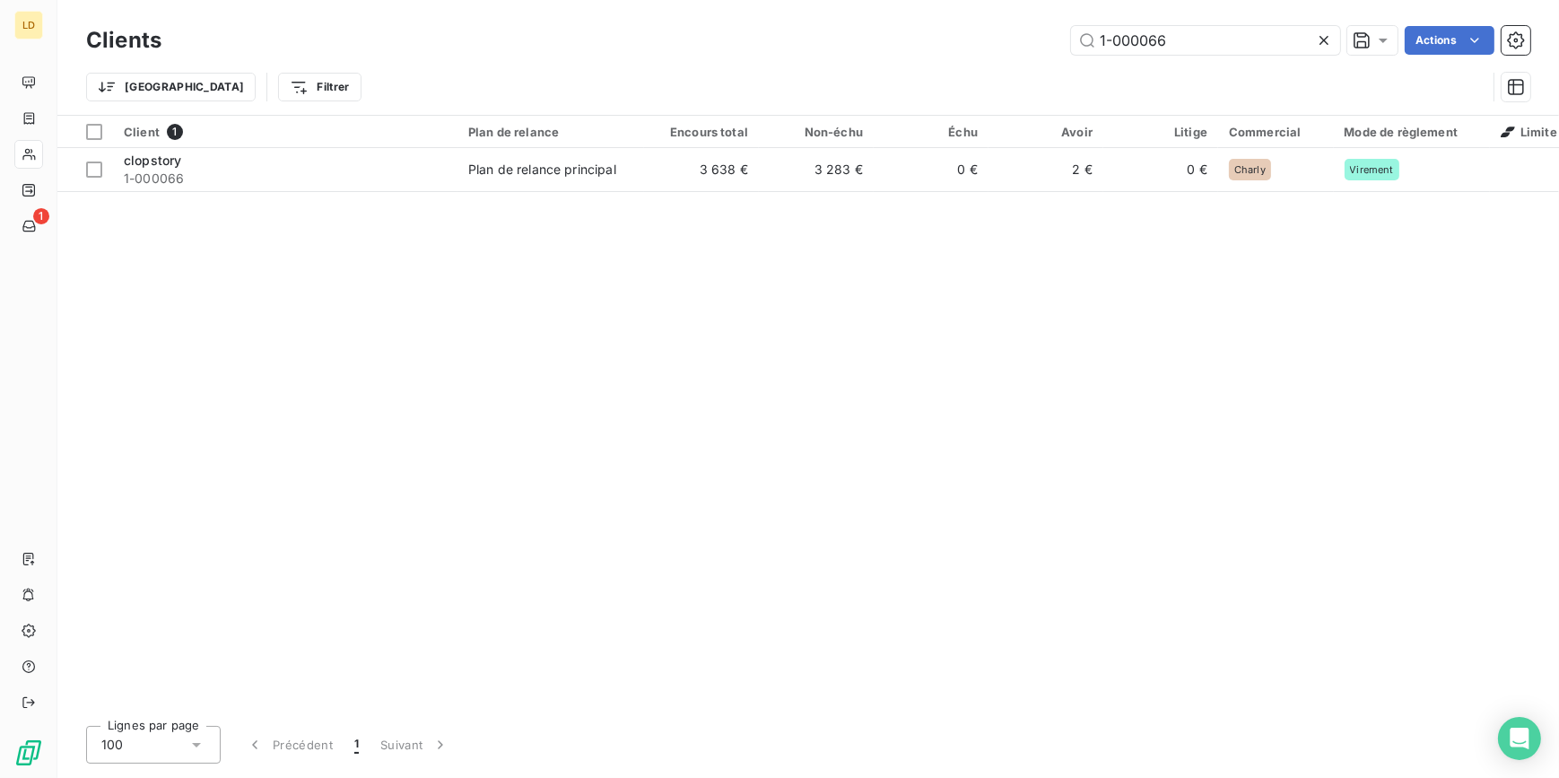
drag, startPoint x: 1206, startPoint y: 49, endPoint x: 896, endPoint y: 37, distance: 309.7
click at [901, 36] on div "1-000066 Actions" at bounding box center [856, 40] width 1347 height 29
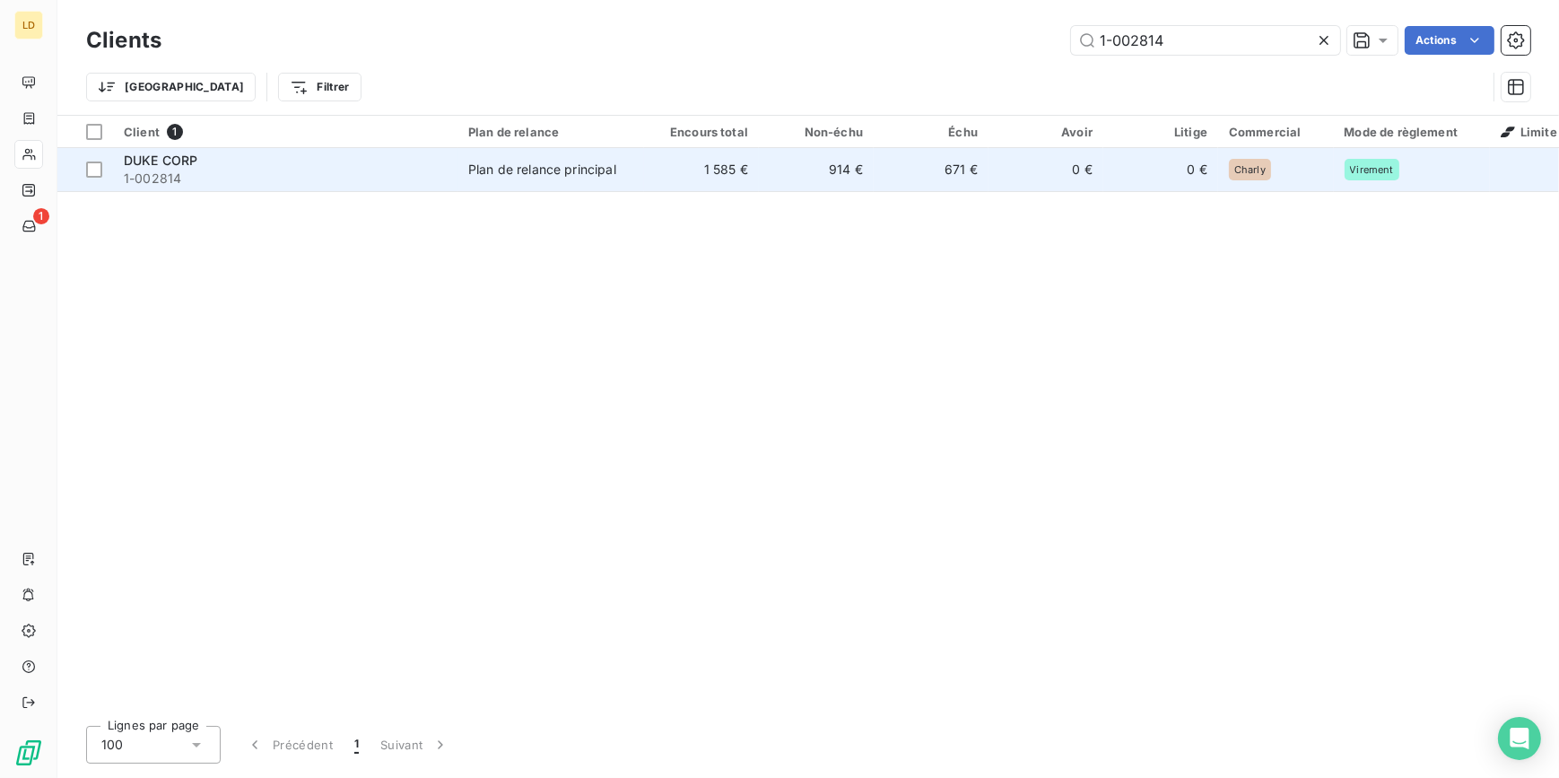
type input "1-002814"
click at [564, 166] on div "Plan de relance principal" at bounding box center [542, 170] width 148 height 18
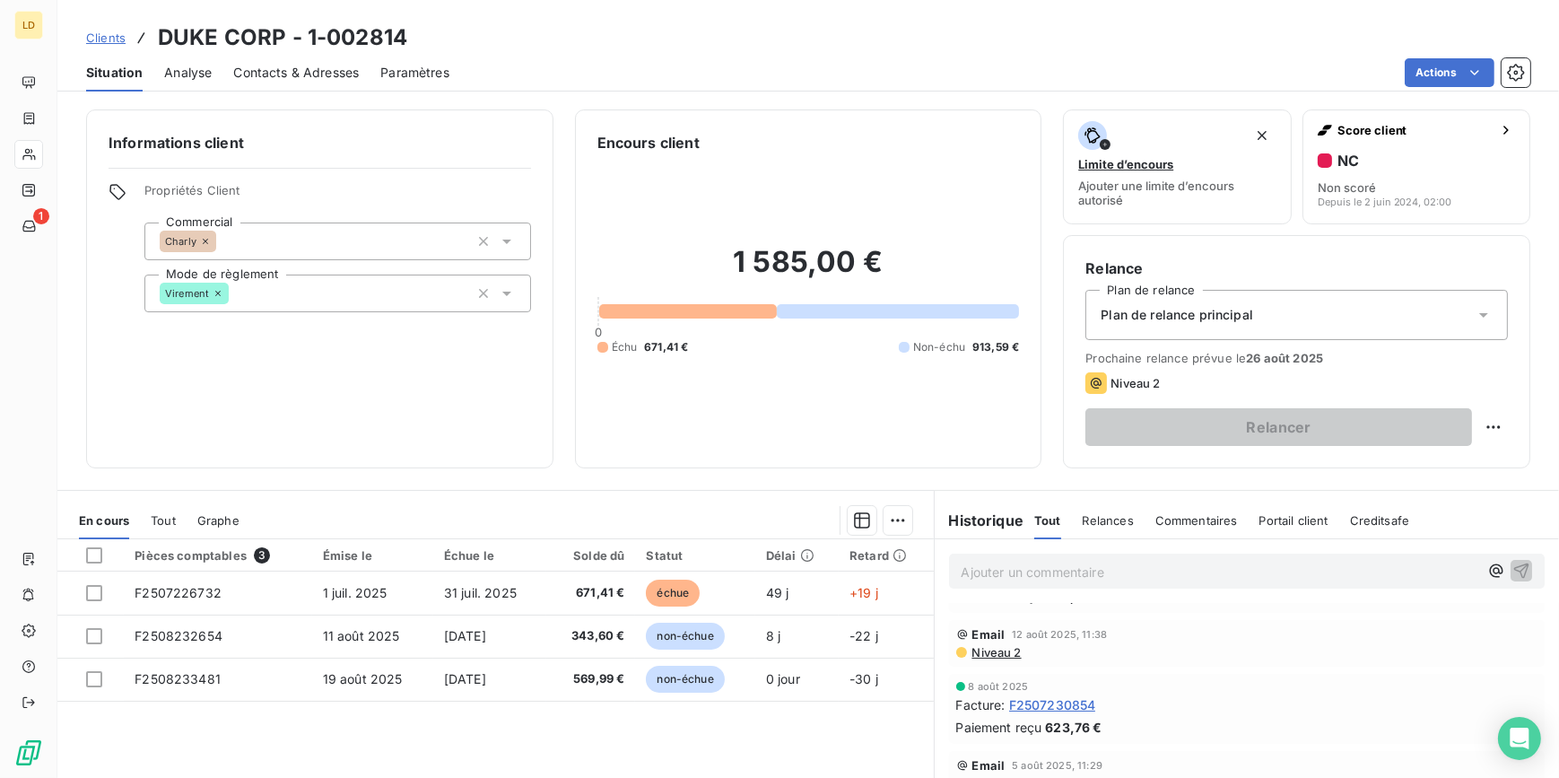
scroll to position [162, 0]
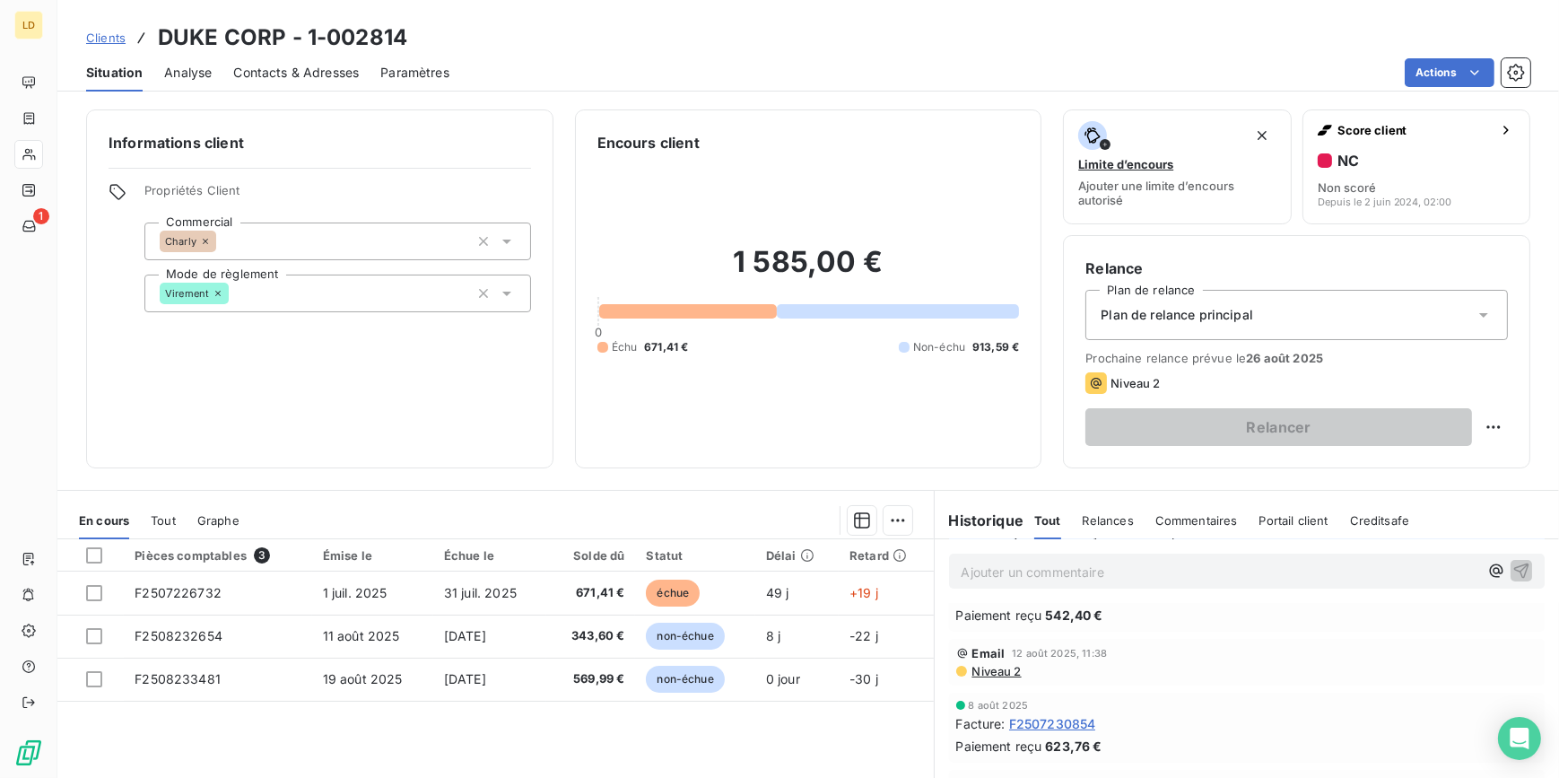
click at [302, 67] on span "Contacts & Adresses" at bounding box center [296, 73] width 126 height 18
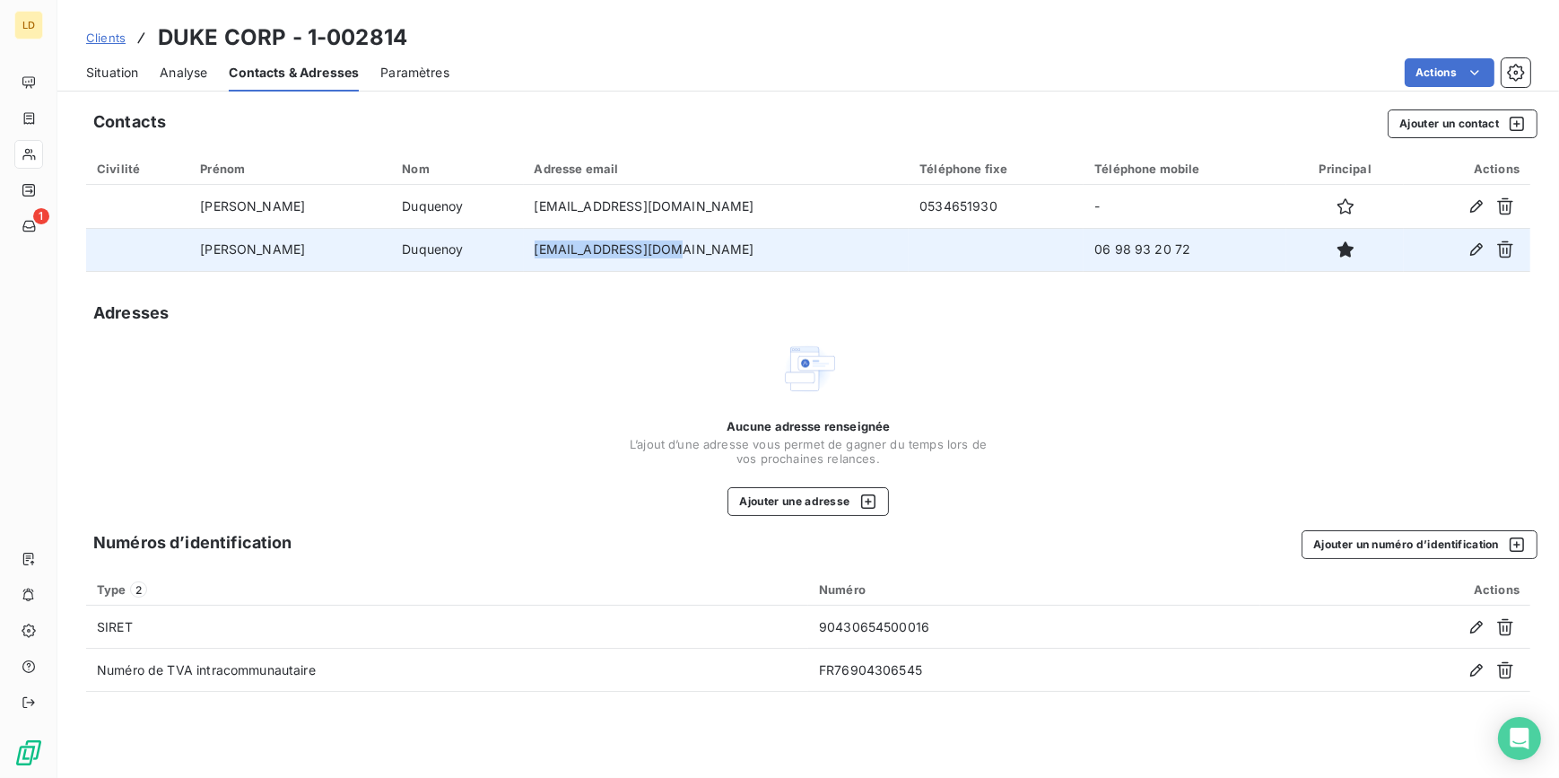
drag, startPoint x: 635, startPoint y: 260, endPoint x: 492, endPoint y: 251, distance: 143.8
click at [524, 251] on td "[EMAIL_ADDRESS][DOMAIN_NAME]" at bounding box center [717, 249] width 386 height 43
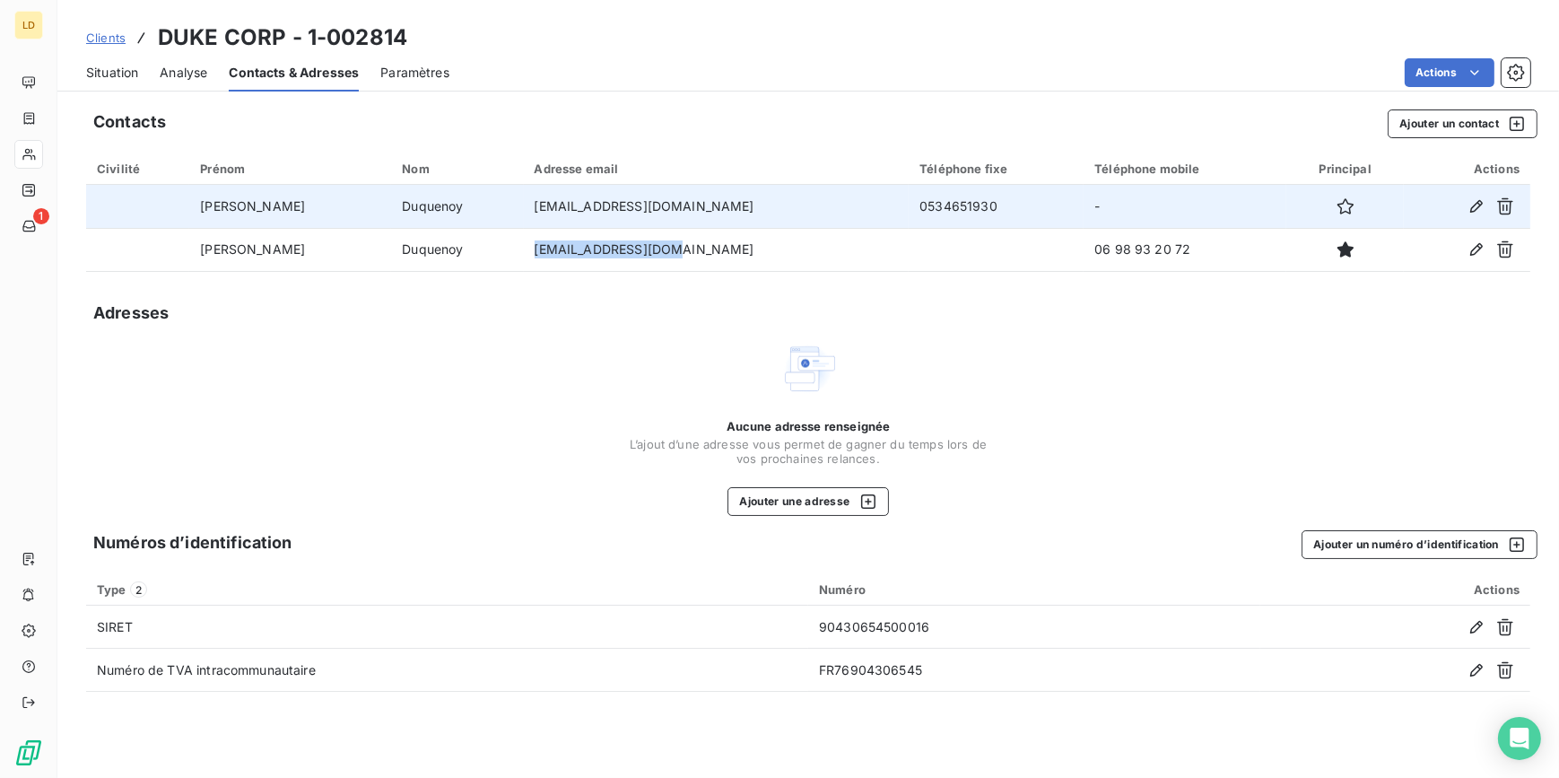
copy td "[EMAIL_ADDRESS][DOMAIN_NAME]"
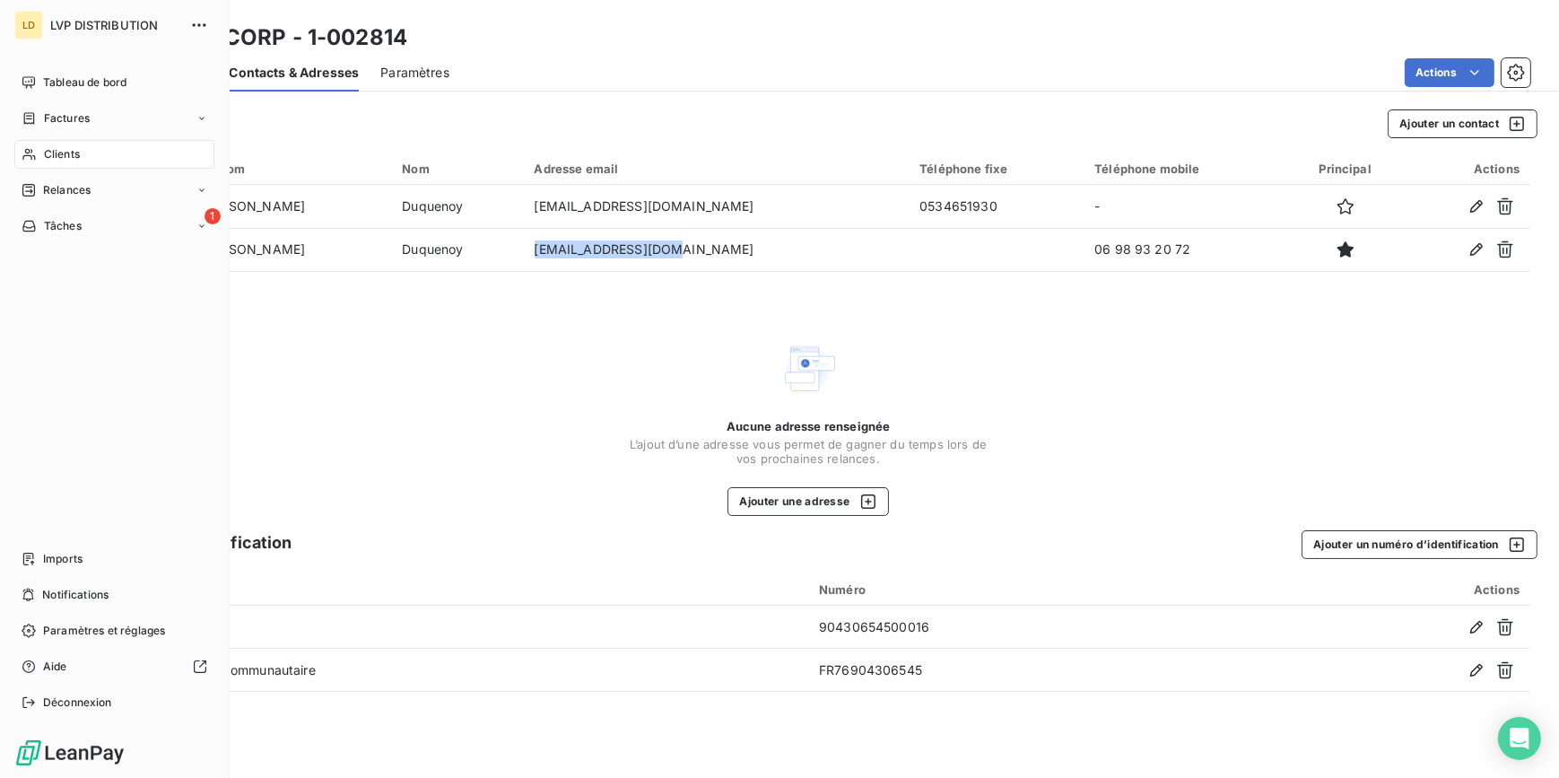
click at [55, 145] on div "Clients" at bounding box center [114, 154] width 200 height 29
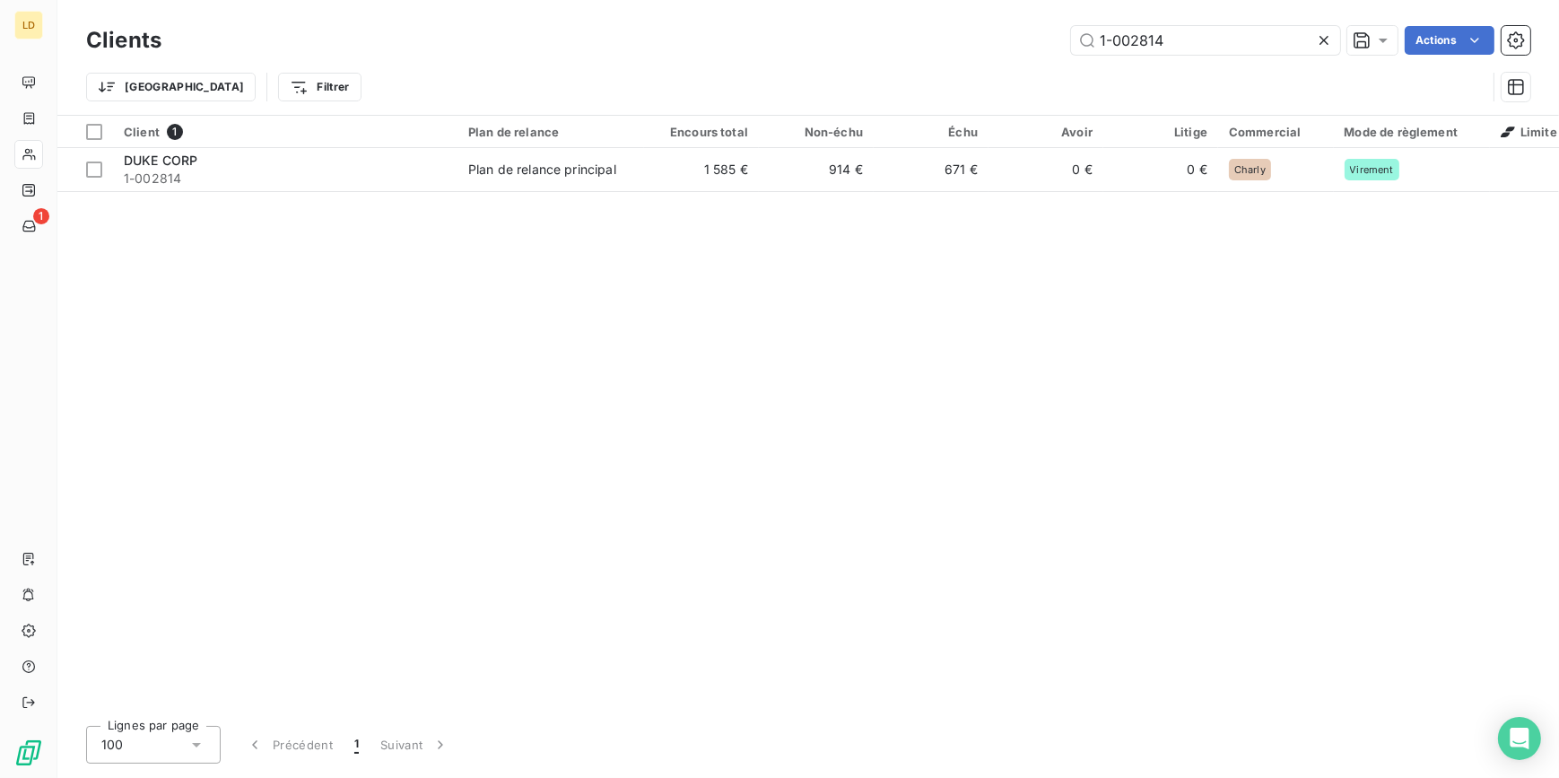
drag, startPoint x: 1014, startPoint y: 20, endPoint x: 937, endPoint y: 10, distance: 77.8
click at [938, 10] on div "Clients 1-002814 Actions Trier Filtrer" at bounding box center [808, 57] width 1502 height 115
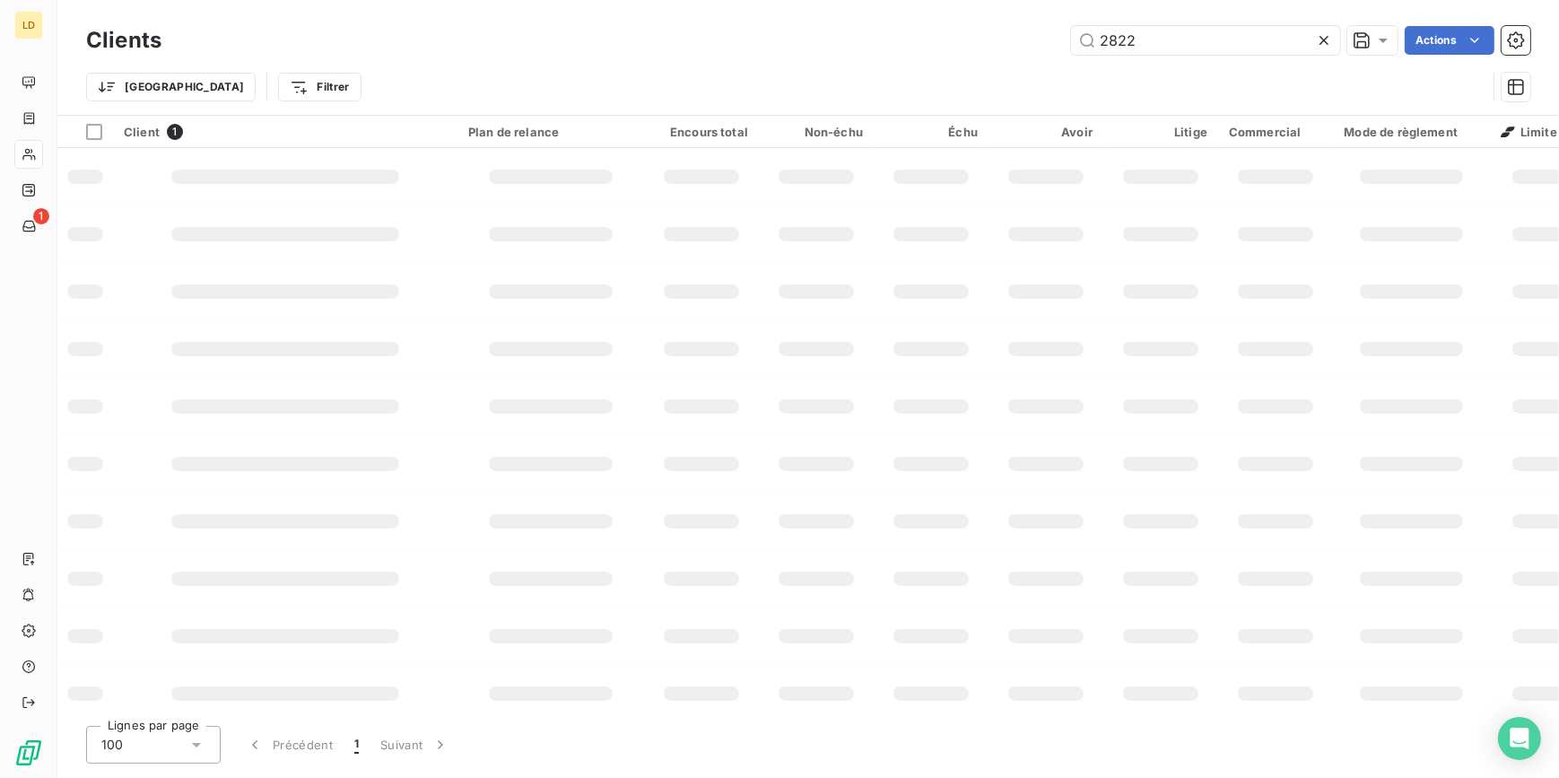
type input "2822"
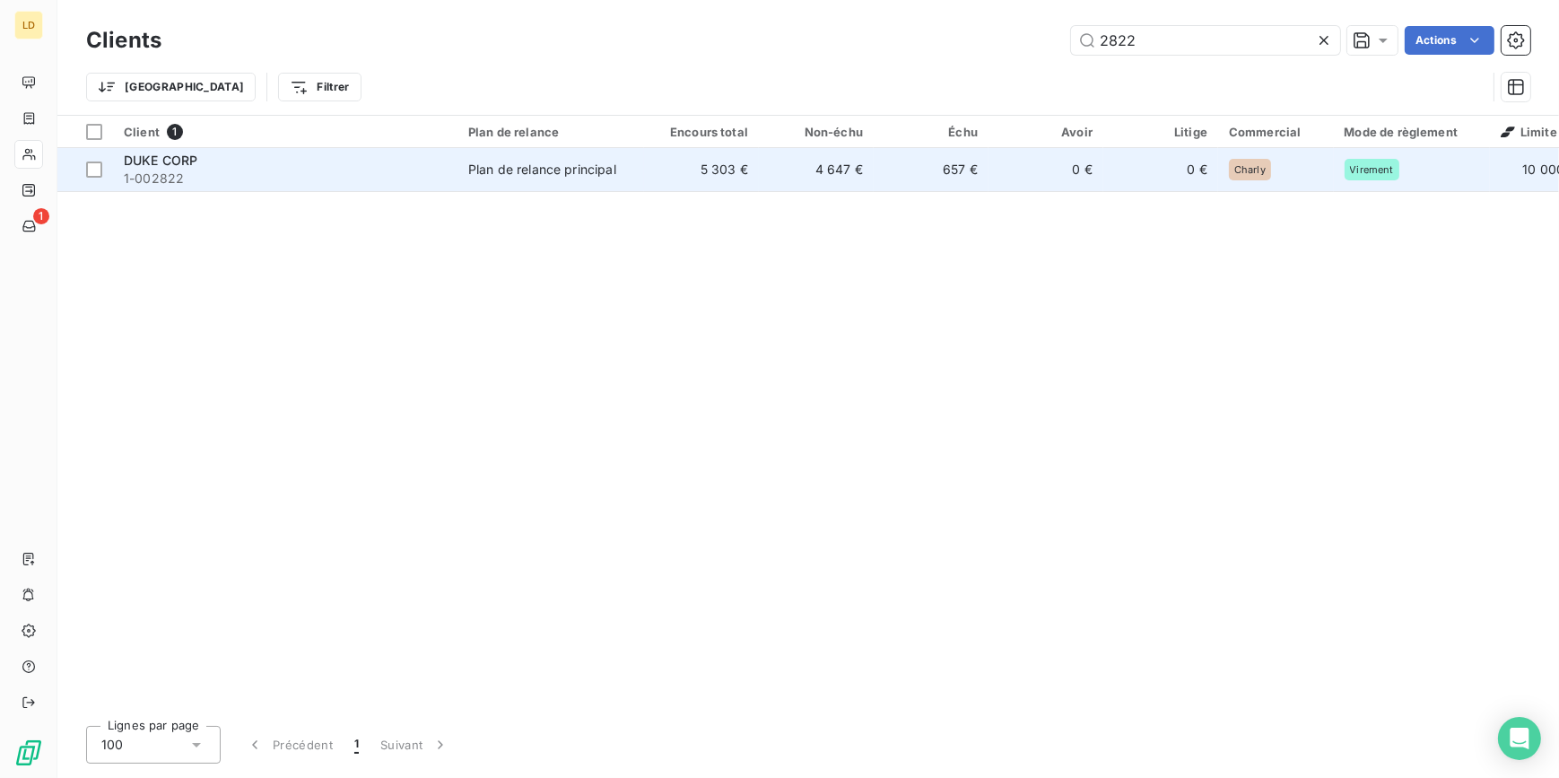
click at [562, 162] on div "Plan de relance principal" at bounding box center [542, 170] width 148 height 18
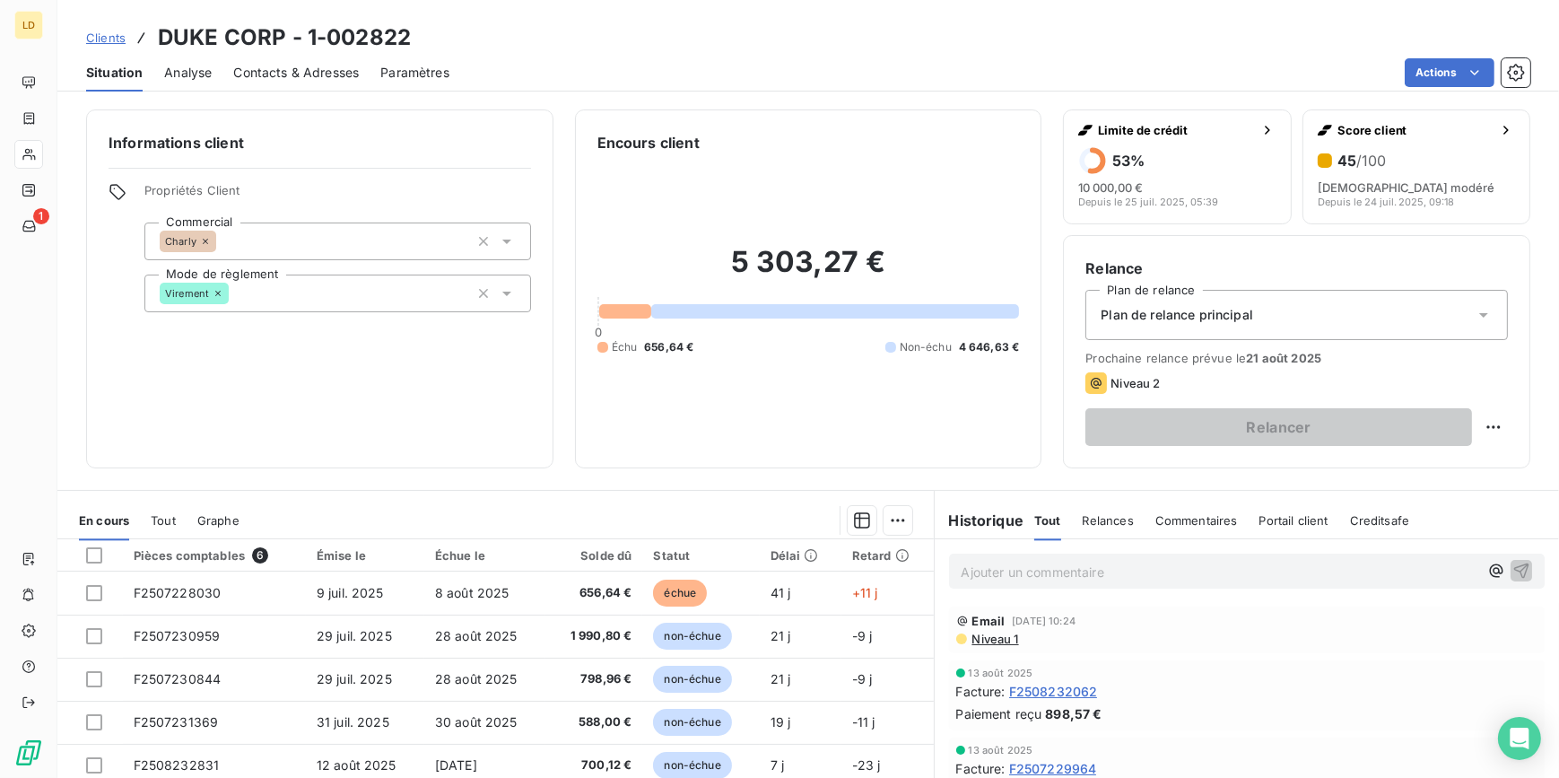
click at [366, 83] on div "Situation Analyse Contacts & Adresses Paramètres Actions" at bounding box center [808, 73] width 1502 height 38
click at [352, 78] on span "Contacts & Adresses" at bounding box center [296, 73] width 126 height 18
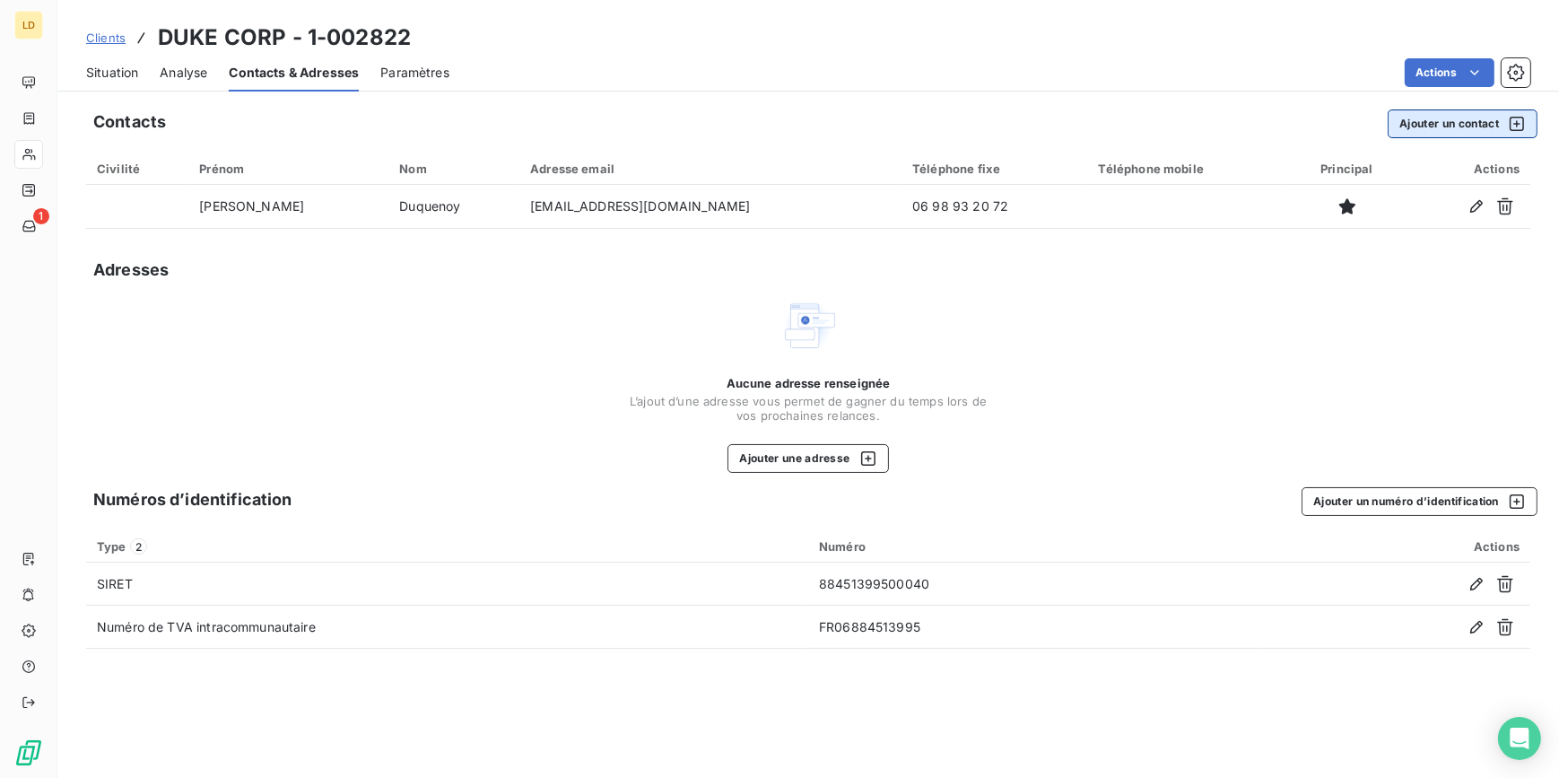
click at [1489, 125] on button "Ajouter un contact" at bounding box center [1463, 123] width 150 height 29
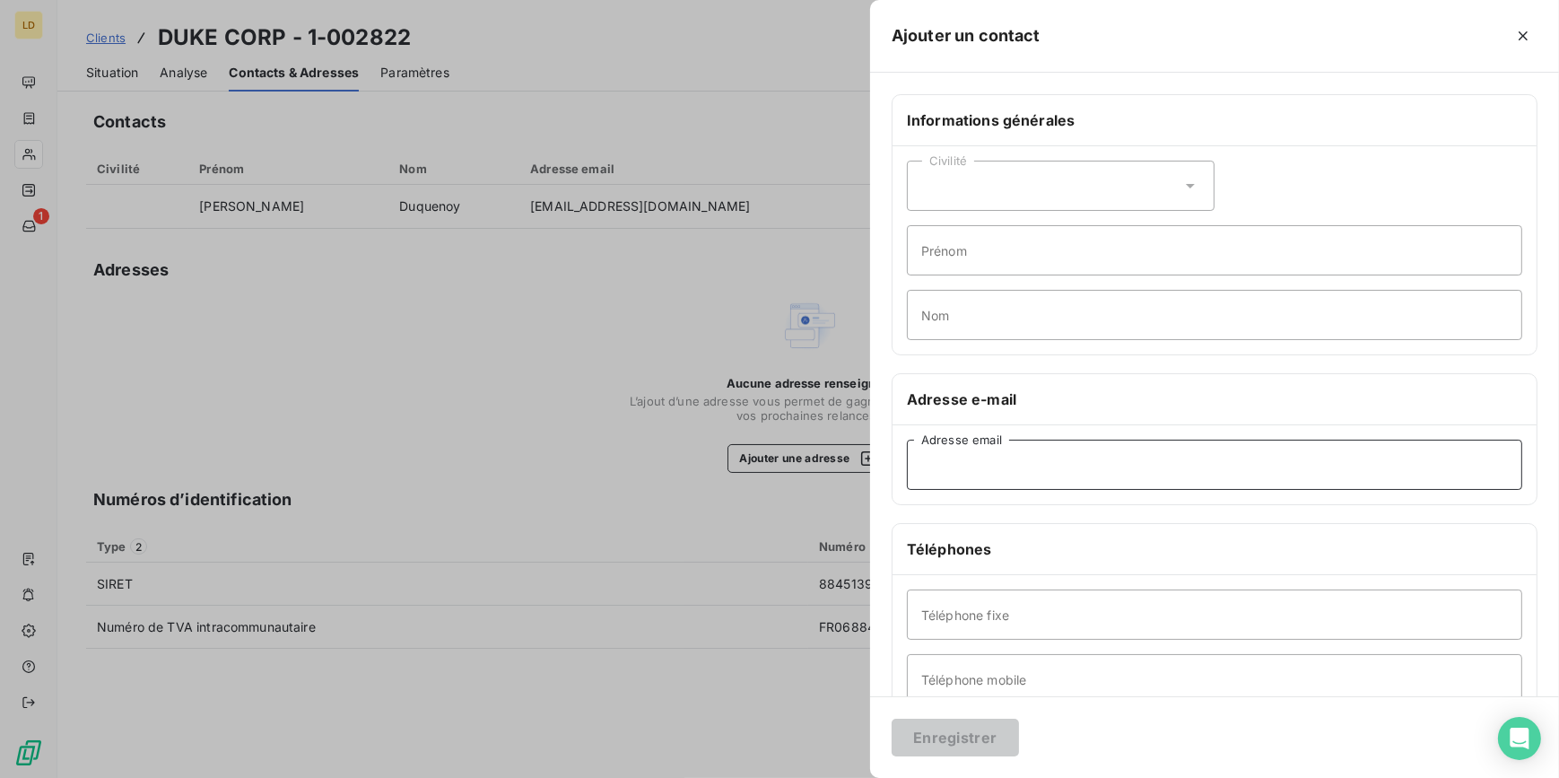
click at [988, 472] on input "Adresse email" at bounding box center [1214, 465] width 615 height 50
paste input "[EMAIL_ADDRESS][DOMAIN_NAME]"
type input "[EMAIL_ADDRESS][DOMAIN_NAME]"
click at [936, 754] on button "Enregistrer" at bounding box center [955, 737] width 127 height 38
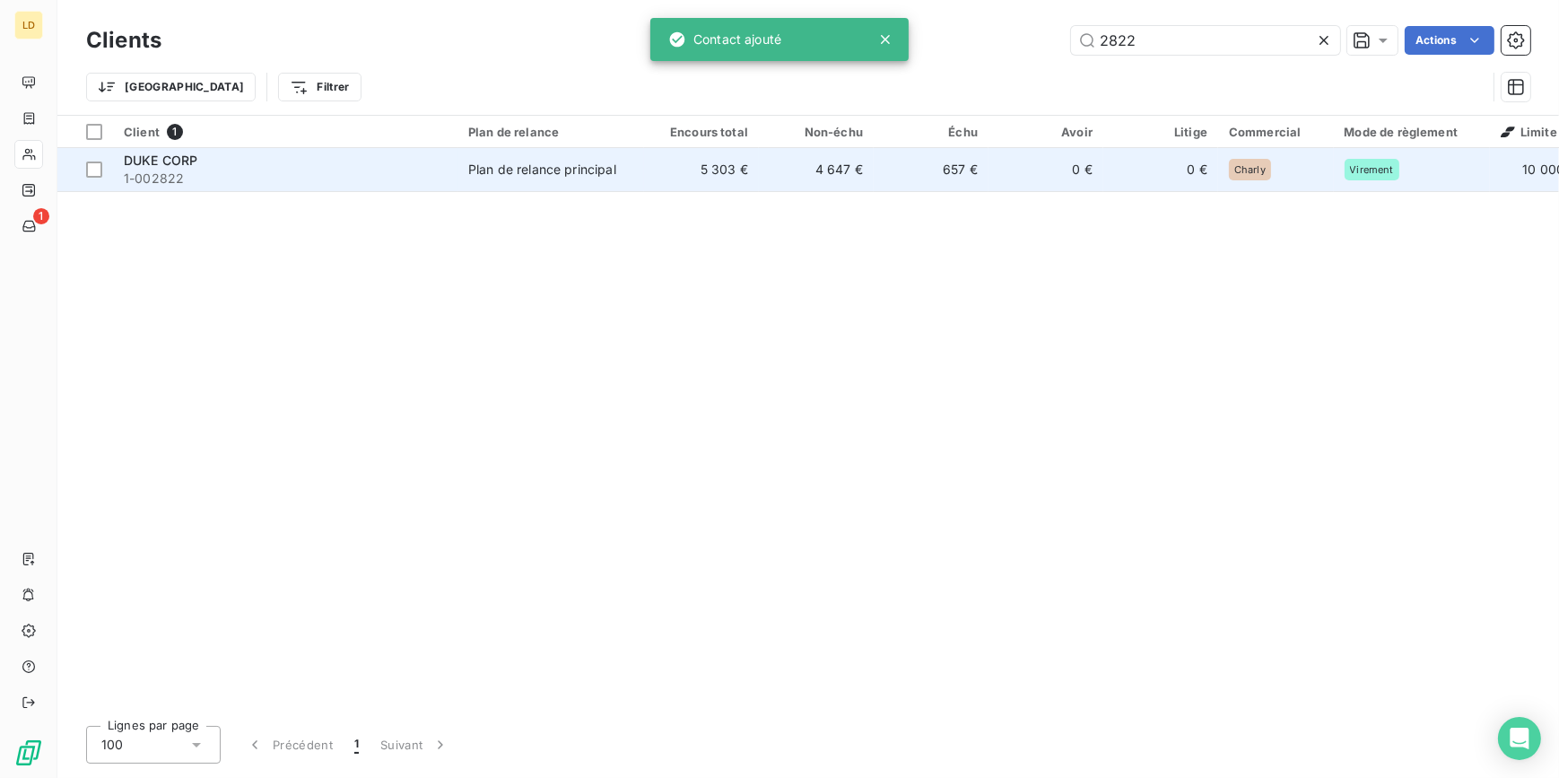
click at [379, 157] on div "DUKE CORP" at bounding box center [285, 161] width 323 height 18
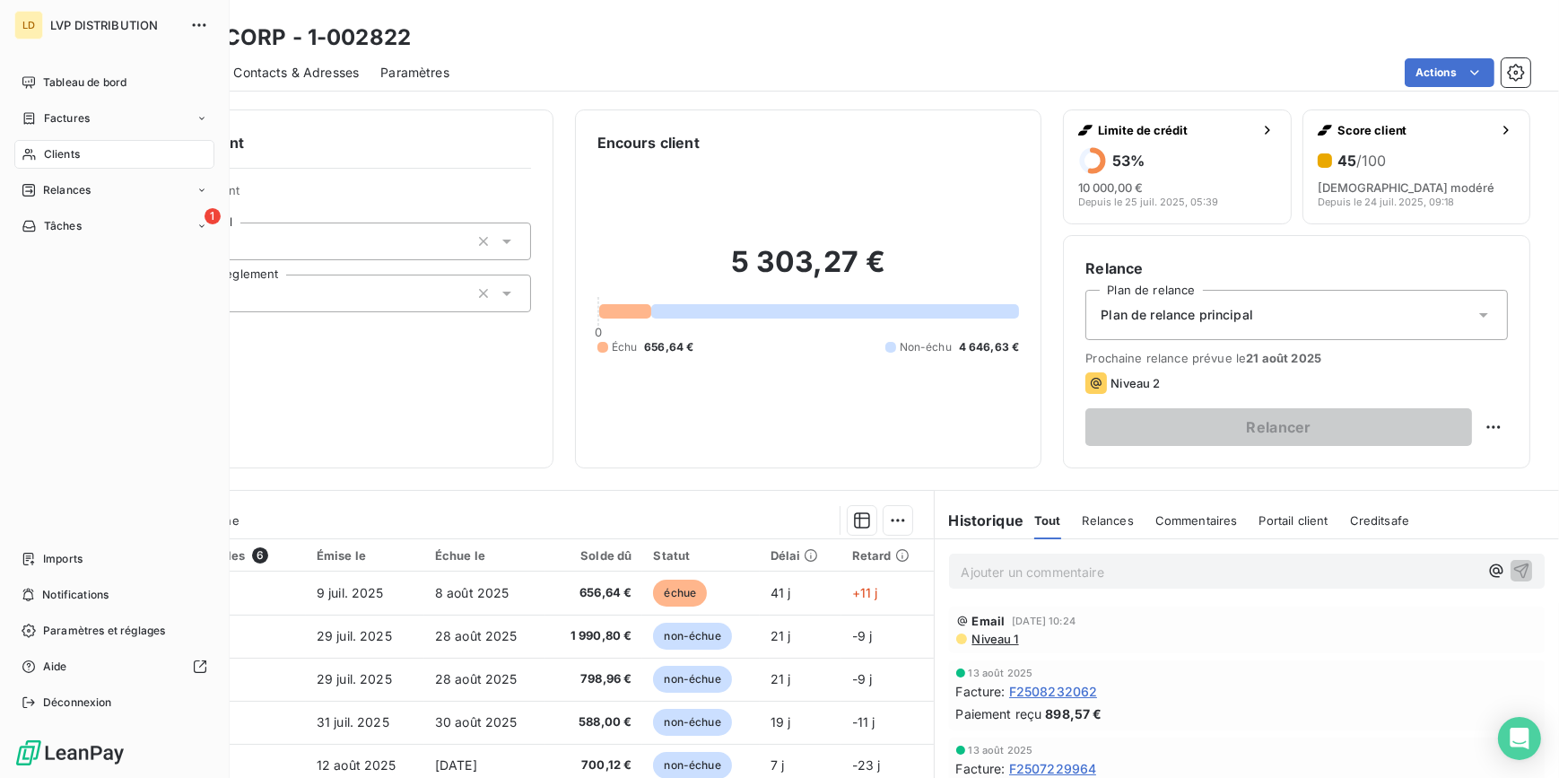
click at [64, 156] on span "Clients" at bounding box center [62, 154] width 36 height 16
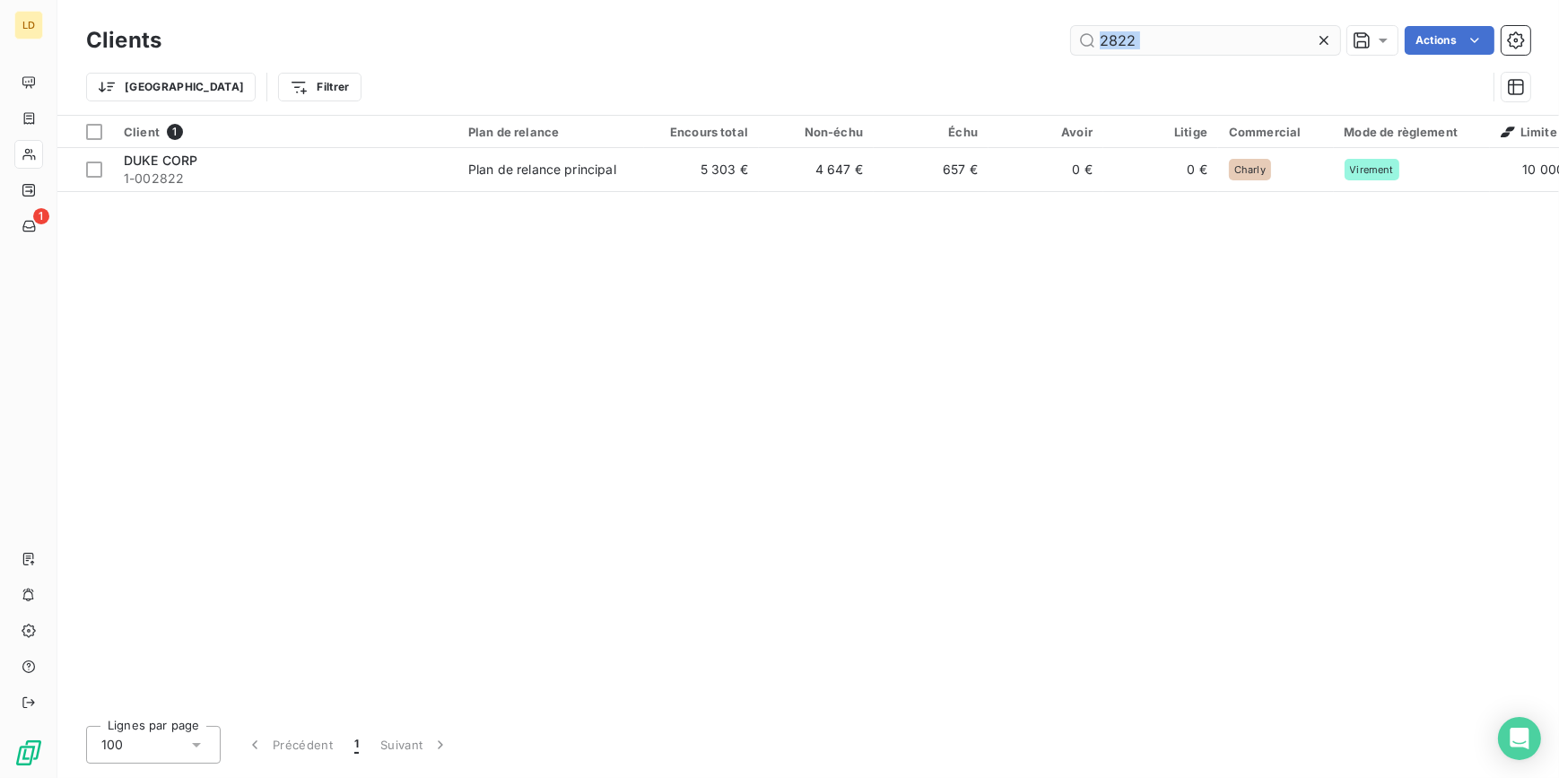
drag, startPoint x: 1189, startPoint y: 63, endPoint x: 1143, endPoint y: 52, distance: 47.9
click at [1143, 53] on div "Clients 2822 Actions Trier Filtrer" at bounding box center [808, 68] width 1444 height 93
drag, startPoint x: 1193, startPoint y: 36, endPoint x: 924, endPoint y: 52, distance: 269.6
click at [957, 44] on div "2822 Actions" at bounding box center [856, 40] width 1347 height 29
paste input "1-002940"
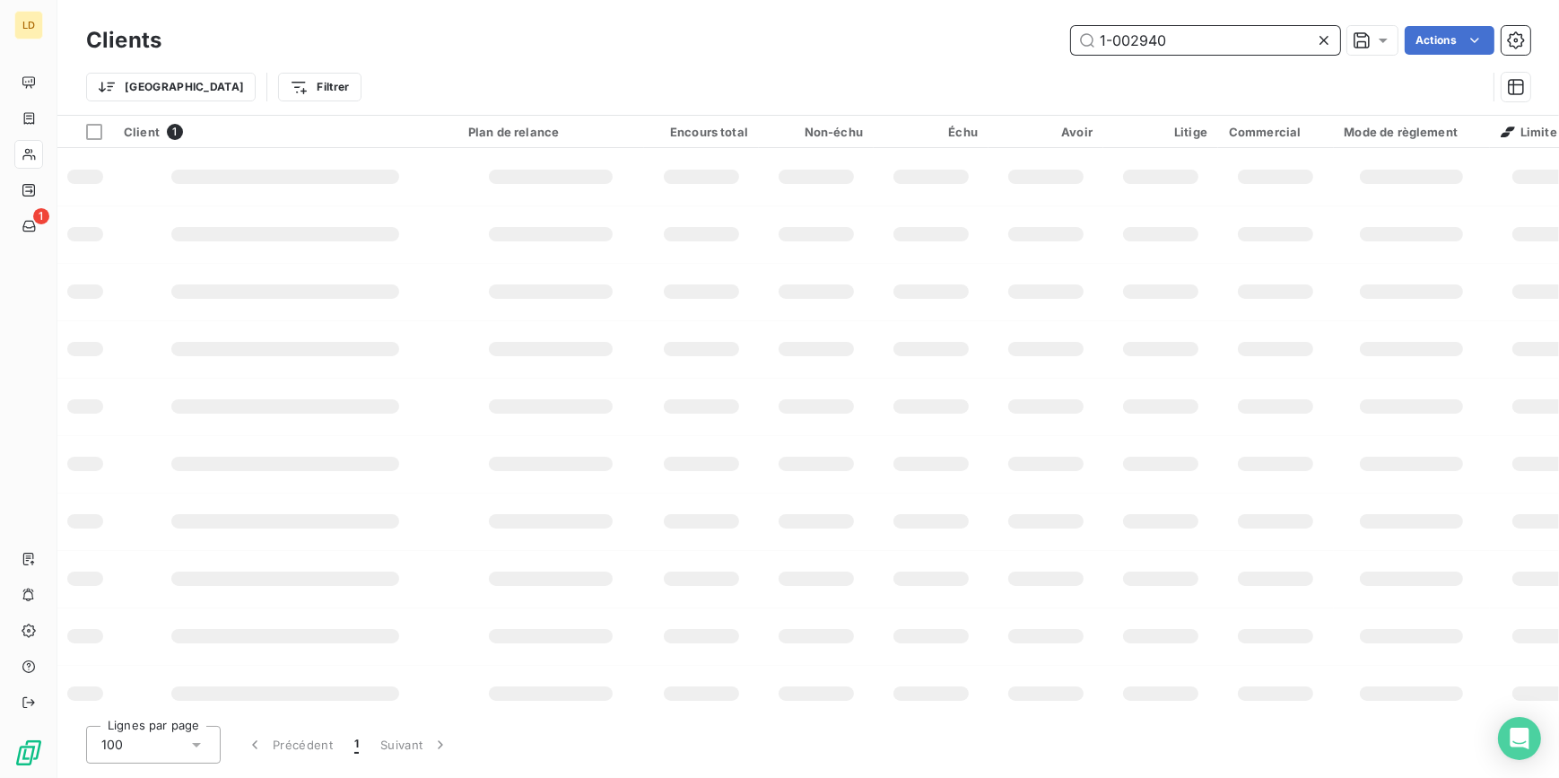
type input "1-002940"
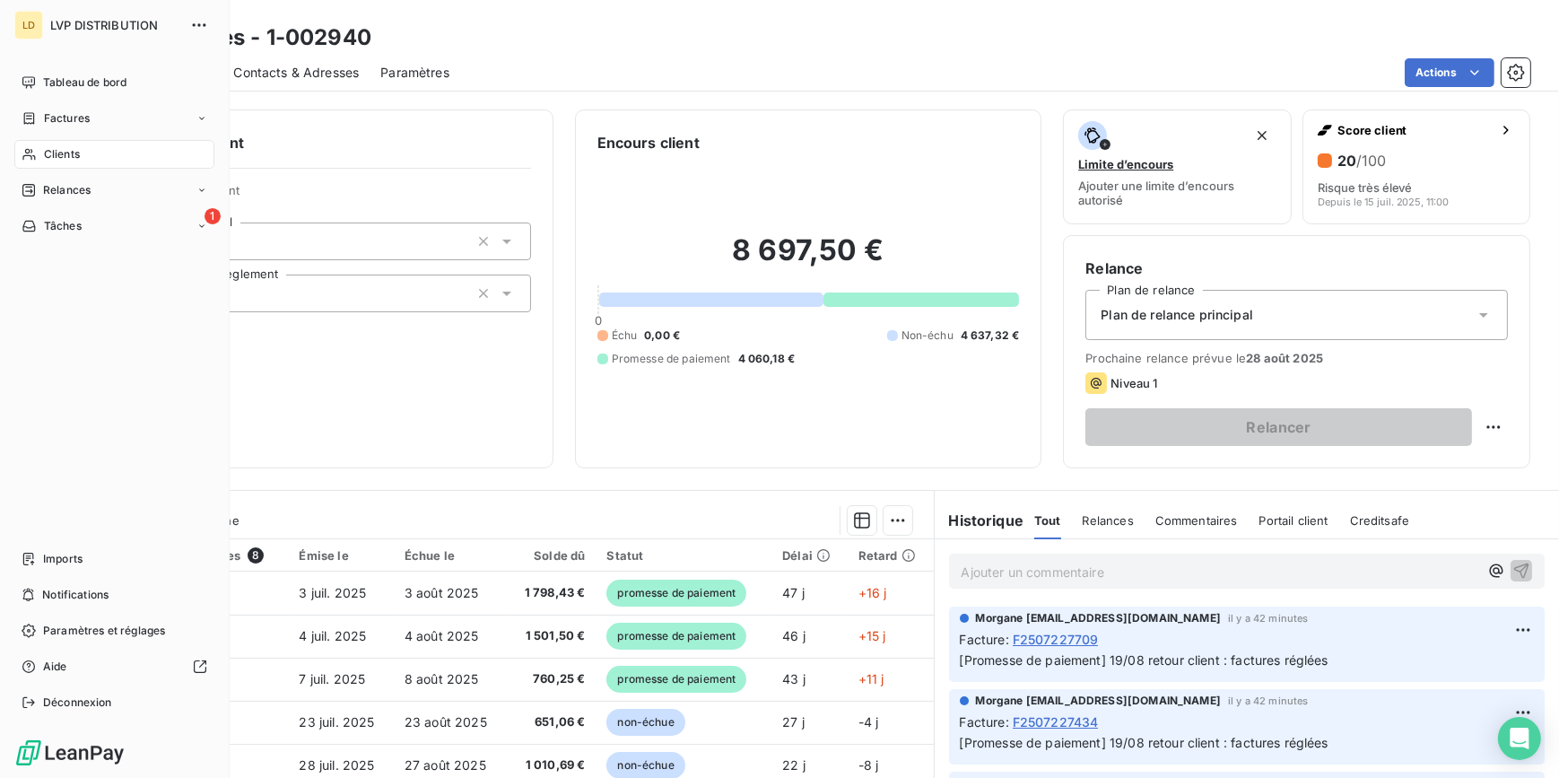
drag, startPoint x: 15, startPoint y: 152, endPoint x: 215, endPoint y: 120, distance: 202.6
click at [15, 152] on div "Clients" at bounding box center [114, 154] width 200 height 29
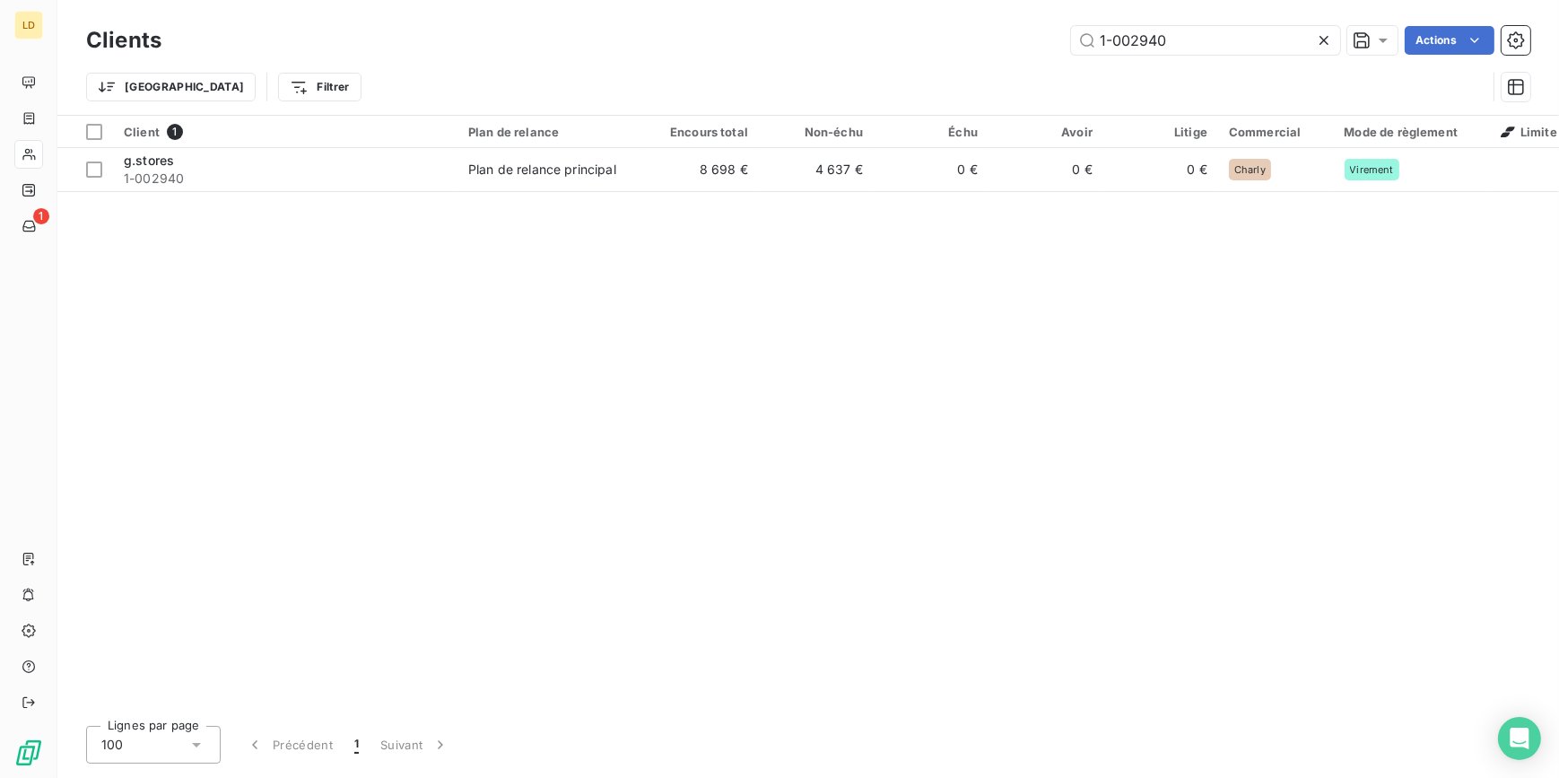
drag, startPoint x: 1176, startPoint y: 45, endPoint x: 837, endPoint y: 74, distance: 340.3
click at [843, 74] on div "Clients 1-002940 Actions Trier Filtrer" at bounding box center [808, 68] width 1444 height 93
type input "1-003007"
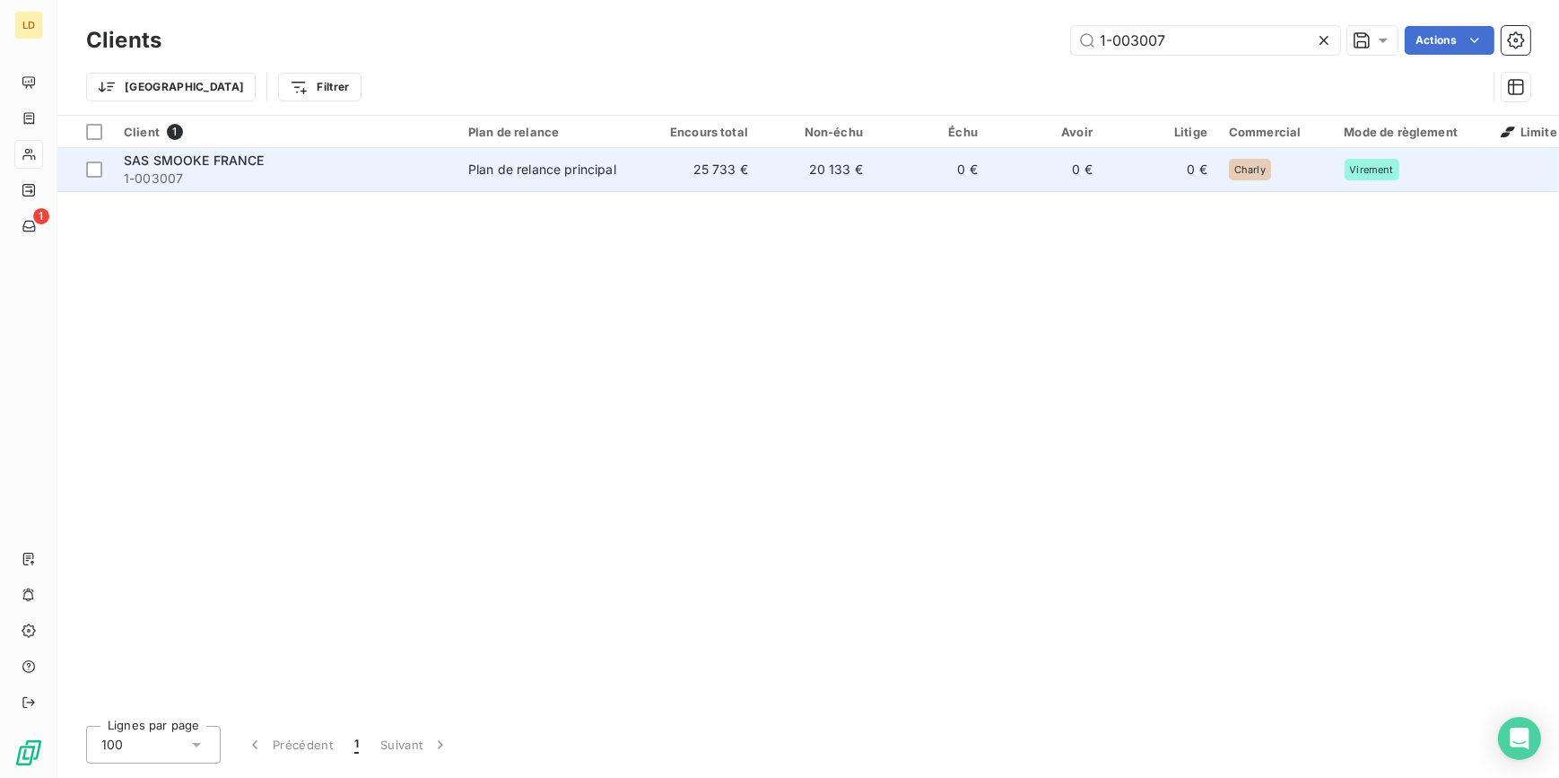
click at [718, 187] on td "25 733 €" at bounding box center [701, 169] width 115 height 43
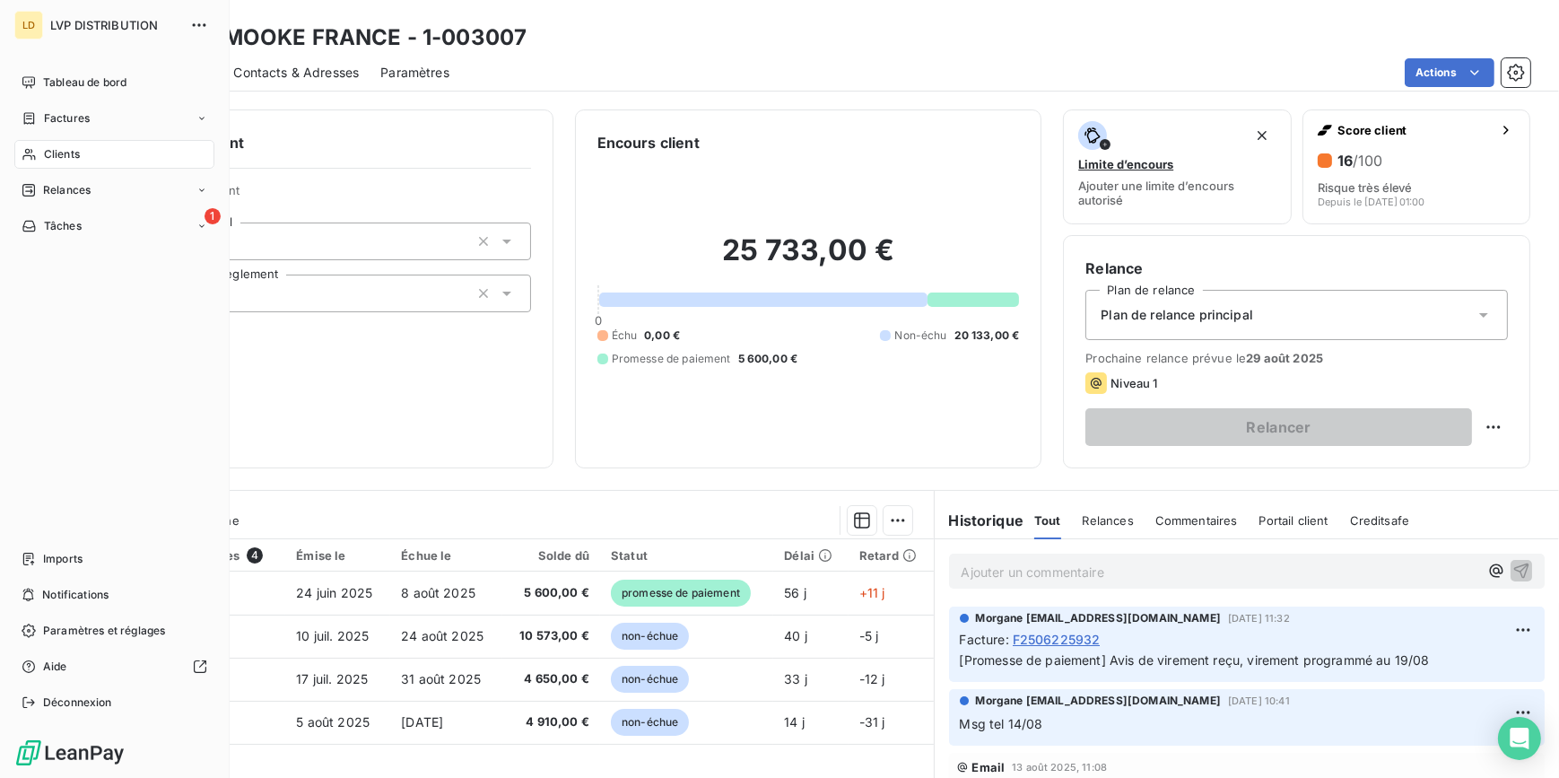
click at [30, 156] on icon at bounding box center [28, 155] width 13 height 12
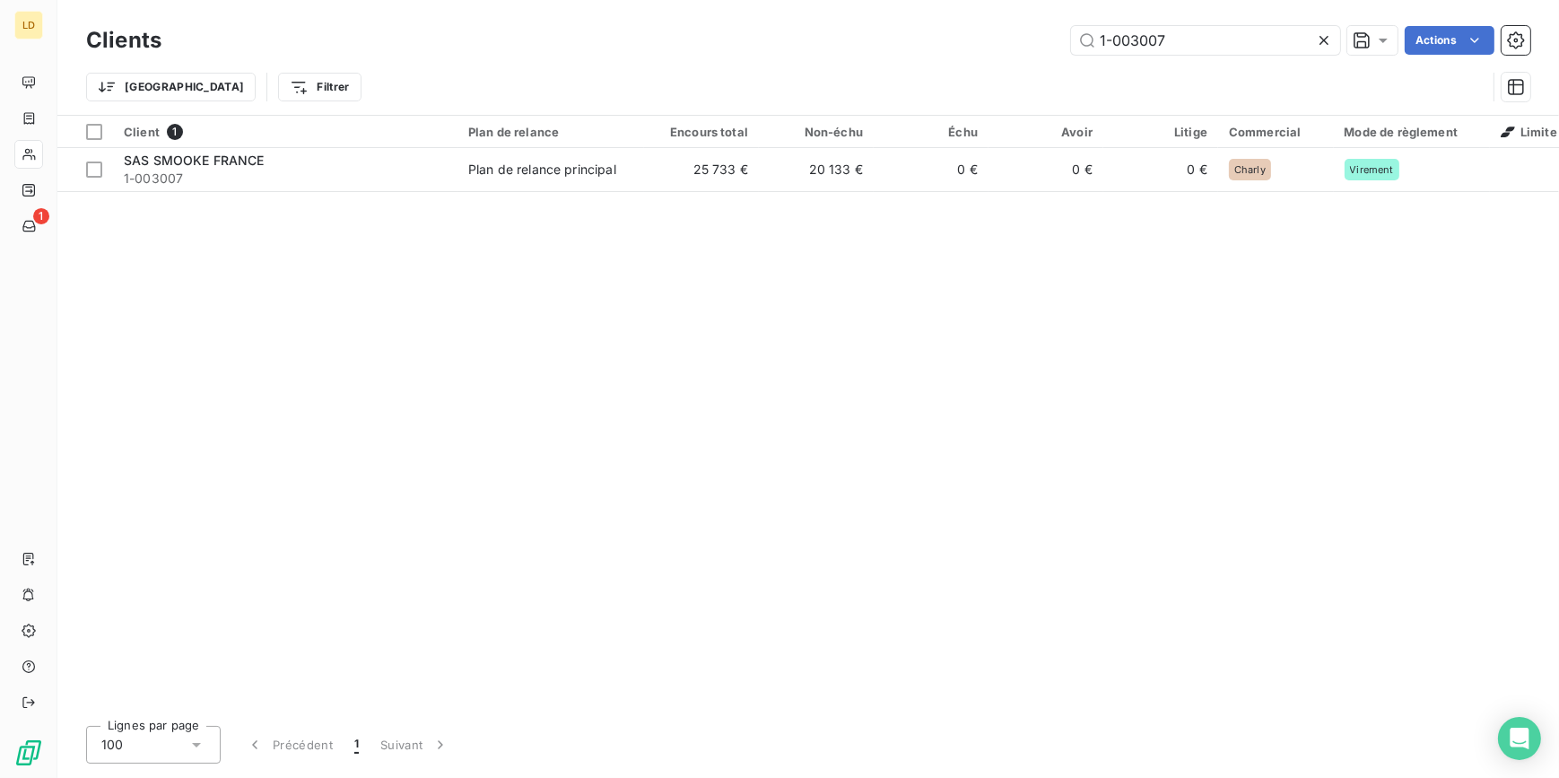
drag, startPoint x: 1215, startPoint y: 33, endPoint x: 866, endPoint y: 31, distance: 348.0
click at [896, 31] on div "1-003007 Actions" at bounding box center [856, 40] width 1347 height 29
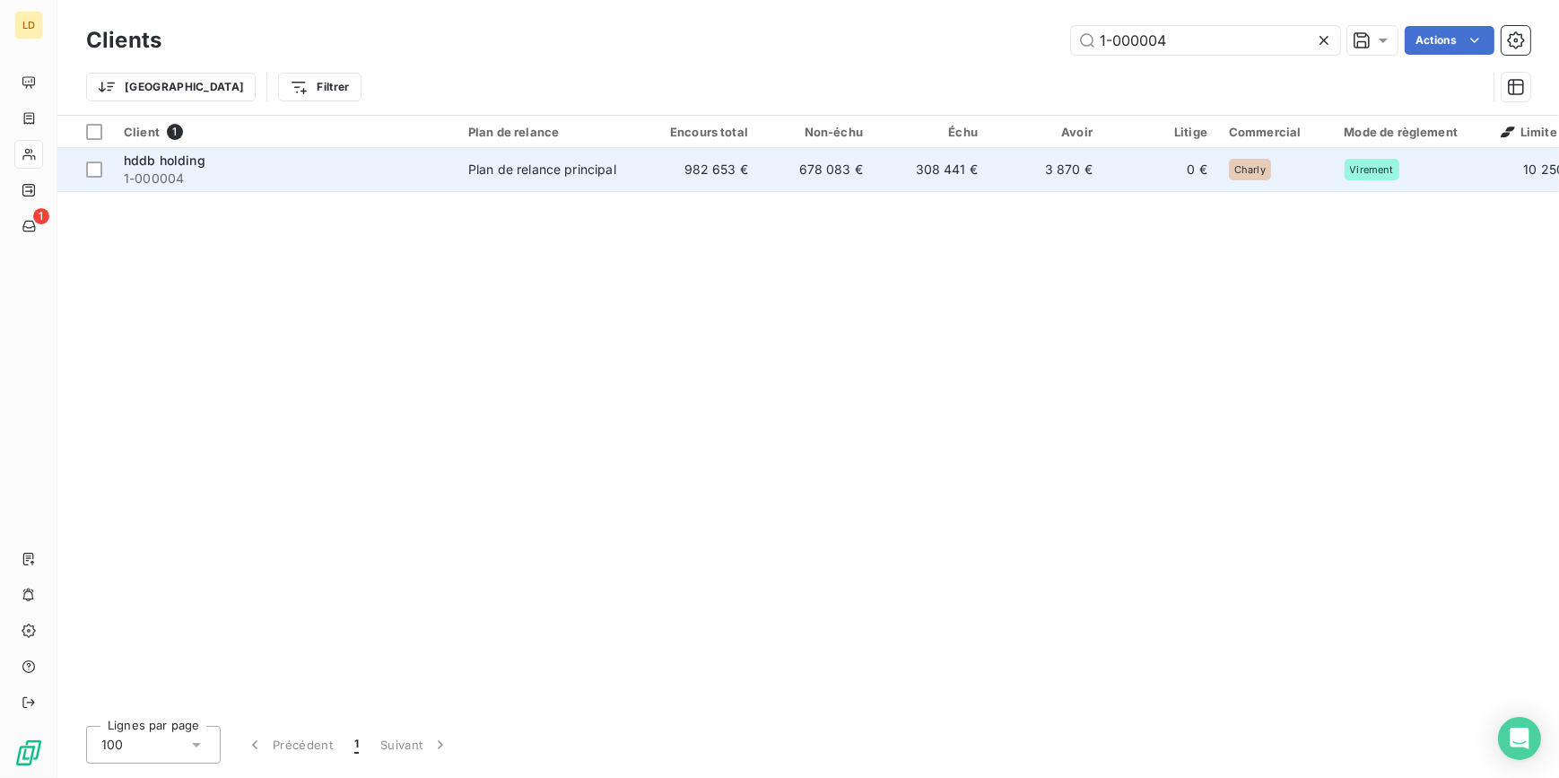
type input "1-000004"
click at [804, 163] on td "678 083 €" at bounding box center [816, 169] width 115 height 43
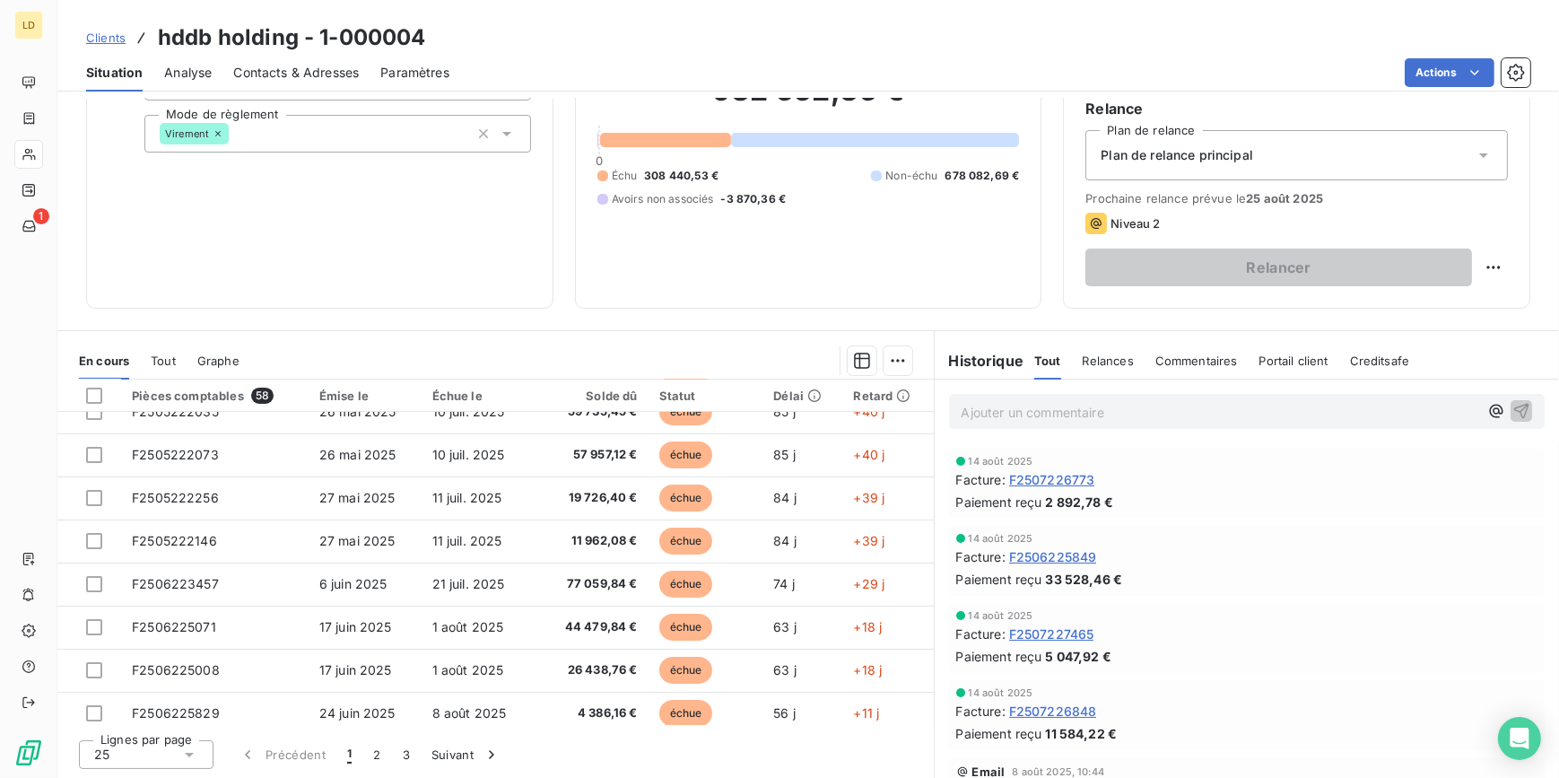
scroll to position [380, 0]
